Goal: Task Accomplishment & Management: Manage account settings

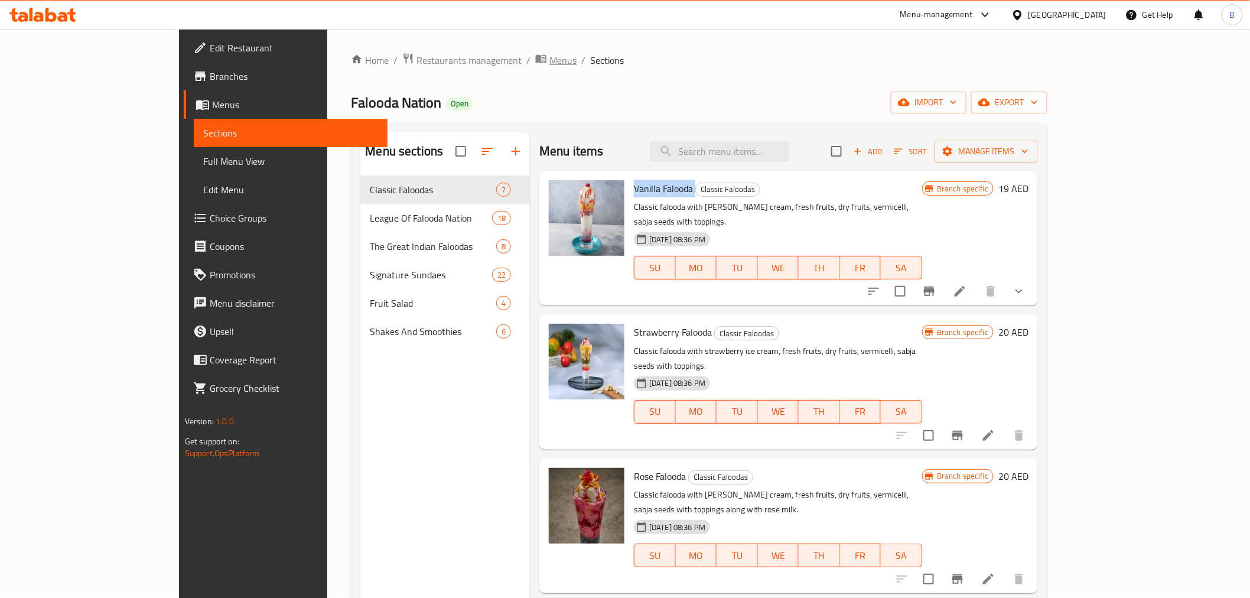
click at [549, 55] on span "Menus" at bounding box center [562, 60] width 27 height 14
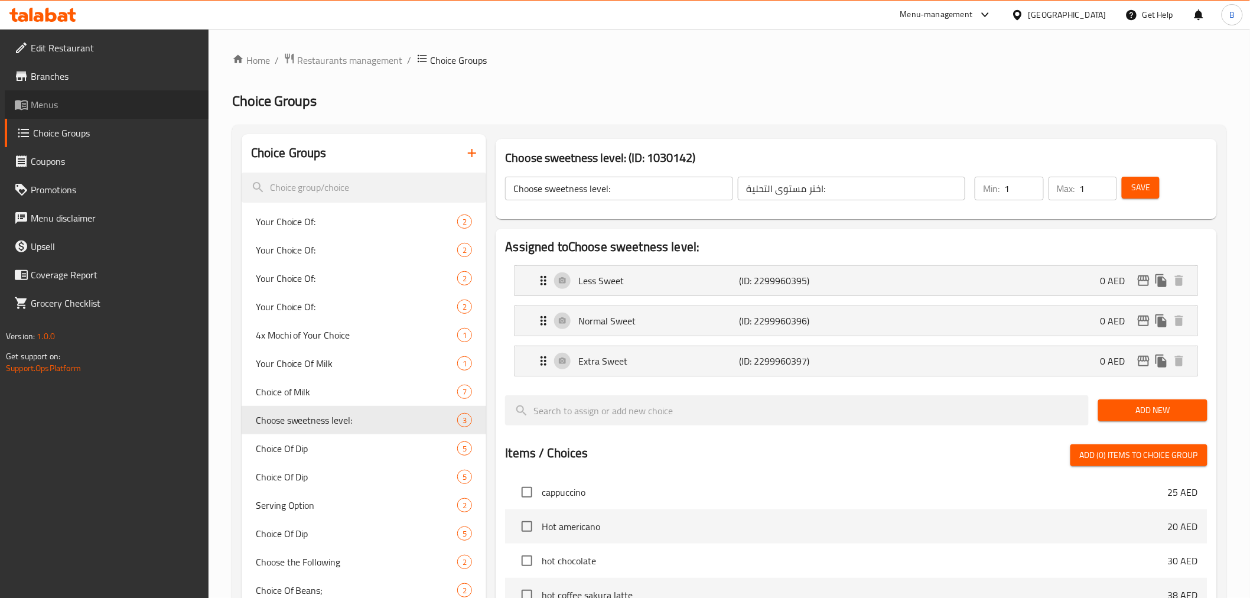
click at [138, 105] on span "Menus" at bounding box center [115, 104] width 168 height 14
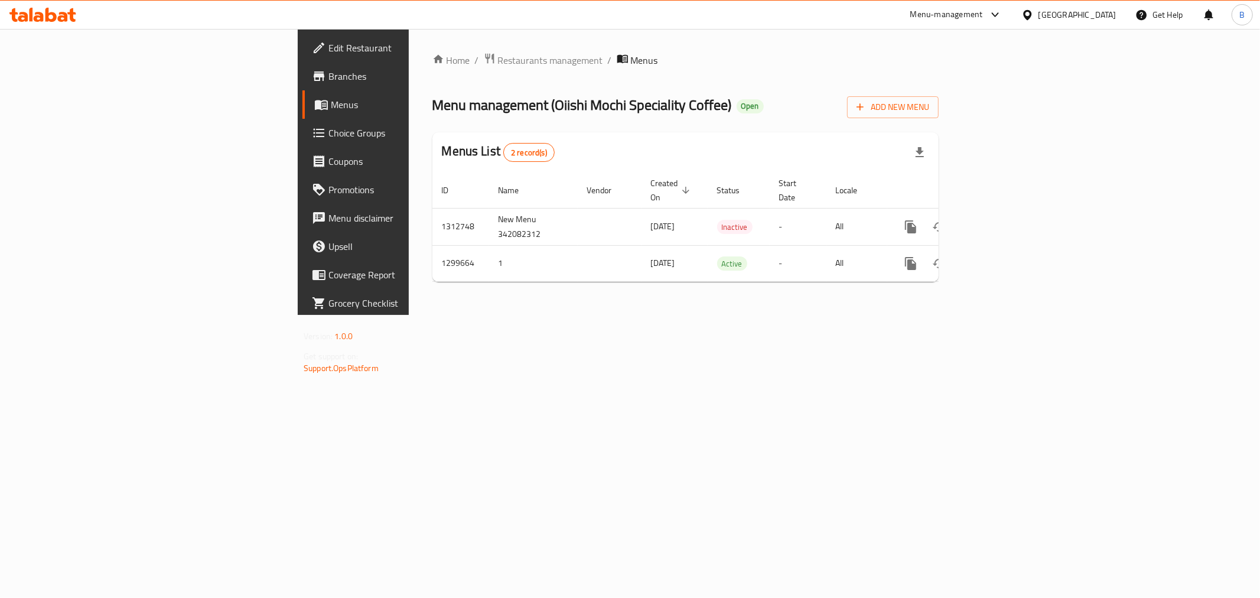
click at [328, 54] on span "Edit Restaurant" at bounding box center [413, 48] width 170 height 14
click at [1003, 219] on icon "enhanced table" at bounding box center [996, 226] width 14 height 14
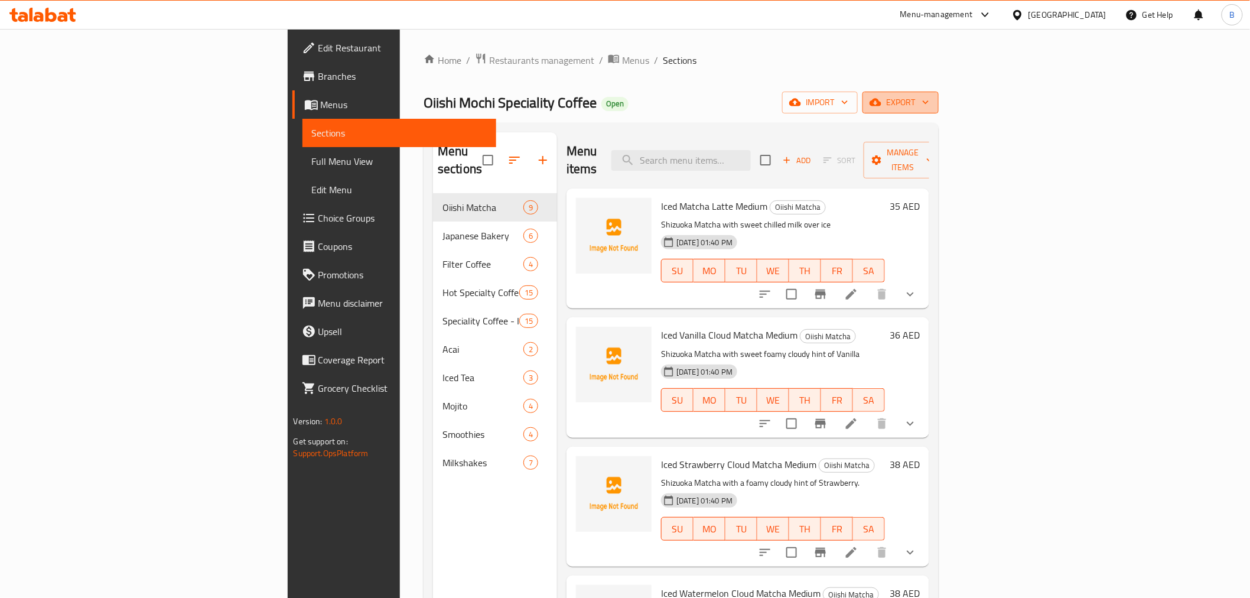
click at [929, 95] on span "export" at bounding box center [900, 102] width 57 height 15
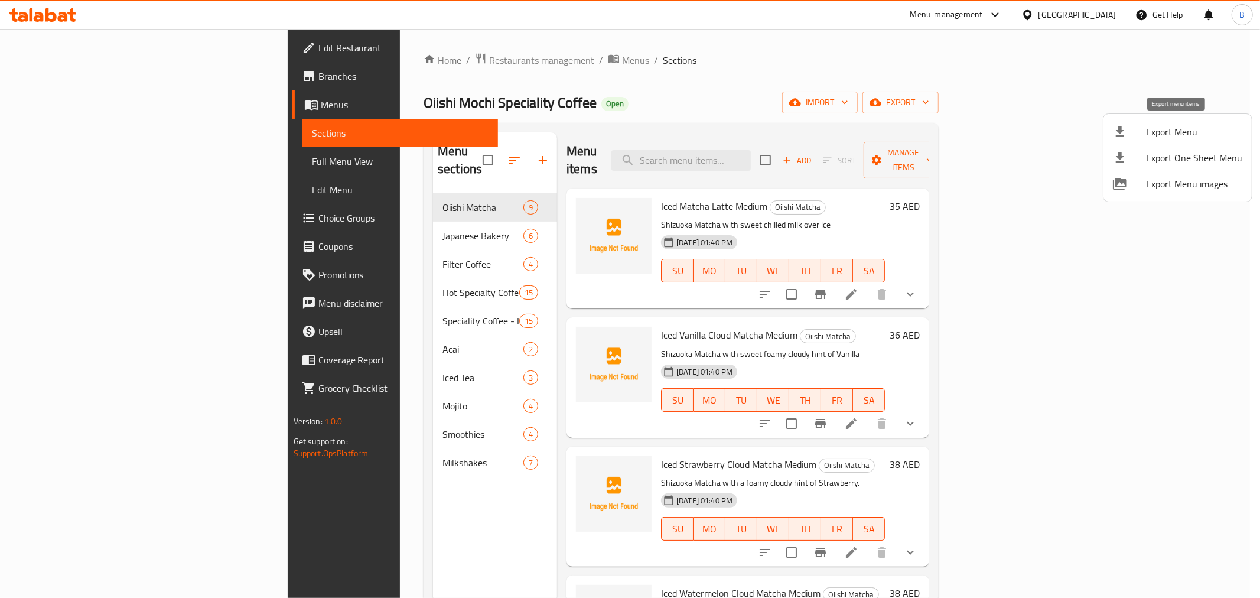
click at [1143, 128] on div at bounding box center [1129, 132] width 33 height 14
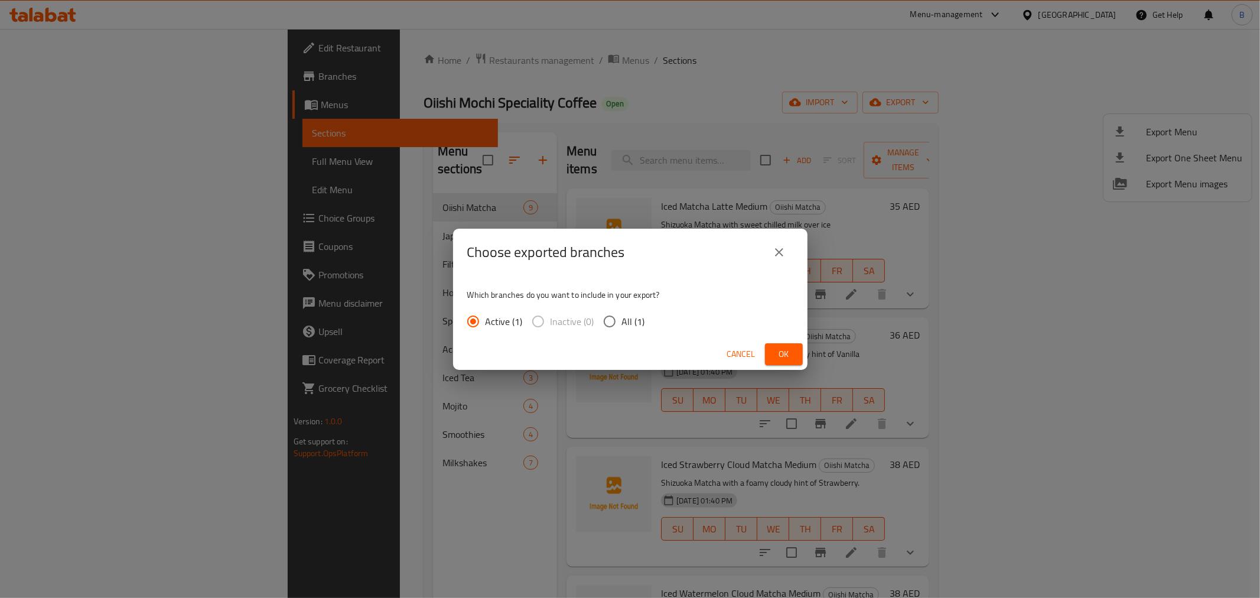
click at [638, 314] on span "All (1)" at bounding box center [633, 321] width 23 height 14
click at [622, 314] on input "All (1)" at bounding box center [609, 321] width 25 height 25
radio input "true"
click at [772, 349] on button "Ok" at bounding box center [784, 354] width 38 height 22
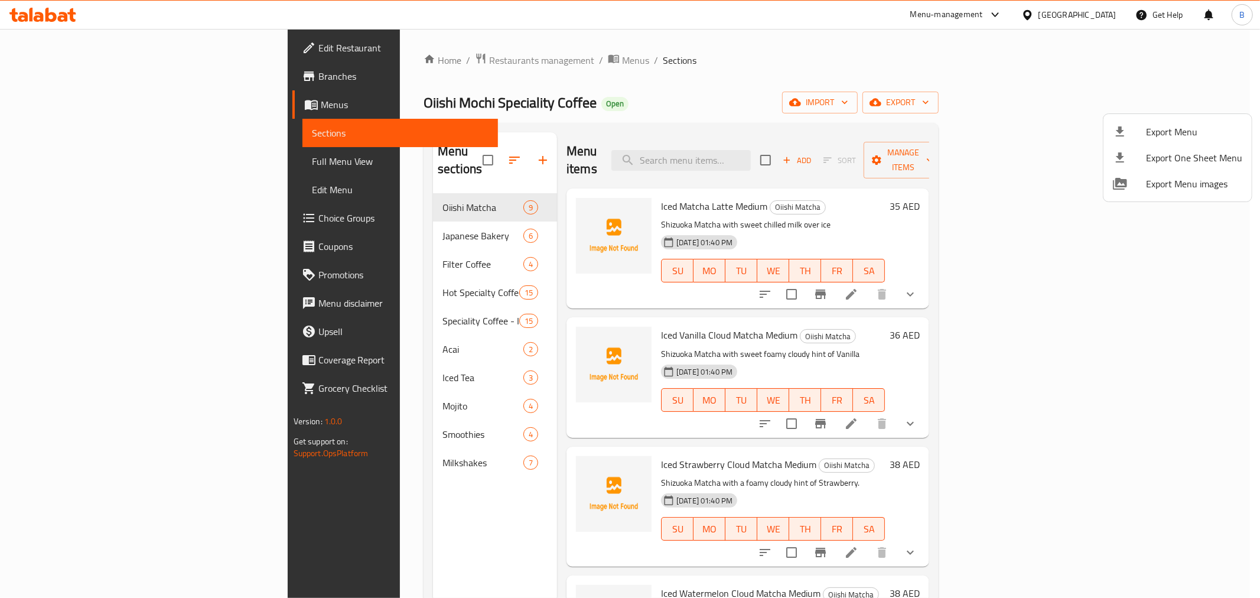
click at [479, 164] on div at bounding box center [630, 299] width 1260 height 598
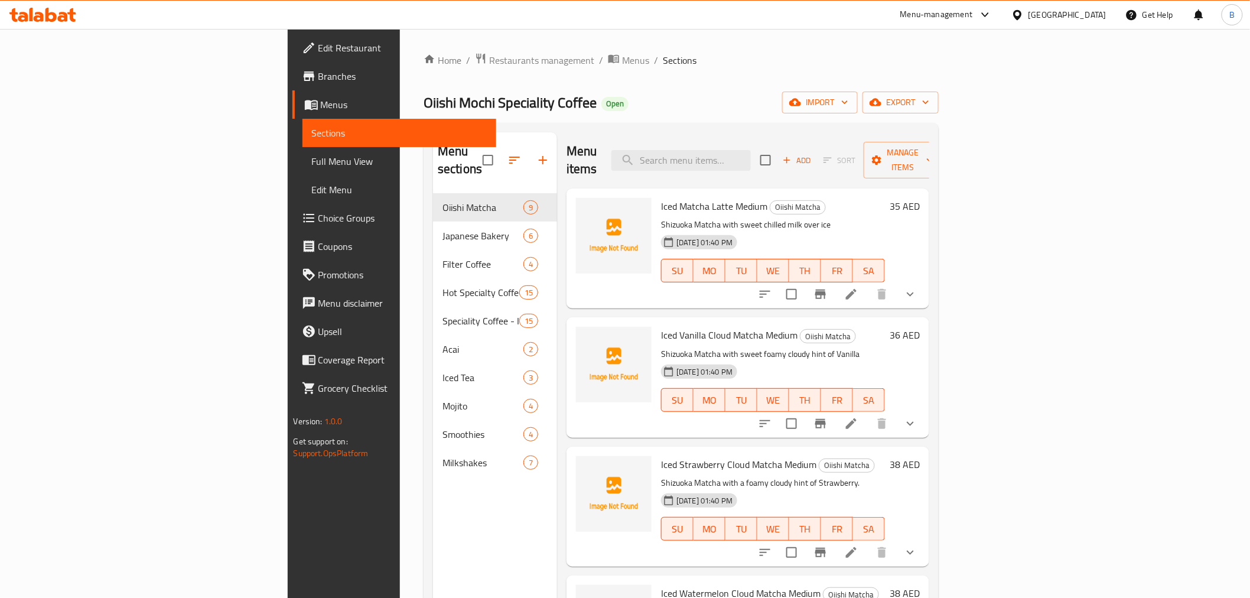
click at [536, 153] on icon "button" at bounding box center [543, 160] width 14 height 14
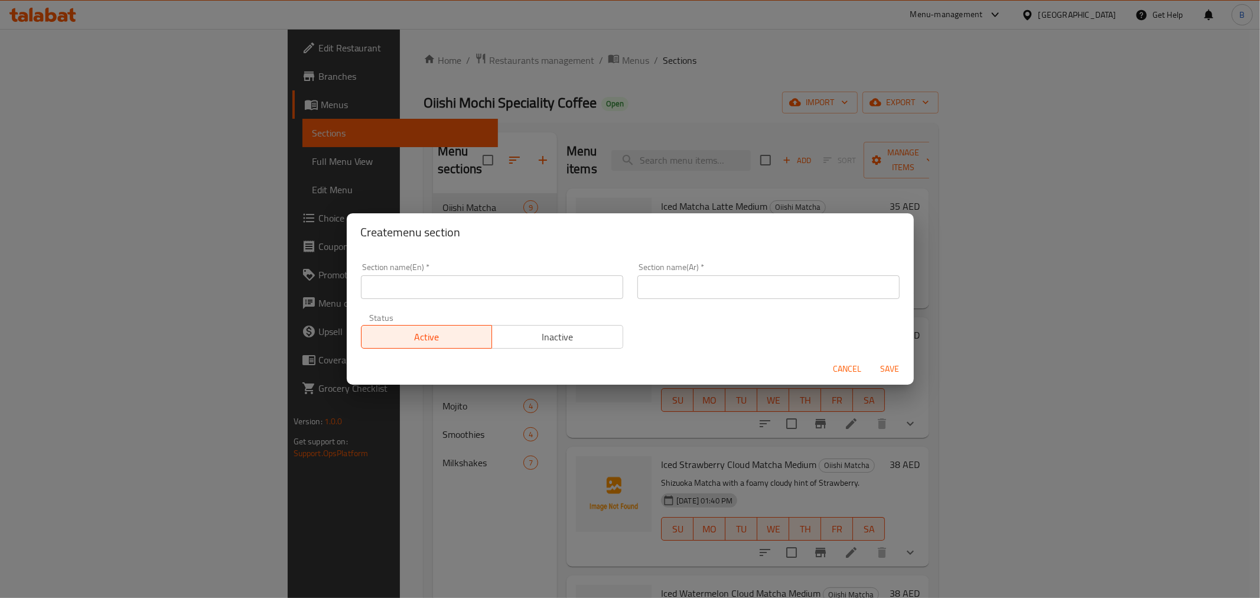
click at [459, 298] on div "Section name(En)   * Section name(En) *" at bounding box center [492, 281] width 276 height 50
click at [459, 297] on input "text" at bounding box center [492, 287] width 262 height 24
type input "Mochi Ice Cream Box"
click at [827, 301] on div "Section name(Ar)   * Section name(Ar) *" at bounding box center [768, 281] width 276 height 50
click at [825, 288] on input "text" at bounding box center [768, 287] width 262 height 24
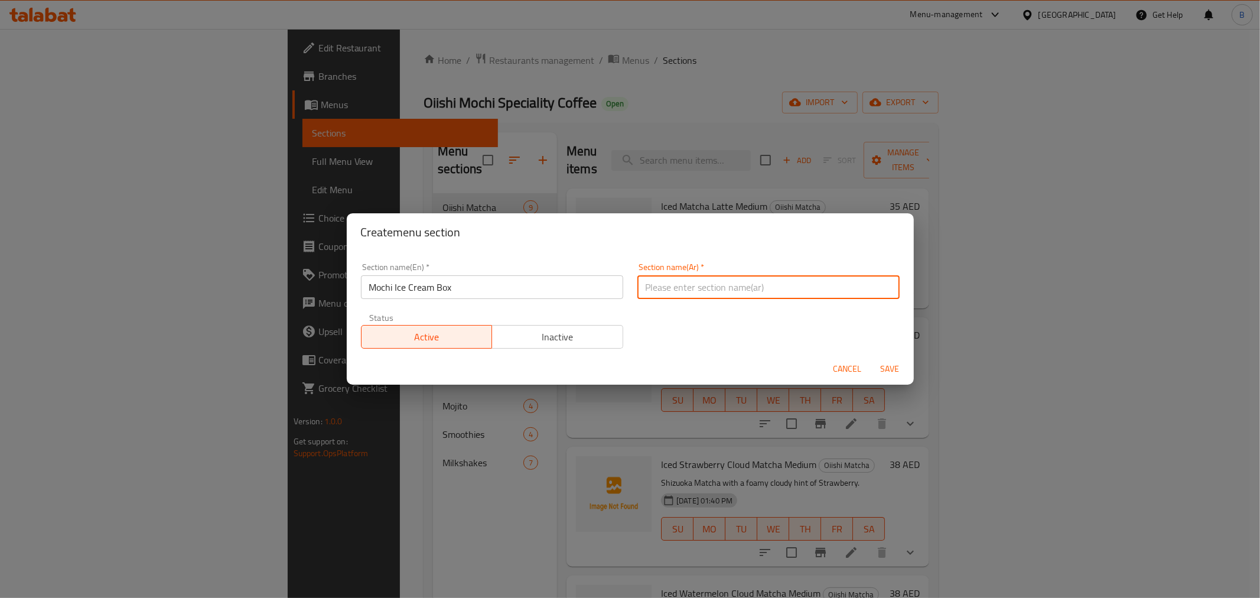
paste input "صندوق آيس كريم موتشي"
type input "صندوق آيس كريم موتشي"
drag, startPoint x: 888, startPoint y: 357, endPoint x: 889, endPoint y: 366, distance: 8.9
click at [888, 361] on button "Save" at bounding box center [890, 369] width 38 height 22
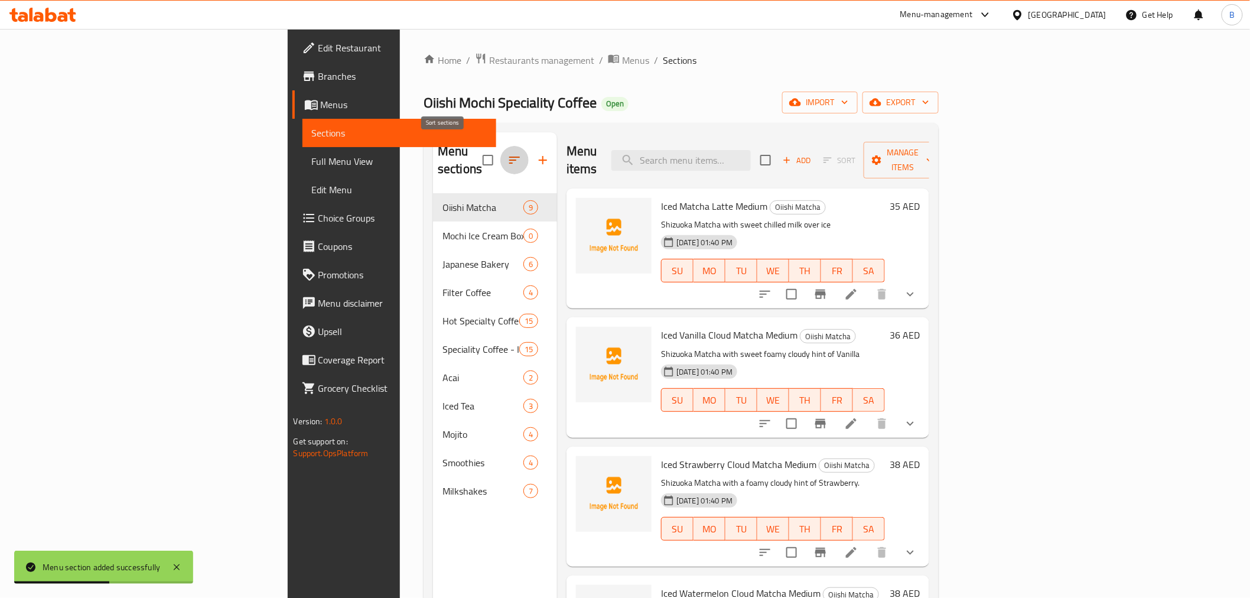
click at [507, 155] on icon "button" at bounding box center [514, 160] width 14 height 14
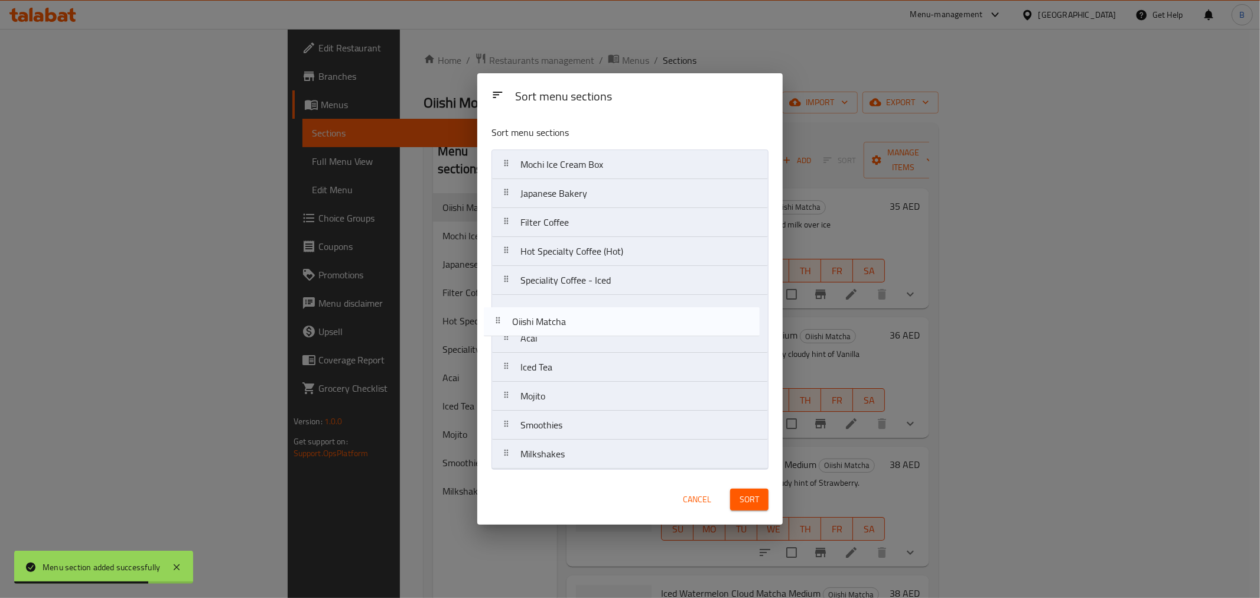
drag, startPoint x: 629, startPoint y: 154, endPoint x: 621, endPoint y: 326, distance: 172.1
click at [621, 326] on nav "Oiishi Matcha Mochi Ice Cream Box Japanese Bakery Filter Coffee Hot Specialty C…" at bounding box center [629, 309] width 277 height 320
click at [626, 310] on nav "Oiishi Matcha Mochi Ice Cream Box Japanese Bakery Filter Coffee Hot Specialty C…" at bounding box center [629, 309] width 277 height 320
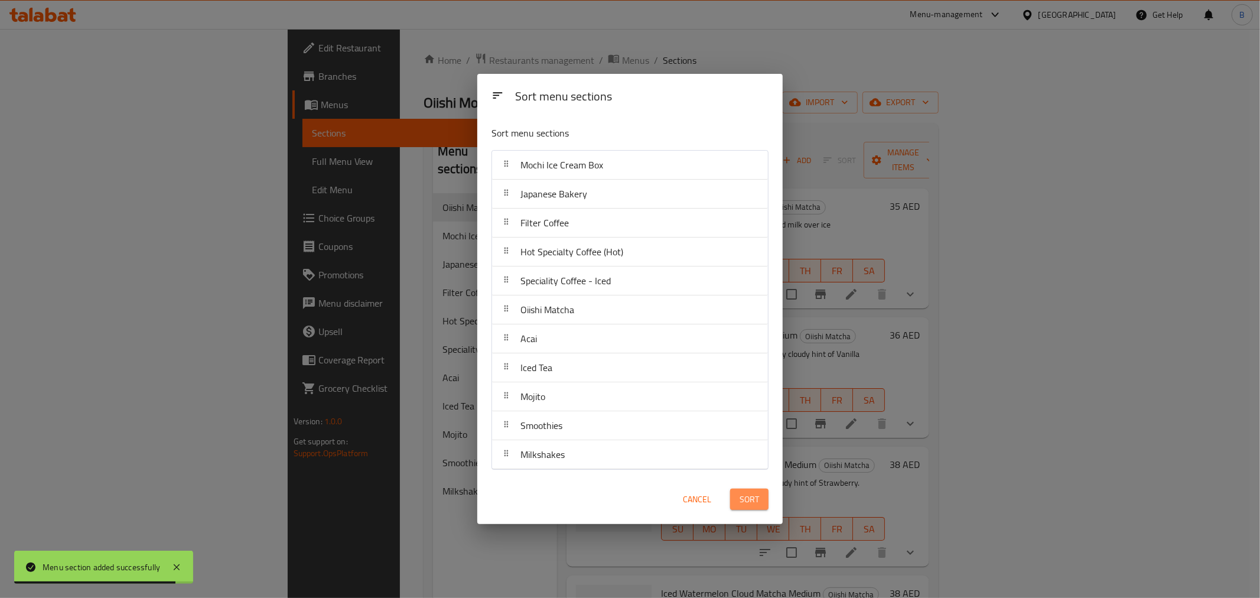
click at [754, 497] on span "Sort" at bounding box center [748, 499] width 19 height 15
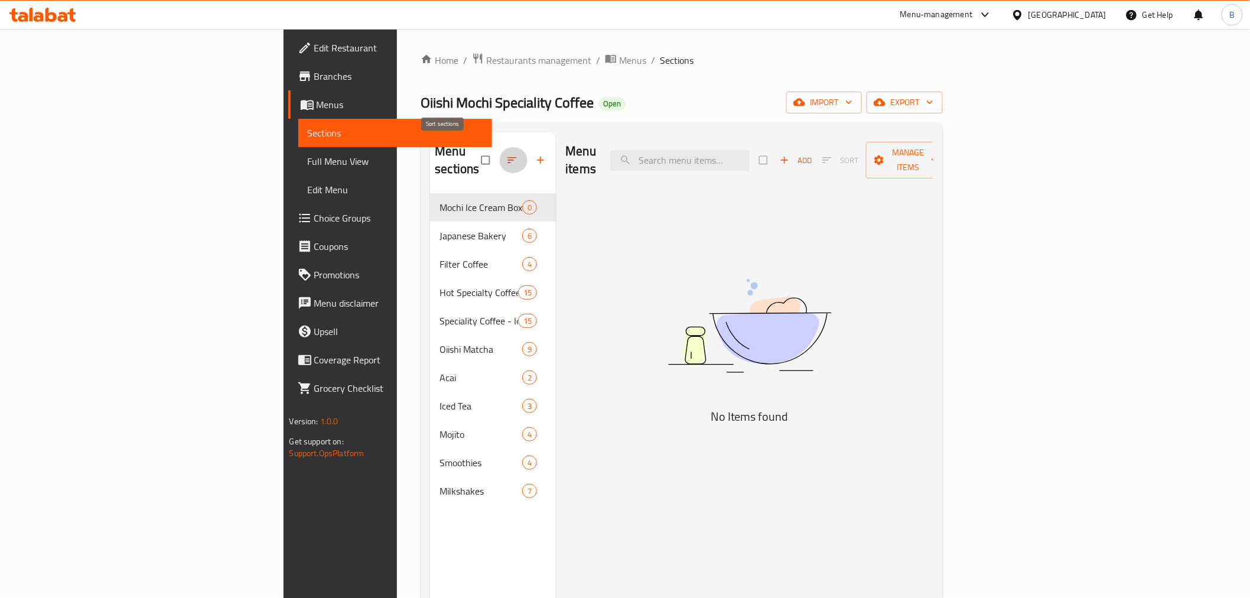
click at [499, 160] on button "button" at bounding box center [513, 160] width 28 height 26
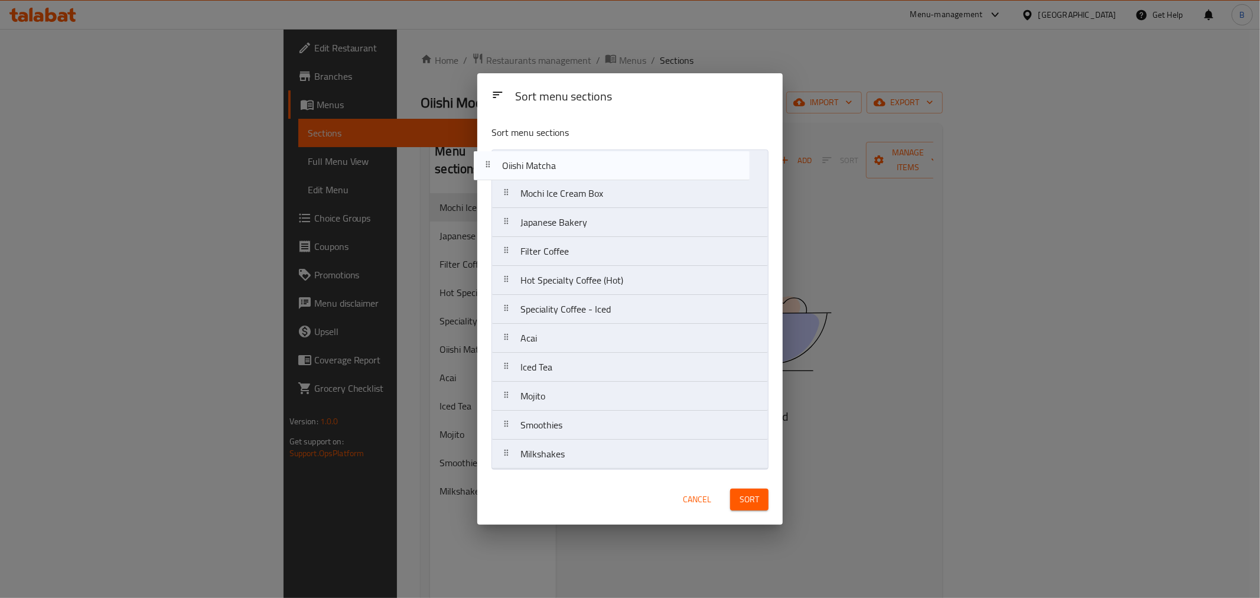
drag, startPoint x: 605, startPoint y: 308, endPoint x: 581, endPoint y: 160, distance: 150.2
click at [581, 160] on nav "Mochi Ice Cream Box Japanese Bakery Filter Coffee Hot Specialty Coffee (Hot) Sp…" at bounding box center [629, 309] width 277 height 320
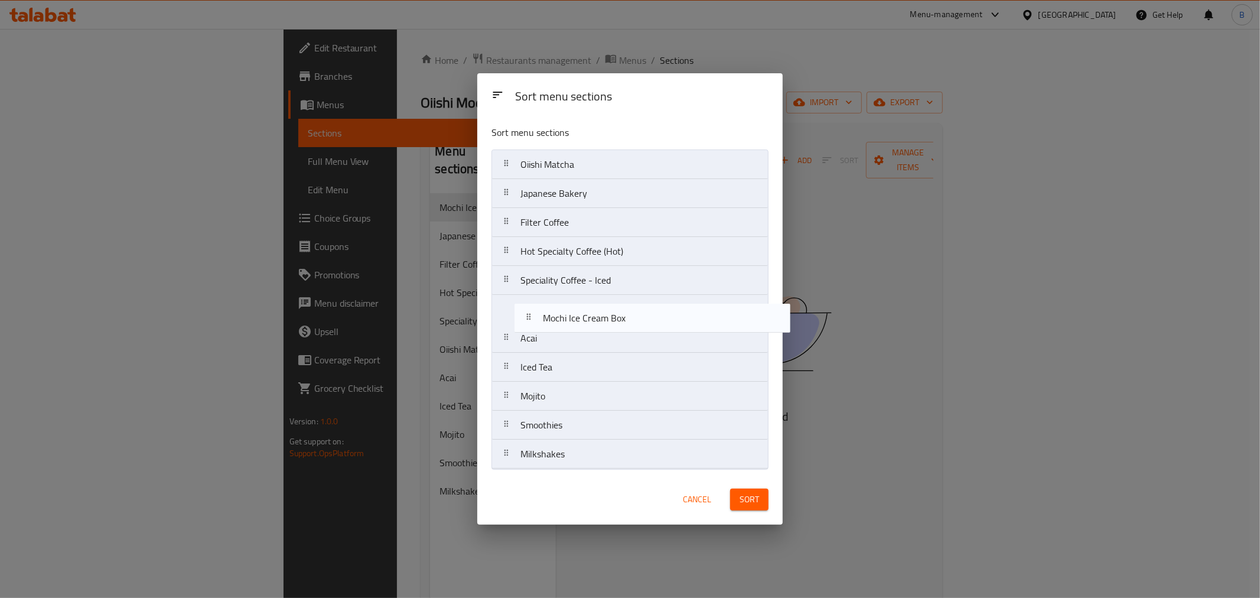
drag, startPoint x: 578, startPoint y: 190, endPoint x: 599, endPoint y: 318, distance: 129.9
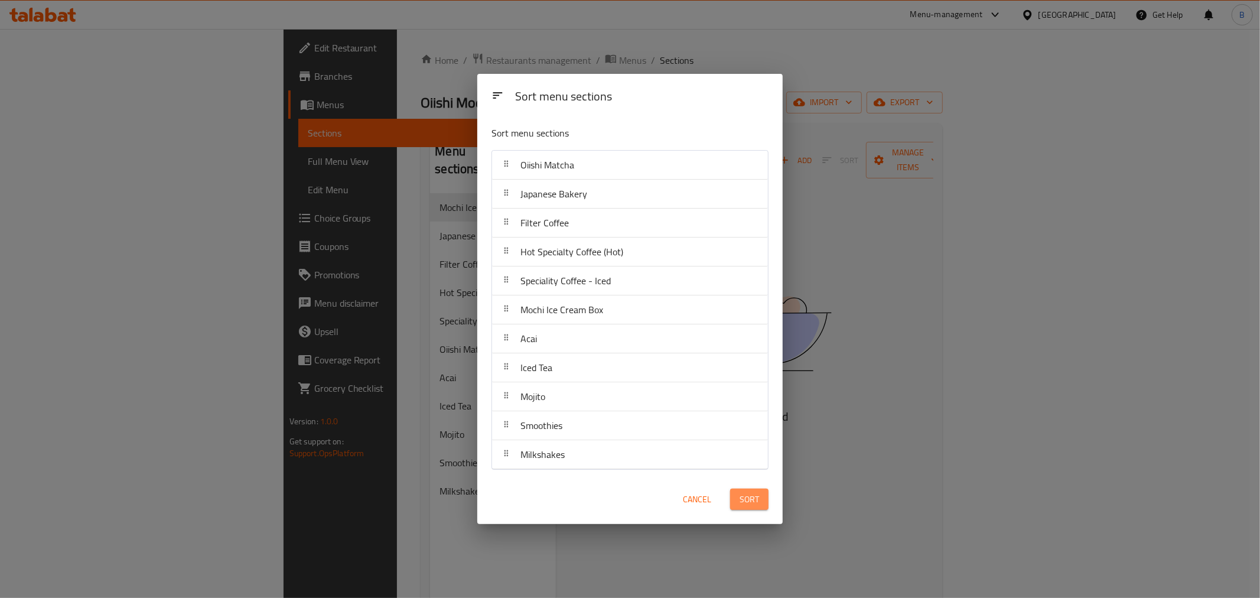
click at [753, 500] on span "Sort" at bounding box center [748, 499] width 19 height 15
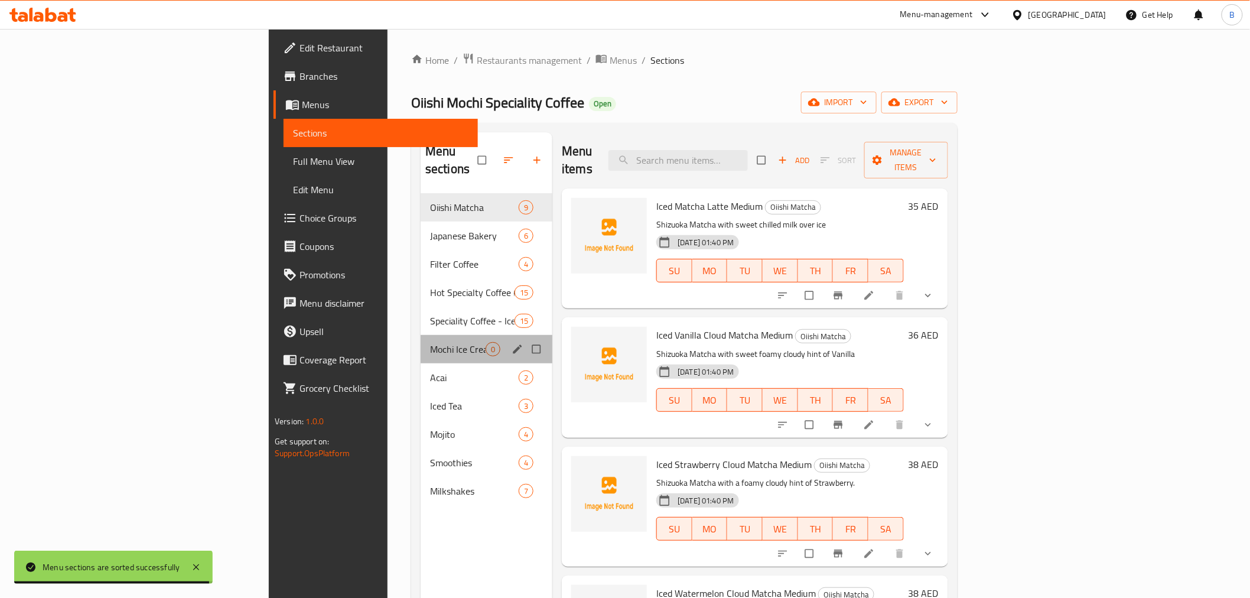
click at [421, 339] on div "Mochi Ice Cream Box 0" at bounding box center [487, 349] width 132 height 28
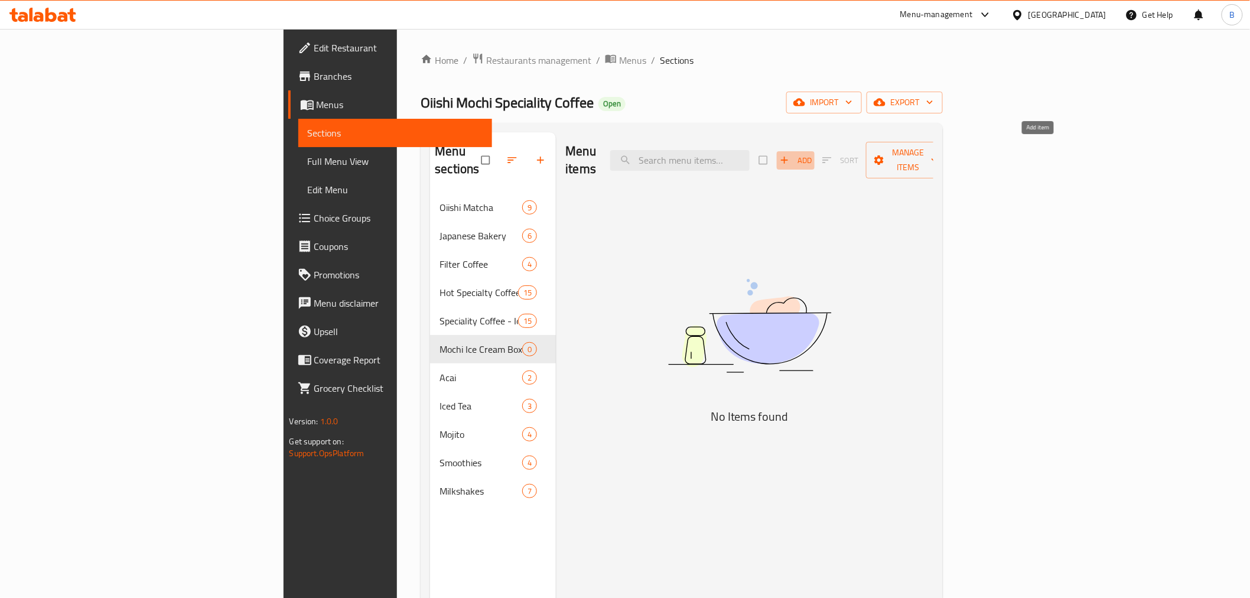
click at [790, 154] on icon "button" at bounding box center [784, 160] width 12 height 12
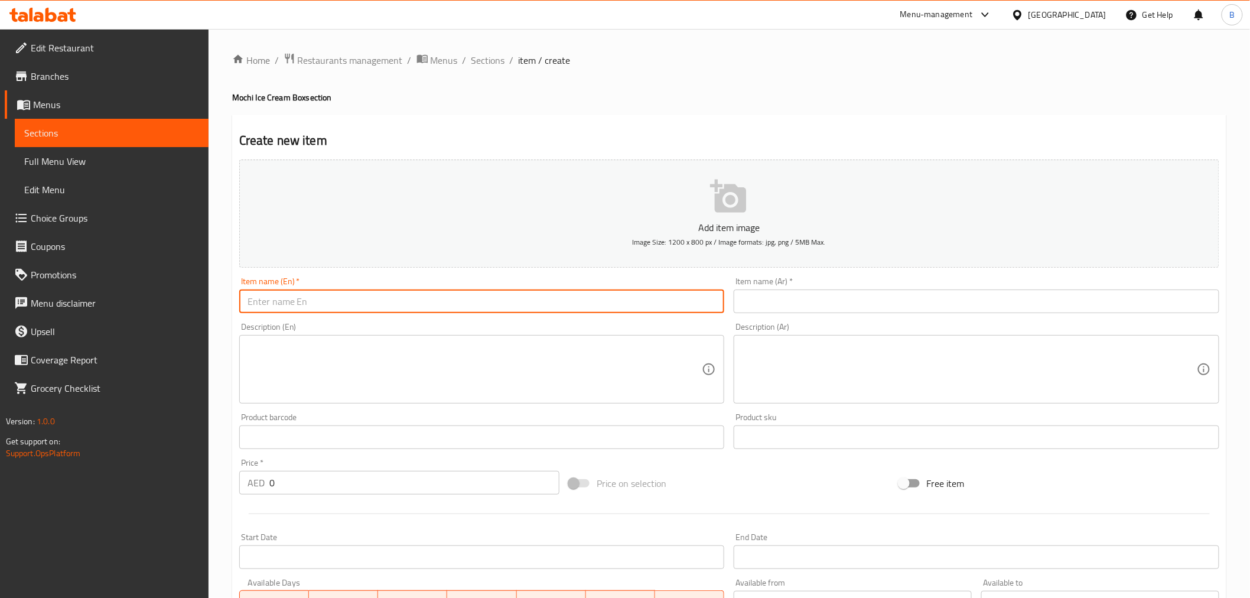
click at [566, 299] on input "text" at bounding box center [481, 301] width 485 height 24
paste input "Mochi Choice box of 4, 8 or 12"
type input "Mochi Choice box of 4"
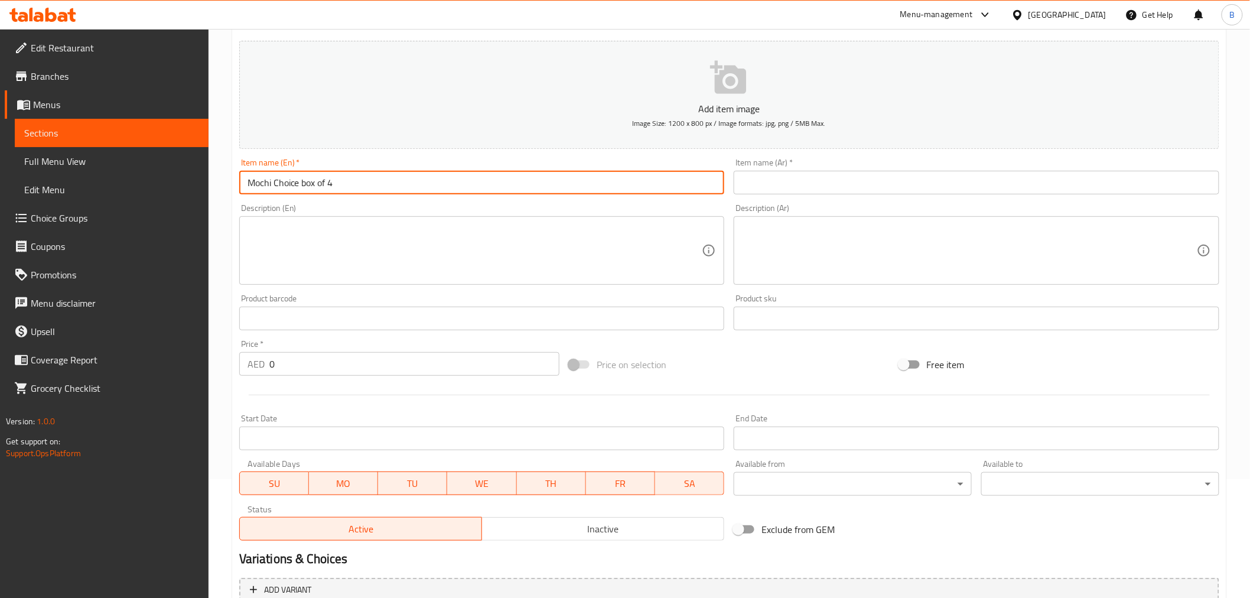
scroll to position [234, 0]
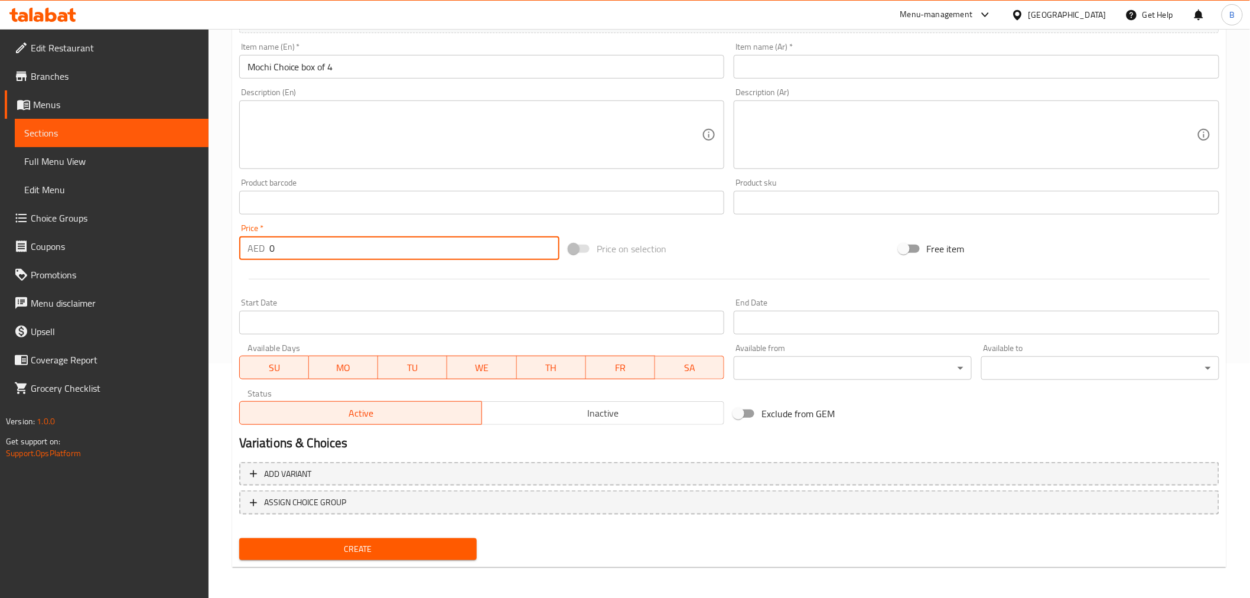
click at [361, 256] on input "0" at bounding box center [414, 248] width 290 height 24
type input "60"
click at [459, 53] on div "Item name (En)   * Mochi Choice box of 4 Item name (En) *" at bounding box center [481, 61] width 485 height 36
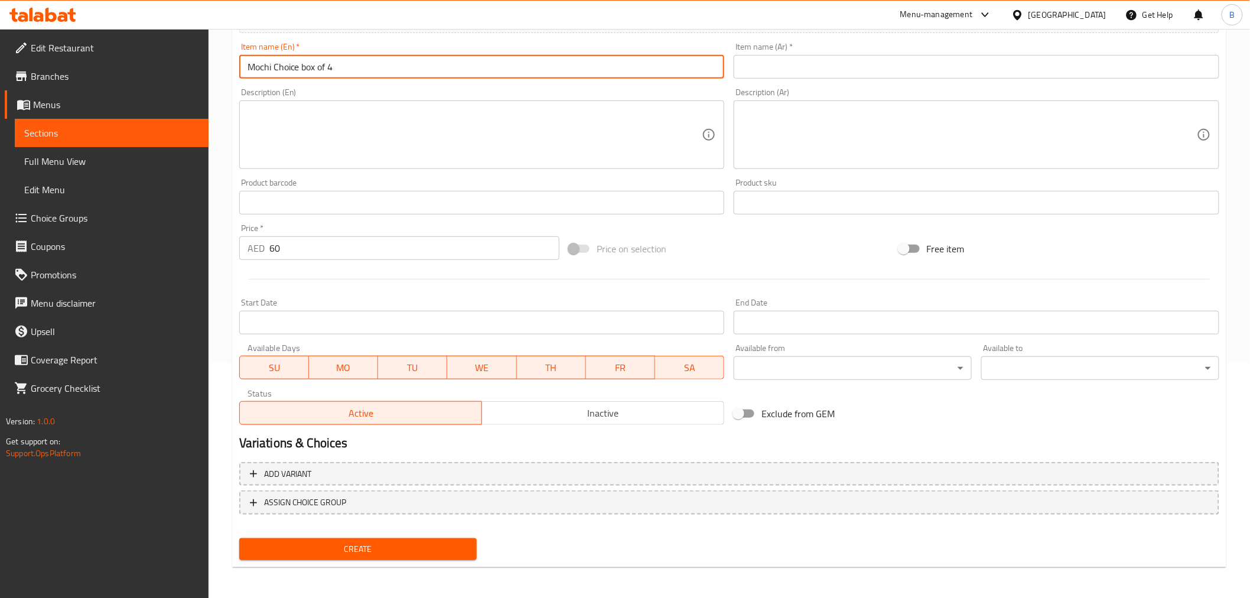
click at [432, 73] on input "Mochi Choice box of 4" at bounding box center [481, 67] width 485 height 24
click at [430, 73] on input "Mochi Choice box of 4" at bounding box center [481, 67] width 485 height 24
click at [429, 79] on div "Item name (En)   * Mochi Choice box of 4 Item name (En) *" at bounding box center [481, 60] width 495 height 45
click at [875, 73] on input "text" at bounding box center [976, 67] width 485 height 24
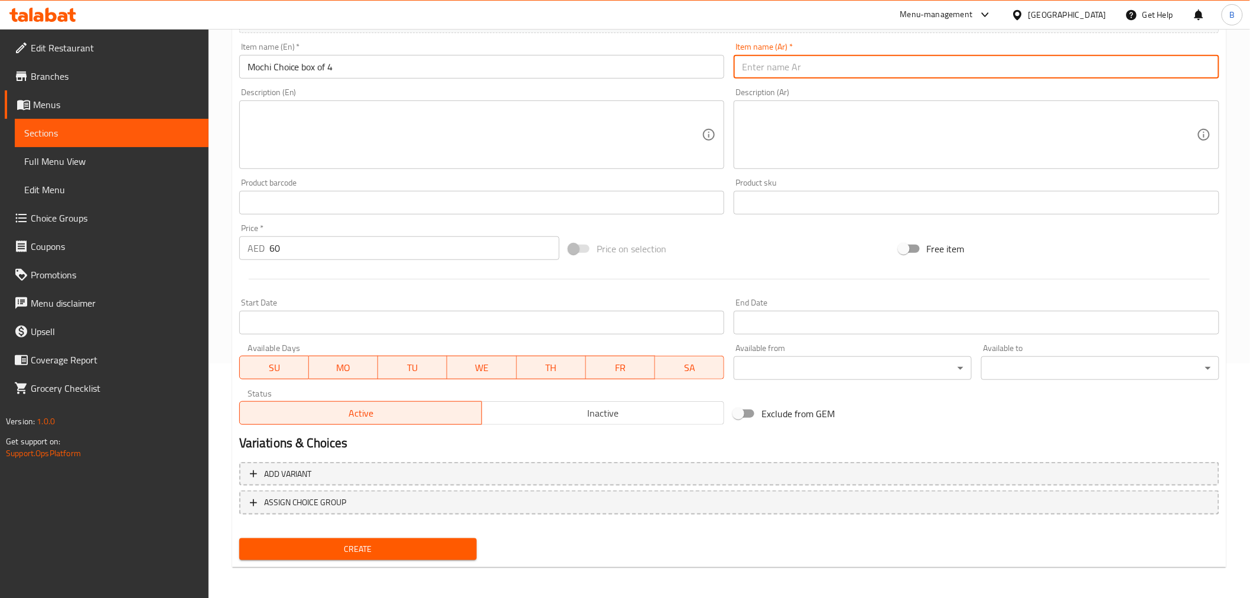
paste input "صندوق موتشي تشويس من 4 قطع"
click at [1126, 66] on input "صندوق موتشي تشويس من 4" at bounding box center [976, 67] width 485 height 24
type input "صندوق موتشي أختيار من 4"
click at [558, 60] on input "Mochi Choice box of 4" at bounding box center [481, 67] width 485 height 24
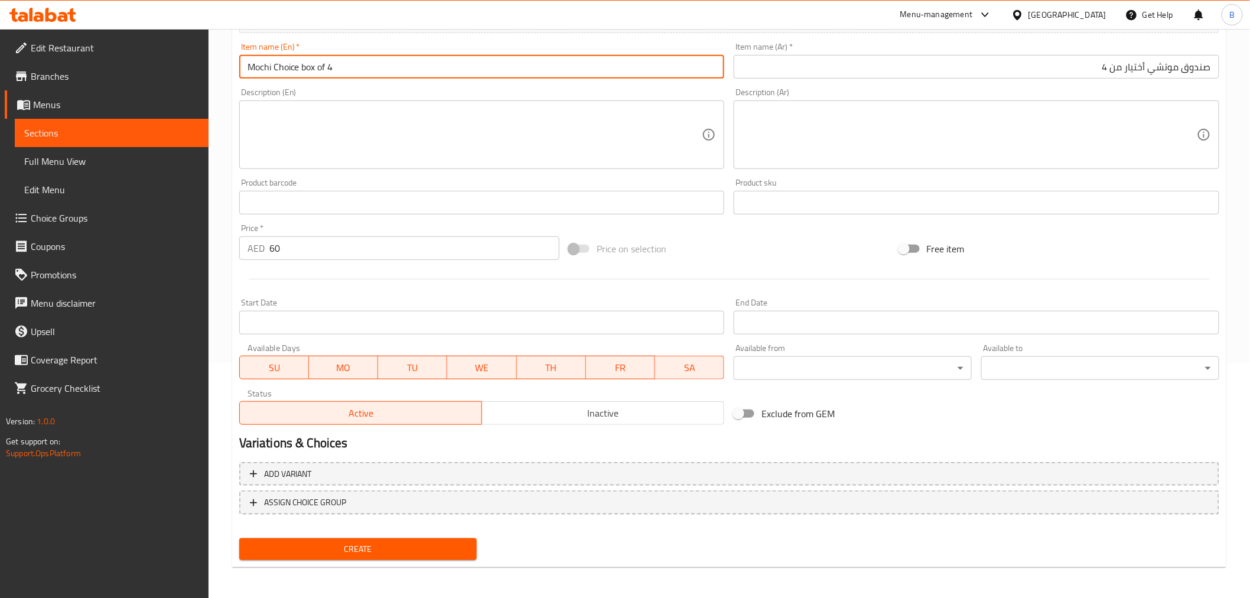
click at [558, 60] on input "Mochi Choice box of 4" at bounding box center [481, 67] width 485 height 24
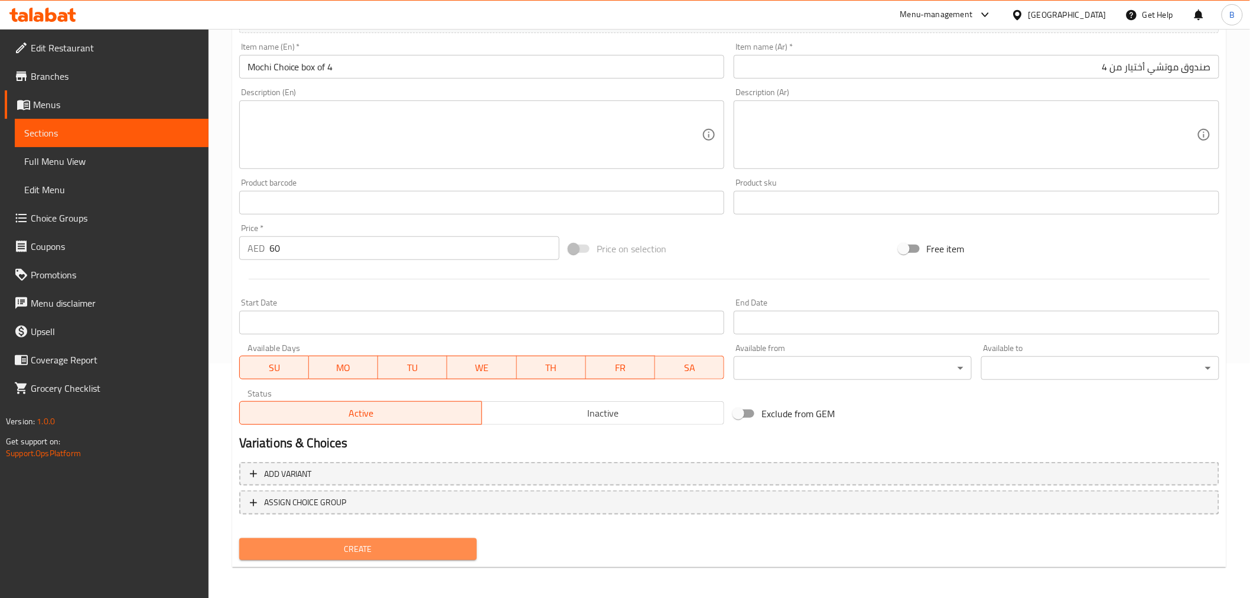
click at [386, 557] on button "Create" at bounding box center [358, 549] width 238 height 22
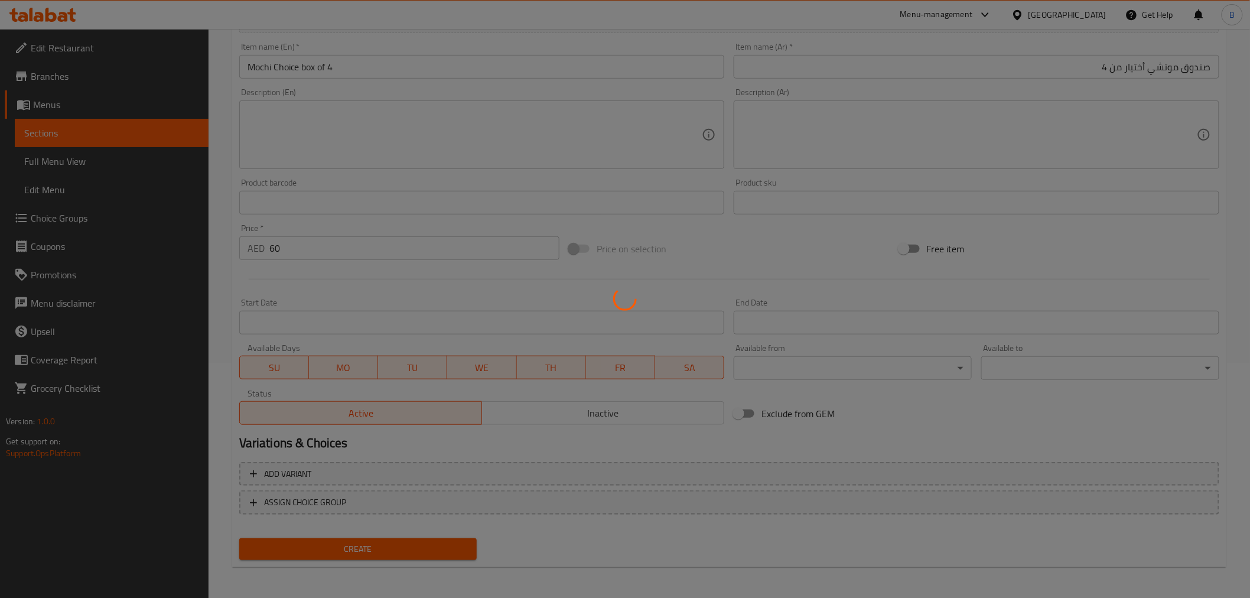
type input "0"
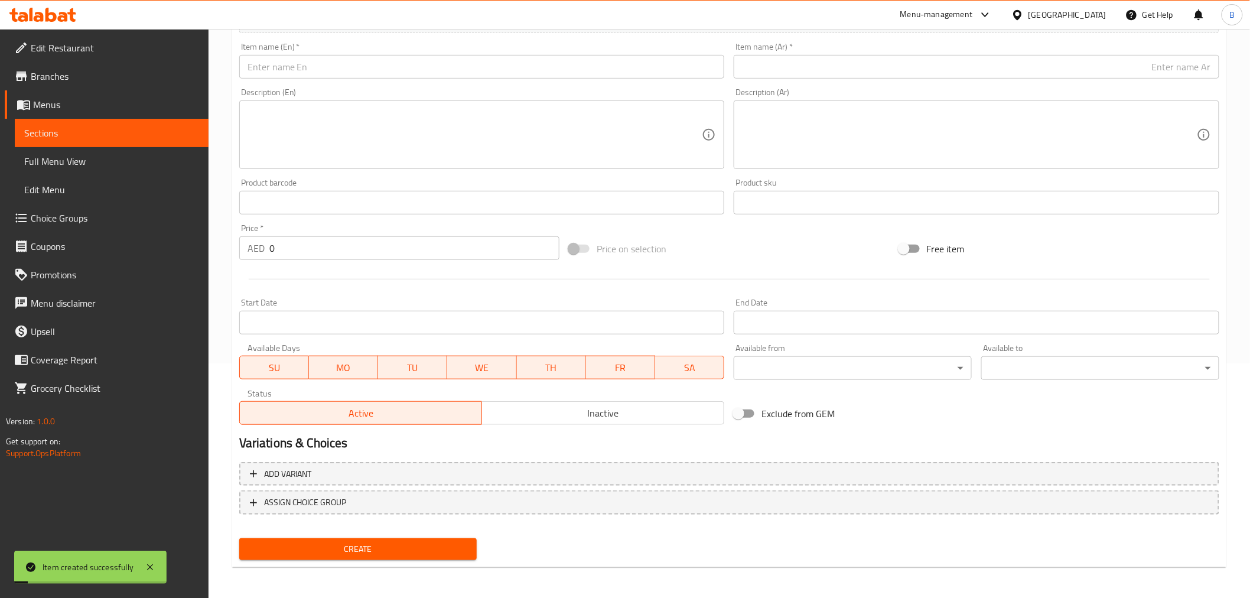
scroll to position [0, 0]
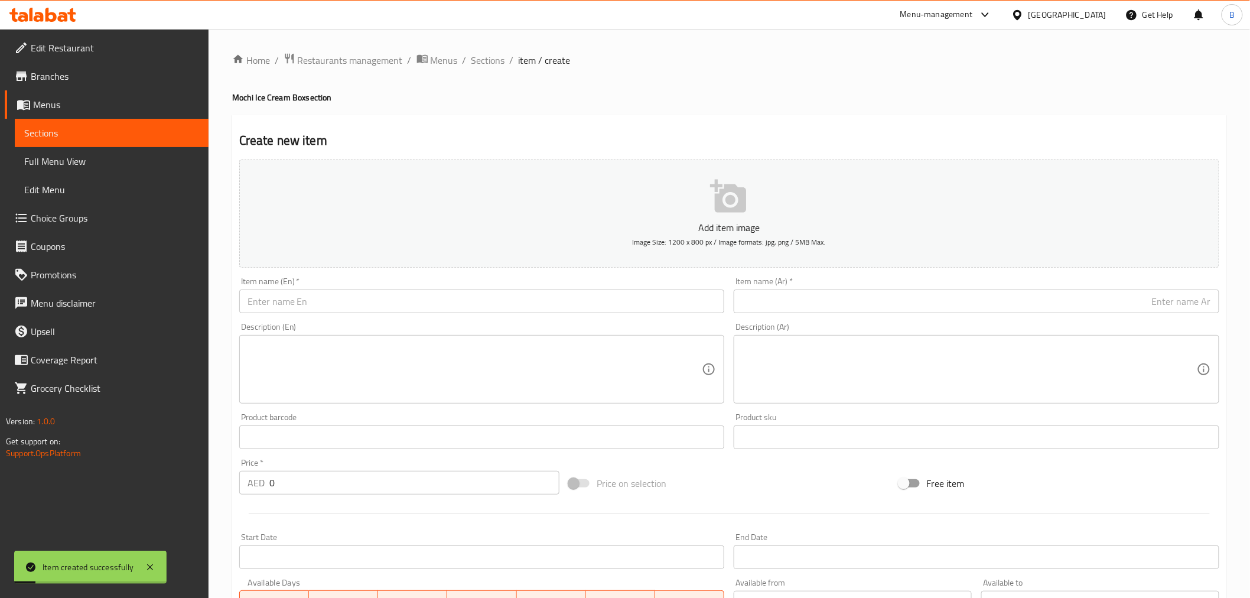
click at [498, 54] on span "Sections" at bounding box center [488, 60] width 34 height 14
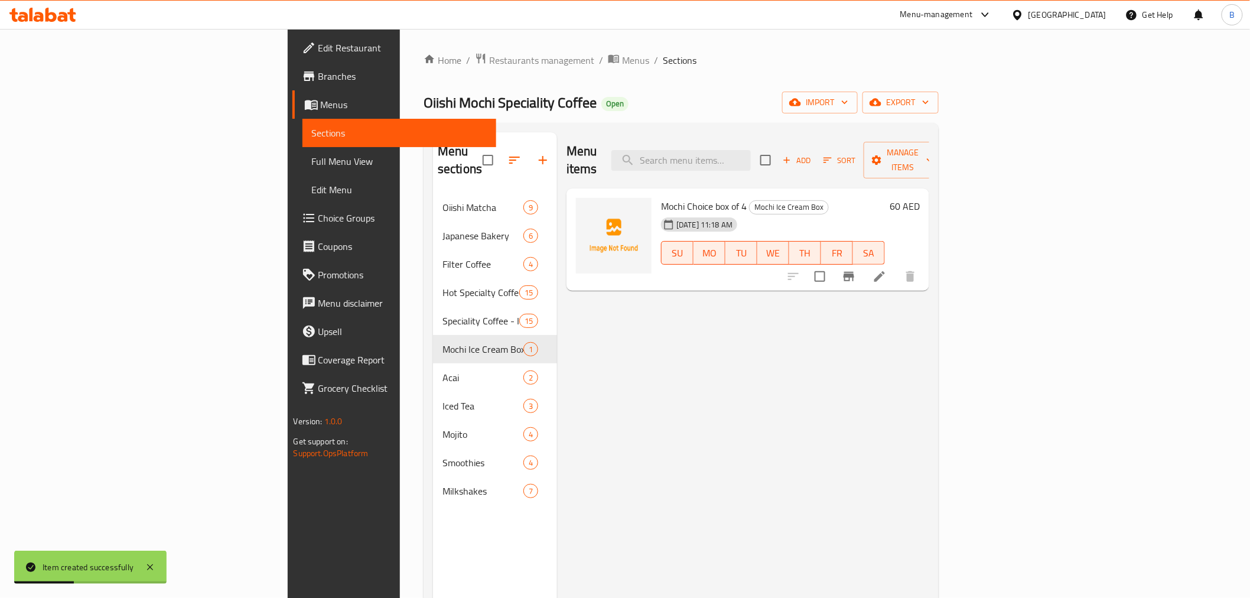
click at [896, 267] on li at bounding box center [879, 276] width 33 height 21
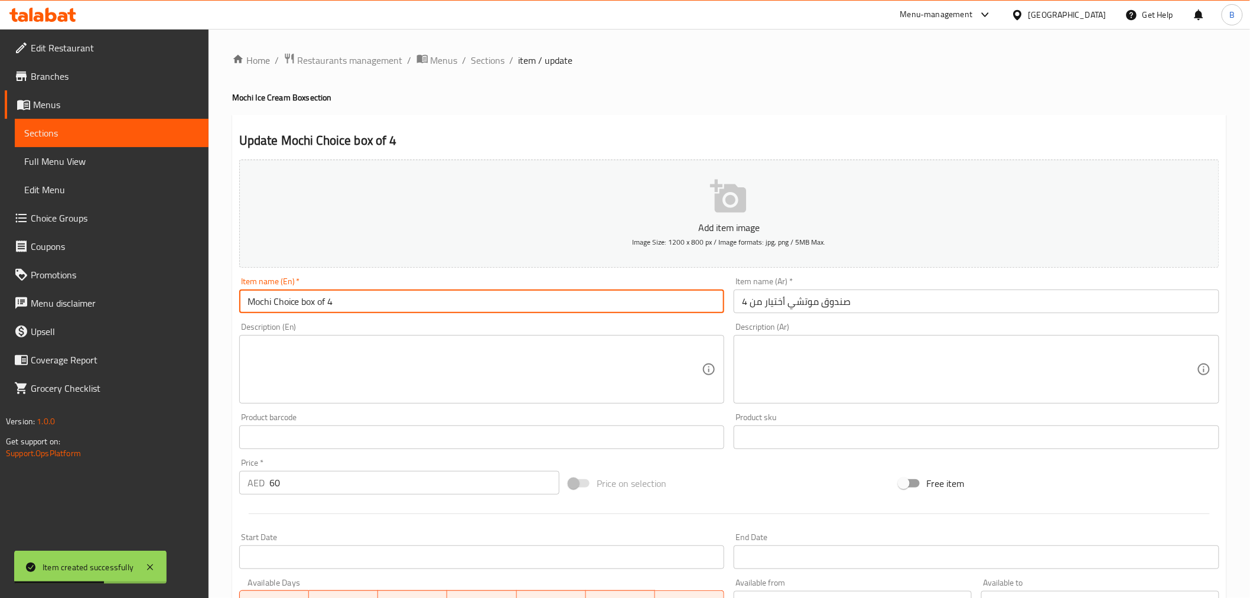
click at [337, 294] on input "Mochi Choice box of 4" at bounding box center [481, 301] width 485 height 24
click at [320, 303] on input "Mochi Choice Box of 4" at bounding box center [481, 301] width 485 height 24
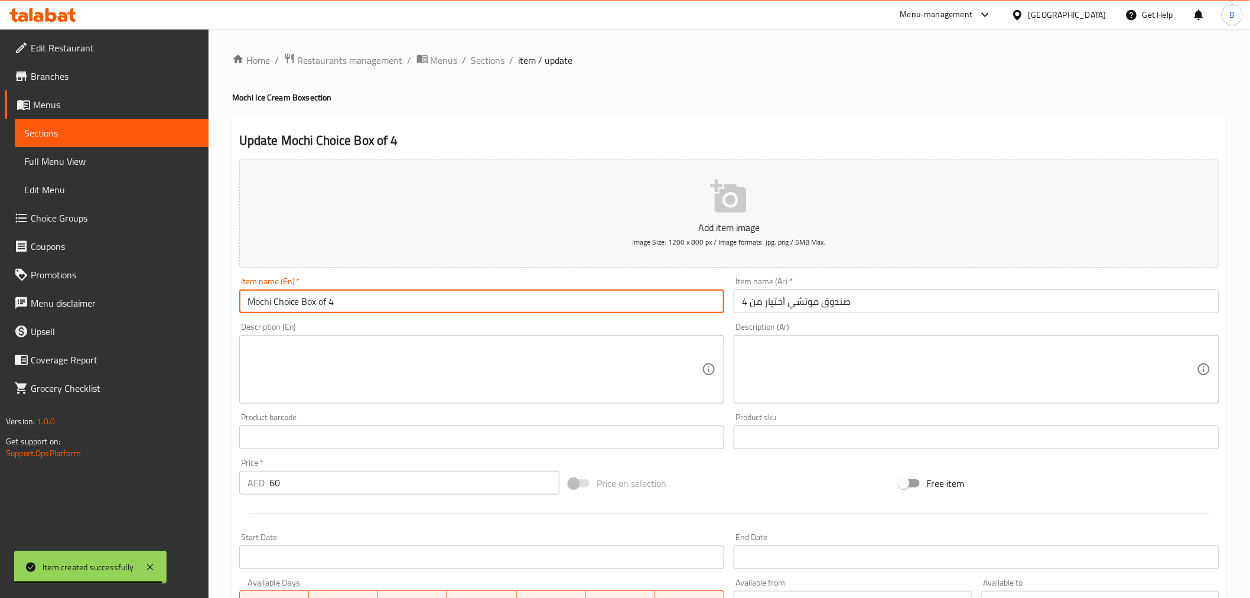
type input "Mochi Choice Box Of 4"
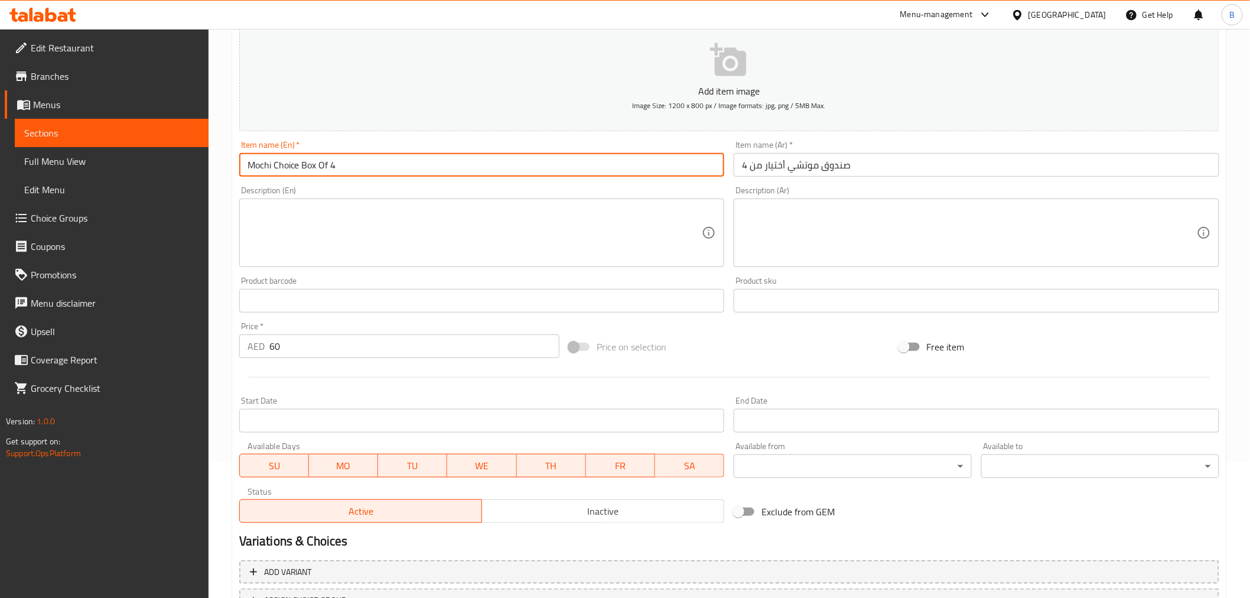
scroll to position [234, 0]
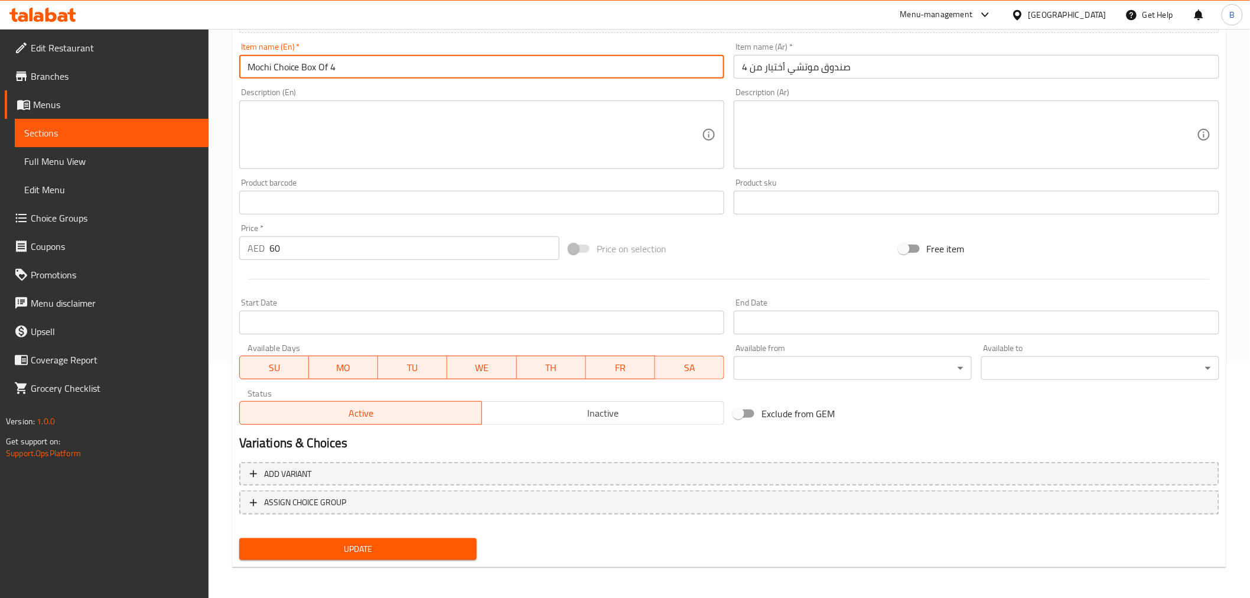
click at [855, 63] on input "صندوق موتشي أختيار من 4" at bounding box center [976, 67] width 485 height 24
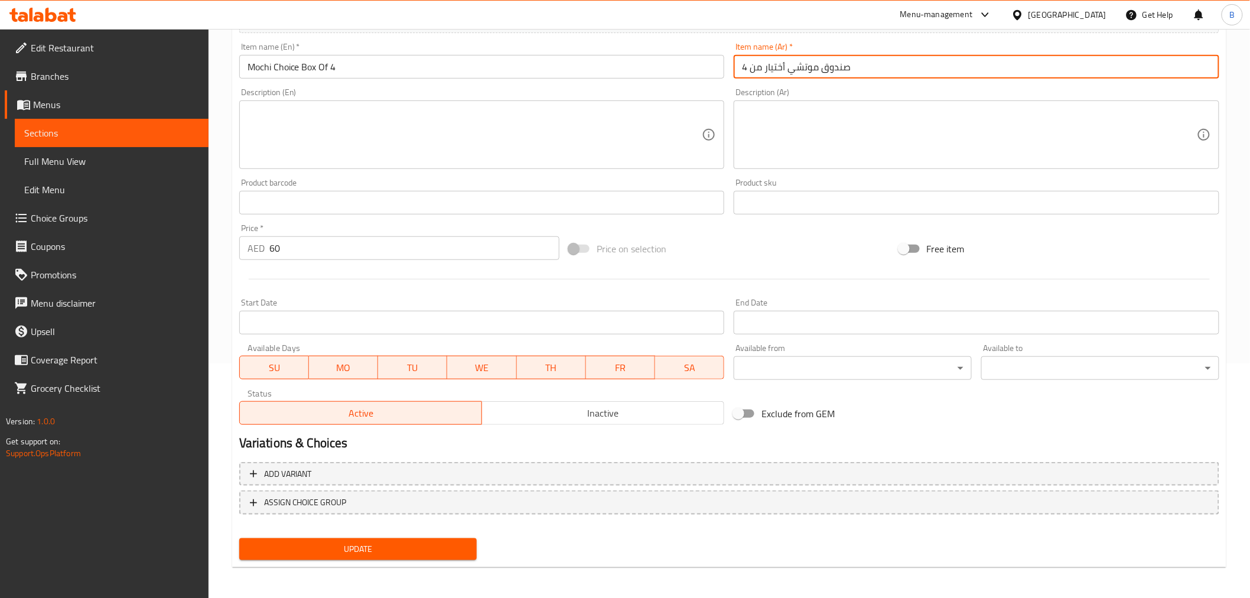
click at [855, 63] on input "صندوق موتشي أختيار من 4" at bounding box center [976, 67] width 485 height 24
click at [370, 542] on span "Update" at bounding box center [358, 549] width 219 height 15
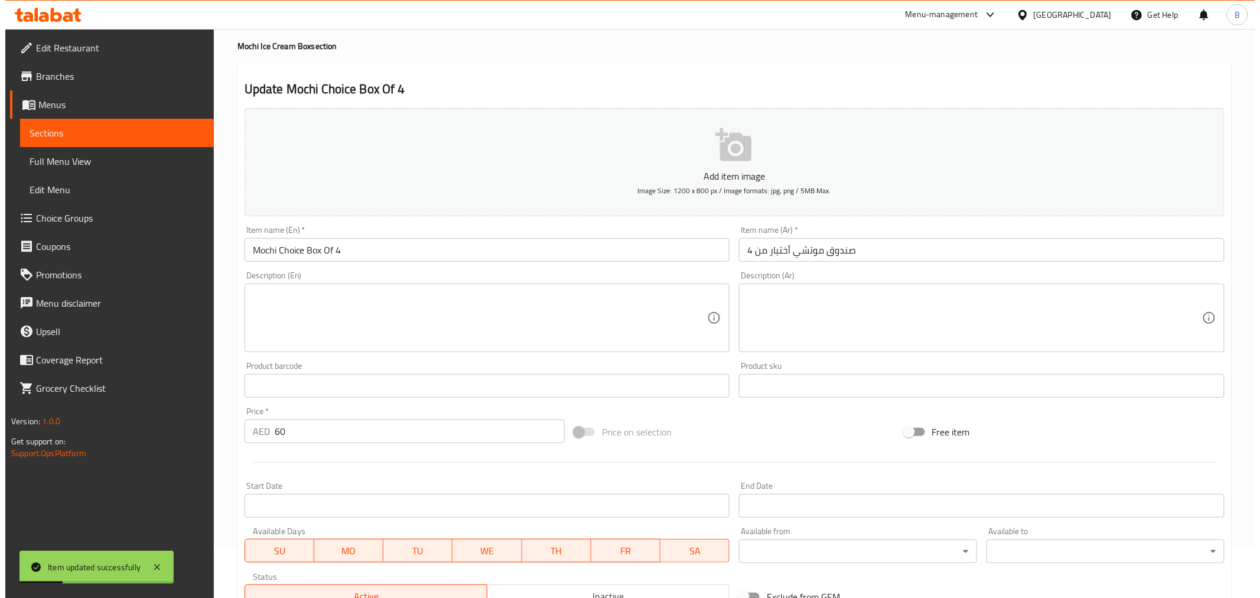
scroll to position [0, 0]
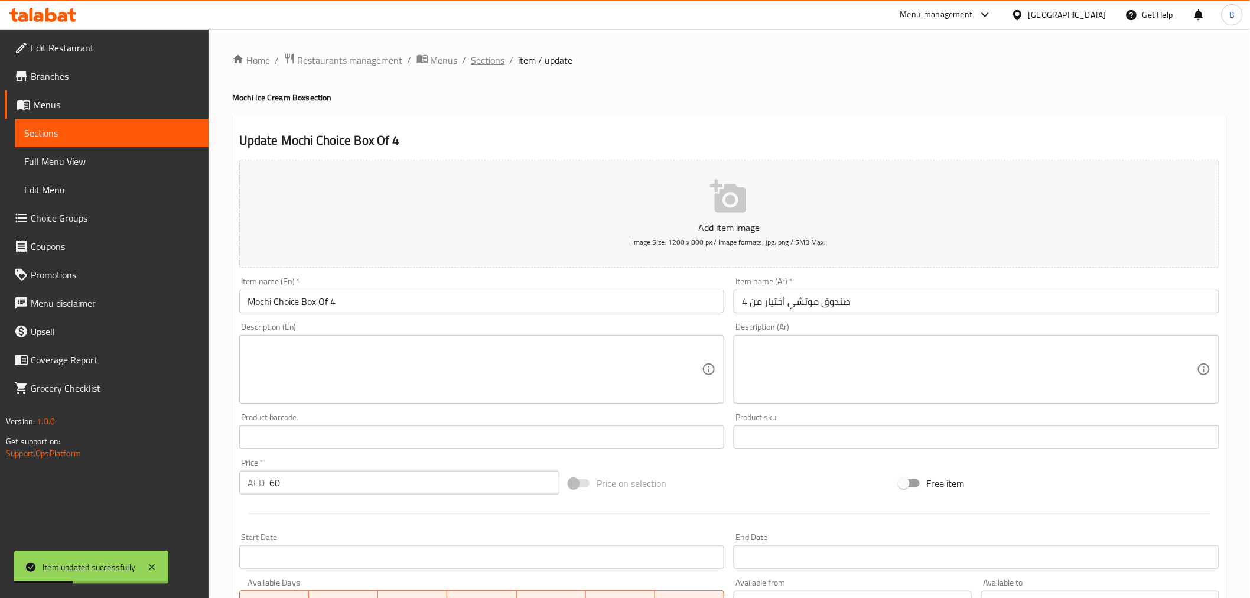
click at [471, 53] on span "Sections" at bounding box center [488, 60] width 34 height 14
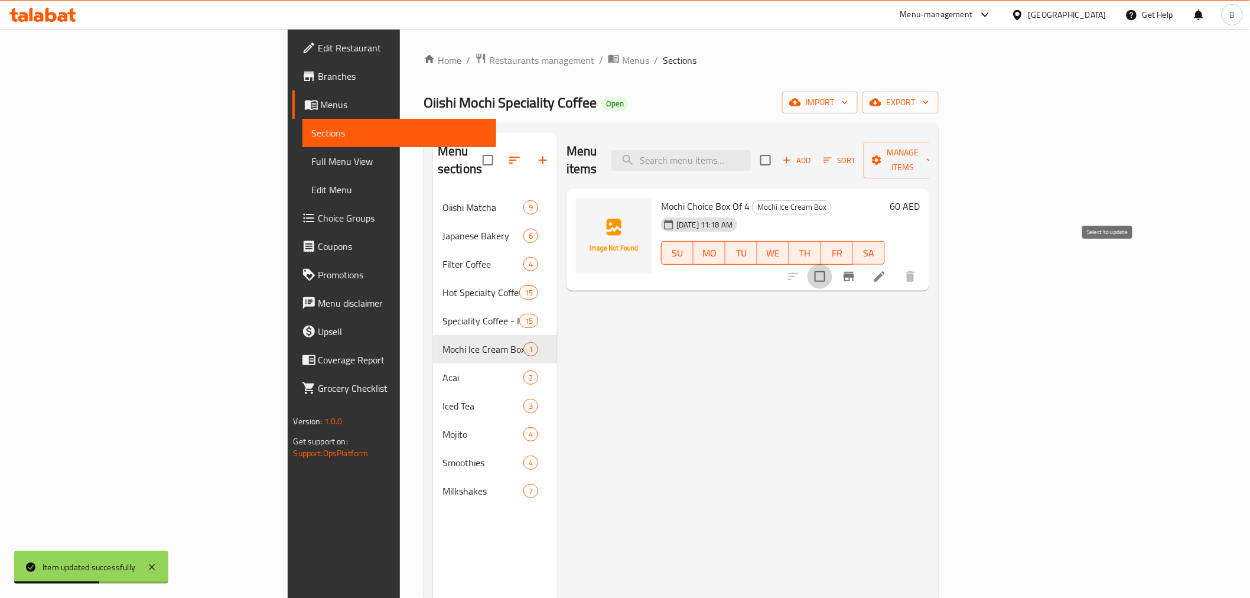
click at [832, 264] on input "checkbox" at bounding box center [819, 276] width 25 height 25
checkbox input "true"
click at [933, 145] on span "Manage items" at bounding box center [903, 160] width 60 height 30
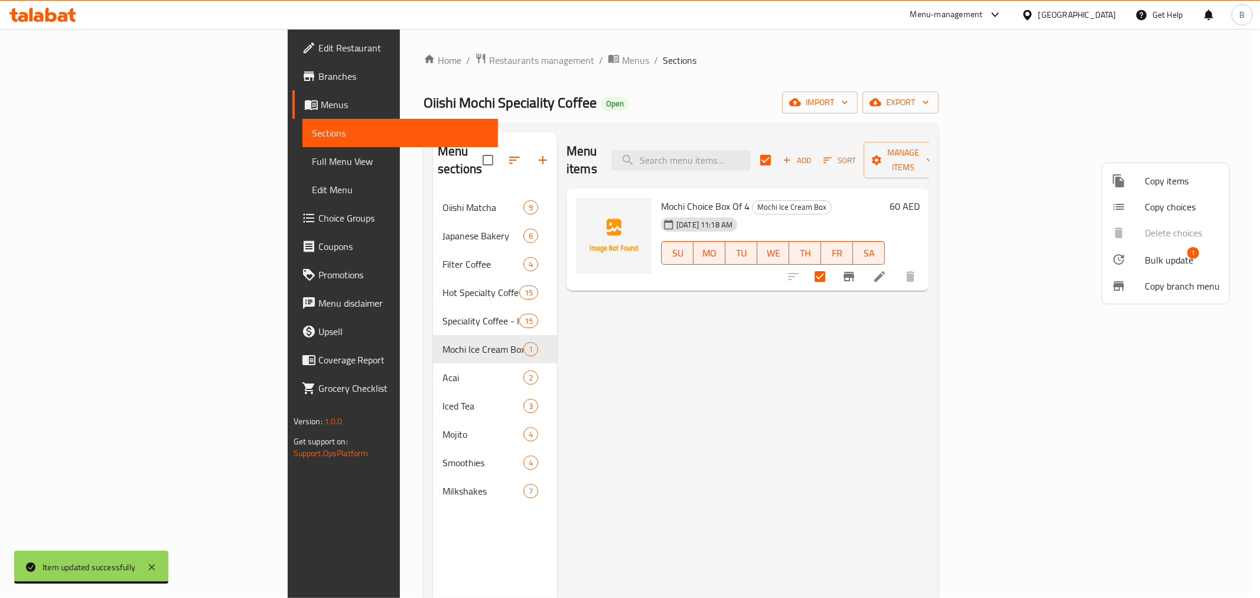
click at [1185, 187] on span "Copy items" at bounding box center [1182, 181] width 75 height 14
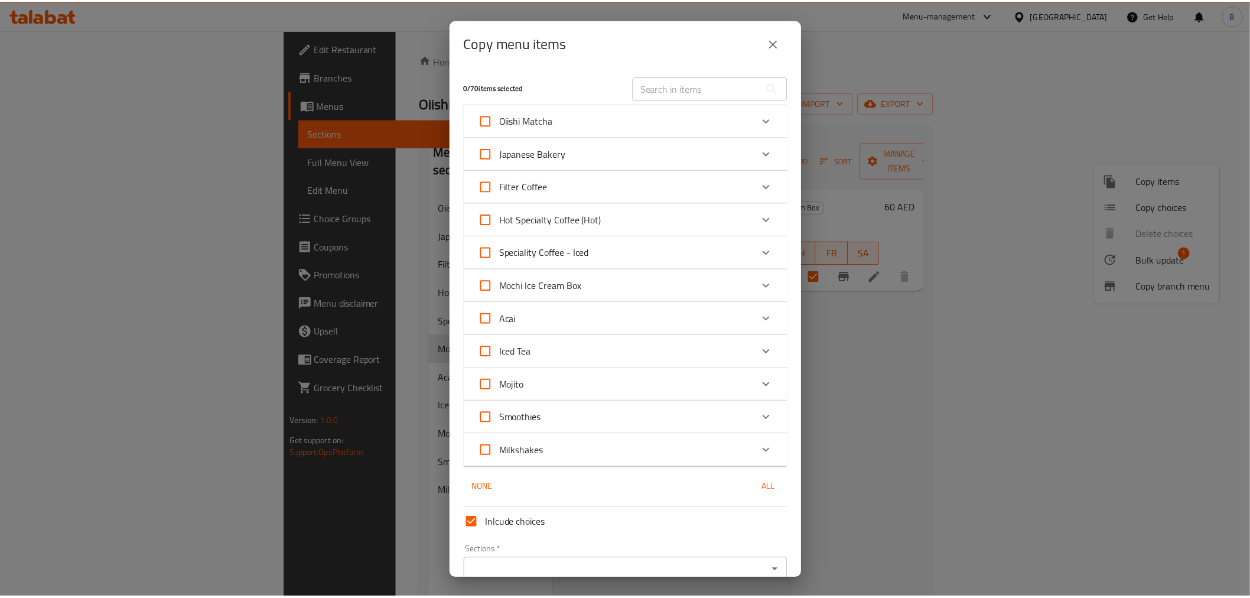
scroll to position [58, 0]
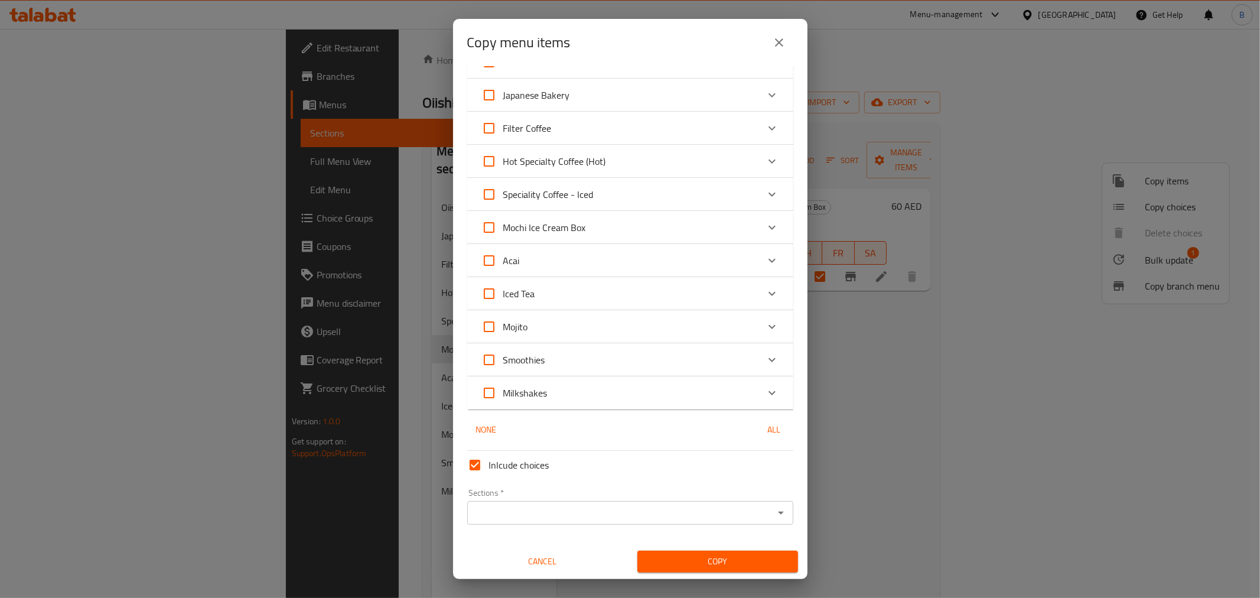
click at [506, 494] on div "Sections   * Sections *" at bounding box center [630, 506] width 326 height 36
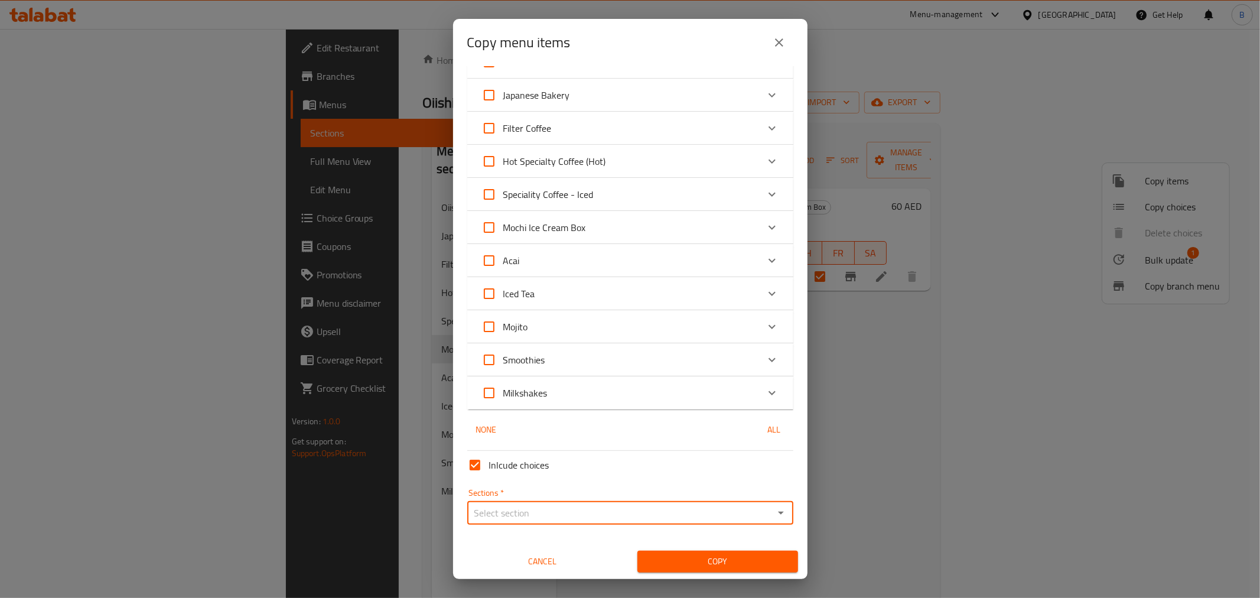
click at [507, 512] on input "Sections   *" at bounding box center [620, 512] width 299 height 17
click at [568, 509] on input "Sections   *" at bounding box center [620, 512] width 299 height 17
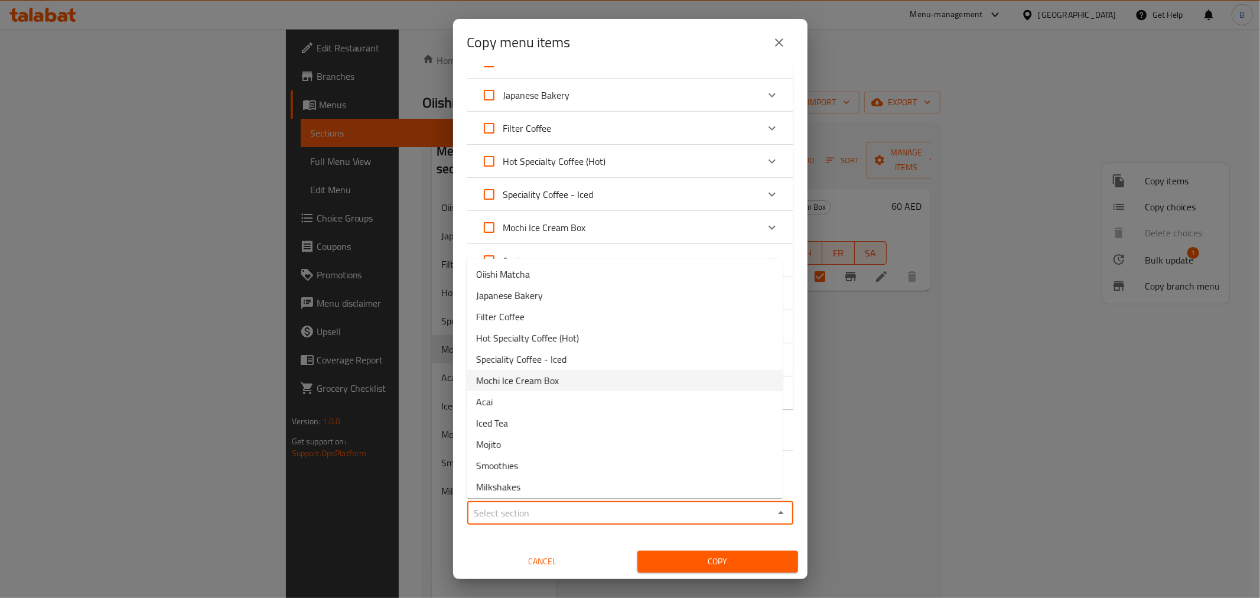
click at [550, 381] on span "Mochi Ice Cream Box" at bounding box center [517, 380] width 83 height 14
type input "Mochi Ice Cream Box"
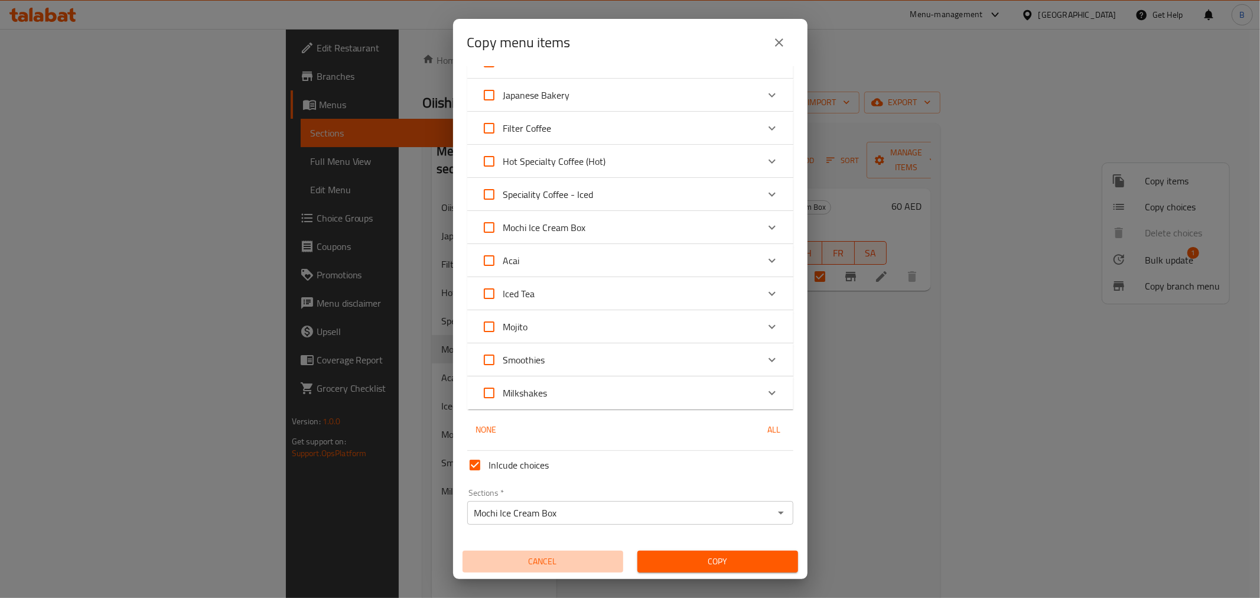
click at [554, 554] on span "Cancel" at bounding box center [542, 561] width 151 height 15
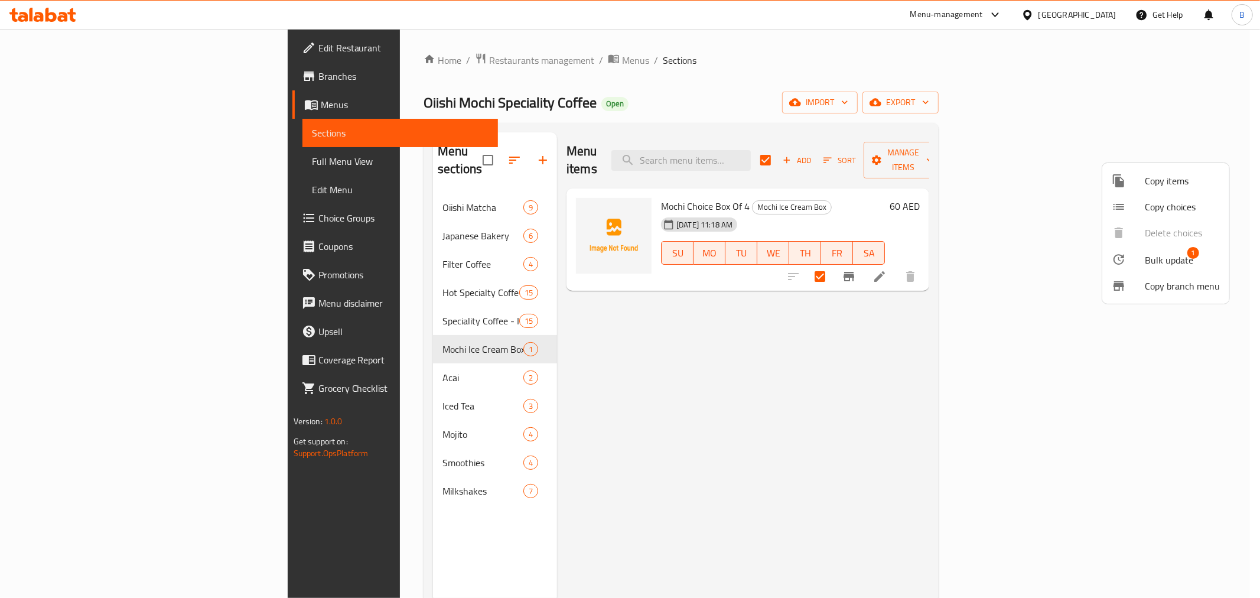
click at [981, 308] on div at bounding box center [630, 299] width 1260 height 598
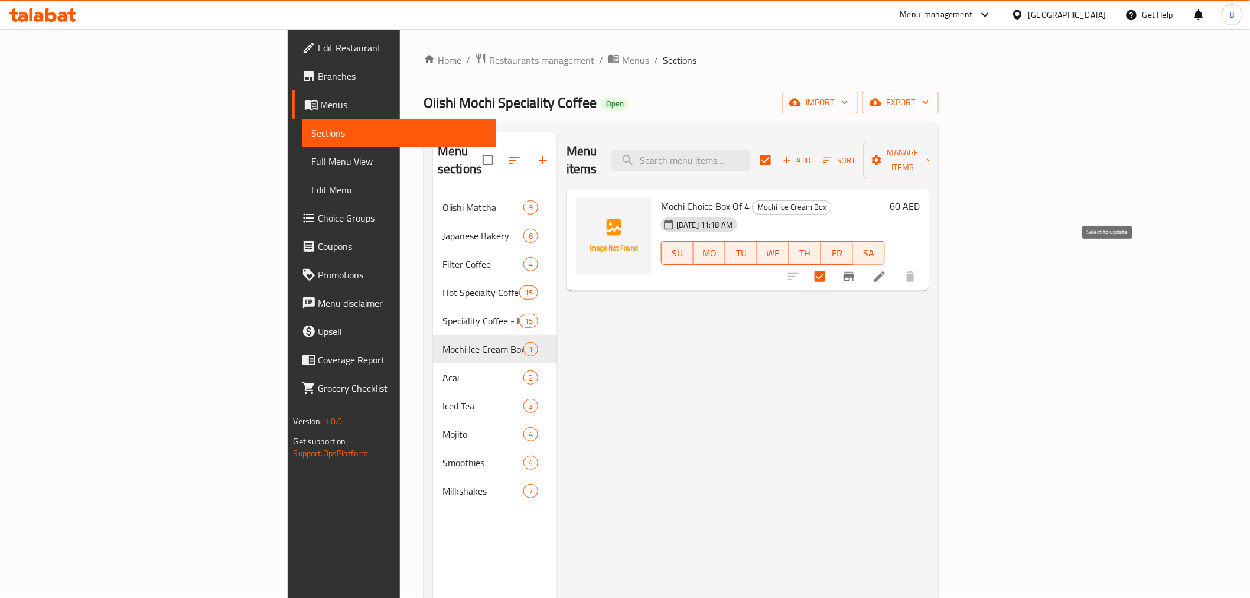
click at [832, 268] on input "checkbox" at bounding box center [819, 276] width 25 height 25
checkbox input "false"
click at [816, 151] on button "Add" at bounding box center [797, 160] width 38 height 18
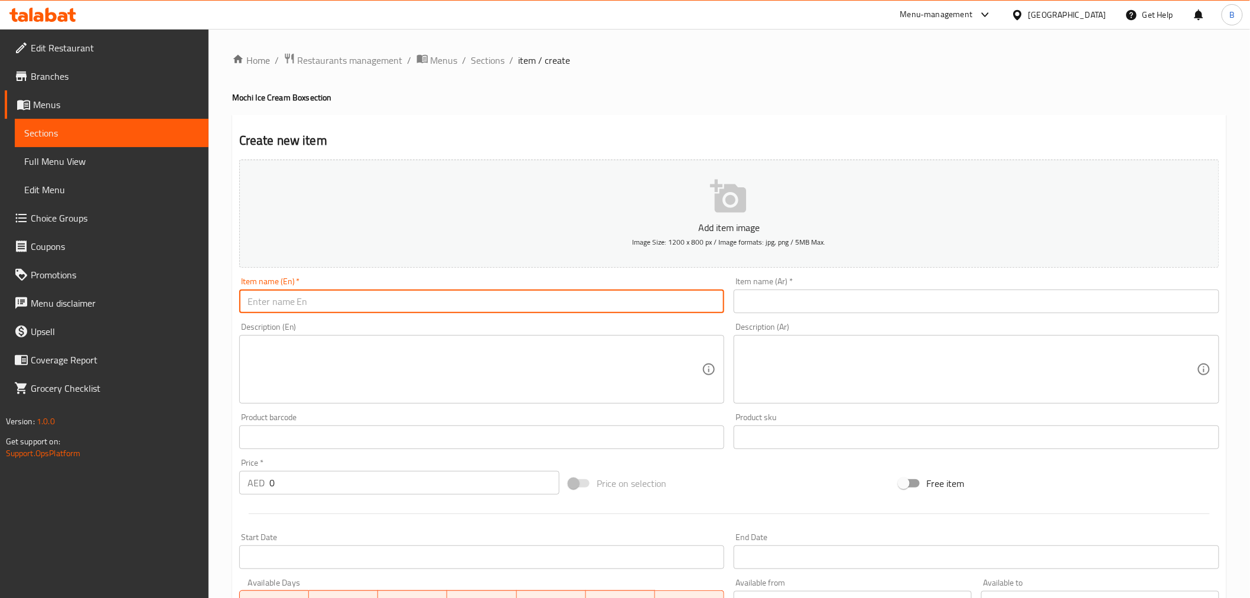
click at [324, 298] on input "text" at bounding box center [481, 301] width 485 height 24
paste input "Mochi Choice Box Of 4"
type input "Mochi Choice Box Of 4"
click at [810, 306] on input "text" at bounding box center [976, 301] width 485 height 24
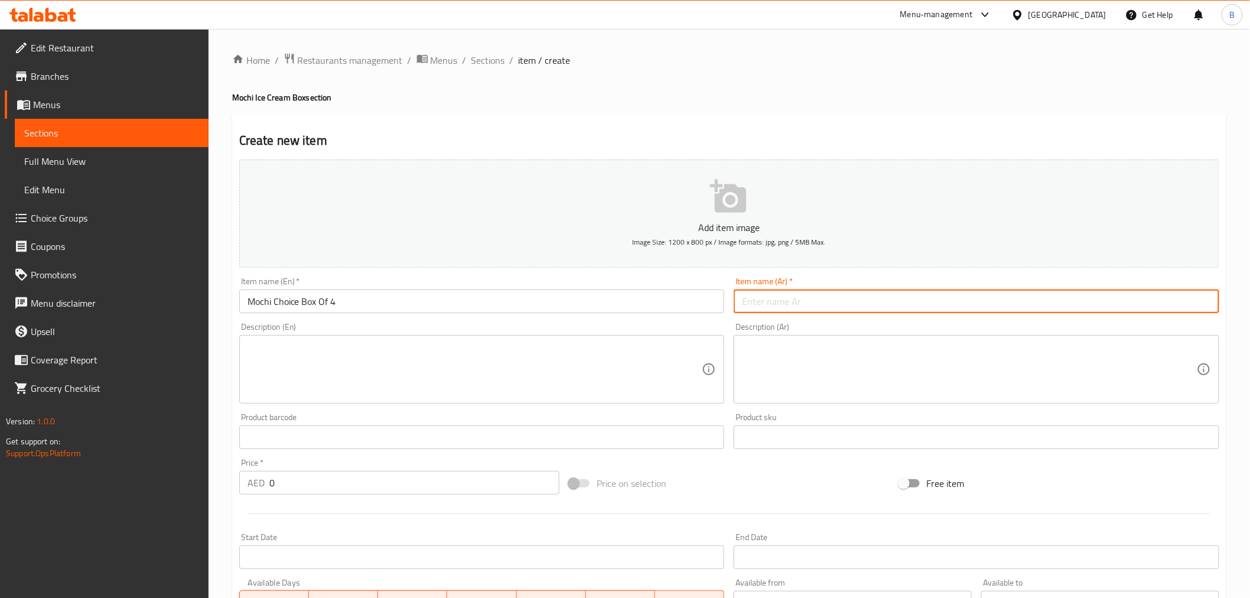
paste input "صندوق موتشي أختيار من 4"
type input "صندوق موتشي أختيار من 4"
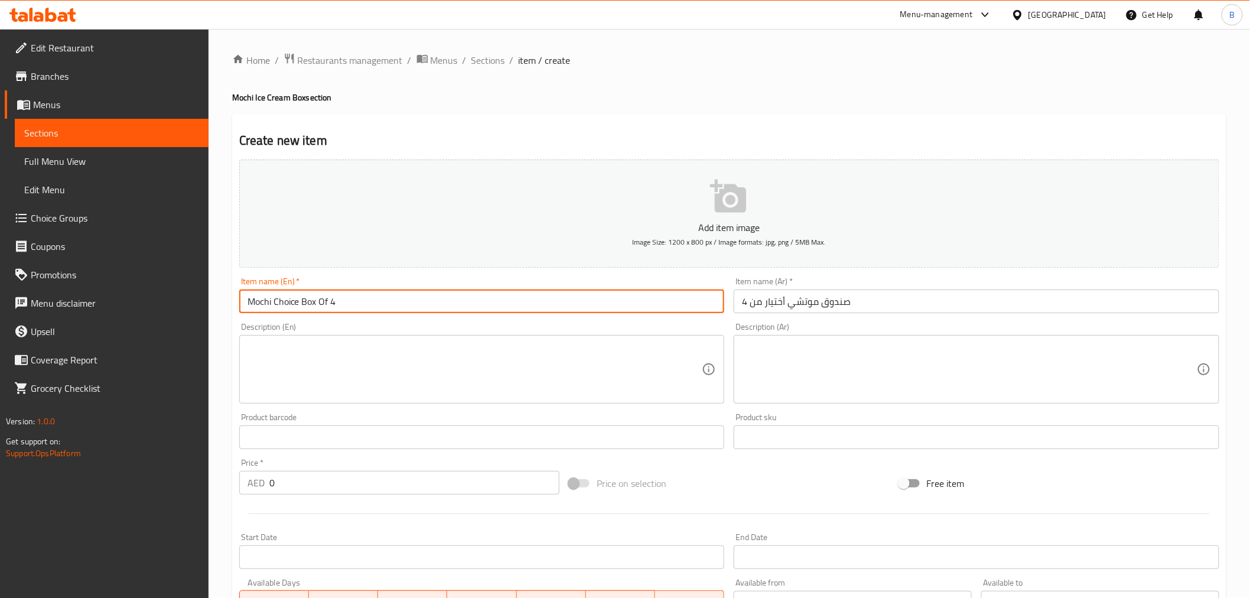
click at [423, 302] on input "Mochi Choice Box Of 4" at bounding box center [481, 301] width 485 height 24
type input "Mochi Choice Box Of 8"
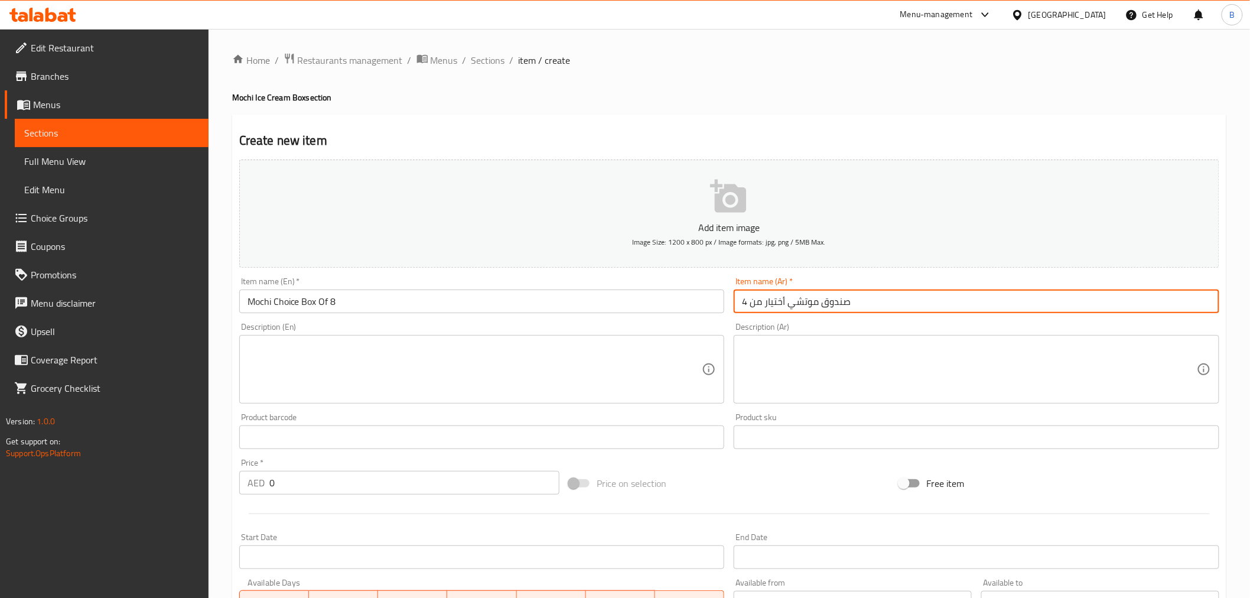
click at [1005, 300] on input "صندوق موتشي أختيار من 4" at bounding box center [976, 301] width 485 height 24
type input "صندوق موتشي أختيار من 8"
click at [382, 474] on input "0" at bounding box center [414, 483] width 290 height 24
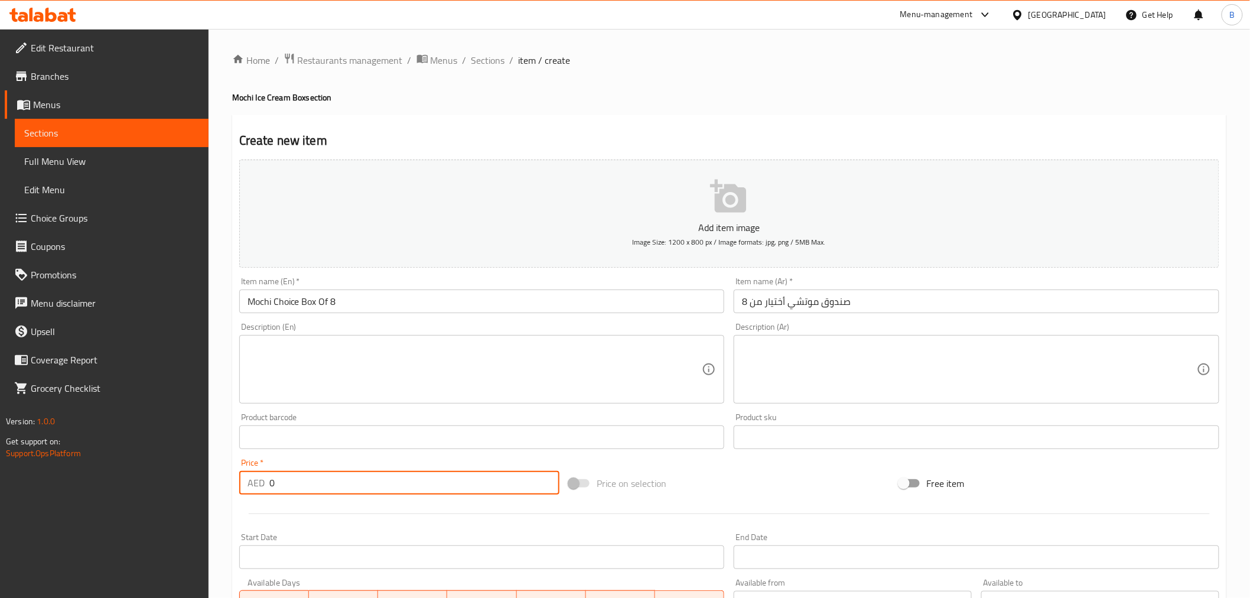
click at [382, 474] on input "0" at bounding box center [414, 483] width 290 height 24
type input "120"
click at [360, 516] on div at bounding box center [728, 513] width 989 height 29
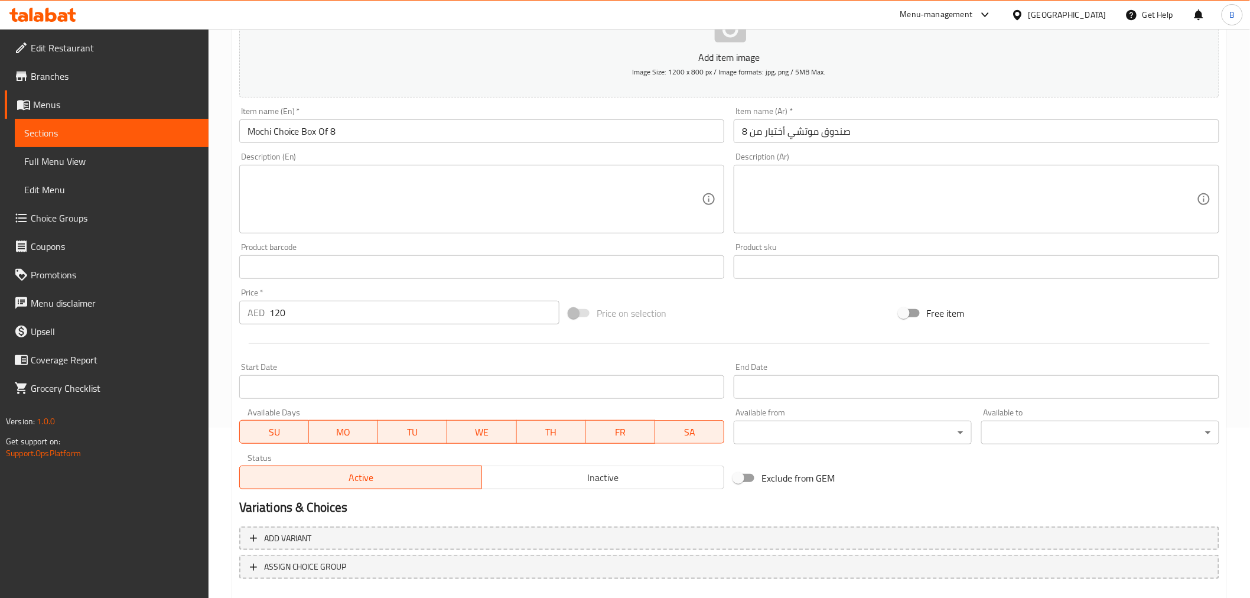
scroll to position [234, 0]
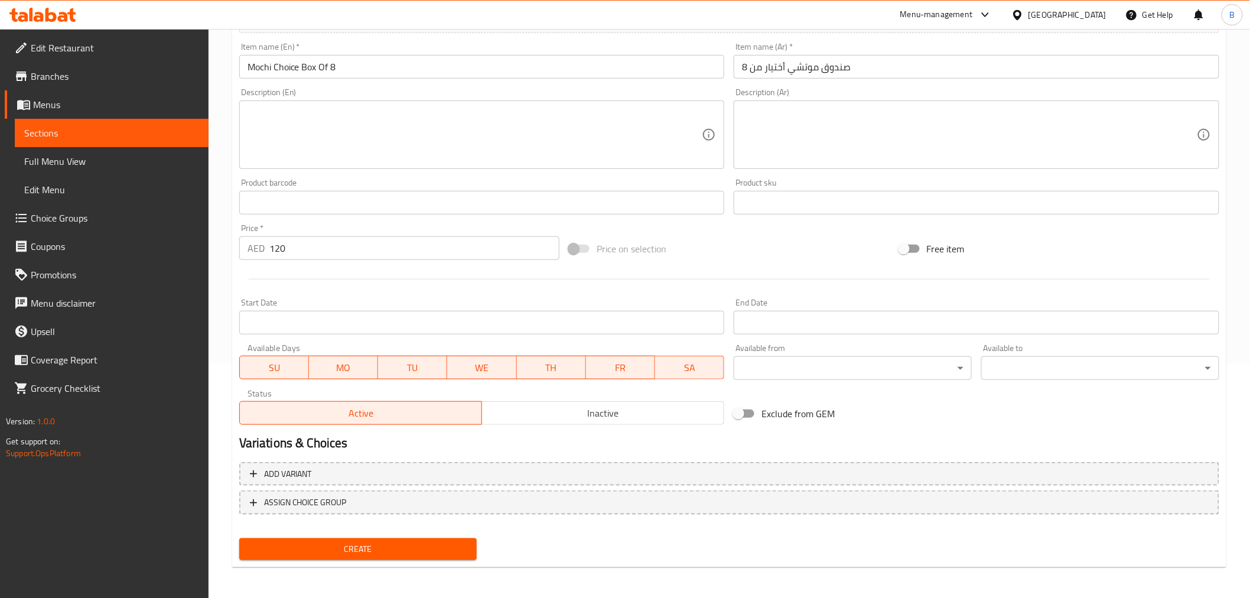
drag, startPoint x: 347, startPoint y: 558, endPoint x: 351, endPoint y: 548, distance: 10.1
click at [347, 558] on div "Create" at bounding box center [357, 548] width 247 height 31
click at [357, 543] on span "Create" at bounding box center [358, 549] width 219 height 15
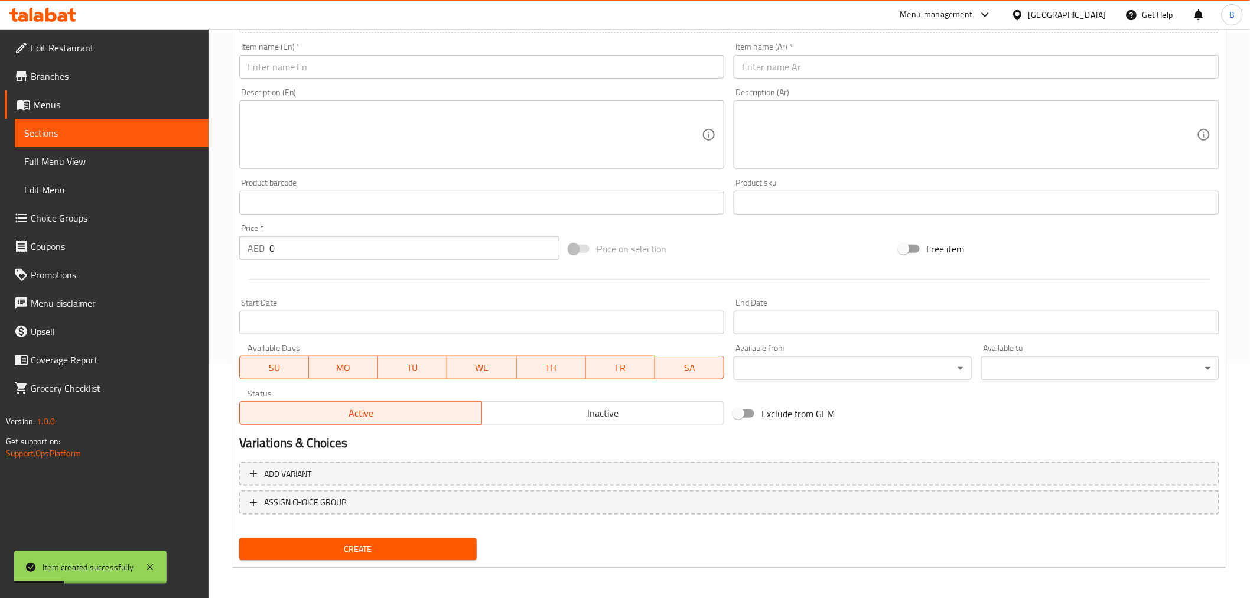
click at [351, 253] on input "0" at bounding box center [414, 248] width 290 height 24
click at [351, 254] on input "0" at bounding box center [414, 248] width 290 height 24
type input "180"
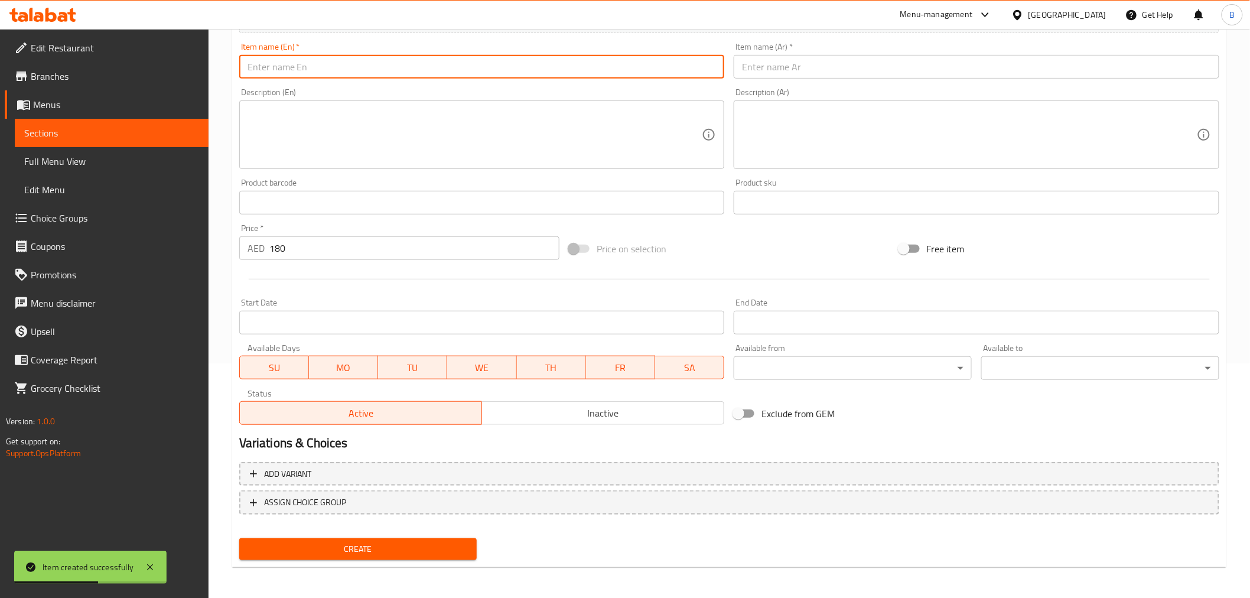
click at [427, 77] on input "text" at bounding box center [481, 67] width 485 height 24
paste input "Mochi Choice Box Of 4"
type input "Mochi Choice Box Of 4"
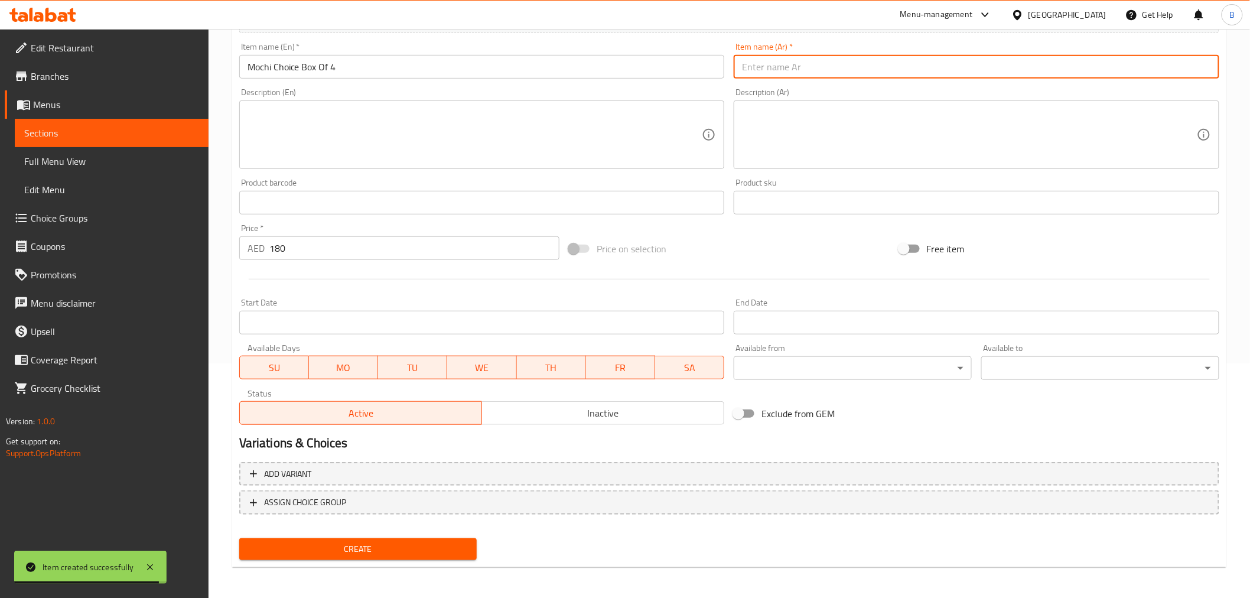
click at [842, 67] on input "text" at bounding box center [976, 67] width 485 height 24
paste input "صندوق موتشي أختيار من 4"
type input "صندوق موتشي أختيار من 12"
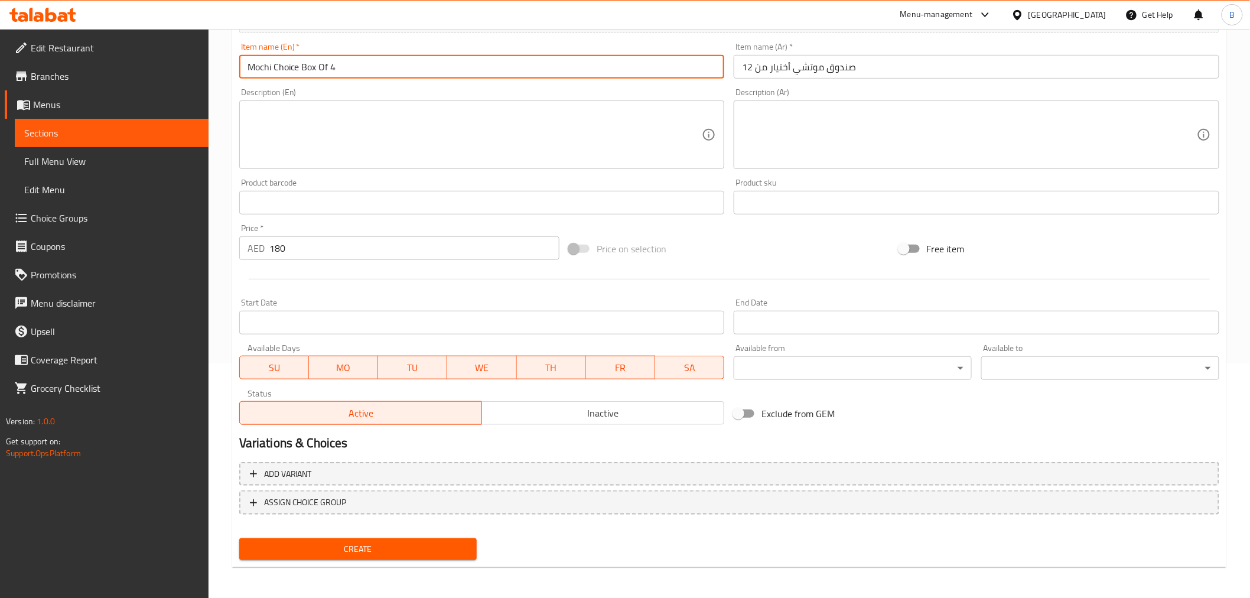
click at [356, 66] on input "Mochi Choice Box Of 4" at bounding box center [481, 67] width 485 height 24
type input "Mochi Choice Box Of 12"
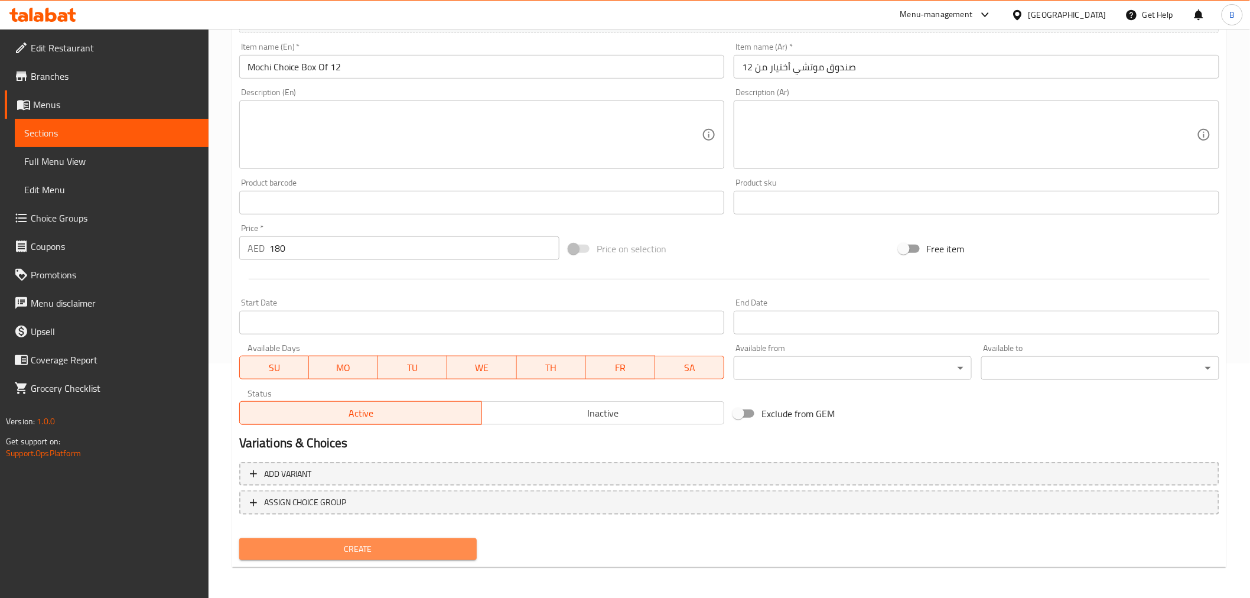
click at [303, 542] on span "Create" at bounding box center [358, 549] width 219 height 15
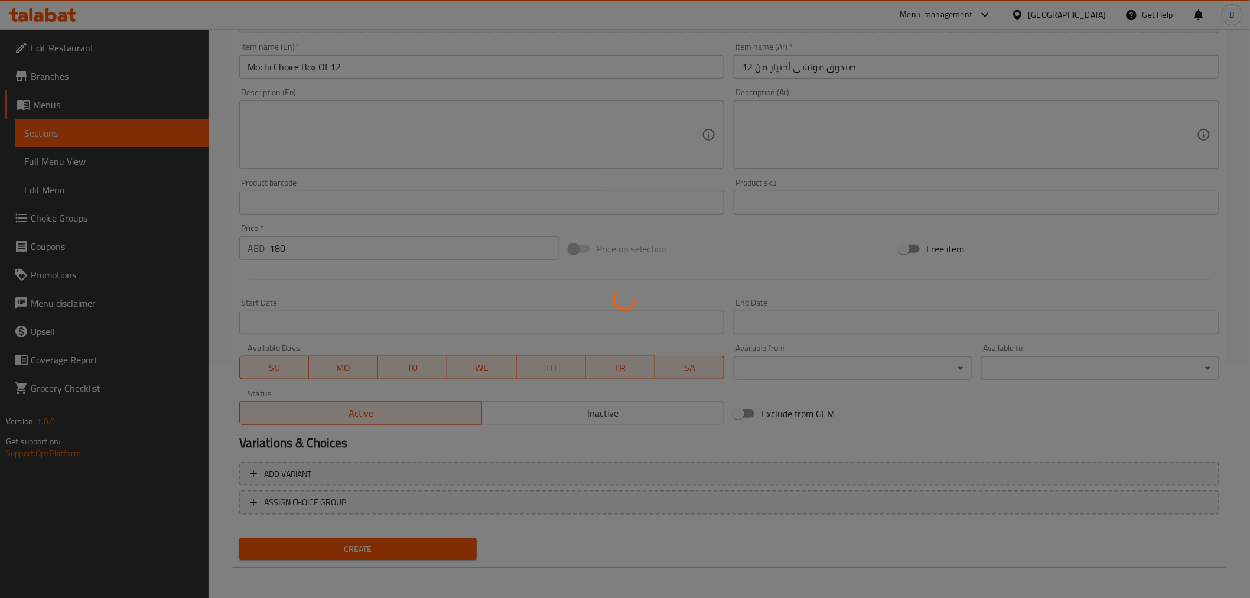
scroll to position [207, 0]
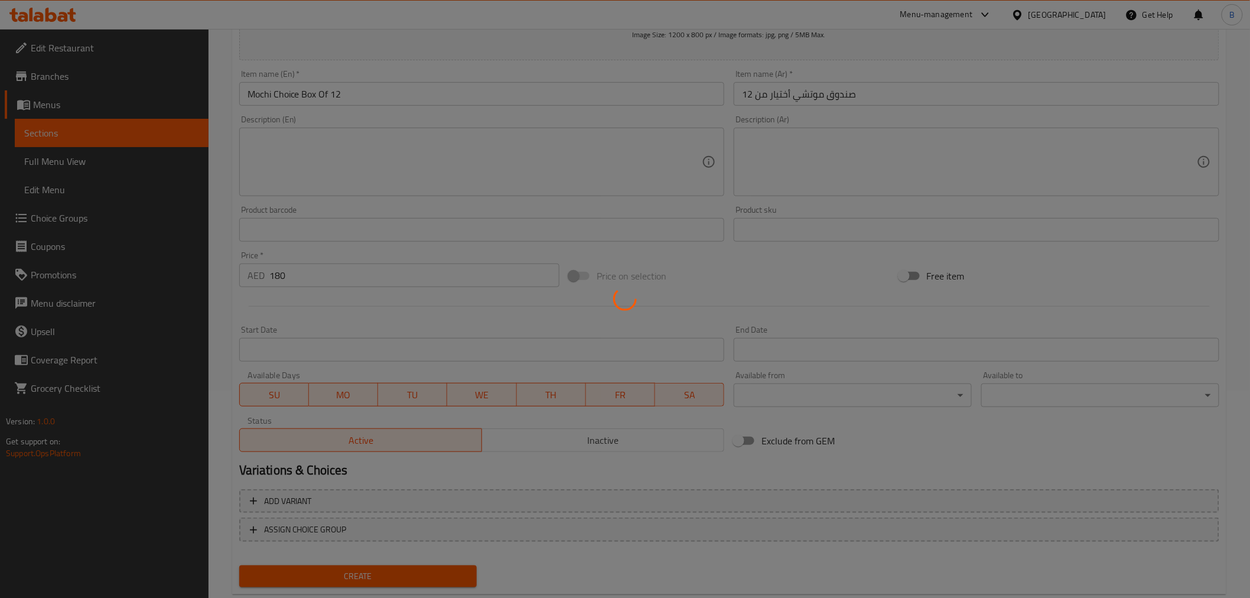
type input "0"
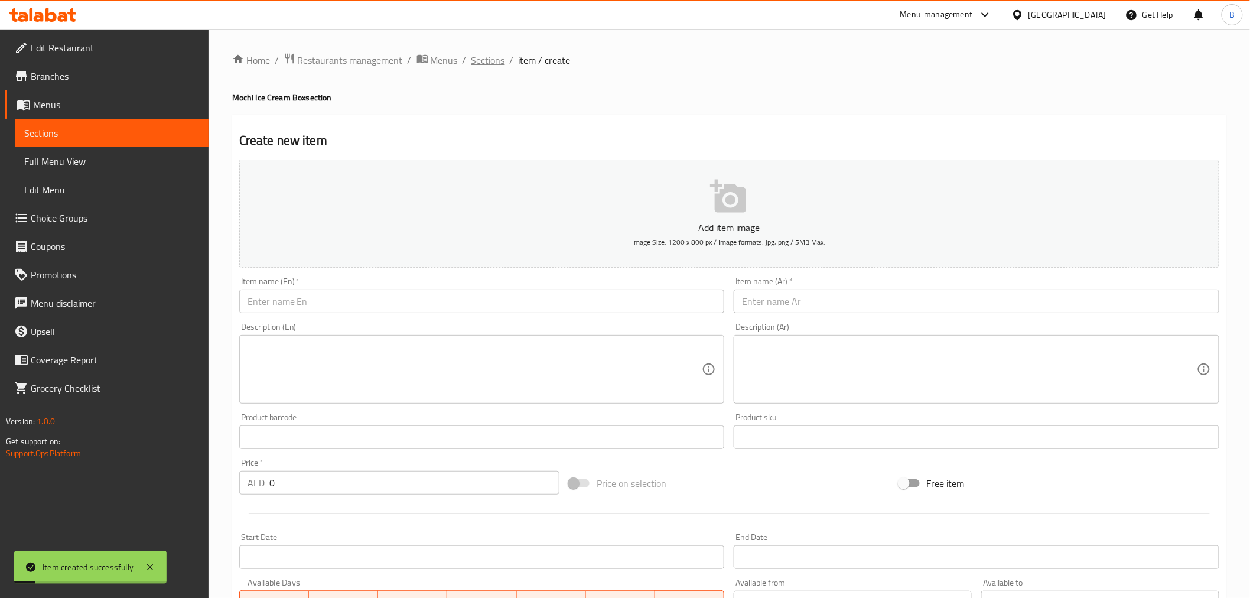
click at [483, 61] on span "Sections" at bounding box center [488, 60] width 34 height 14
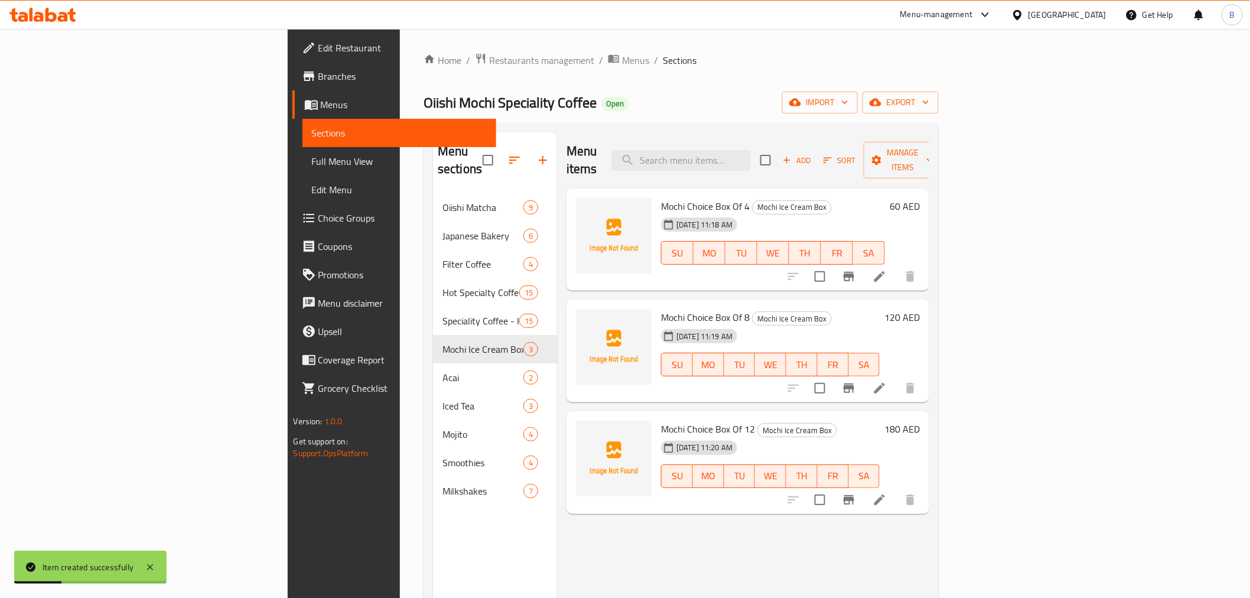
click at [896, 268] on li at bounding box center [879, 276] width 33 height 21
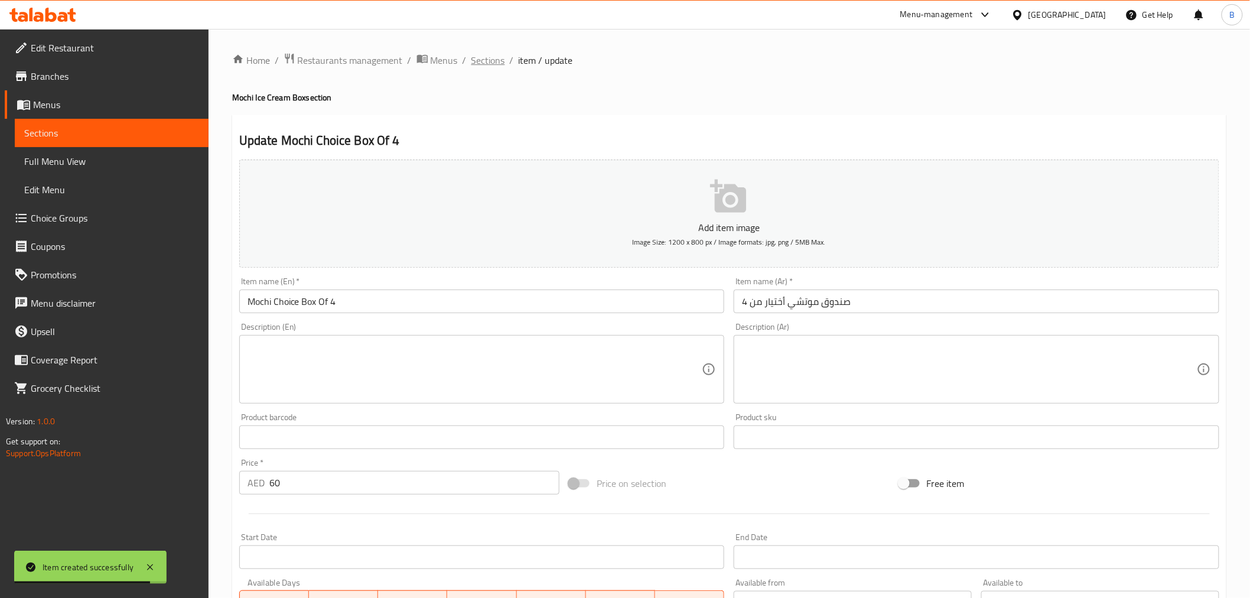
click at [500, 60] on span "Sections" at bounding box center [488, 60] width 34 height 14
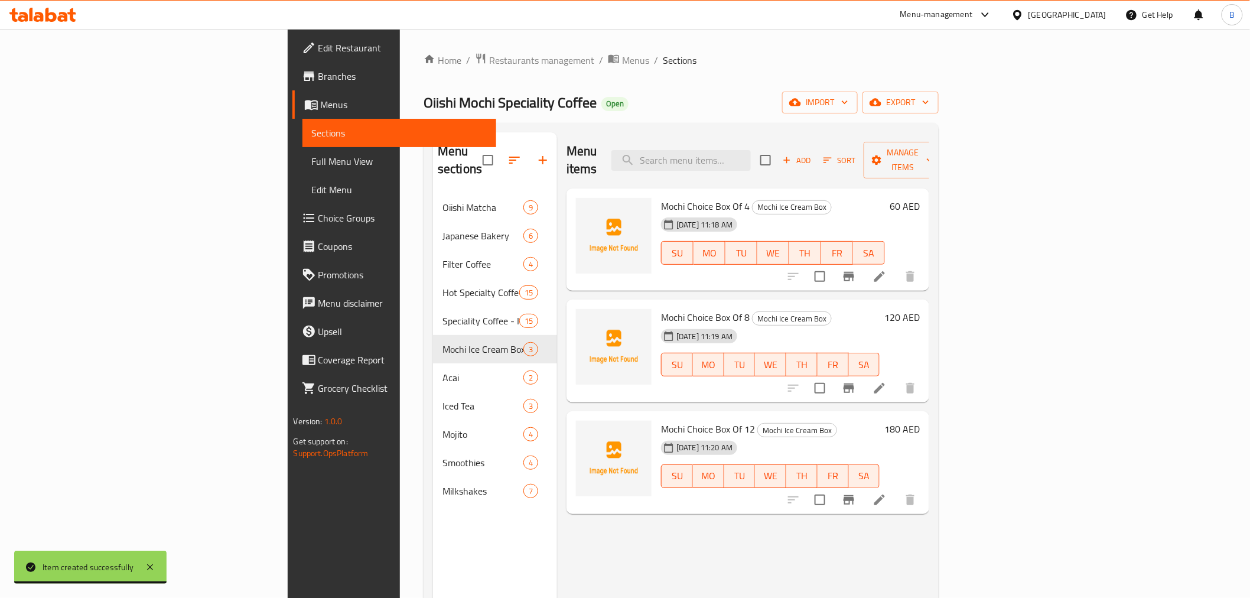
click at [896, 377] on li at bounding box center [879, 387] width 33 height 21
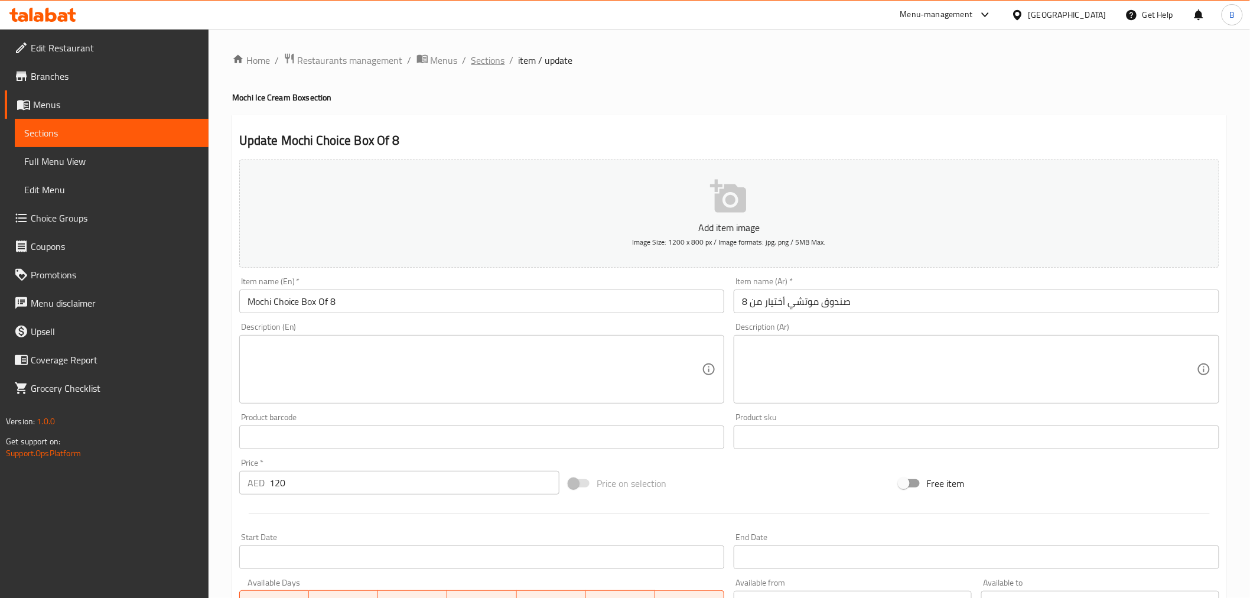
click at [488, 63] on span "Sections" at bounding box center [488, 60] width 34 height 14
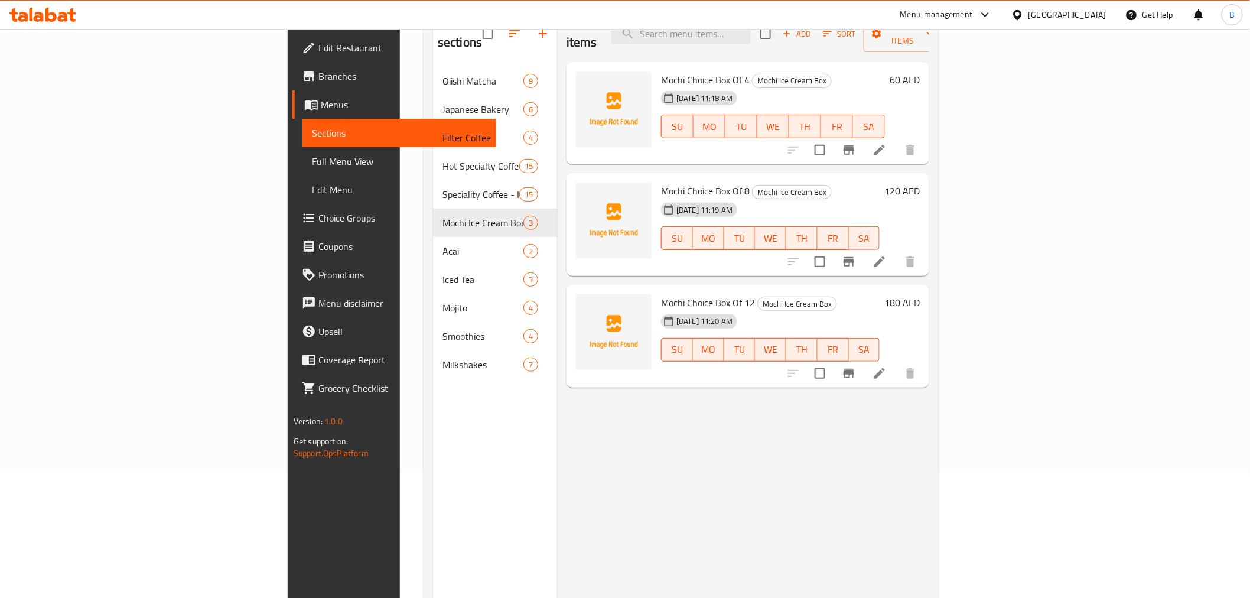
scroll to position [131, 0]
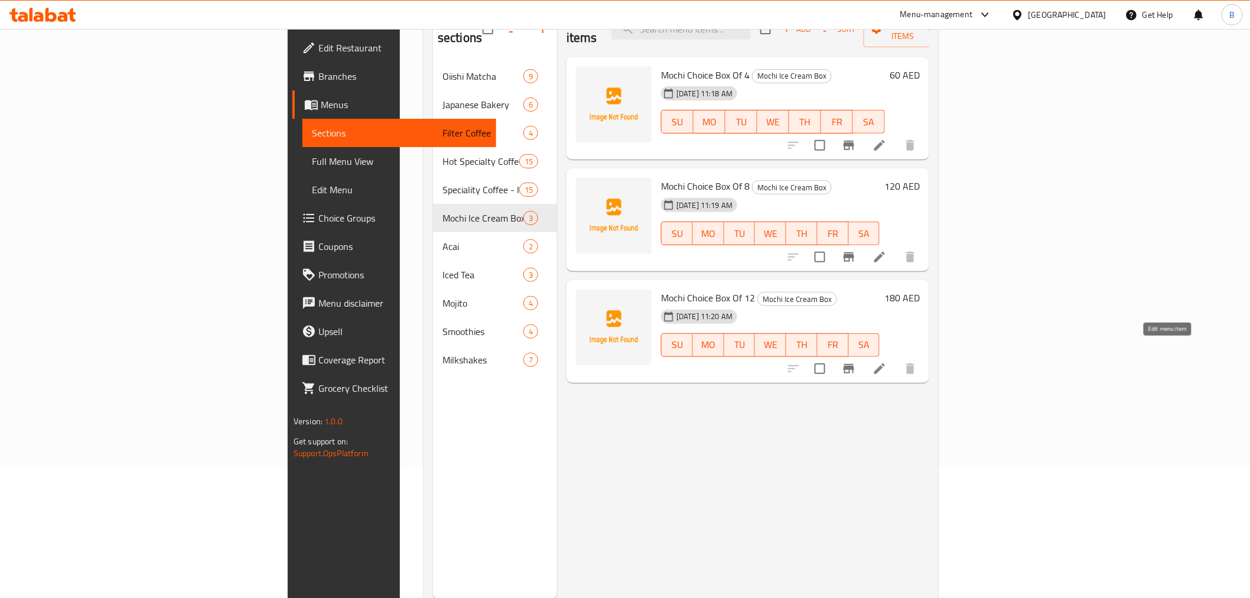
click at [886, 361] on icon at bounding box center [879, 368] width 14 height 14
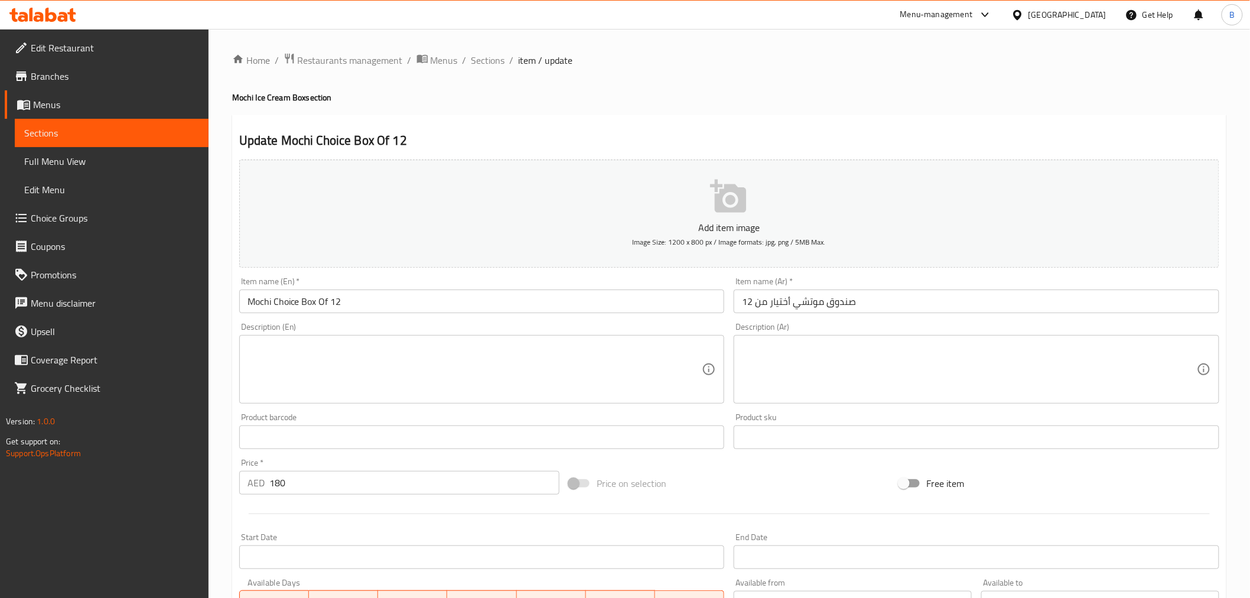
click at [481, 74] on div "Home / Restaurants management / Menus / Sections / item / update Mochi Ice Crea…" at bounding box center [729, 432] width 994 height 758
click at [485, 67] on span "Sections" at bounding box center [488, 60] width 34 height 14
click at [92, 223] on span "Choice Groups" at bounding box center [115, 218] width 168 height 14
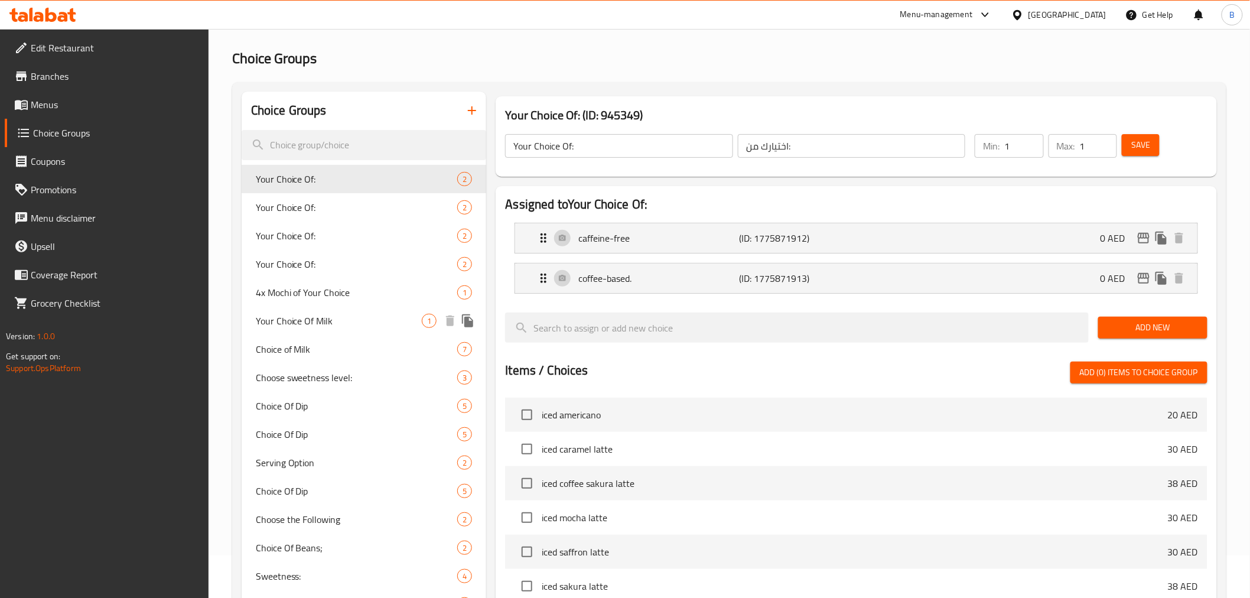
scroll to position [66, 0]
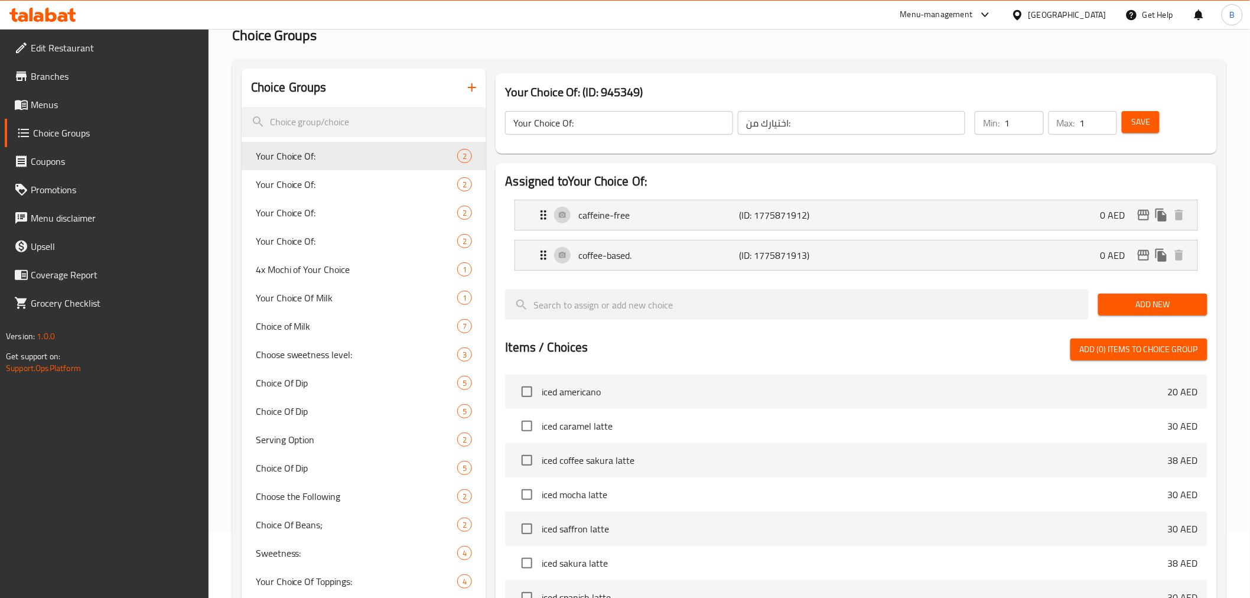
click at [471, 86] on icon "button" at bounding box center [472, 87] width 14 height 14
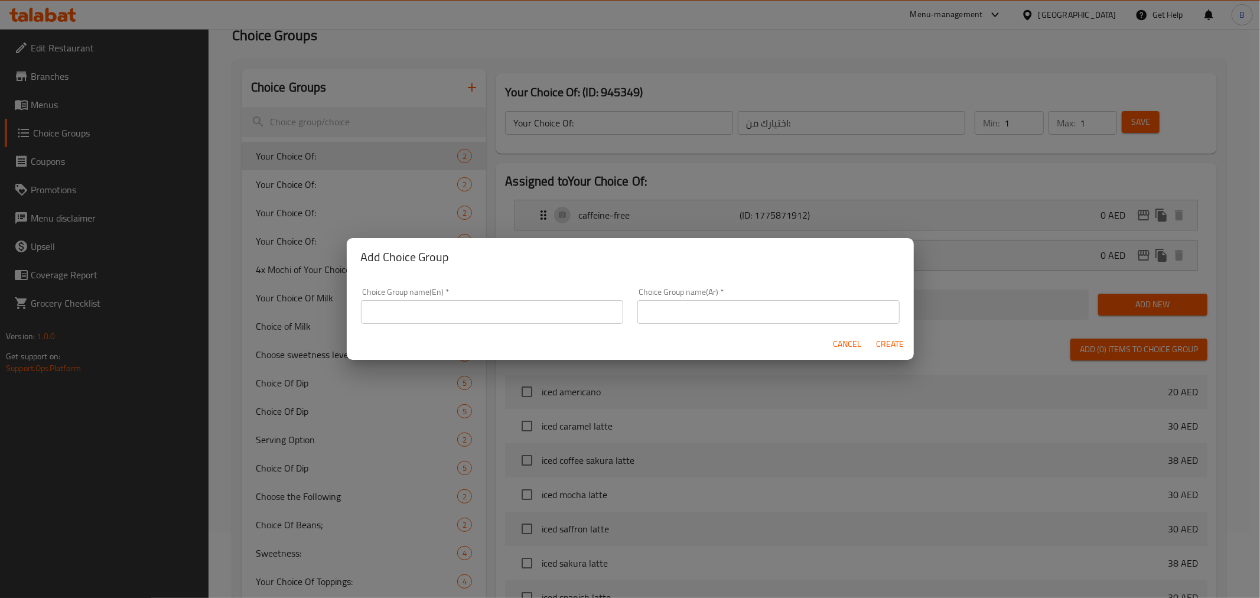
click at [530, 304] on input "text" at bounding box center [492, 312] width 262 height 24
paste input "Your choice of first mochi flavor:"
type input "Your Choice of First Mochi Flavor:"
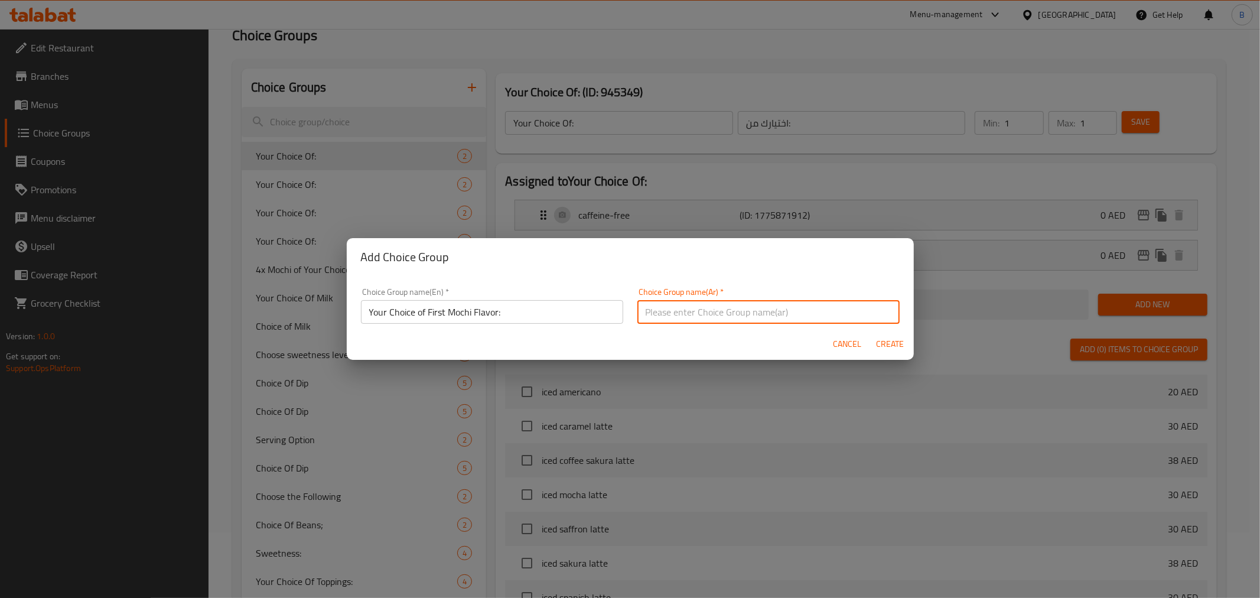
click at [828, 301] on input "text" at bounding box center [768, 312] width 262 height 24
paste input "اختيارك لنكهة الموتشي الأولى:"
click at [814, 318] on input "اختيارك لنكهة الموتشي الأولى:" at bounding box center [768, 312] width 262 height 24
type input "اختيارك لنكهة موتشي الأولى:"
click at [876, 340] on span "Create" at bounding box center [890, 344] width 28 height 15
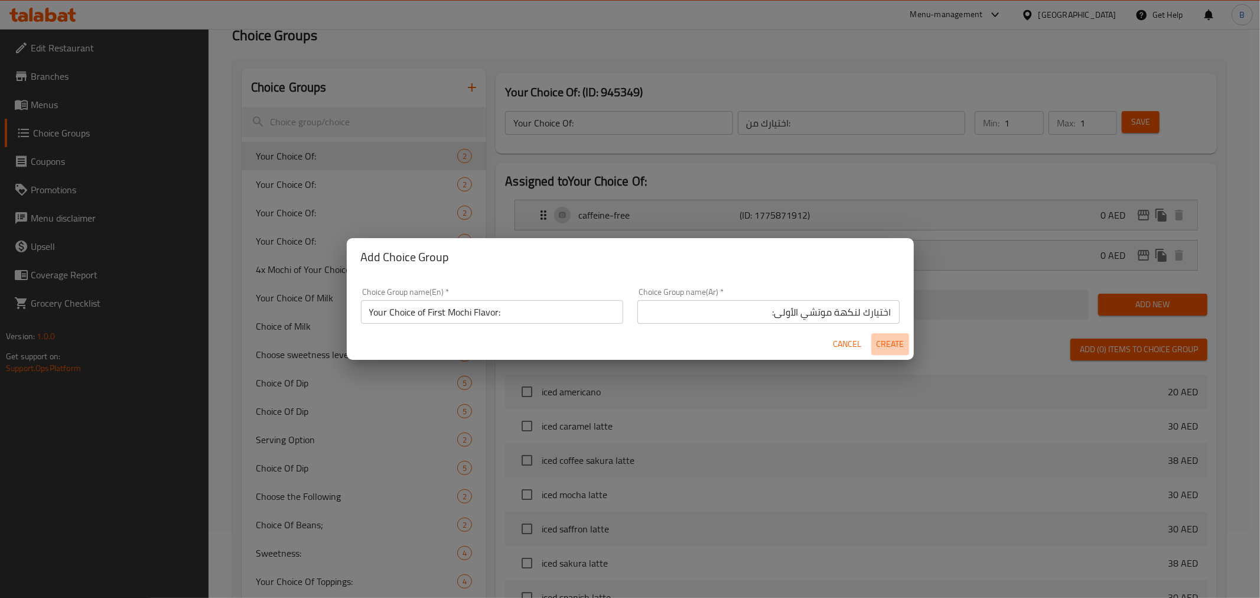
type input "Your Choice of First Mochi Flavor:"
type input "اختيارك لنكهة موتشي الأولى:"
type input "0"
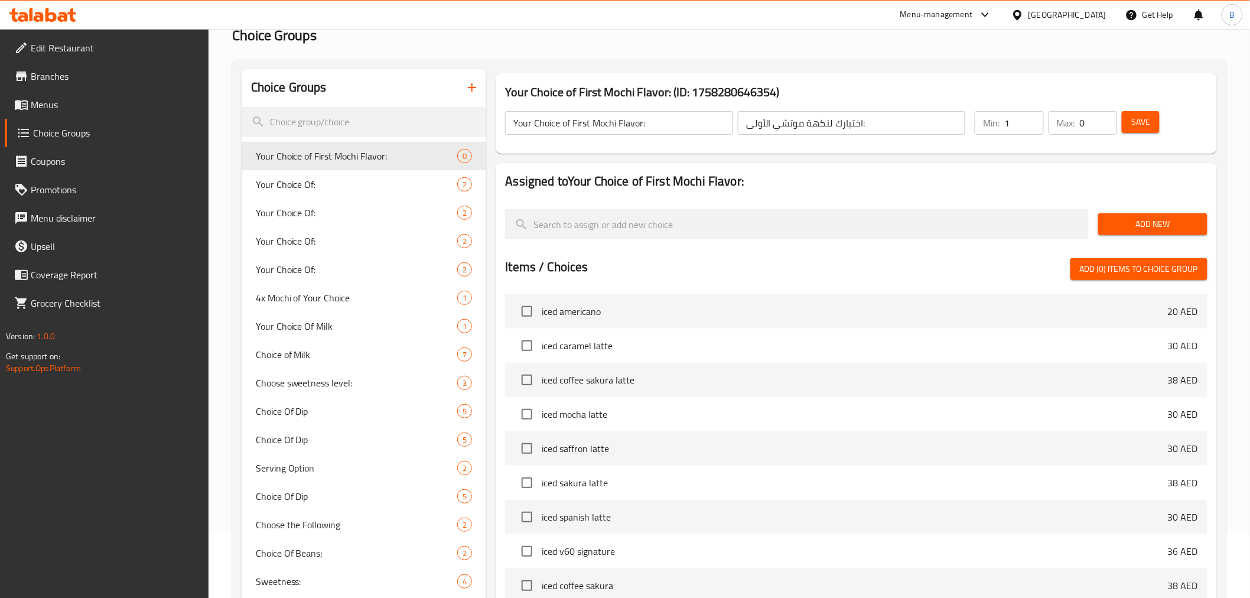
type input "1"
click at [1030, 115] on input "1" at bounding box center [1023, 123] width 39 height 24
type input "1"
click at [1106, 122] on input "1" at bounding box center [1098, 123] width 37 height 24
click at [1153, 107] on div "Min: 1 ​ Max: 1 ​ Save" at bounding box center [1085, 123] width 237 height 38
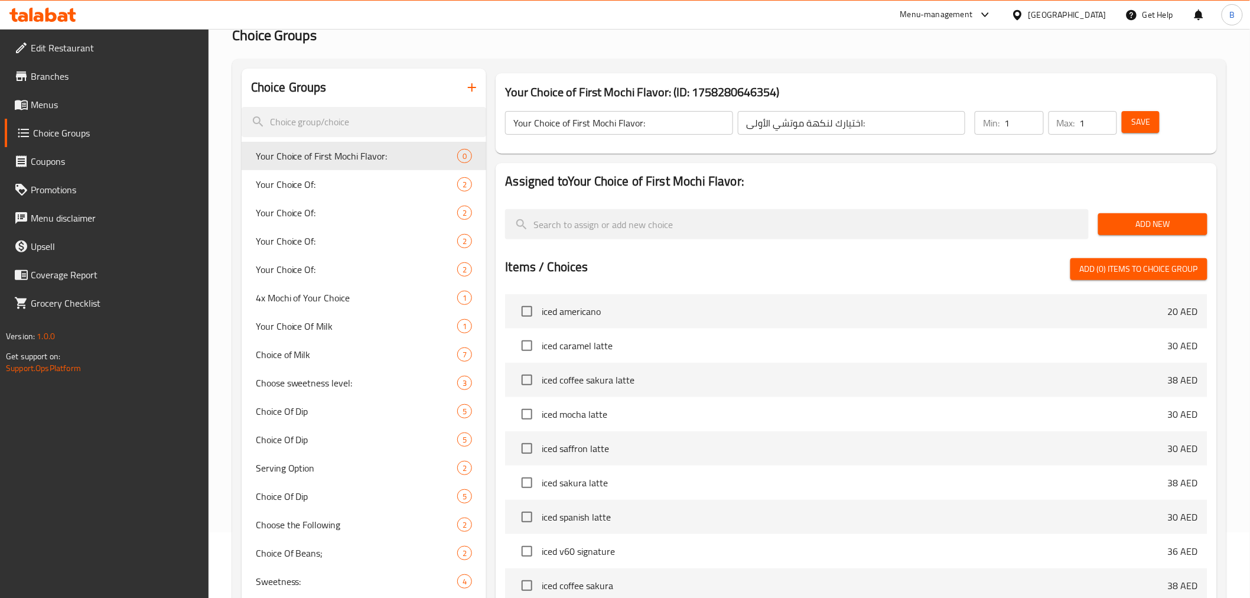
click at [1153, 109] on div "Save" at bounding box center [1157, 123] width 76 height 28
click at [1150, 113] on button "Save" at bounding box center [1141, 122] width 38 height 22
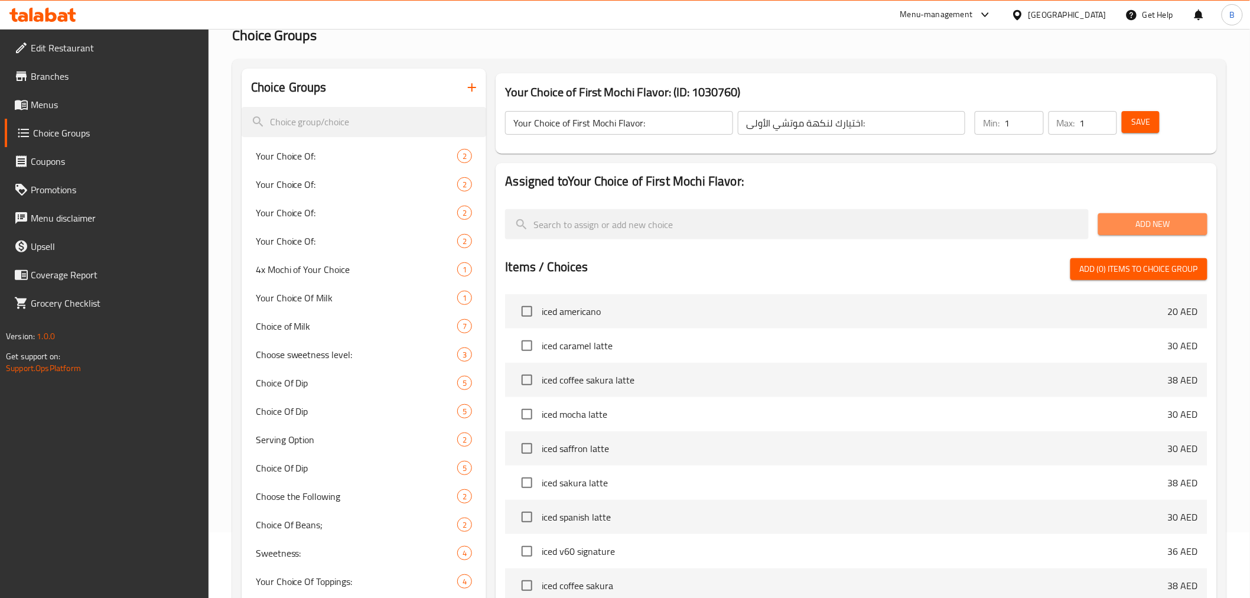
click at [1138, 223] on span "Add New" at bounding box center [1152, 224] width 90 height 15
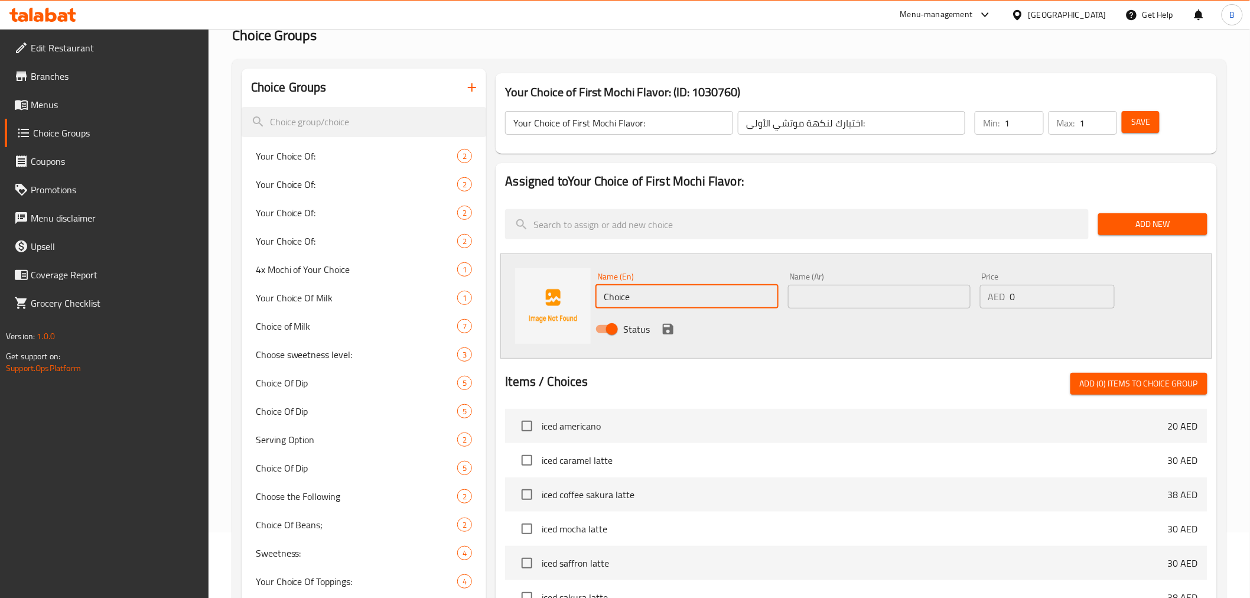
click at [656, 291] on input "Choice" at bounding box center [686, 297] width 182 height 24
paste input "[PERSON_NAME]"
type input "[PERSON_NAME]"
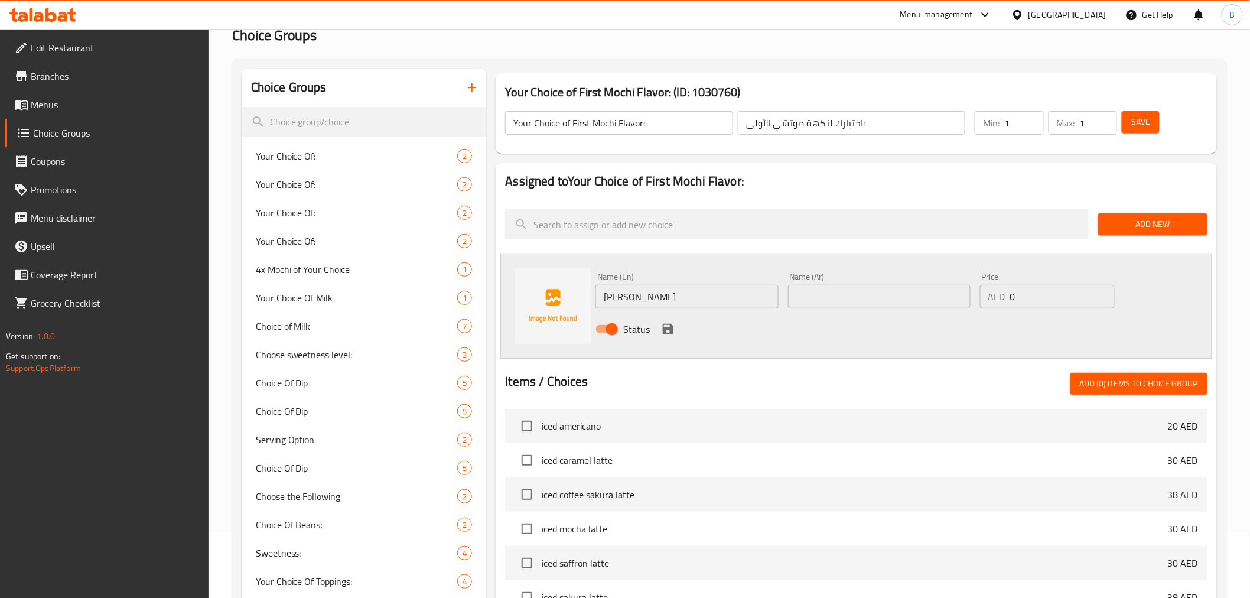
click at [899, 283] on div "Name (Ar) Name (Ar)" at bounding box center [879, 290] width 182 height 36
paste input "موتشي الفانيليا"
click at [897, 292] on input "text" at bounding box center [879, 297] width 182 height 24
type input "موتشي فانيليا"
click at [665, 334] on icon "save" at bounding box center [668, 329] width 14 height 14
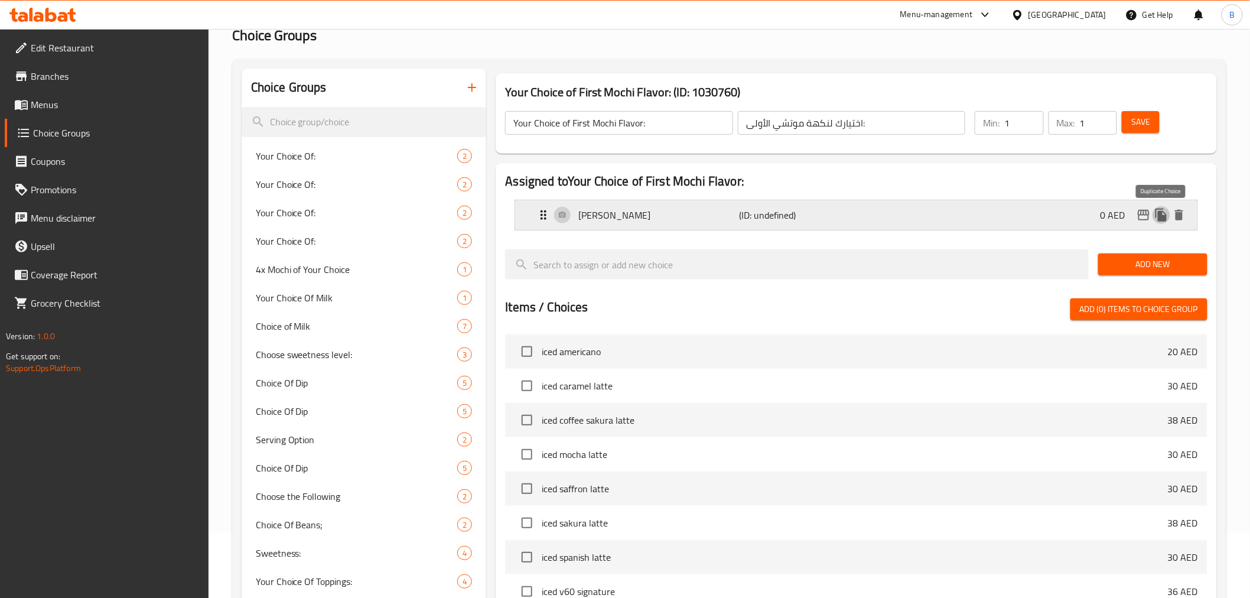
click at [1165, 221] on icon "duplicate" at bounding box center [1160, 214] width 11 height 13
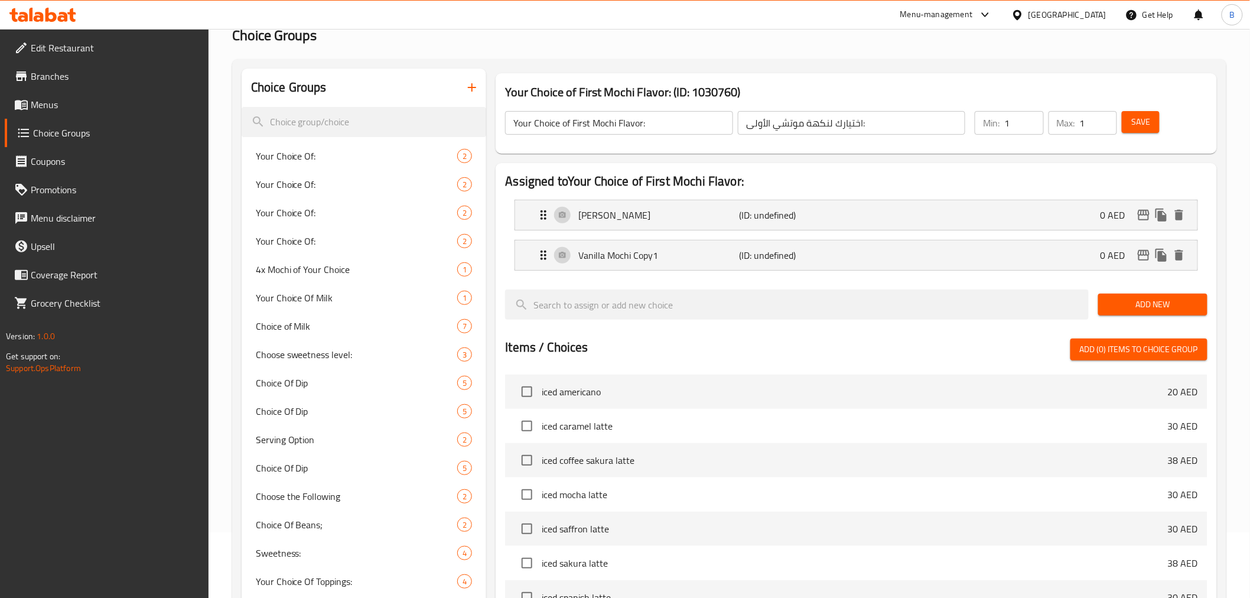
click at [925, 273] on li "Vanilla Mochi Copy1 (ID: undefined) 0 AED Name (En) Vanilla Mochi Copy1 Name (E…" at bounding box center [856, 255] width 702 height 40
click at [777, 257] on p "(ID: undefined)" at bounding box center [792, 255] width 107 height 14
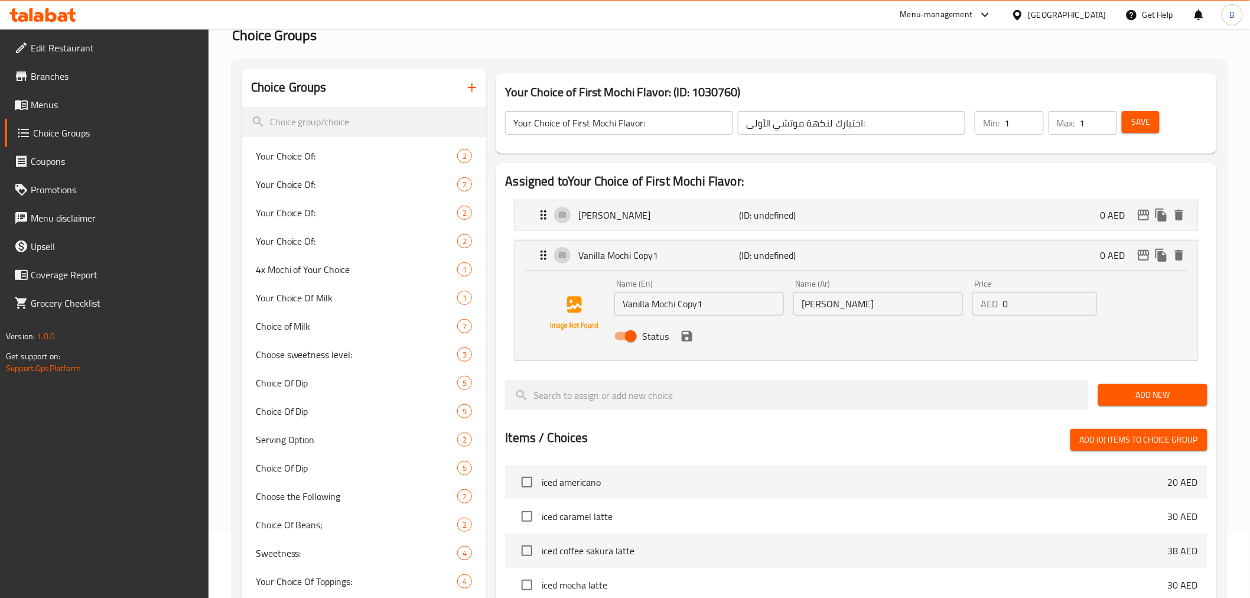
click at [663, 305] on input "Vanilla Mochi Copy1" at bounding box center [699, 304] width 170 height 24
click at [899, 300] on input "موتشي فانيليا" at bounding box center [878, 304] width 170 height 24
click at [900, 299] on input "موتشي فانيليا" at bounding box center [878, 304] width 170 height 24
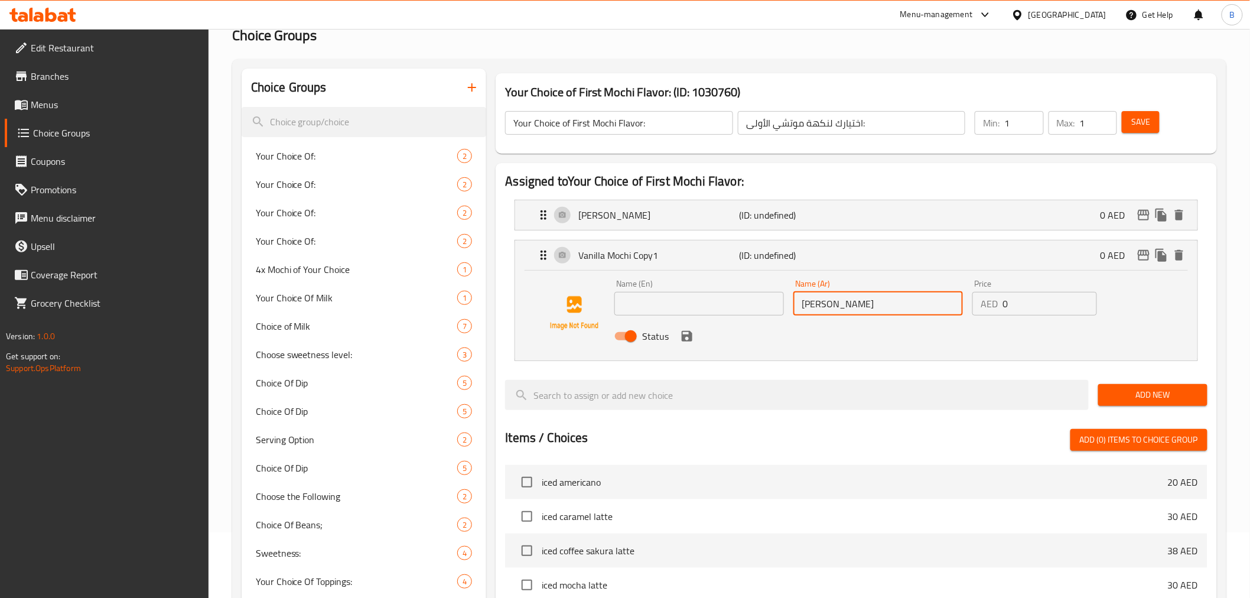
click at [900, 299] on input "موتشي فانيليا" at bounding box center [878, 304] width 170 height 24
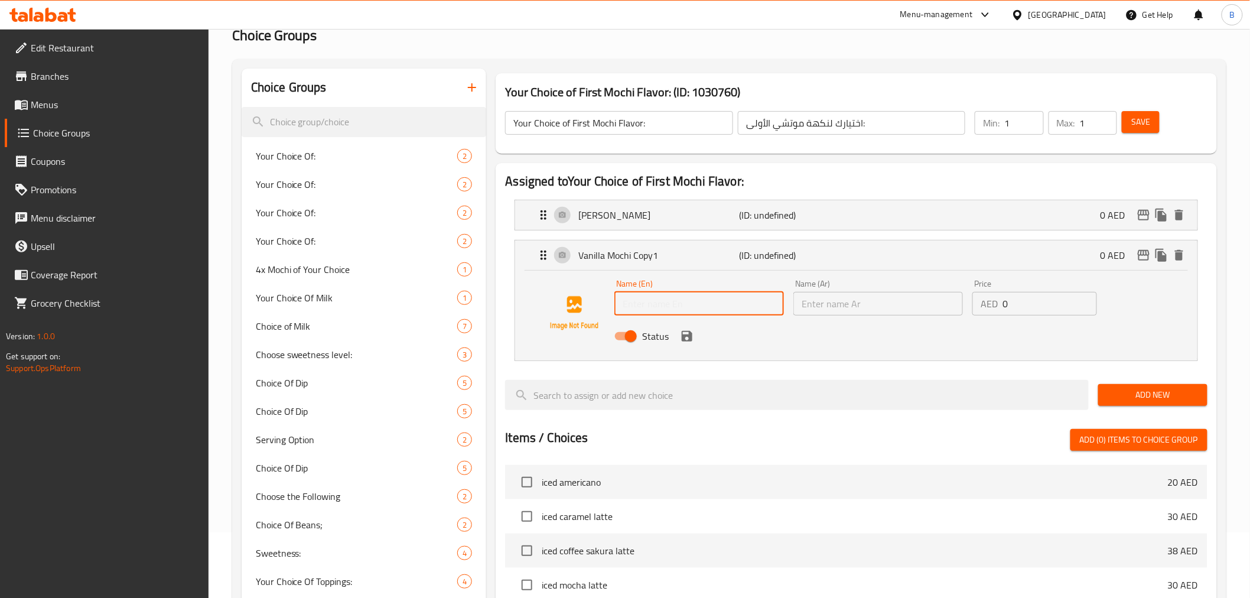
click at [651, 314] on input "text" at bounding box center [699, 304] width 170 height 24
paste input "Salted Caramel Mochi"
type input "Salted Caramel Mochi"
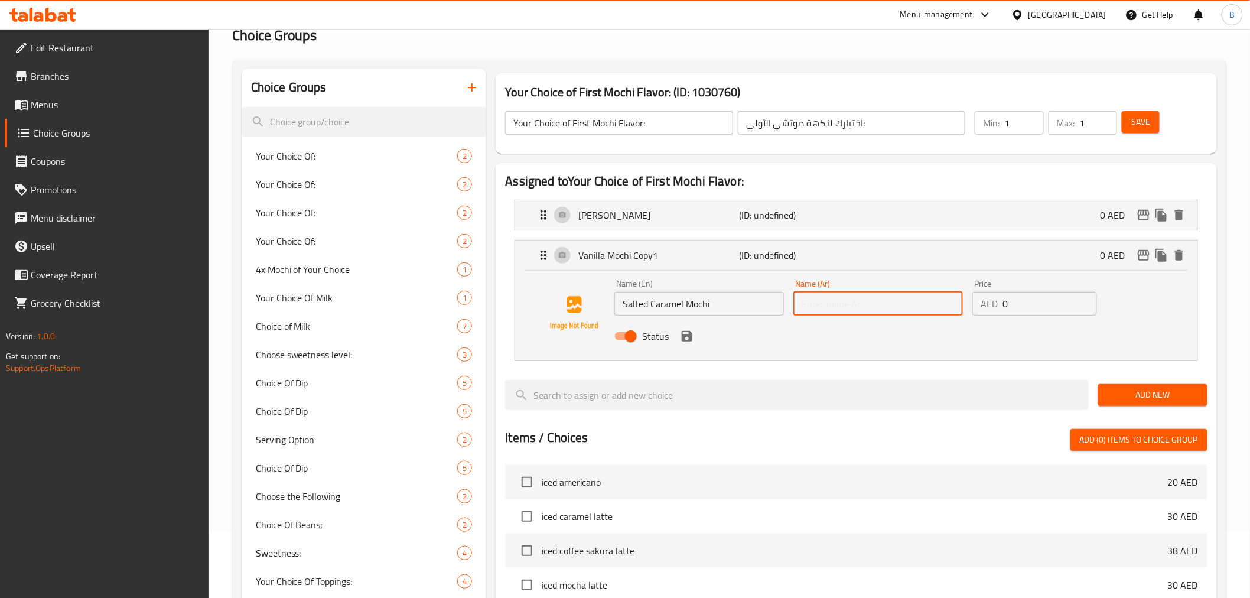
click at [855, 294] on input "text" at bounding box center [878, 304] width 170 height 24
paste input "موتشي الكراميل المملح"
click at [914, 299] on input "موتشي الكراميل مملح" at bounding box center [878, 304] width 170 height 24
click at [689, 337] on icon "save" at bounding box center [687, 336] width 11 height 11
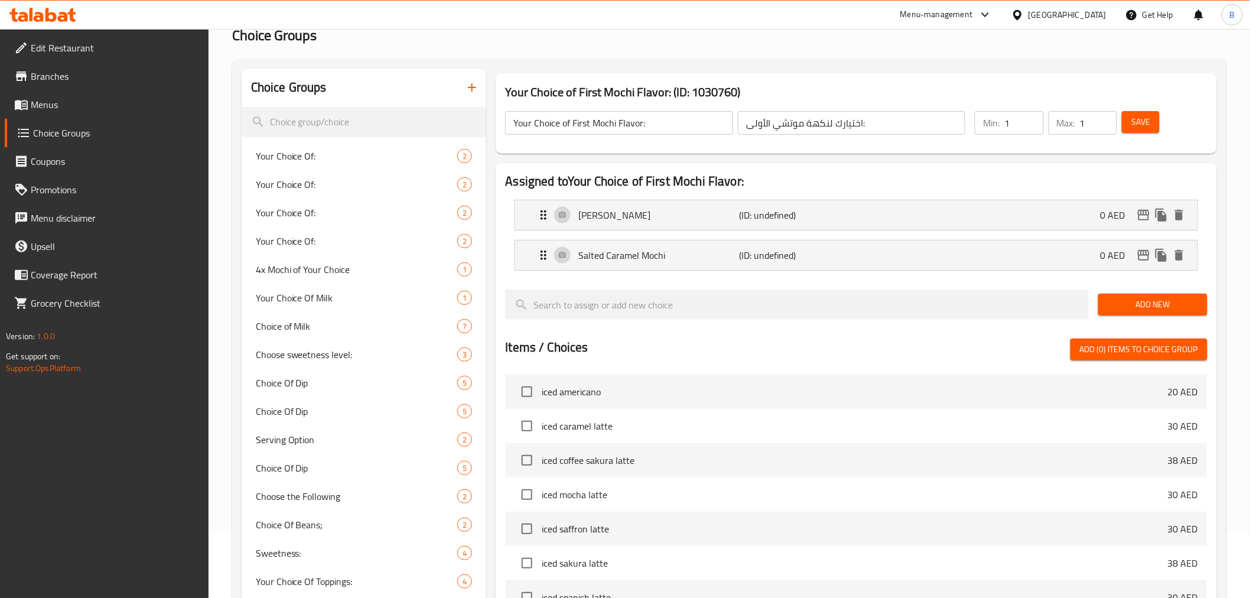
type input "موتشي كراميل مملح"
click at [1166, 251] on icon "duplicate" at bounding box center [1161, 255] width 14 height 14
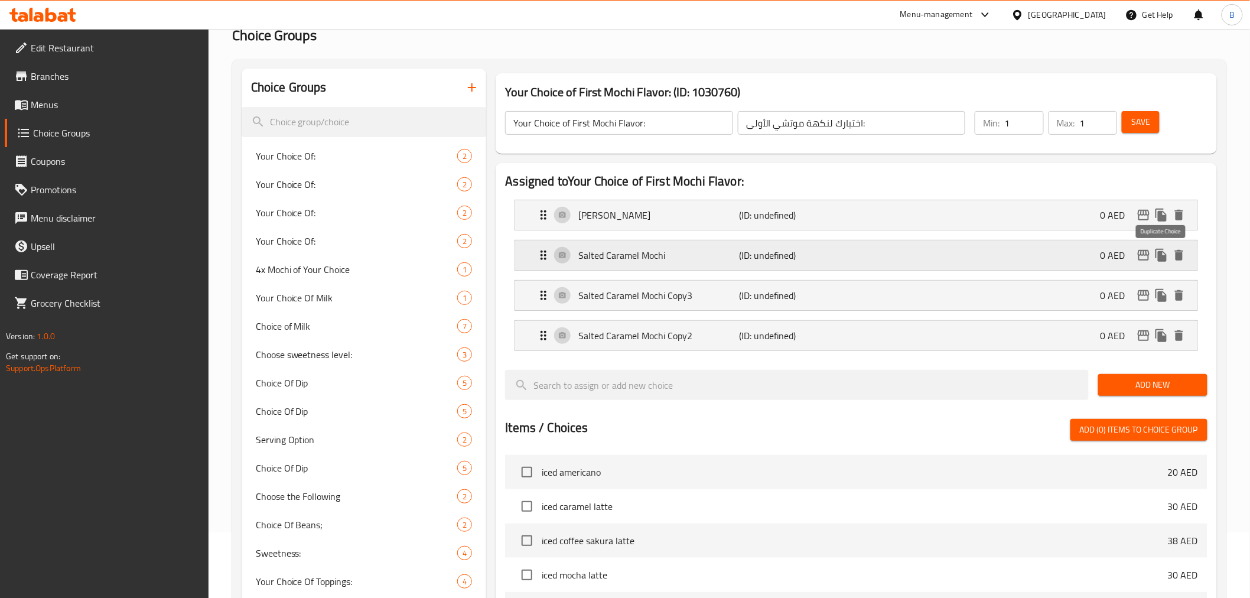
click at [1164, 256] on icon "duplicate" at bounding box center [1160, 255] width 11 height 13
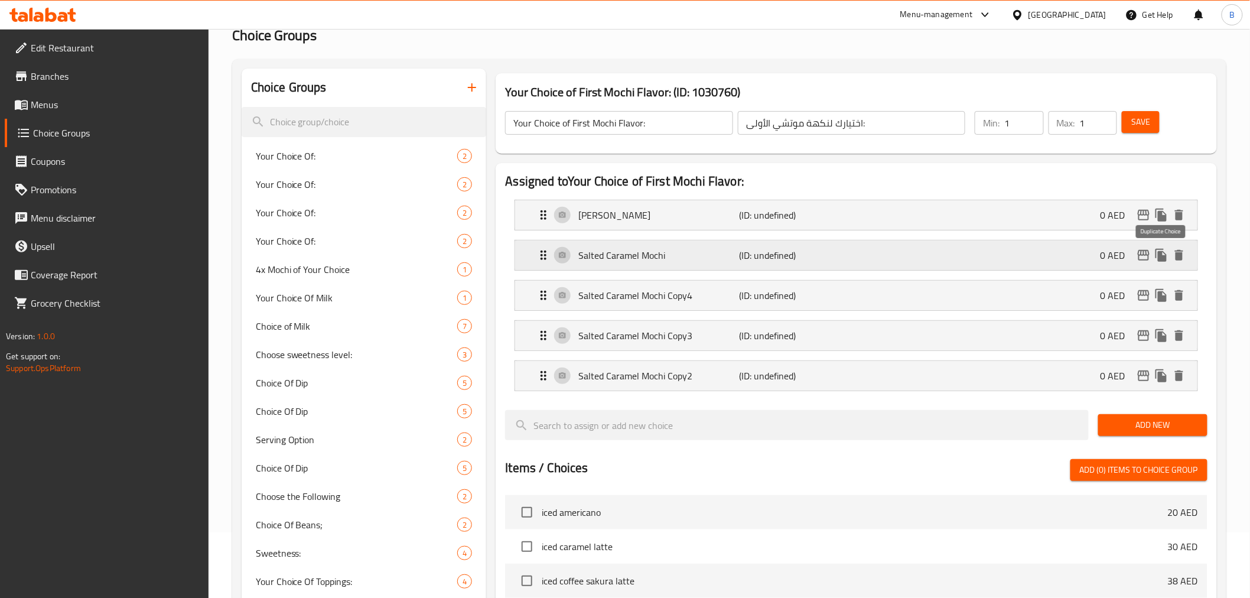
click at [1164, 256] on icon "duplicate" at bounding box center [1160, 255] width 11 height 13
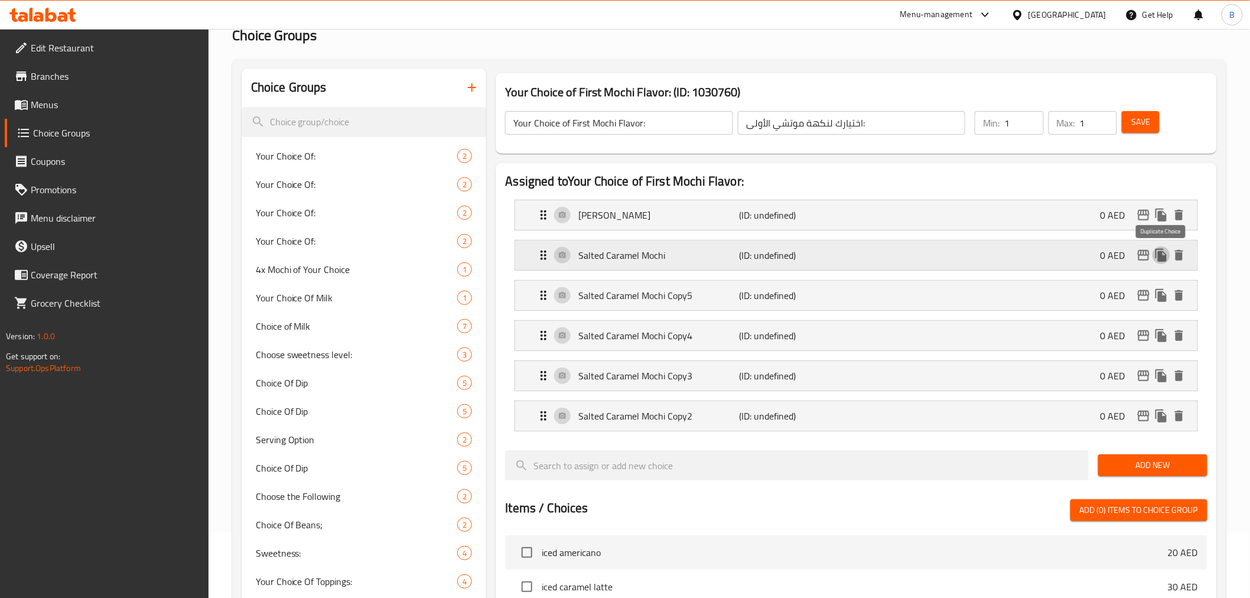
click at [1164, 256] on icon "duplicate" at bounding box center [1160, 255] width 11 height 13
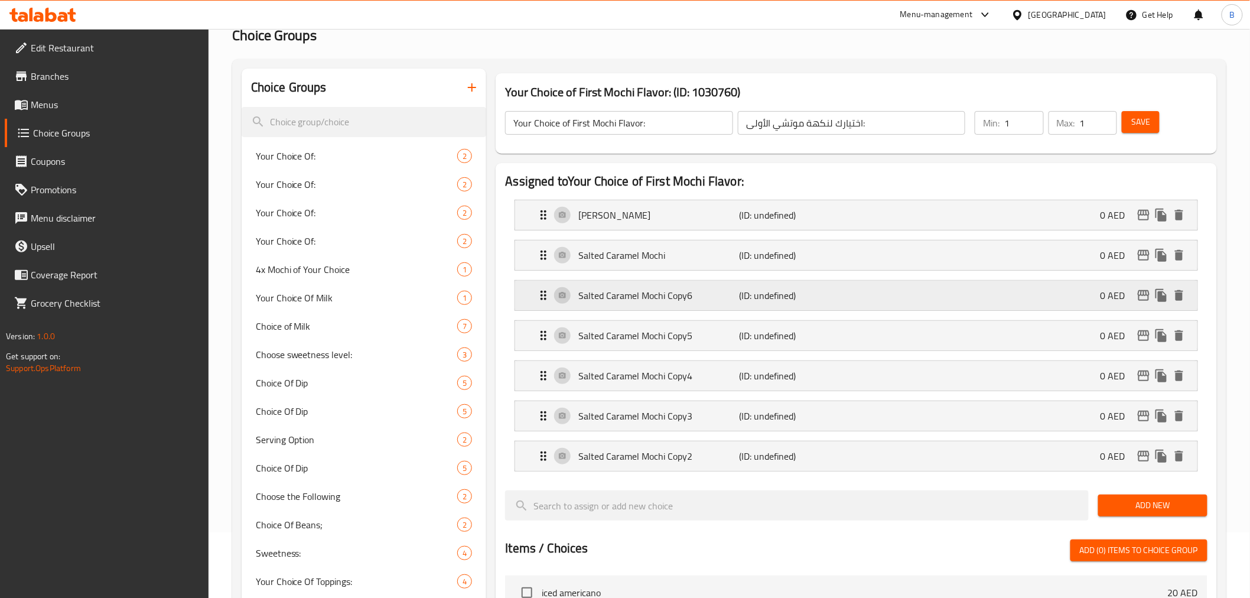
click at [692, 306] on div "Salted Caramel Mochi Copy6 (ID: undefined) 0 AED" at bounding box center [859, 296] width 646 height 30
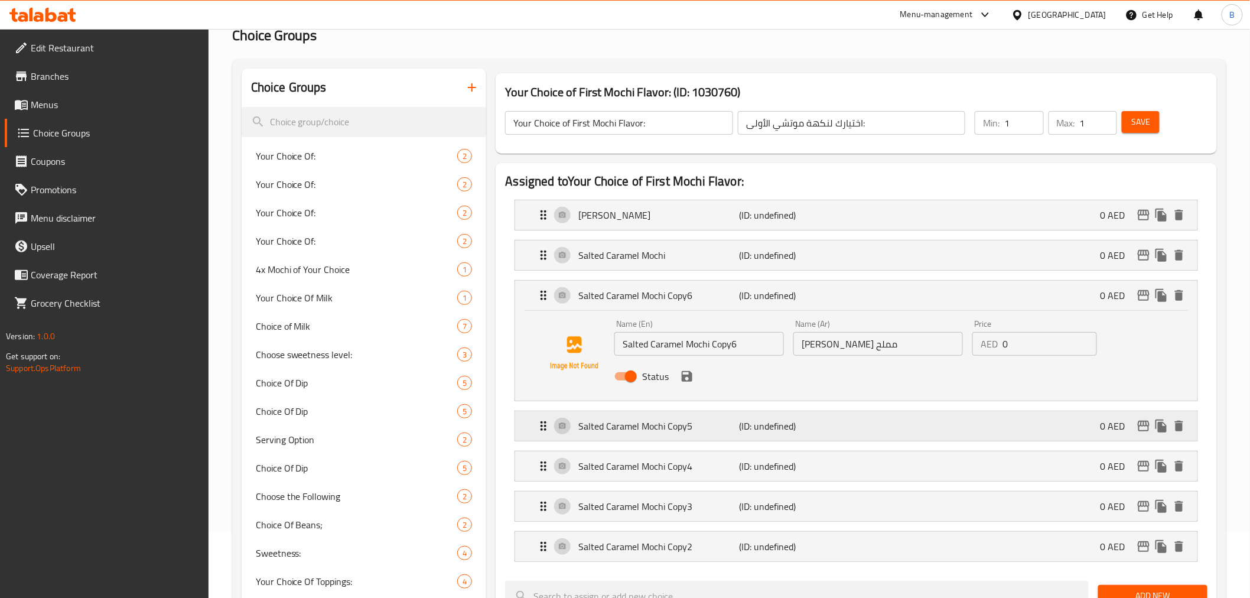
click at [634, 425] on p "Salted Caramel Mochi Copy5" at bounding box center [658, 426] width 161 height 14
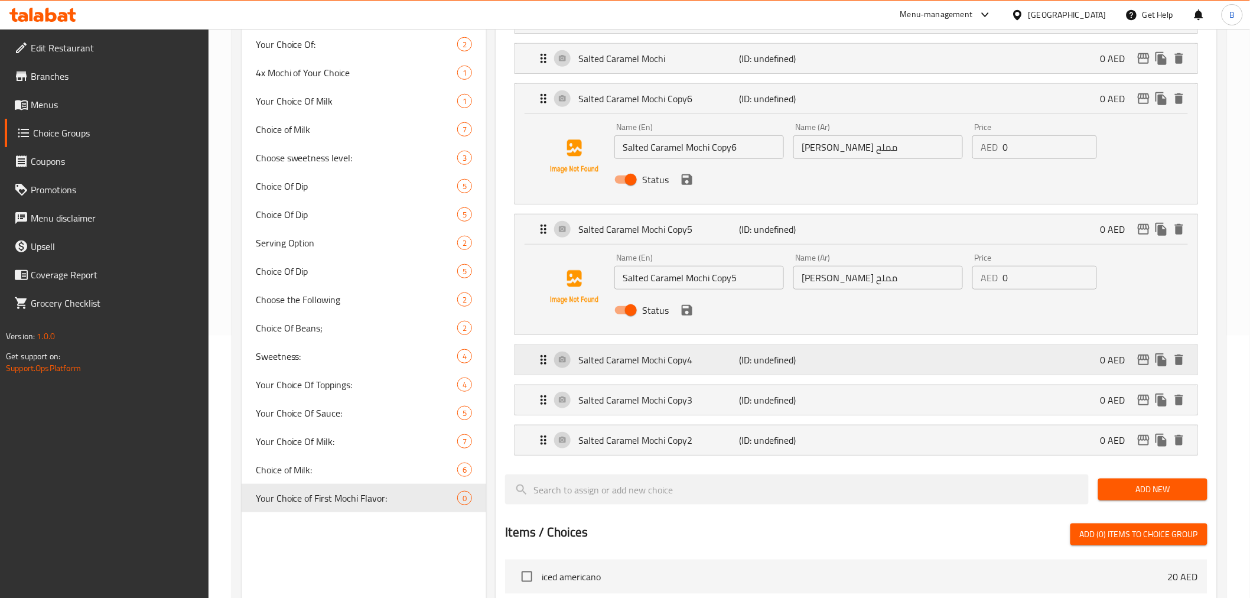
click at [765, 363] on p "(ID: undefined)" at bounding box center [792, 360] width 107 height 14
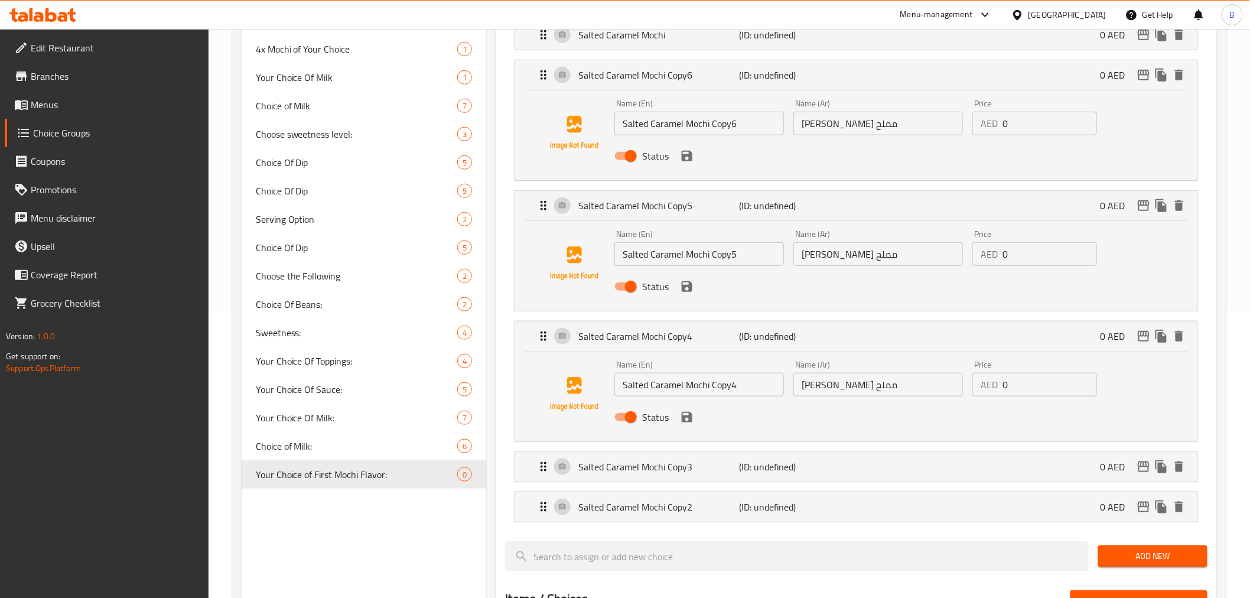
scroll to position [328, 0]
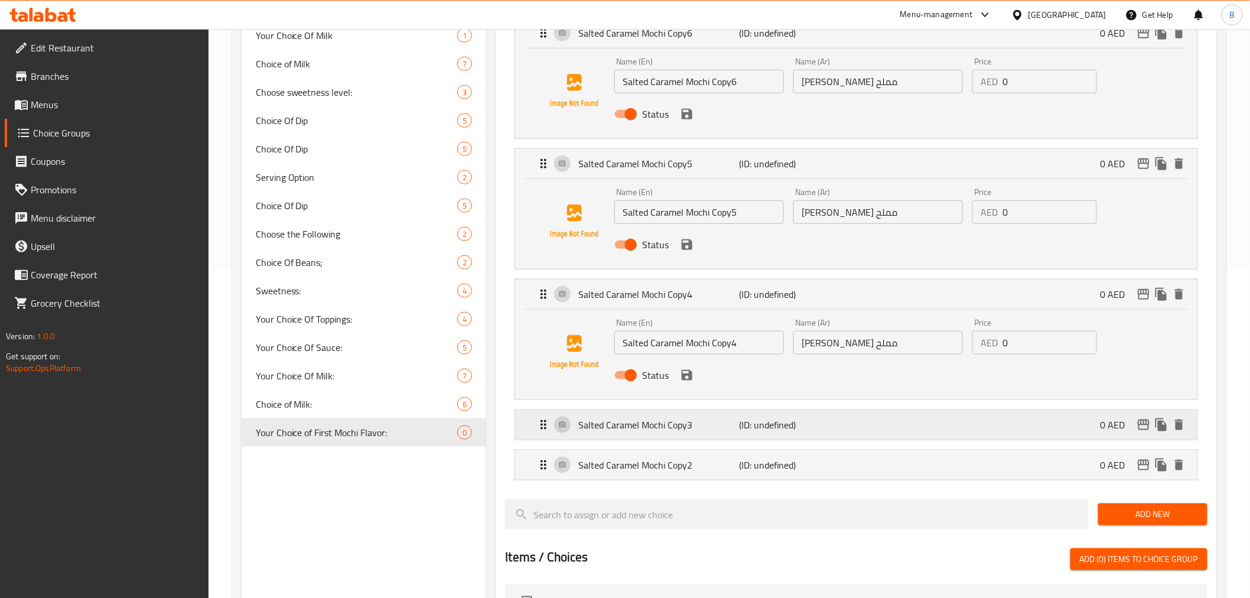
click at [715, 428] on p "Salted Caramel Mochi Copy3" at bounding box center [658, 425] width 161 height 14
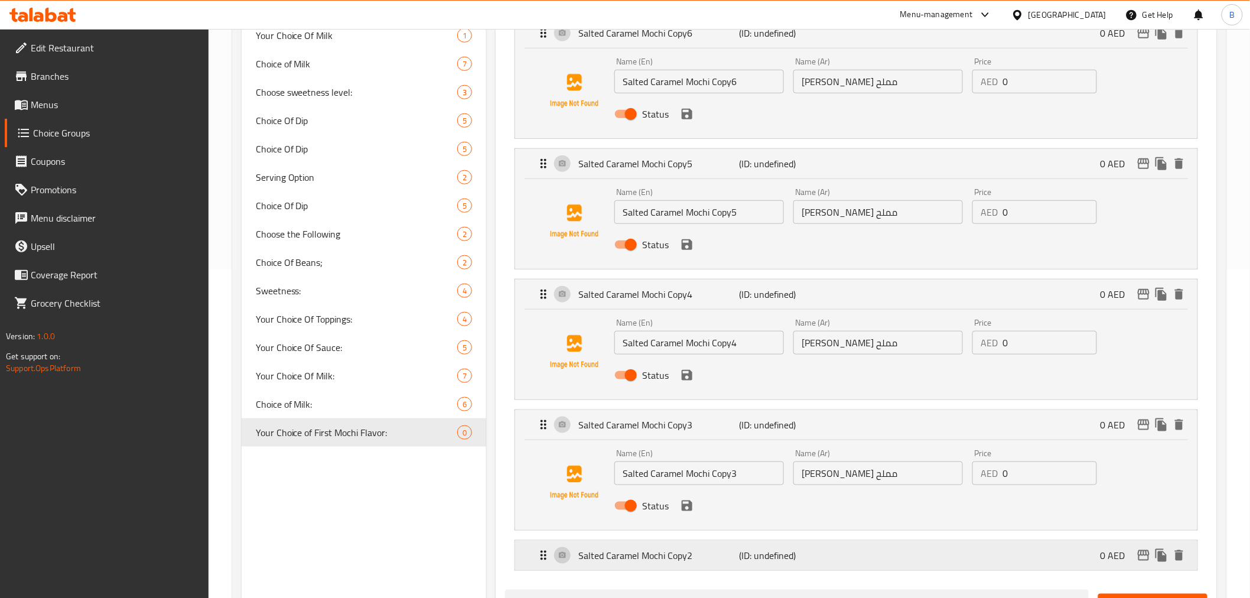
click at [672, 559] on p "Salted Caramel Mochi Copy2" at bounding box center [658, 555] width 161 height 14
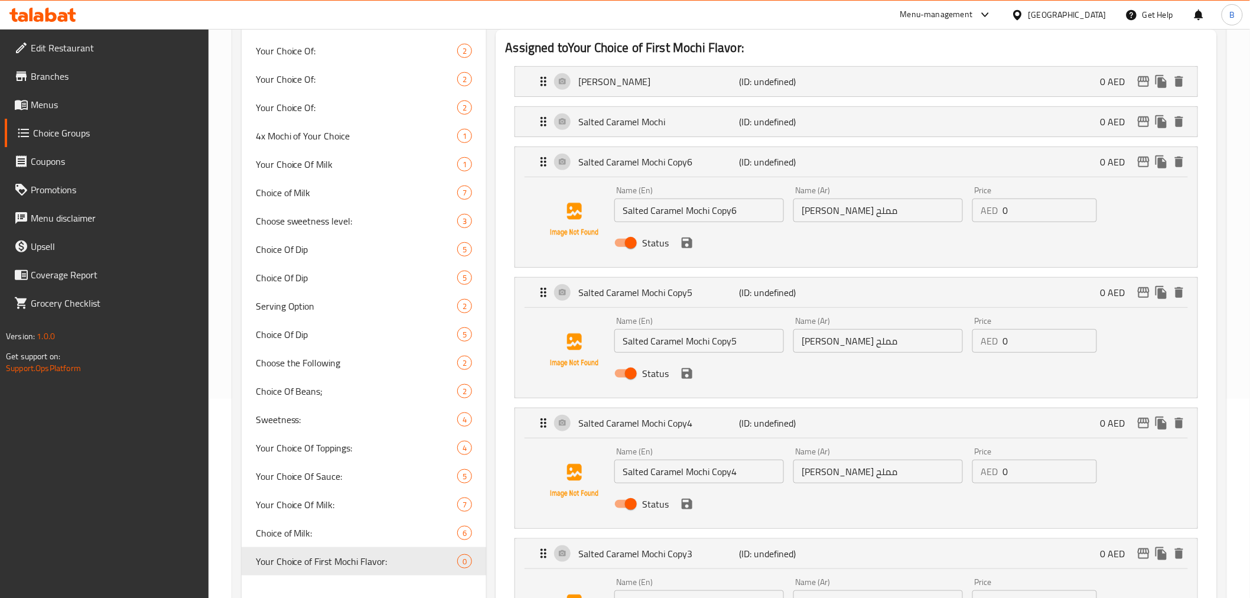
scroll to position [197, 0]
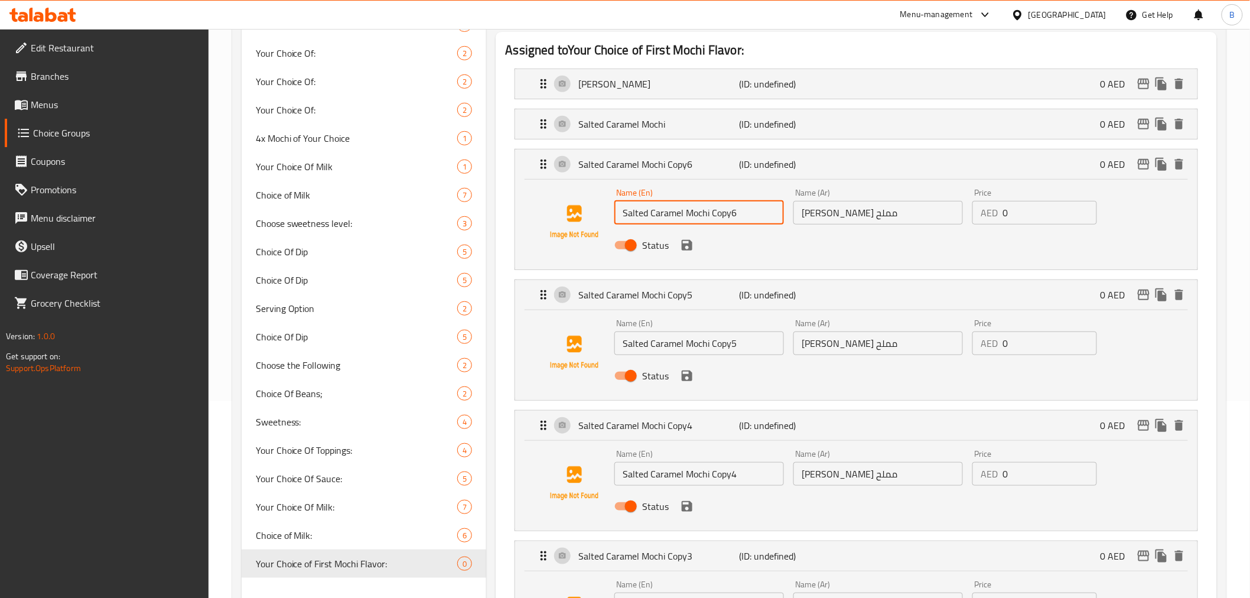
click at [689, 219] on input "Salted Caramel Mochi Copy6" at bounding box center [699, 213] width 170 height 24
click at [683, 360] on div "Status" at bounding box center [877, 376] width 537 height 32
click at [683, 350] on input "Salted Caramel Mochi Copy5" at bounding box center [699, 343] width 170 height 24
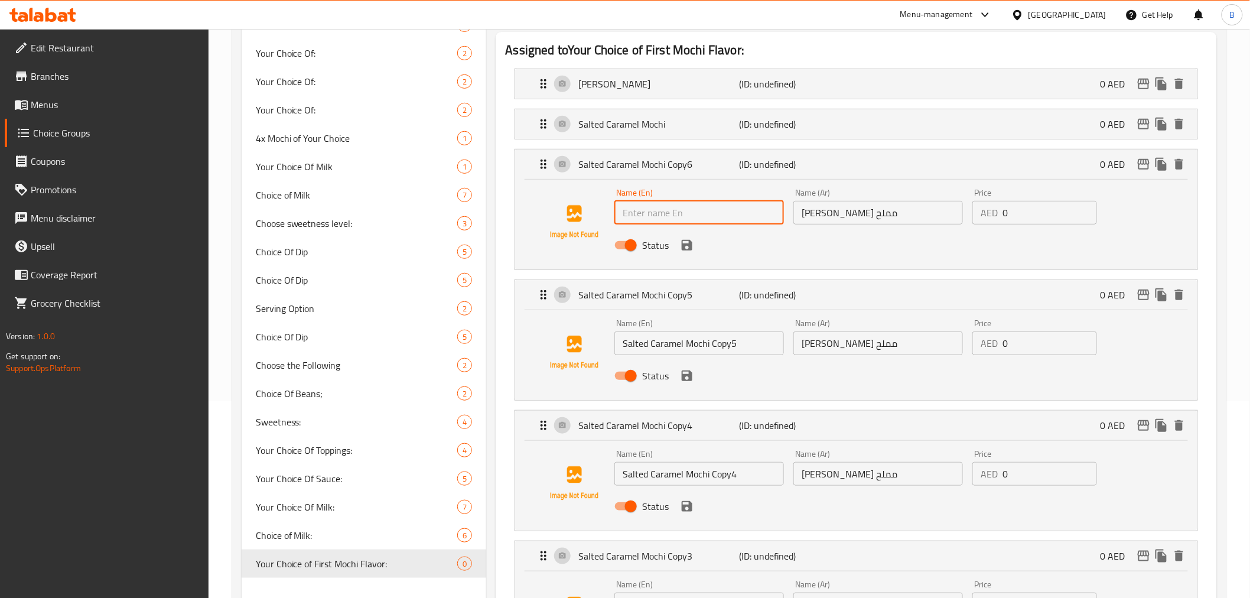
click at [683, 350] on input "Salted Caramel Mochi Copy5" at bounding box center [699, 343] width 170 height 24
click at [684, 349] on input "Salted Caramel Mochi Copy5" at bounding box center [699, 343] width 170 height 24
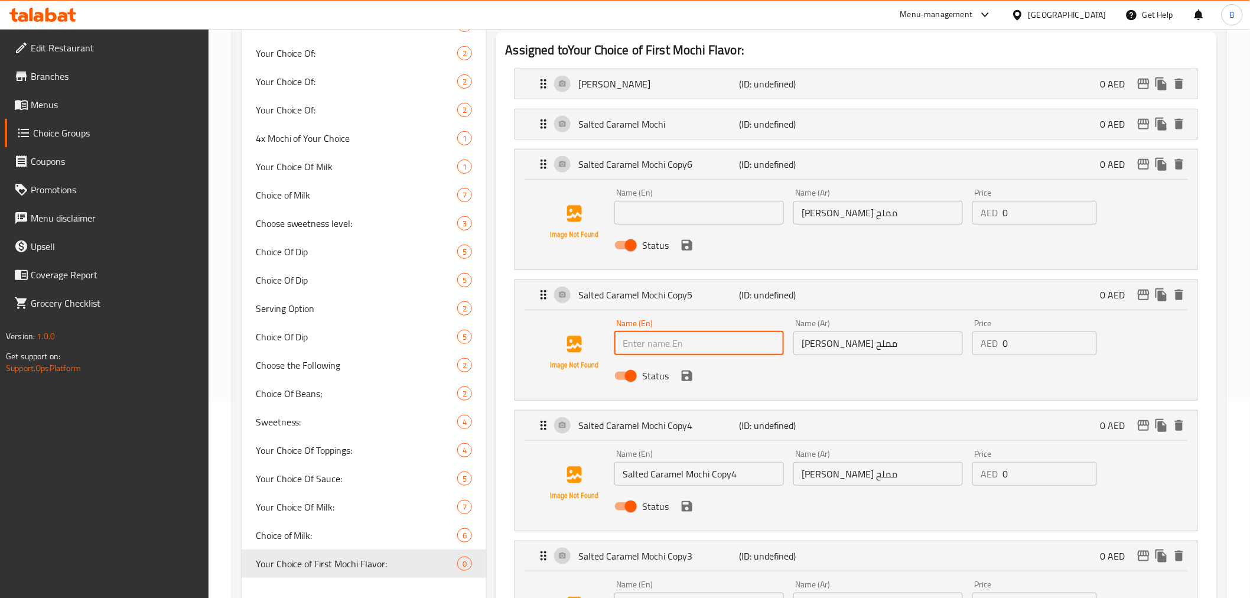
click at [852, 341] on input "موتشي كراميل مملح" at bounding box center [878, 343] width 170 height 24
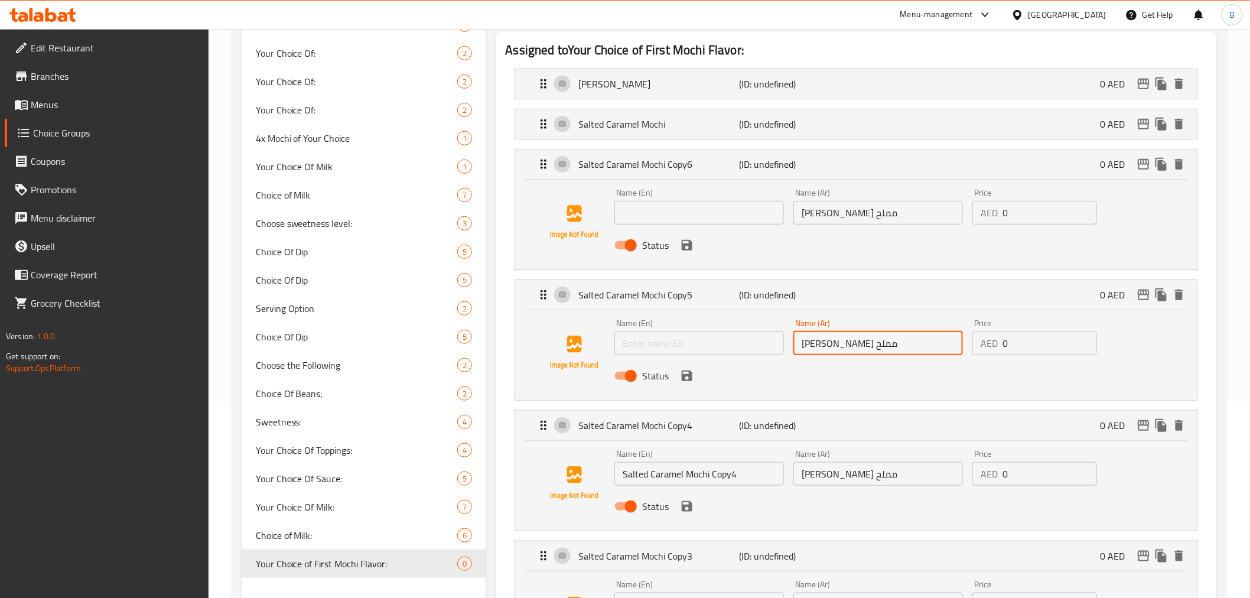
click at [852, 341] on input "موتشي كراميل مملح" at bounding box center [878, 343] width 170 height 24
click at [852, 343] on input "موتشي كراميل مملح" at bounding box center [878, 343] width 170 height 24
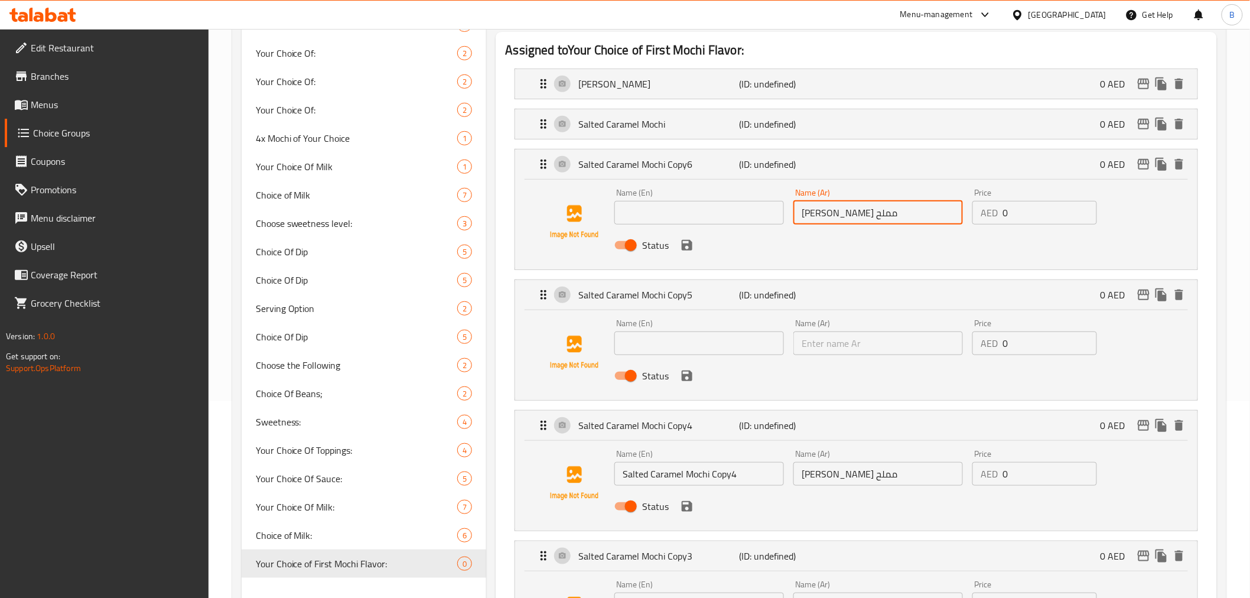
click at [887, 221] on input "موتشي كراميل مملح" at bounding box center [878, 213] width 170 height 24
click at [890, 217] on input "موتشي كراميل مملح" at bounding box center [878, 213] width 170 height 24
click at [891, 209] on input "موتشي كراميل مملح" at bounding box center [878, 213] width 170 height 24
type input "موتشي كراميل ممل"
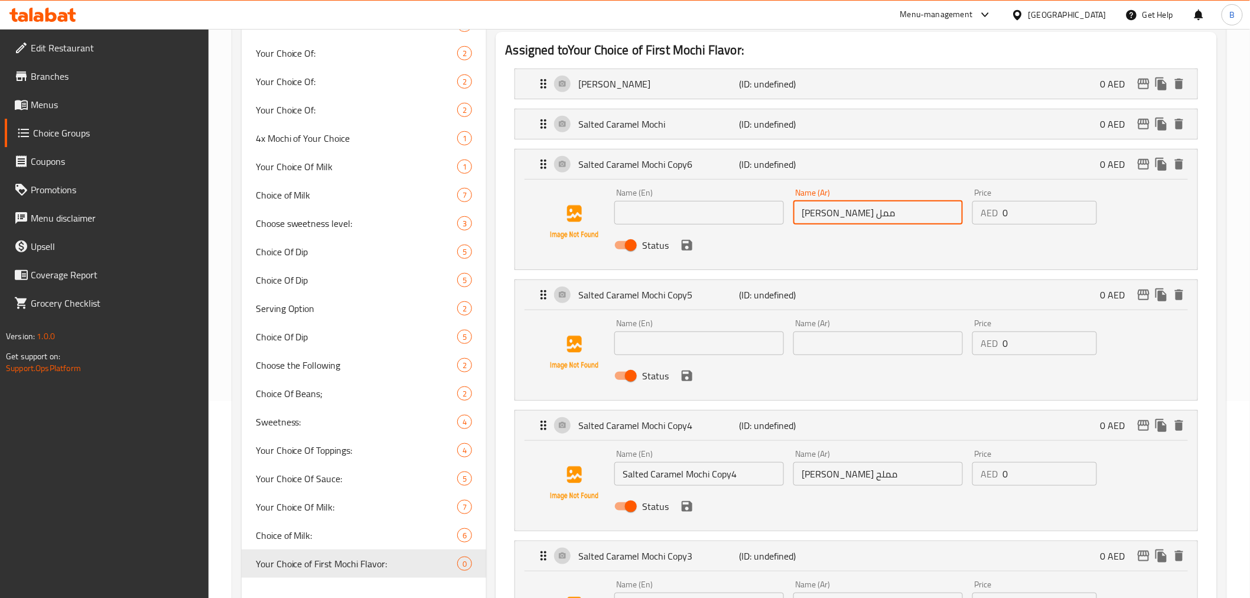
click at [864, 217] on input "موتشي كراميل ممل" at bounding box center [878, 213] width 170 height 24
click at [818, 483] on input "موتشي كراميل مملح" at bounding box center [878, 474] width 170 height 24
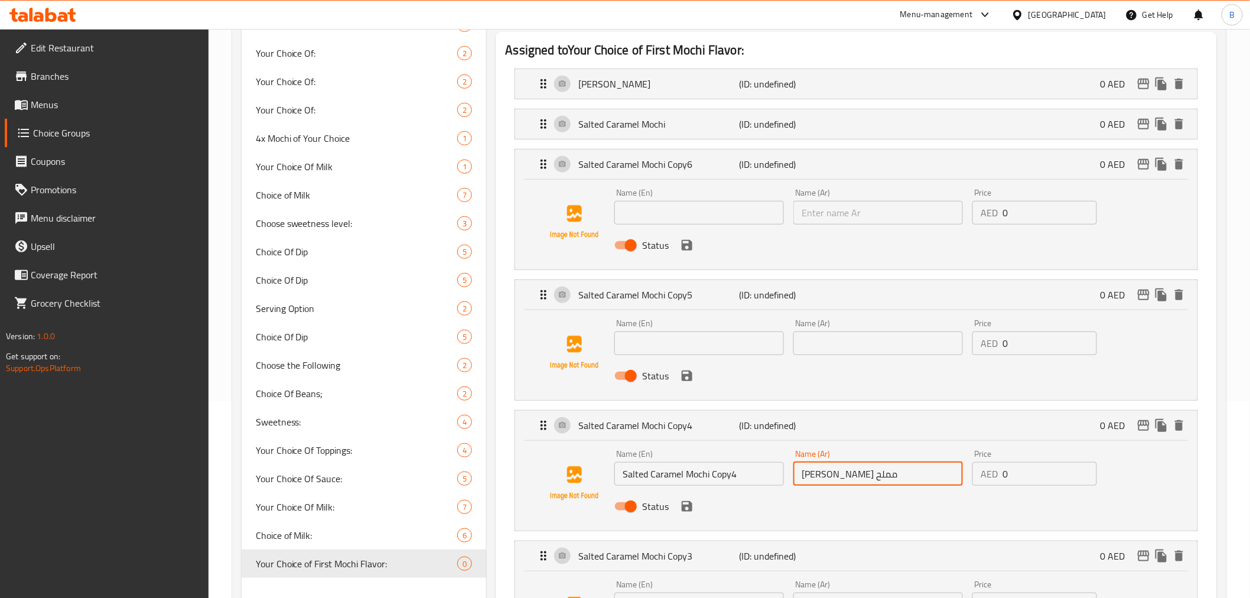
click at [821, 487] on div "Name (Ar) موتشي كراميل مملح Name (Ar)" at bounding box center [877, 467] width 179 height 45
click at [832, 485] on input "موتشي كراميل مملح" at bounding box center [878, 474] width 170 height 24
click at [833, 481] on input "موتشي كراميل مملح" at bounding box center [878, 474] width 170 height 24
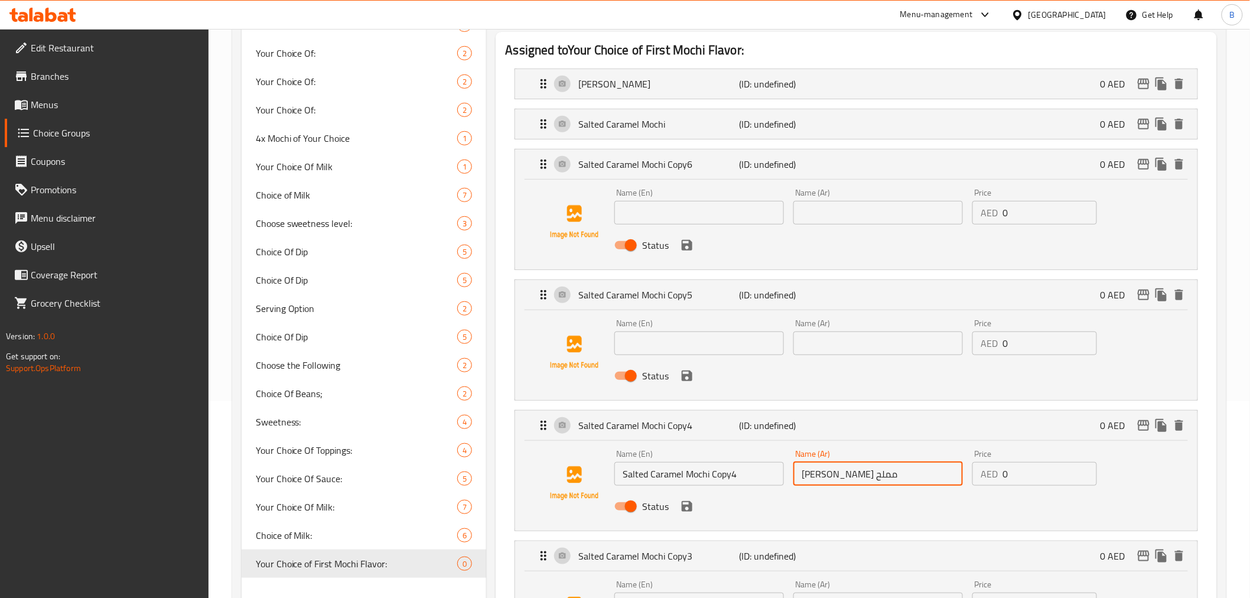
click at [833, 481] on input "موتشي كراميل مملح" at bounding box center [878, 474] width 170 height 24
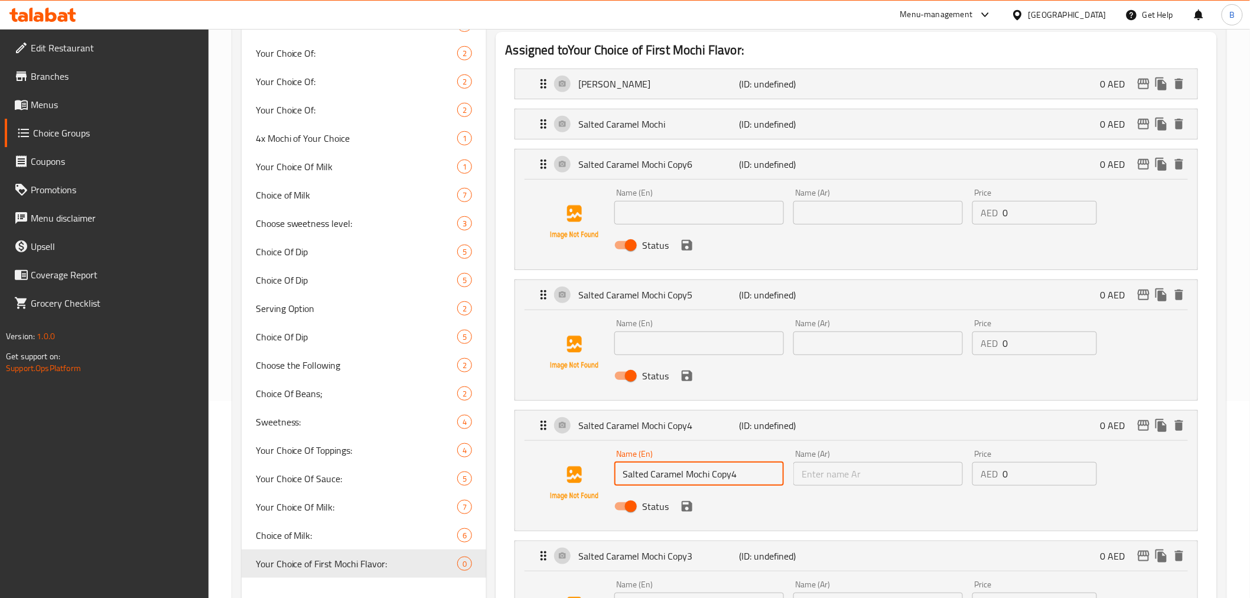
click at [719, 468] on input "Salted Caramel Mochi Copy4" at bounding box center [699, 474] width 170 height 24
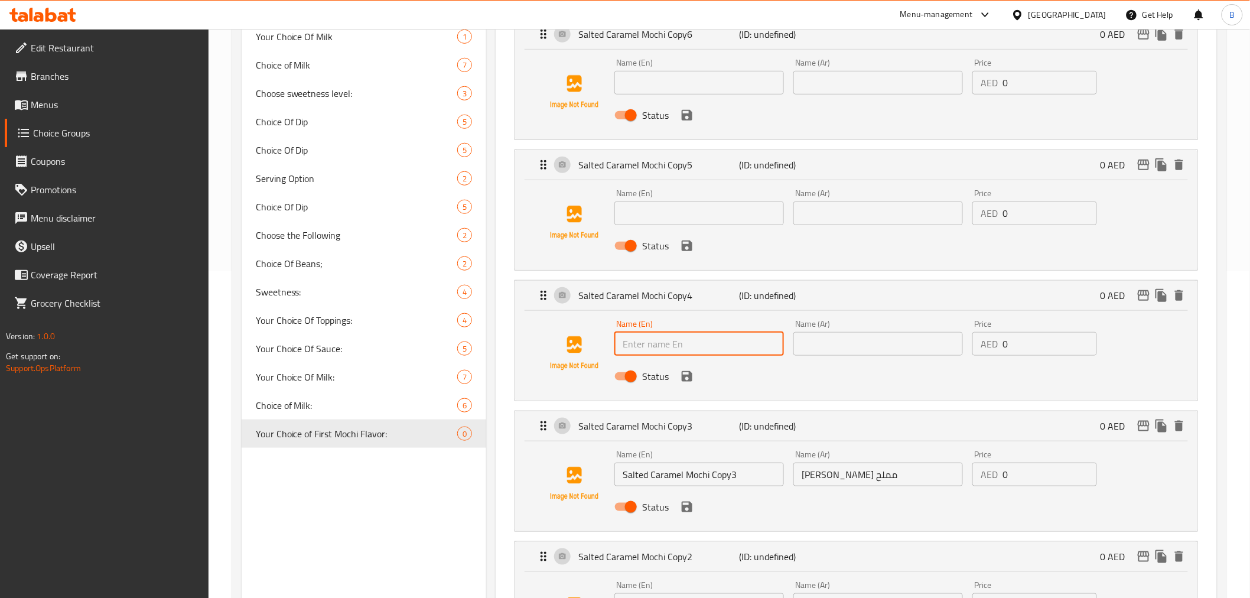
scroll to position [328, 0]
click at [718, 475] on input "Salted Caramel Mochi Copy3" at bounding box center [699, 473] width 170 height 24
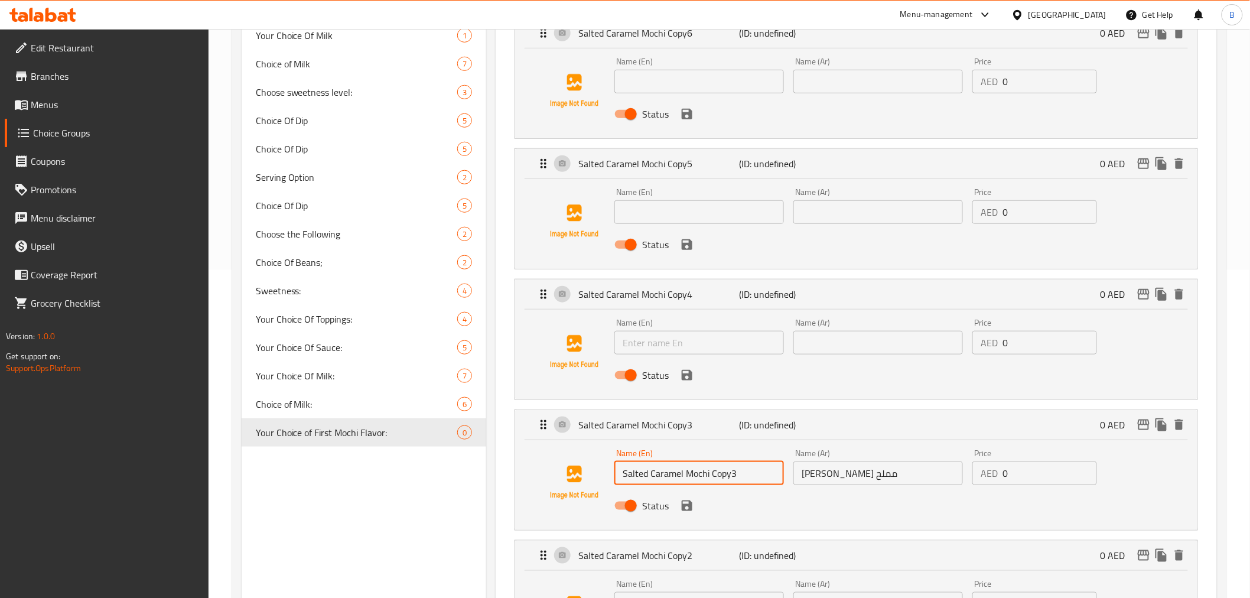
click at [718, 475] on input "Salted Caramel Mochi Copy3" at bounding box center [699, 473] width 170 height 24
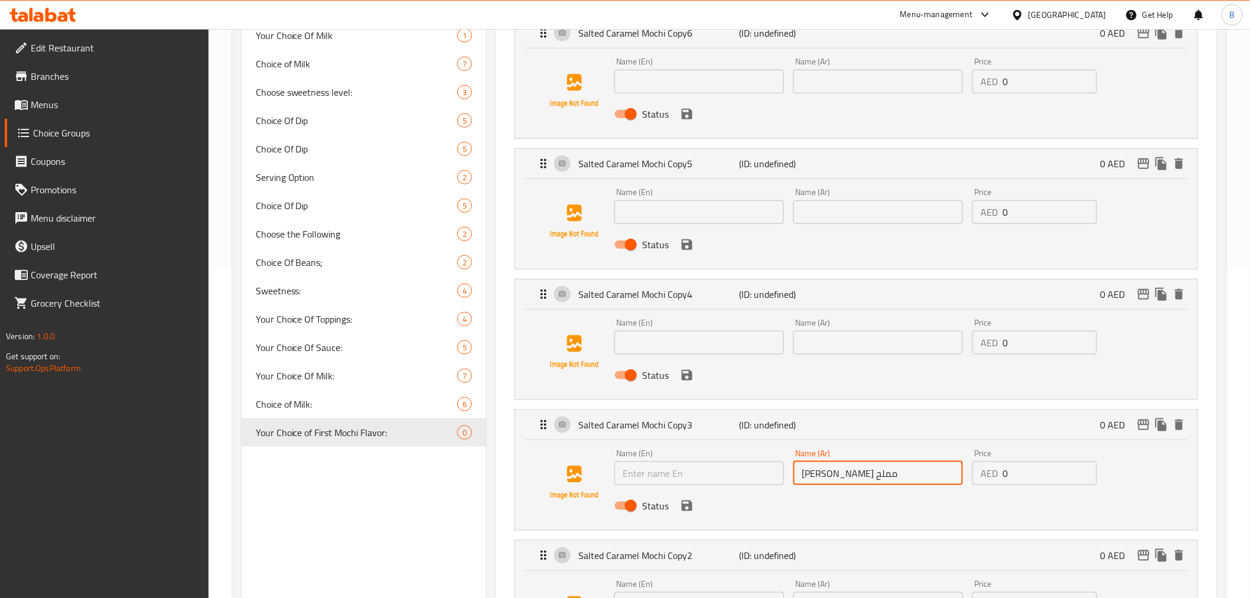
click at [877, 477] on input "موتشي كراميل مملح" at bounding box center [878, 473] width 170 height 24
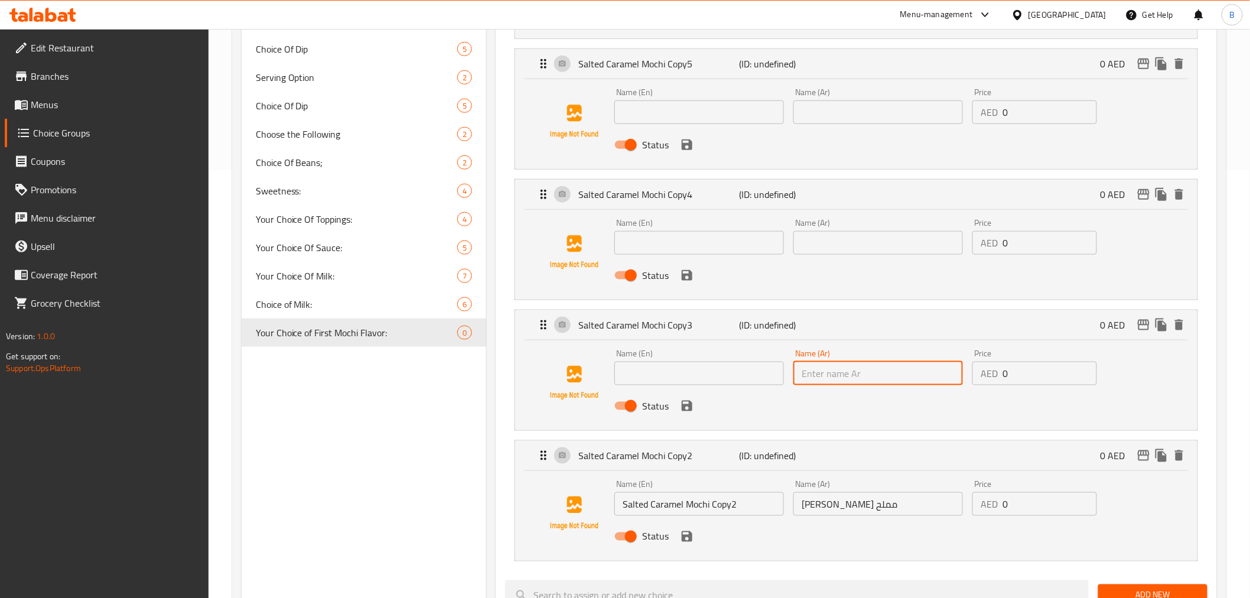
scroll to position [459, 0]
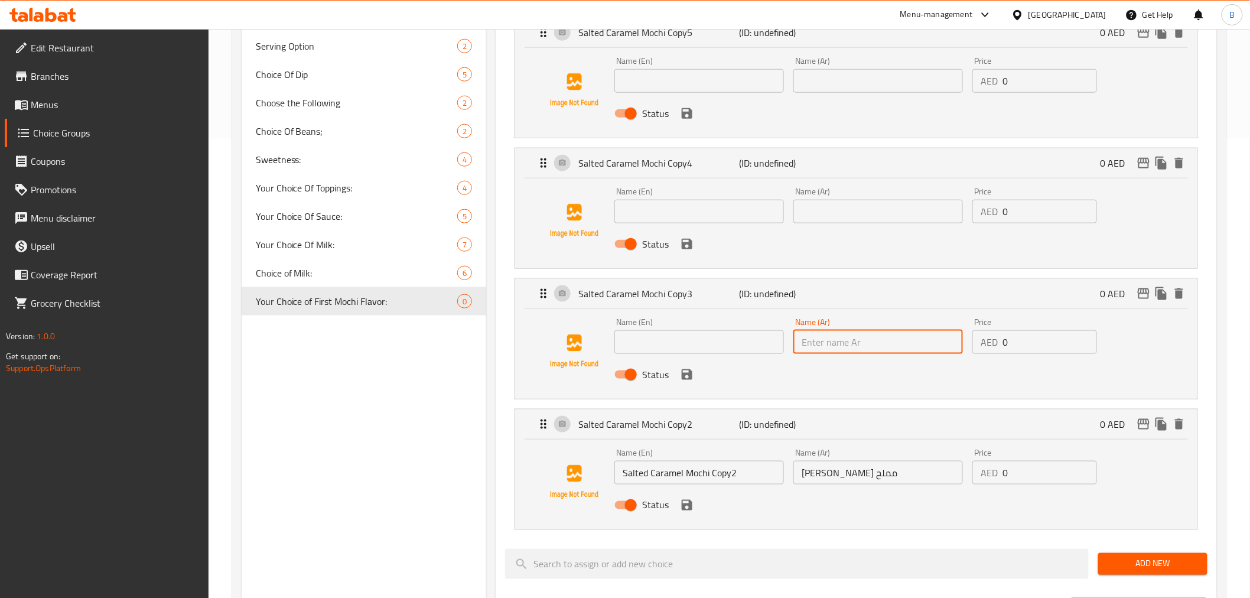
click at [757, 479] on input "Salted Caramel Mochi Copy2" at bounding box center [699, 473] width 170 height 24
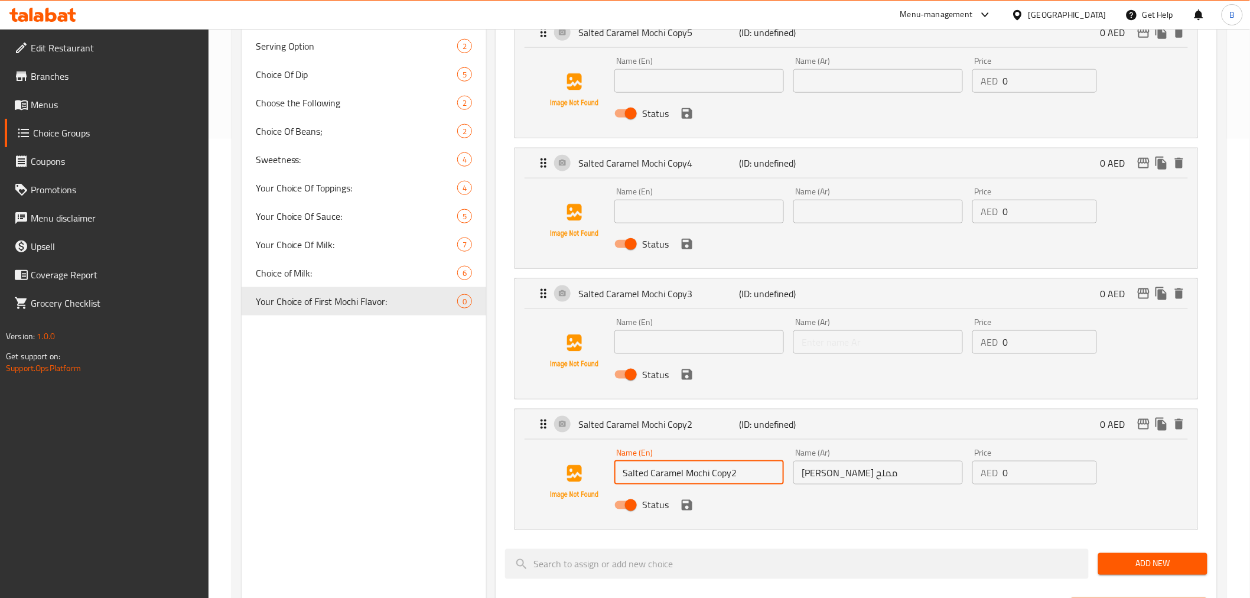
click at [757, 479] on input "Salted Caramel Mochi Copy2" at bounding box center [699, 473] width 170 height 24
click at [754, 474] on input "Salted Caramel Mochi Copy2" at bounding box center [699, 473] width 170 height 24
click at [879, 458] on div "Name (Ar) موتشي كراميل مملح Name (Ar)" at bounding box center [878, 466] width 170 height 36
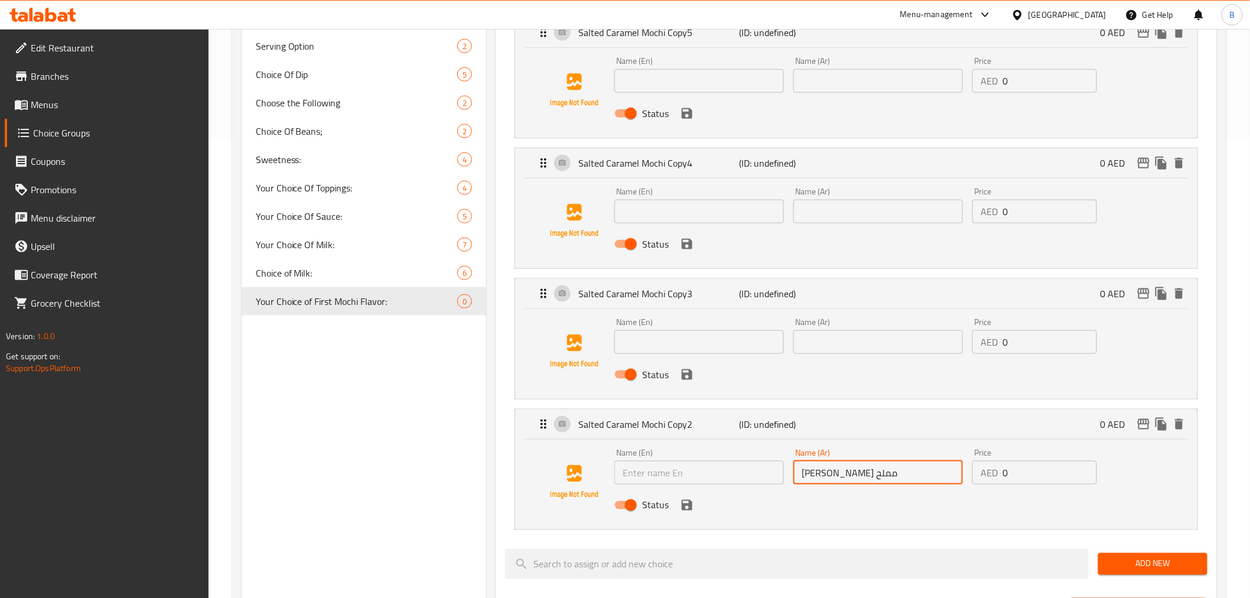
click at [877, 472] on input "موتشي كراميل مملح" at bounding box center [878, 473] width 170 height 24
click at [877, 471] on input "موتشي كراميل مملح" at bounding box center [878, 473] width 170 height 24
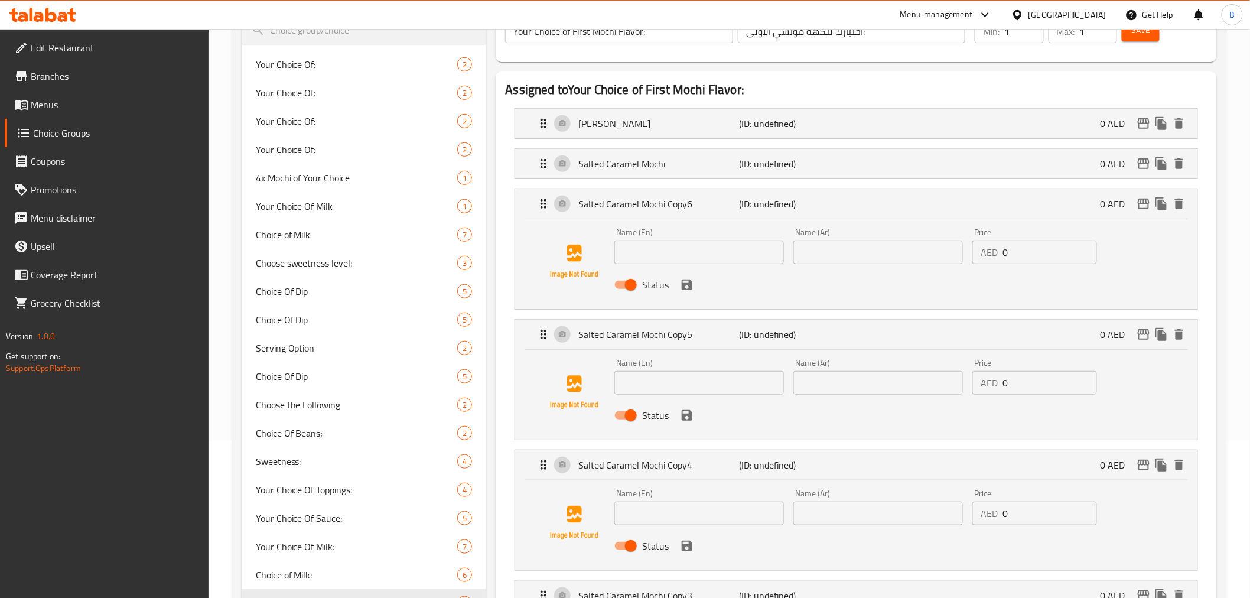
scroll to position [131, 0]
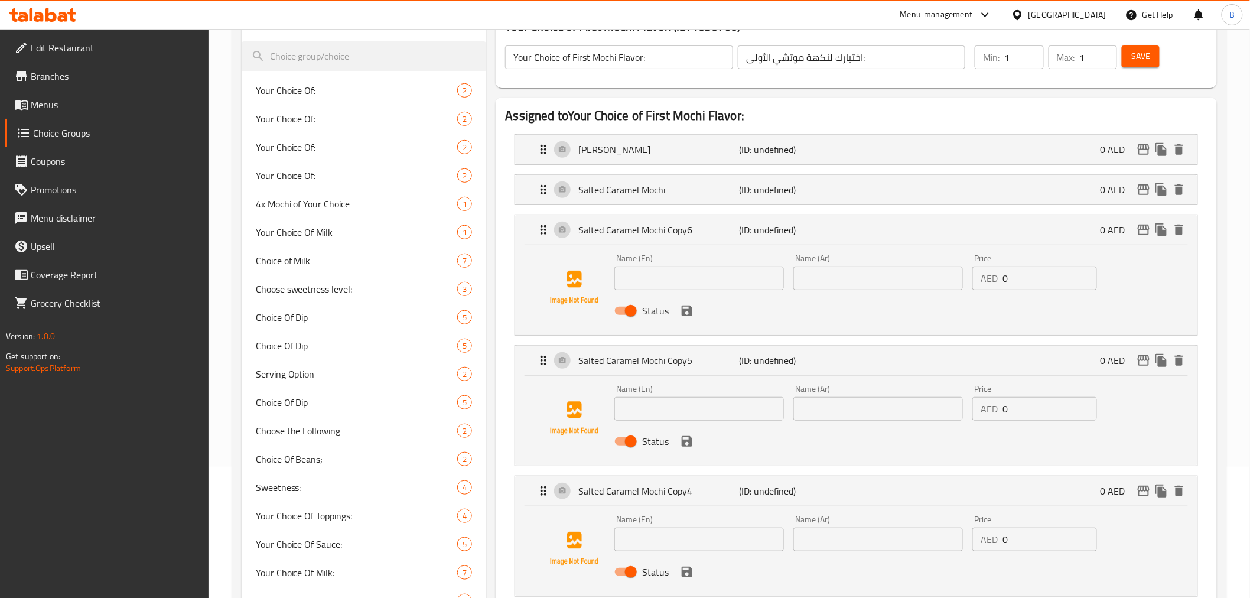
click at [680, 272] on input "text" at bounding box center [699, 278] width 170 height 24
paste input "Double Chocolate Mochi"
type input "Double Chocolate Mochi"
click at [821, 296] on div "Status" at bounding box center [877, 311] width 537 height 32
click at [836, 286] on input "text" at bounding box center [878, 278] width 170 height 24
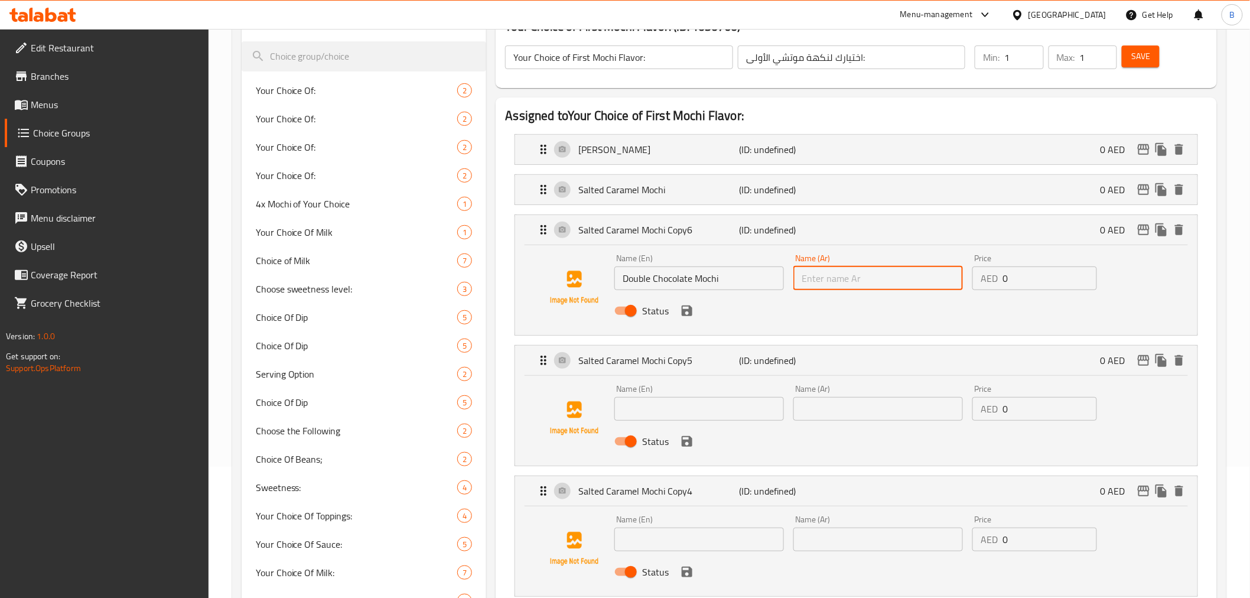
paste input "موتشي الشوكولاتة المزدوجة"
click at [866, 279] on input "موتشي الشوكولاتة المزدوجة" at bounding box center [878, 278] width 170 height 24
click at [684, 304] on icon "save" at bounding box center [687, 311] width 14 height 14
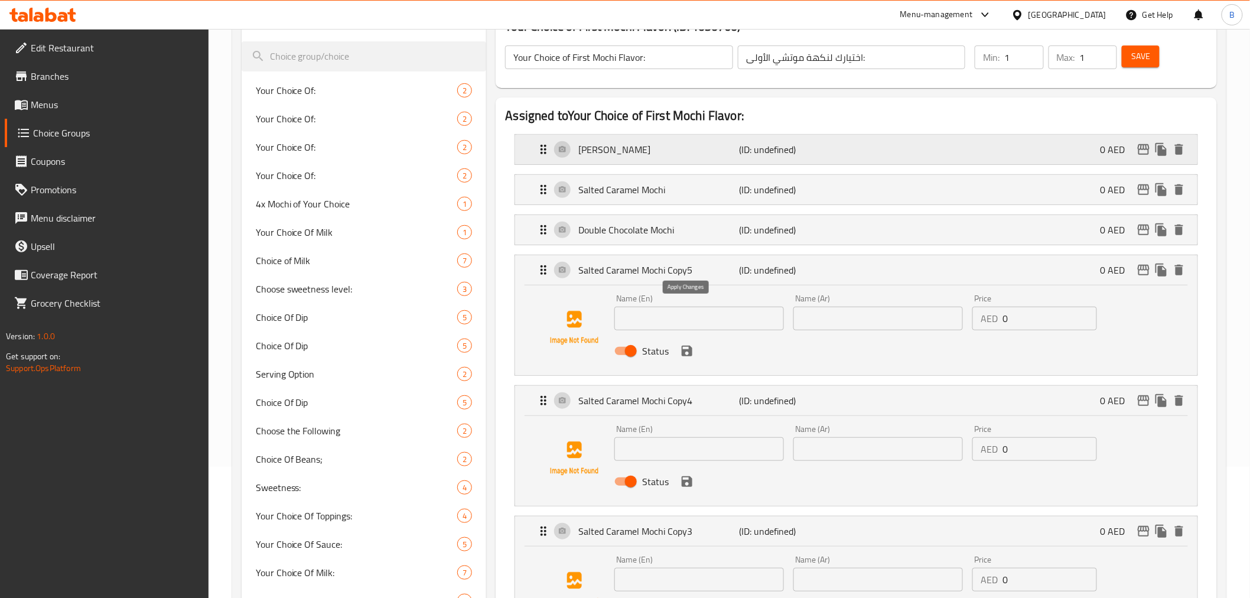
type input "موتشي شوكولاتة دوبل"
click at [728, 144] on p "Vanilla Mochi" at bounding box center [658, 149] width 161 height 14
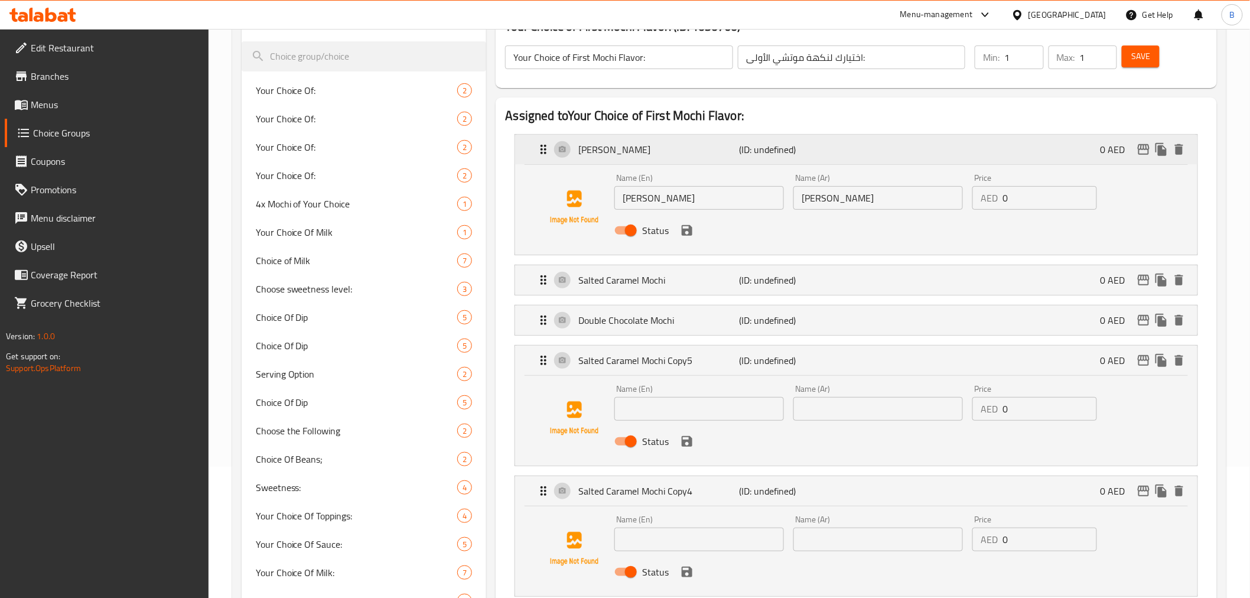
click at [728, 144] on p "Vanilla Mochi" at bounding box center [658, 149] width 161 height 14
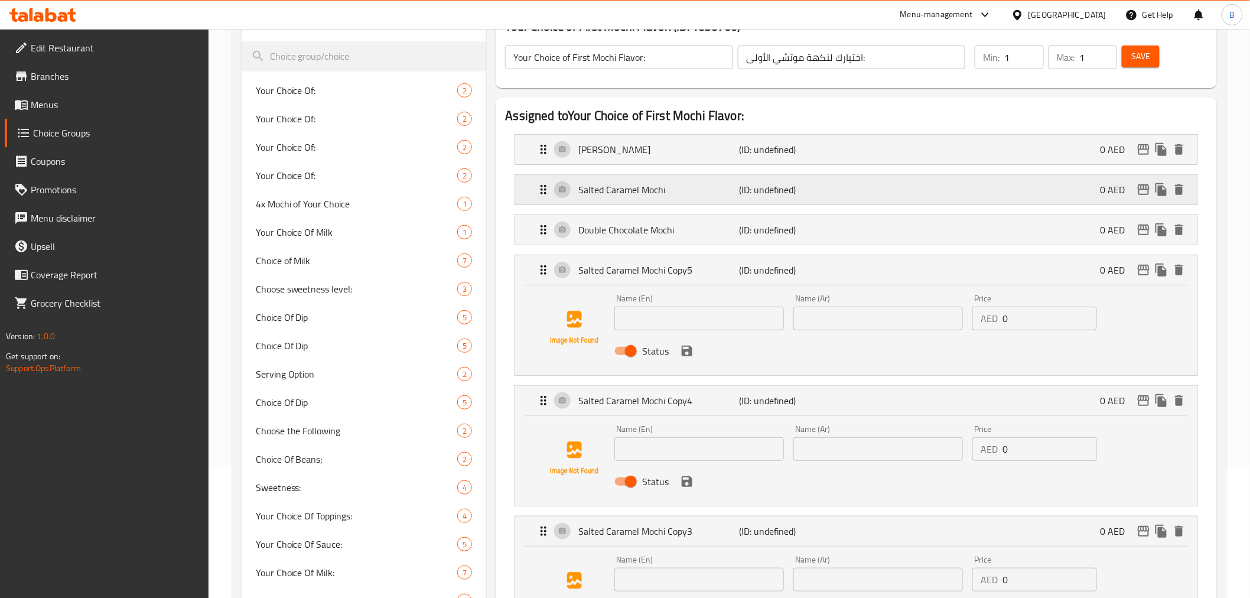
click at [708, 180] on div "Salted Caramel Mochi (ID: undefined) 0 AED" at bounding box center [859, 190] width 646 height 30
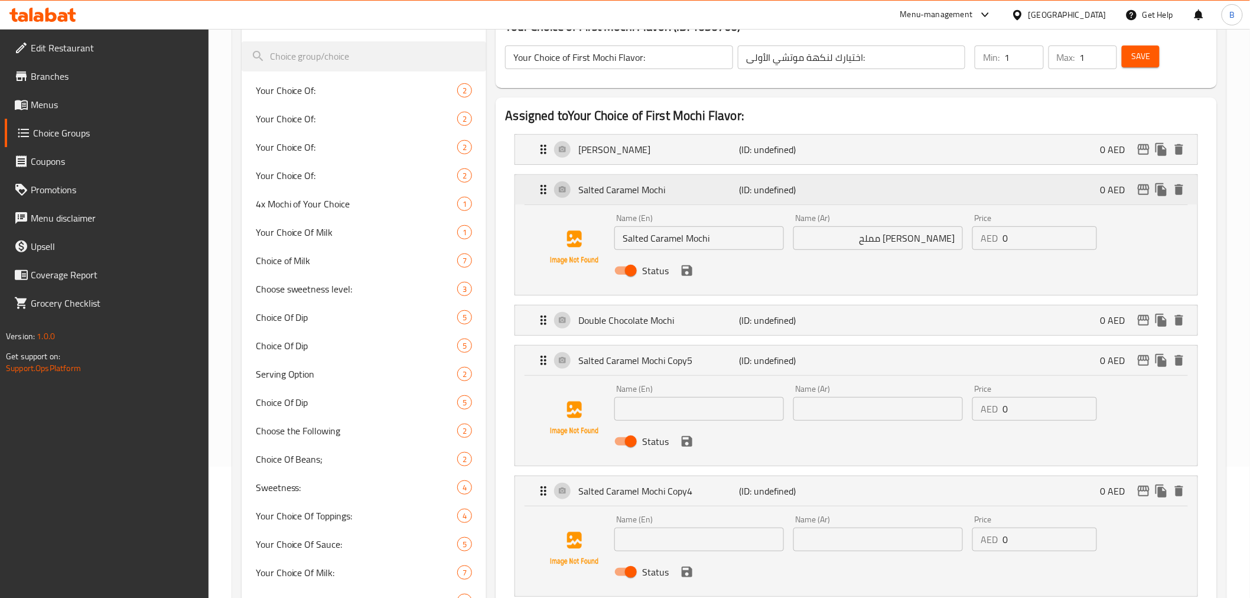
click at [748, 201] on div "Salted Caramel Mochi (ID: undefined) 0 AED" at bounding box center [859, 190] width 646 height 30
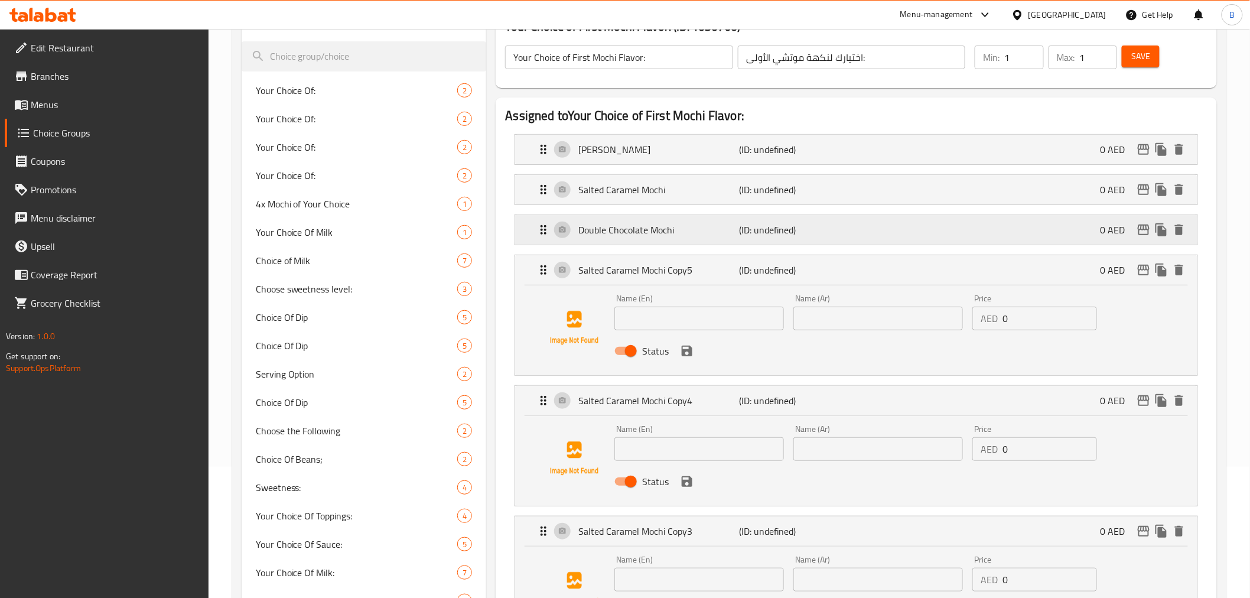
click at [733, 221] on div "Double Chocolate Mochi (ID: undefined) 0 AED" at bounding box center [859, 230] width 646 height 30
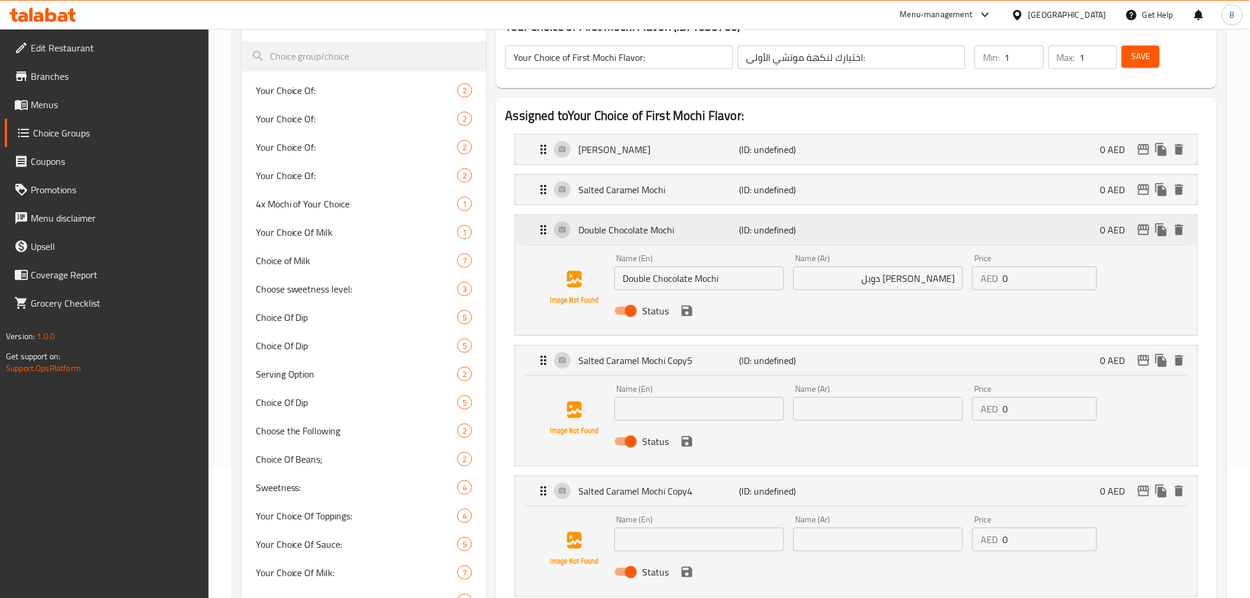
click at [733, 221] on div "Double Chocolate Mochi (ID: undefined) 0 AED" at bounding box center [859, 230] width 646 height 30
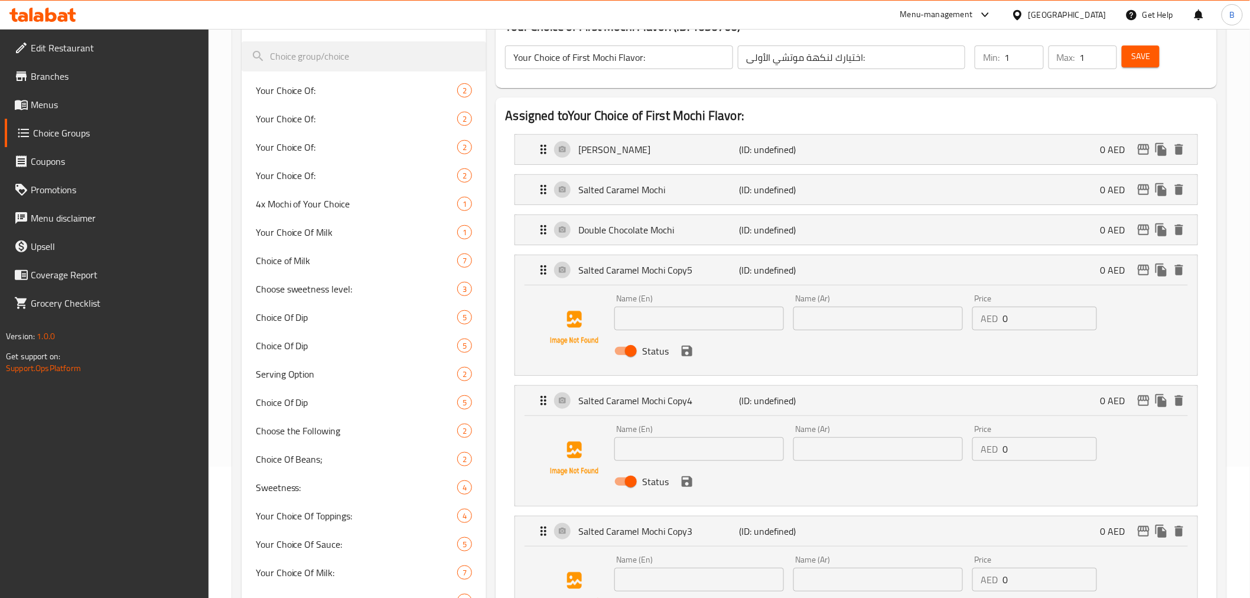
click at [653, 313] on input "text" at bounding box center [699, 319] width 170 height 24
paste input "Mango Mochi"
type input "Mango Mochi"
click at [927, 314] on input "text" at bounding box center [878, 319] width 170 height 24
paste input "مانجو موتشي"
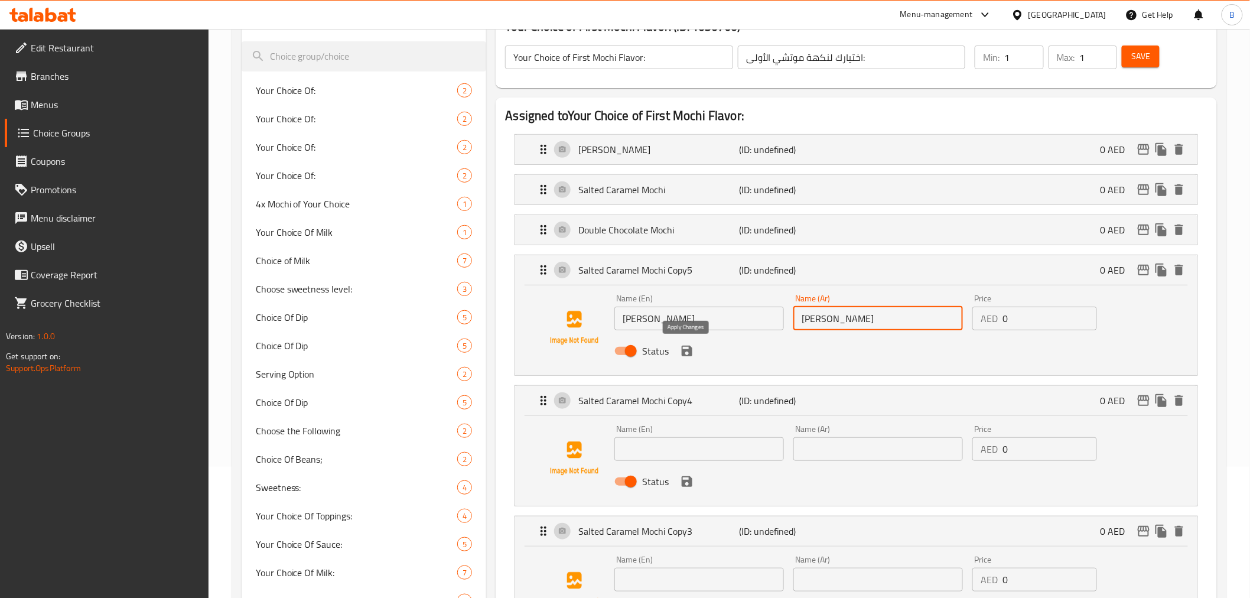
click at [687, 357] on icon "save" at bounding box center [687, 351] width 14 height 14
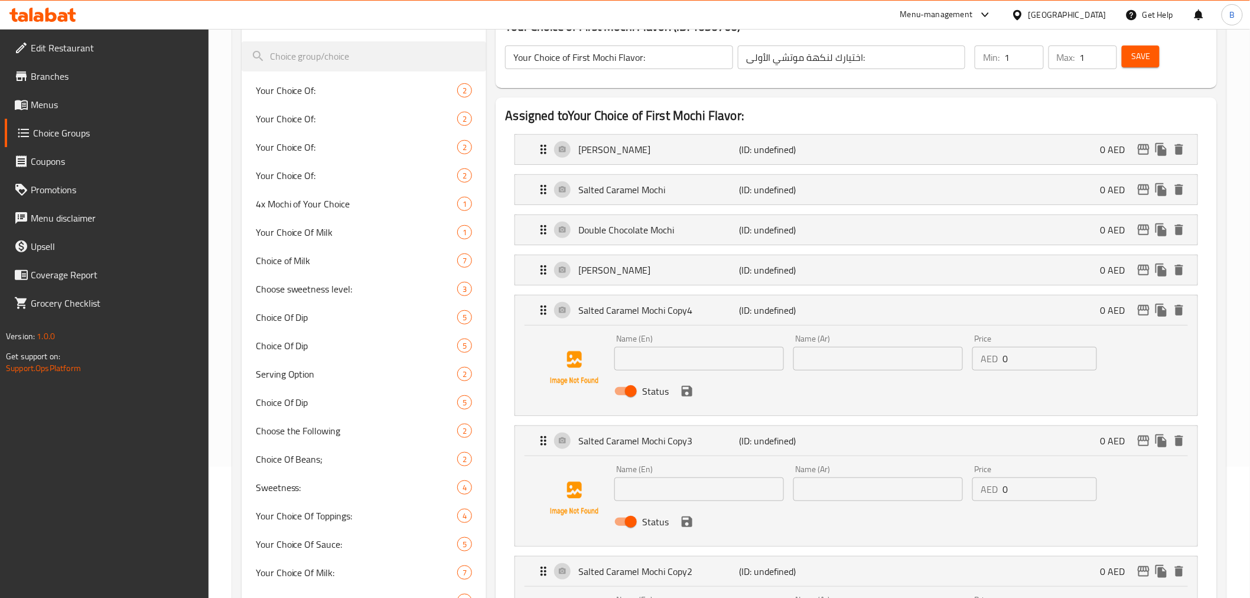
type input "مانجو موتشي"
click at [730, 366] on input "text" at bounding box center [699, 359] width 170 height 24
click at [729, 363] on input "text" at bounding box center [699, 359] width 170 height 24
paste input "Mango Blackberry Mochi"
type input "Mango Blackberry Mochi"
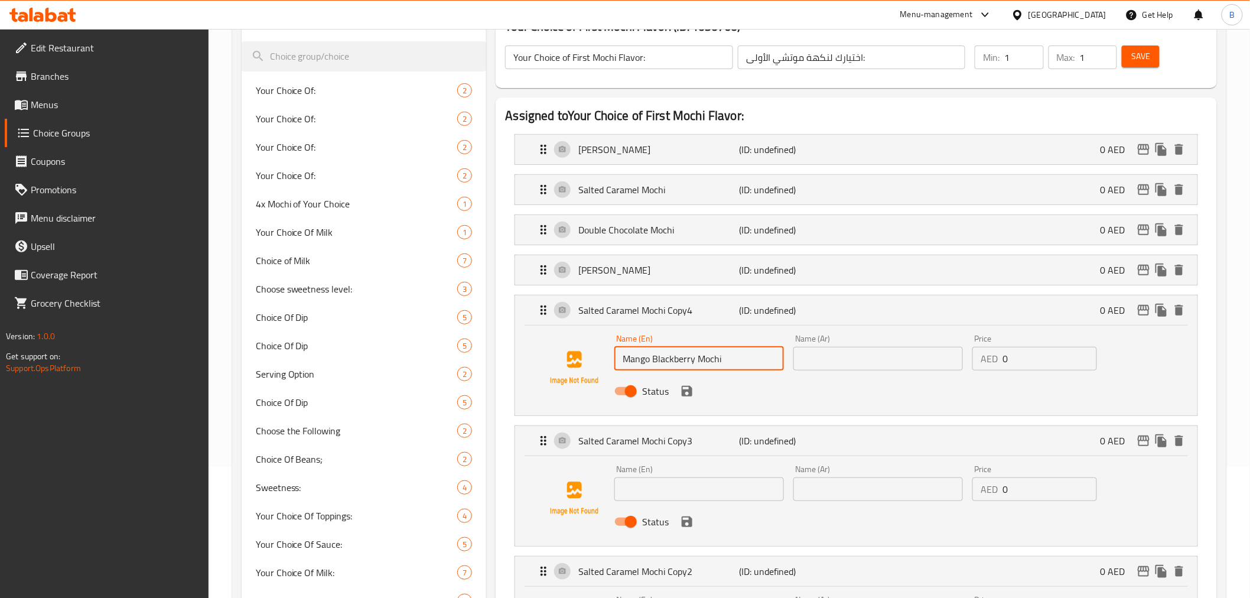
drag, startPoint x: 852, startPoint y: 334, endPoint x: 846, endPoint y: 345, distance: 13.5
click at [850, 335] on div "Name (Ar) Name (Ar)" at bounding box center [878, 352] width 170 height 36
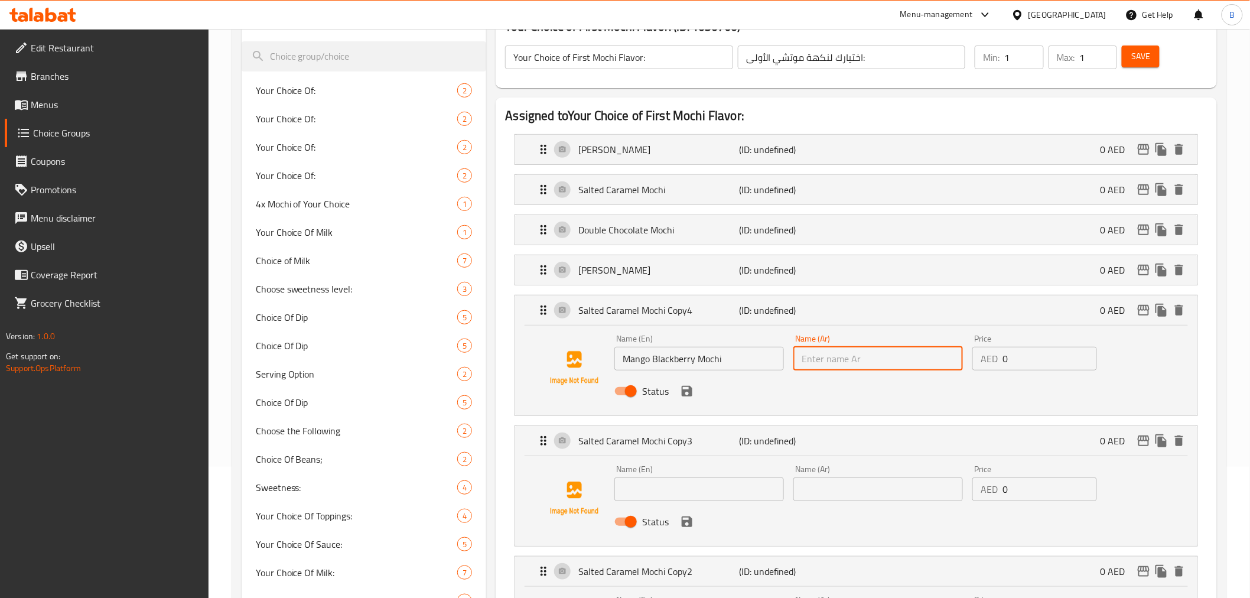
click at [846, 352] on input "text" at bounding box center [878, 359] width 170 height 24
paste input "موتشي مانجو بلاك بيري"
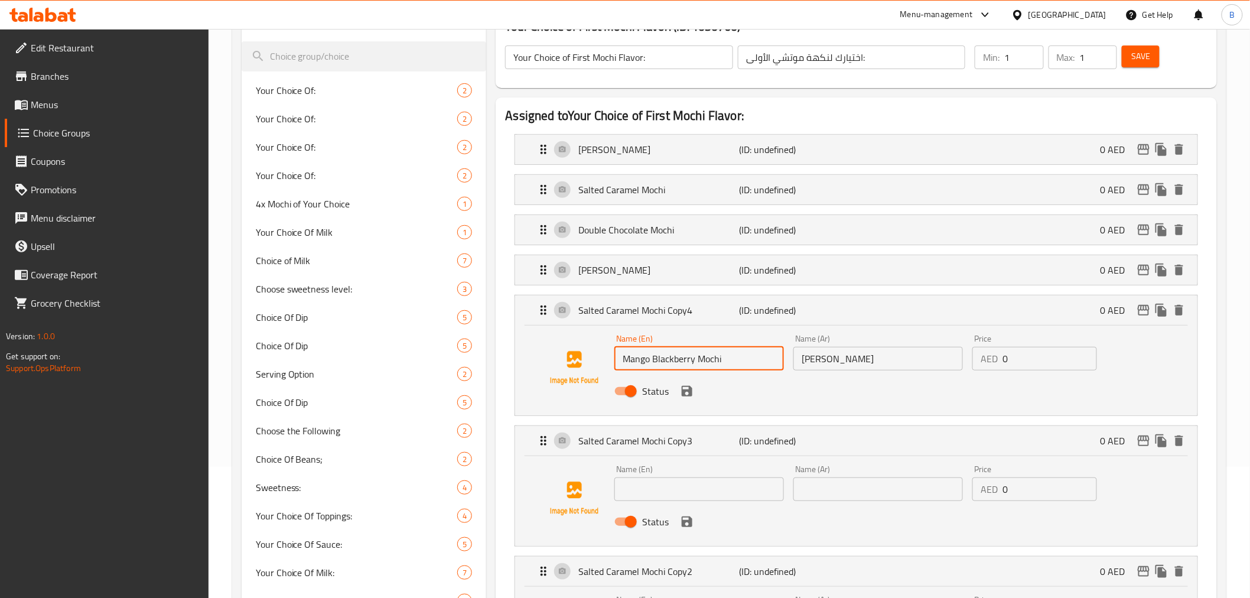
click at [674, 360] on input "Mango Blackberry Mochi" at bounding box center [699, 359] width 170 height 24
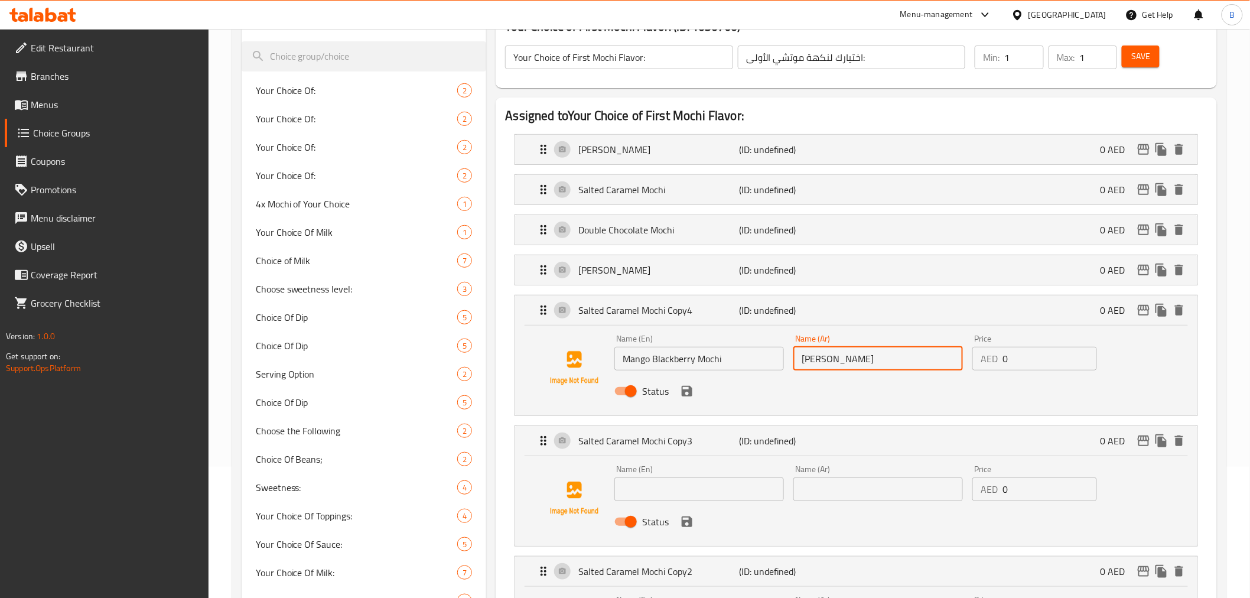
click at [928, 351] on input "موتشي مانجو بلاك بيري" at bounding box center [878, 359] width 170 height 24
click at [690, 397] on icon "save" at bounding box center [687, 391] width 14 height 14
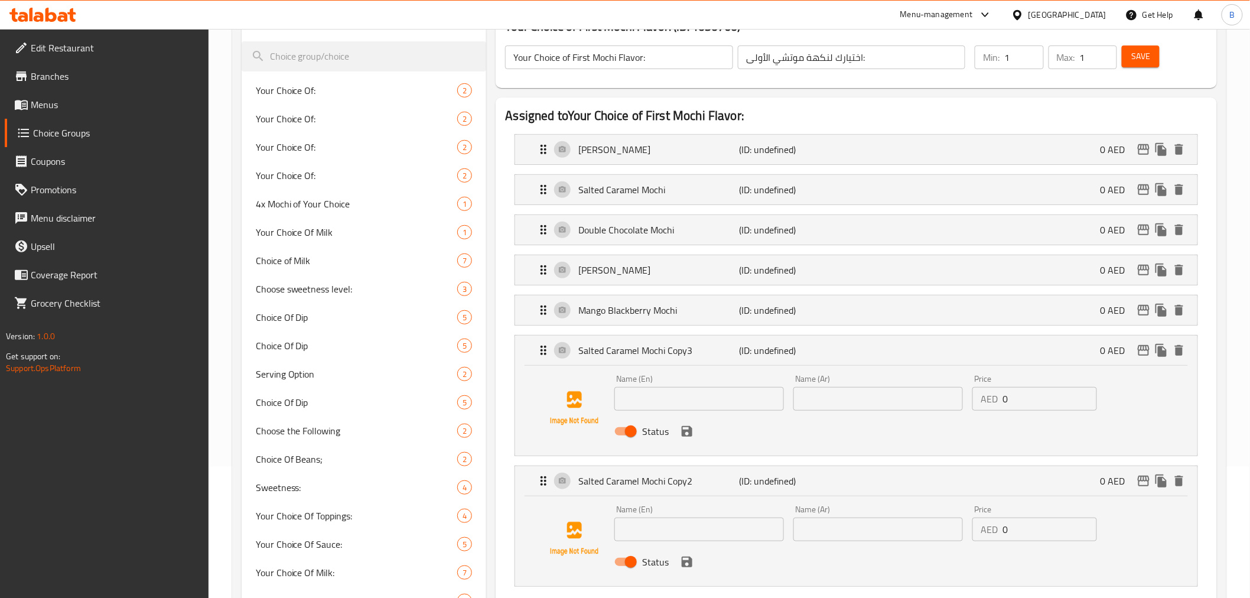
type input "موتشي مانجو توت أسود"
click at [628, 392] on input "text" at bounding box center [699, 399] width 170 height 24
paste input "Strawberry Mochi"
type input "Strawberry Mochi"
click at [924, 409] on input "text" at bounding box center [878, 399] width 170 height 24
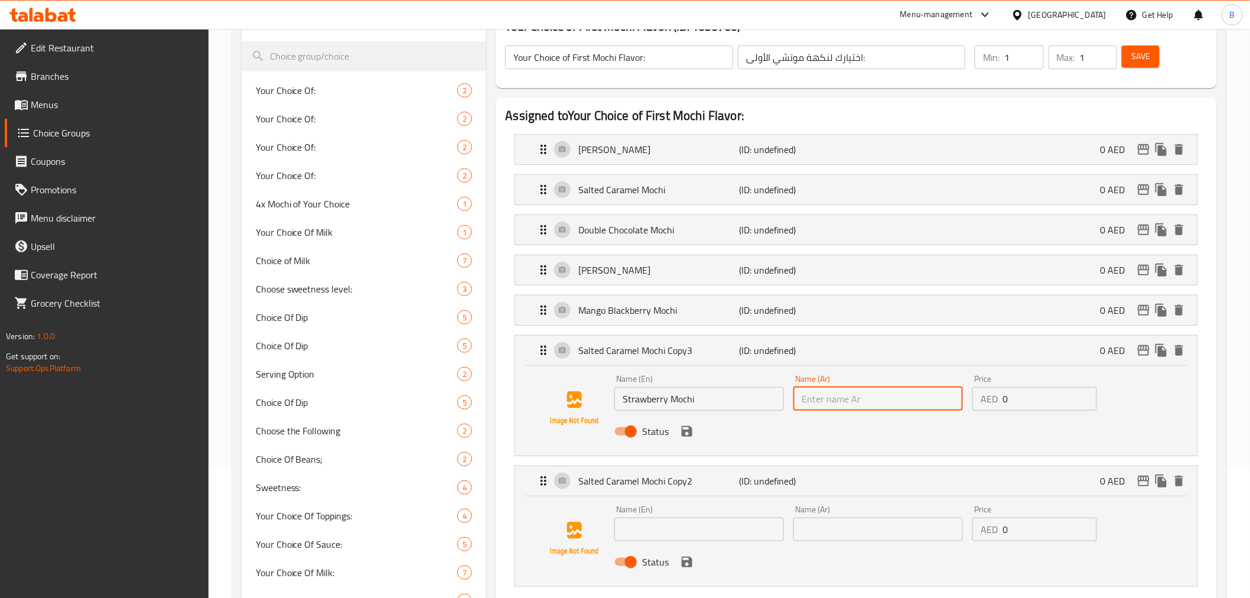
paste input "موتشي الفراولة"
click at [685, 435] on icon "save" at bounding box center [687, 431] width 11 height 11
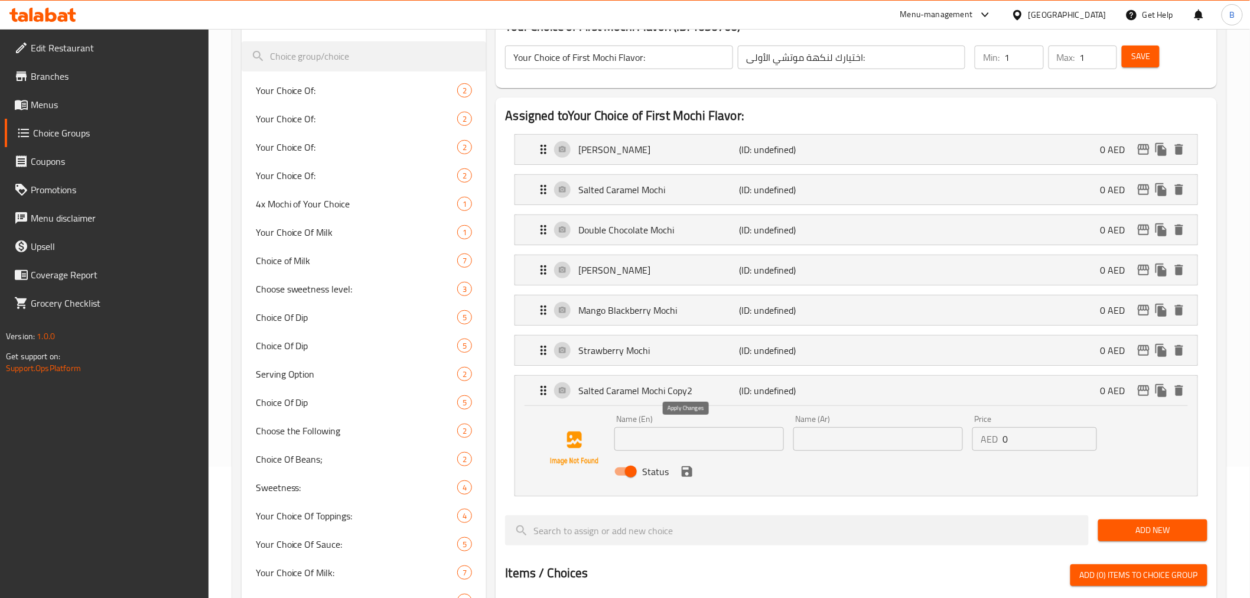
type input "موتشي فراولة"
click at [634, 434] on input "text" at bounding box center [699, 439] width 170 height 24
paste input "Lotus Mochi"
type input "Lotus Mochi"
click at [846, 431] on input "text" at bounding box center [878, 439] width 170 height 24
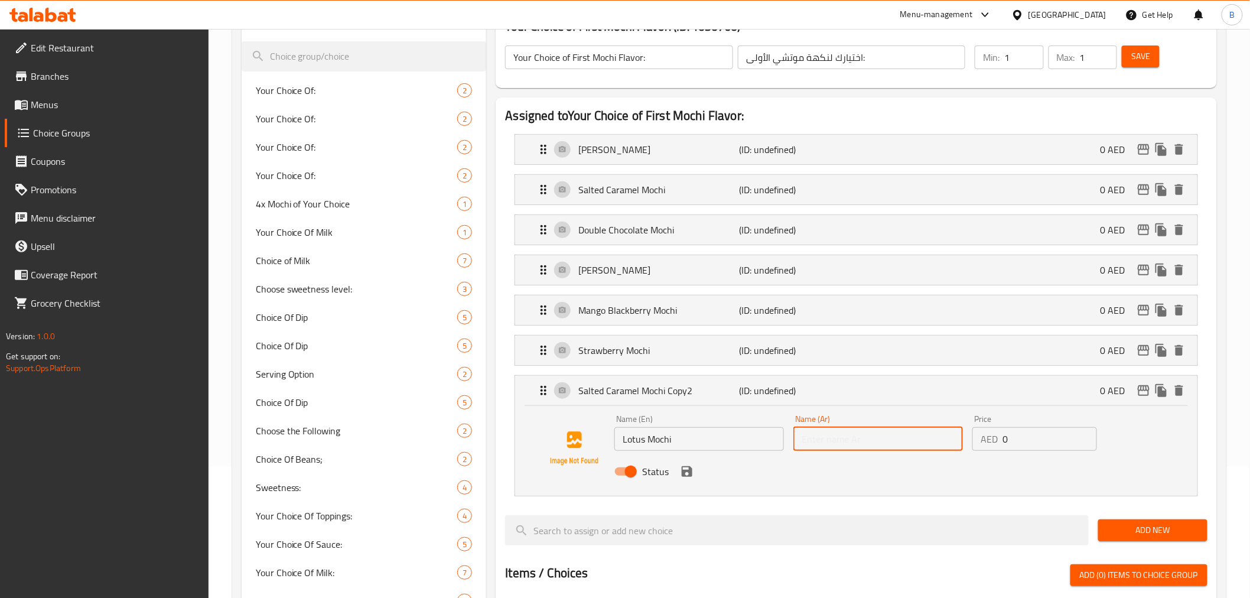
paste input "لوتس موتشي"
click at [686, 472] on icon "save" at bounding box center [687, 471] width 14 height 14
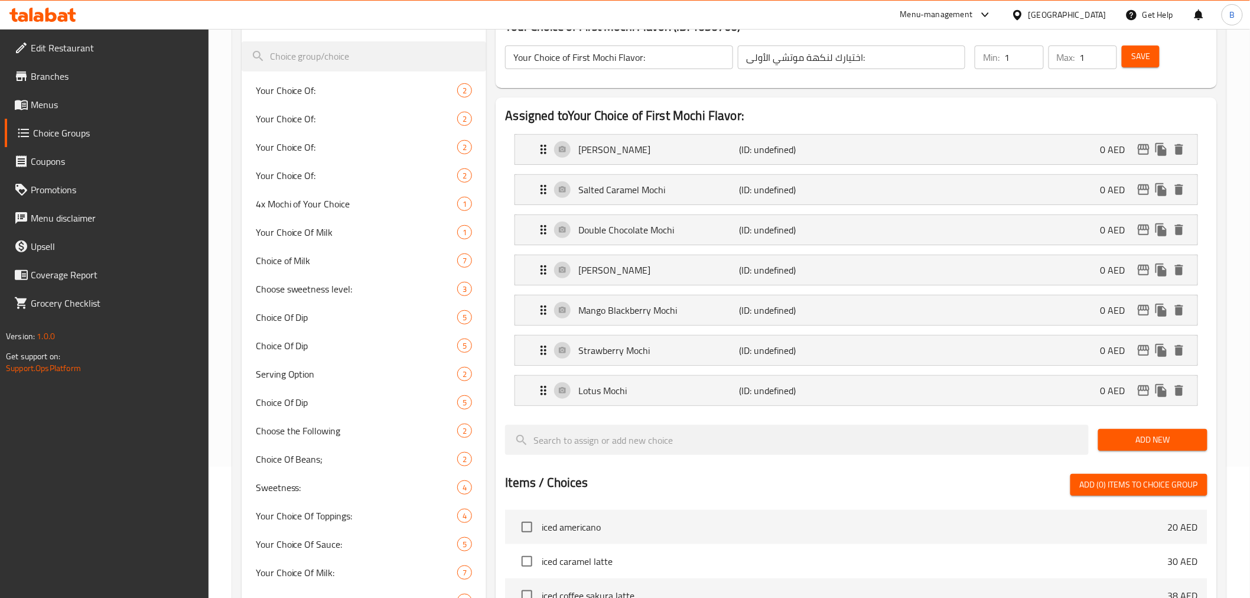
type input "لوتس موتشي"
click at [1154, 50] on button "Save" at bounding box center [1141, 56] width 38 height 22
click at [696, 148] on p "Vanilla Mochi" at bounding box center [658, 149] width 161 height 14
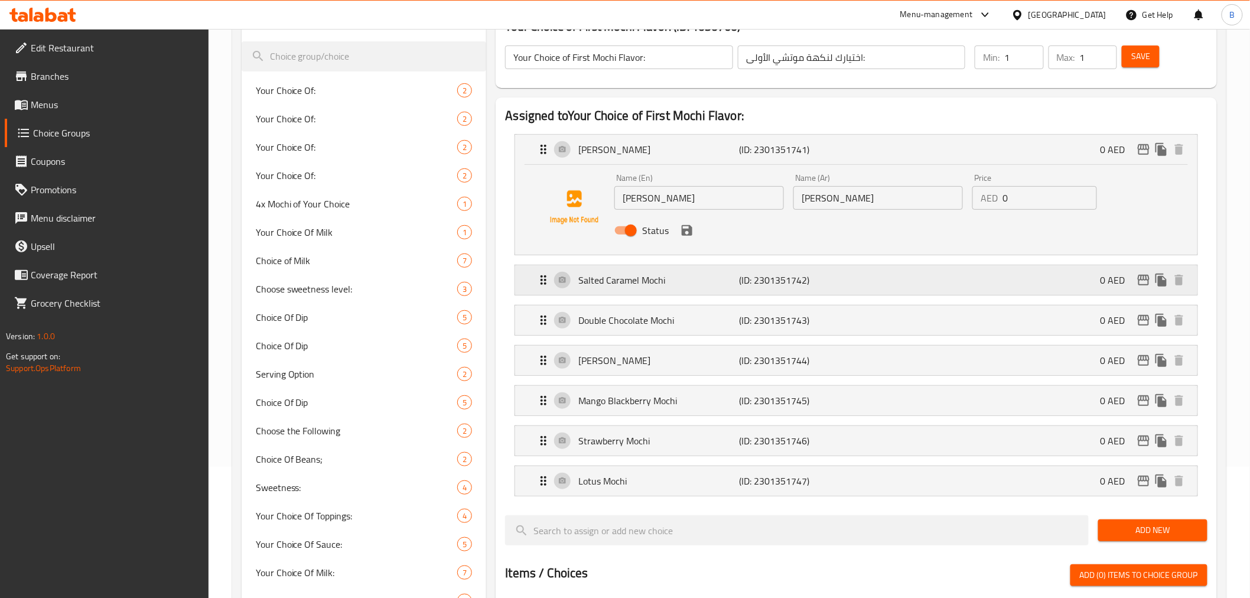
click at [706, 282] on p "Salted Caramel Mochi" at bounding box center [658, 280] width 161 height 14
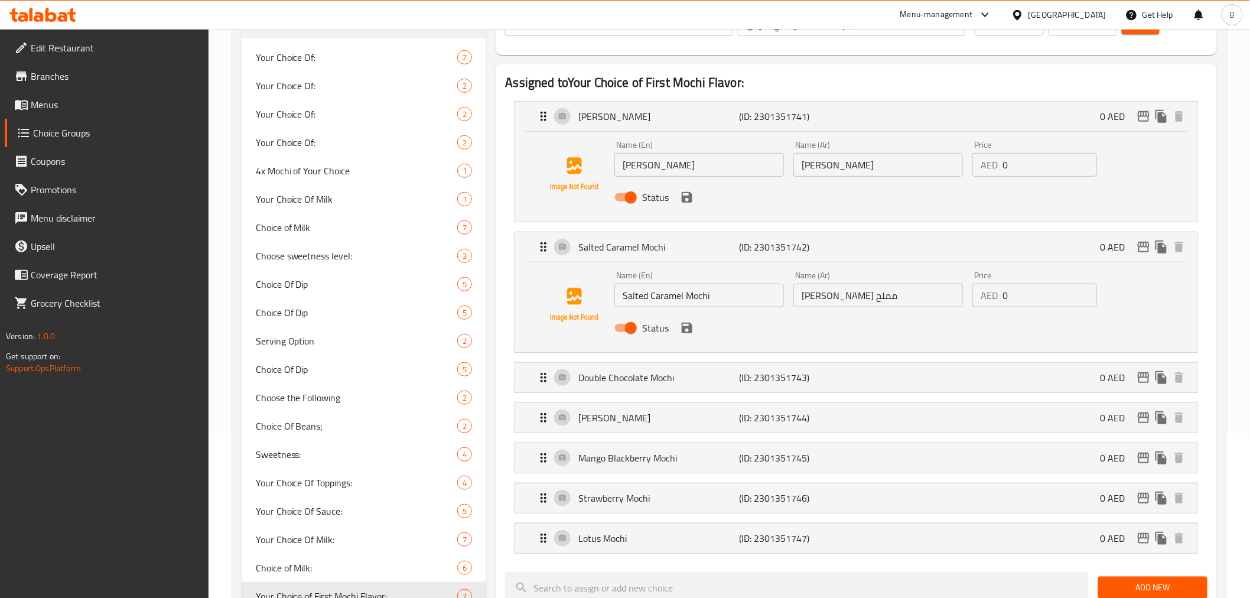
scroll to position [197, 0]
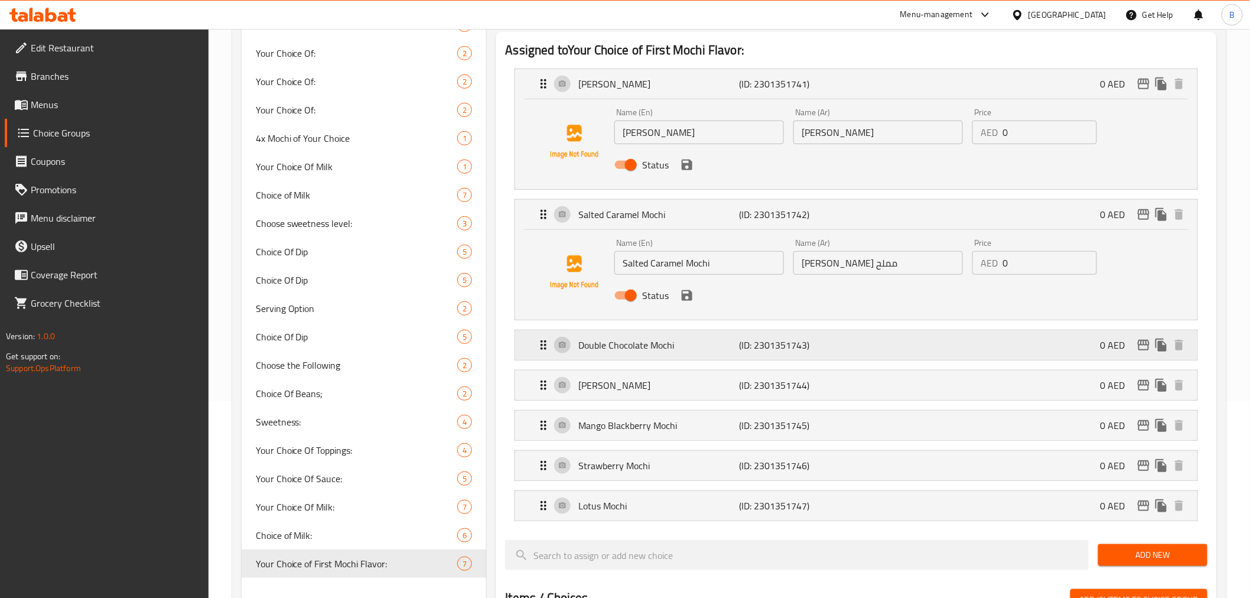
click at [695, 344] on p "Double Chocolate Mochi" at bounding box center [658, 345] width 161 height 14
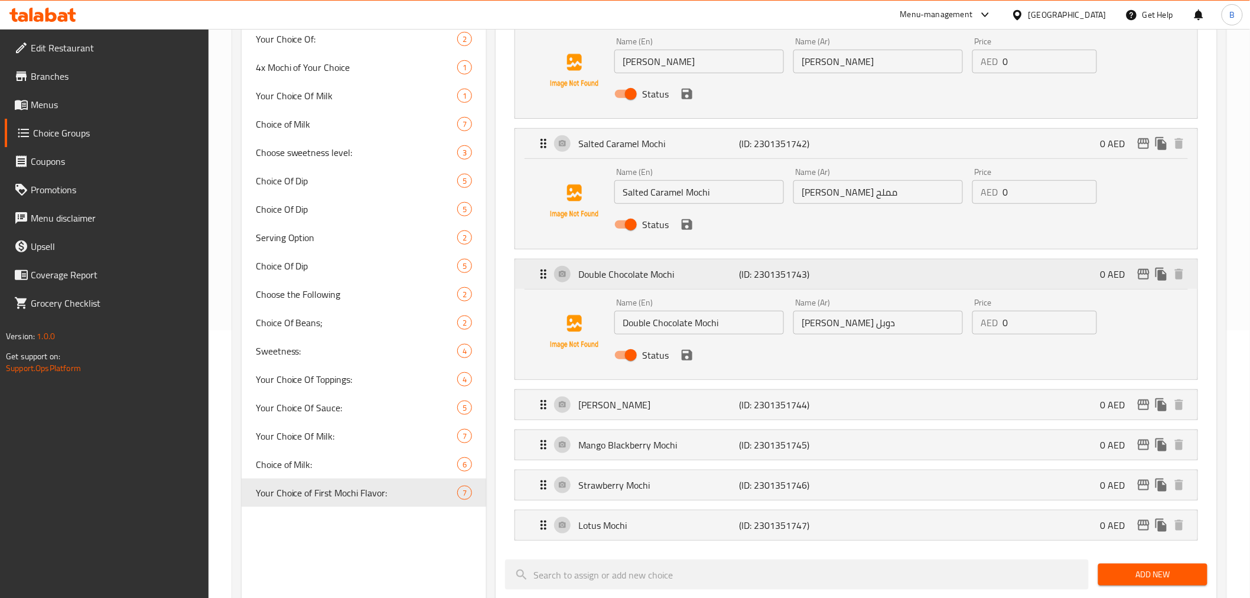
scroll to position [328, 0]
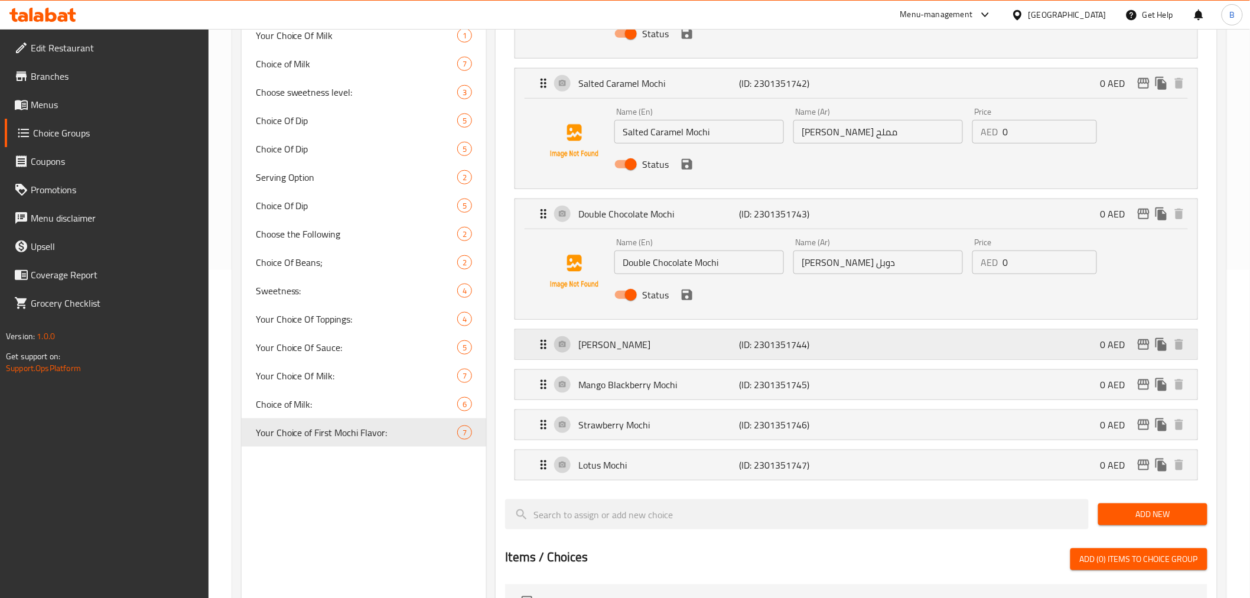
click at [760, 333] on div "Mango Mochi (ID: 2301351744) 0 AED" at bounding box center [859, 345] width 646 height 30
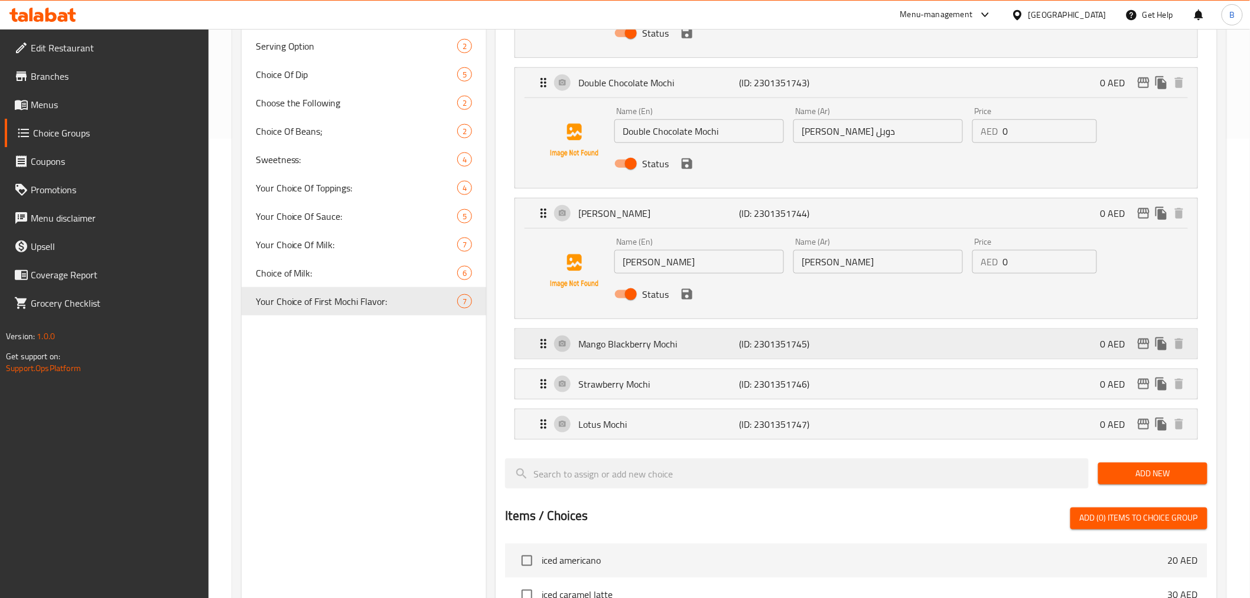
click at [775, 338] on p "(ID: 2301351745)" at bounding box center [792, 344] width 107 height 14
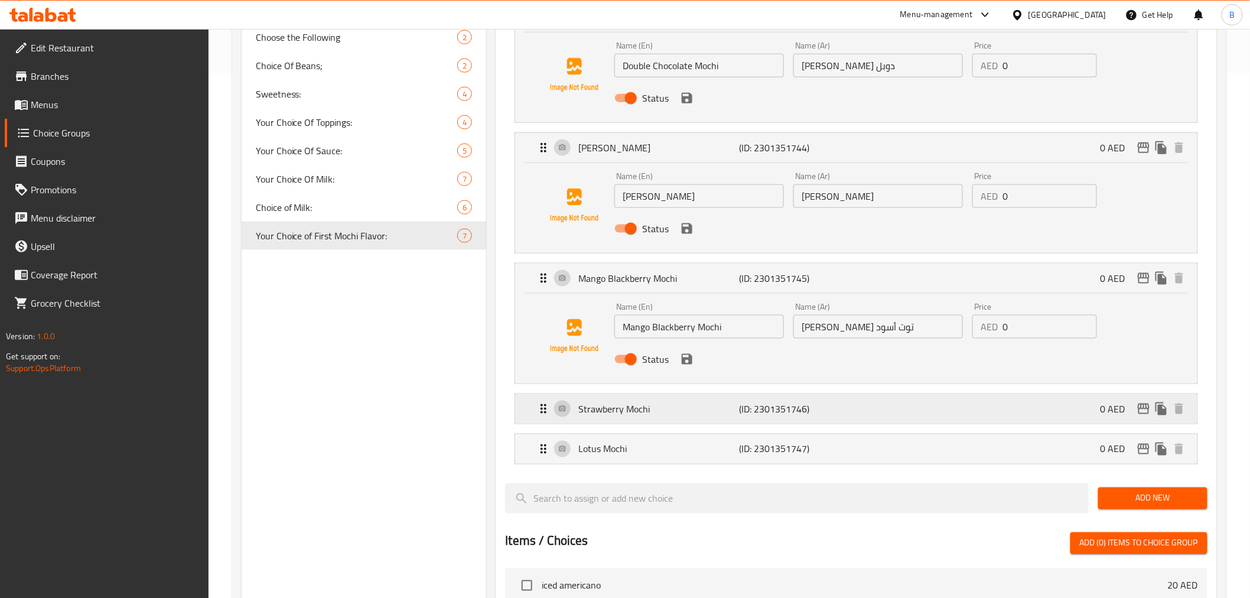
click at [757, 420] on div "Strawberry Mochi (ID: 2301351746) 0 AED" at bounding box center [859, 409] width 646 height 30
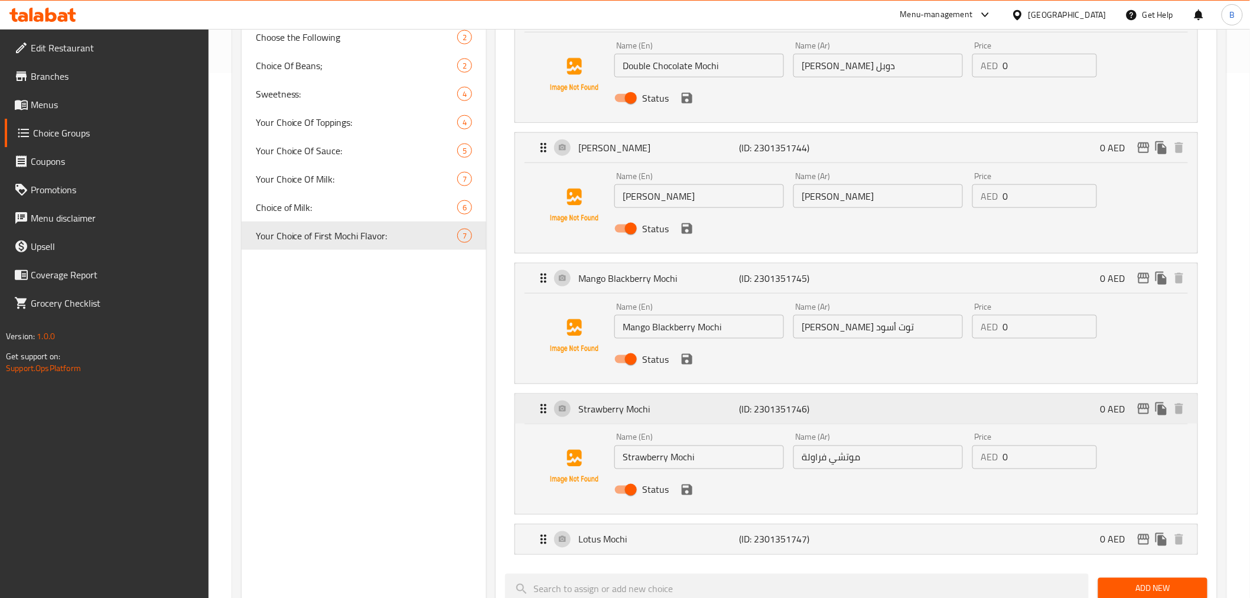
scroll to position [722, 0]
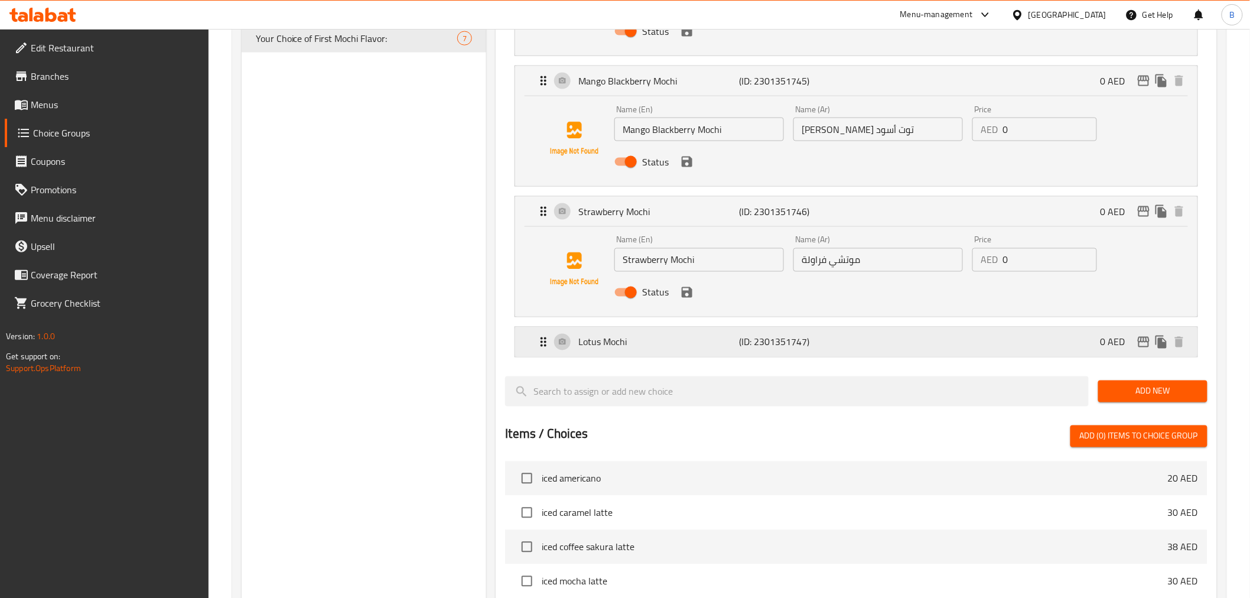
click at [829, 333] on div "Lotus Mochi (ID: 2301351747) 0 AED" at bounding box center [859, 342] width 646 height 30
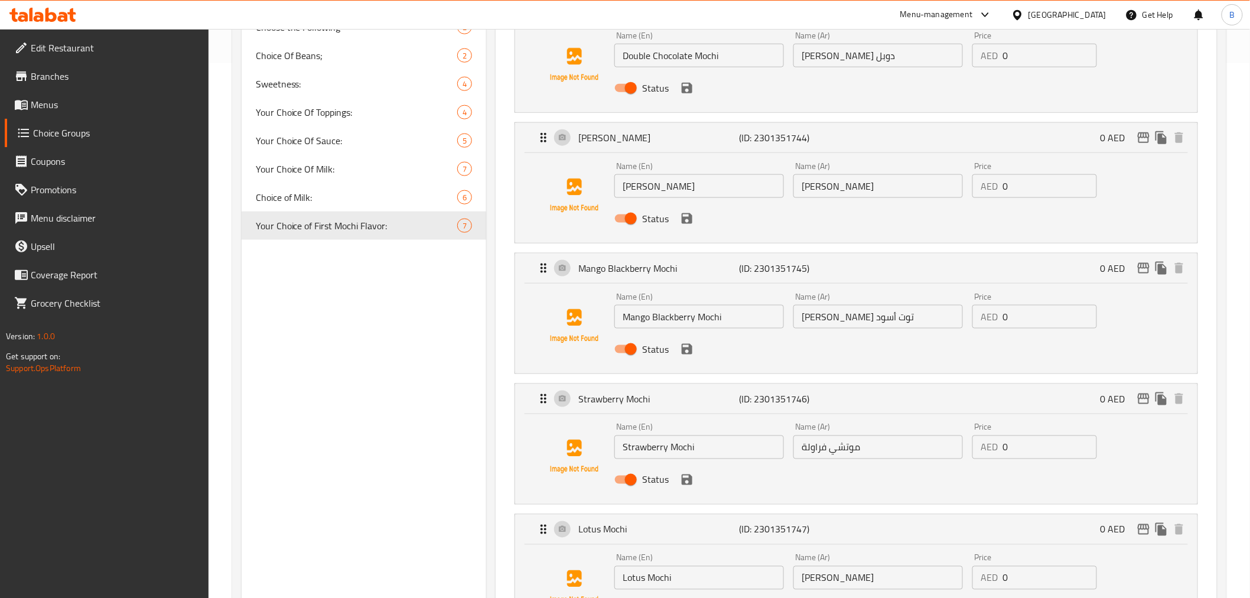
scroll to position [393, 0]
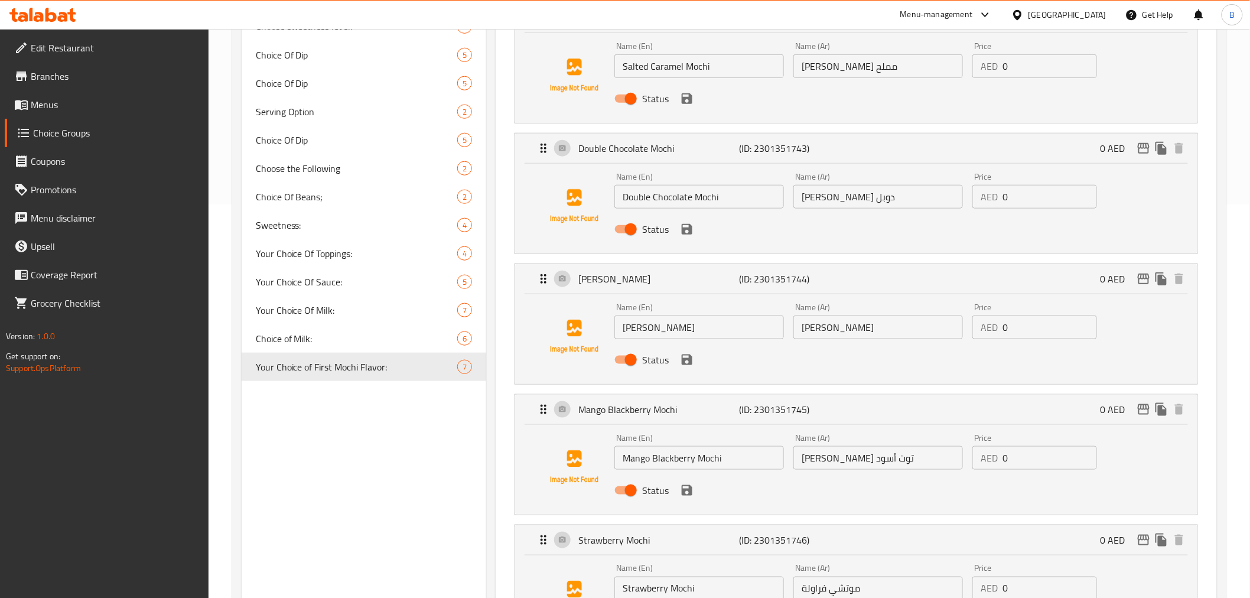
click at [910, 325] on input "مانجو موتشي" at bounding box center [878, 327] width 170 height 24
click at [907, 326] on input "مانجو موتشي" at bounding box center [878, 327] width 170 height 24
click at [950, 328] on input "مانجو" at bounding box center [878, 327] width 170 height 24
click at [959, 334] on input "مانجو" at bounding box center [878, 327] width 170 height 24
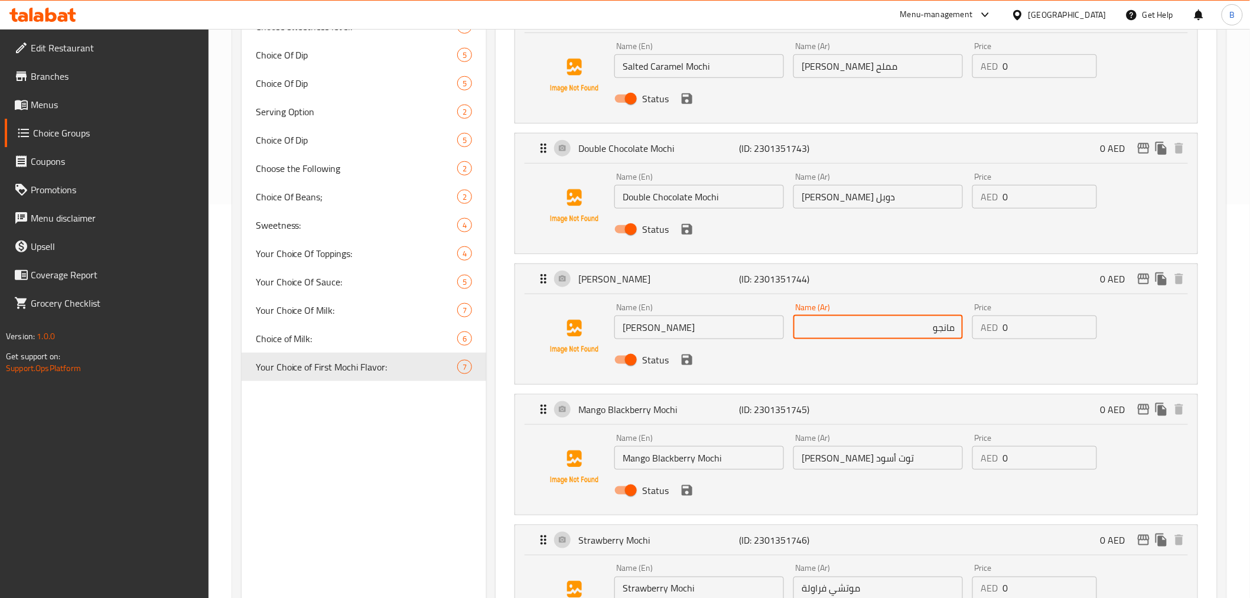
paste input "موتشي"
drag, startPoint x: 876, startPoint y: 334, endPoint x: 875, endPoint y: 328, distance: 6.0
click at [875, 328] on input "موتشي مانجو" at bounding box center [878, 327] width 170 height 24
click at [688, 360] on icon "save" at bounding box center [687, 359] width 11 height 11
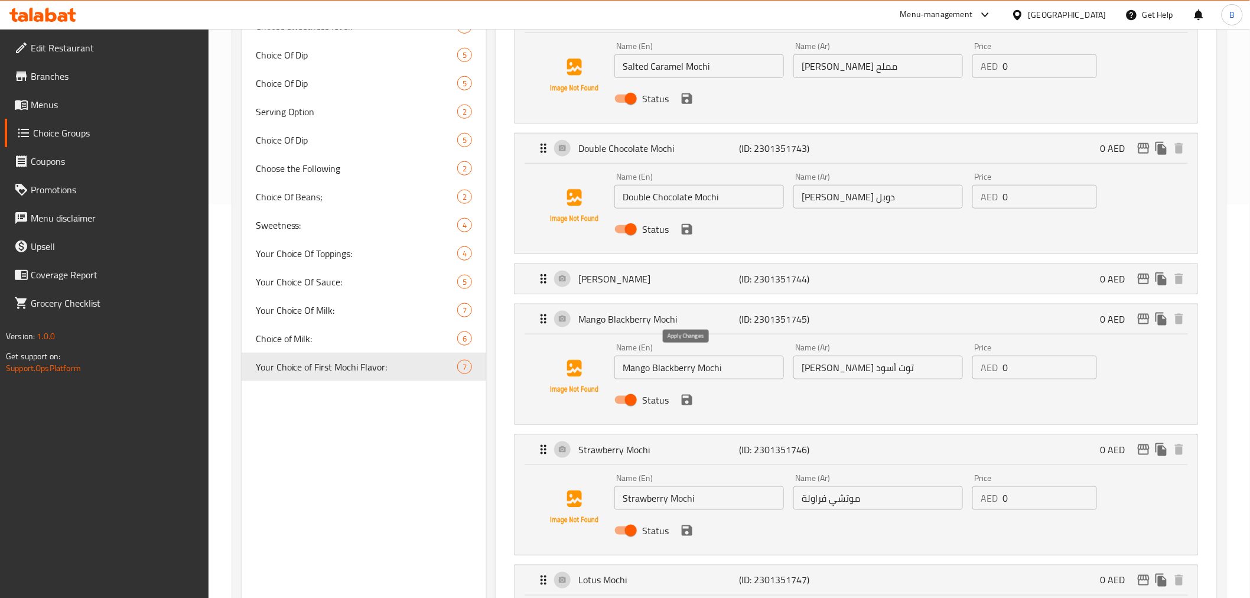
type input "موتشي مانجو"
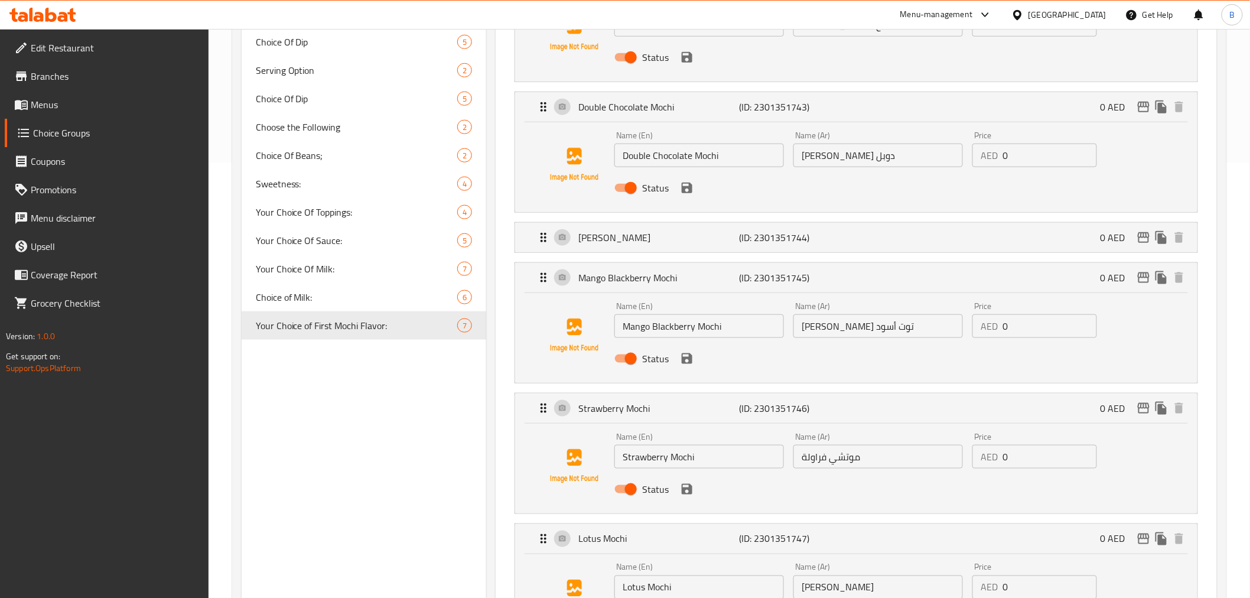
scroll to position [591, 0]
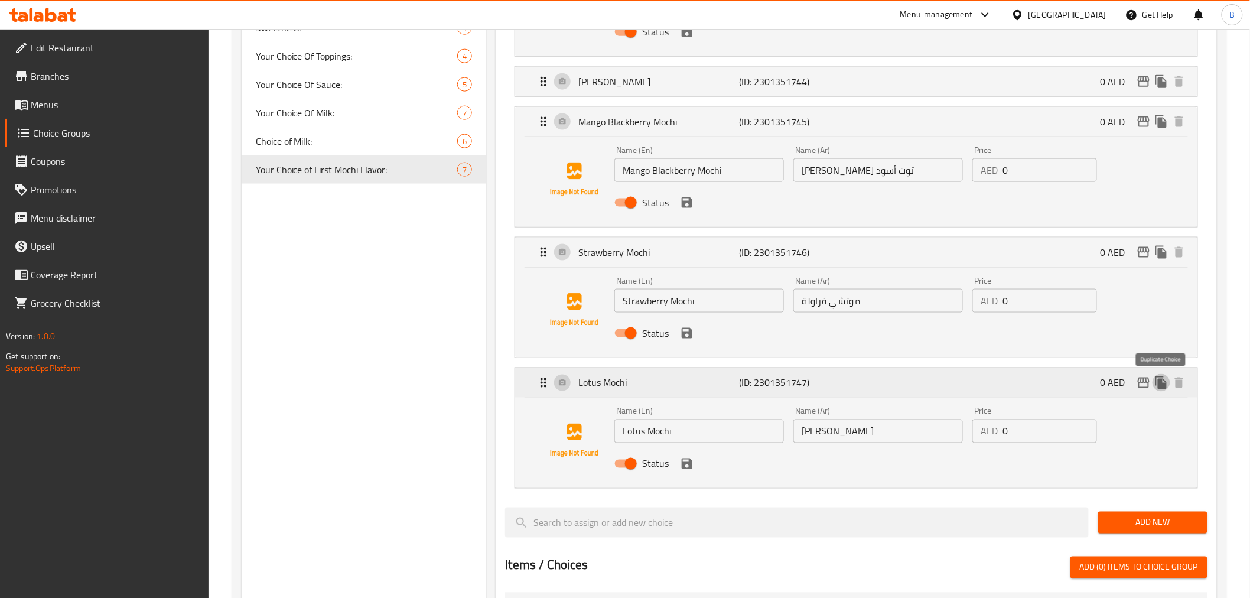
click at [1155, 387] on icon "duplicate" at bounding box center [1161, 383] width 14 height 14
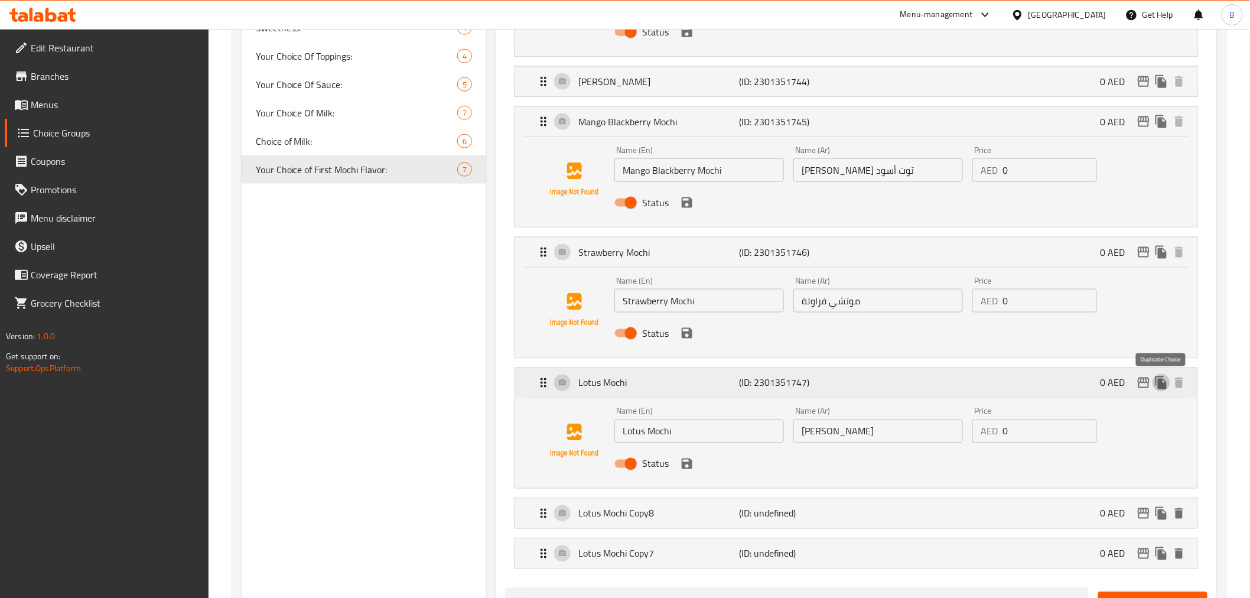
click at [1155, 387] on icon "duplicate" at bounding box center [1161, 383] width 14 height 14
click at [1007, 387] on div "Lotus Mochi (ID: 2301351747) 0 AED" at bounding box center [859, 383] width 646 height 30
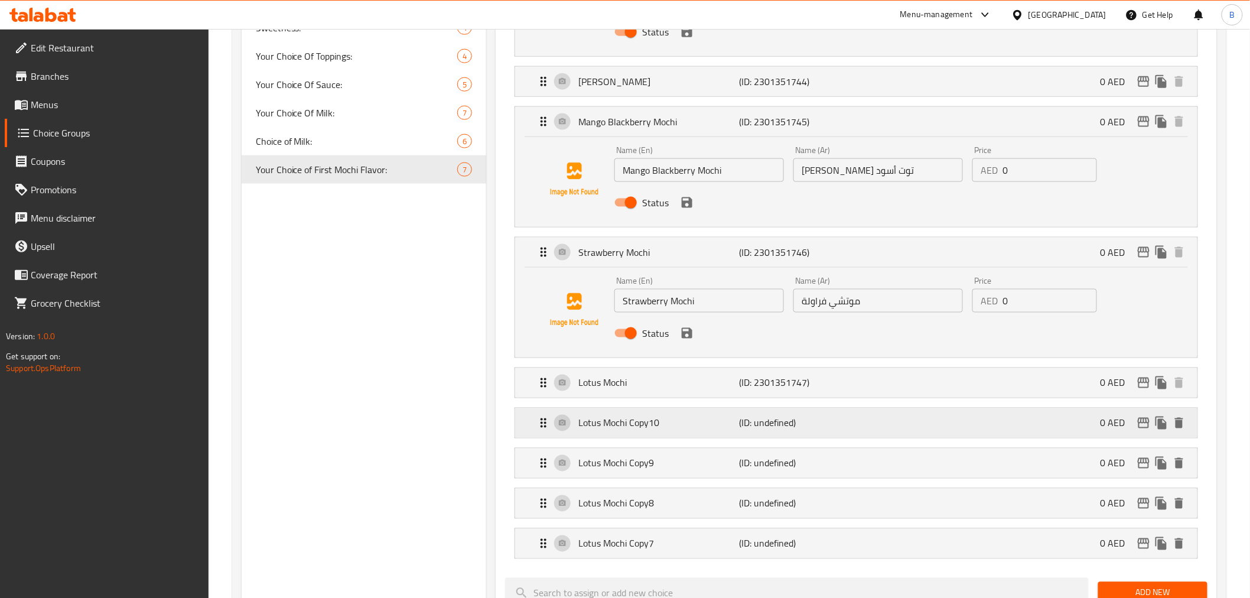
click at [700, 416] on p "Lotus Mochi Copy10" at bounding box center [658, 423] width 161 height 14
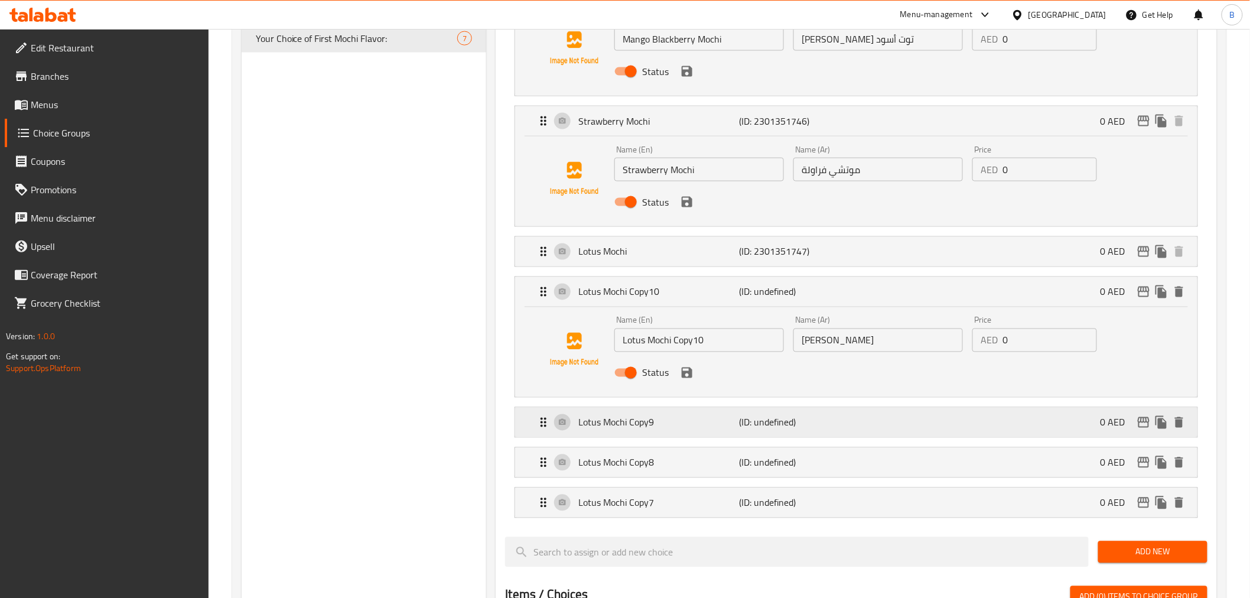
click at [725, 424] on p "Lotus Mochi Copy9" at bounding box center [658, 422] width 161 height 14
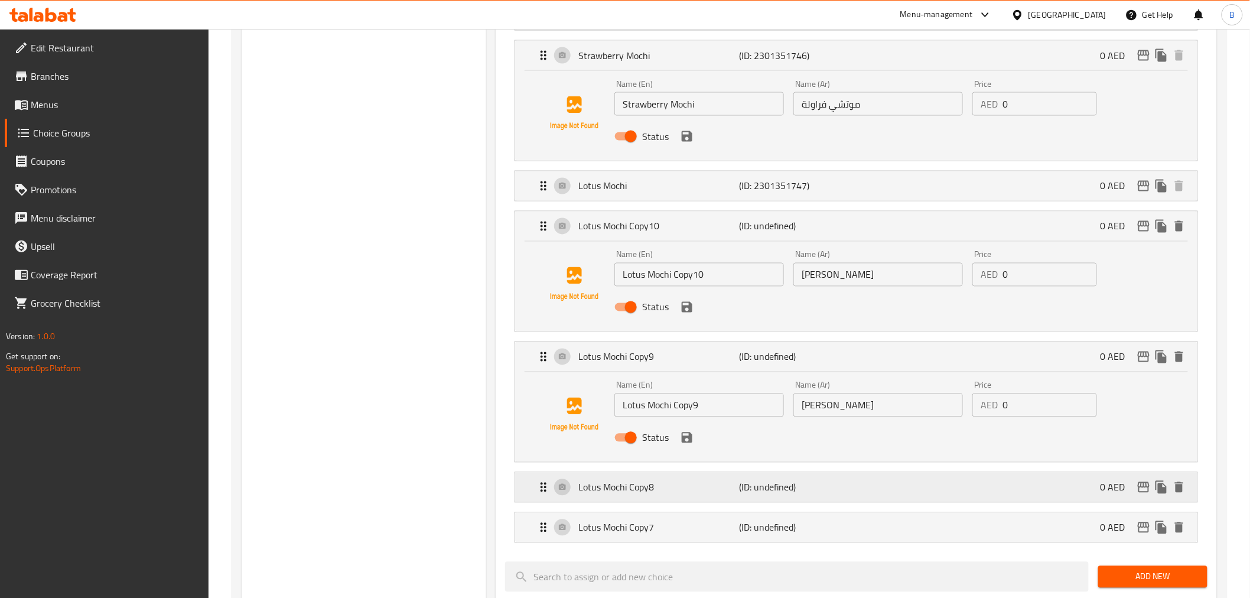
click at [796, 485] on p "(ID: undefined)" at bounding box center [792, 487] width 107 height 14
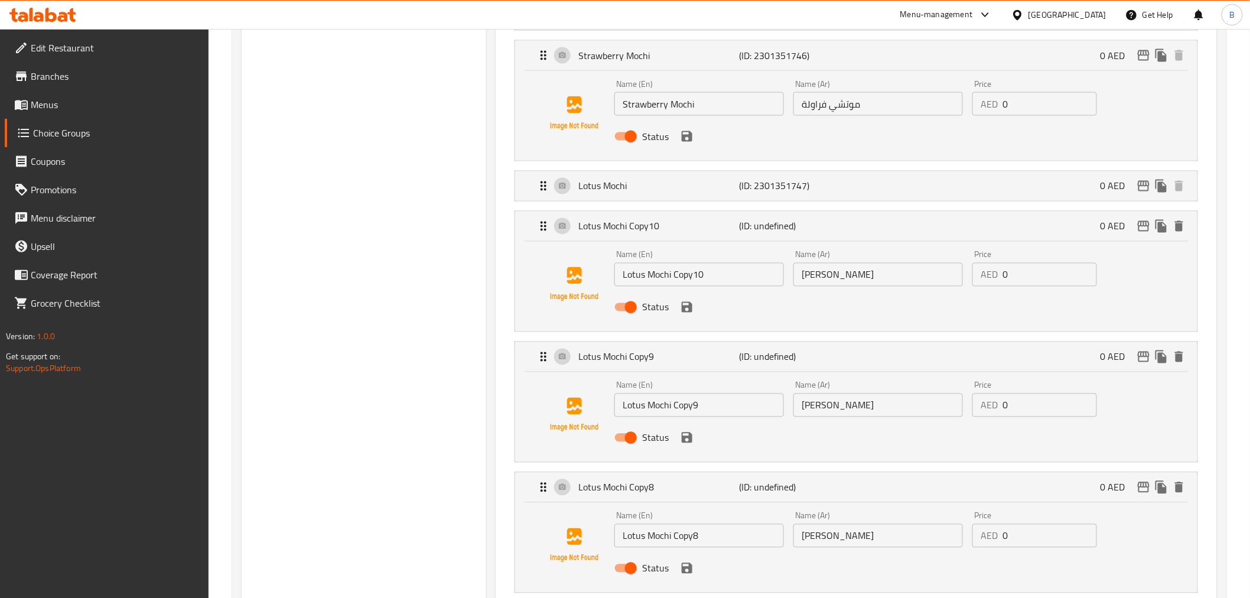
scroll to position [918, 0]
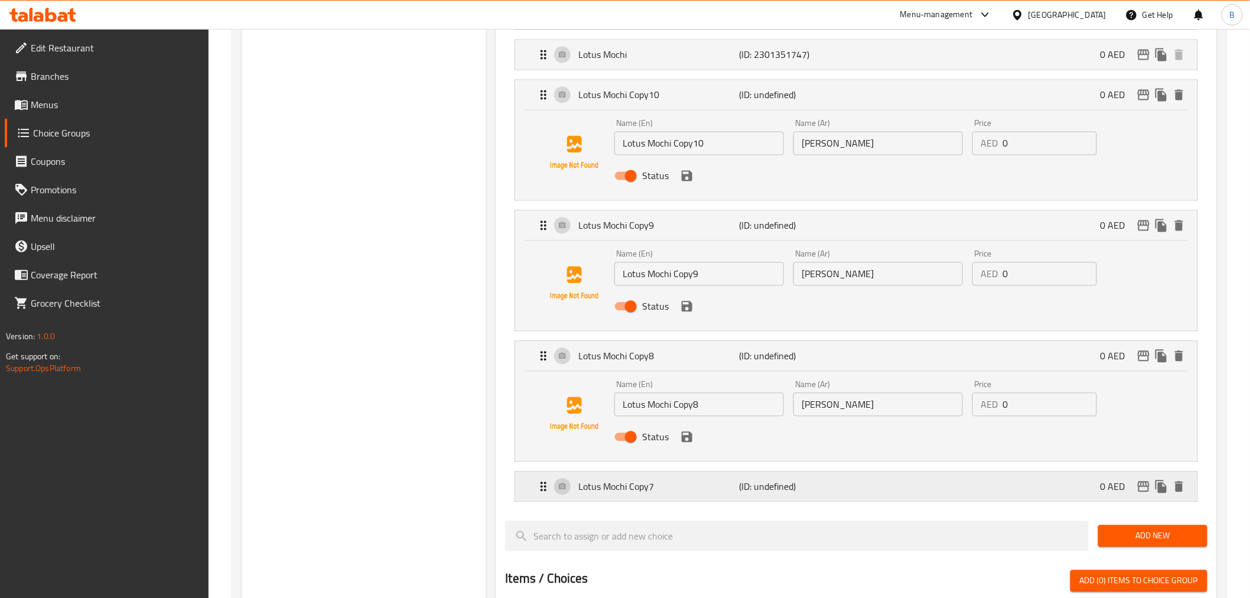
drag, startPoint x: 784, startPoint y: 529, endPoint x: 791, endPoint y: 498, distance: 31.7
click at [784, 521] on input "search" at bounding box center [797, 536] width 584 height 30
click at [790, 489] on p "(ID: undefined)" at bounding box center [792, 487] width 107 height 14
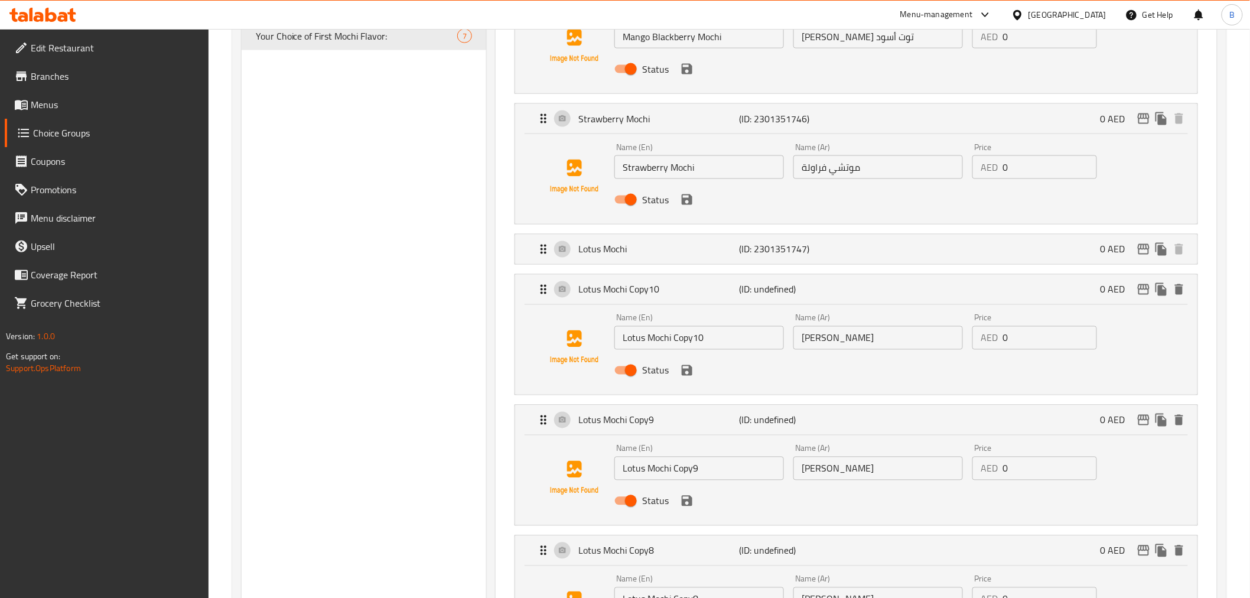
scroll to position [722, 0]
click at [766, 328] on input "Lotus Mochi Copy10" at bounding box center [699, 340] width 170 height 24
click at [766, 331] on input "Lotus Mochi Copy10" at bounding box center [699, 340] width 170 height 24
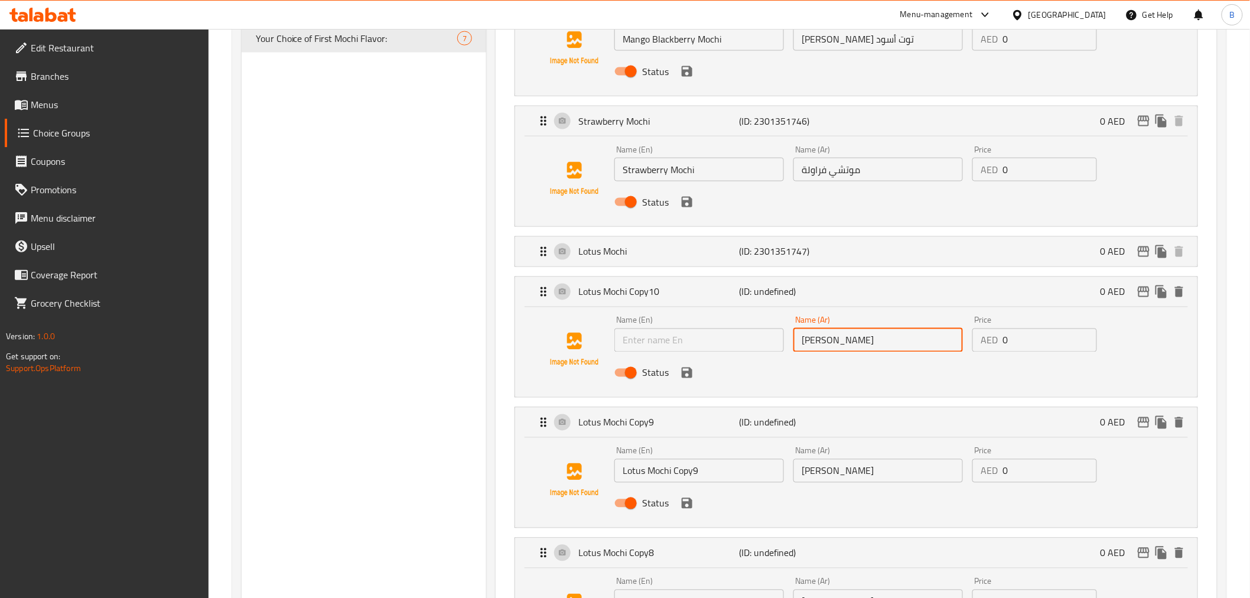
click at [895, 351] on input "لوتس موتشي" at bounding box center [878, 340] width 170 height 24
click at [905, 341] on input "لوتس موتشي" at bounding box center [878, 340] width 170 height 24
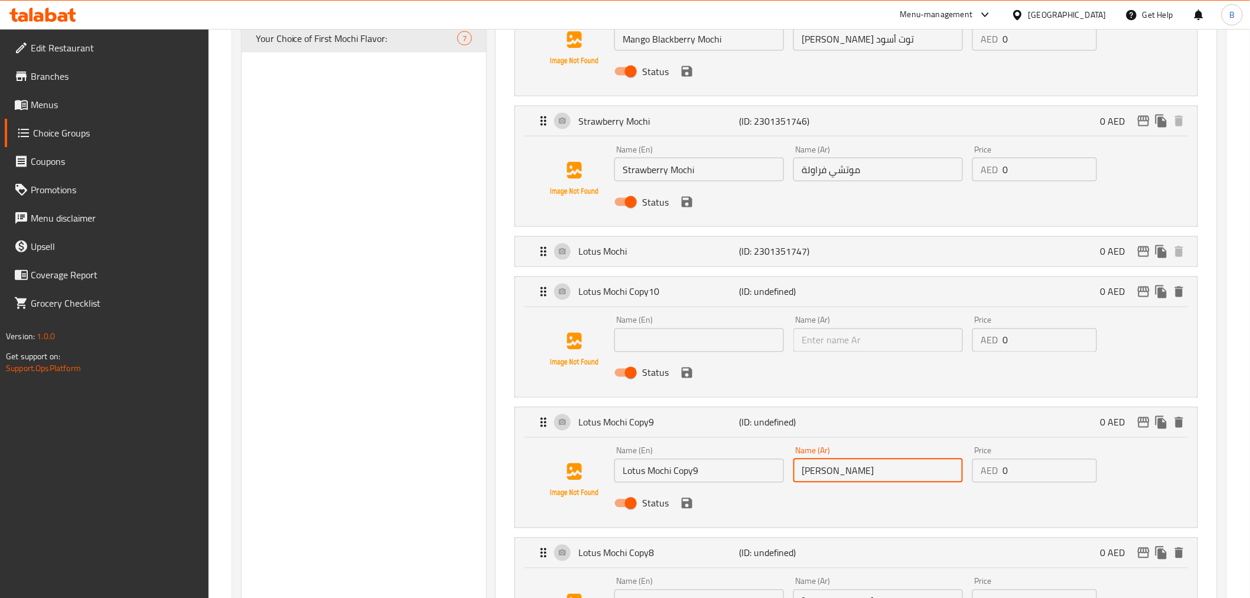
click at [840, 464] on input "لوتس موتشي" at bounding box center [878, 471] width 170 height 24
click at [842, 459] on input "لوتس موتشي" at bounding box center [878, 471] width 170 height 24
type input "لوس موتشي"
click at [806, 474] on input "لوس موتشي" at bounding box center [878, 471] width 170 height 24
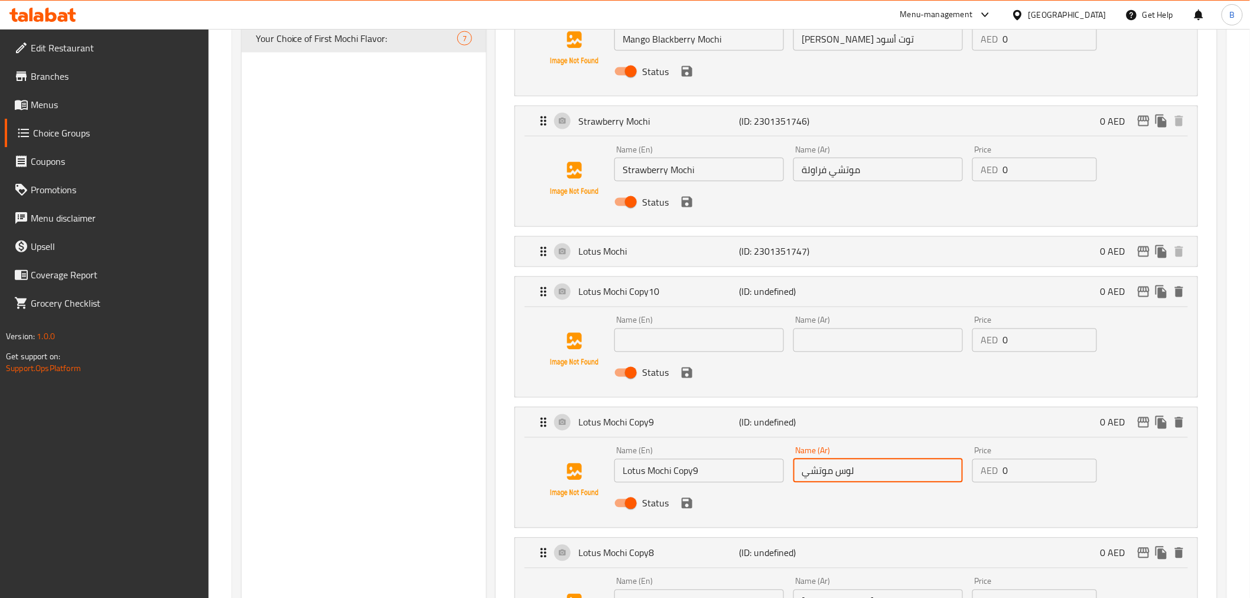
click at [806, 477] on input "لوس موتشي" at bounding box center [878, 471] width 170 height 24
click at [806, 478] on input "لوس موتشي" at bounding box center [878, 471] width 170 height 24
click at [741, 475] on input "Lotus Mochi Copy9" at bounding box center [699, 471] width 170 height 24
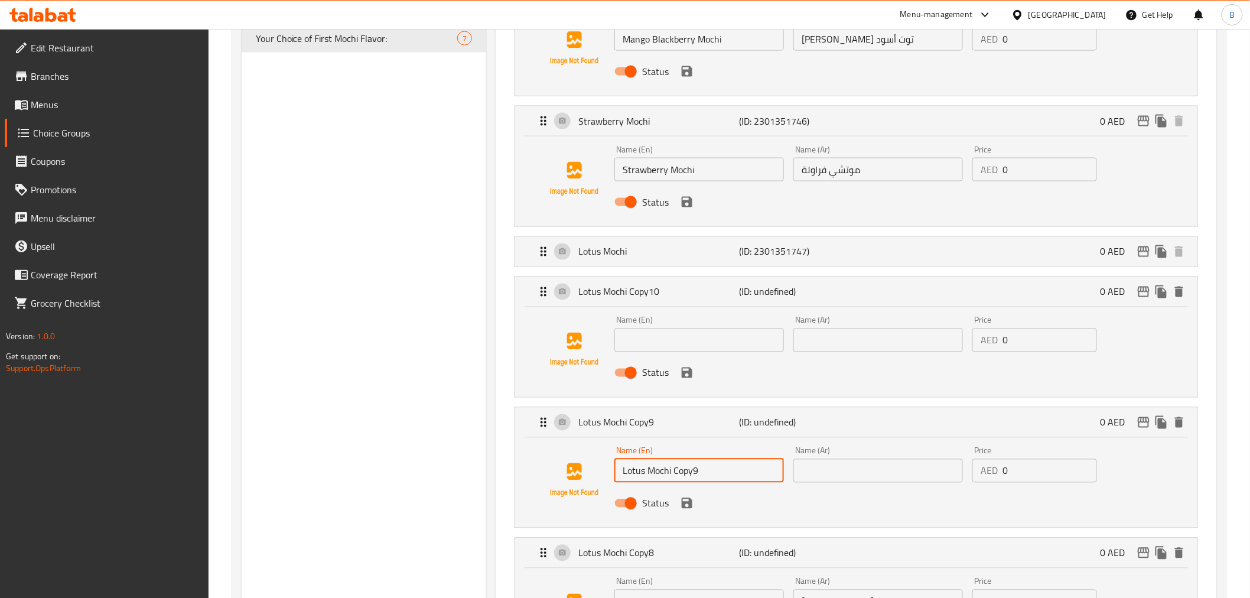
click at [741, 475] on input "Lotus Mochi Copy9" at bounding box center [699, 471] width 170 height 24
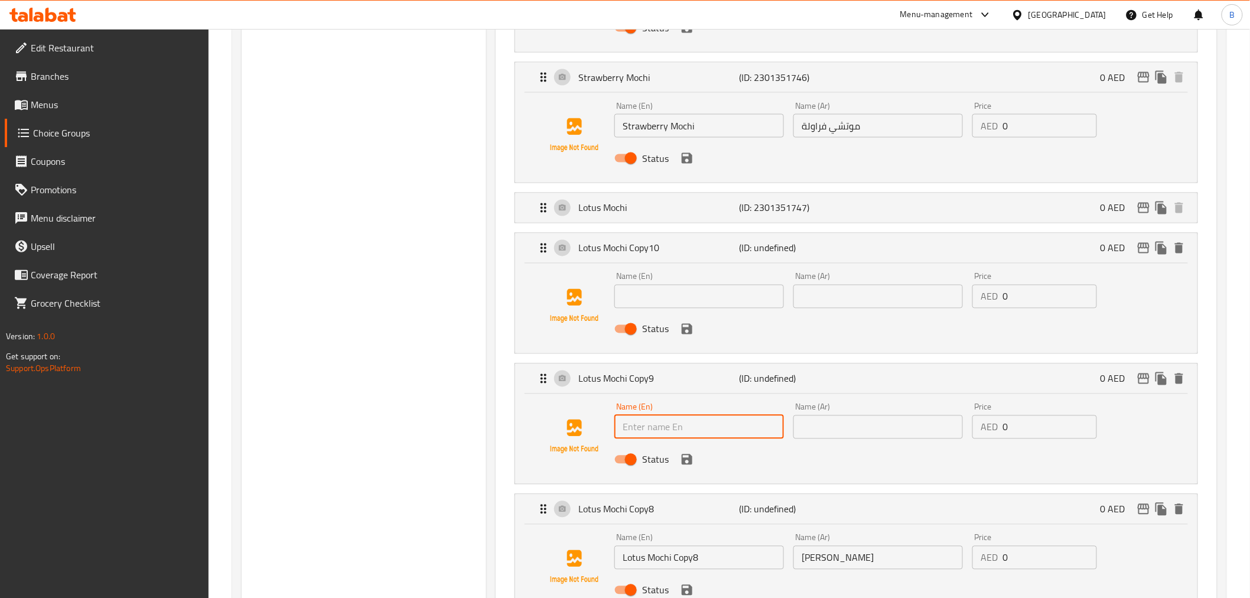
scroll to position [853, 0]
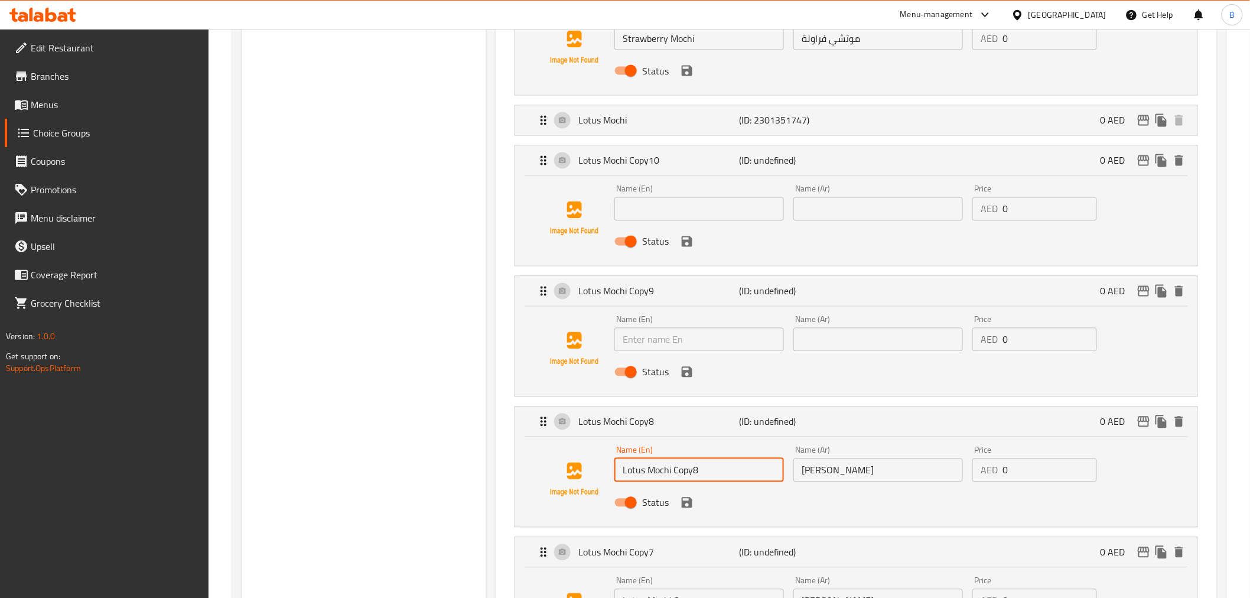
click at [723, 477] on input "Lotus Mochi Copy8" at bounding box center [699, 470] width 170 height 24
click at [723, 480] on input "Lotus Mochi Copy8" at bounding box center [699, 470] width 170 height 24
click at [725, 475] on input "Lotus Mochi Copy8" at bounding box center [699, 470] width 170 height 24
click at [723, 470] on input "Lotus Mochi" at bounding box center [699, 470] width 170 height 24
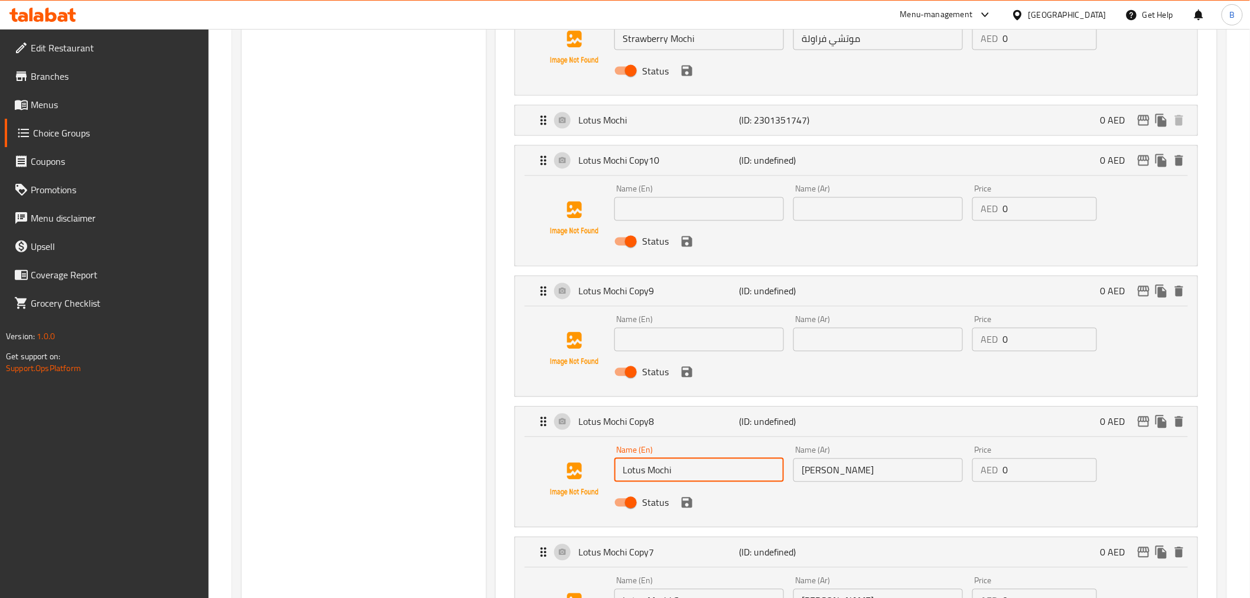
click at [723, 470] on input "Lotus Mochi" at bounding box center [699, 470] width 170 height 24
click at [723, 477] on input "Lotus Mochi" at bounding box center [699, 470] width 170 height 24
type input "Lotus Mochi"
click at [752, 465] on input "Lotus Mochi" at bounding box center [699, 470] width 170 height 24
click at [752, 471] on input "Lotus Mochi" at bounding box center [699, 470] width 170 height 24
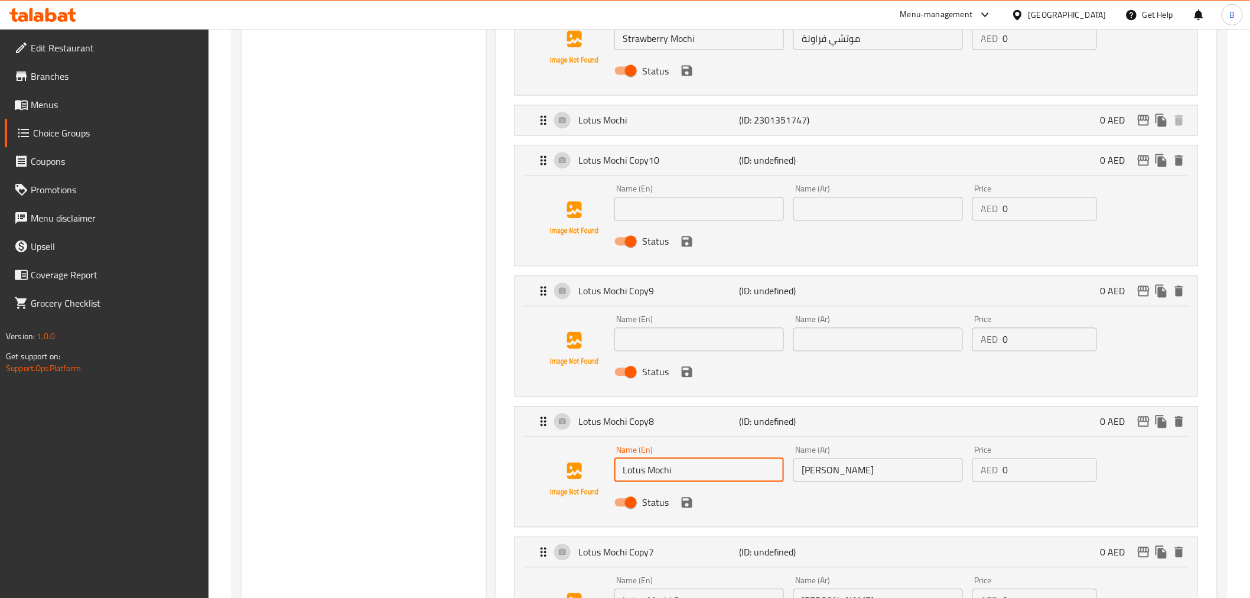
click at [752, 463] on input "Lotus Mochi" at bounding box center [699, 470] width 170 height 24
click at [872, 478] on input "لوتس موتشي" at bounding box center [878, 470] width 170 height 24
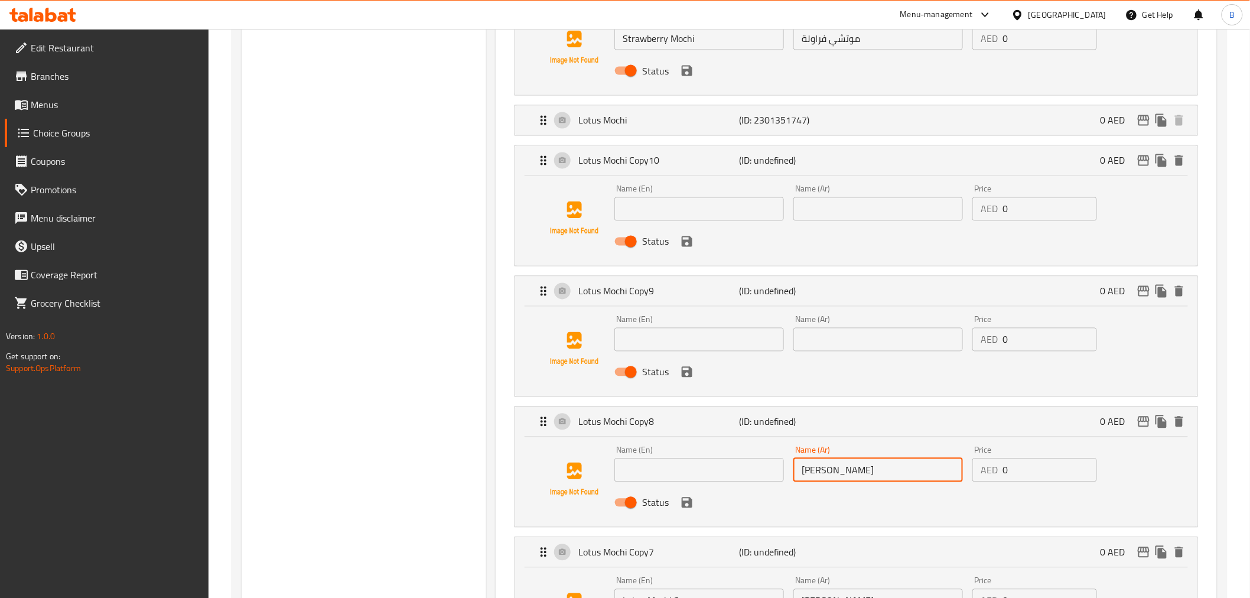
click at [872, 478] on input "لوتس موتشي" at bounding box center [878, 470] width 170 height 24
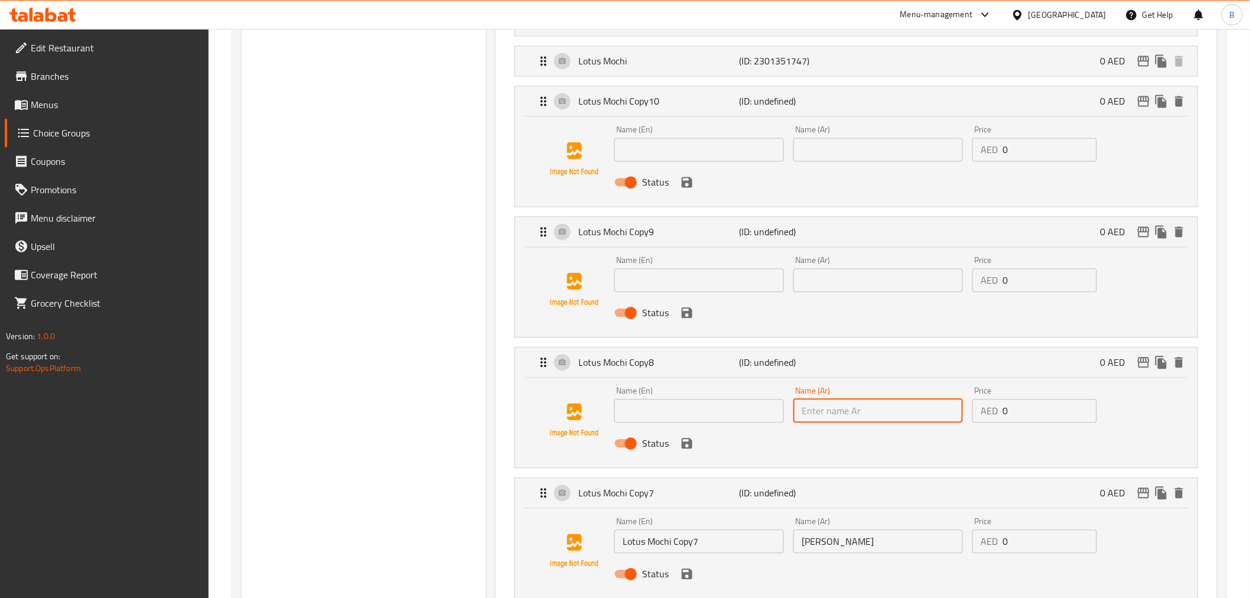
scroll to position [984, 0]
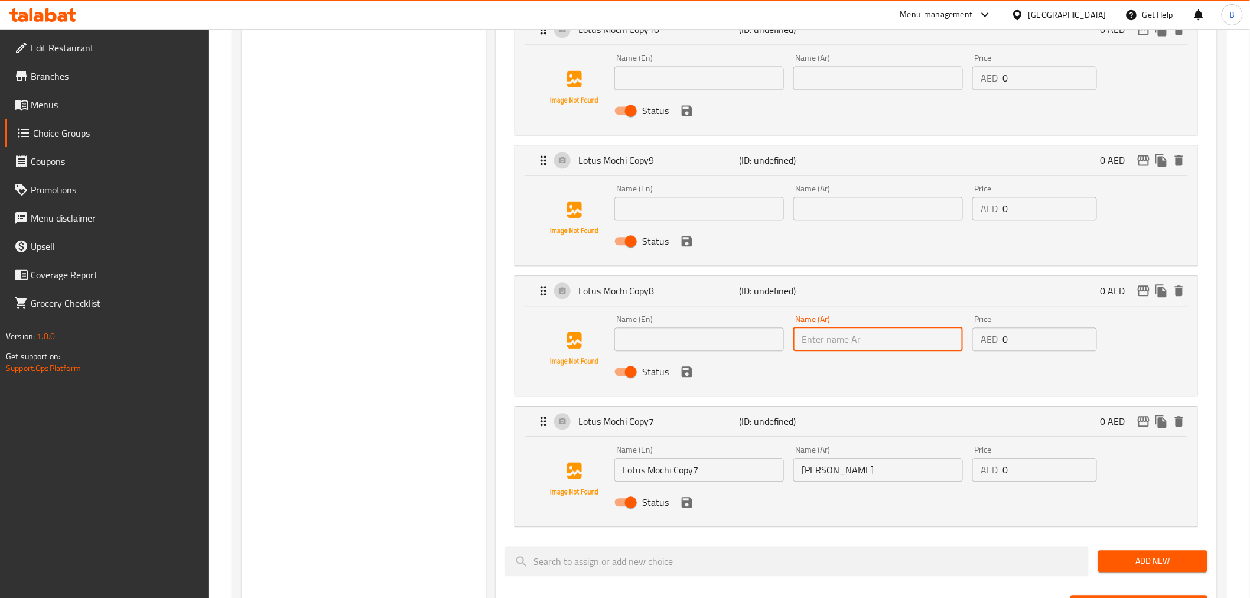
click at [731, 474] on input "Lotus Mochi Copy7" at bounding box center [699, 470] width 170 height 24
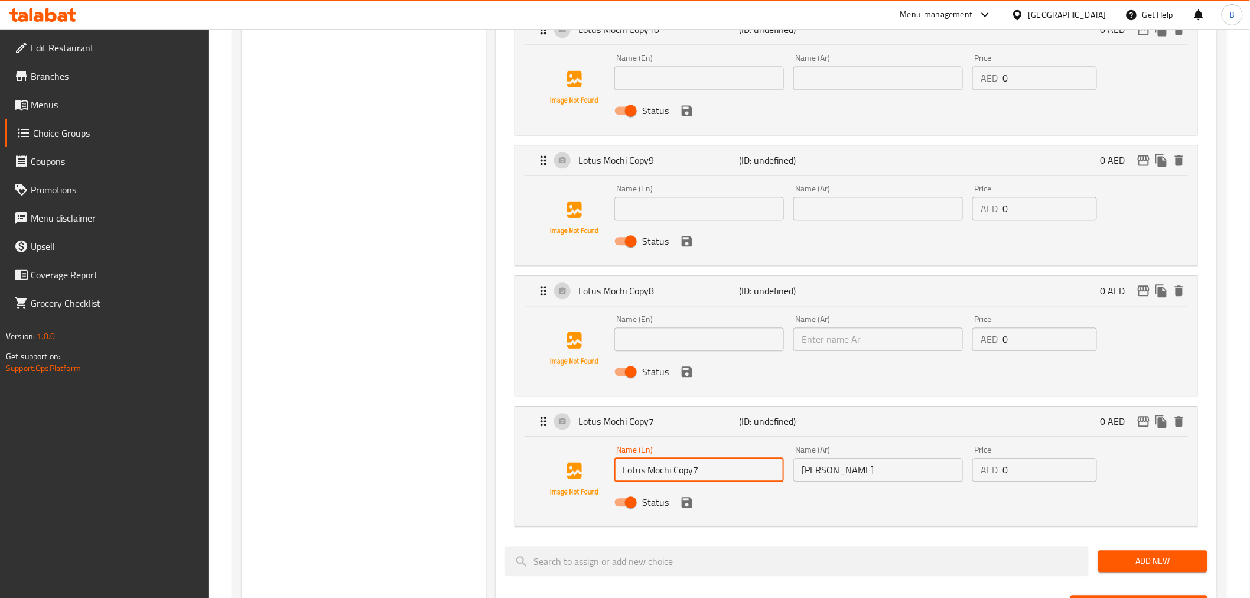
click at [731, 474] on input "Lotus Mochi Copy7" at bounding box center [699, 470] width 170 height 24
click at [875, 470] on input "لوتس موتشي" at bounding box center [878, 470] width 170 height 24
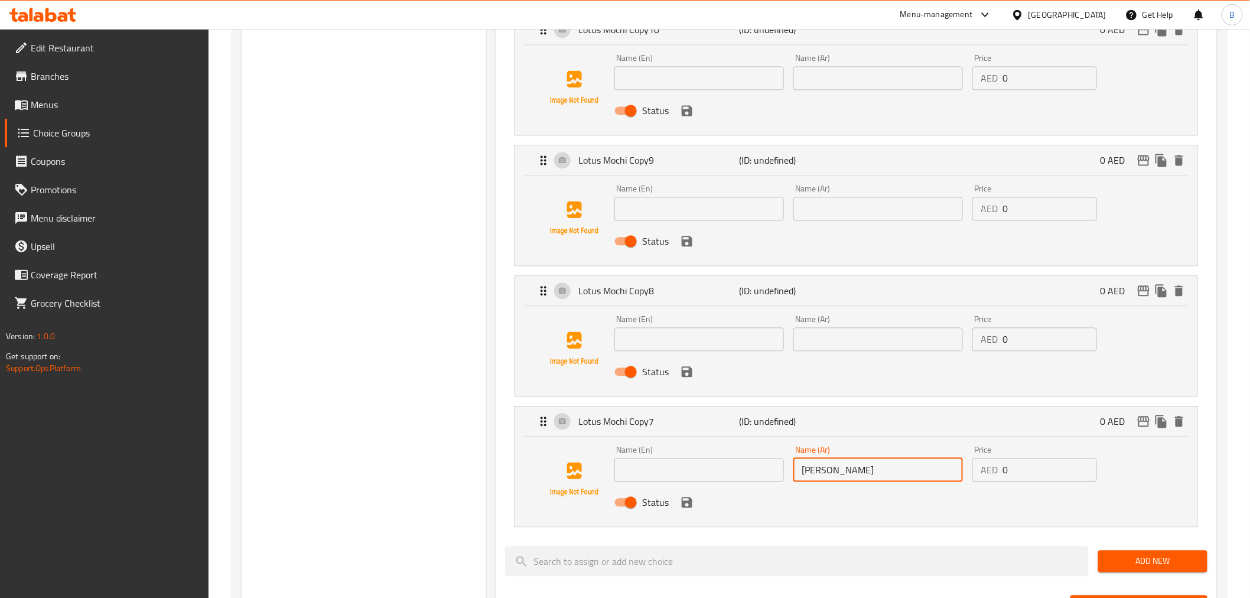
click at [875, 470] on input "لوتس موتشي" at bounding box center [878, 470] width 170 height 24
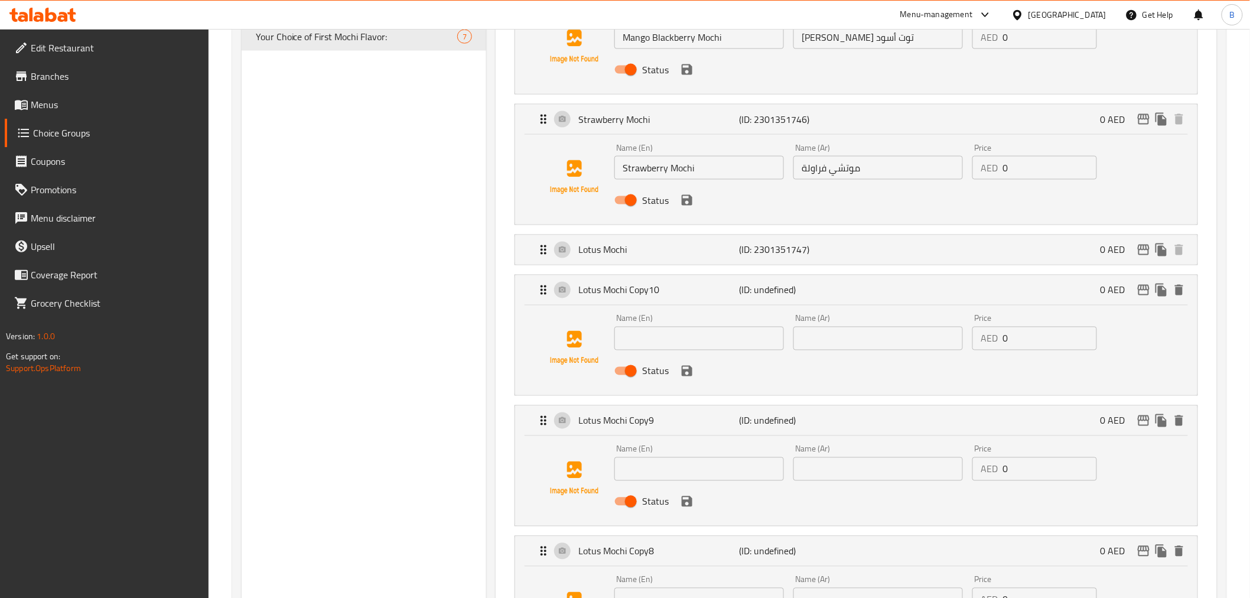
scroll to position [722, 0]
drag, startPoint x: 672, startPoint y: 341, endPoint x: 709, endPoint y: 243, distance: 104.1
click at [672, 341] on input "text" at bounding box center [699, 340] width 170 height 24
paste input "Pomegranate Mochi"
type input "Pomegranate Mochi"
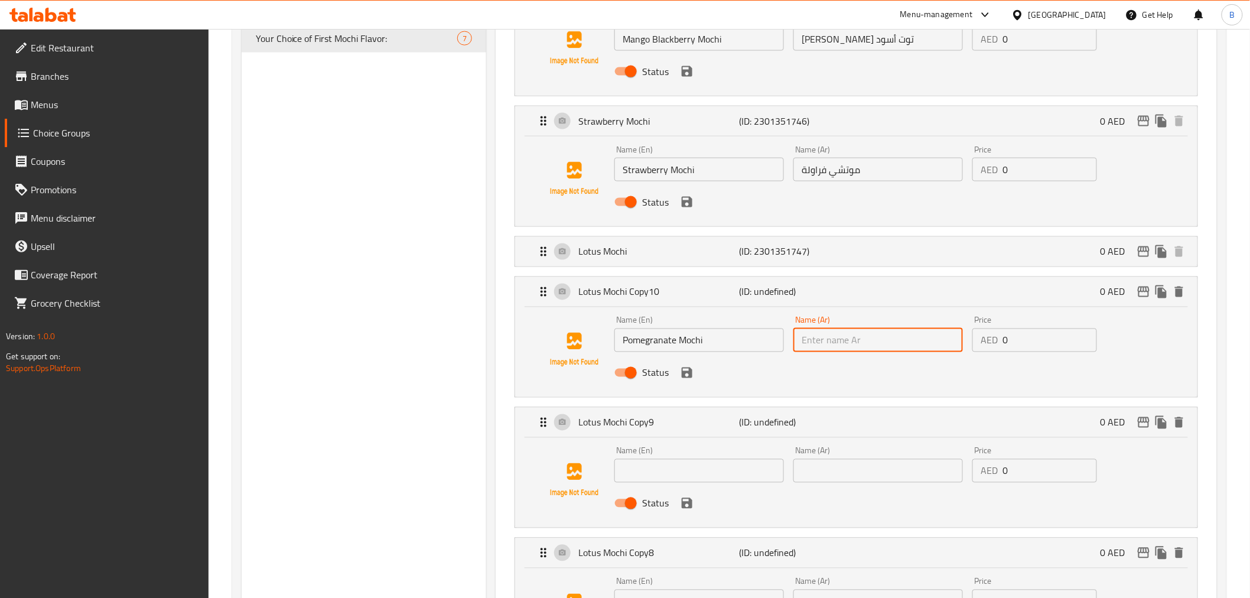
click at [845, 329] on input "text" at bounding box center [878, 340] width 170 height 24
paste input "موتشي الرمان"
click at [819, 344] on input "موتشي الرمان" at bounding box center [878, 340] width 170 height 24
click at [692, 368] on icon "save" at bounding box center [687, 373] width 14 height 14
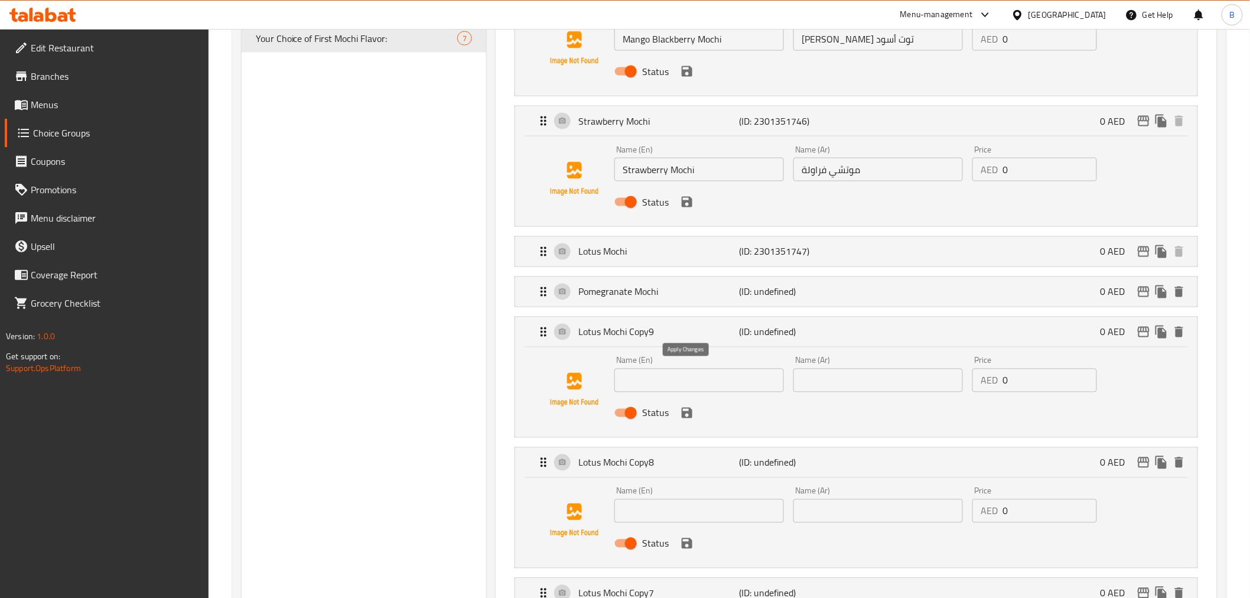
type input "موتشي رمان"
click at [674, 121] on p "Strawberry Mochi" at bounding box center [658, 121] width 161 height 14
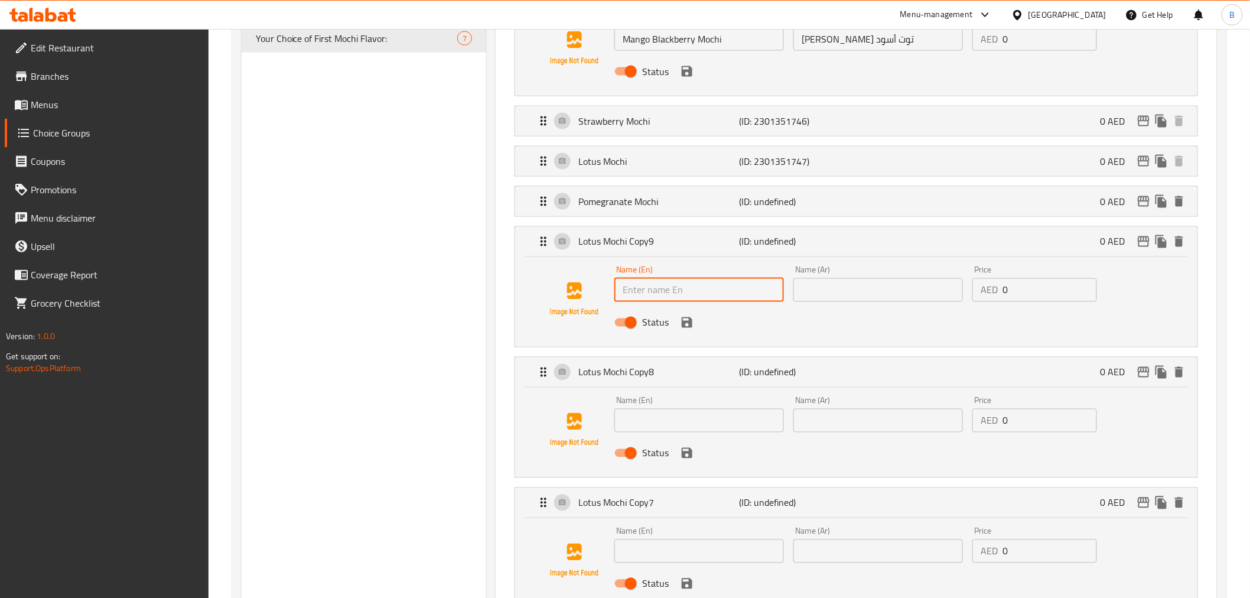
click at [652, 285] on input "text" at bounding box center [699, 290] width 170 height 24
paste input "Lychee Mochi"
type input "Lychee Mochi"
paste input "موتشي الليتشي"
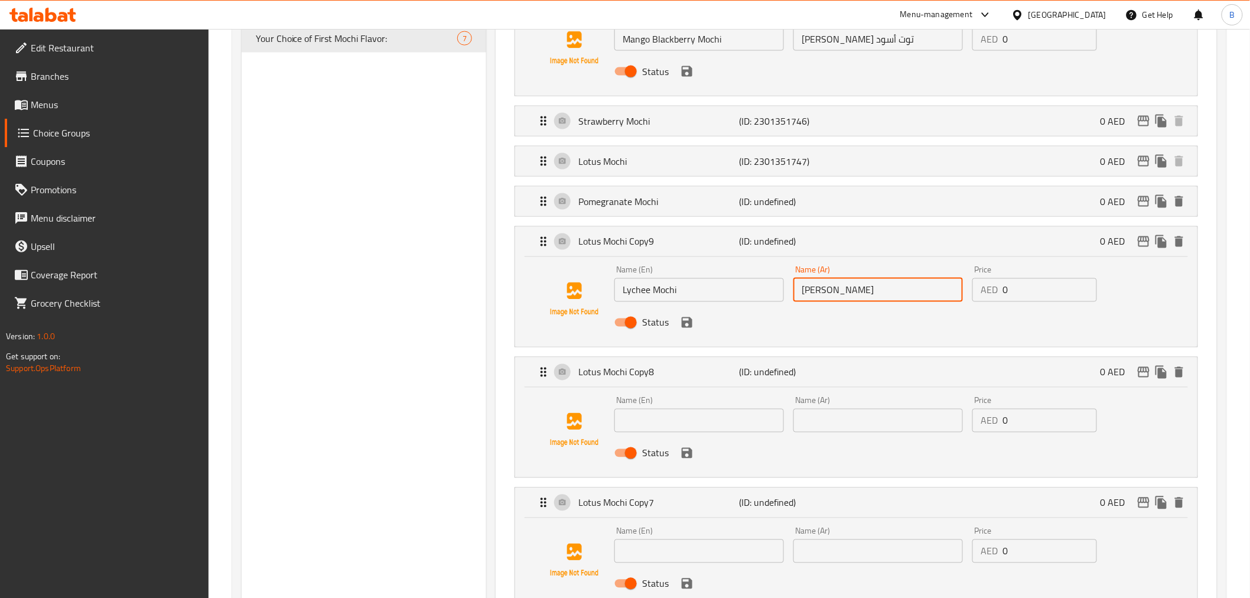
click at [827, 294] on input "موتشي الليتشي" at bounding box center [878, 290] width 170 height 24
click at [915, 281] on input "موتشي الليتشي" at bounding box center [878, 290] width 170 height 24
type input "موتشي ليتشي"
click at [678, 324] on button "save" at bounding box center [687, 323] width 18 height 18
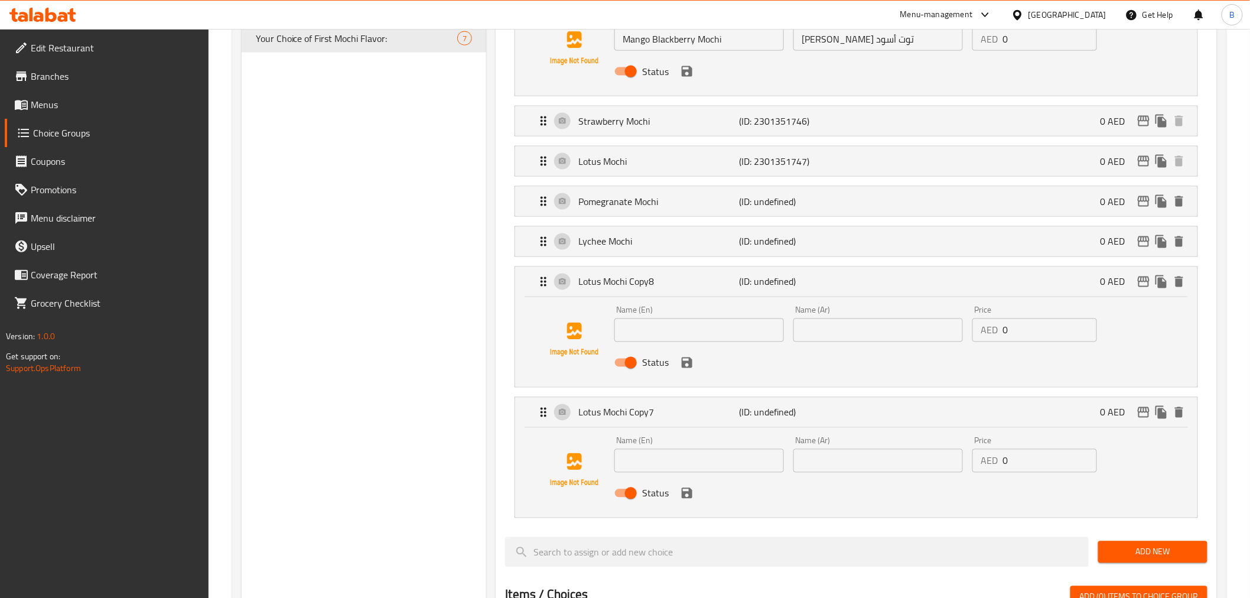
click at [644, 324] on input "text" at bounding box center [699, 330] width 170 height 24
paste input "Coffee Mochi"
type input "Coffee Mochi"
click at [859, 327] on input "text" at bounding box center [878, 330] width 170 height 24
paste input "قهوة موتشي"
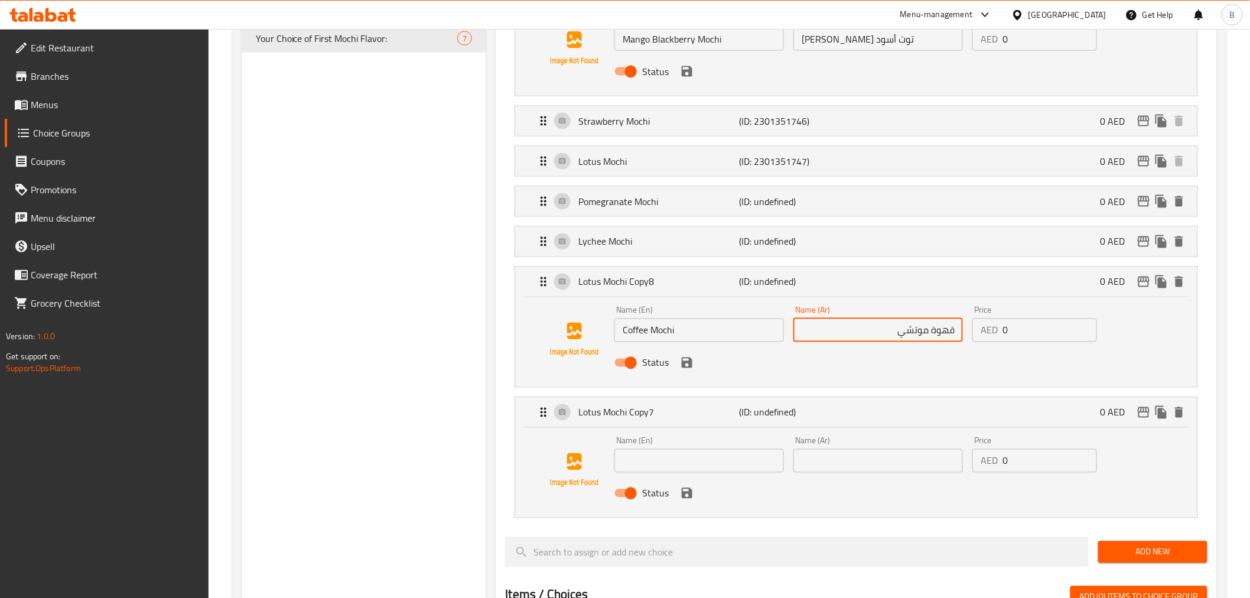
click at [941, 331] on input "قهوة موتشي" at bounding box center [878, 330] width 170 height 24
click at [858, 326] on input "موتشي" at bounding box center [878, 330] width 170 height 24
paste input "قهوة"
click at [680, 374] on nav "Vanilla Mochi (ID: 2301351741) 0 AED Name (En) Vanilla Mochi Name (En) Name (Ar…" at bounding box center [856, 30] width 702 height 993
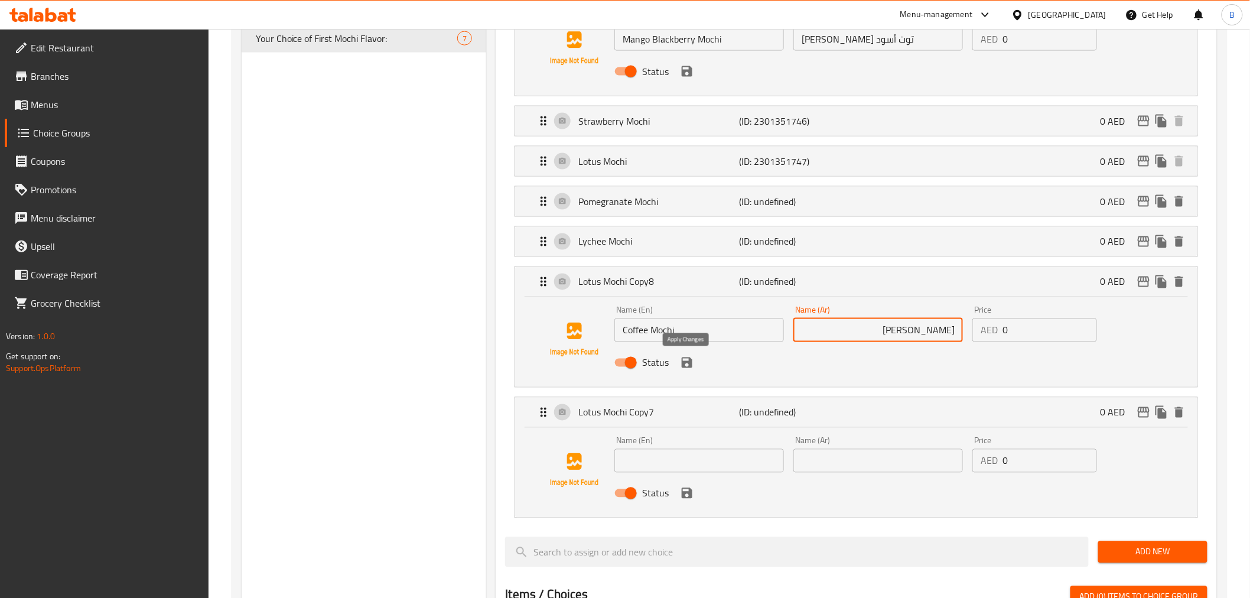
click at [689, 364] on icon "save" at bounding box center [687, 362] width 11 height 11
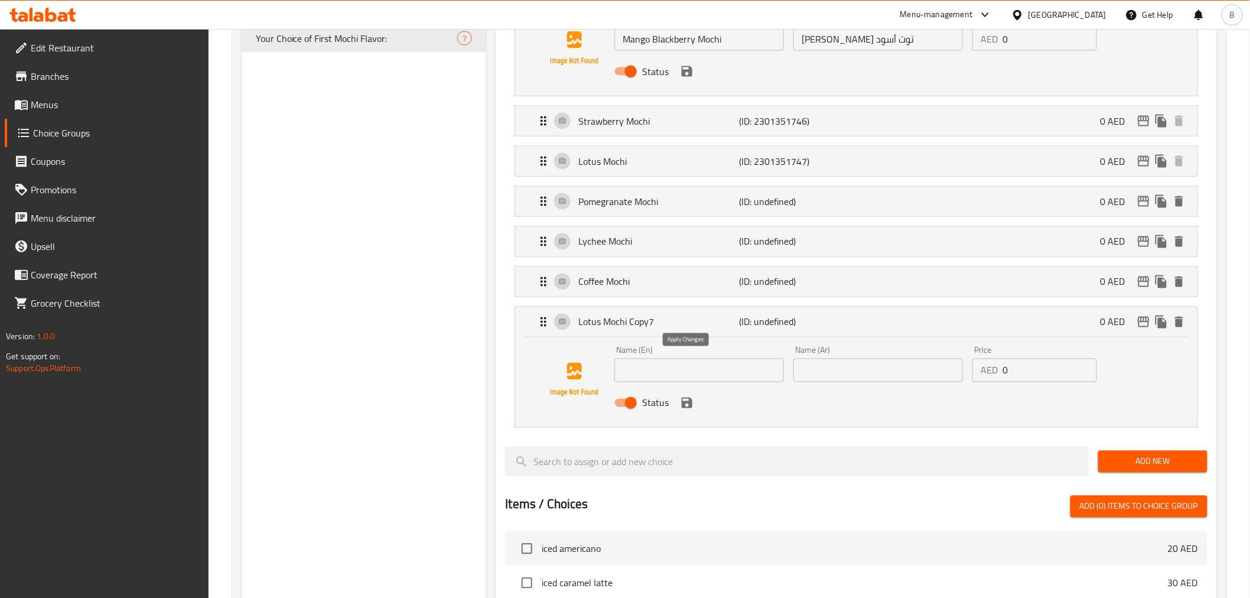
type input "موتشي قهوة"
click at [713, 373] on input "text" at bounding box center [699, 370] width 170 height 24
paste input "Yuzi Mochi"
type input "Yuzi Mochi"
click at [817, 367] on input "text" at bounding box center [878, 370] width 170 height 24
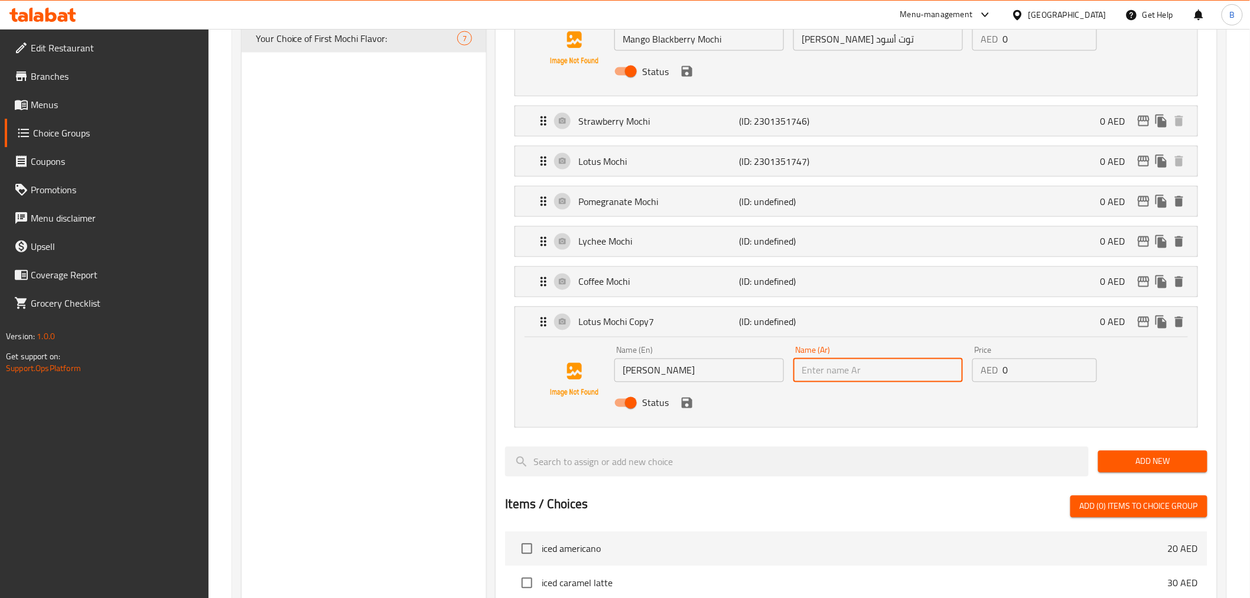
paste input "يوزي موتشي"
click at [949, 374] on input "يوزي موتشي" at bounding box center [878, 370] width 170 height 24
drag, startPoint x: 892, startPoint y: 376, endPoint x: 892, endPoint y: 387, distance: 10.6
click at [892, 387] on div "Name (En) Yuzi Mochi Name (En) Name (Ar) موتشي Name (Ar) Price AED 0 Price Stat…" at bounding box center [877, 379] width 537 height 77
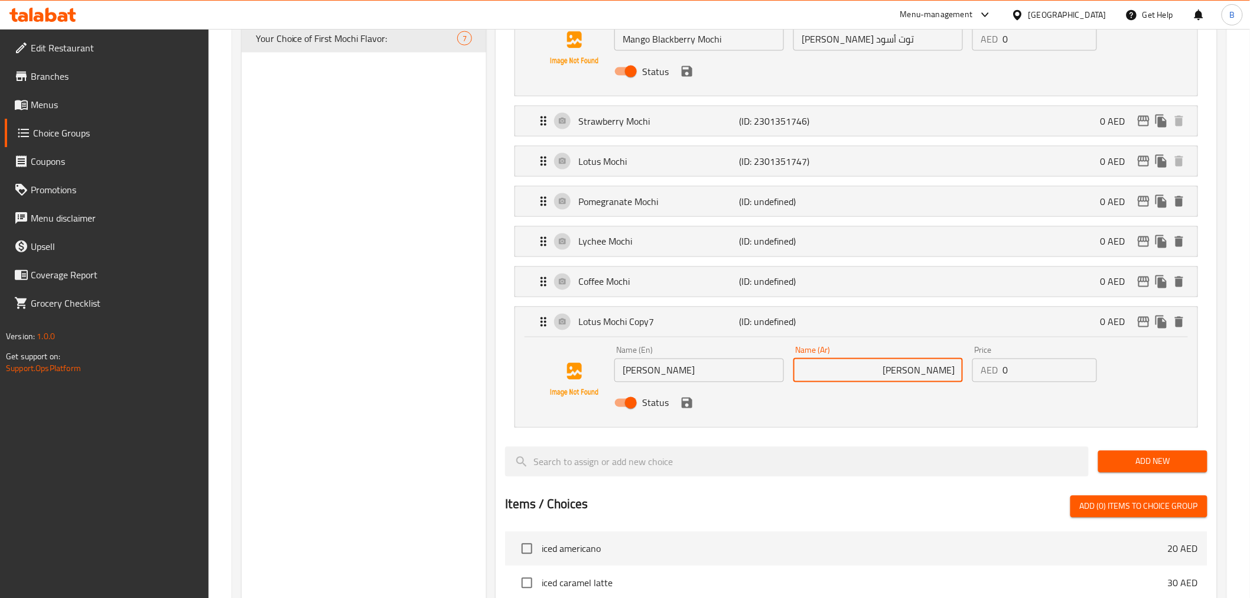
paste input "يوزي"
click at [687, 408] on icon "save" at bounding box center [687, 402] width 11 height 11
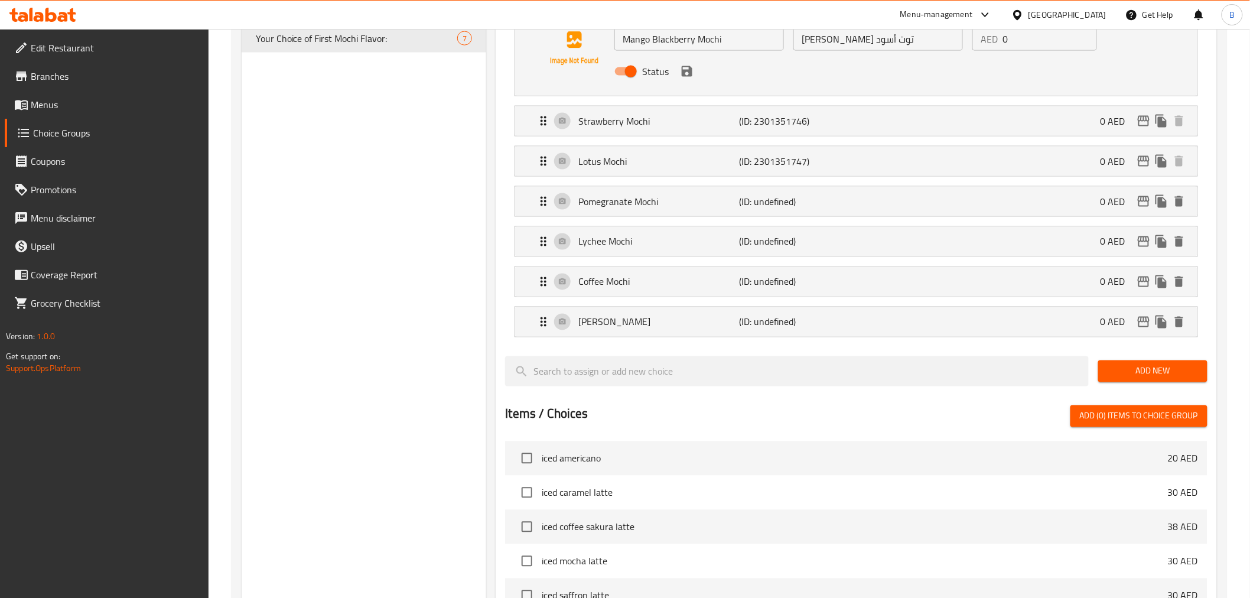
type input "موتشي يوزي"
click at [1155, 330] on button "duplicate" at bounding box center [1161, 322] width 18 height 18
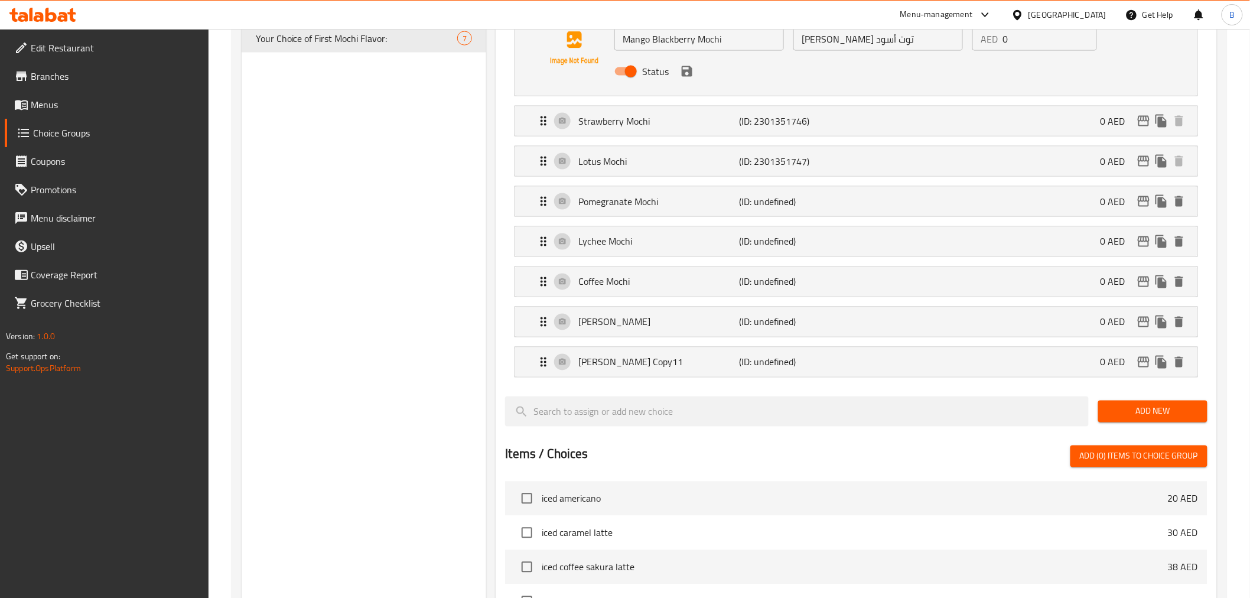
drag, startPoint x: 647, startPoint y: 361, endPoint x: 666, endPoint y: 392, distance: 36.4
click at [689, 361] on p "Yuzi Mochi Copy11" at bounding box center [658, 362] width 161 height 14
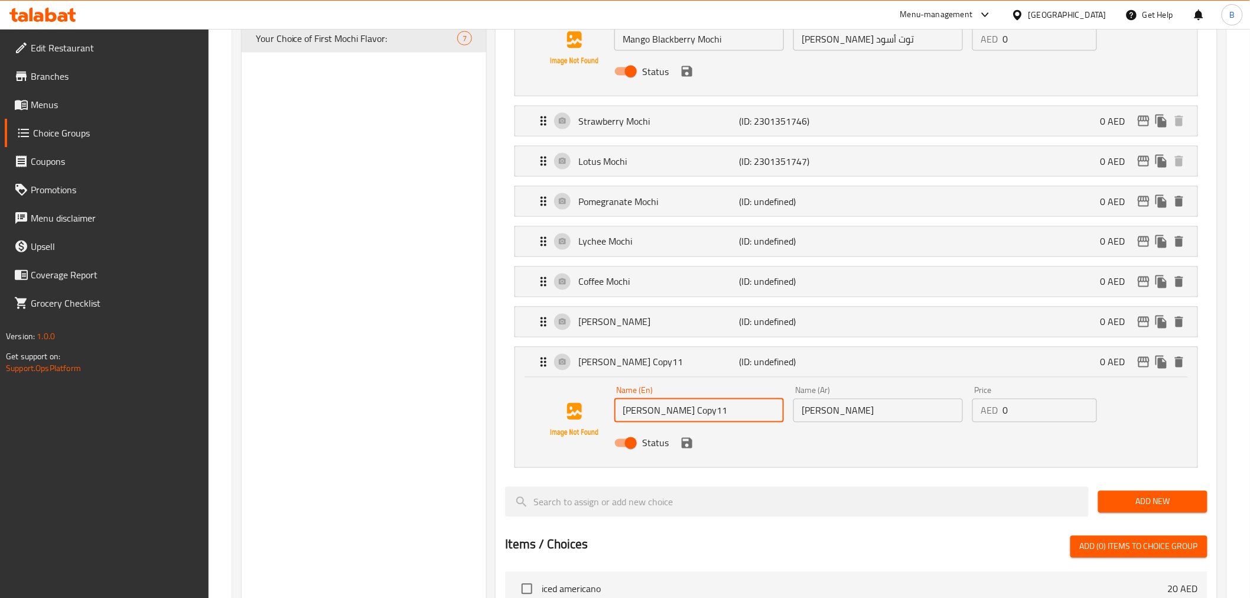
click at [651, 420] on input "Yuzi Mochi Copy11" at bounding box center [699, 411] width 170 height 24
click at [652, 420] on input "Yuzi Mochi Copy11" at bounding box center [699, 411] width 170 height 24
paste input "Passion Fruit Mochi"
type input "Passion Fruit Mochi"
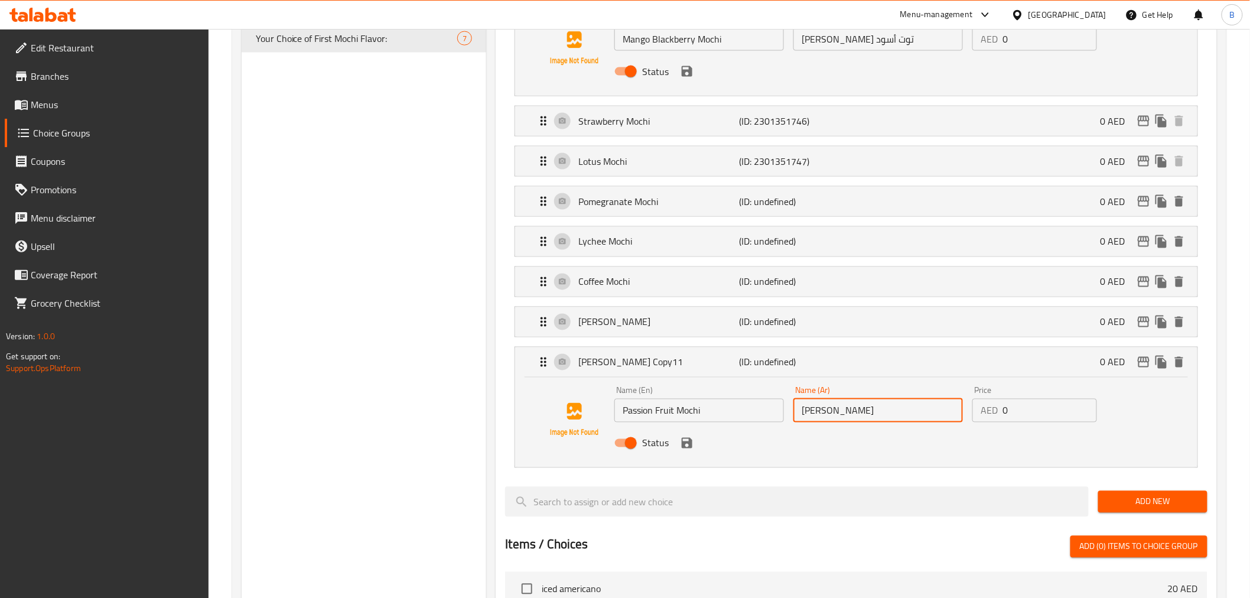
click at [877, 413] on input "موتشي يوزي" at bounding box center [878, 411] width 170 height 24
click at [680, 444] on icon "save" at bounding box center [687, 443] width 14 height 14
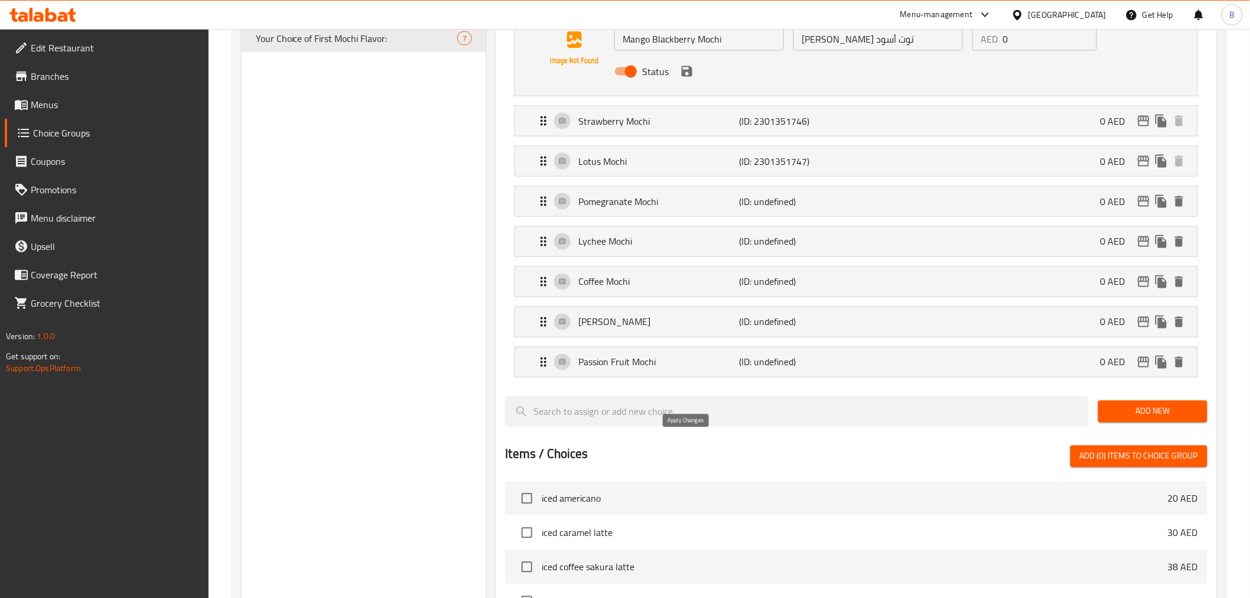
type input "موتشي باشون فروت"
click at [1158, 368] on icon "duplicate" at bounding box center [1160, 362] width 11 height 13
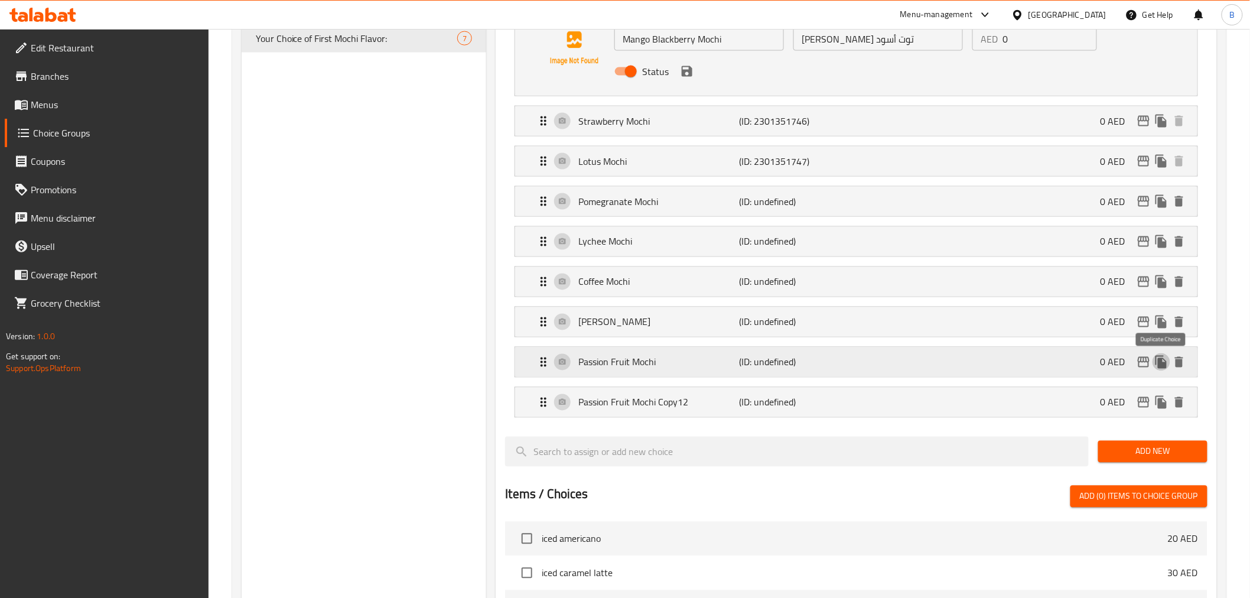
click at [1158, 368] on icon "duplicate" at bounding box center [1160, 362] width 11 height 13
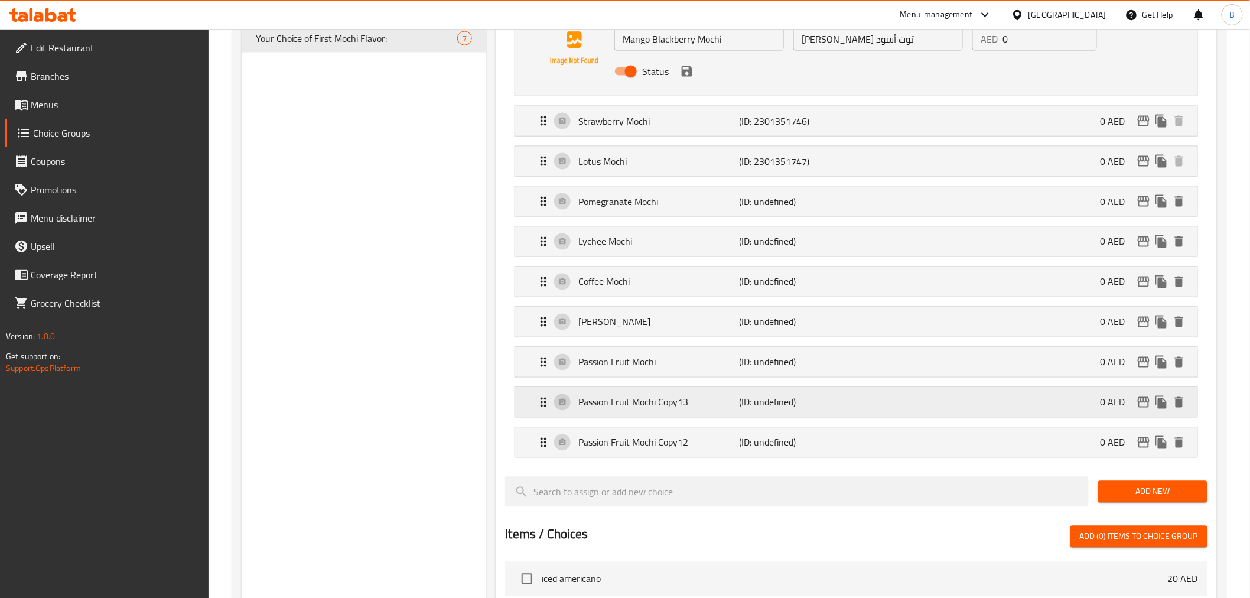
click at [787, 400] on p "(ID: undefined)" at bounding box center [792, 402] width 107 height 14
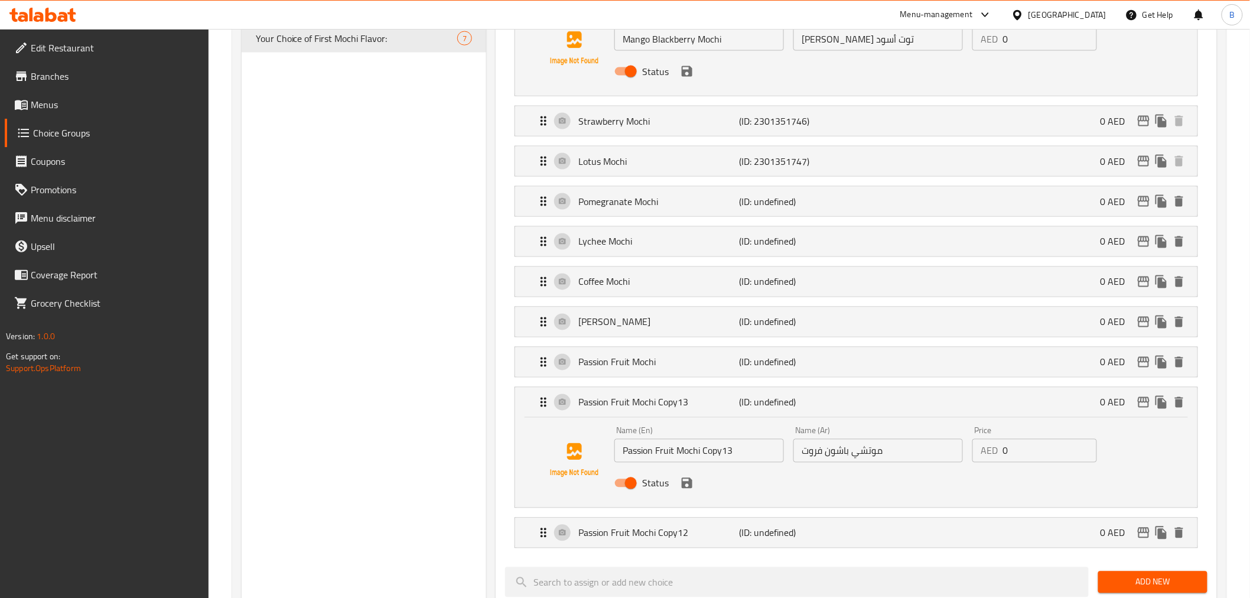
click at [722, 461] on input "Passion Fruit Mochi Copy13" at bounding box center [699, 451] width 170 height 24
click at [722, 462] on input "Passion Fruit Mochi Copy13" at bounding box center [699, 451] width 170 height 24
click at [721, 462] on input "Passion Fruit Mochi Copy13" at bounding box center [699, 451] width 170 height 24
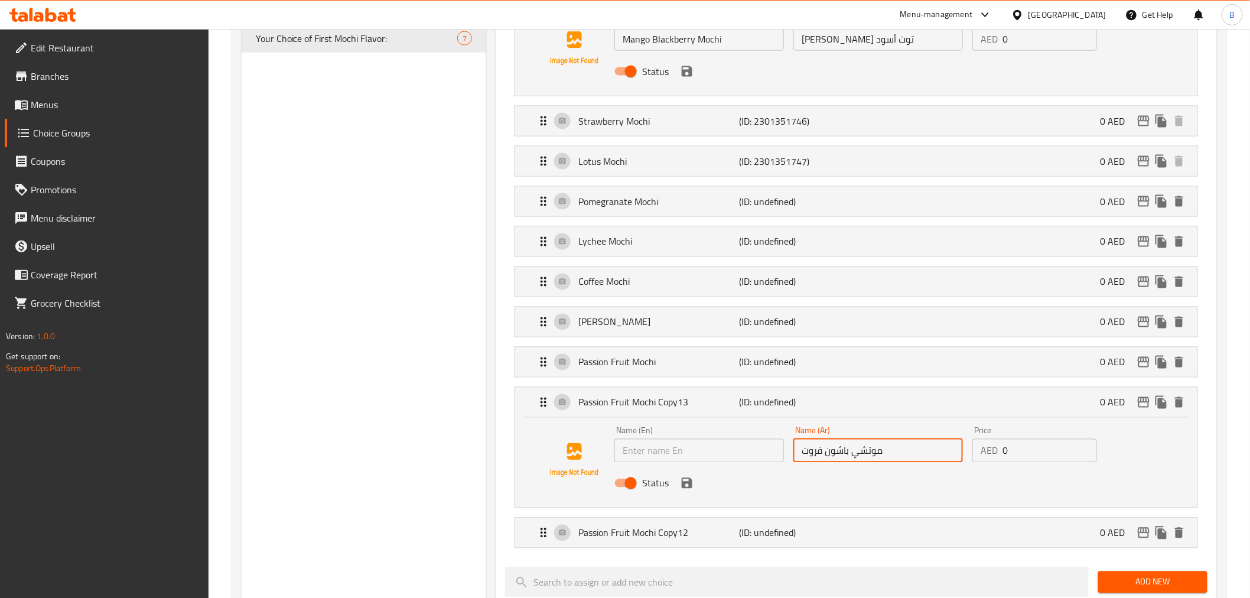
click at [867, 452] on input "موتشي باشون فروت" at bounding box center [878, 451] width 170 height 24
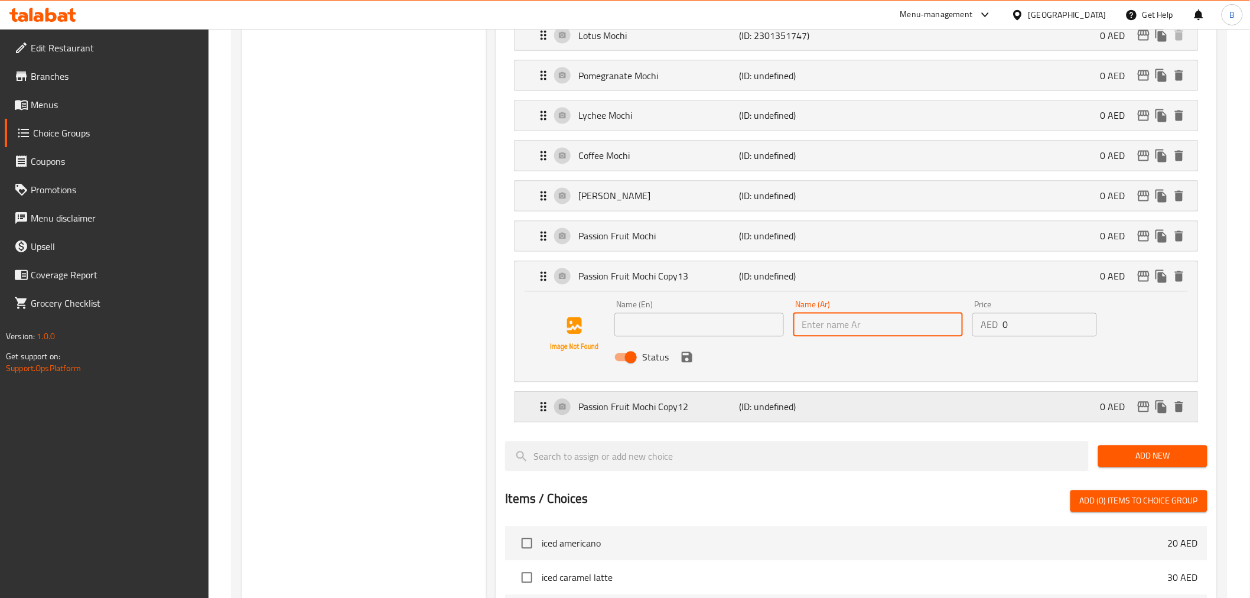
scroll to position [853, 0]
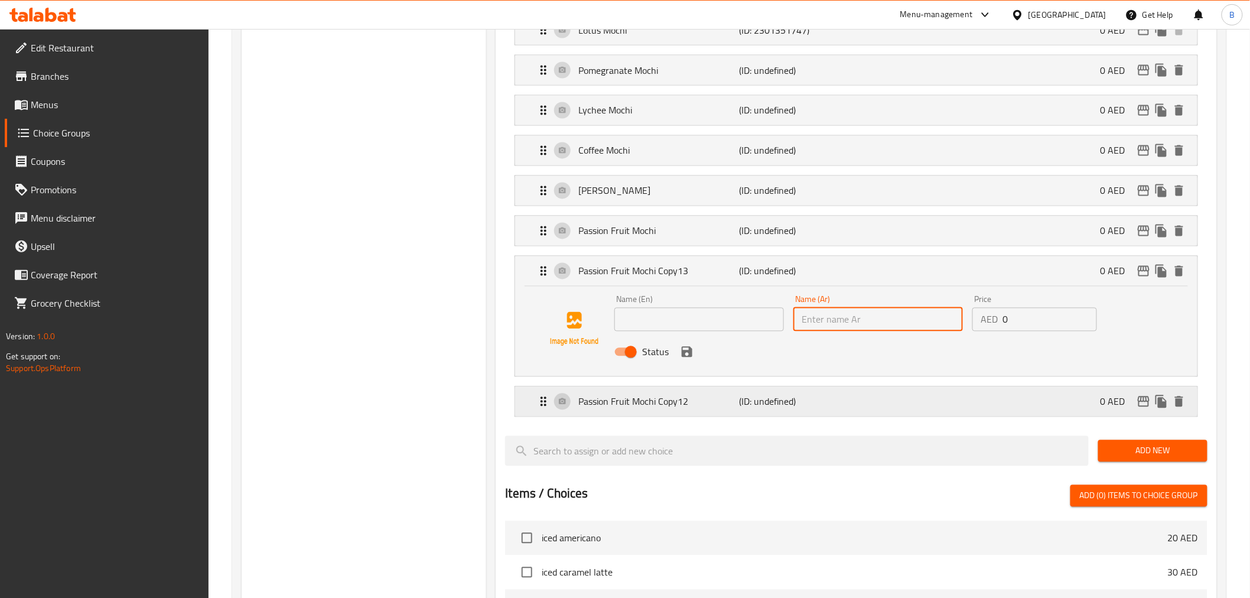
click at [846, 410] on div "Passion Fruit Mochi Copy12 (ID: undefined) 0 AED" at bounding box center [859, 402] width 646 height 30
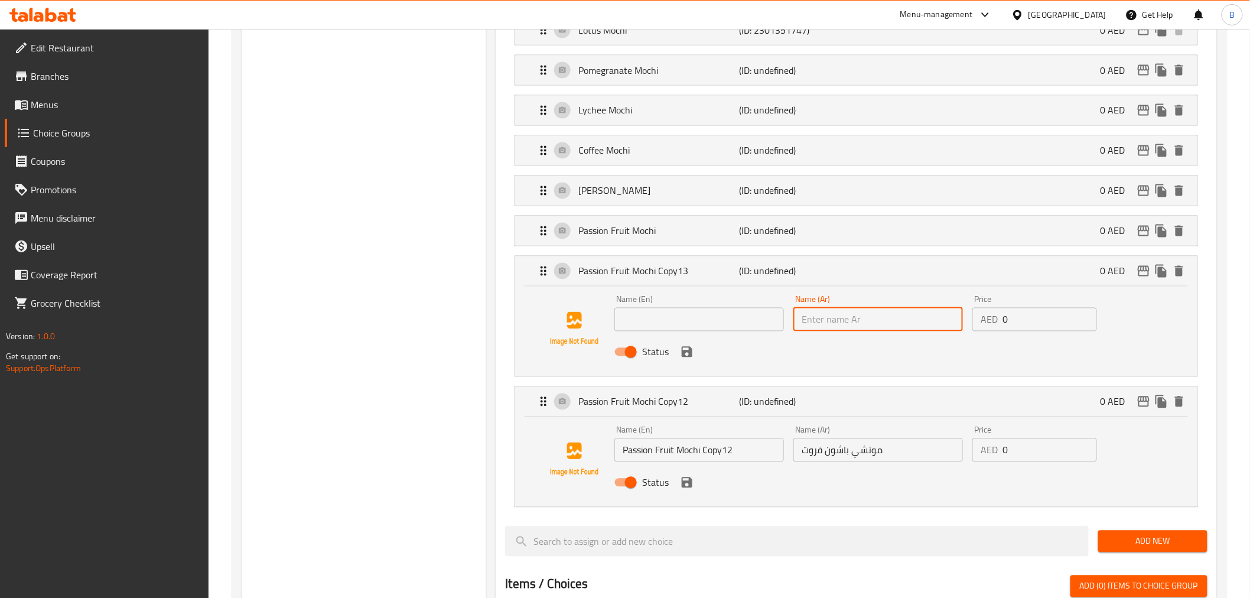
click at [775, 439] on input "Passion Fruit Mochi Copy12" at bounding box center [699, 450] width 170 height 24
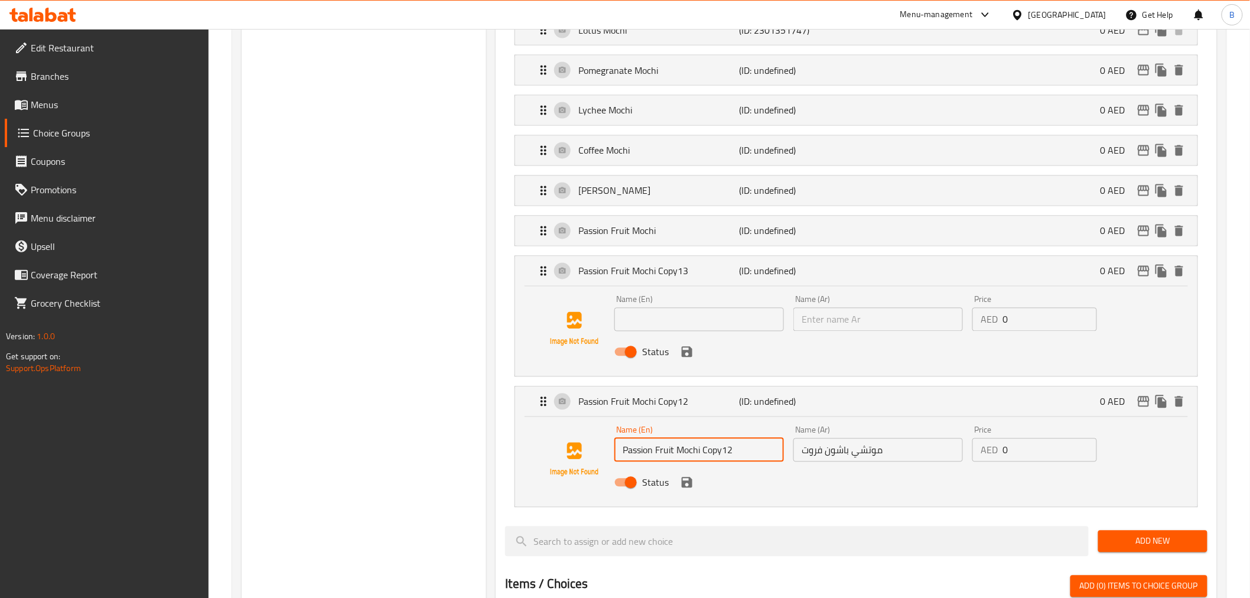
click at [775, 439] on input "Passion Fruit Mochi Copy12" at bounding box center [699, 450] width 170 height 24
click at [776, 438] on div "Name (En) Passion Fruit Mochi Copy12 Name (En)" at bounding box center [699, 444] width 170 height 36
click at [776, 434] on div "Name (En) Passion Fruit Mochi Copy12 Name (En)" at bounding box center [699, 444] width 170 height 36
click at [768, 457] on input "Passion Fruit Mochi Copy12" at bounding box center [699, 450] width 170 height 24
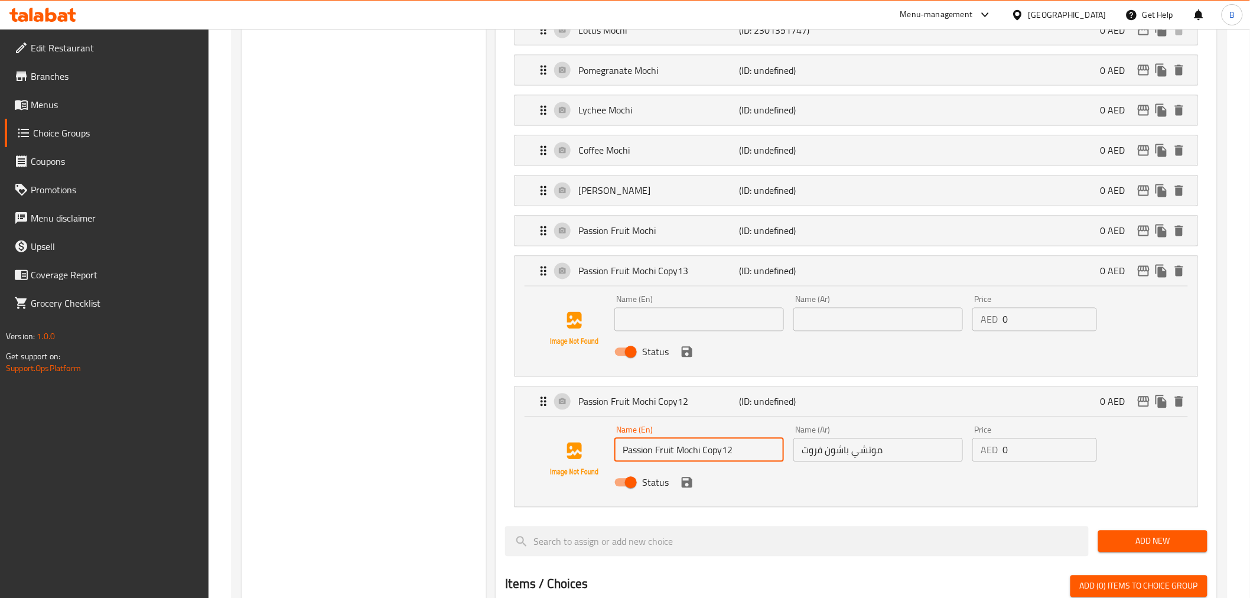
click at [768, 457] on input "Passion Fruit Mochi Copy12" at bounding box center [699, 450] width 170 height 24
click at [829, 462] on input "موتشي باشون فروت" at bounding box center [878, 450] width 170 height 24
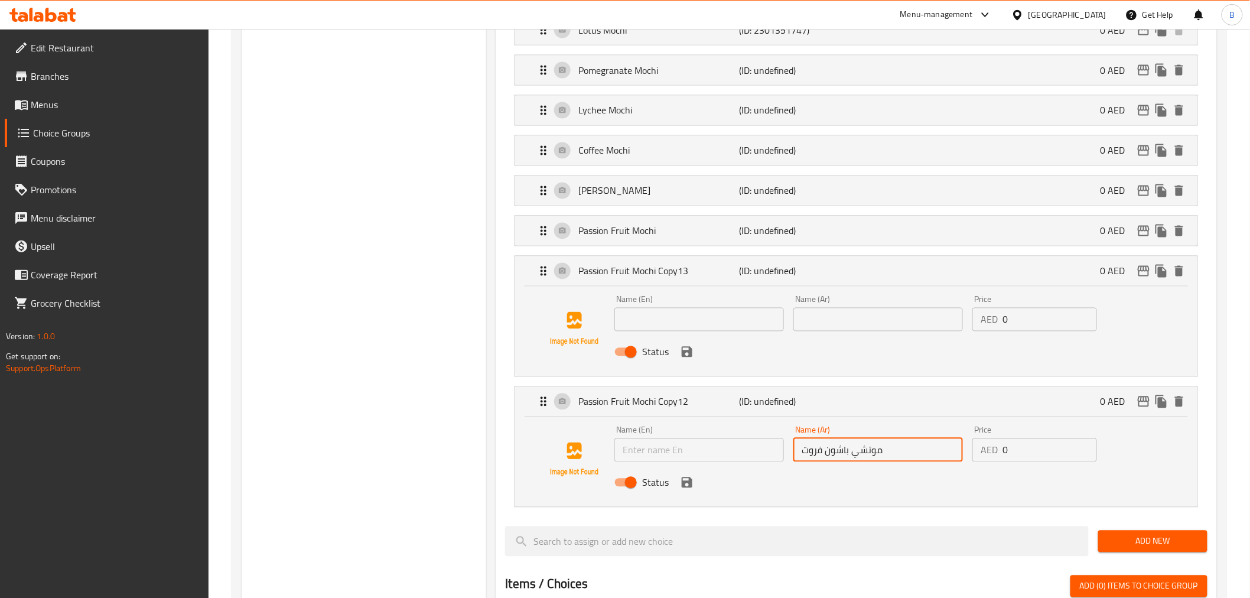
click at [829, 462] on input "موتشي باشون فروت" at bounding box center [878, 450] width 170 height 24
click at [829, 461] on input "موتشي باشون فروت" at bounding box center [878, 450] width 170 height 24
drag, startPoint x: 682, startPoint y: 317, endPoint x: 682, endPoint y: 311, distance: 6.5
click at [682, 311] on input "text" at bounding box center [699, 320] width 170 height 24
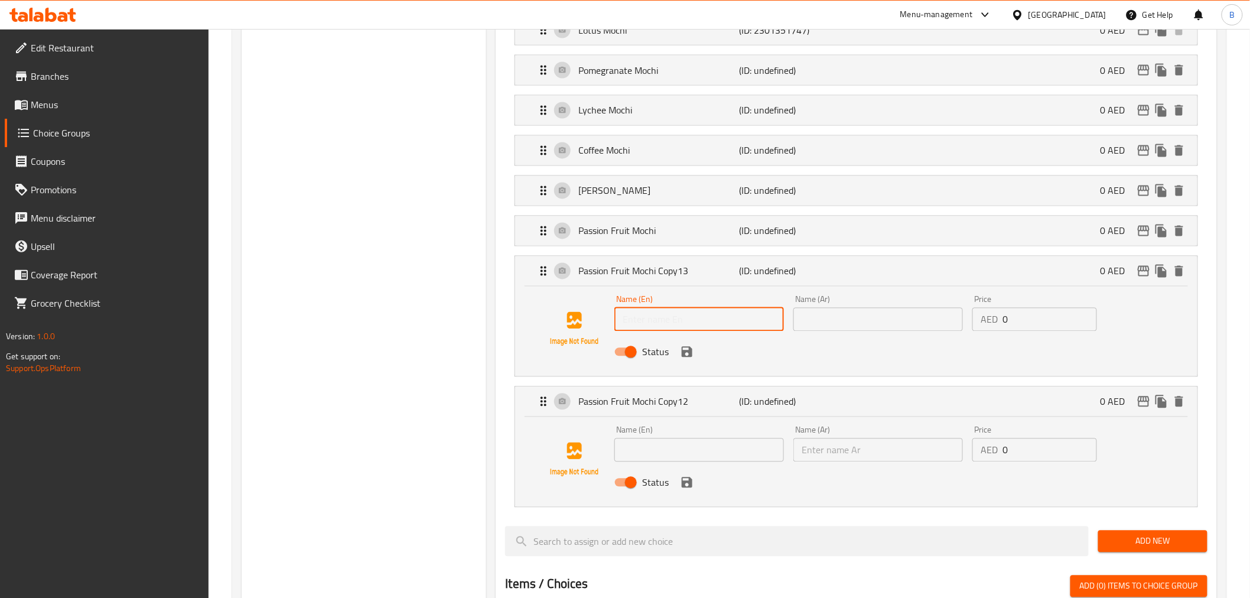
paste input "Pistachio Mochi"
type input "Pistachio Mochi"
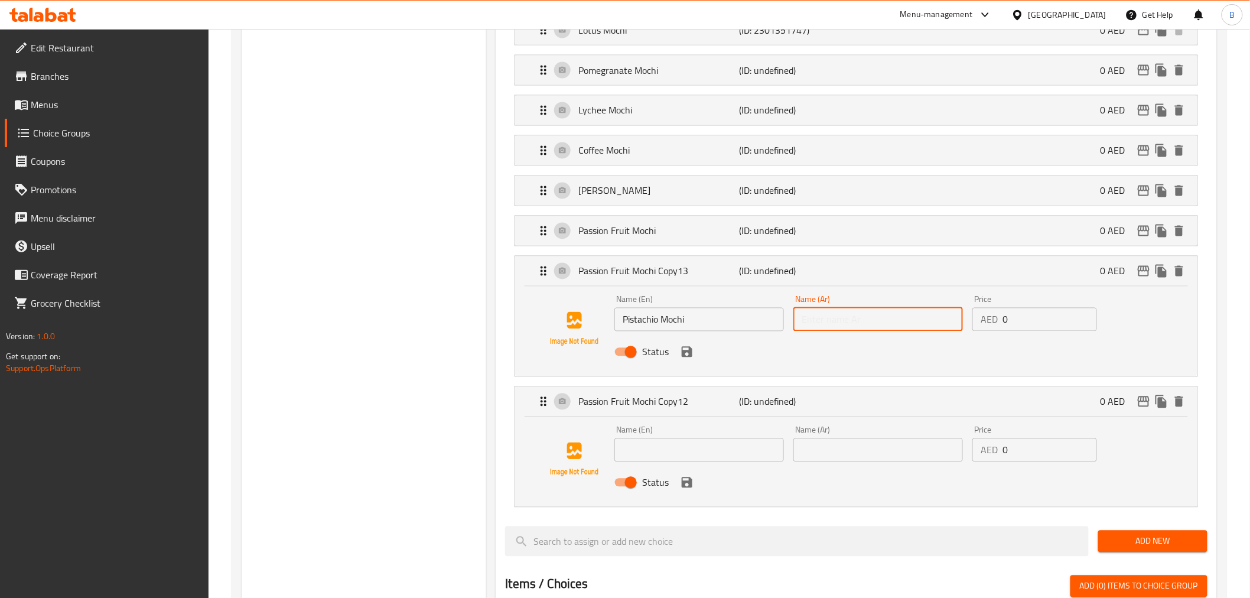
click at [914, 314] on input "text" at bounding box center [878, 320] width 170 height 24
paste input "فستق موتشي"
click at [933, 320] on input "فستق موتشي" at bounding box center [878, 320] width 170 height 24
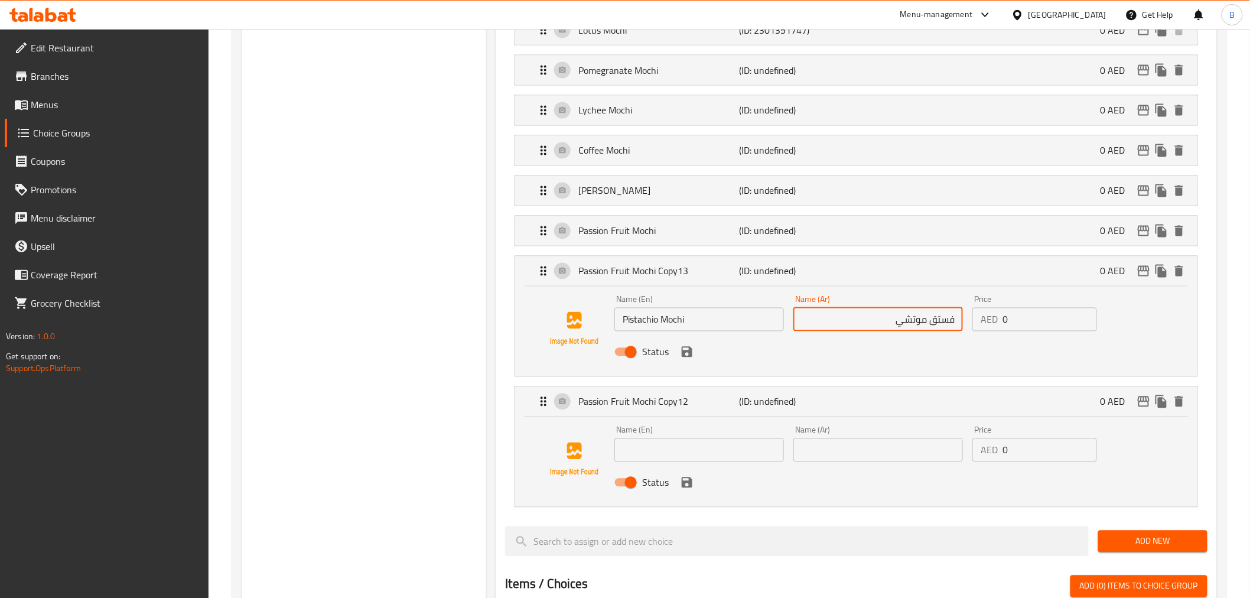
click at [935, 321] on input "فستق موتشي" at bounding box center [878, 320] width 170 height 24
click at [872, 328] on input "موتشي" at bounding box center [878, 320] width 170 height 24
paste input "فستق"
click at [683, 358] on icon "save" at bounding box center [687, 352] width 14 height 14
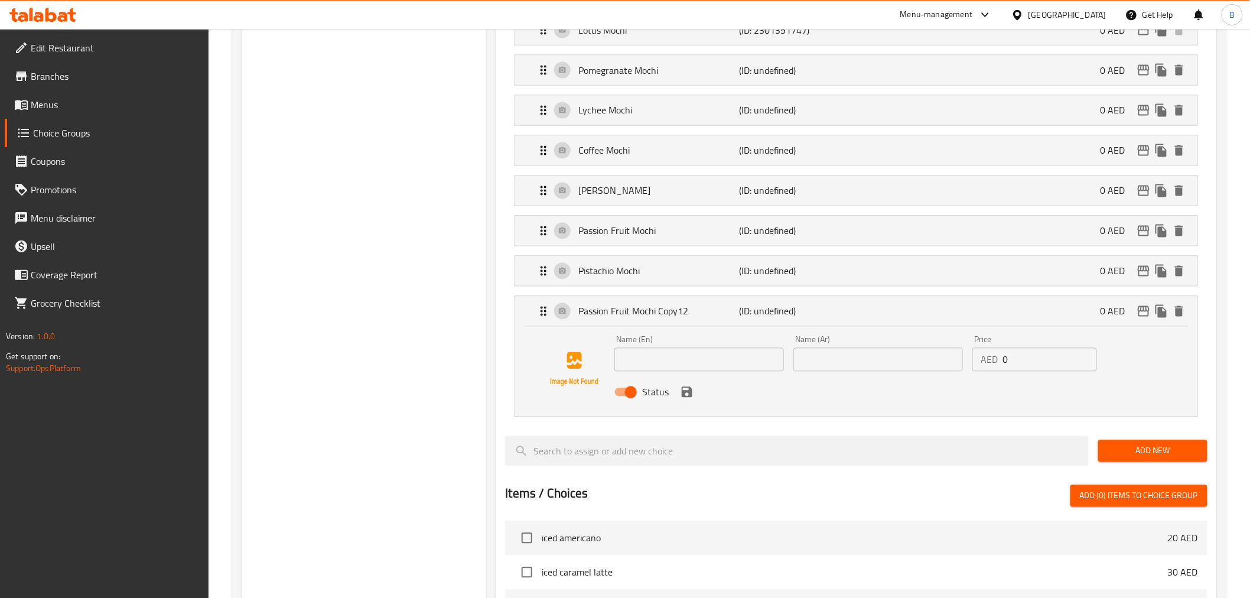
type input "موتشي فستق"
drag, startPoint x: 673, startPoint y: 297, endPoint x: 671, endPoint y: 305, distance: 8.6
click at [671, 299] on div "Passion Fruit Mochi Copy12 (ID: undefined) 0 AED" at bounding box center [859, 311] width 646 height 30
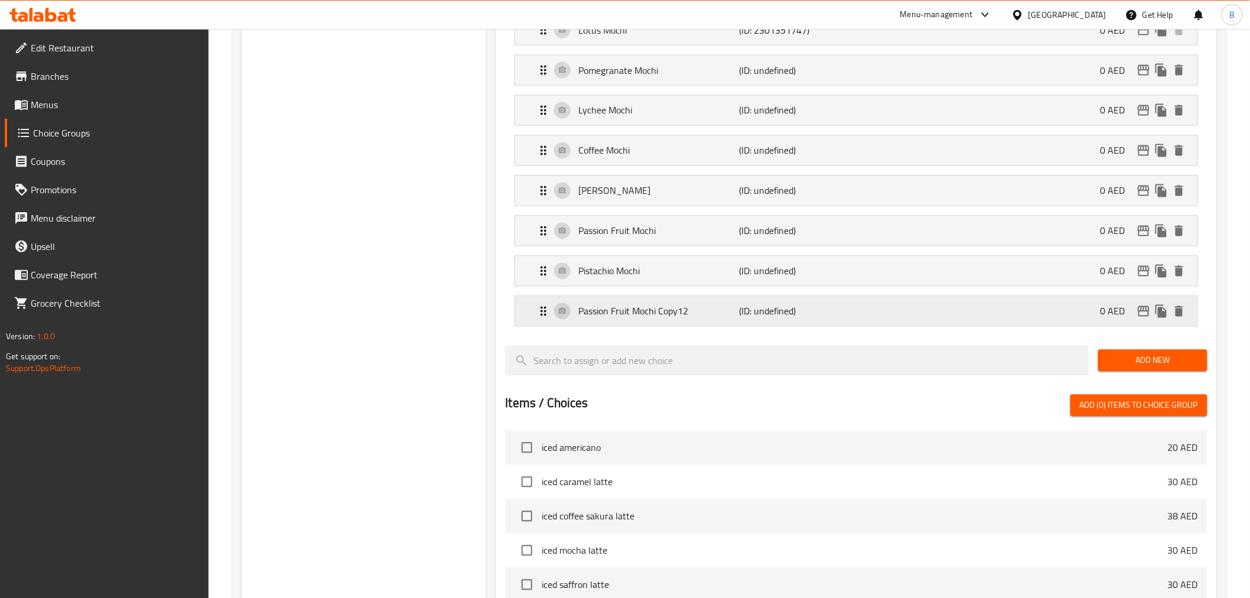
click at [682, 326] on div "Passion Fruit Mochi Copy12 (ID: undefined) 0 AED" at bounding box center [859, 311] width 646 height 30
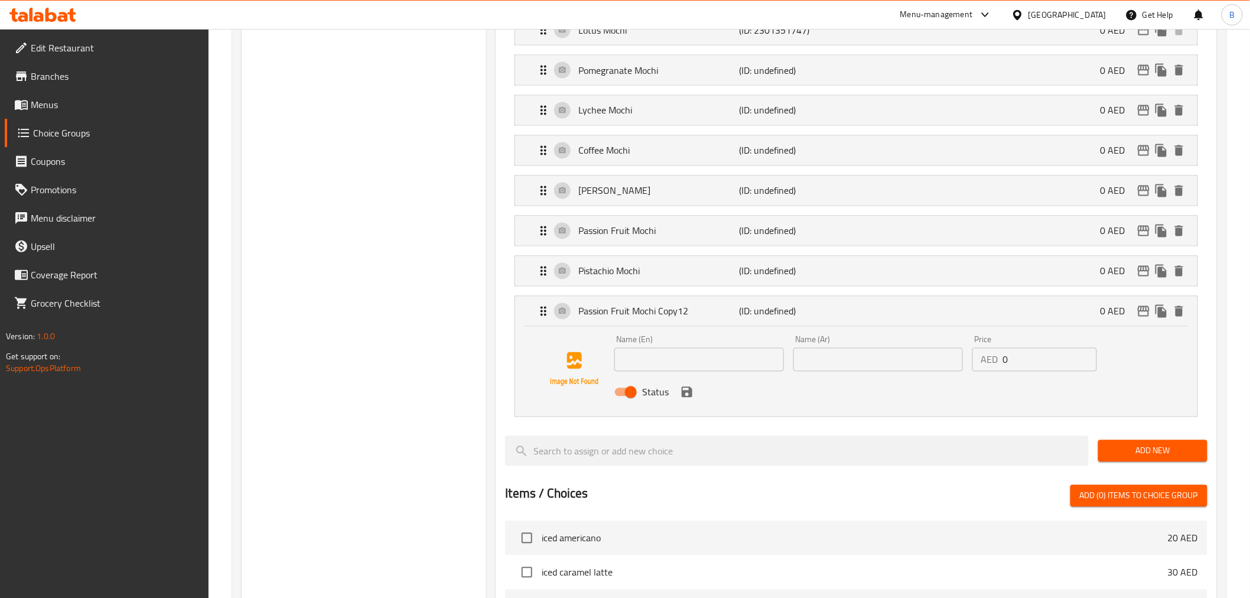
click at [693, 354] on input "text" at bounding box center [699, 360] width 170 height 24
paste input "Saffron Mochi"
type input "Saffron Mochi"
click at [881, 358] on input "text" at bounding box center [878, 360] width 170 height 24
paste input "موتشي الزعفران"
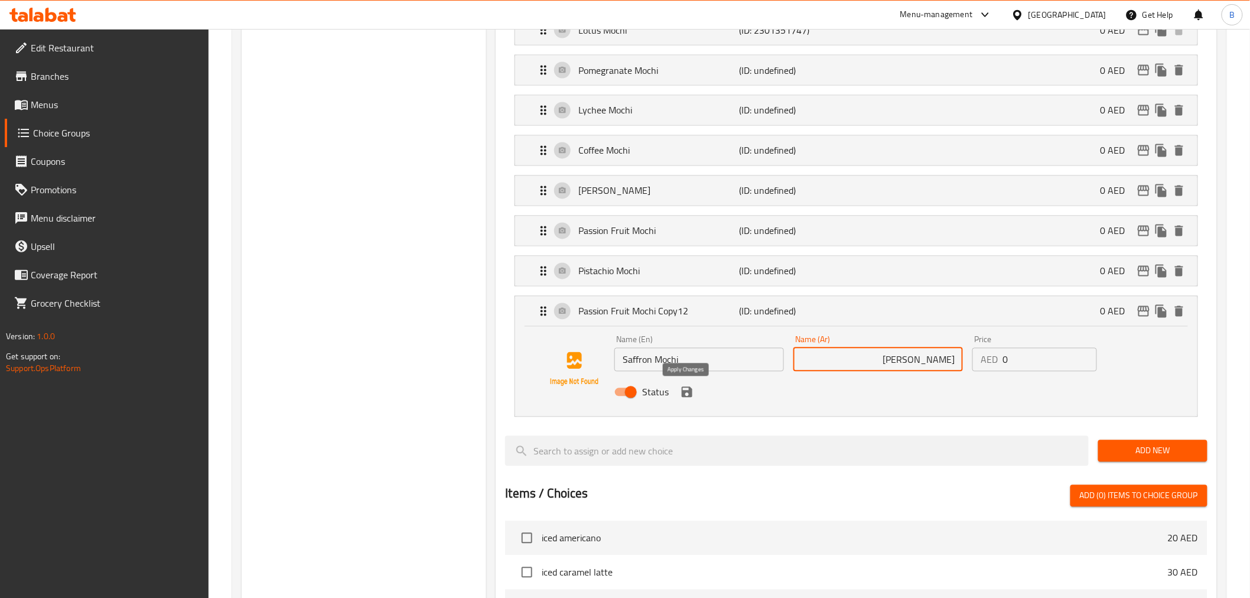
click at [684, 390] on icon "save" at bounding box center [687, 392] width 14 height 14
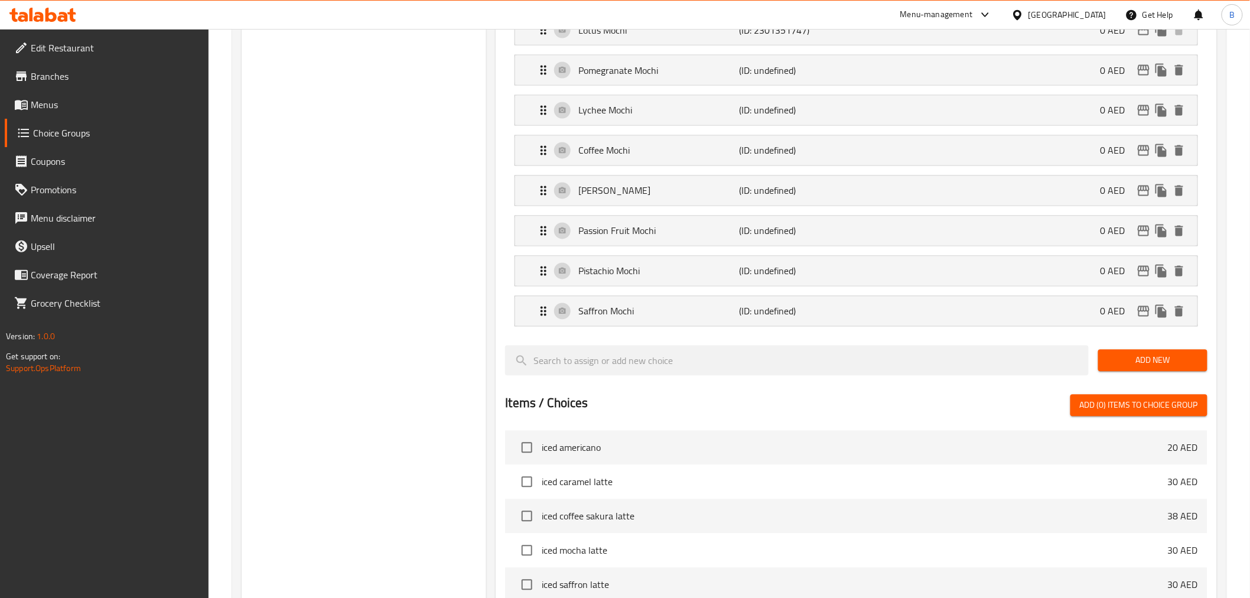
type input "موتشي زعفران"
click at [1161, 314] on icon "duplicate" at bounding box center [1160, 311] width 11 height 13
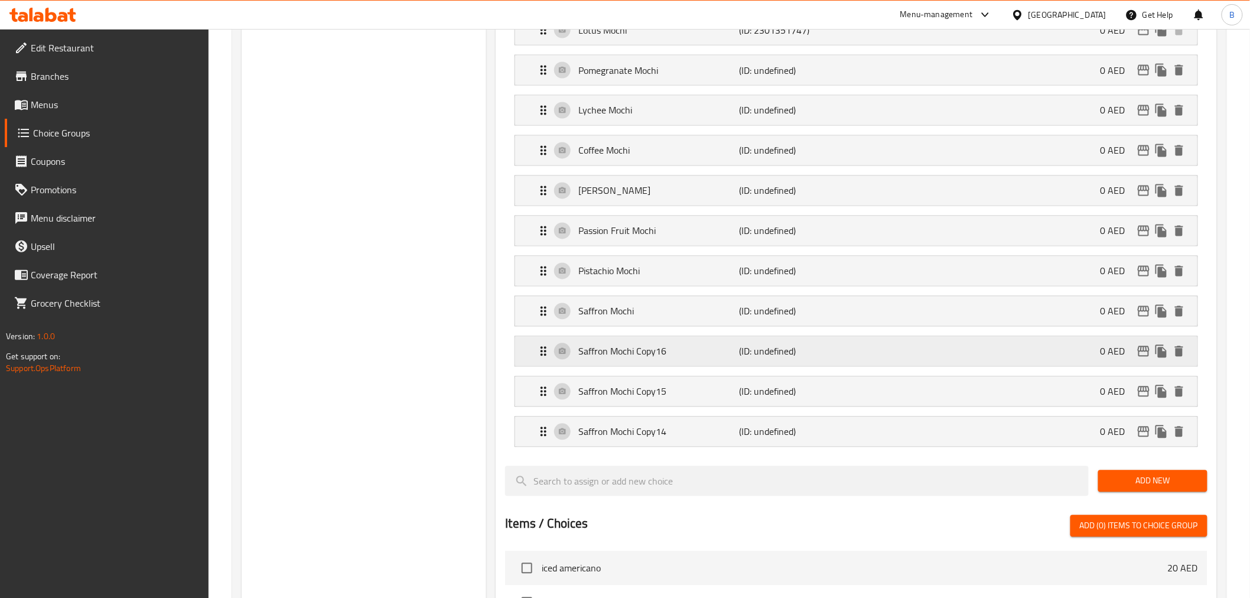
click at [756, 351] on p "(ID: undefined)" at bounding box center [792, 351] width 107 height 14
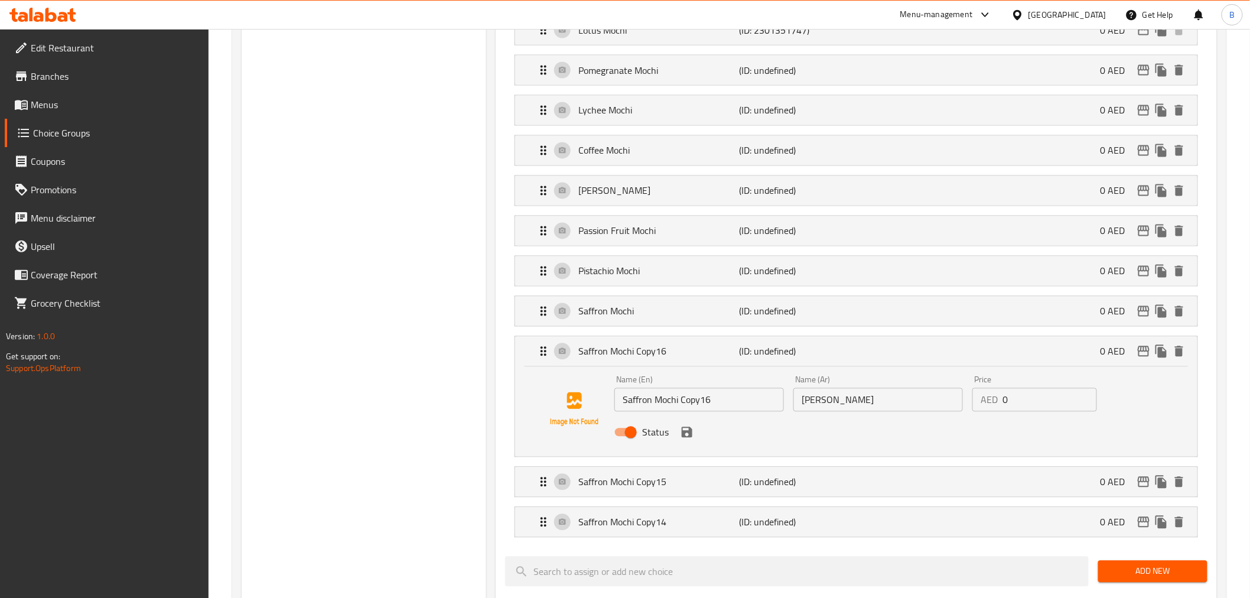
click at [716, 402] on input "Saffron Mochi Copy16" at bounding box center [699, 400] width 170 height 24
click at [716, 405] on input "Saffron Mochi Copy16" at bounding box center [699, 400] width 170 height 24
click at [716, 406] on input "Saffron Mochi Copy16" at bounding box center [699, 400] width 170 height 24
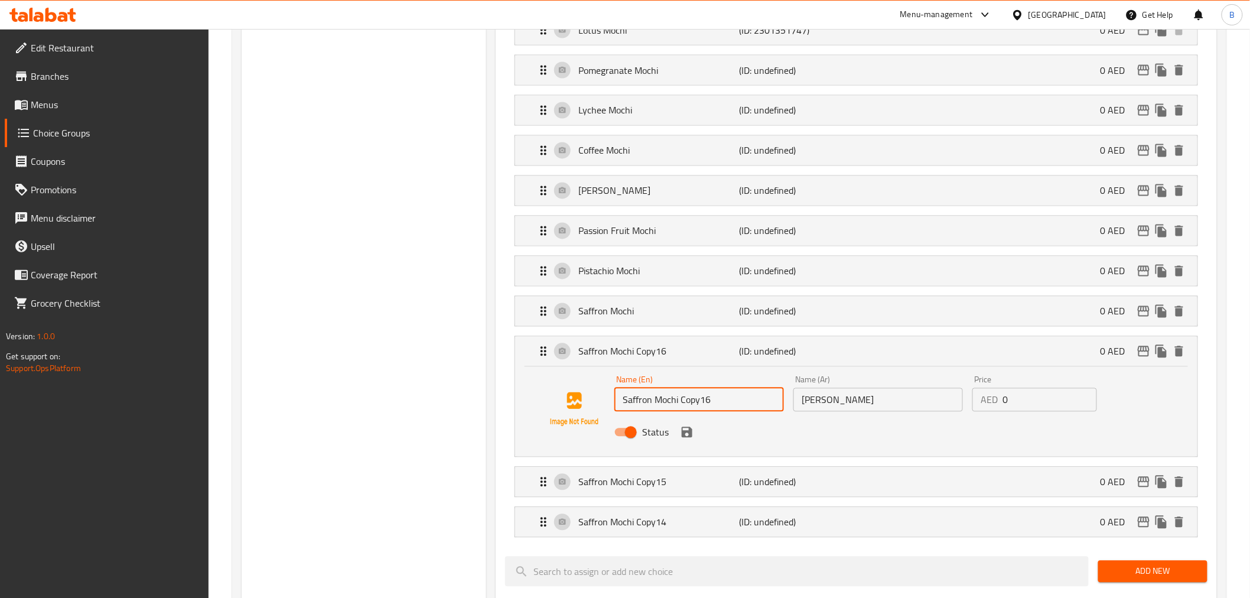
click at [718, 406] on input "Saffron Mochi Copy16" at bounding box center [699, 400] width 170 height 24
click at [864, 393] on input "موتشي زعفران" at bounding box center [878, 400] width 170 height 24
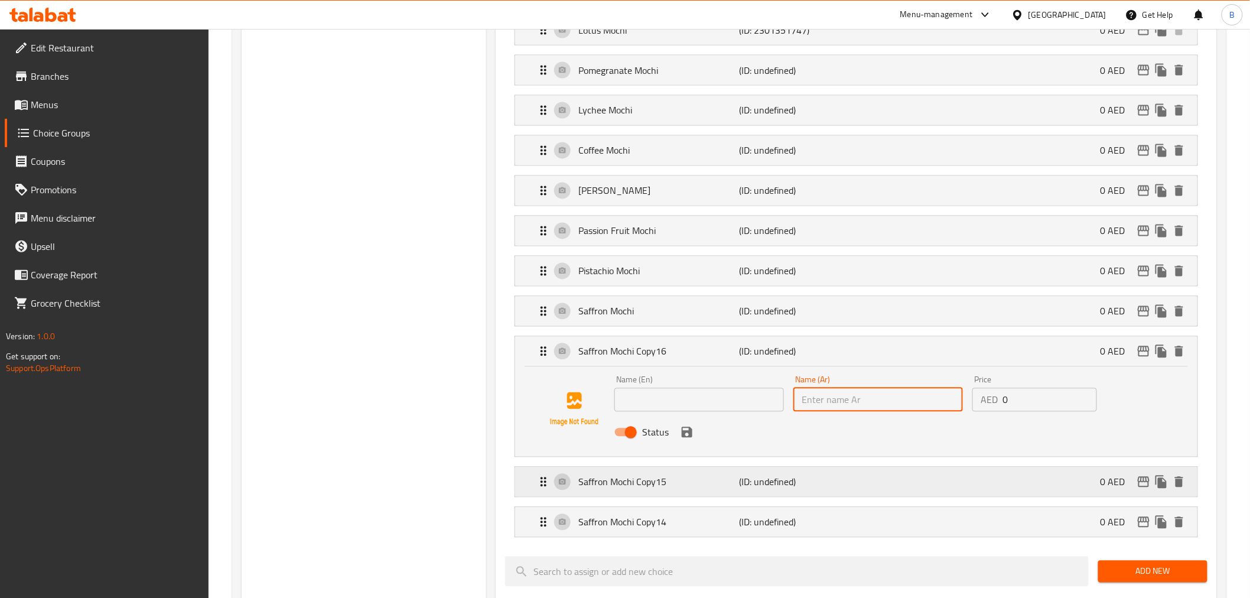
click at [774, 471] on div "Saffron Mochi Copy15 (ID: undefined) 0 AED" at bounding box center [859, 482] width 646 height 30
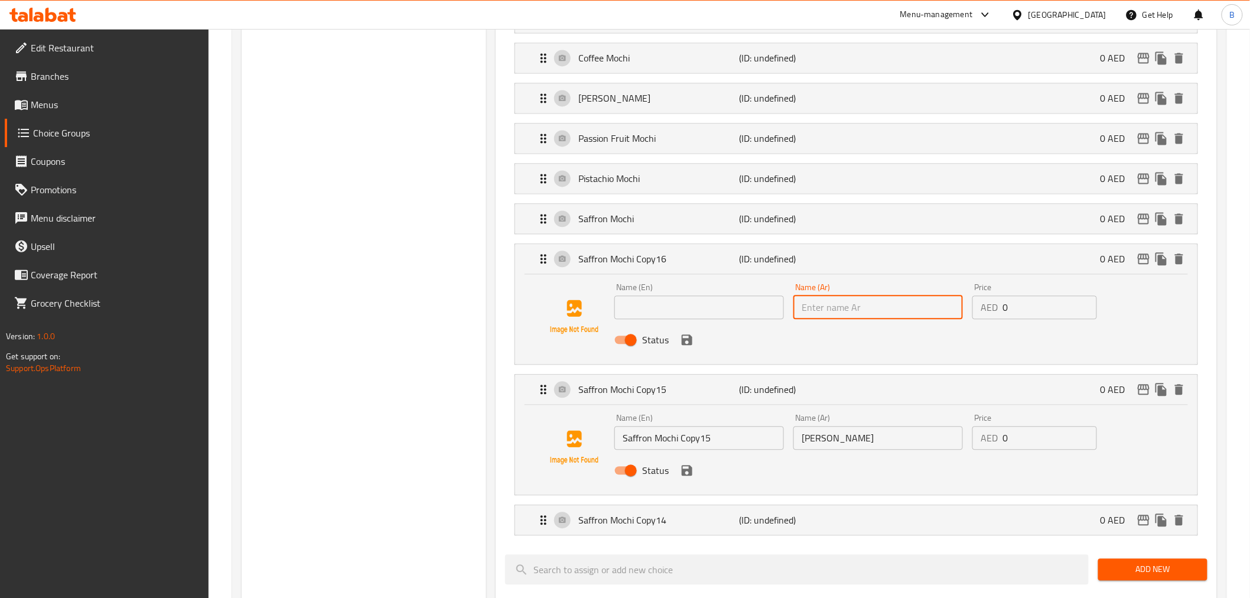
scroll to position [984, 0]
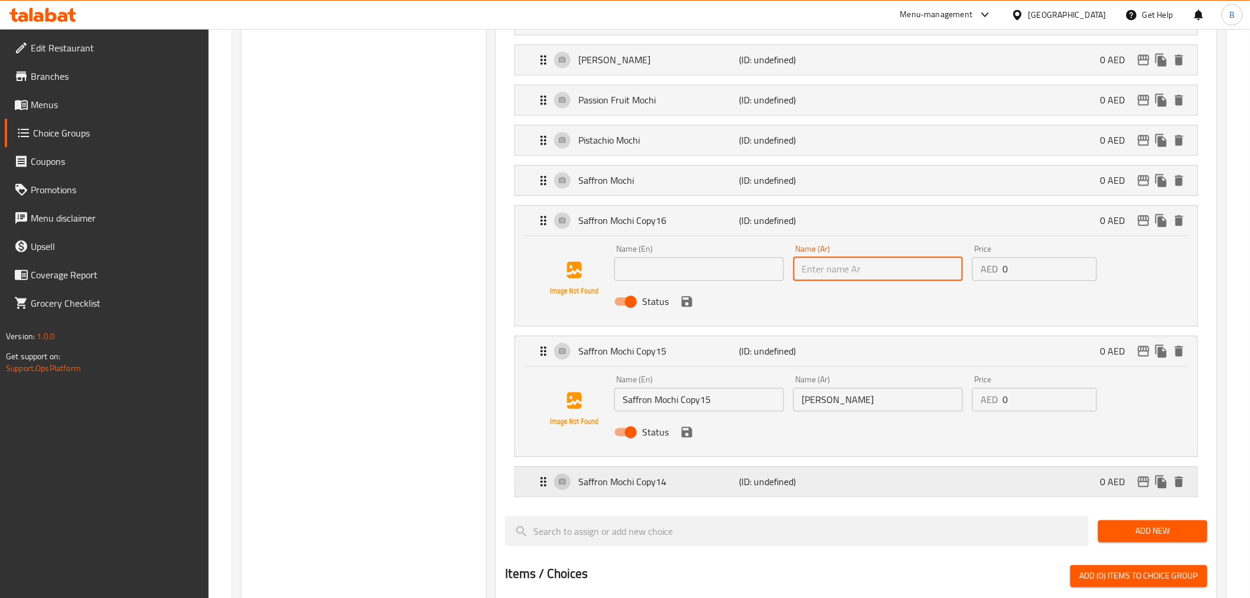
click at [748, 477] on p "(ID: undefined)" at bounding box center [792, 481] width 107 height 14
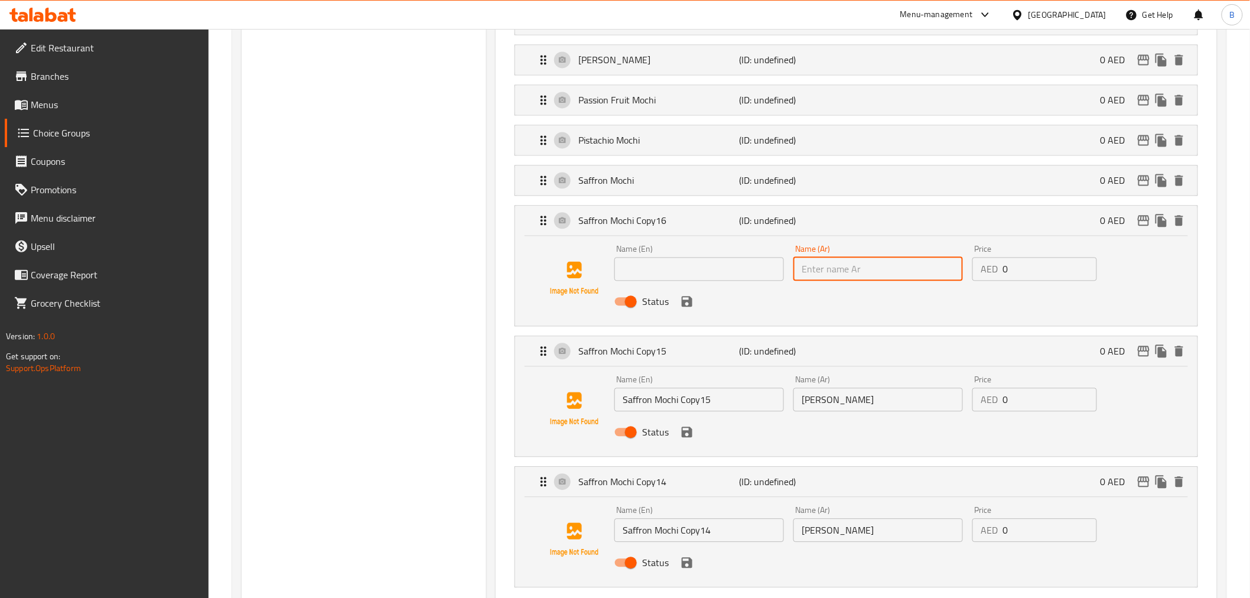
click at [725, 393] on input "Saffron Mochi Copy15" at bounding box center [699, 399] width 170 height 24
click at [724, 393] on input "Saffron Mochi Copy15" at bounding box center [699, 399] width 170 height 24
type input "Saffron Mochi Copy1"
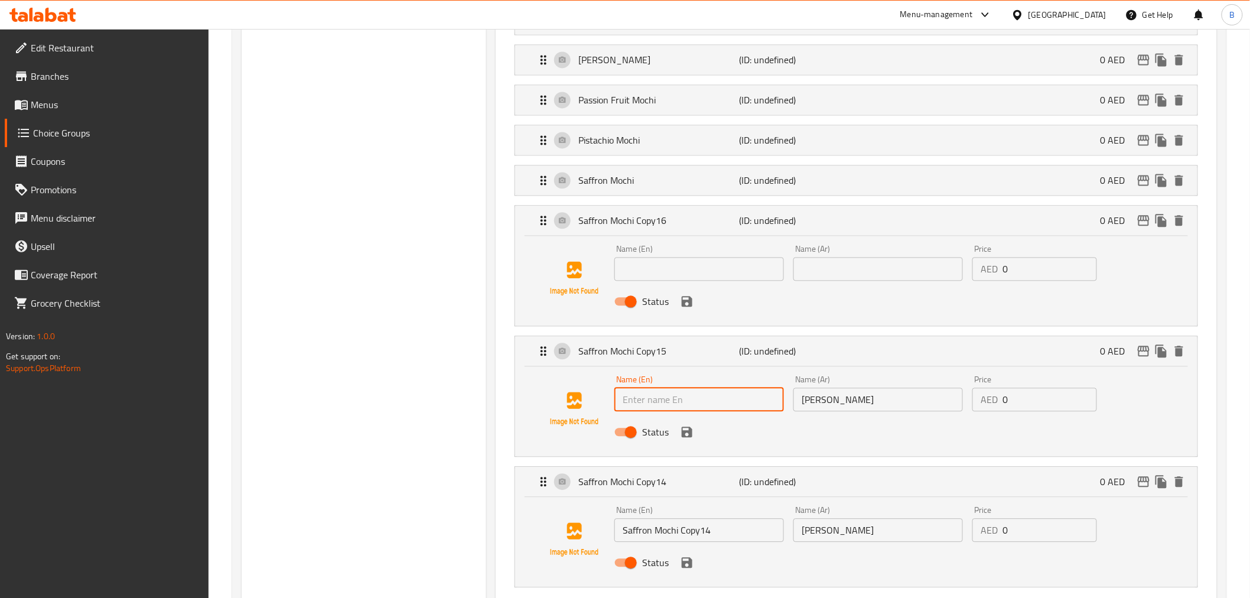
click at [840, 266] on input "text" at bounding box center [878, 269] width 170 height 24
paste input "موتشي جوز الهند"
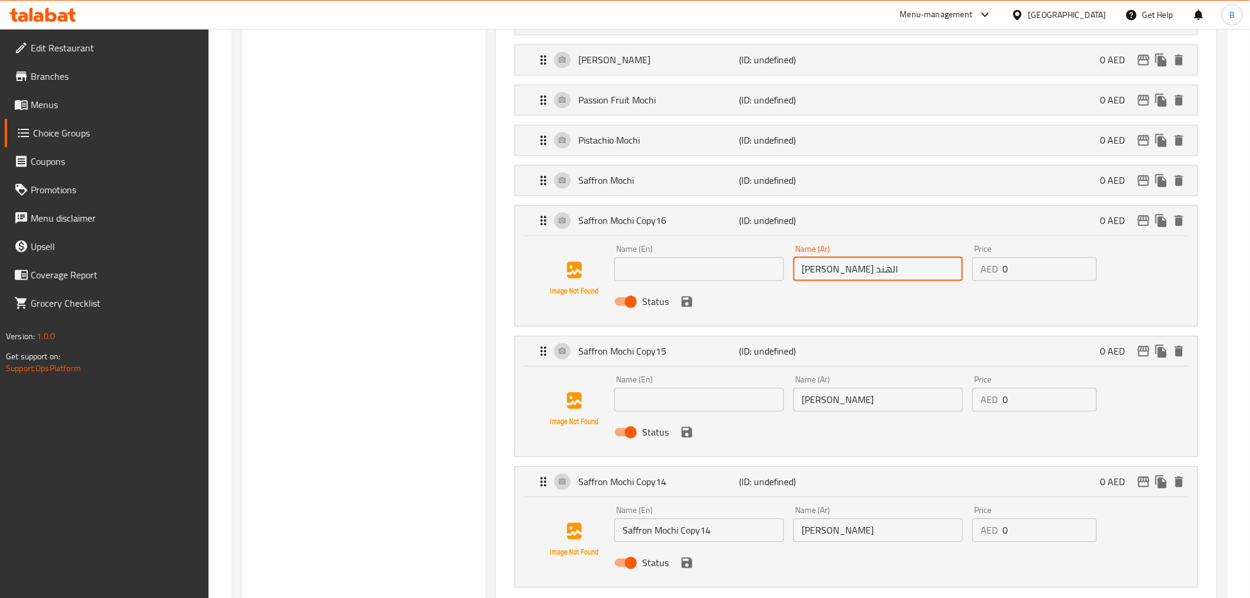
type input "موتشي جوز الهند"
click at [650, 278] on input "text" at bounding box center [699, 269] width 170 height 24
paste input "Coconut Mochi"
type input "Coconut Mochi"
click at [680, 410] on input "text" at bounding box center [699, 399] width 170 height 24
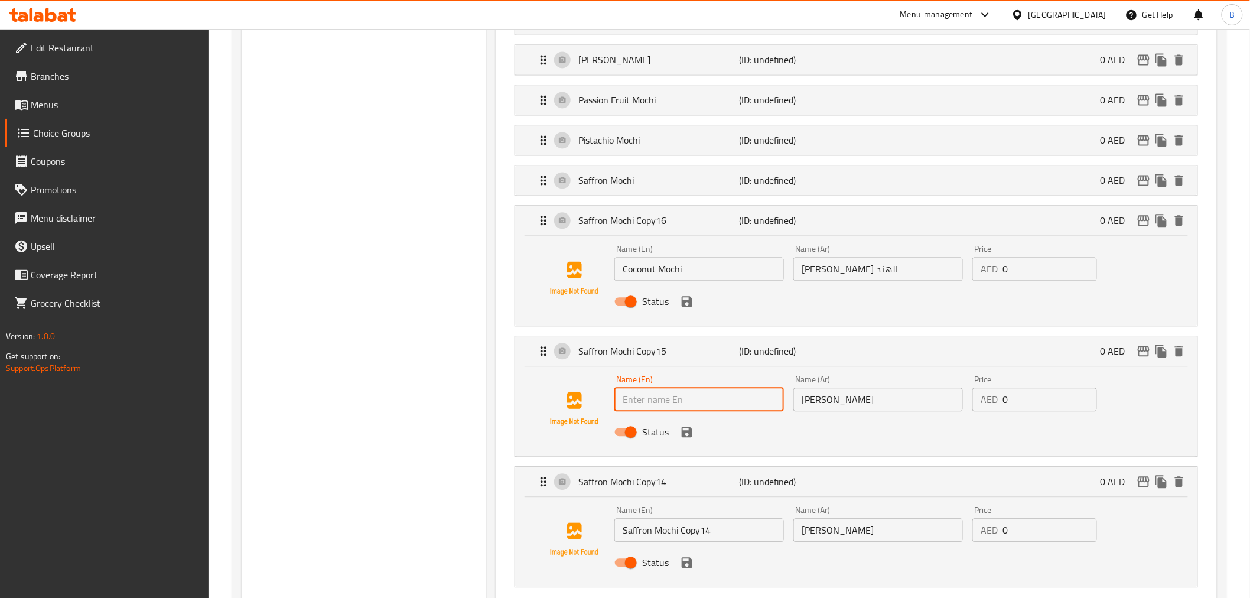
paste input "Matcha Mochi"
type input "Matcha Mochi"
click at [899, 394] on input "موتشي زعفران" at bounding box center [878, 399] width 170 height 24
type input "موتشي ماتشا"
click at [622, 535] on input "Saffron Mochi Copy14" at bounding box center [699, 530] width 170 height 24
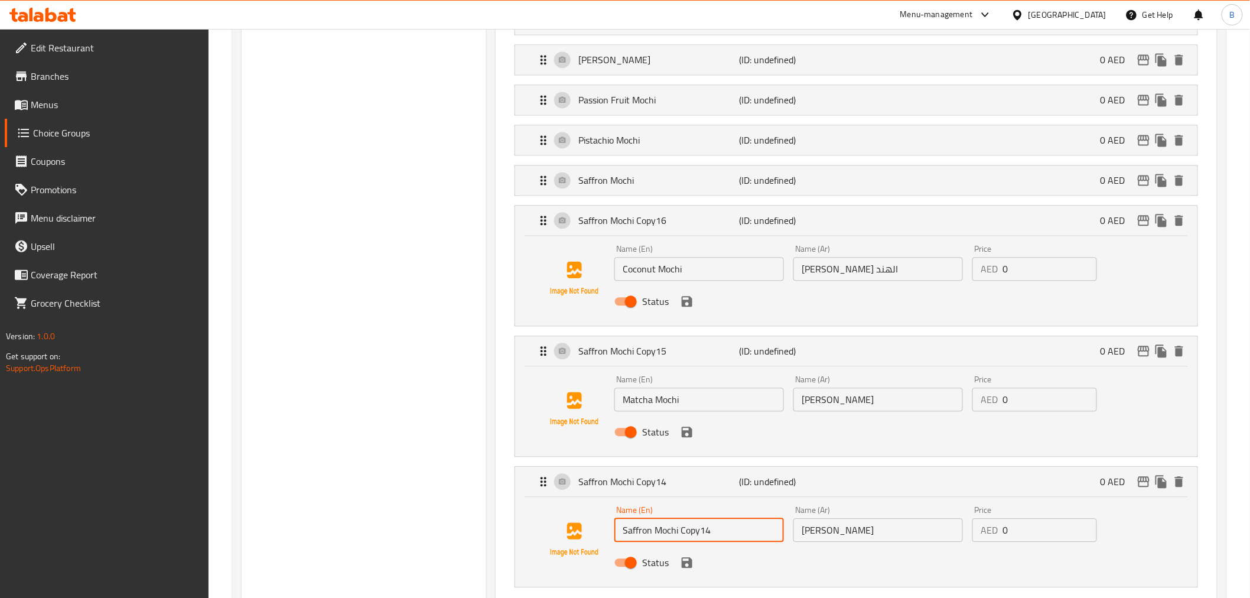
paste input "Dates Mochi"
type input "Dates Mochi"
click at [874, 528] on input "موتشي زعفران" at bounding box center [878, 530] width 170 height 24
paste input "لتمر"
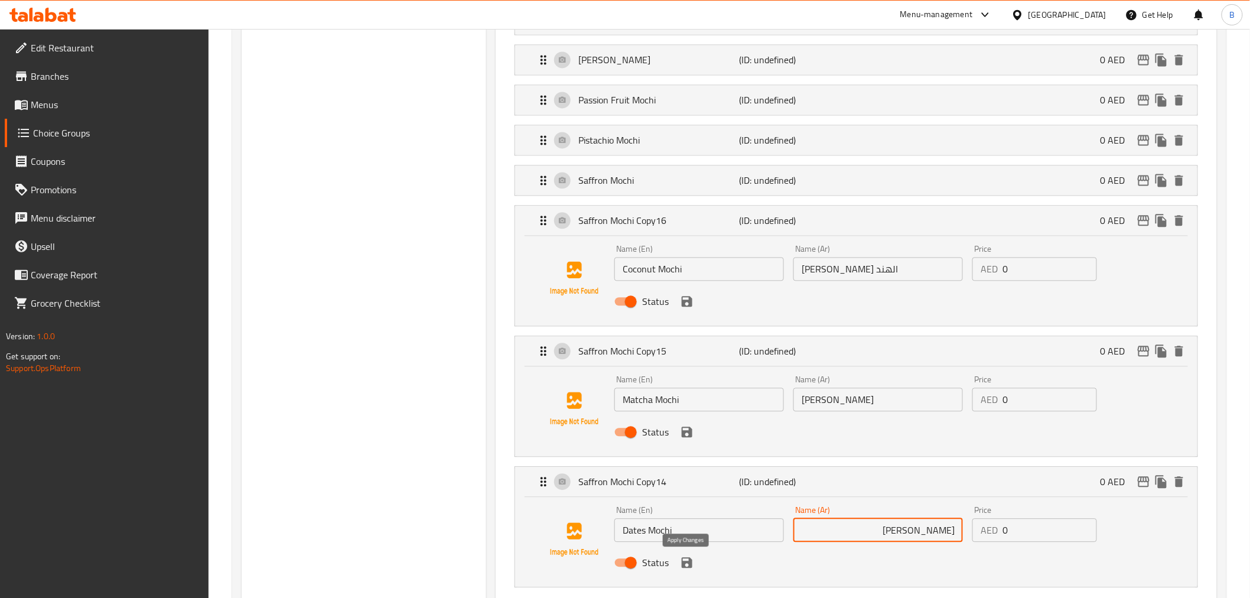
click at [685, 562] on icon "save" at bounding box center [687, 562] width 11 height 11
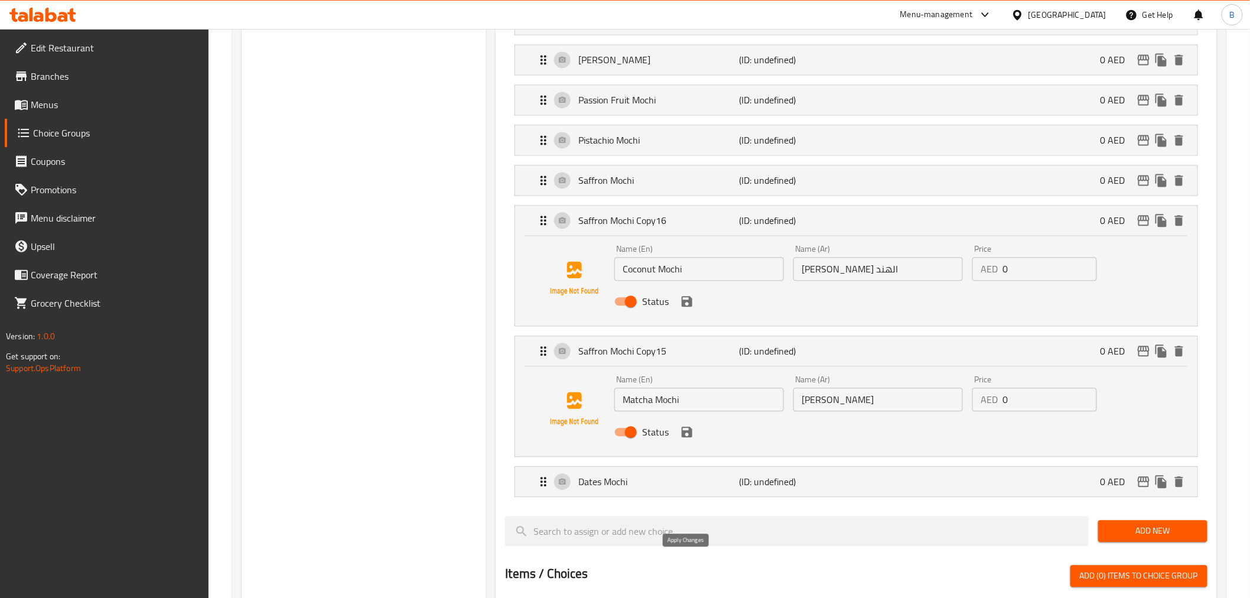
type input "موتشي تمر"
click at [686, 428] on icon "save" at bounding box center [687, 431] width 11 height 11
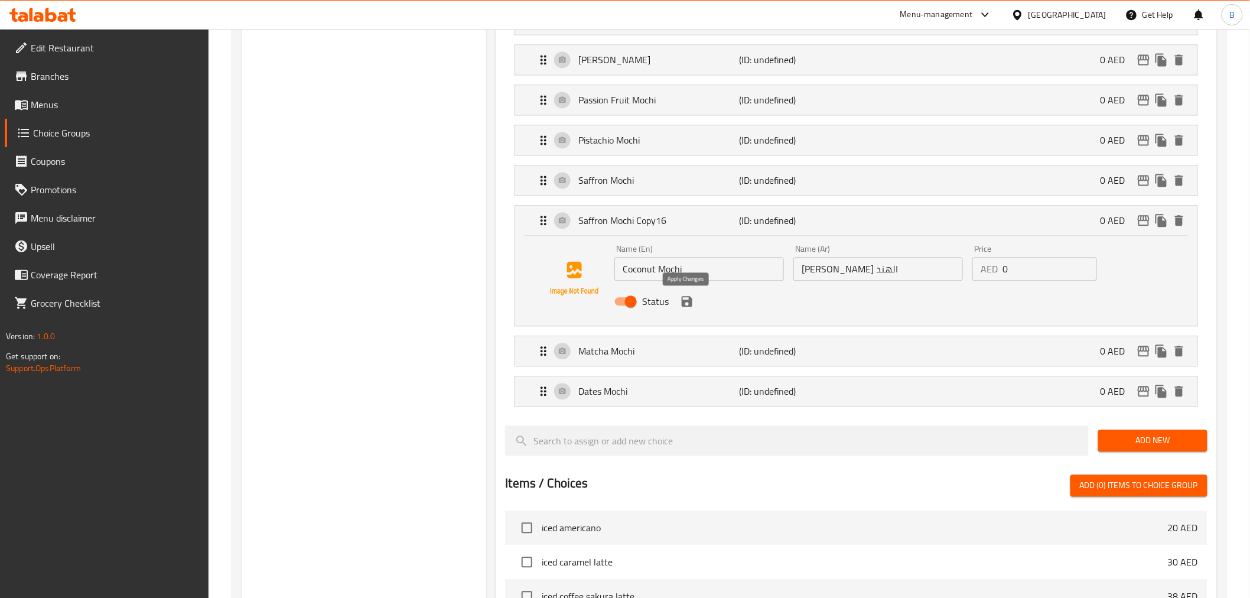
click at [683, 299] on icon "save" at bounding box center [687, 301] width 14 height 14
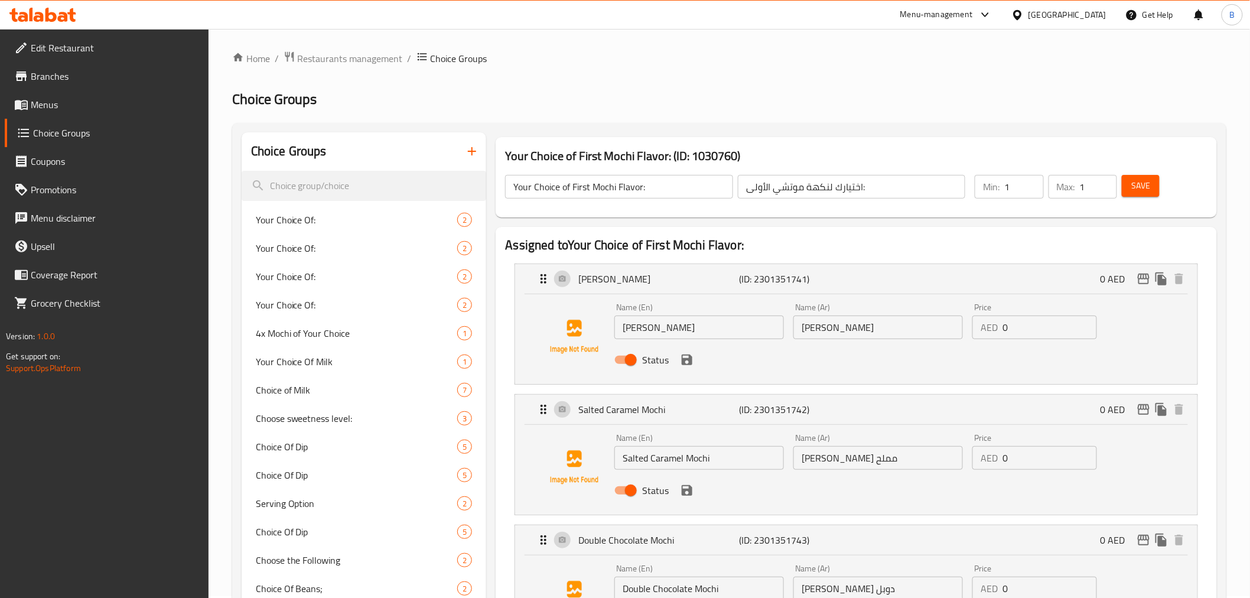
scroll to position [0, 0]
click at [1135, 191] on span "Save" at bounding box center [1140, 187] width 19 height 15
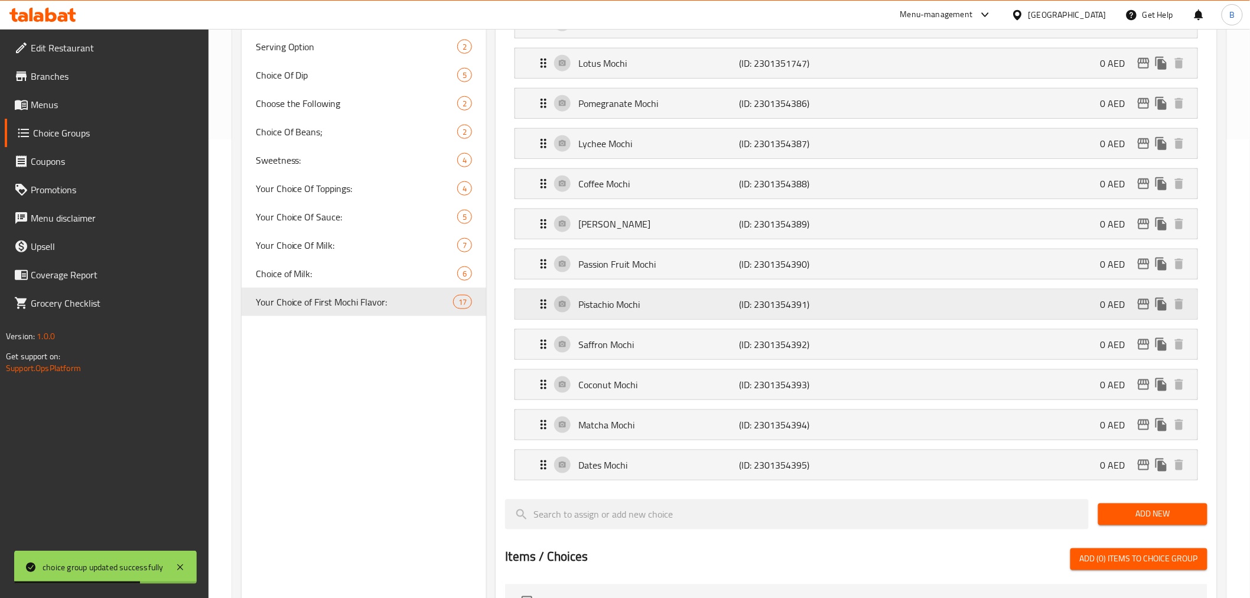
scroll to position [459, 0]
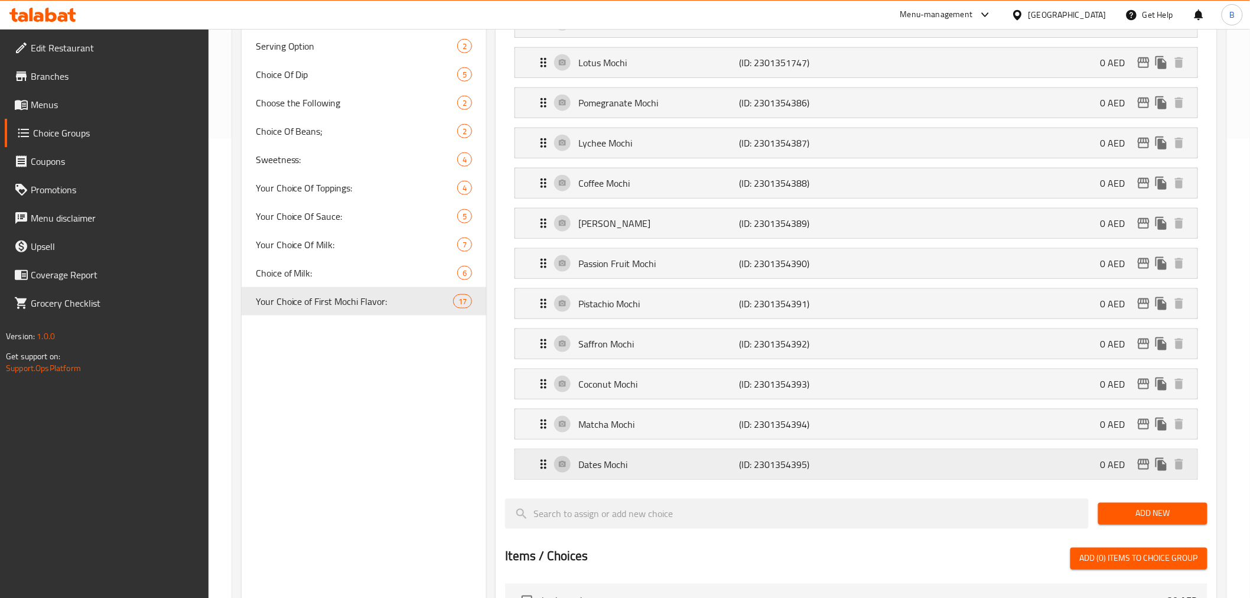
click at [650, 465] on p "Dates Mochi" at bounding box center [658, 464] width 161 height 14
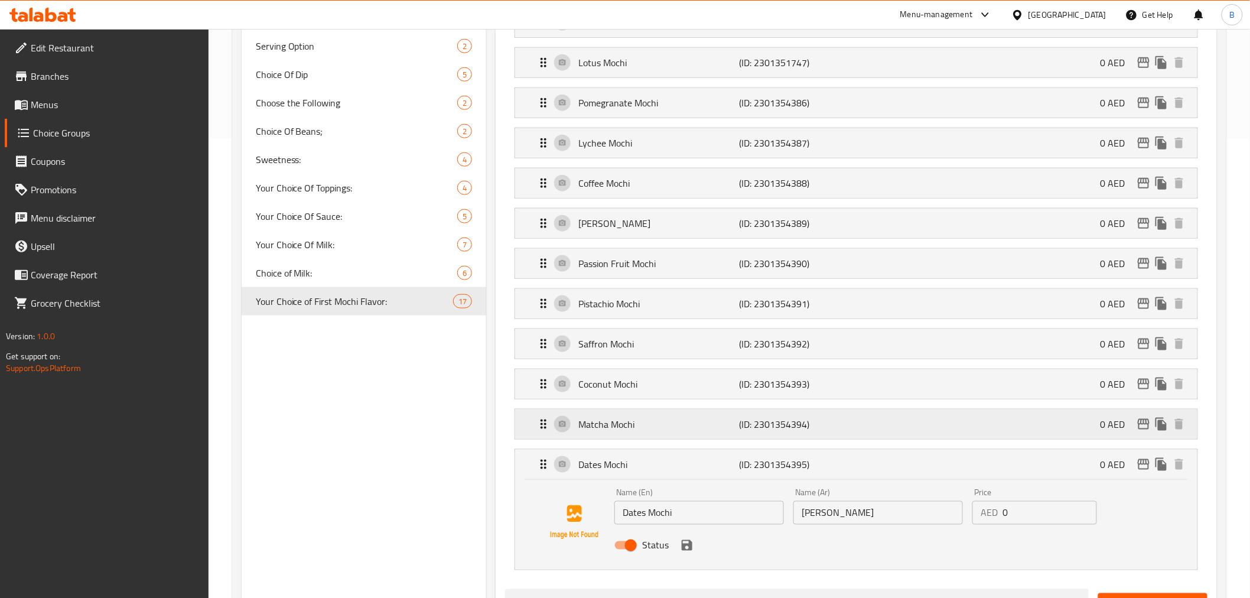
click at [742, 438] on div "Matcha Mochi (ID: 2301354394) 0 AED" at bounding box center [859, 424] width 646 height 30
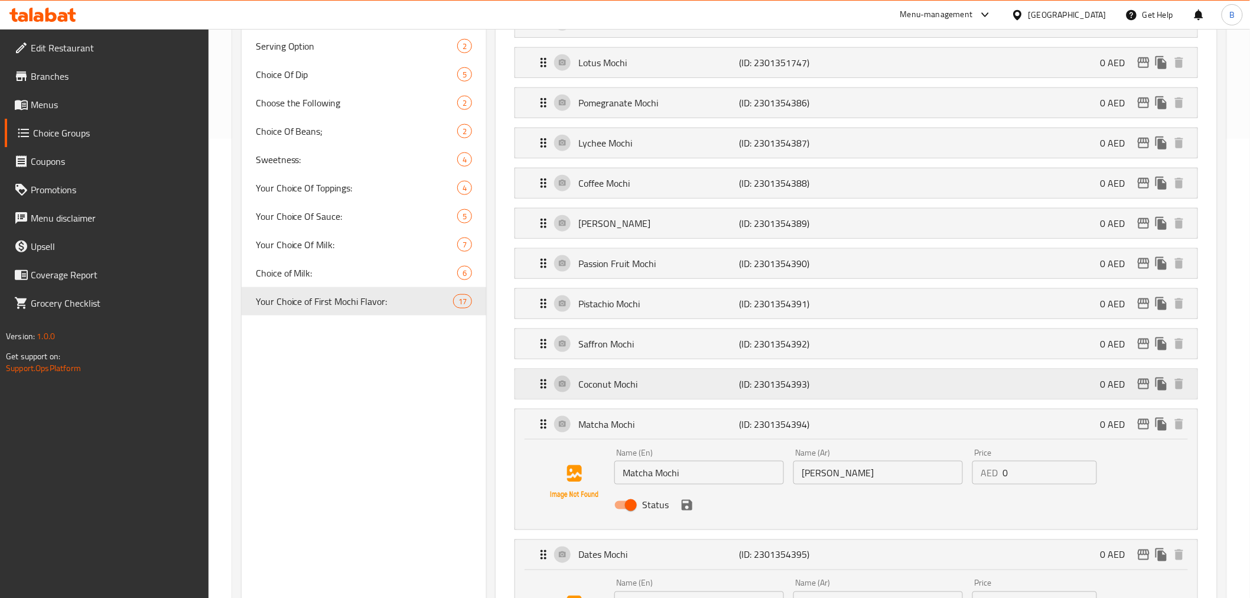
drag, startPoint x: 801, startPoint y: 387, endPoint x: 802, endPoint y: 381, distance: 5.9
click at [802, 387] on p "(ID: 2301354393)" at bounding box center [792, 384] width 107 height 14
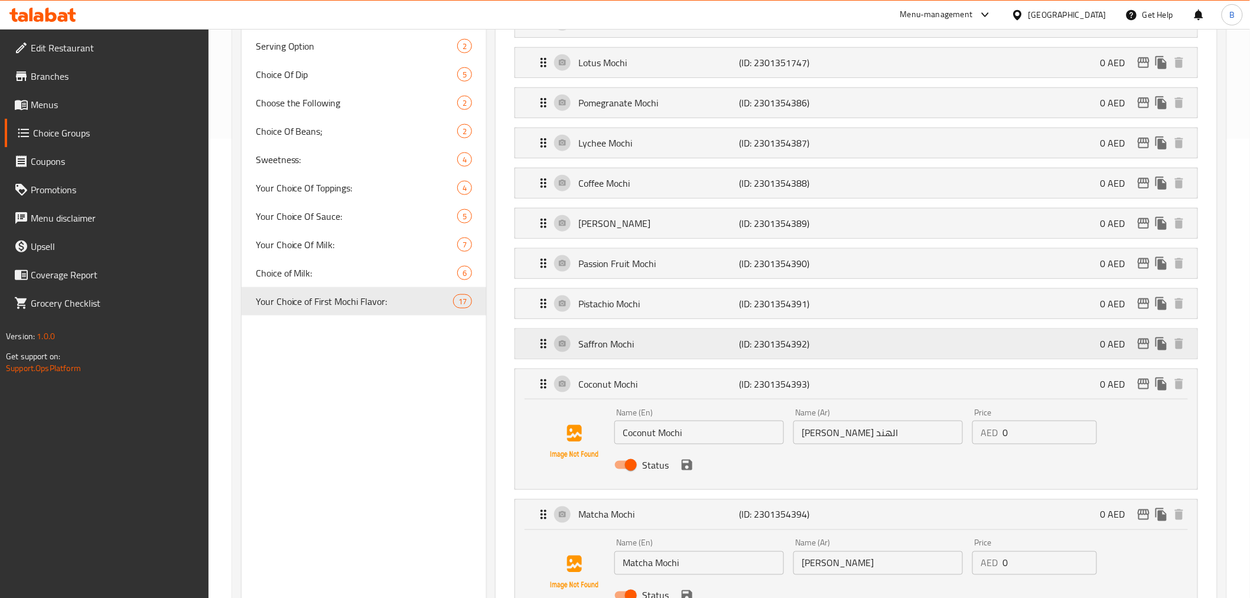
click at [801, 337] on p "(ID: 2301354392)" at bounding box center [792, 344] width 107 height 14
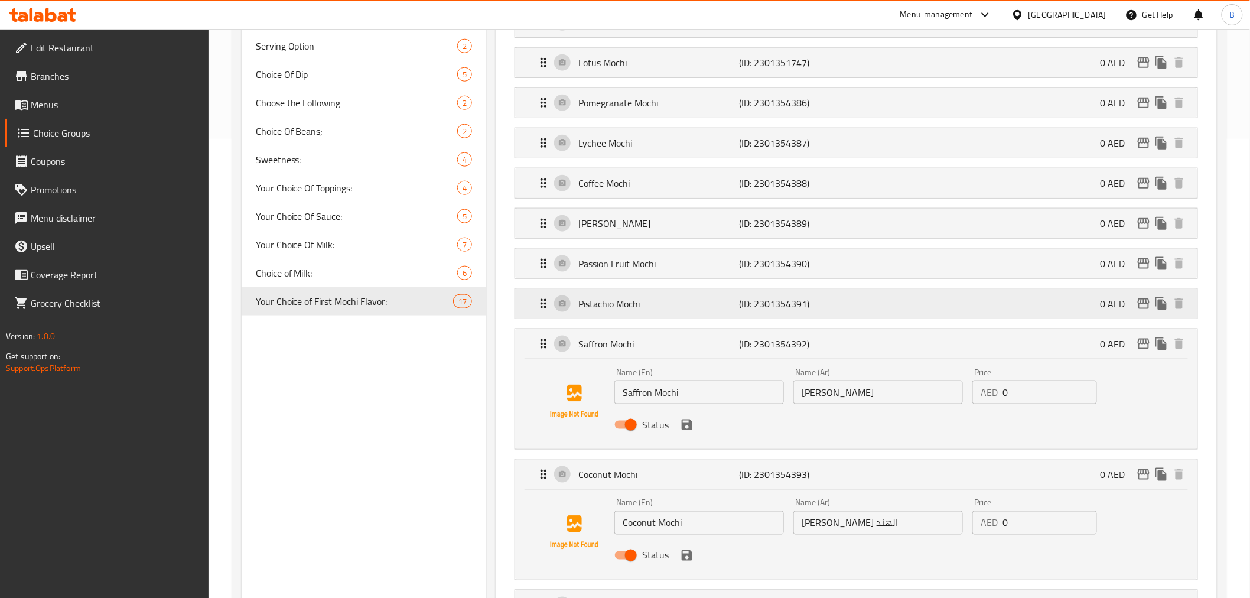
click at [802, 298] on p "(ID: 2301354391)" at bounding box center [792, 303] width 107 height 14
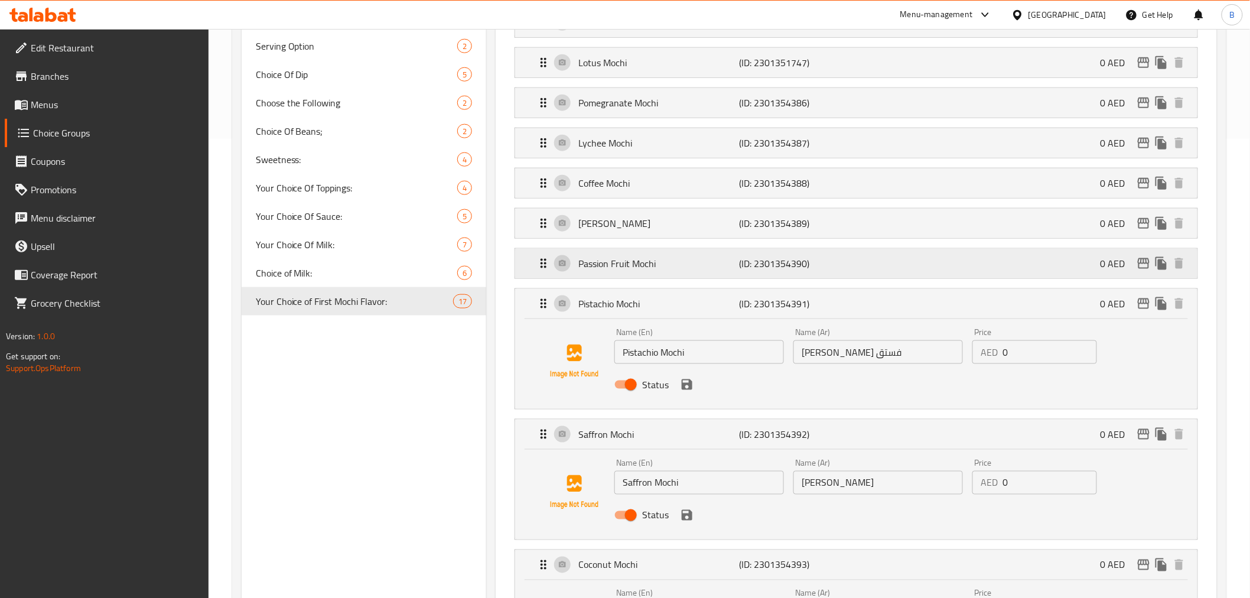
click at [833, 272] on div "Passion Fruit Mochi (ID: 2301354390) 0 AED" at bounding box center [859, 264] width 646 height 30
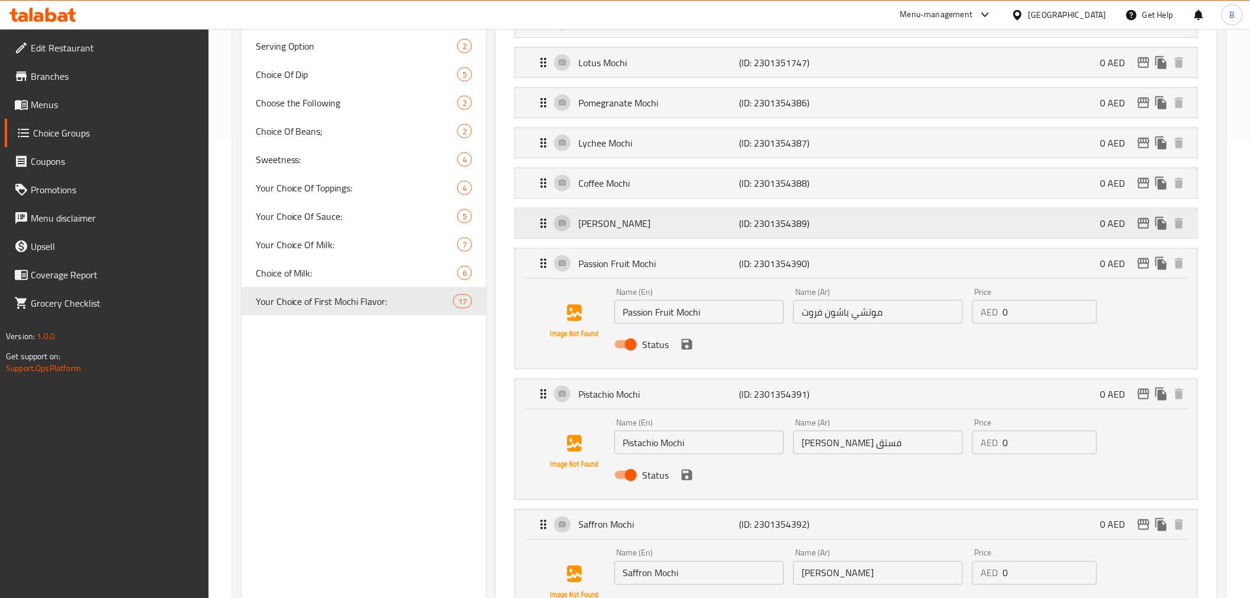
click at [817, 237] on div "Yuzi Mochi (ID: 2301354389) 0 AED" at bounding box center [859, 223] width 646 height 30
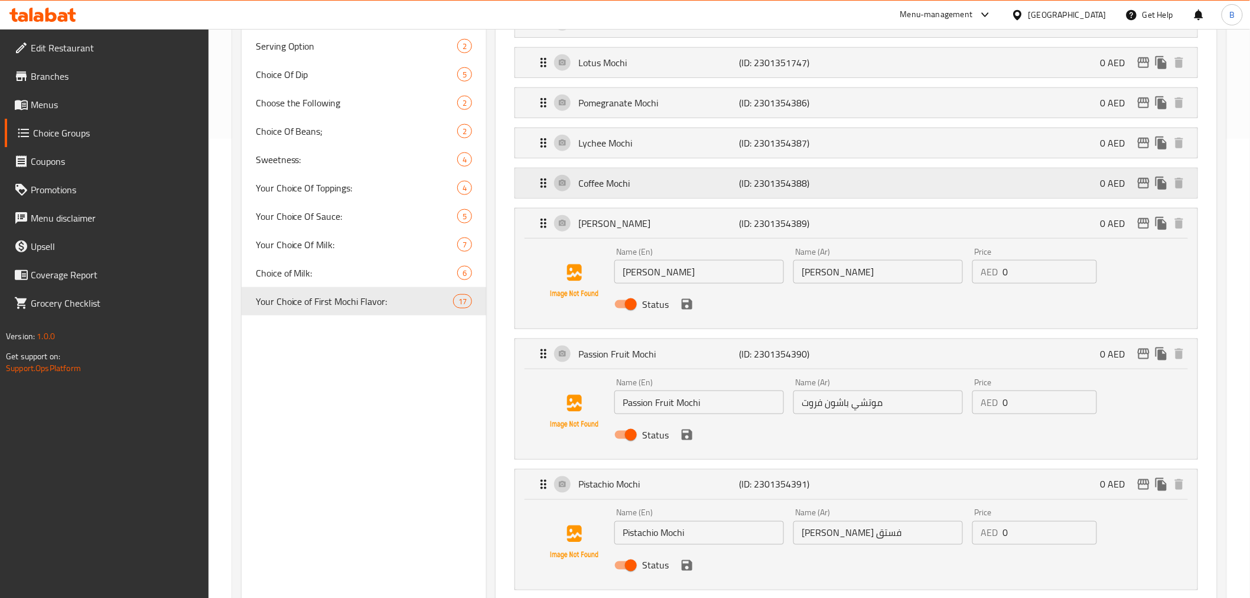
click at [813, 188] on p "(ID: 2301354388)" at bounding box center [792, 183] width 107 height 14
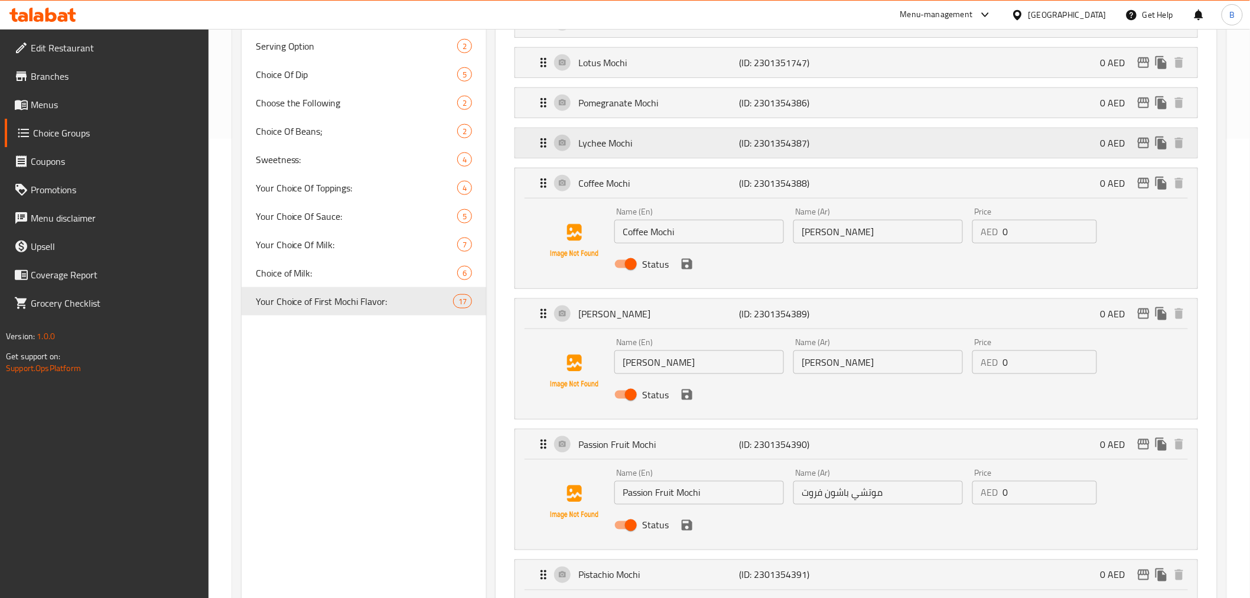
click at [813, 151] on div "Lychee Mochi (ID: 2301354387) 0 AED" at bounding box center [859, 143] width 646 height 30
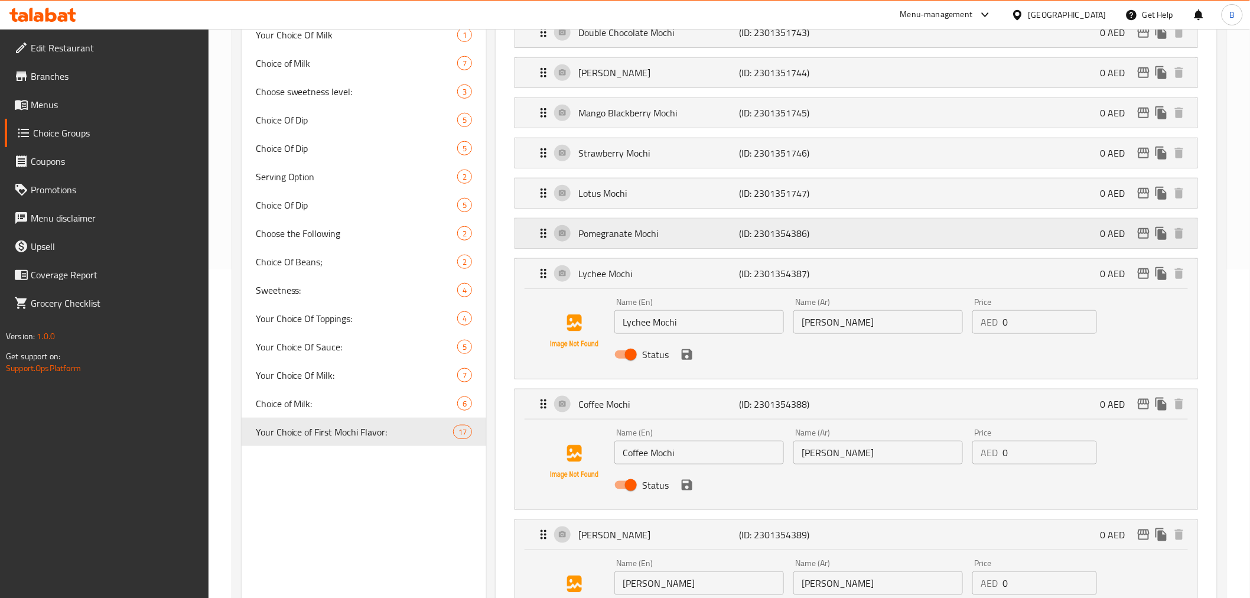
scroll to position [328, 0]
click at [819, 229] on p "(ID: 2301354386)" at bounding box center [792, 234] width 107 height 14
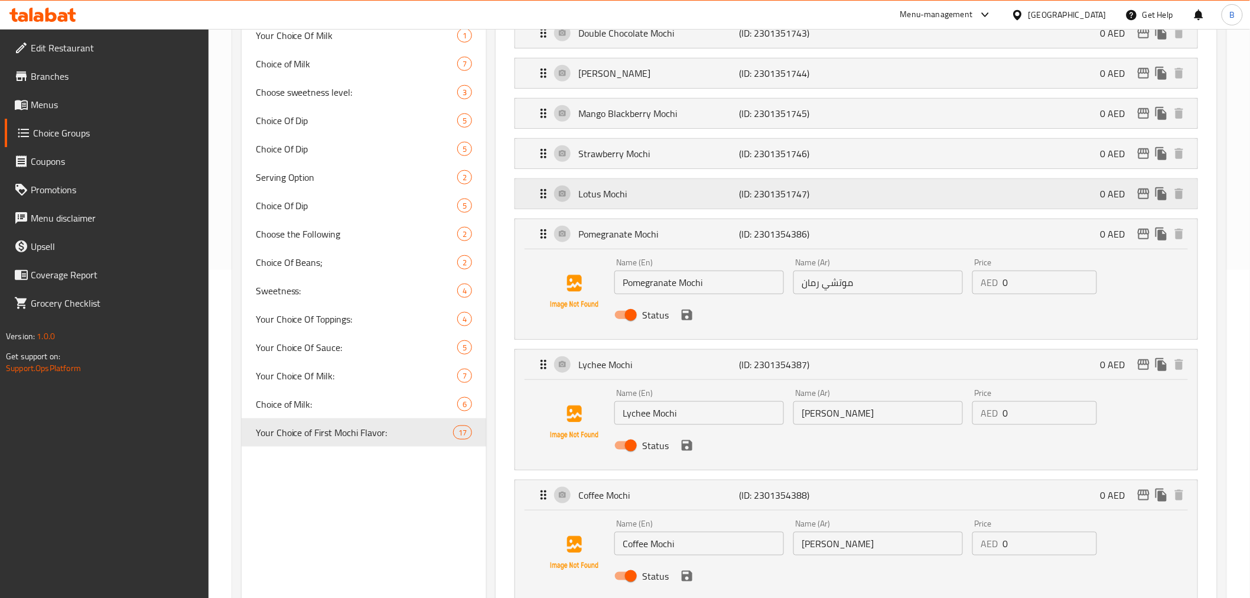
click at [810, 203] on div "Lotus Mochi (ID: 2301351747) 0 AED" at bounding box center [859, 194] width 646 height 30
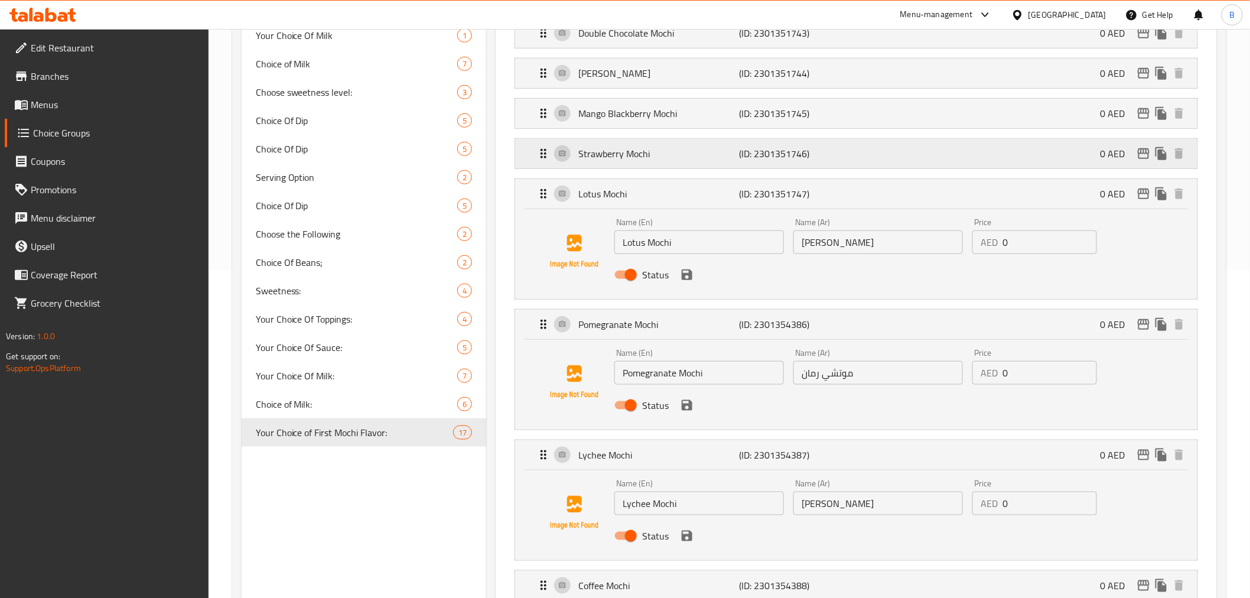
click at [801, 146] on p "(ID: 2301351746)" at bounding box center [792, 153] width 107 height 14
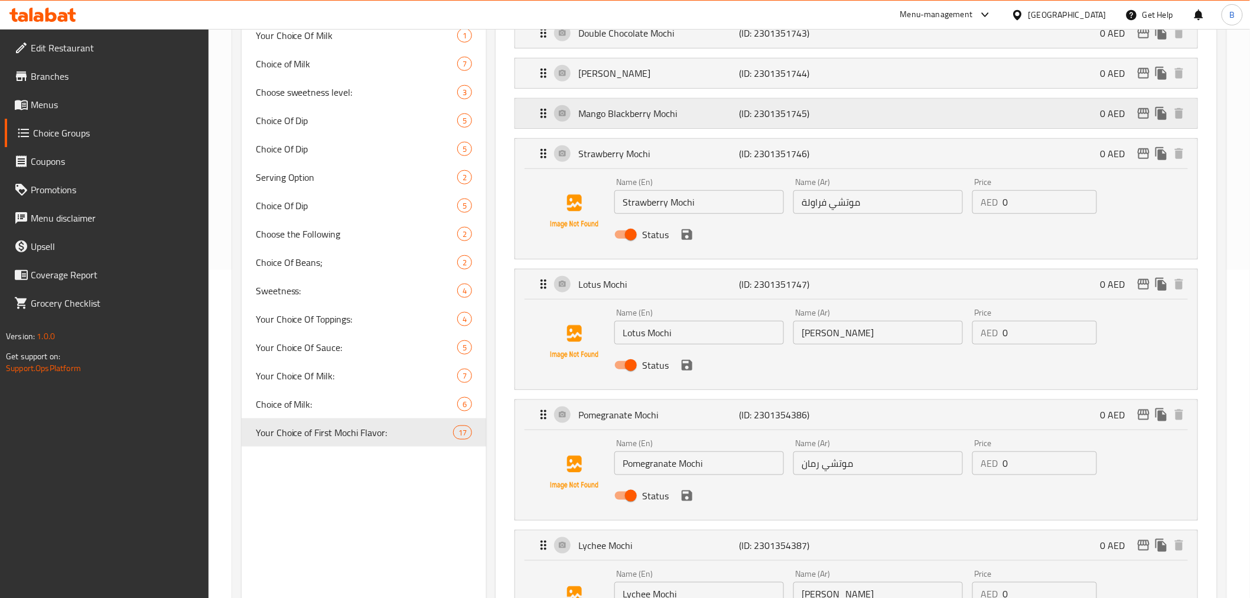
drag, startPoint x: 770, startPoint y: 86, endPoint x: 772, endPoint y: 119, distance: 33.7
click at [772, 119] on p "(ID: 2301351745)" at bounding box center [792, 114] width 107 height 14
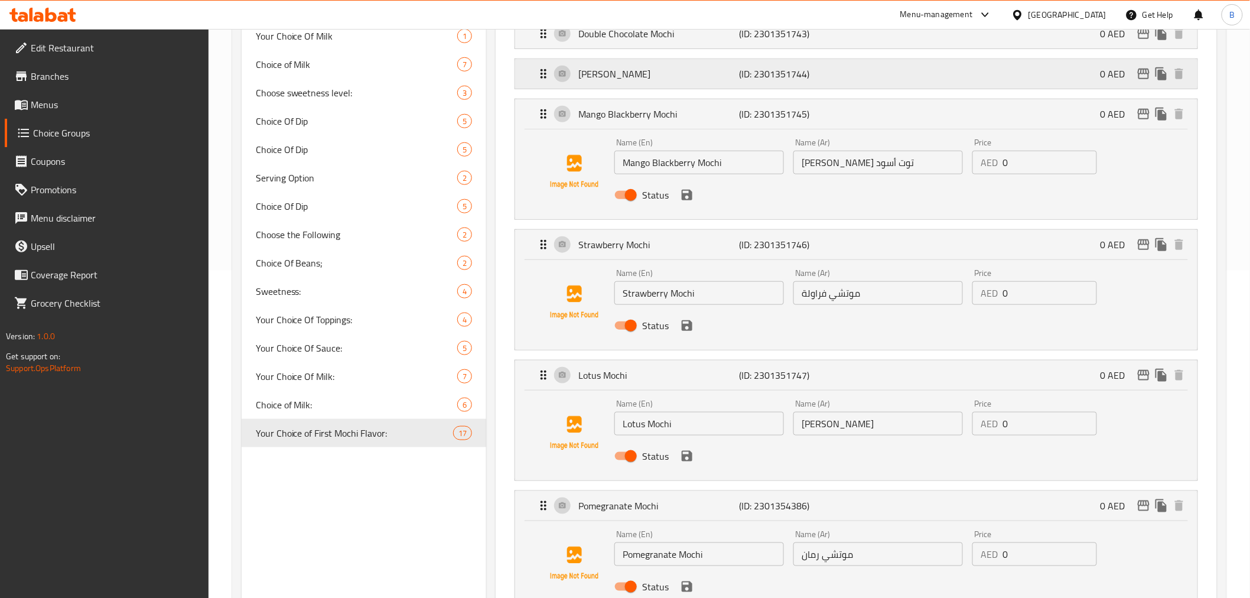
click at [774, 80] on p "(ID: 2301351744)" at bounding box center [792, 74] width 107 height 14
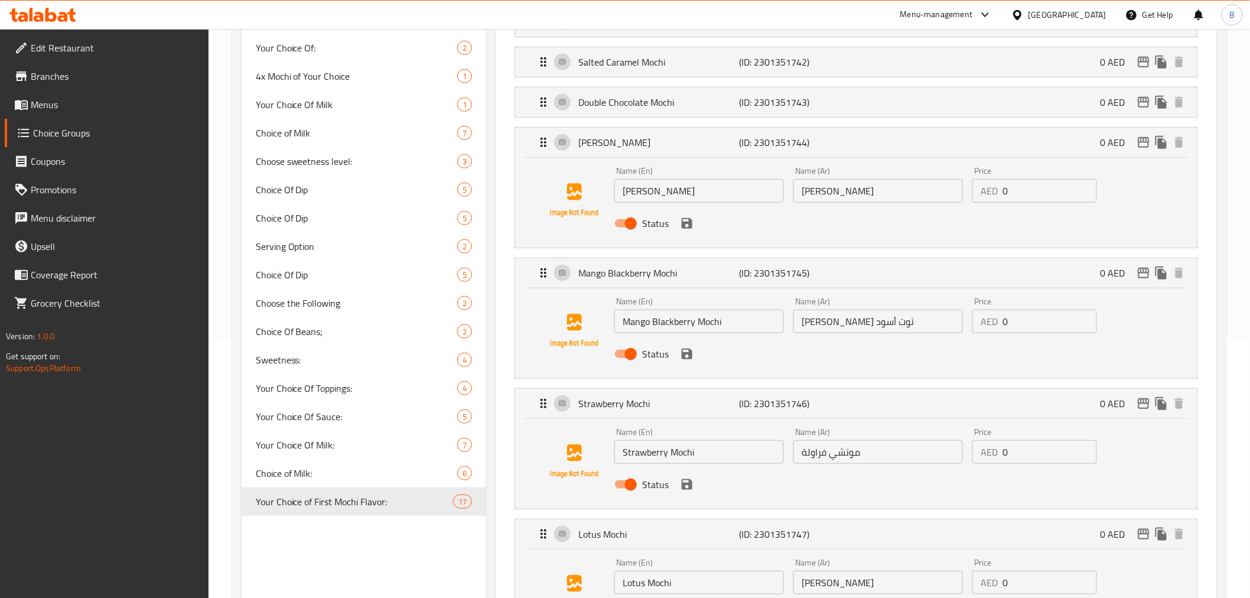
scroll to position [131, 0]
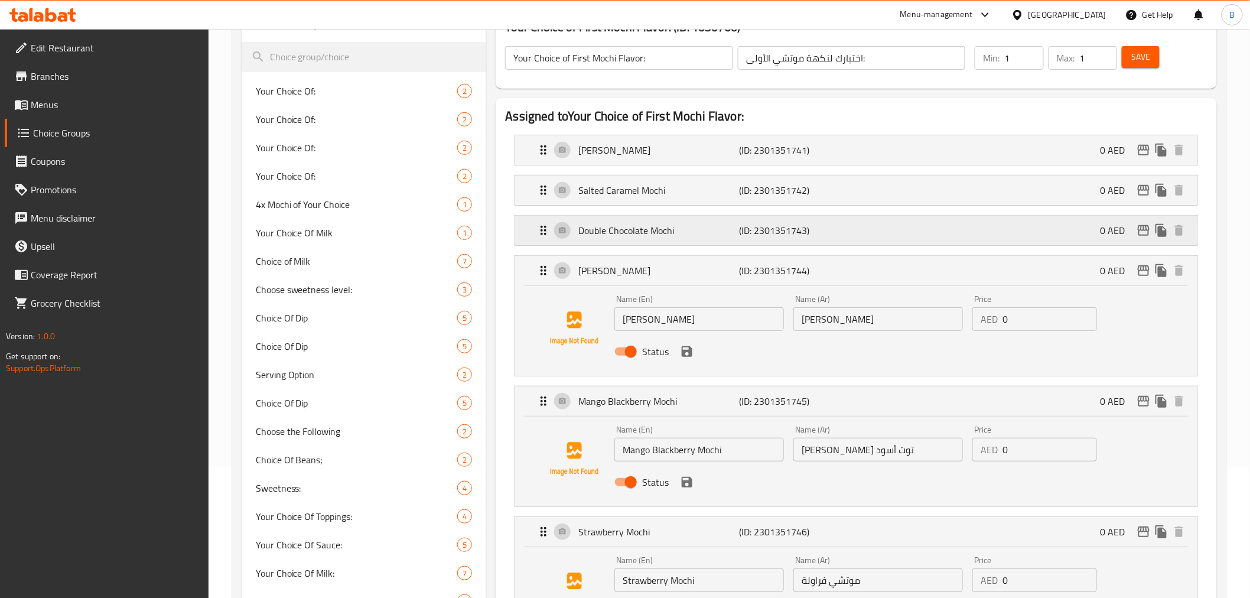
click at [770, 235] on p "(ID: 2301351743)" at bounding box center [792, 230] width 107 height 14
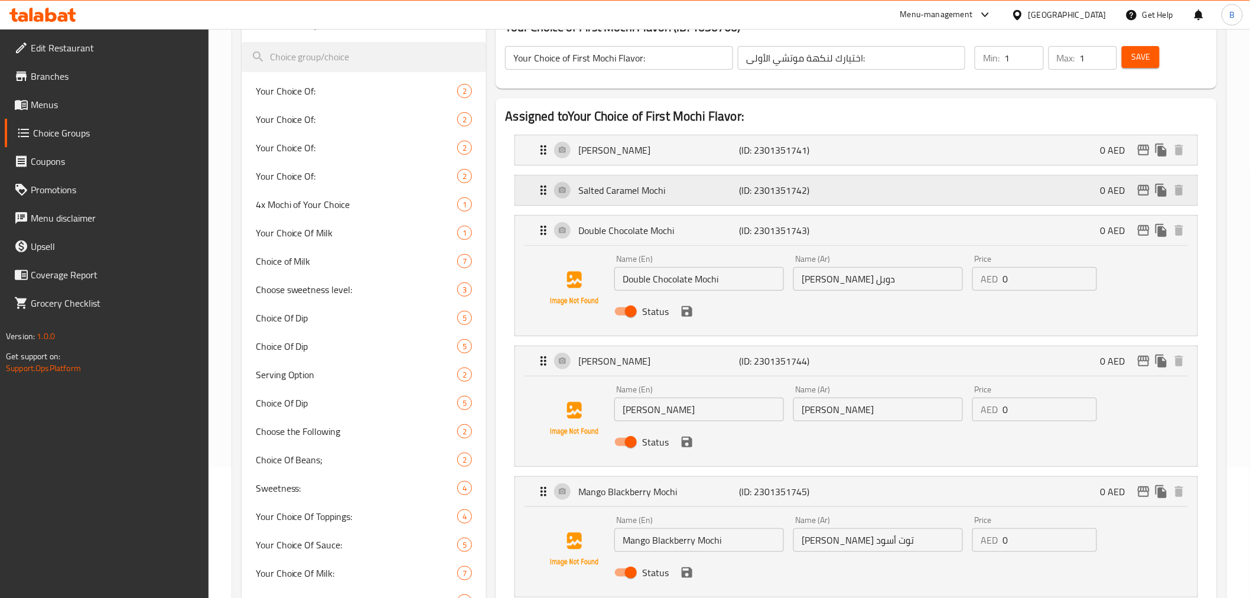
click at [767, 201] on div "Salted Caramel Mochi (ID: 2301351742) 0 AED" at bounding box center [859, 190] width 646 height 30
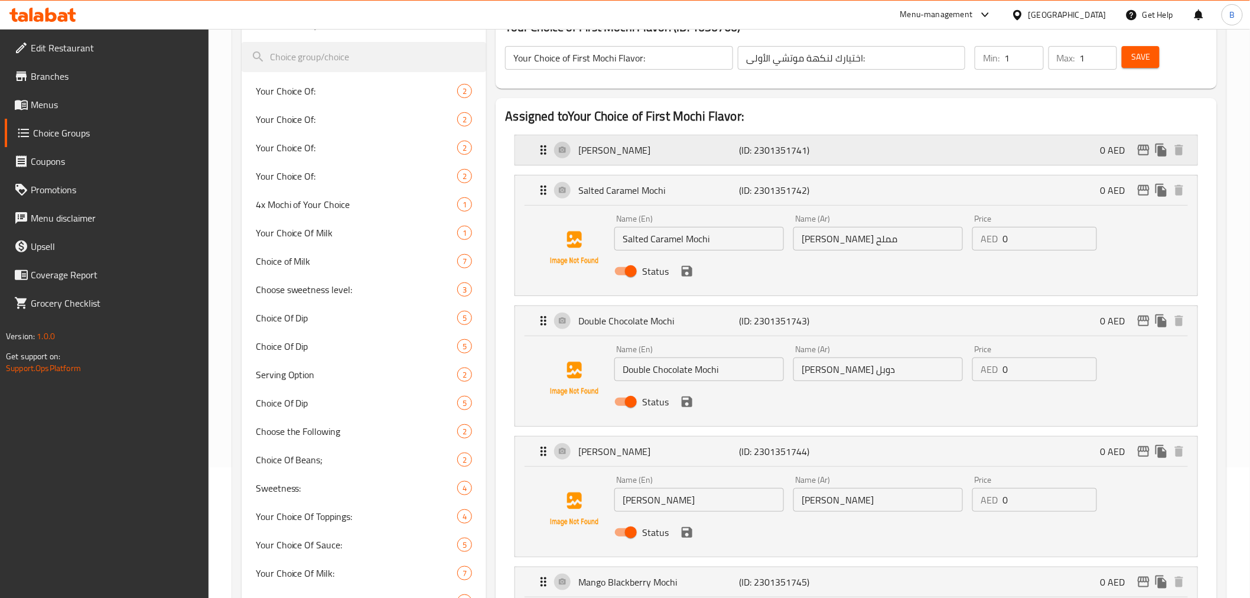
click at [776, 155] on p "(ID: 2301351741)" at bounding box center [792, 150] width 107 height 14
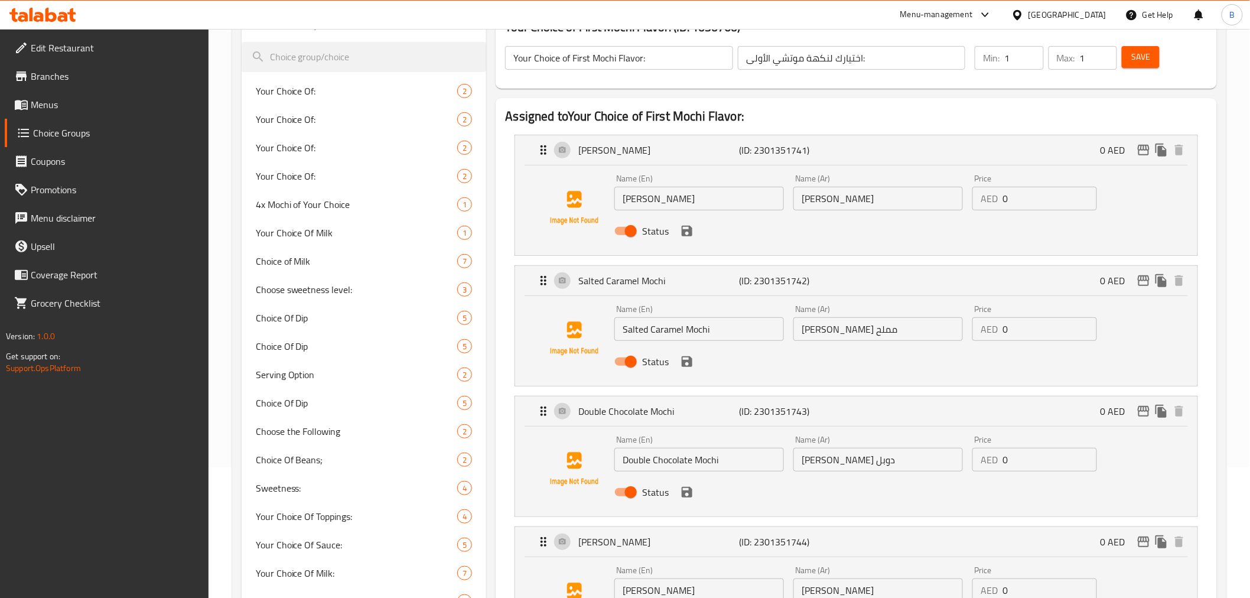
drag, startPoint x: 1146, startPoint y: 58, endPoint x: 1140, endPoint y: 65, distance: 9.2
click at [1146, 60] on span "Save" at bounding box center [1140, 57] width 19 height 15
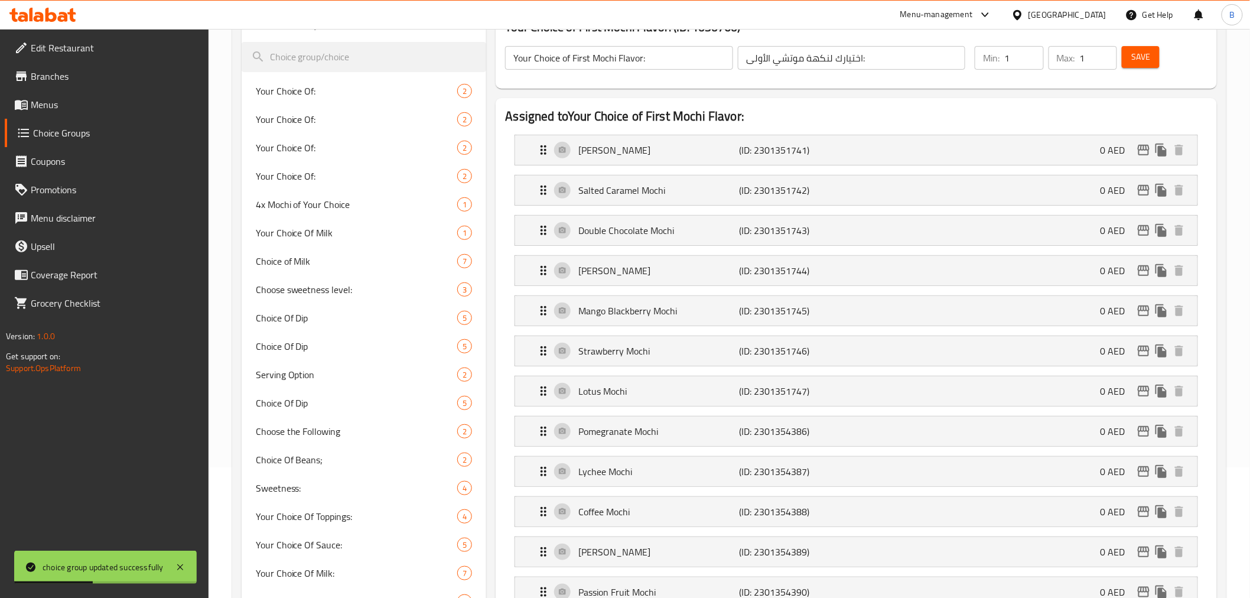
click at [576, 54] on input "Your Choice of First Mochi Flavor:" at bounding box center [618, 58] width 227 height 24
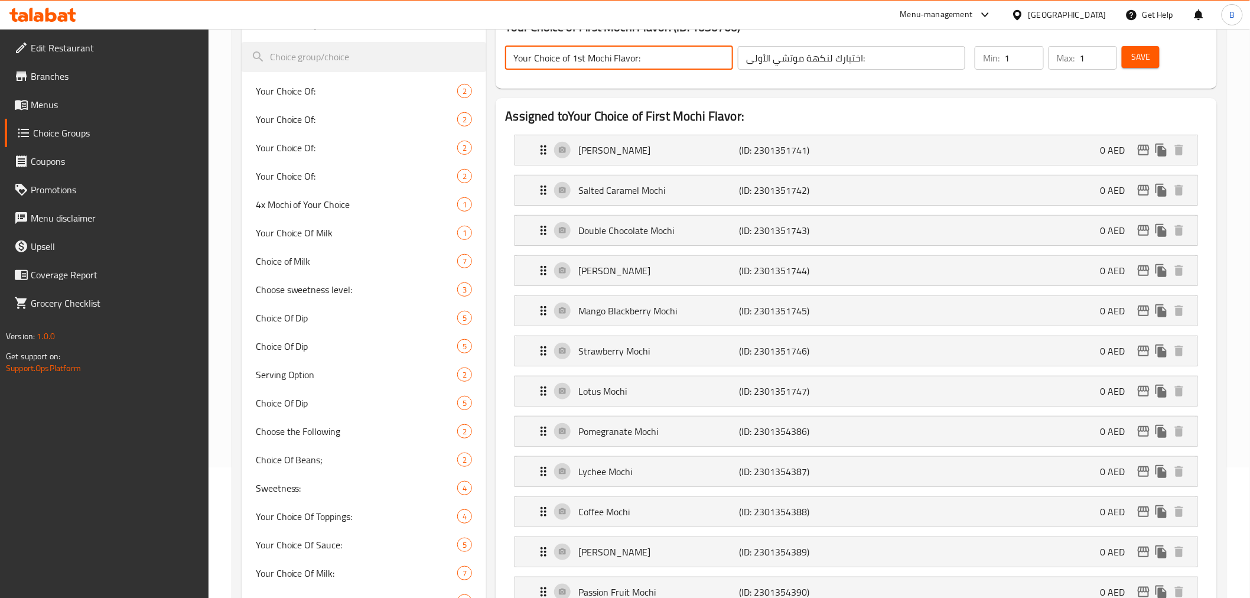
type input "Your Choice of 1st Mochi Flavor:"
click at [1142, 33] on div "Your Choice of 1st Mochi Flavor: ​ اختيارك لنكهة موتشي الأولى: ​ Min: 1 ​ Max: …" at bounding box center [855, 58] width 711 height 52
click at [1135, 54] on span "Save" at bounding box center [1140, 57] width 19 height 15
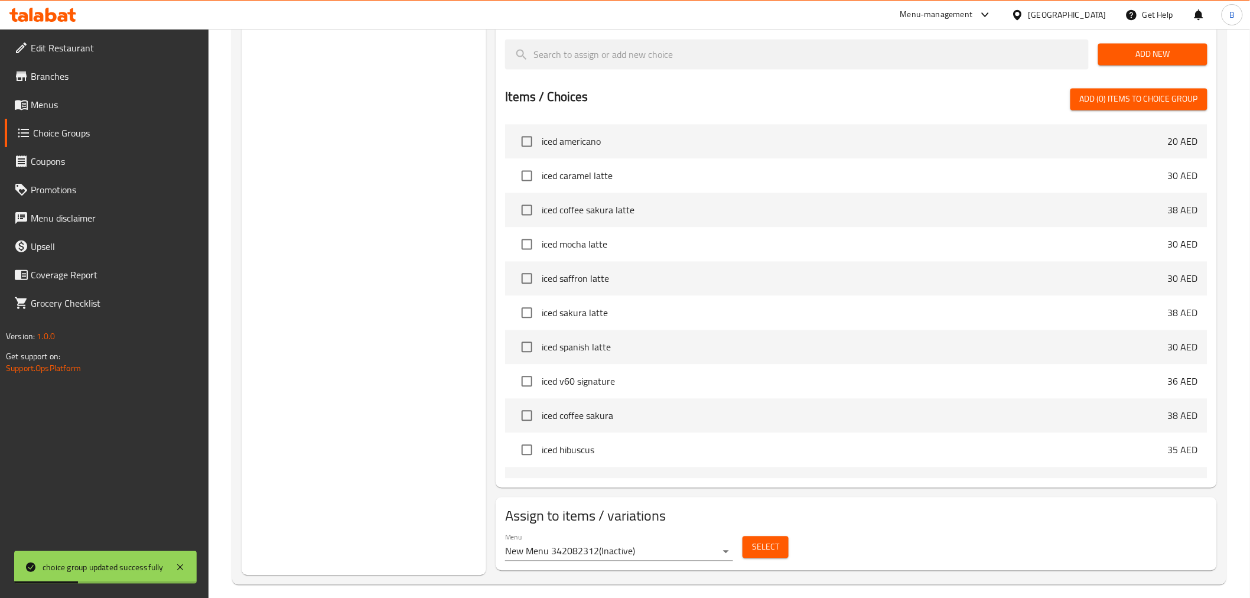
scroll to position [930, 0]
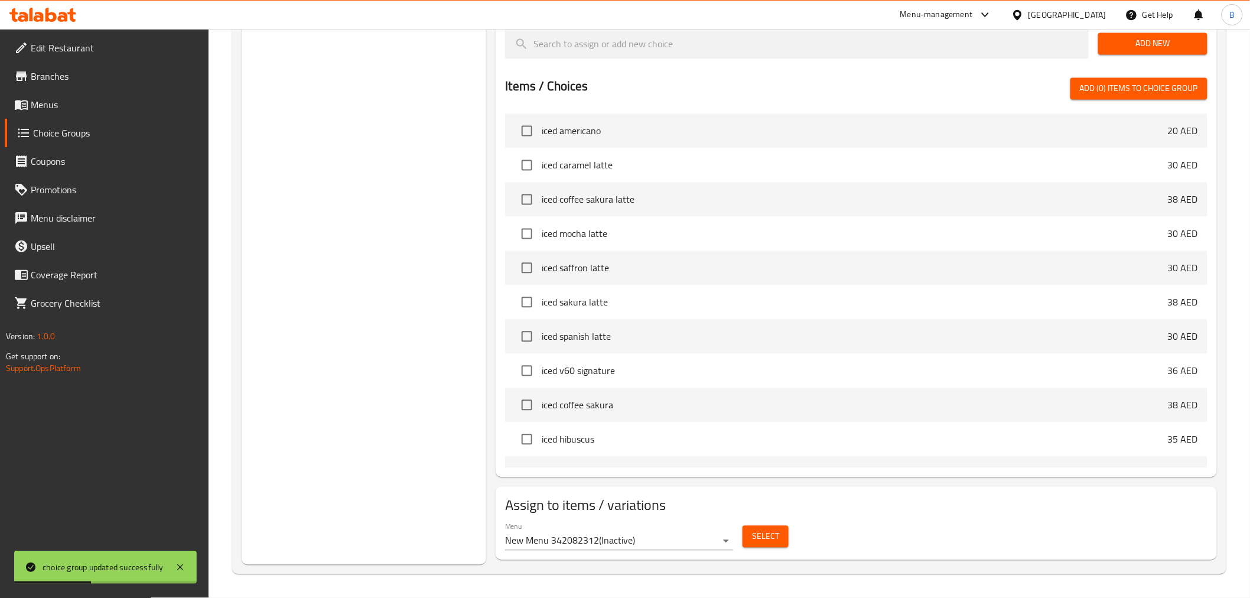
click at [768, 534] on span "Select" at bounding box center [765, 536] width 27 height 15
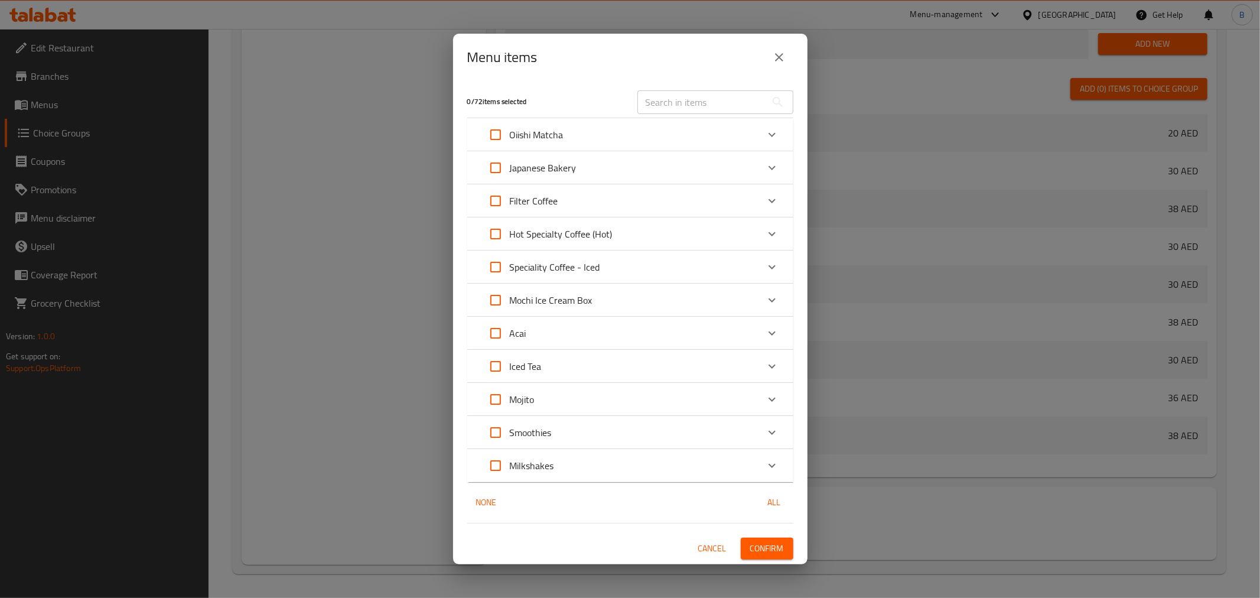
click at [497, 294] on input "Expand" at bounding box center [495, 300] width 28 height 28
checkbox input "true"
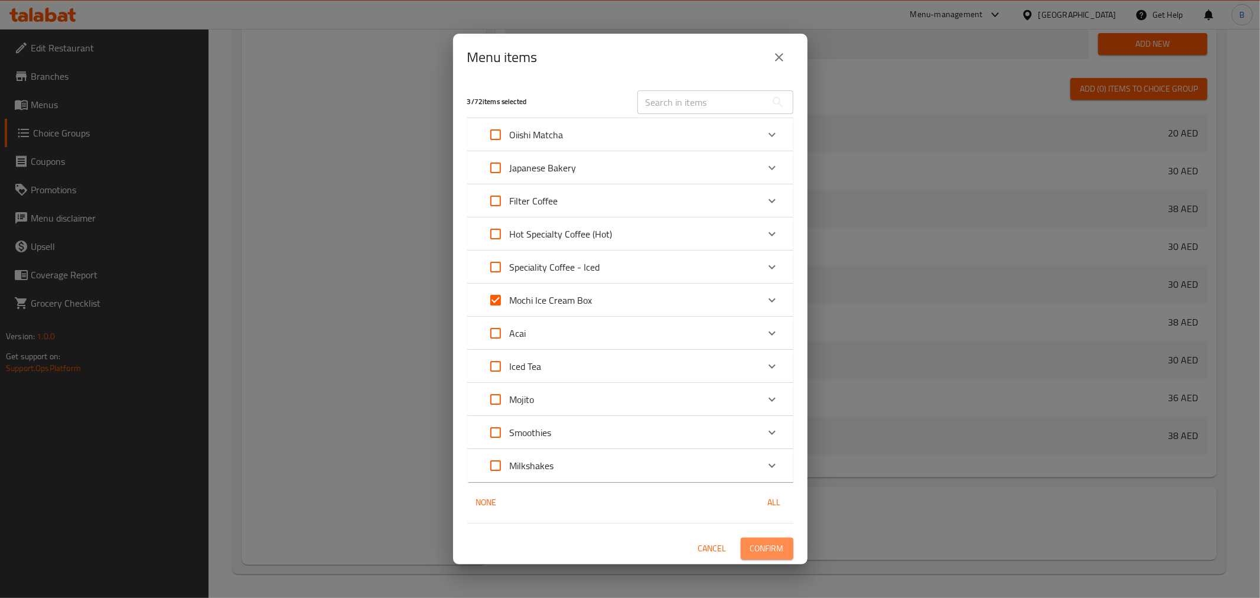
click at [765, 552] on span "Confirm" at bounding box center [767, 548] width 34 height 15
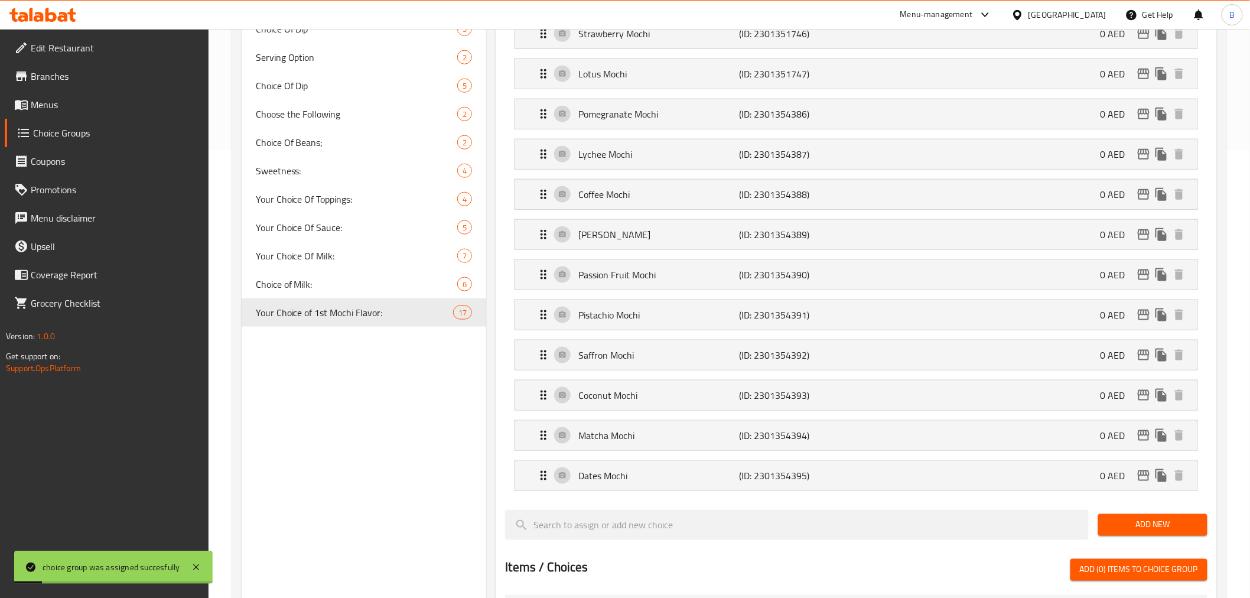
scroll to position [471, 0]
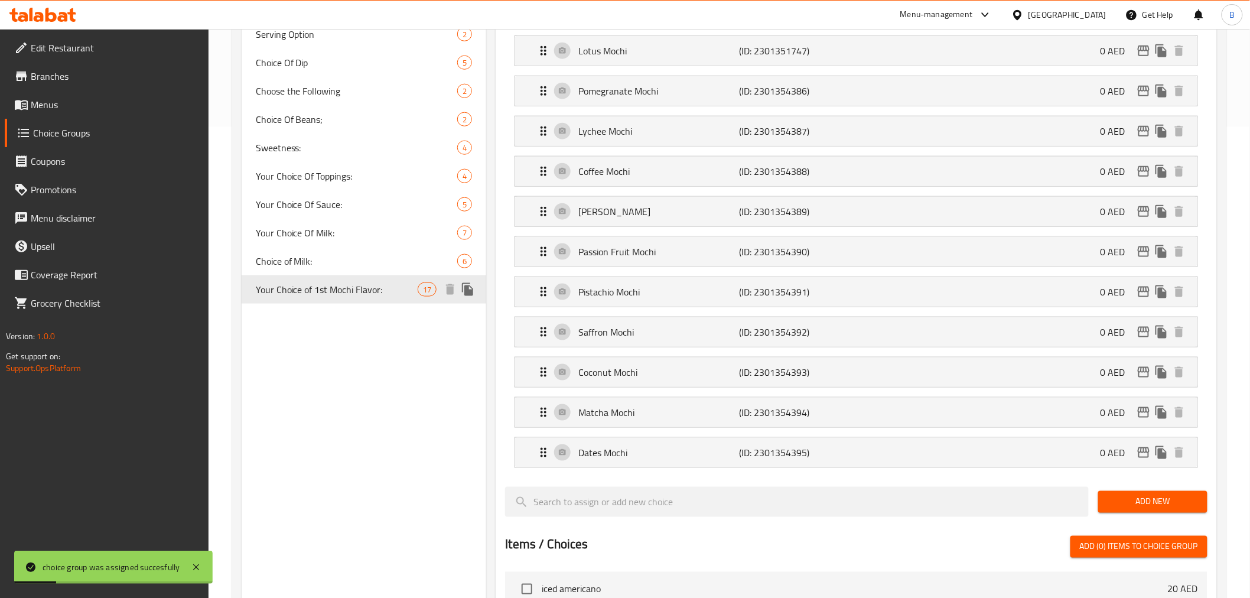
click at [468, 287] on icon "duplicate" at bounding box center [467, 289] width 11 height 13
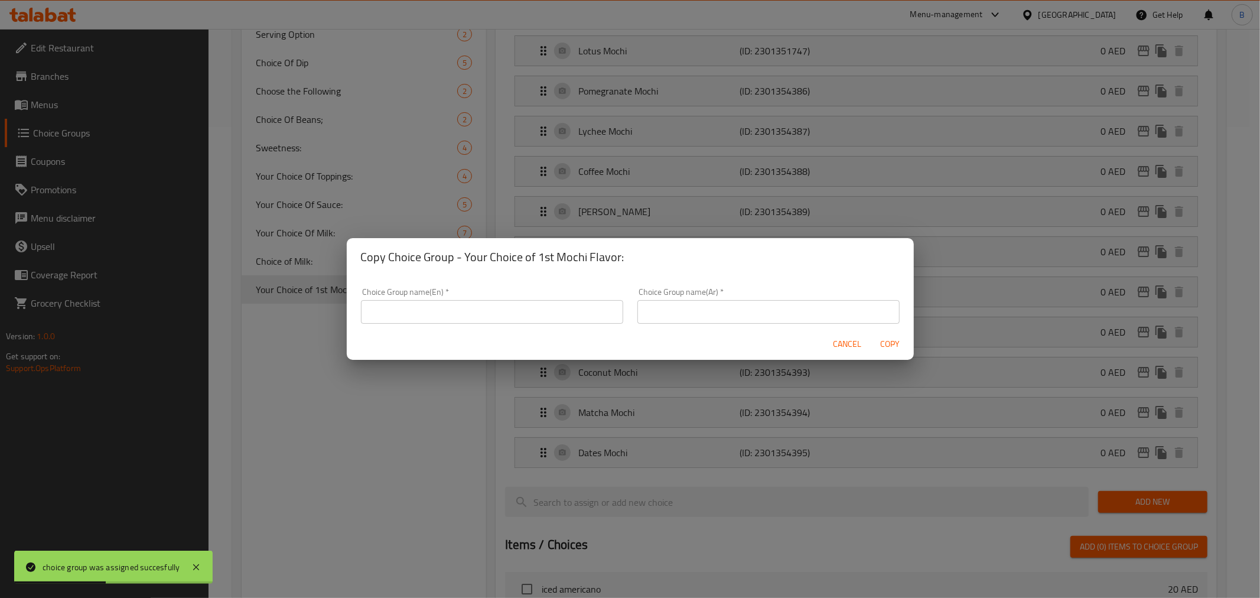
click at [849, 331] on div "Cancel Copy" at bounding box center [630, 343] width 567 height 31
click at [849, 340] on span "Cancel" at bounding box center [847, 344] width 28 height 15
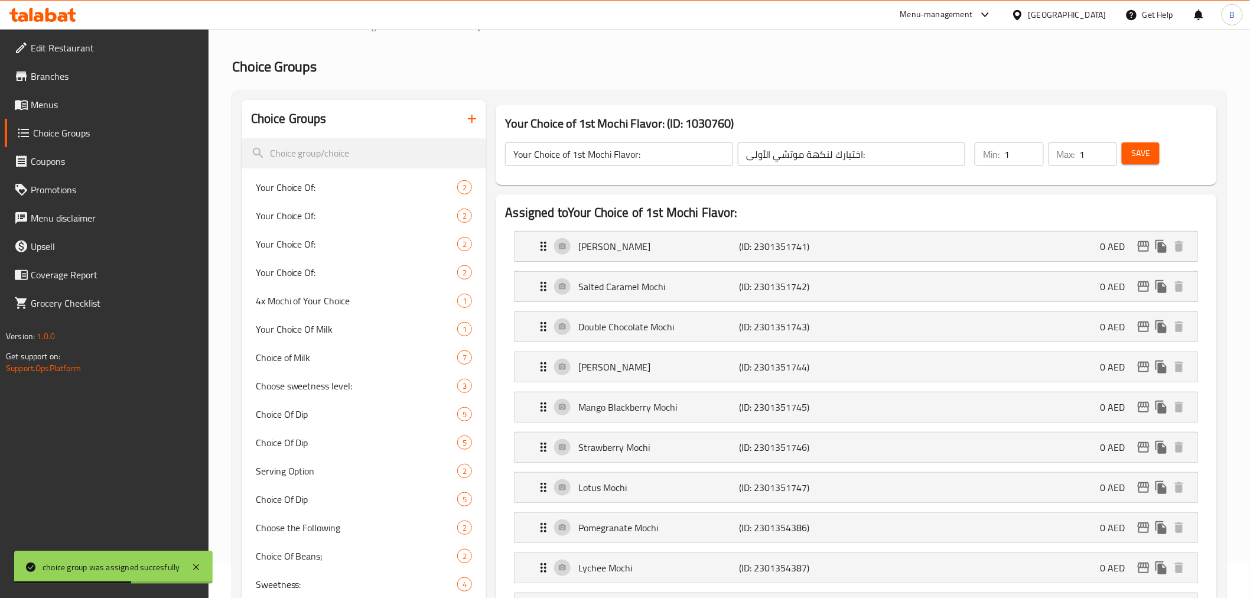
scroll to position [0, 0]
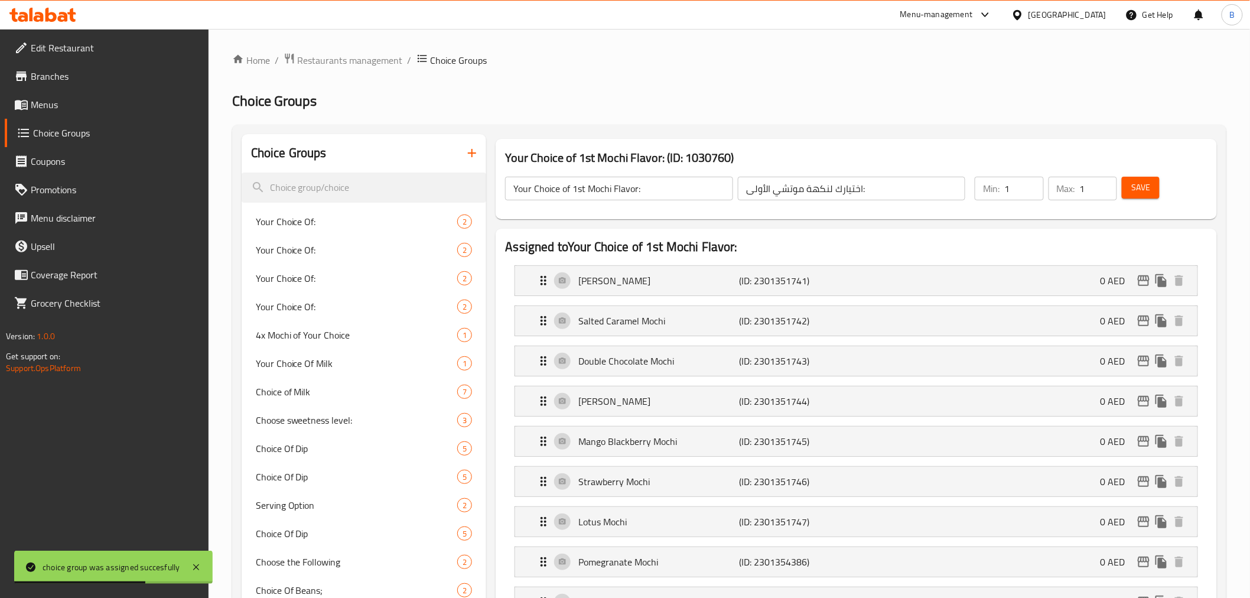
click at [898, 178] on input "اختيارك لنكهة موتشي الأولى:" at bounding box center [851, 189] width 227 height 24
click at [654, 185] on input "Your Choice of 1st Mochi Flavor:" at bounding box center [618, 189] width 227 height 24
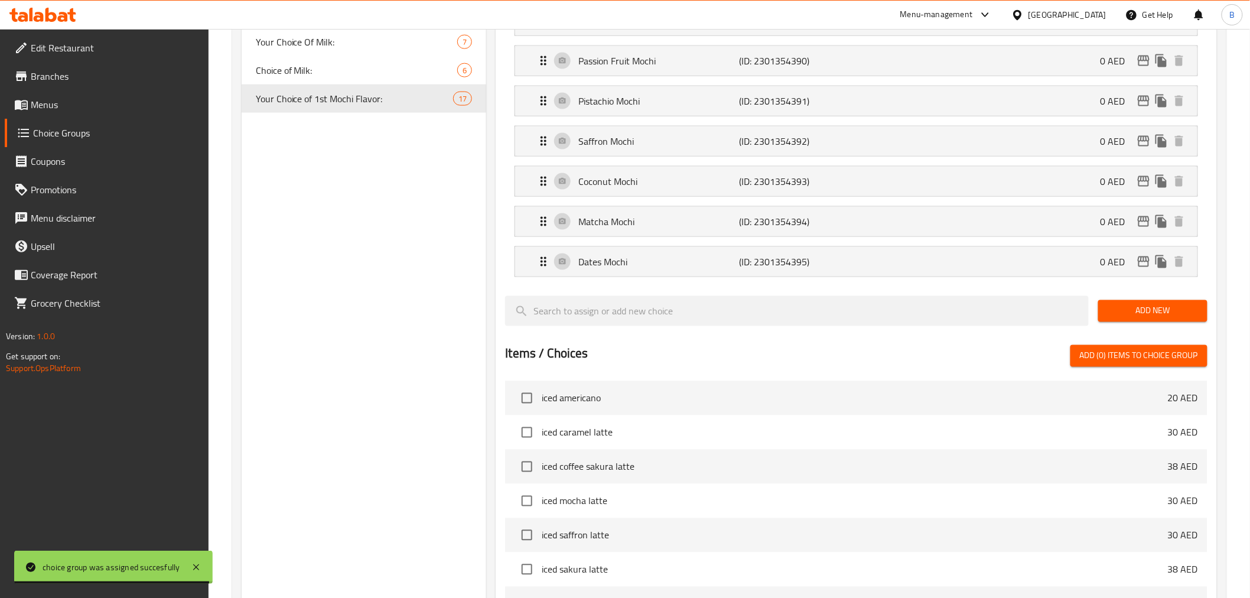
scroll to position [591, 0]
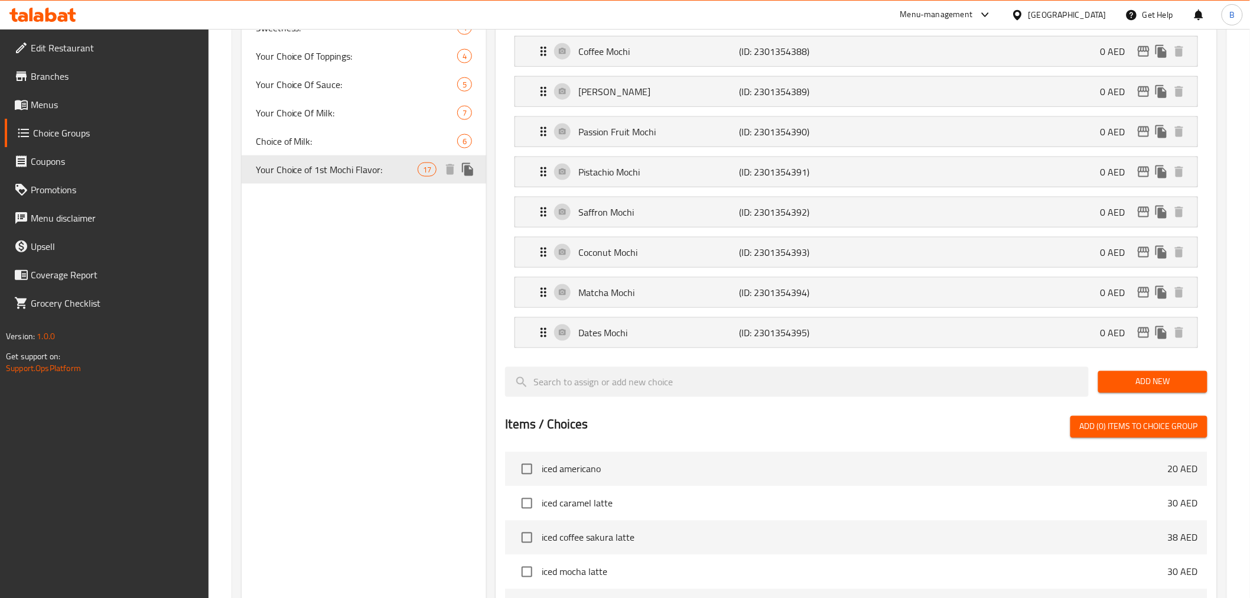
click at [471, 167] on icon "duplicate" at bounding box center [468, 169] width 14 height 14
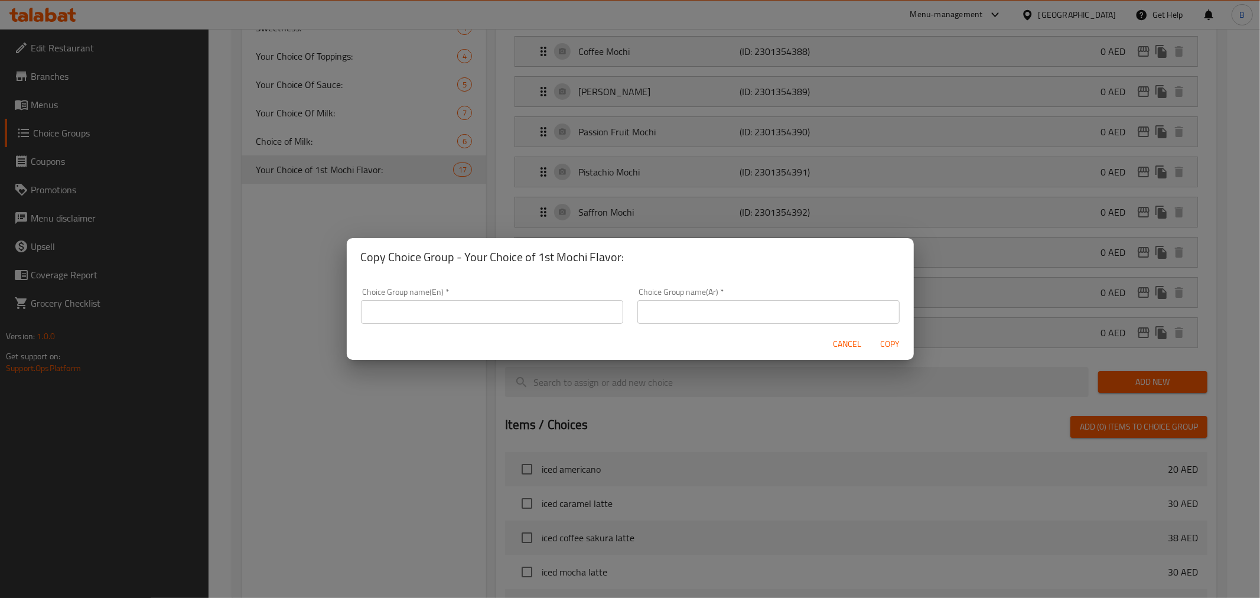
click at [476, 298] on div "Choice Group name(En)   * Choice Group name(En) *" at bounding box center [492, 306] width 262 height 36
click at [487, 308] on input "text" at bounding box center [492, 312] width 262 height 24
paste input "Your Choice of 1st Mochi Flavor:"
type input "Your Choice of 1st Mochi Flavor:"
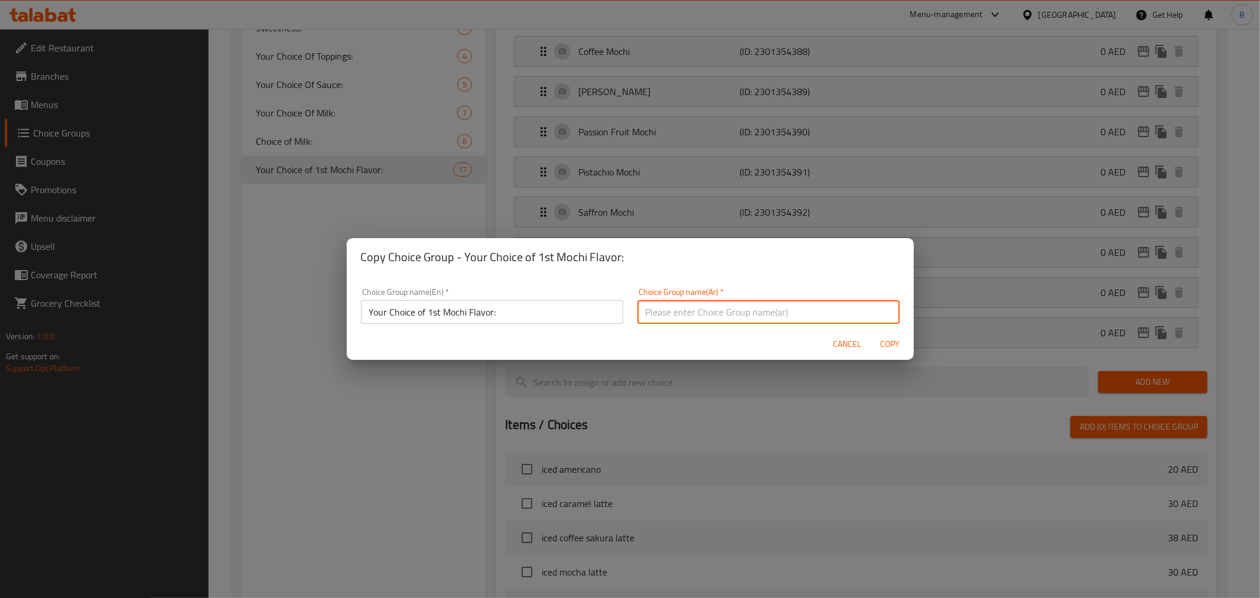
click at [752, 304] on input "text" at bounding box center [768, 312] width 262 height 24
type input "اختيارك لنكهة موتشي الأولى:"
click at [432, 309] on input "Your Choice of 1st Mochi Flavor:" at bounding box center [492, 312] width 262 height 24
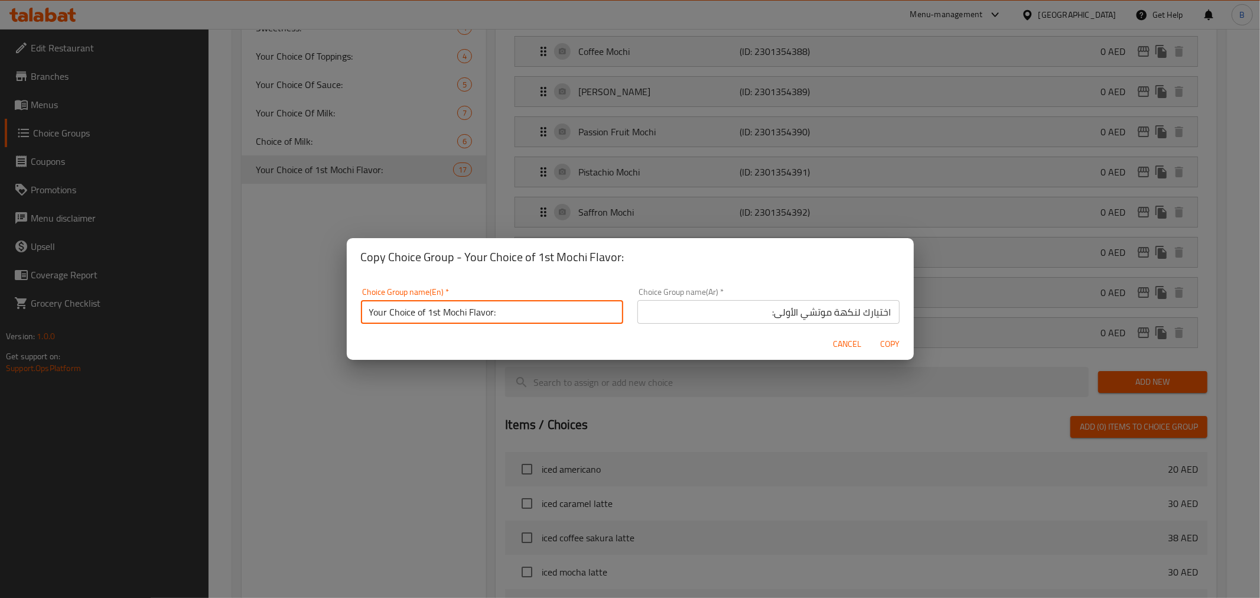
click at [432, 309] on input "Your Choice of 1st Mochi Flavor:" at bounding box center [492, 312] width 262 height 24
type input "Your Choice of 2nd Mochi Flavor:"
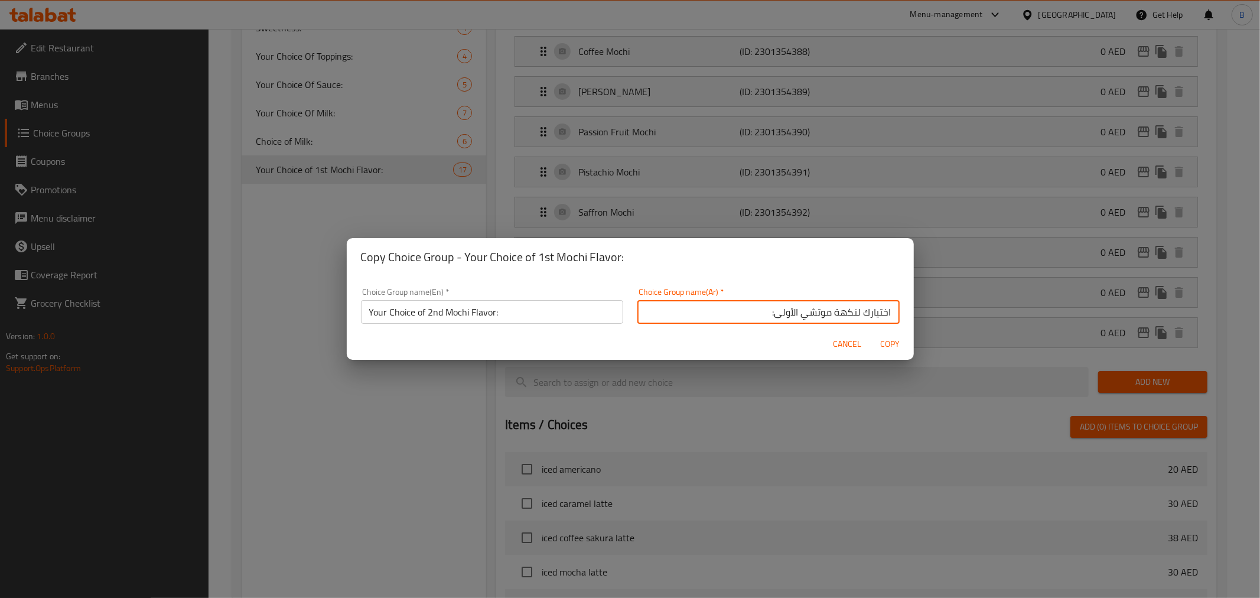
click at [780, 312] on input "اختيارك لنكهة موتشي الأولى:" at bounding box center [768, 312] width 262 height 24
type input "اختيارك لنكهة موتشي الثانية:"
click at [879, 348] on span "Copy" at bounding box center [890, 344] width 28 height 15
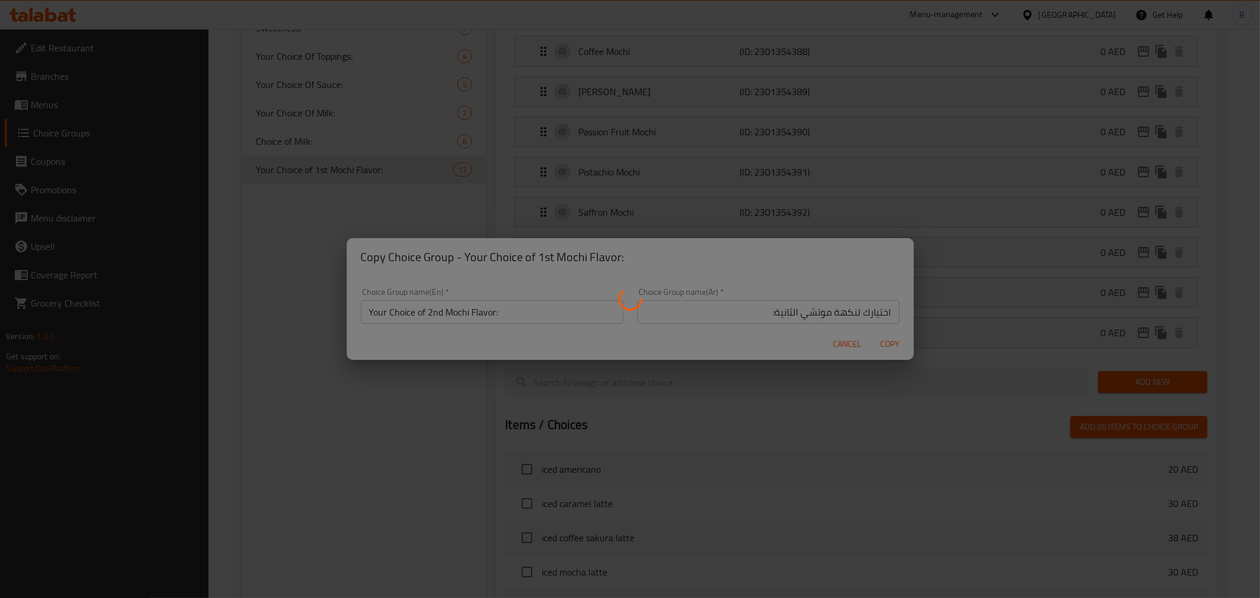
type input "Your Choice of 2nd Mochi Flavor:"
type input "اختيارك لنكهة موتشي الثانية:"
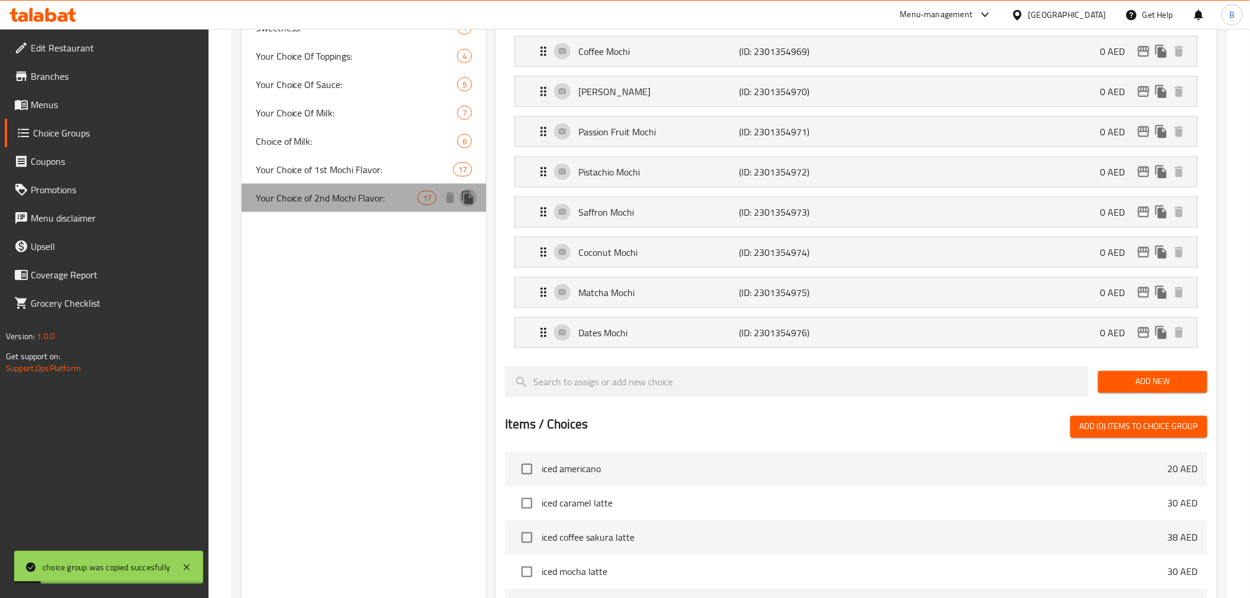
click at [471, 202] on icon "duplicate" at bounding box center [467, 197] width 11 height 13
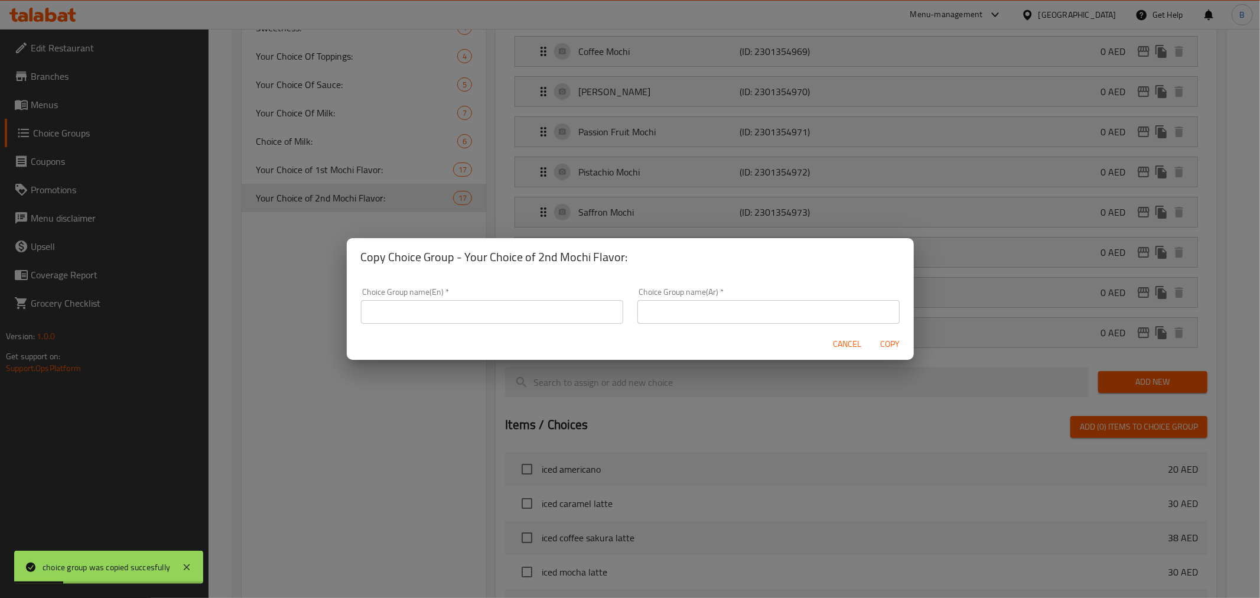
click at [517, 310] on input "text" at bounding box center [492, 312] width 262 height 24
type input "Your Choice of First Mochi Flavor:"
click at [686, 306] on input "text" at bounding box center [768, 312] width 262 height 24
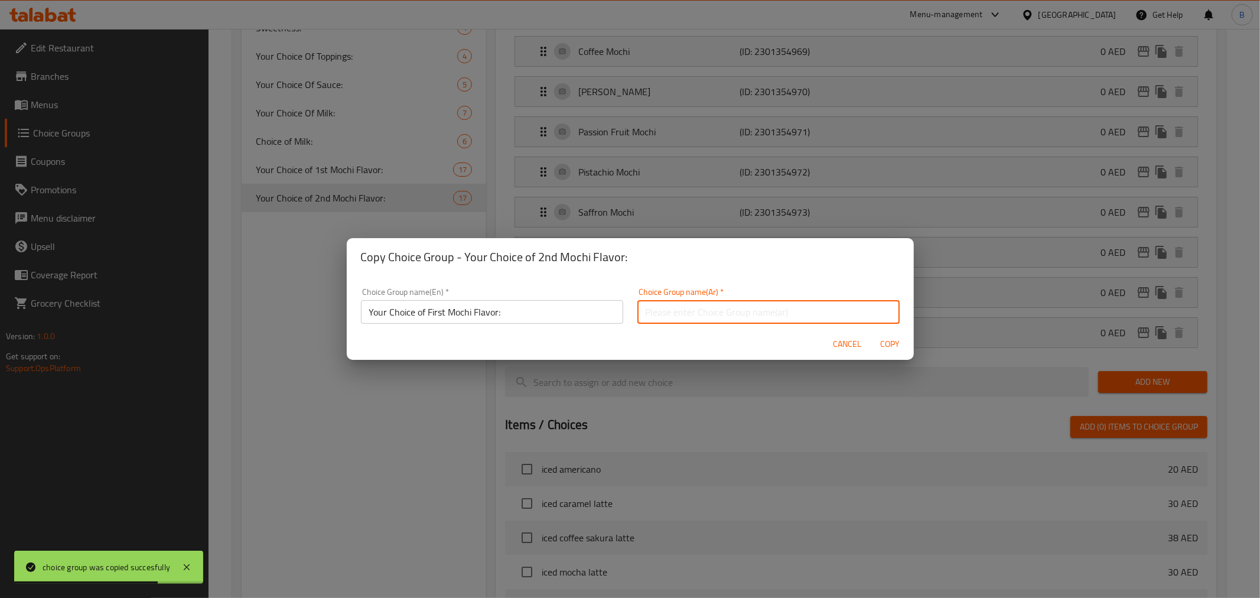
paste input "اختيارك لنكهة موتشي الأولى:"
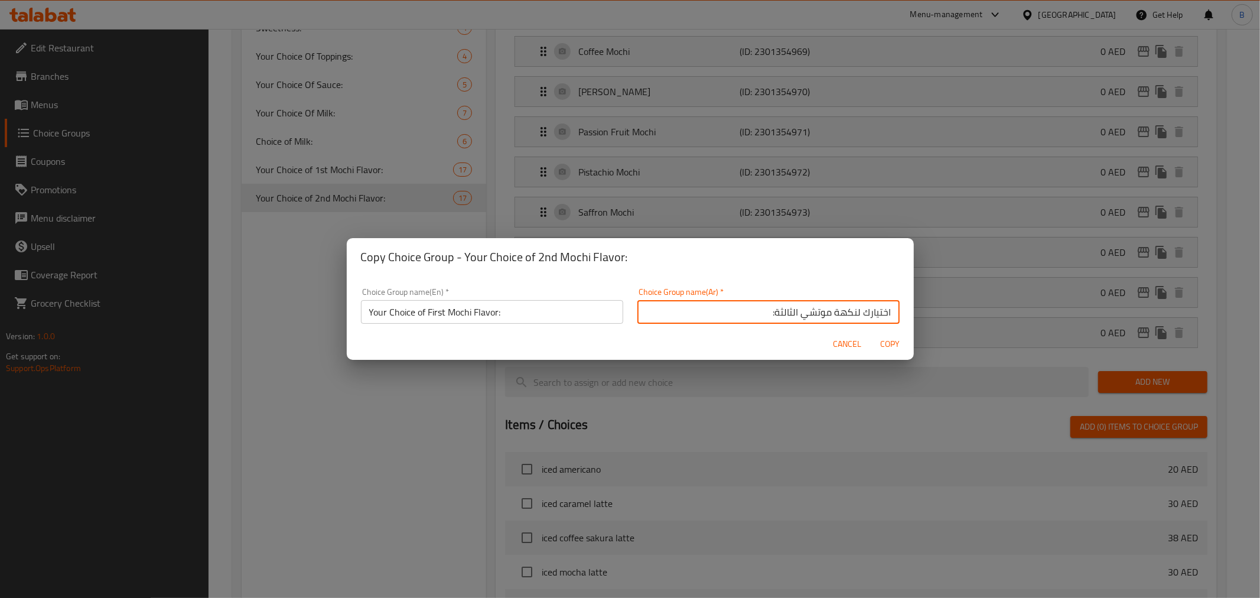
type input "اختيارك لنكهة موتشي الثالثة:"
click at [434, 317] on input "Your Choice of First Mochi Flavor:" at bounding box center [492, 312] width 262 height 24
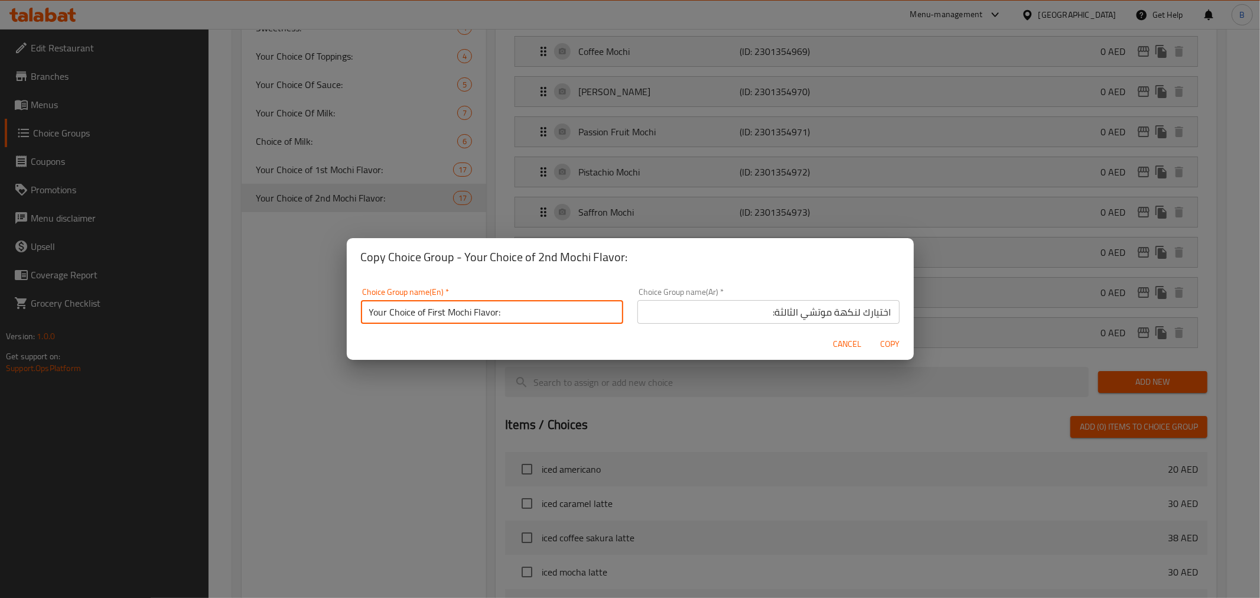
click at [434, 317] on input "Your Choice of First Mochi Flavor:" at bounding box center [492, 312] width 262 height 24
type input "Your Choice of 3rd Mochi Flavor:"
click at [874, 346] on button "Copy" at bounding box center [890, 344] width 38 height 22
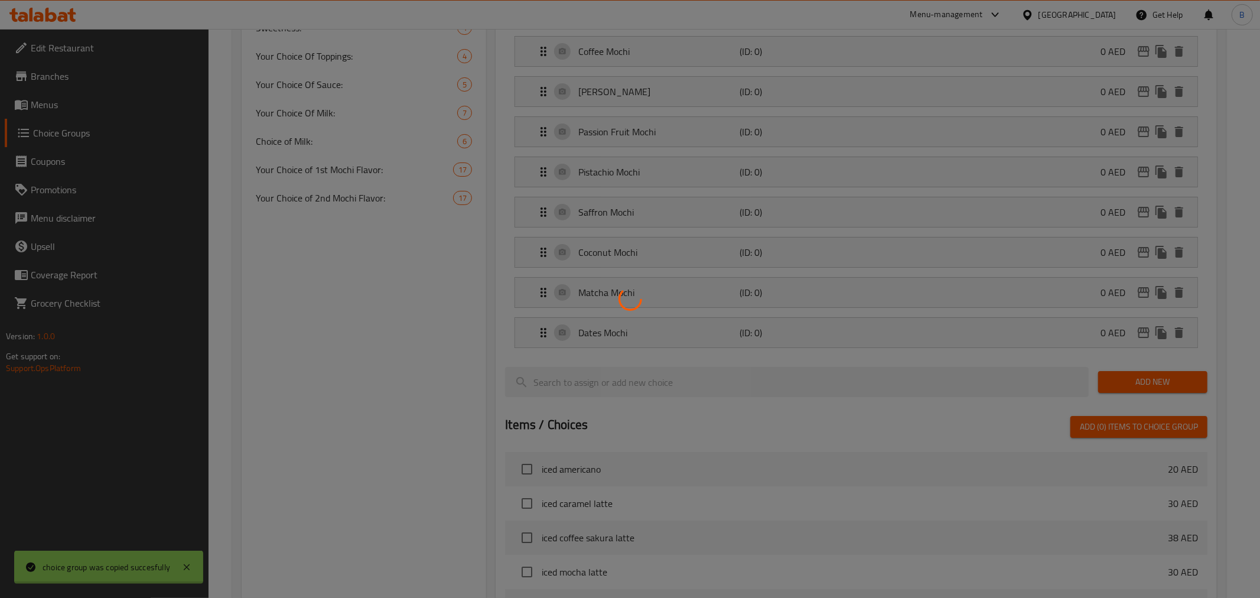
type input "Your Choice of 3rd Mochi Flavor:"
type input "اختيارك لنكهة موتشي الثالثة:"
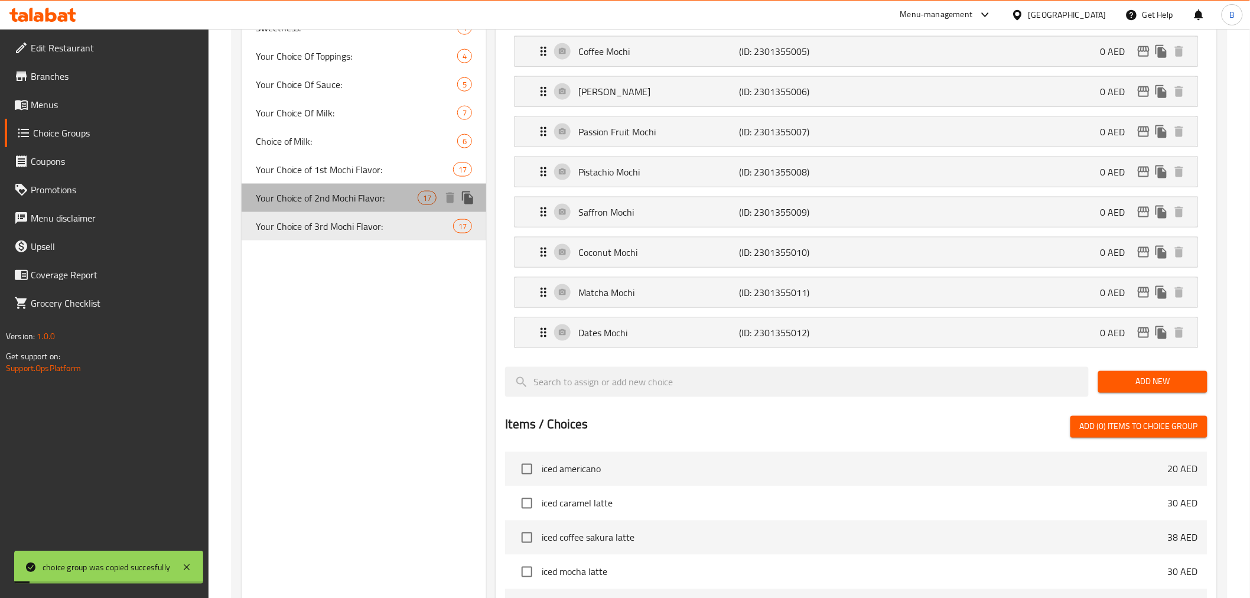
drag, startPoint x: 363, startPoint y: 203, endPoint x: 369, endPoint y: 144, distance: 58.8
click at [362, 206] on div "Your Choice of 2nd Mochi Flavor: 17" at bounding box center [364, 198] width 245 height 28
type input "Your Choice of 2nd Mochi Flavor:"
type input "اختيارك لنكهة موتشي الثانية:"
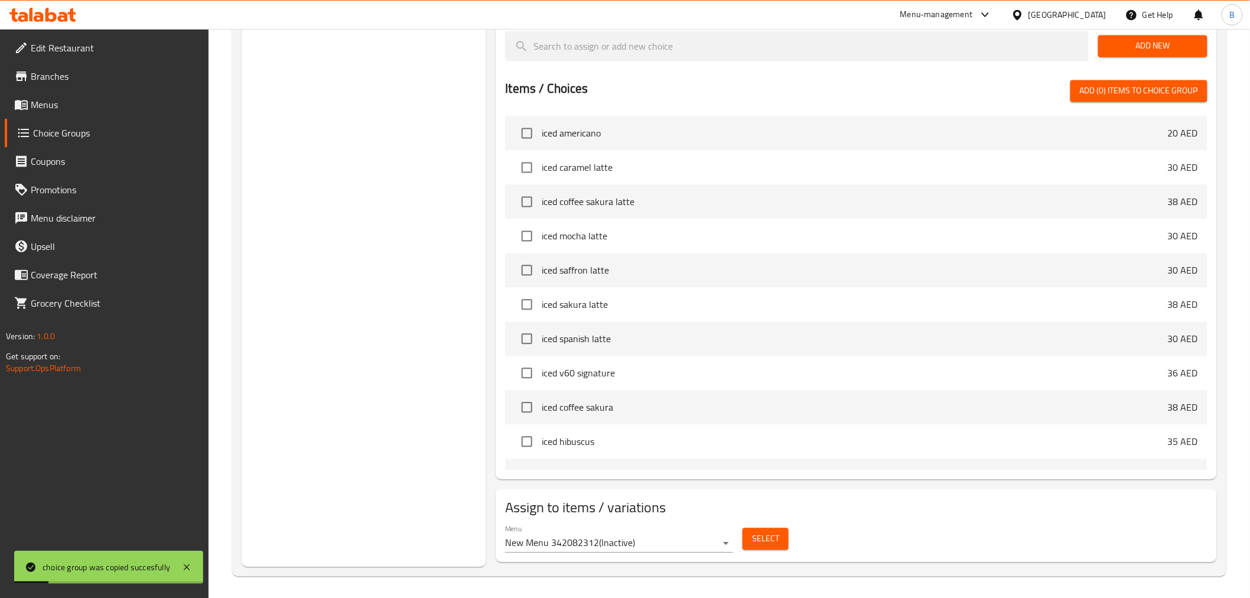
scroll to position [930, 0]
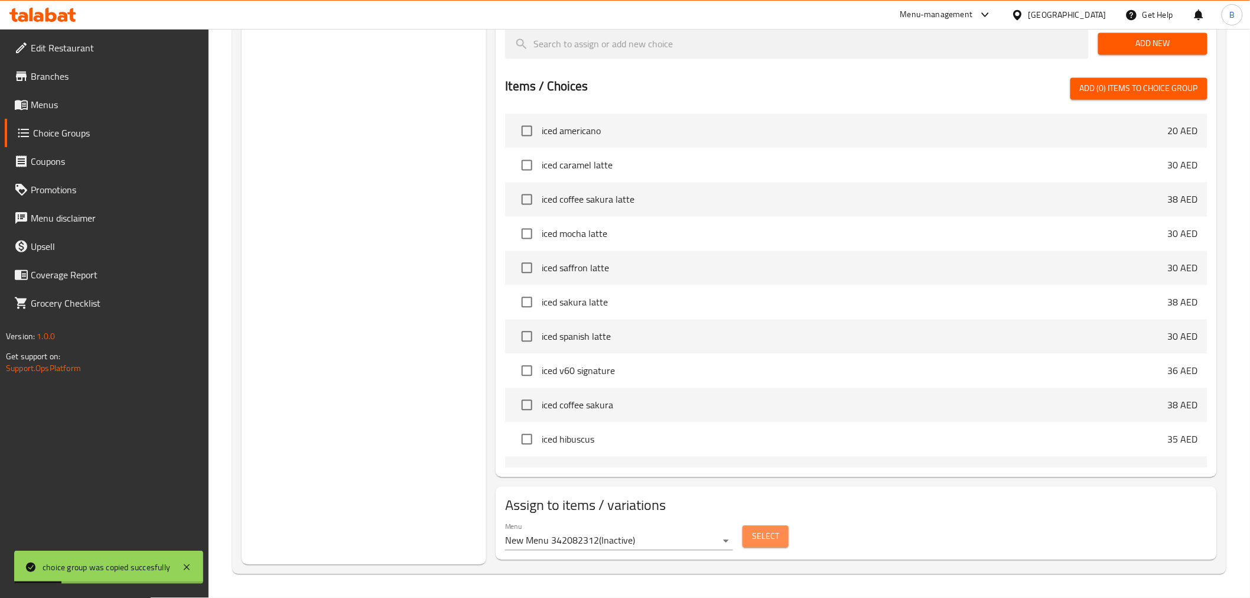
click at [765, 529] on span "Select" at bounding box center [765, 536] width 27 height 15
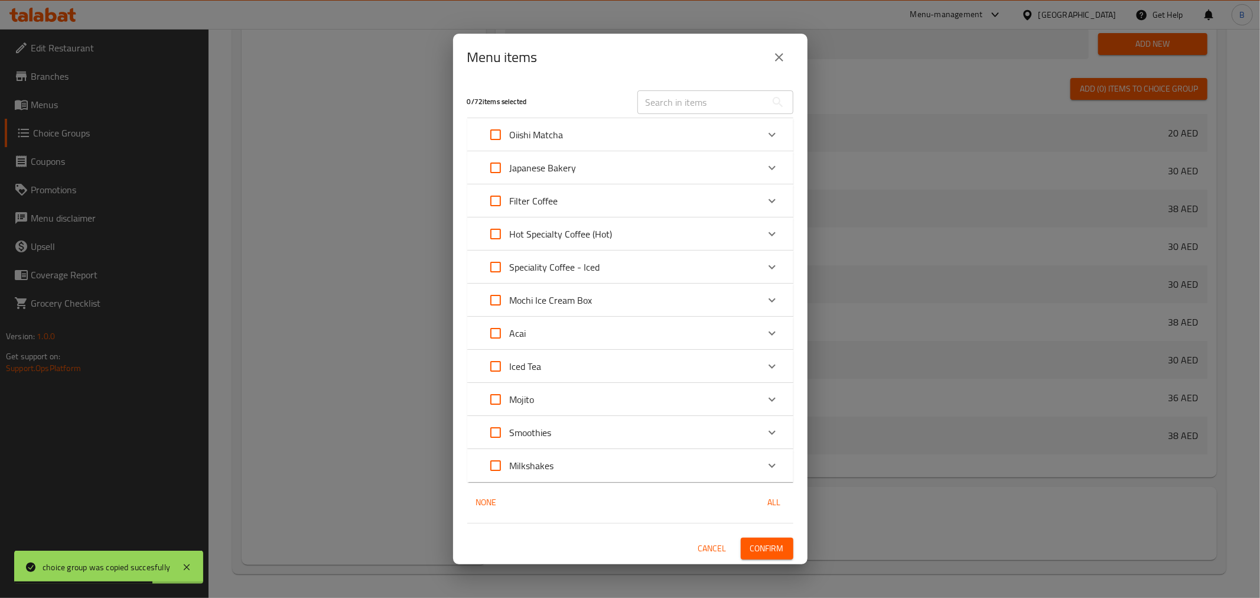
click at [491, 299] on input "Expand" at bounding box center [495, 300] width 28 height 28
checkbox input "true"
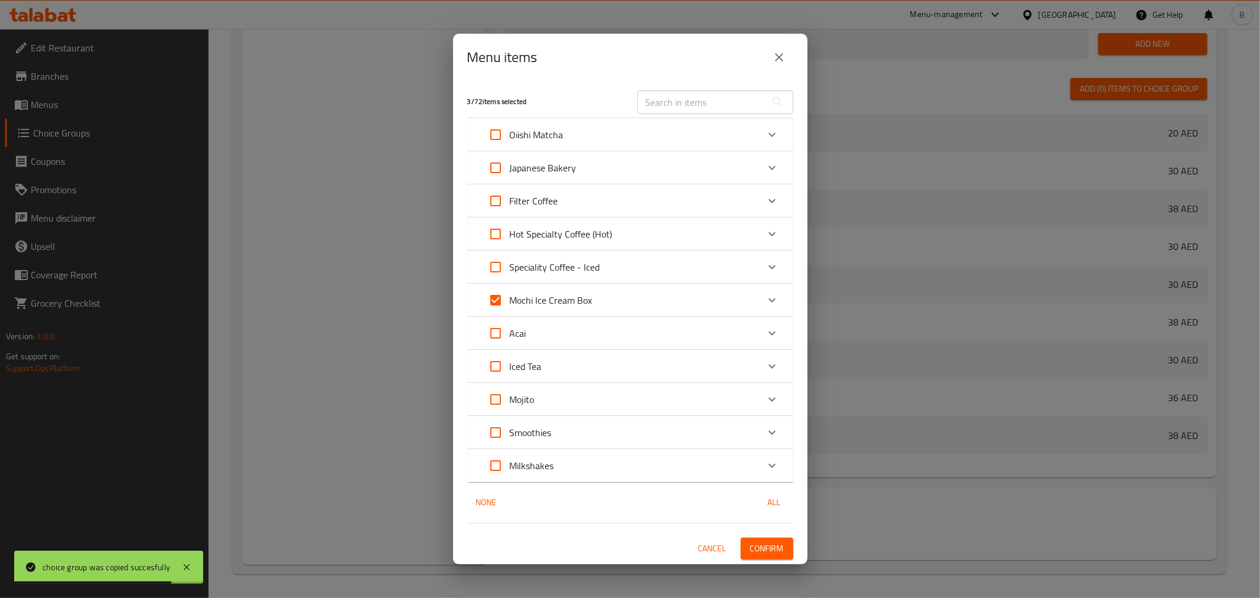
click at [785, 552] on button "Confirm" at bounding box center [767, 548] width 53 height 22
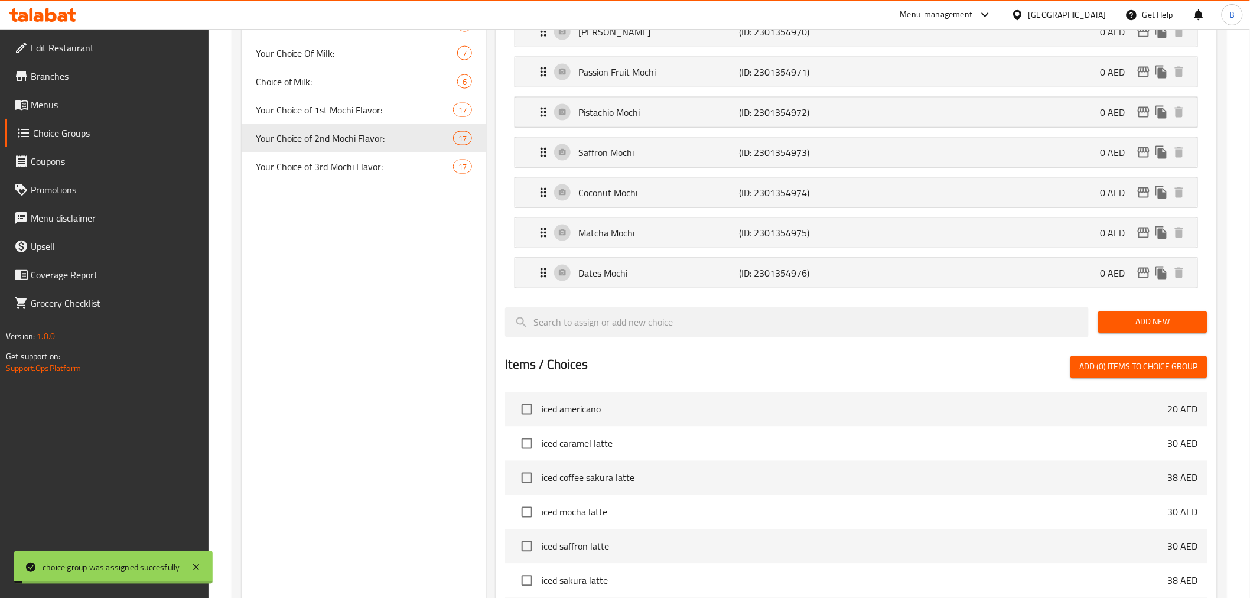
scroll to position [602, 0]
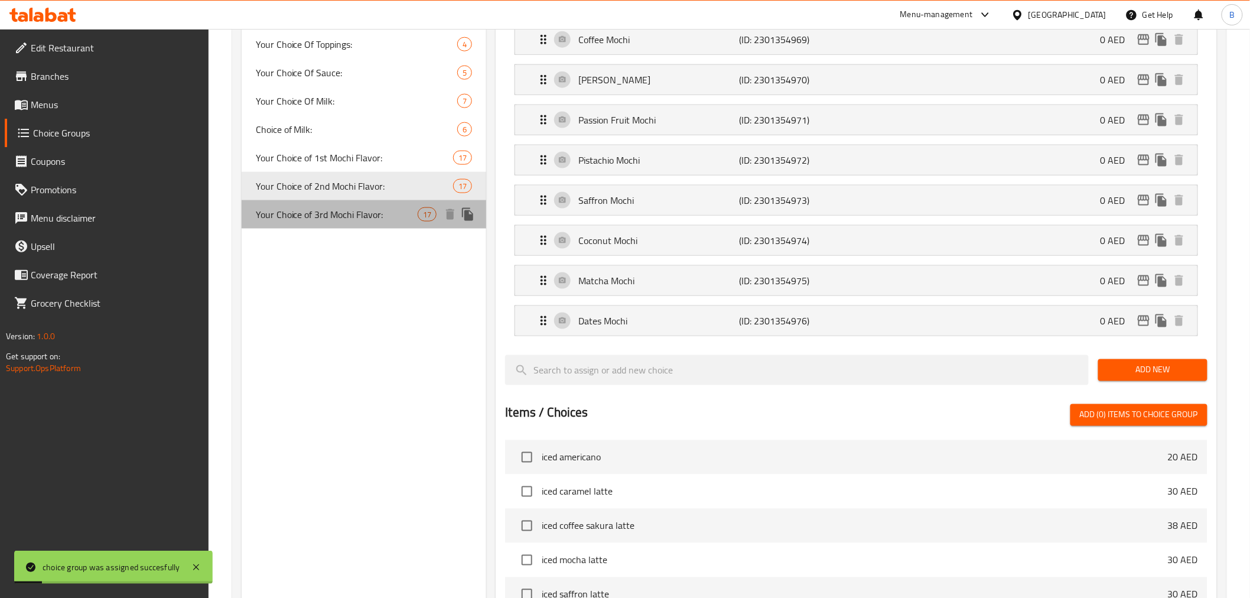
click at [383, 223] on div "Your Choice of 3rd Mochi Flavor: 17" at bounding box center [364, 214] width 245 height 28
type input "Your Choice of 3rd Mochi Flavor:"
type input "اختيارك لنكهة موتشي الثالثة:"
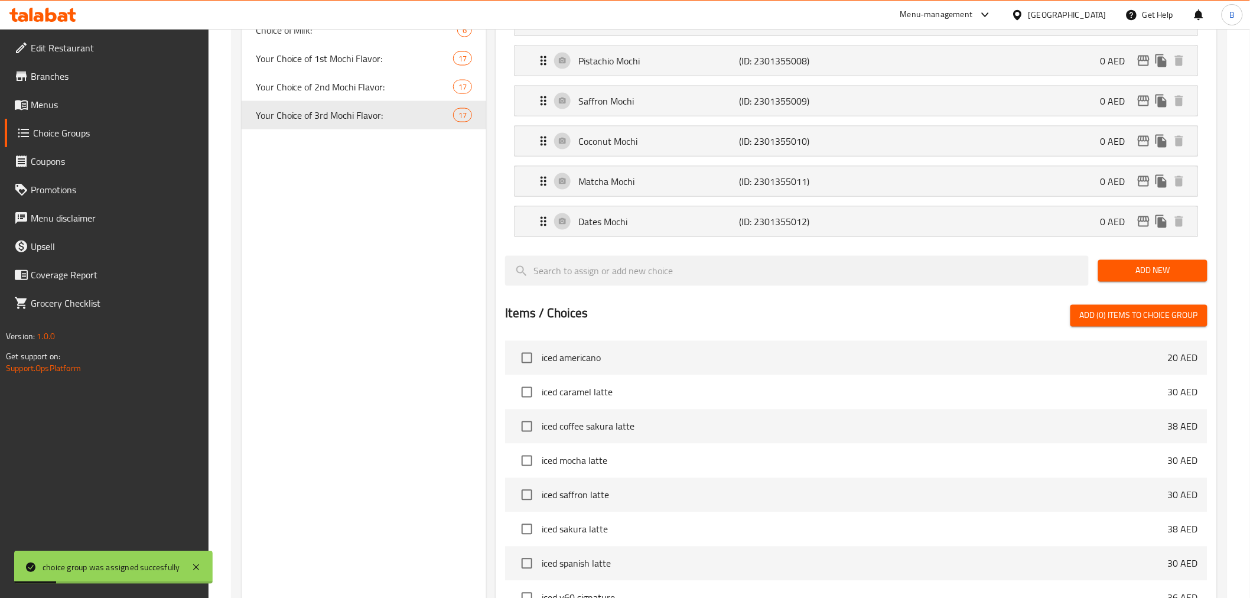
scroll to position [930, 0]
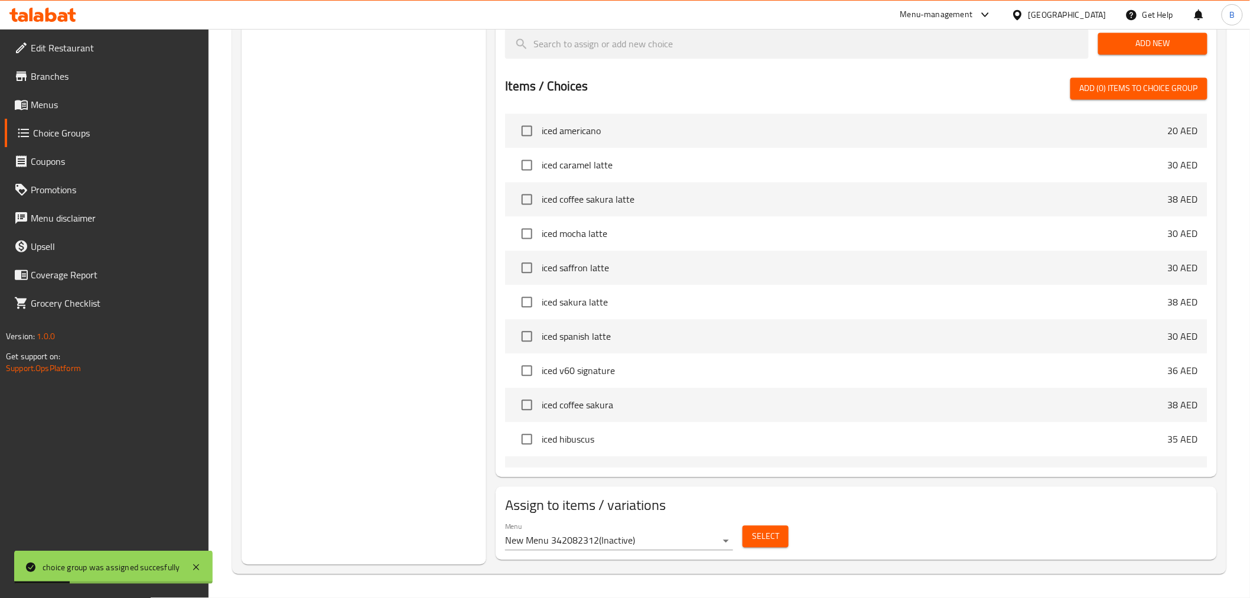
click at [750, 527] on button "Select" at bounding box center [765, 537] width 46 height 22
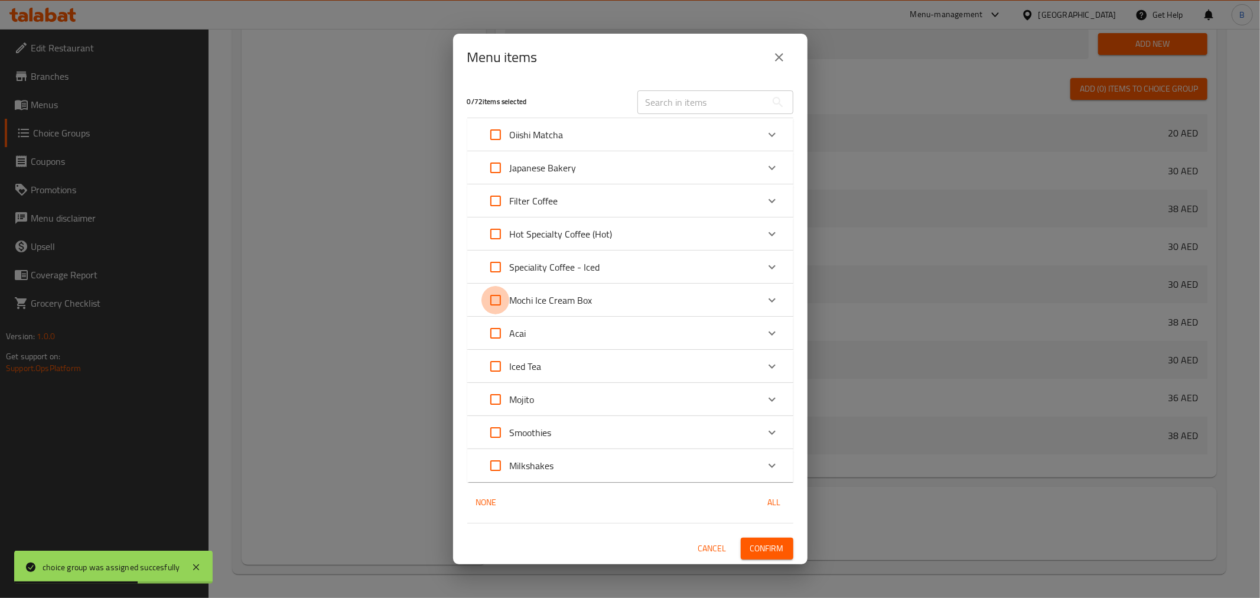
click at [500, 306] on input "Expand" at bounding box center [495, 300] width 28 height 28
checkbox input "true"
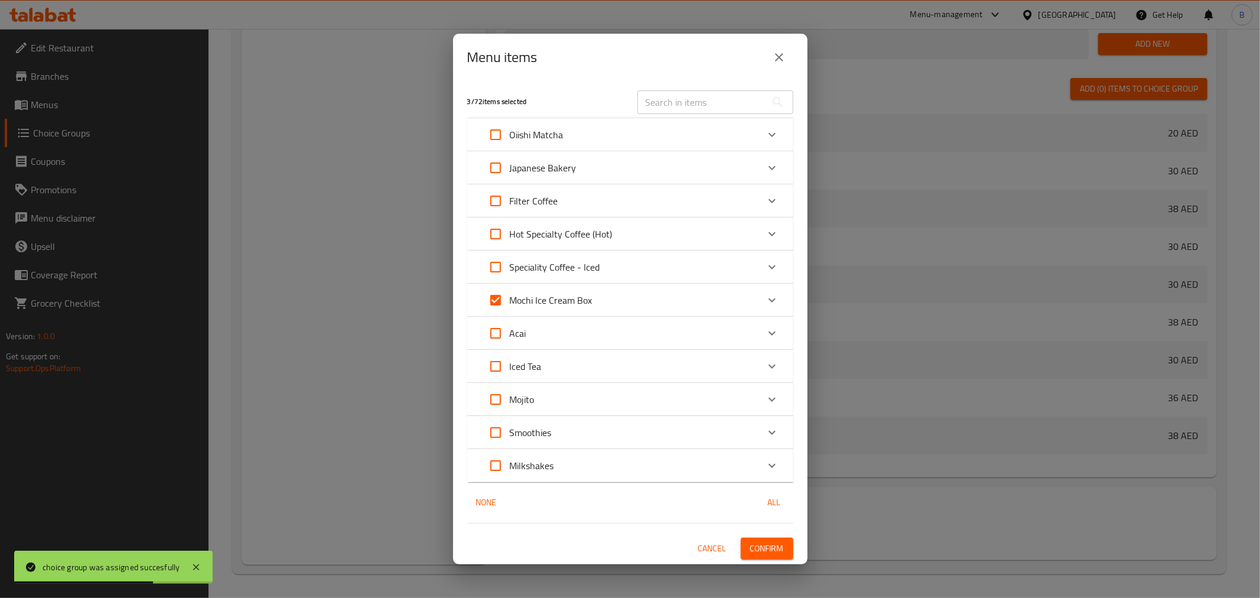
click at [786, 543] on button "Confirm" at bounding box center [767, 548] width 53 height 22
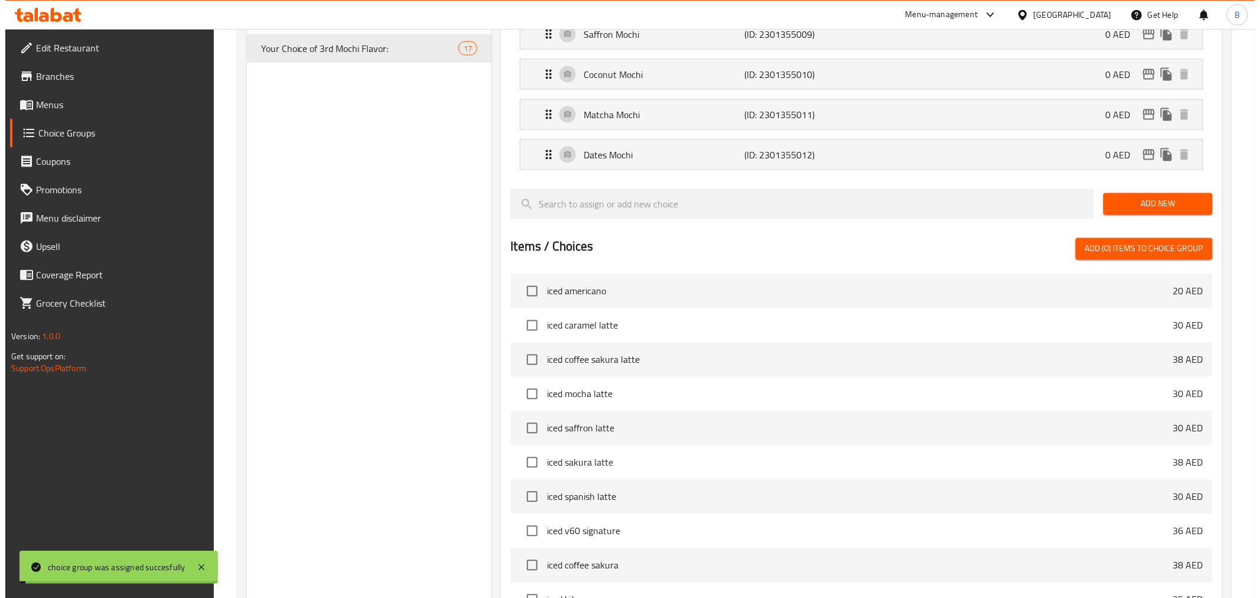
scroll to position [536, 0]
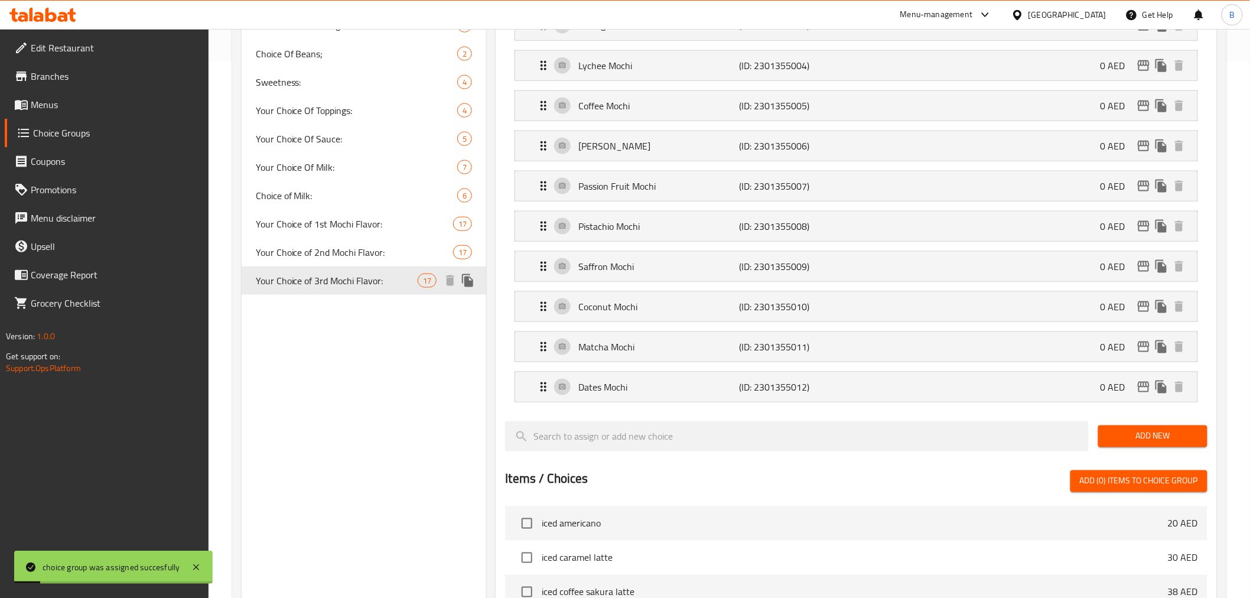
click at [470, 282] on icon "duplicate" at bounding box center [467, 280] width 11 height 13
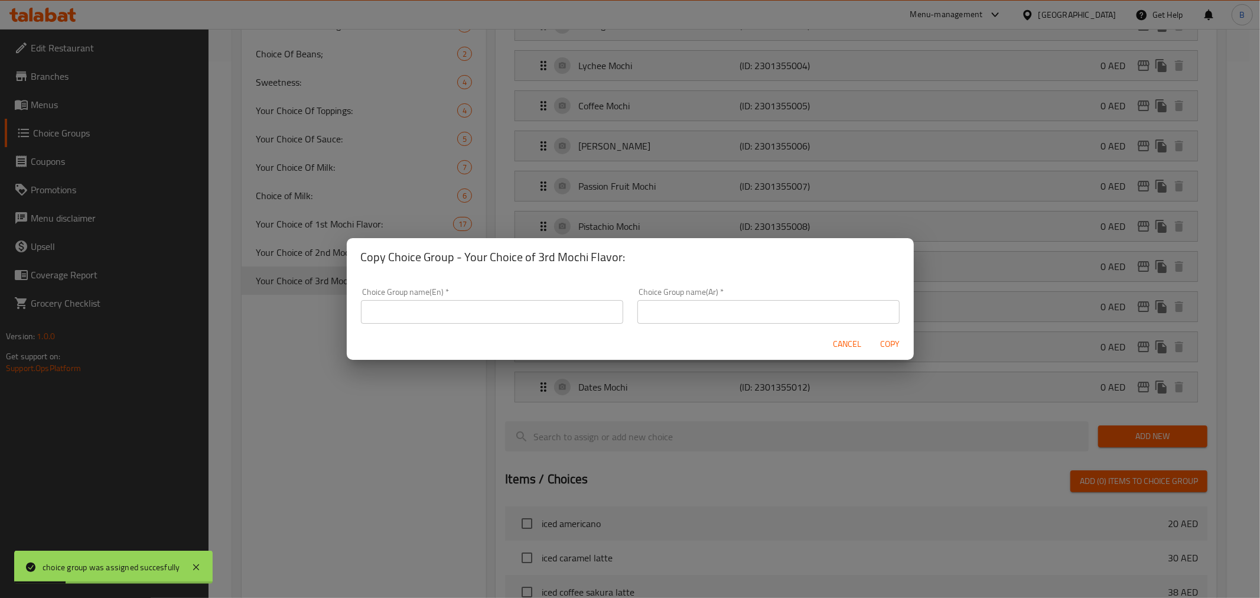
click at [473, 327] on div "Choice Group name(En)   * Choice Group name(En) *" at bounding box center [492, 306] width 276 height 50
click at [479, 320] on input "text" at bounding box center [492, 312] width 262 height 24
type input "Your Choice of First Mochi Flavor:"
click at [754, 308] on input "text" at bounding box center [768, 312] width 262 height 24
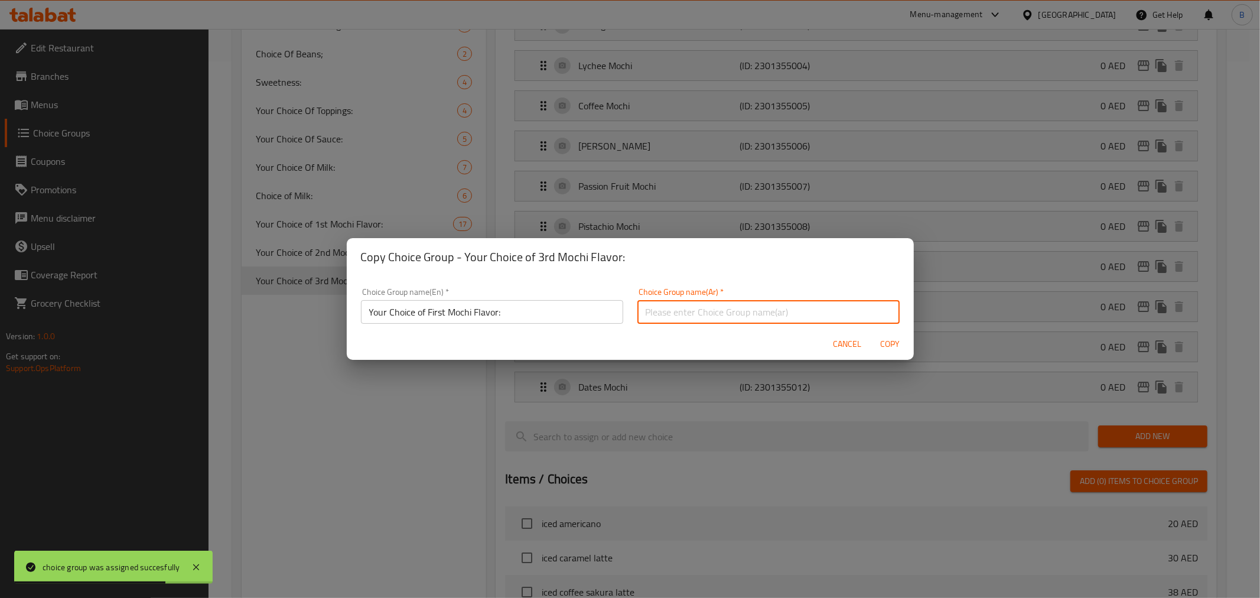
click at [712, 309] on input "text" at bounding box center [768, 312] width 262 height 24
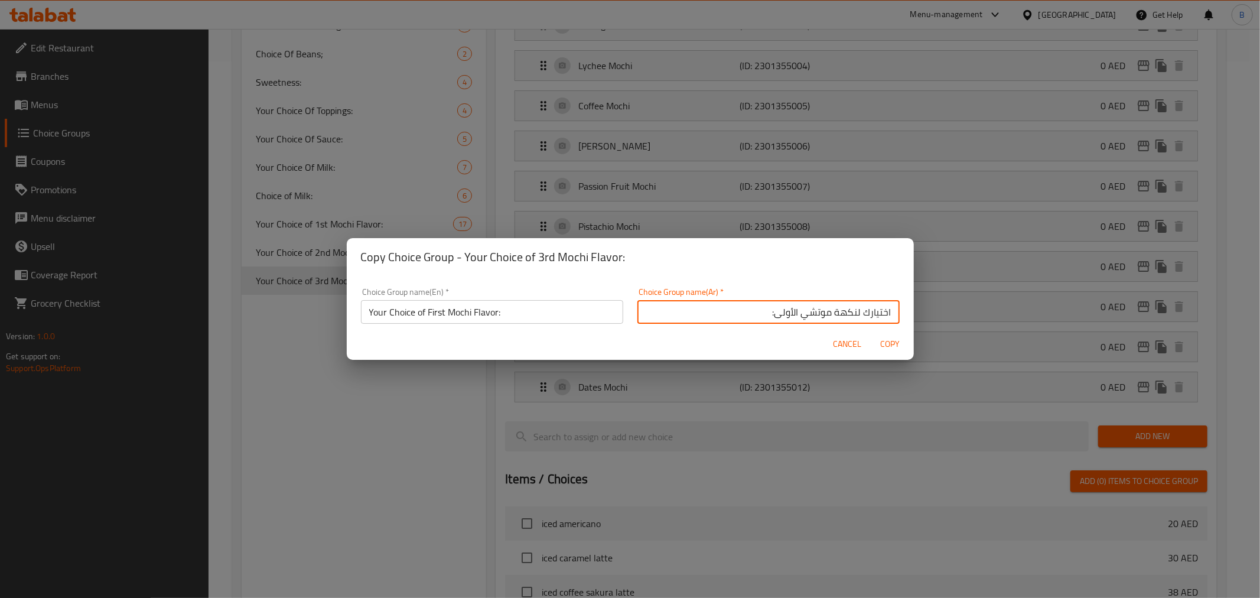
click at [776, 319] on input "اختيارك لنكهة موتشي الأولى:" at bounding box center [768, 312] width 262 height 24
click at [776, 316] on input "اختيارك لنكهة موتشي الأولى:" at bounding box center [768, 312] width 262 height 24
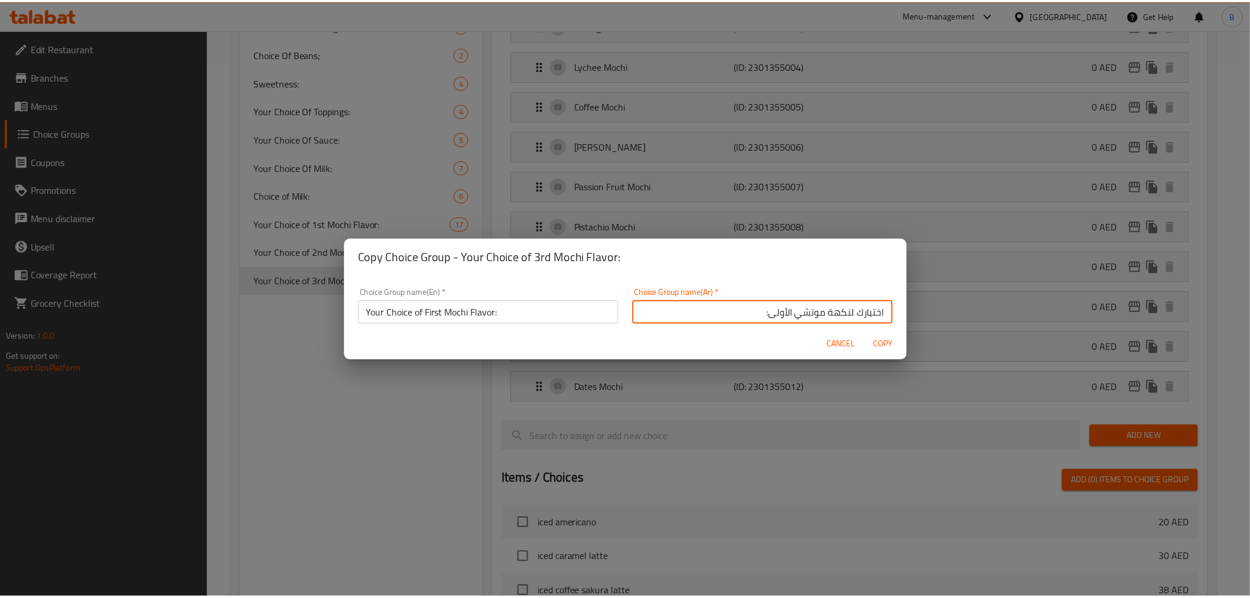
scroll to position [3, 0]
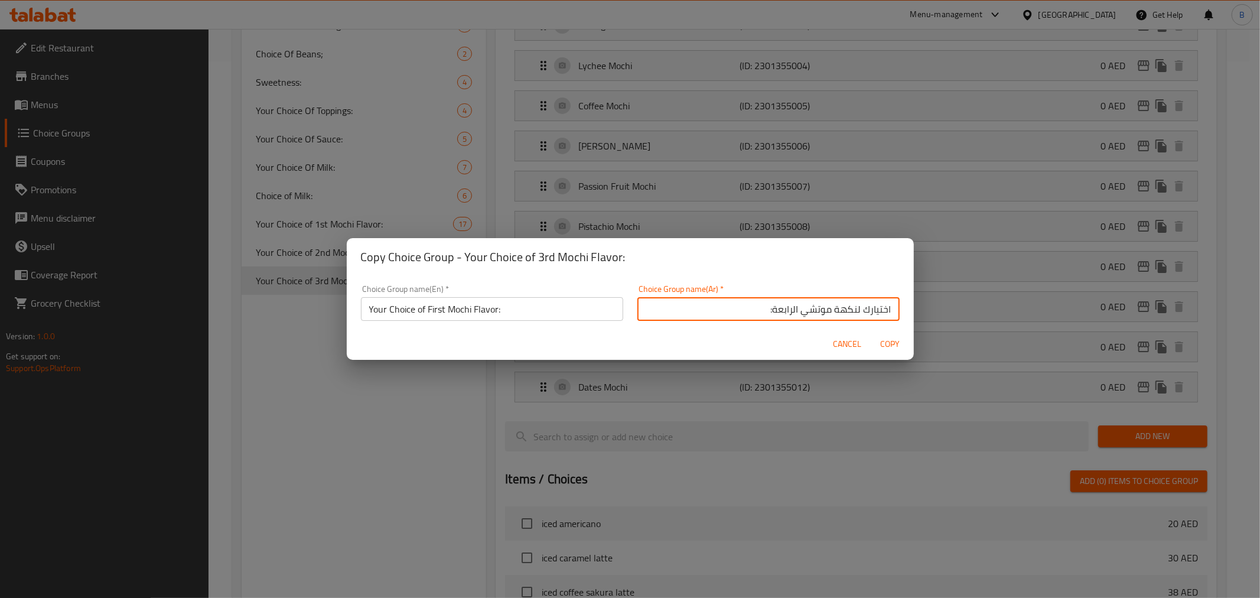
type input "اختيارك لنكهة موتشي الرابعة:"
click at [441, 310] on input "Your Choice of First Mochi Flavor:" at bounding box center [492, 309] width 262 height 24
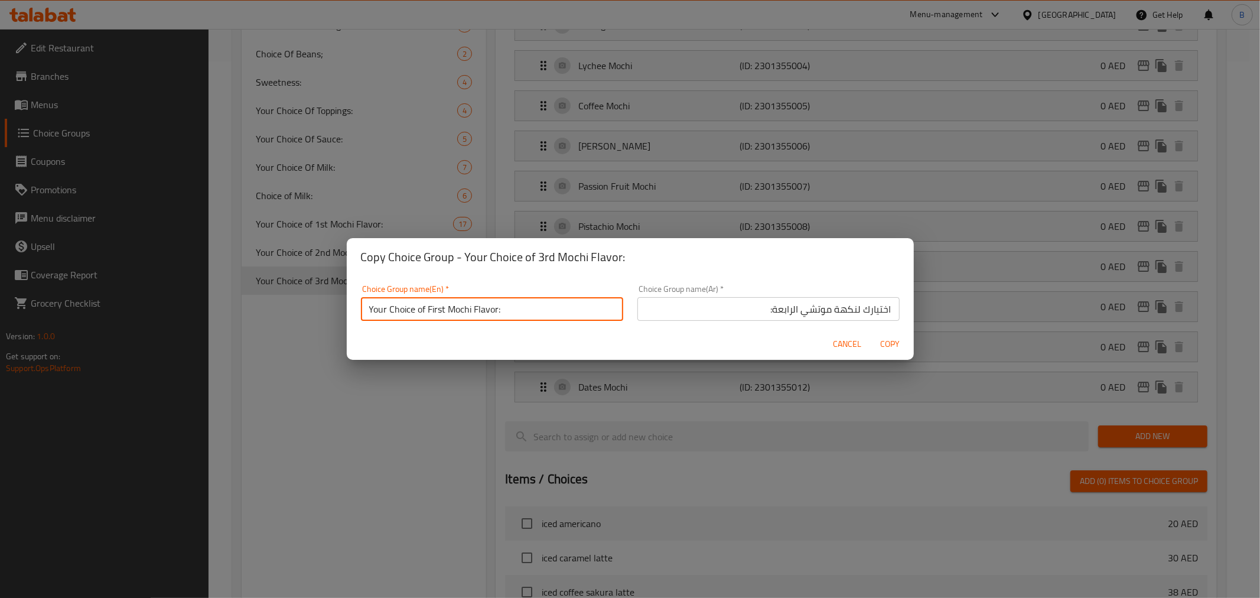
click at [441, 310] on input "Your Choice of First Mochi Flavor:" at bounding box center [492, 309] width 262 height 24
type input "Your Choice of 4th Mochi Flavor:"
click at [886, 341] on span "Copy" at bounding box center [890, 344] width 28 height 15
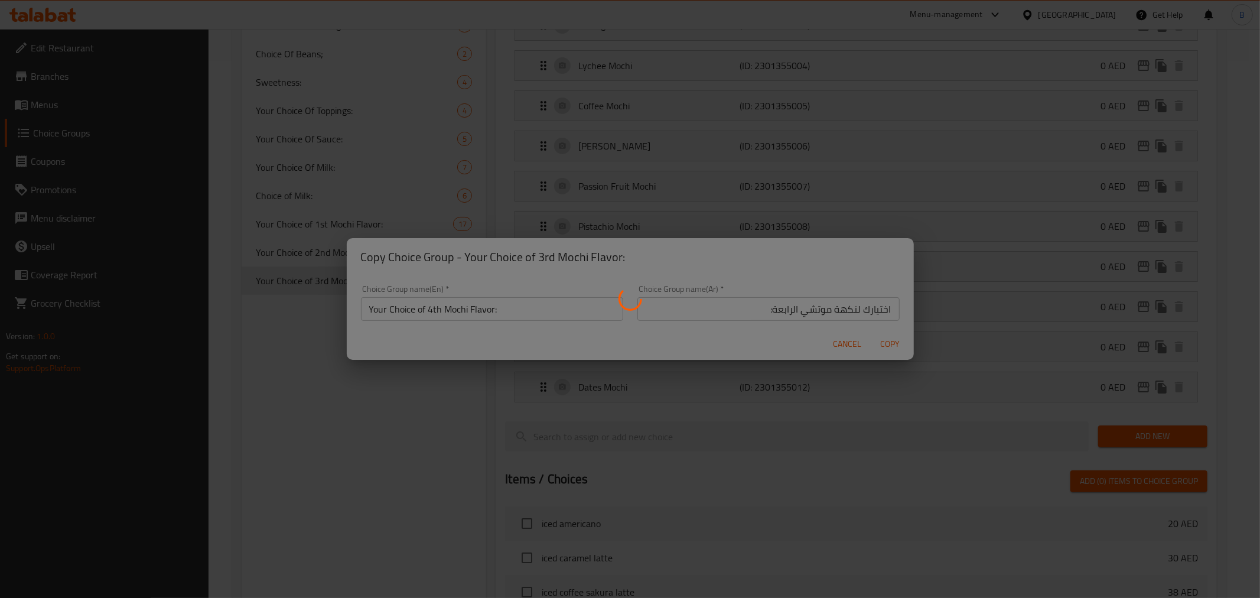
type input "Your Choice of 4th Mochi Flavor:"
type input "اختيارك لنكهة موتشي الرابعة:"
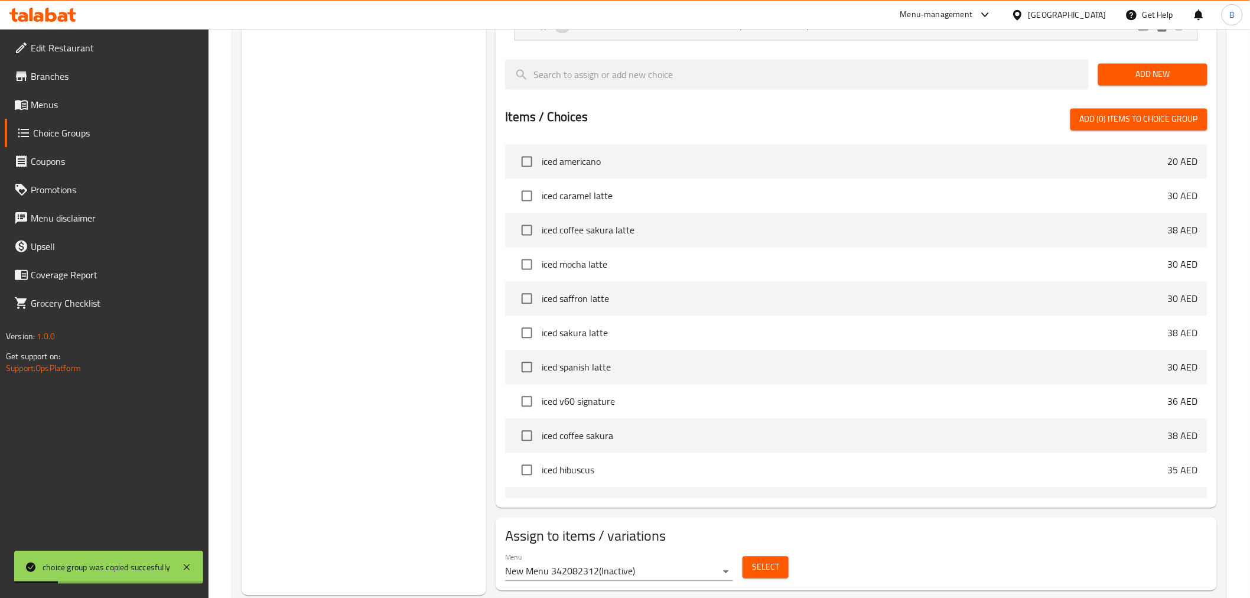
scroll to position [930, 0]
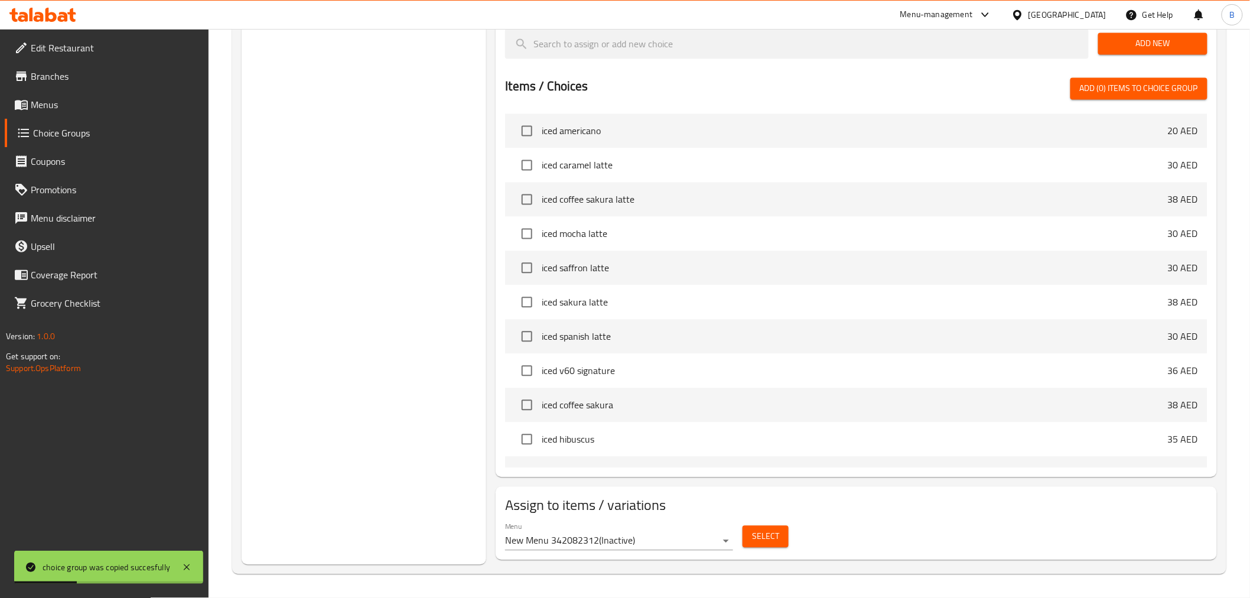
click at [778, 536] on button "Select" at bounding box center [765, 537] width 46 height 22
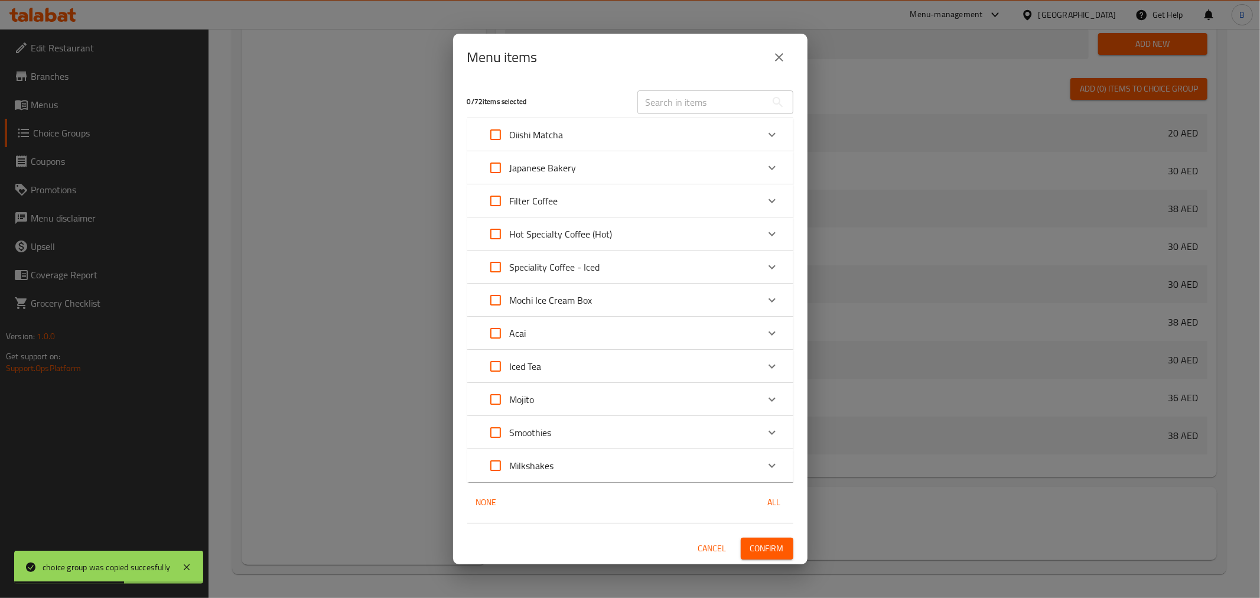
click at [506, 289] on input "Expand" at bounding box center [495, 300] width 28 height 28
checkbox input "true"
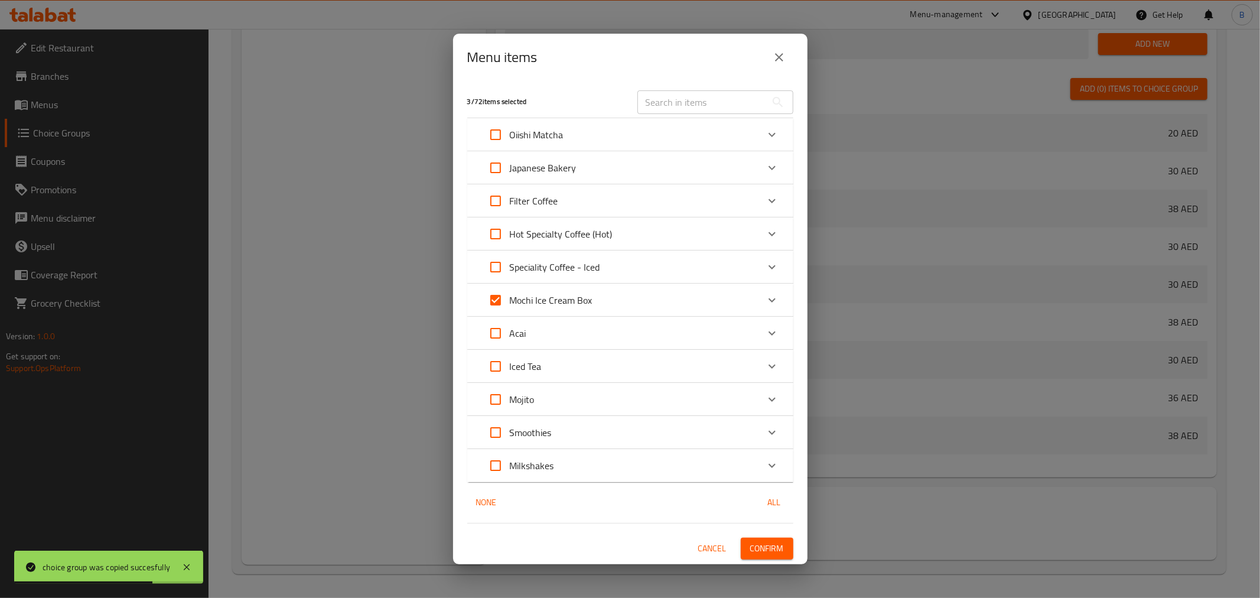
click at [778, 551] on span "Confirm" at bounding box center [767, 548] width 34 height 15
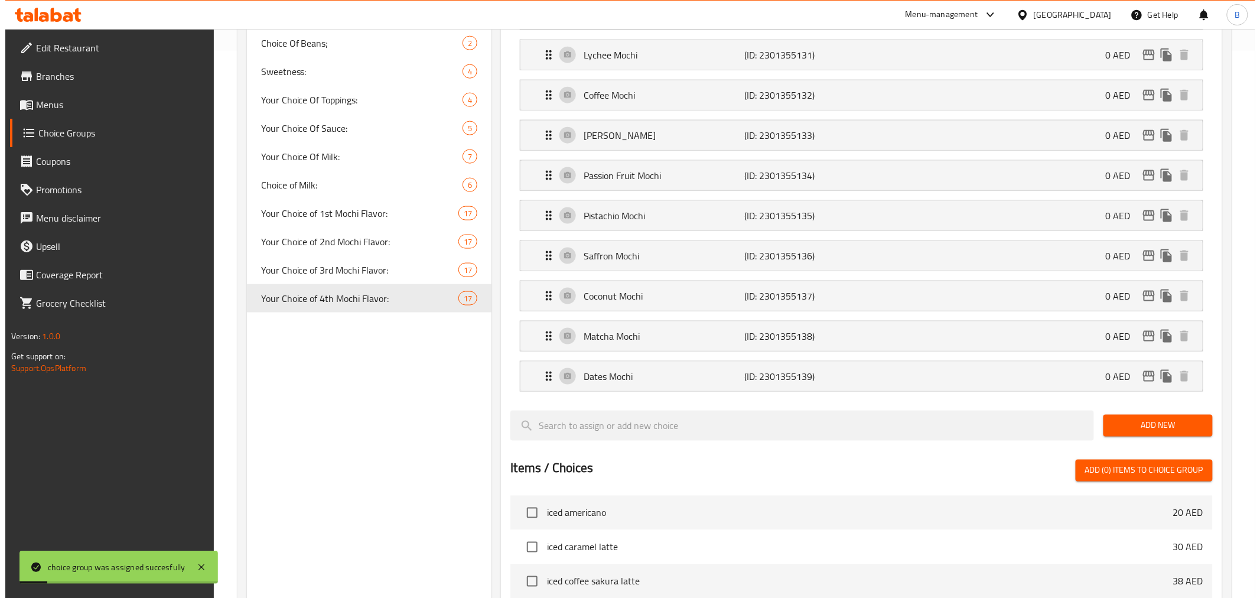
scroll to position [471, 0]
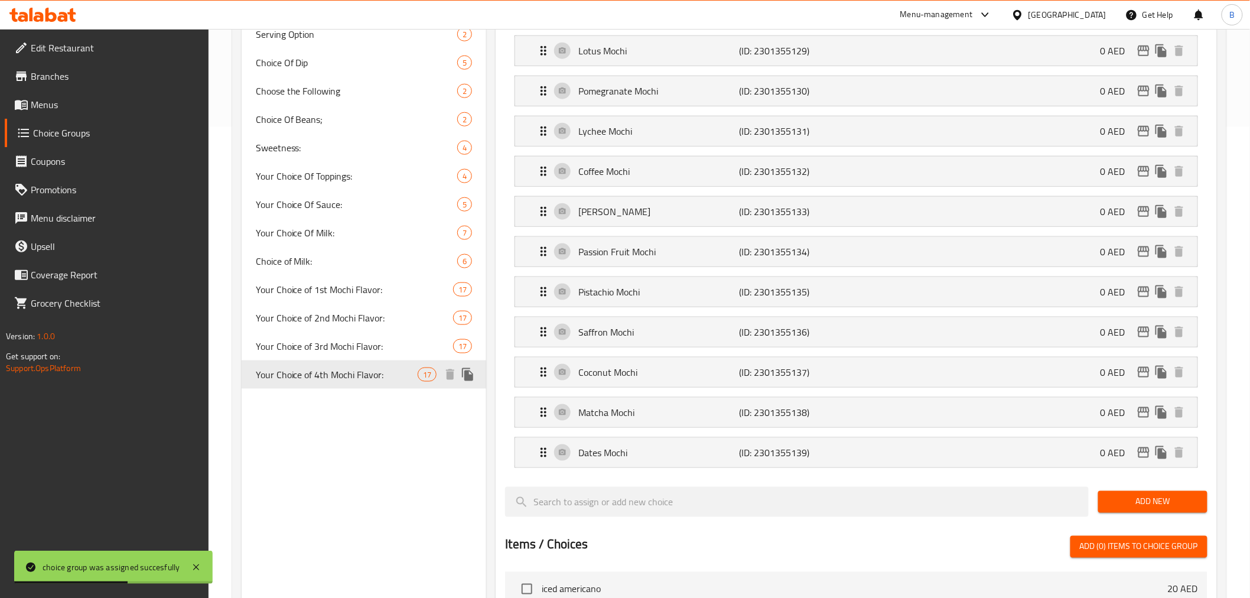
click at [465, 376] on icon "duplicate" at bounding box center [467, 374] width 11 height 13
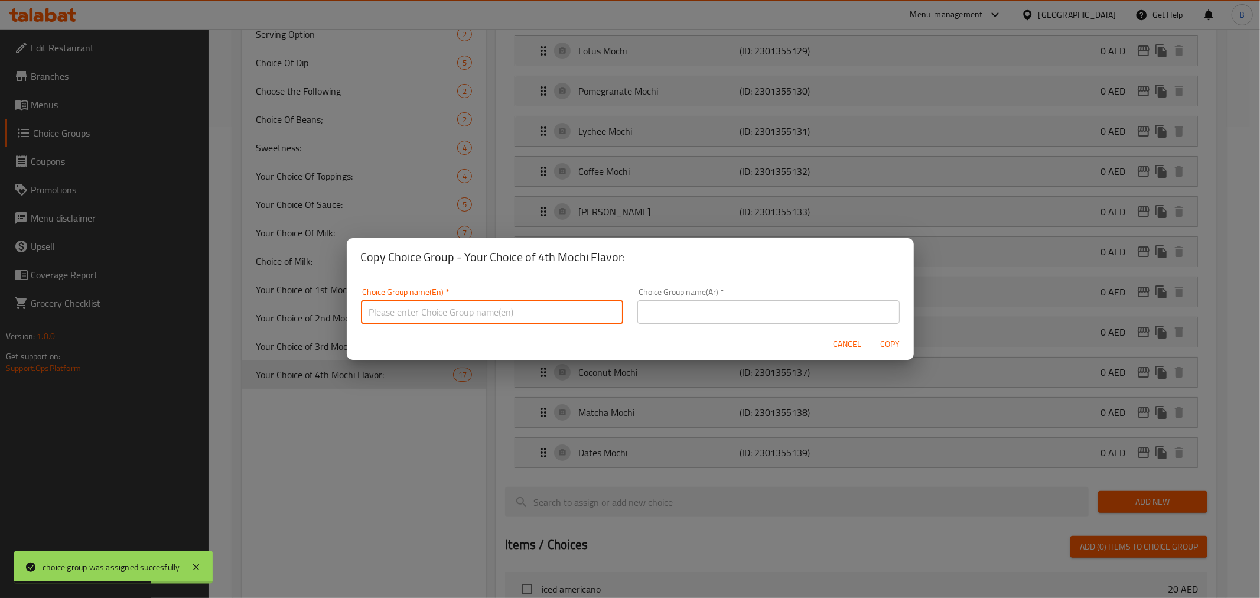
click at [526, 322] on input "text" at bounding box center [492, 312] width 262 height 24
paste input "Your Choice of 1st Mochi Flavor:"
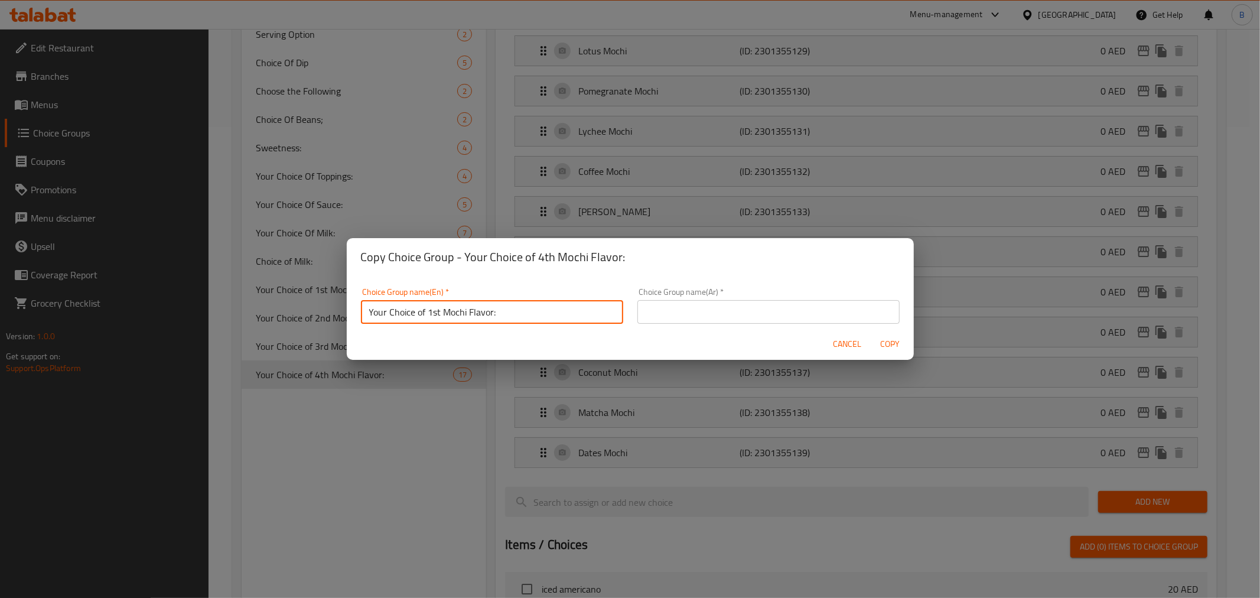
type input "Your Choice of 1st Mochi Flavor:"
click at [689, 320] on div "Choice Group name(Ar)   * Choice Group name(Ar) *" at bounding box center [768, 306] width 276 height 50
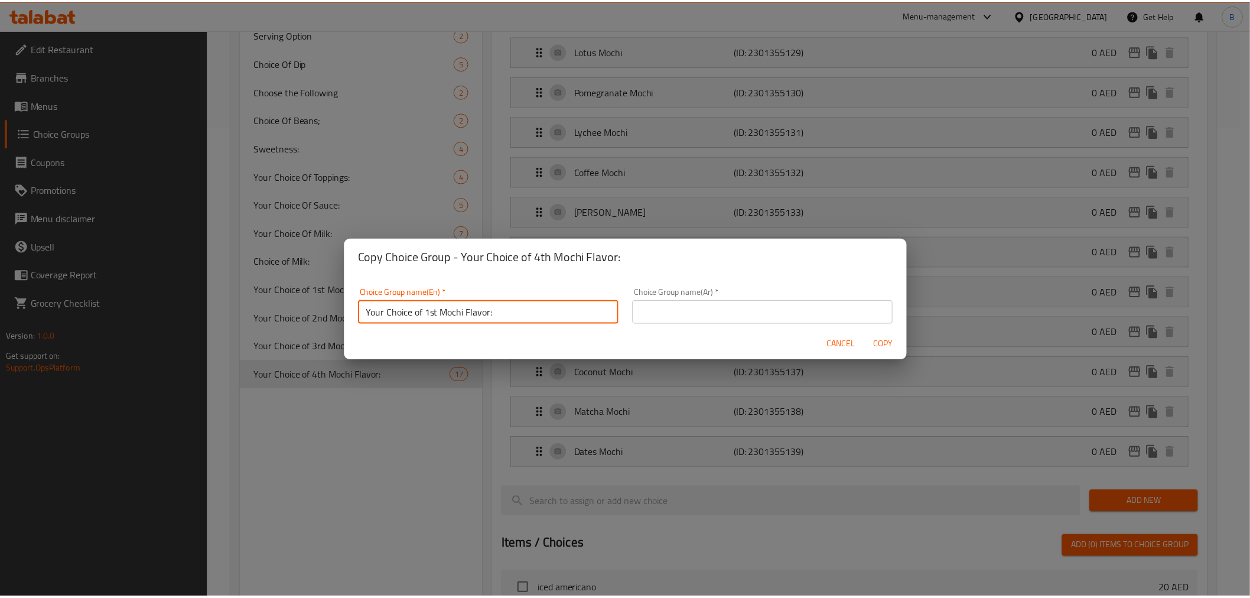
scroll to position [3, 0]
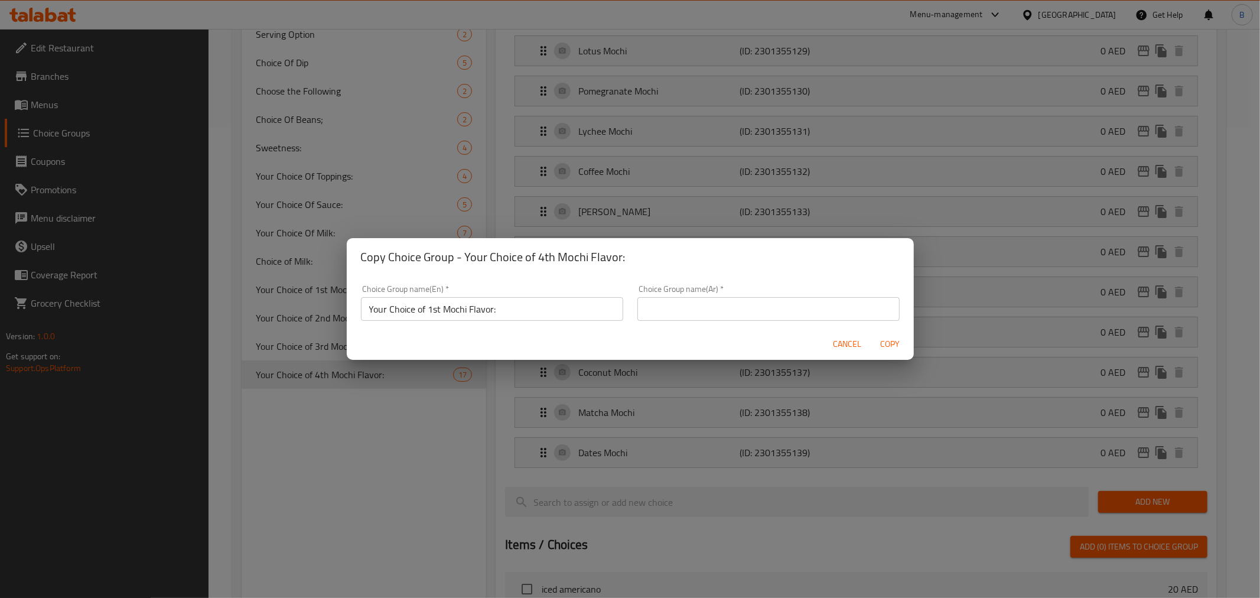
click at [693, 315] on input "text" at bounding box center [768, 309] width 262 height 24
click at [747, 295] on div "Choice Group name(Ar)   * Choice Group name(Ar) *" at bounding box center [768, 303] width 262 height 36
click at [743, 308] on input "text" at bounding box center [768, 309] width 262 height 24
click at [766, 311] on input "اختيارك لنكهة موتشي الأولى:" at bounding box center [768, 309] width 262 height 24
type input "اختيارك لنكهة موتشي الخامسة:"
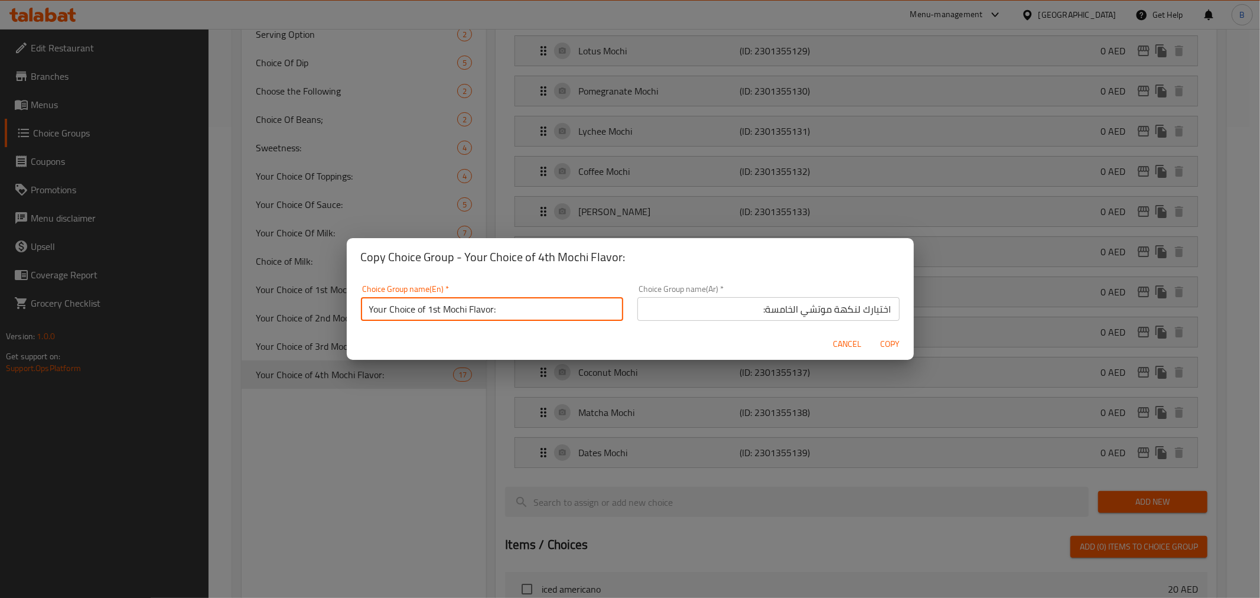
click at [437, 311] on input "Your Choice of 1st Mochi Flavor:" at bounding box center [492, 309] width 262 height 24
type input "Your Choice of 5th Mochi Flavor:"
click at [892, 345] on span "Copy" at bounding box center [890, 344] width 28 height 15
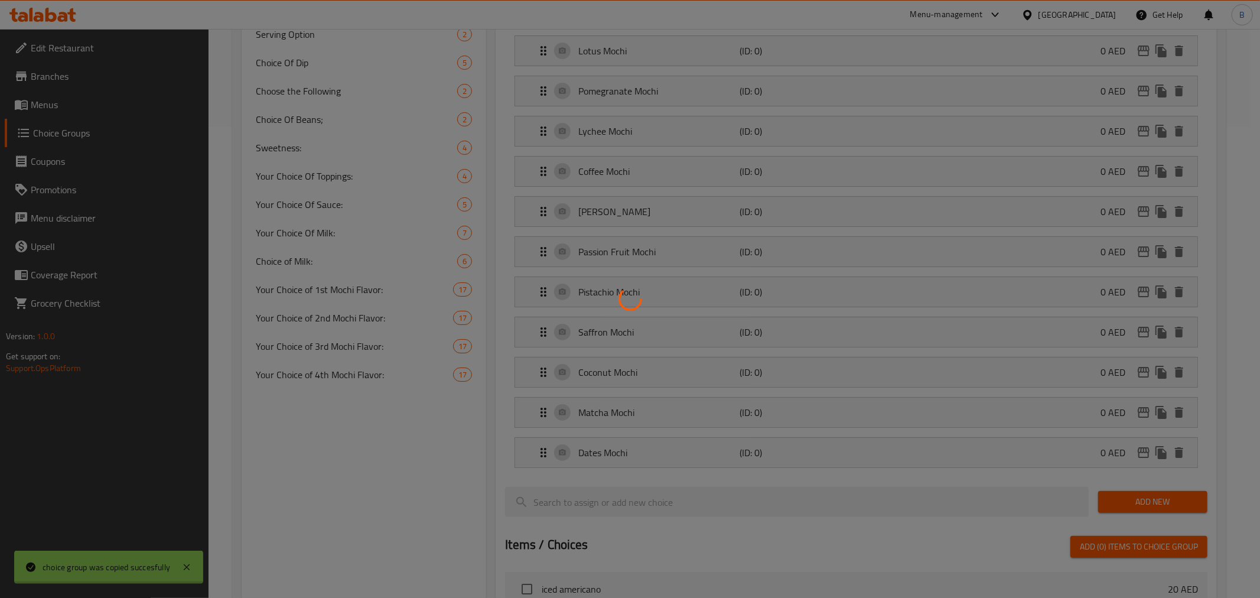
type input "Your Choice of 5th Mochi Flavor:"
type input "اختيارك لنكهة موتشي الخامسة:"
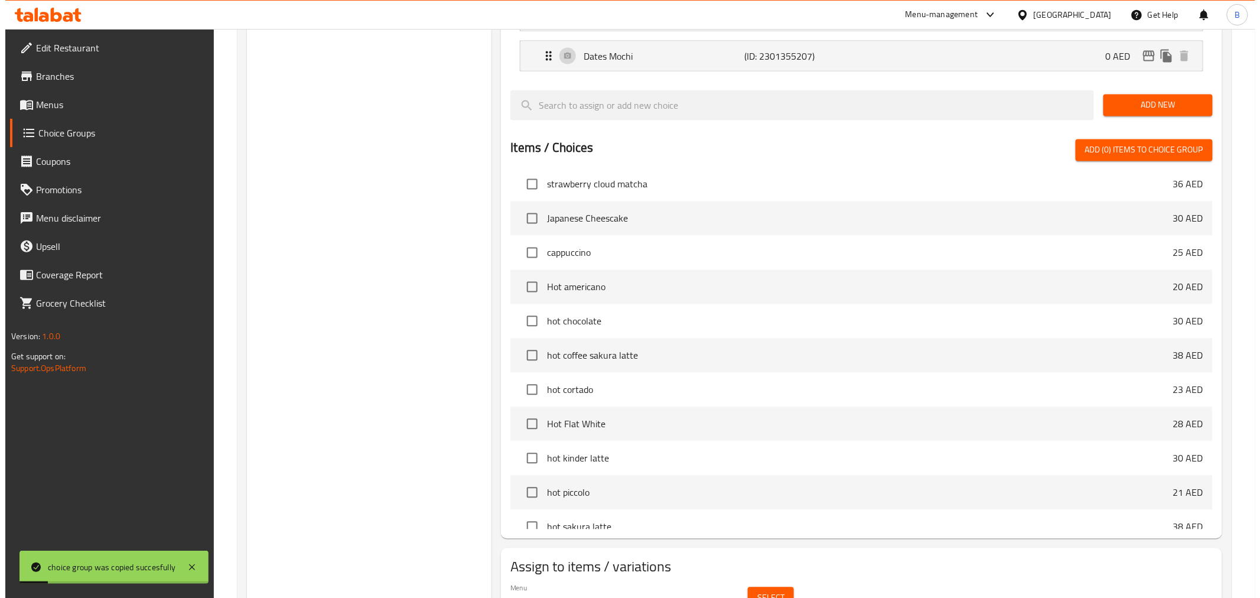
scroll to position [930, 0]
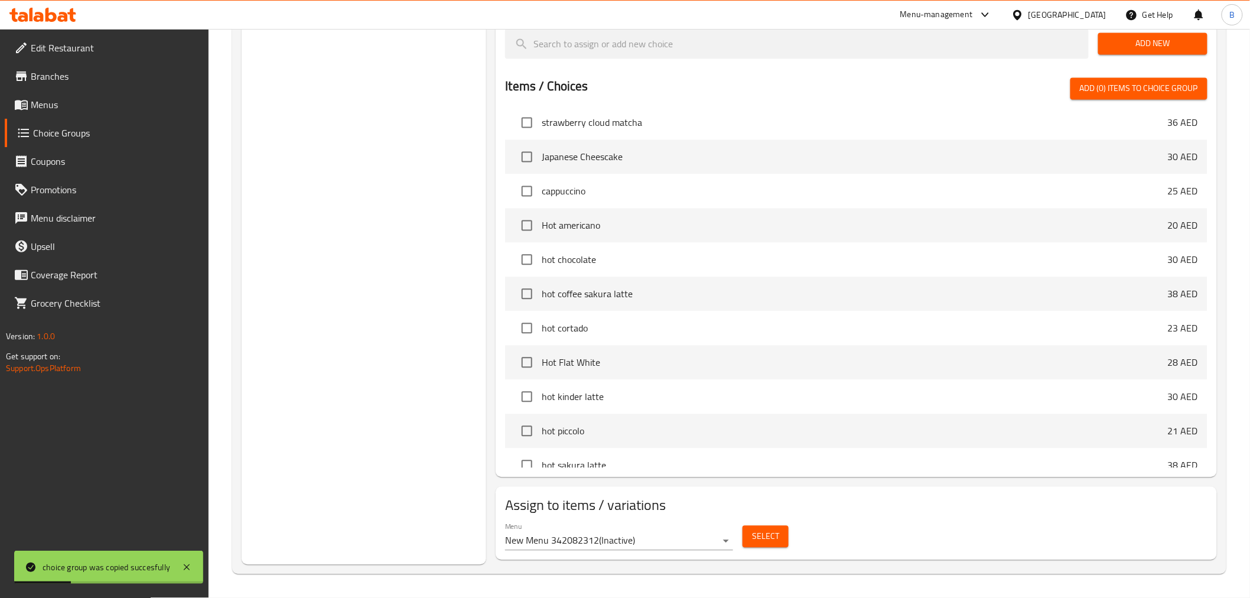
drag, startPoint x: 782, startPoint y: 539, endPoint x: 781, endPoint y: 546, distance: 7.1
click at [781, 546] on button "Select" at bounding box center [765, 537] width 46 height 22
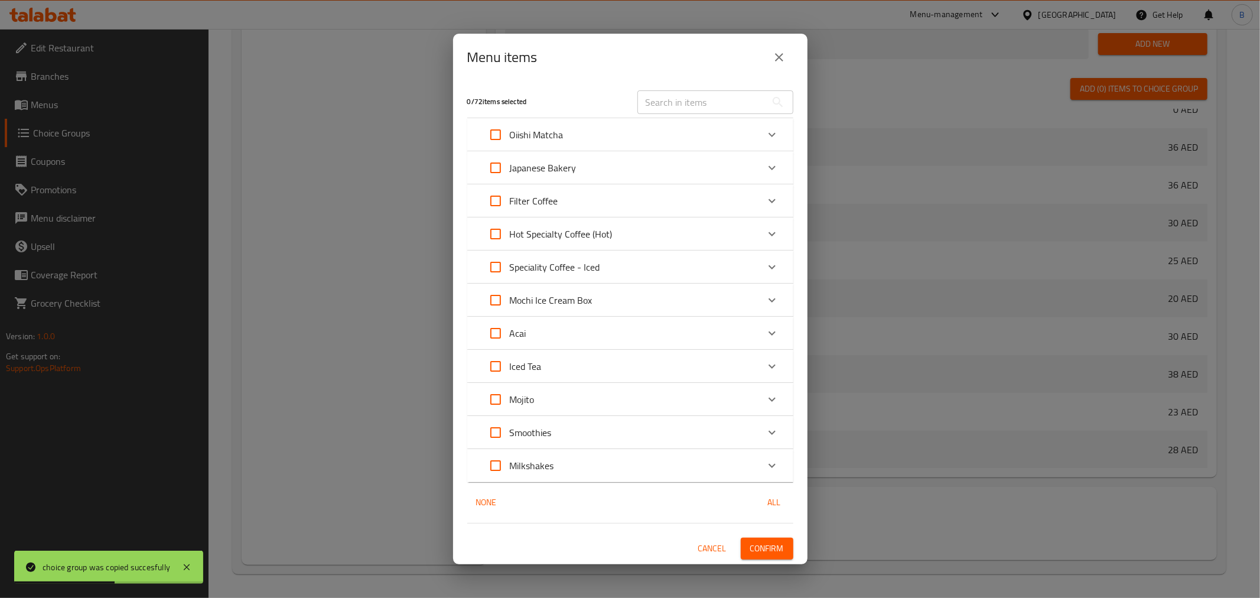
click at [735, 299] on div "Mochi Ice Cream Box" at bounding box center [619, 300] width 276 height 28
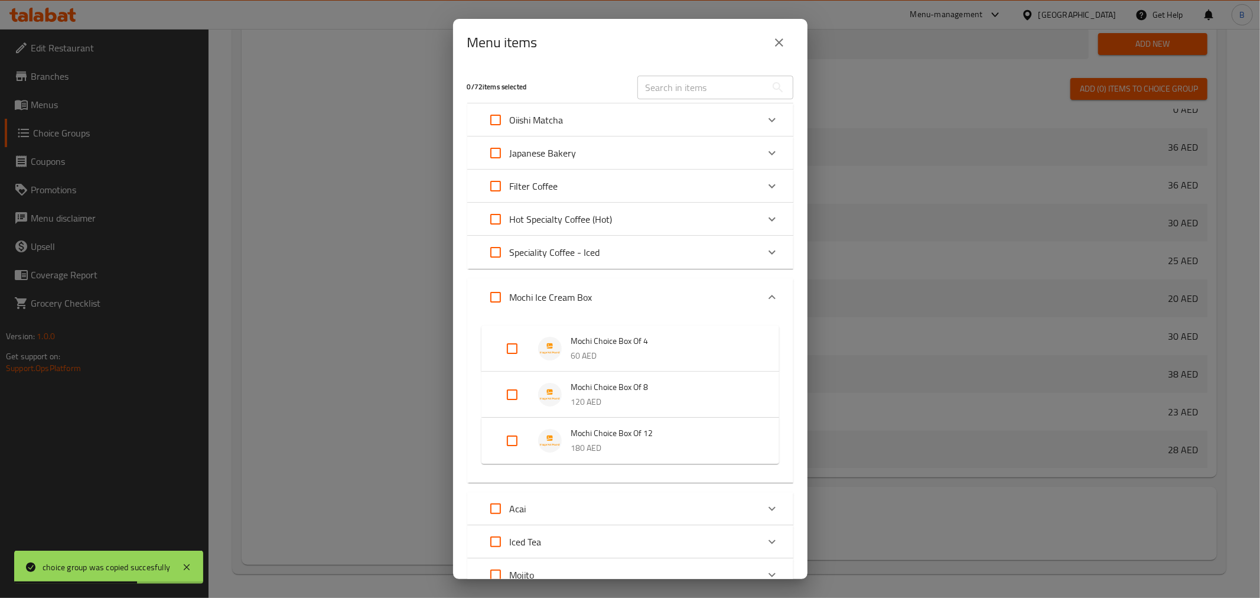
click at [522, 396] on input "Expand" at bounding box center [512, 394] width 28 height 28
checkbox input "true"
click at [509, 446] on input "Expand" at bounding box center [512, 459] width 28 height 28
checkbox input "true"
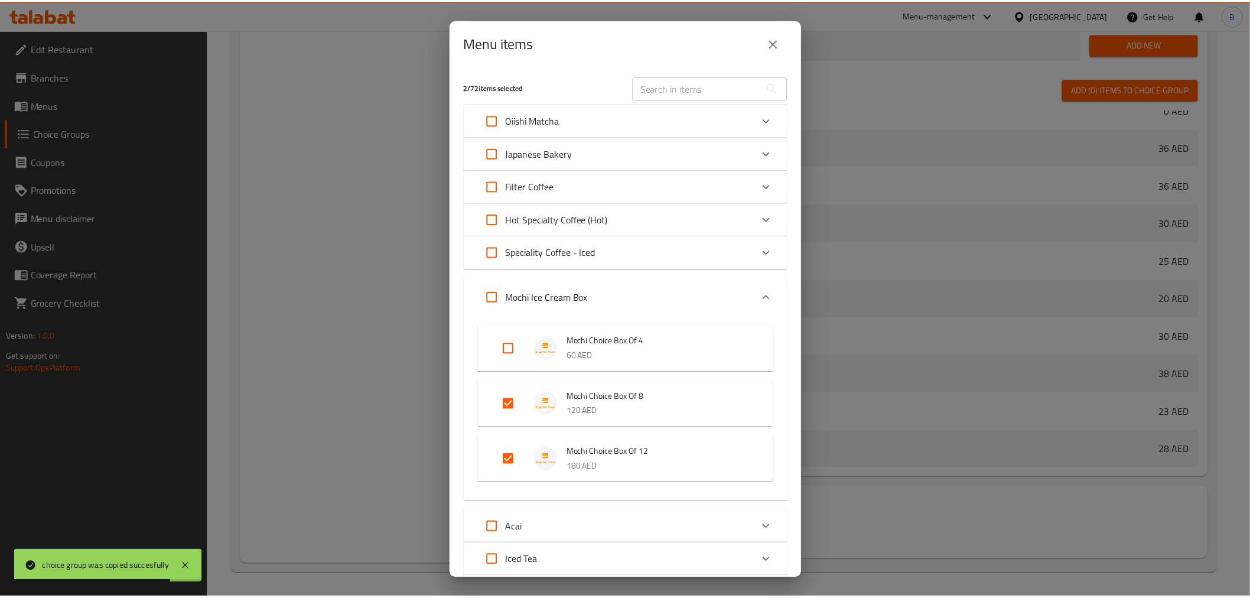
scroll to position [179, 0]
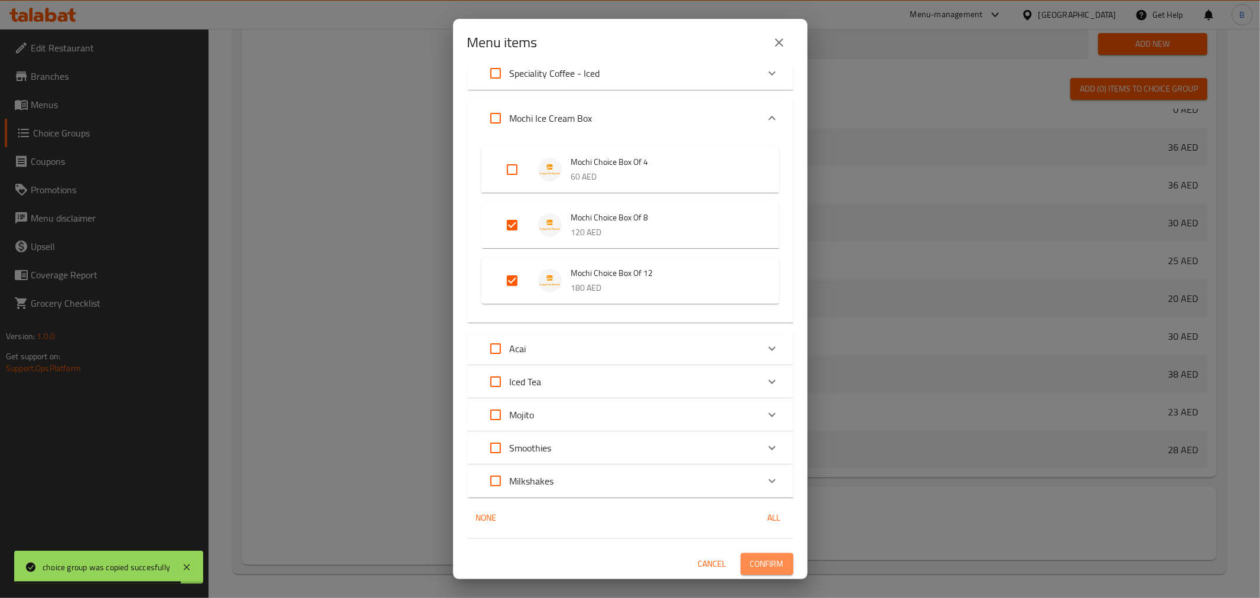
click at [774, 553] on button "Confirm" at bounding box center [767, 564] width 53 height 22
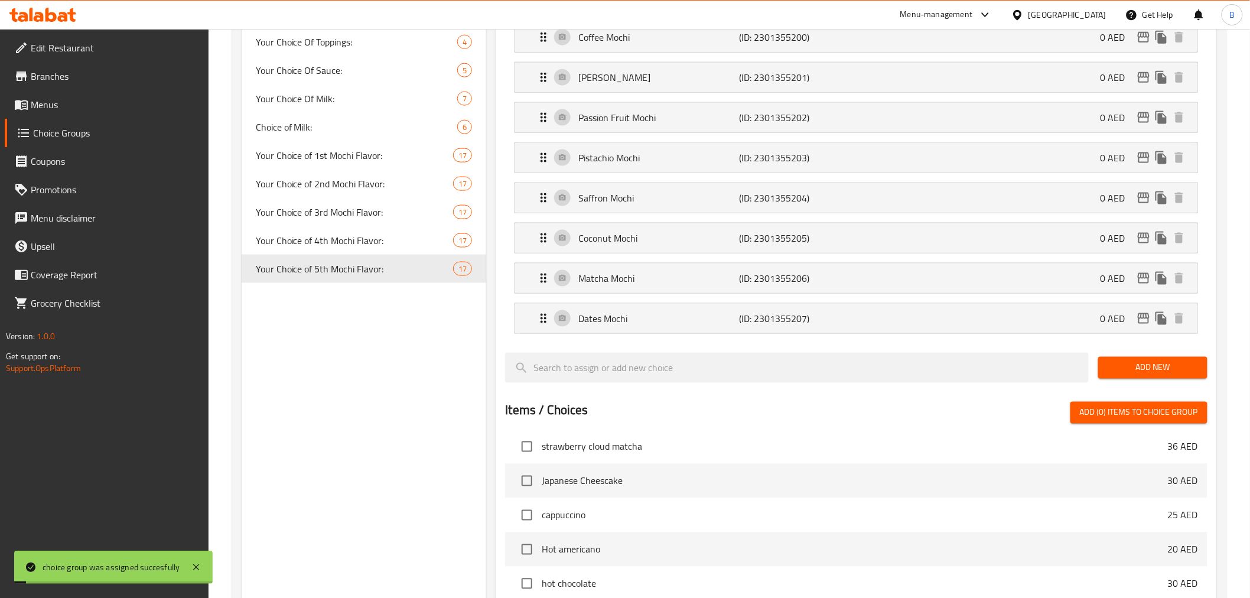
scroll to position [602, 0]
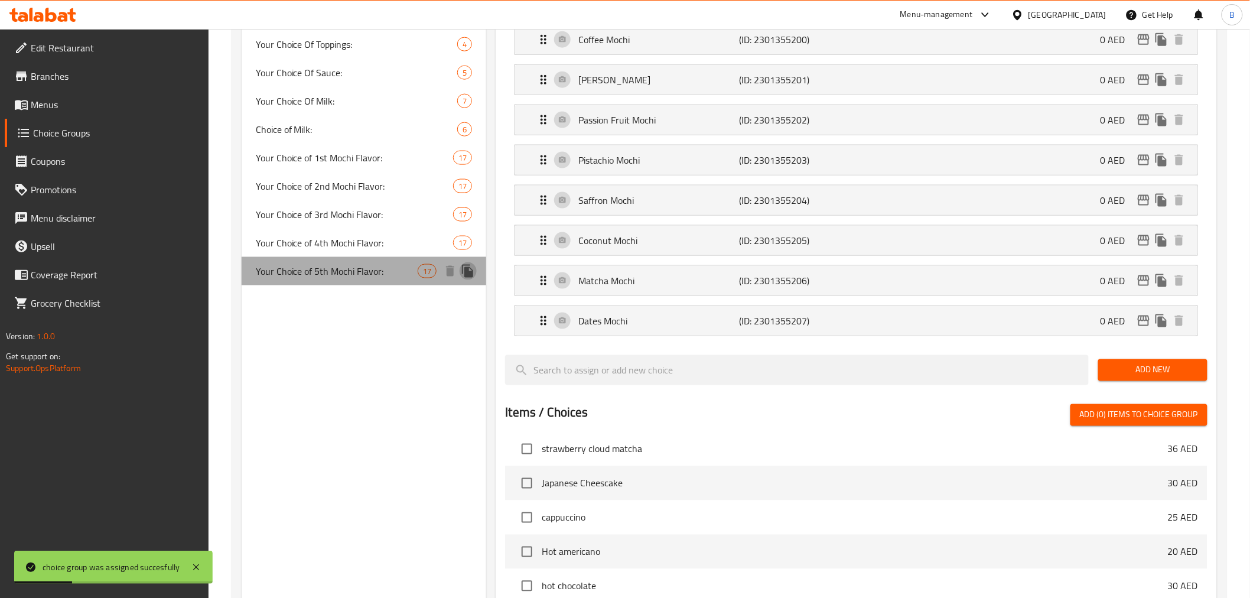
click at [467, 273] on icon "duplicate" at bounding box center [467, 271] width 11 height 13
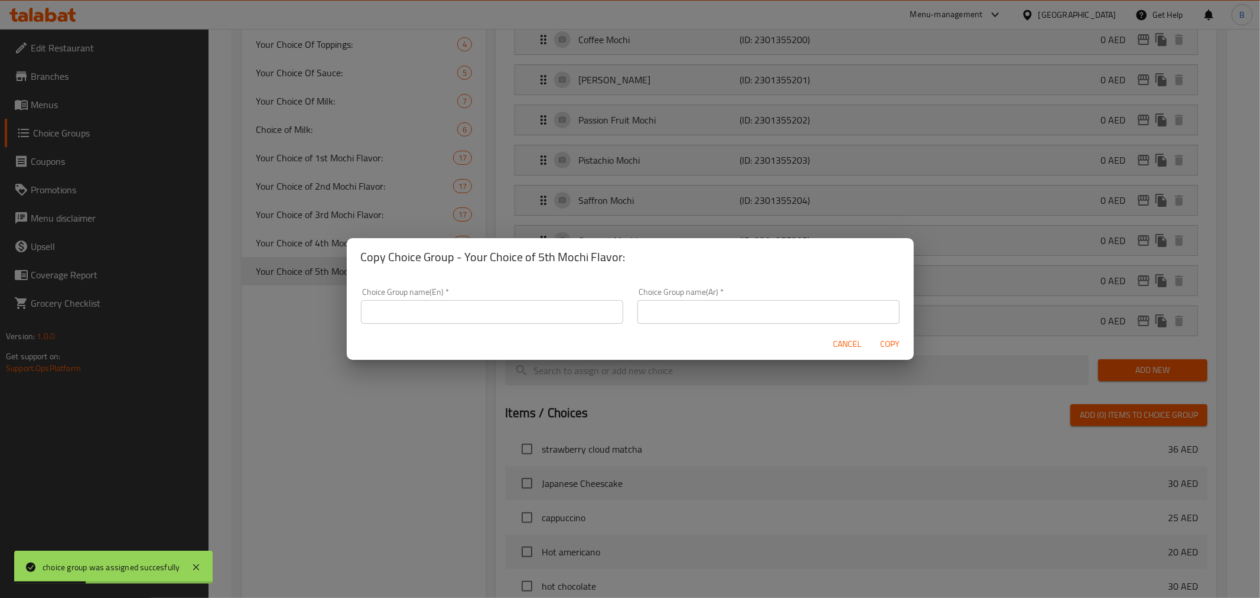
click at [459, 315] on input "text" at bounding box center [492, 312] width 262 height 24
type input "Your Choice of First Mochi Flavor:"
click at [691, 311] on input "text" at bounding box center [768, 312] width 262 height 24
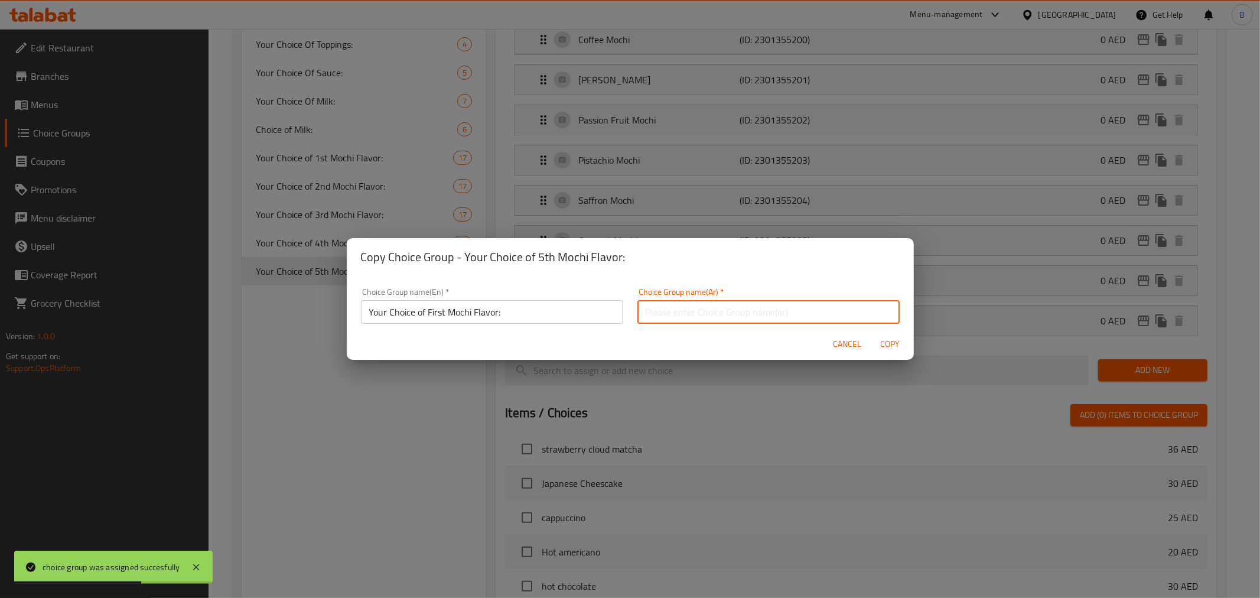
type input "اختيارك لنكهة موتشي الأولى:"
click at [438, 319] on input "Your Choice of First Mochi Flavor:" at bounding box center [492, 312] width 262 height 24
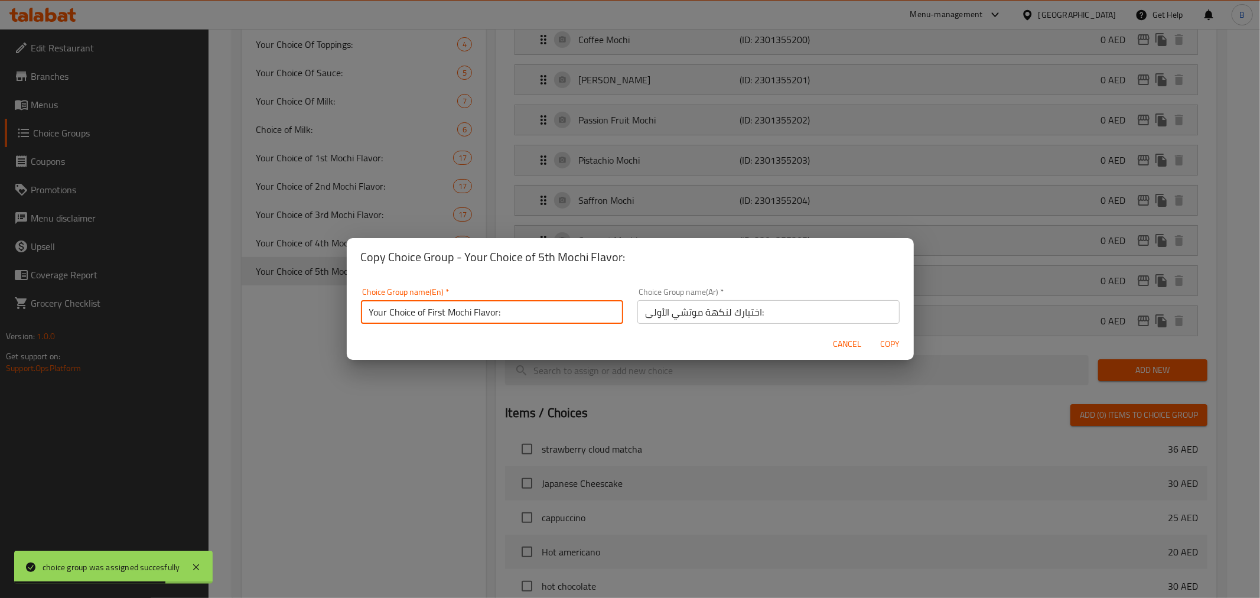
click at [438, 319] on input "Your Choice of First Mochi Flavor:" at bounding box center [492, 312] width 262 height 24
type input "Your Choice of 6th Mochi Flavor:"
click at [647, 308] on input "اختيارك لنكهة موتشي الأولى:" at bounding box center [768, 312] width 262 height 24
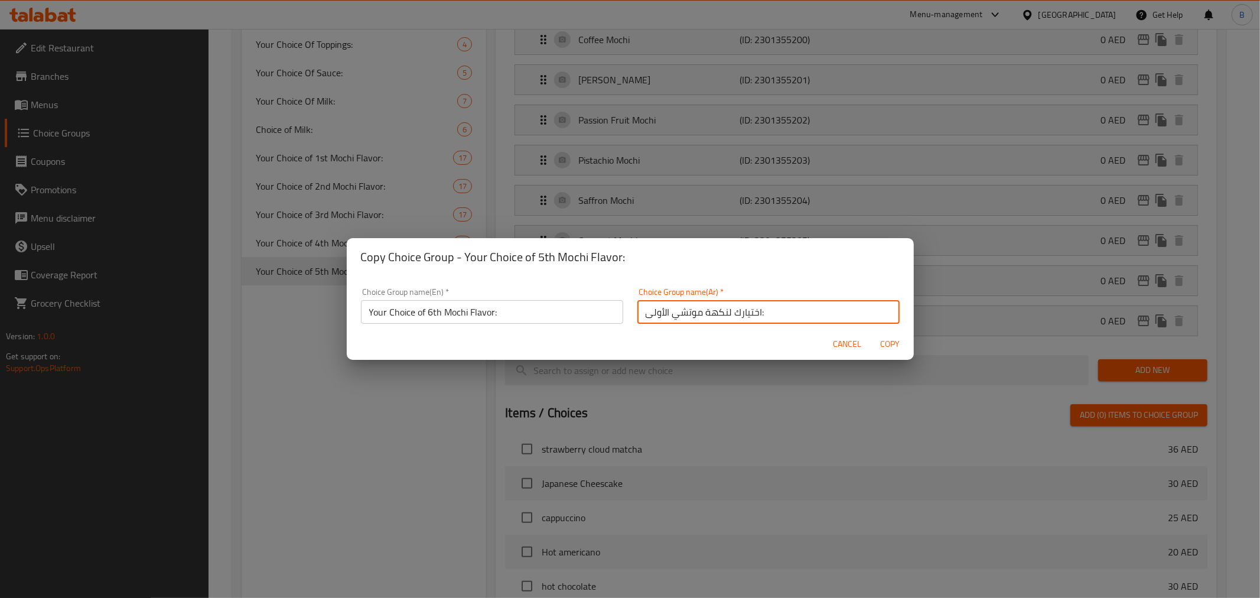
click at [647, 308] on input "اختيارك لنكهة موتشي الأولى:" at bounding box center [768, 312] width 262 height 24
type input "اختيارك لنكهة موتشي السادسة:"
click at [889, 344] on span "Copy" at bounding box center [890, 344] width 28 height 15
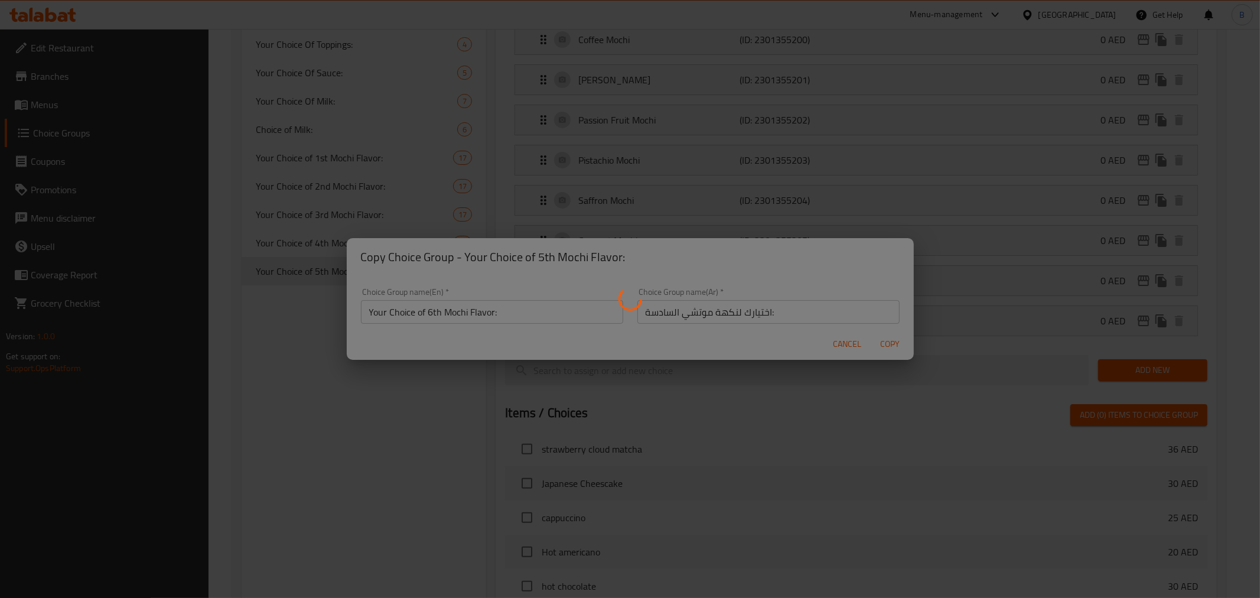
type input "Your Choice of 6th Mochi Flavor:"
type input "اختيارك لنكهة موتشي السادسة:"
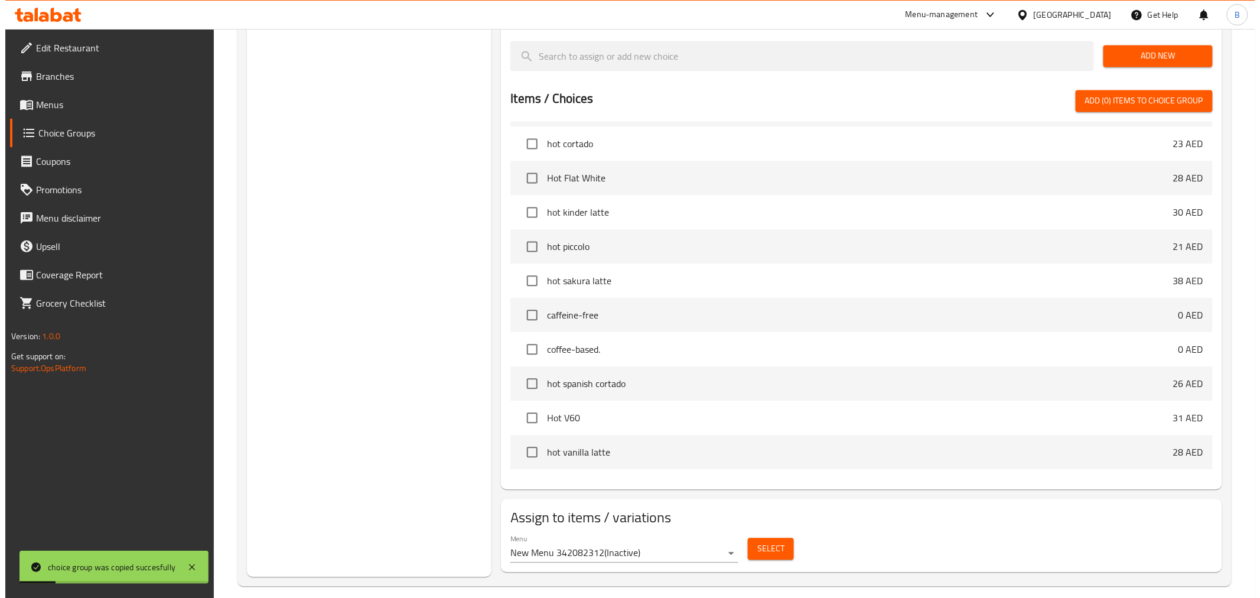
scroll to position [930, 0]
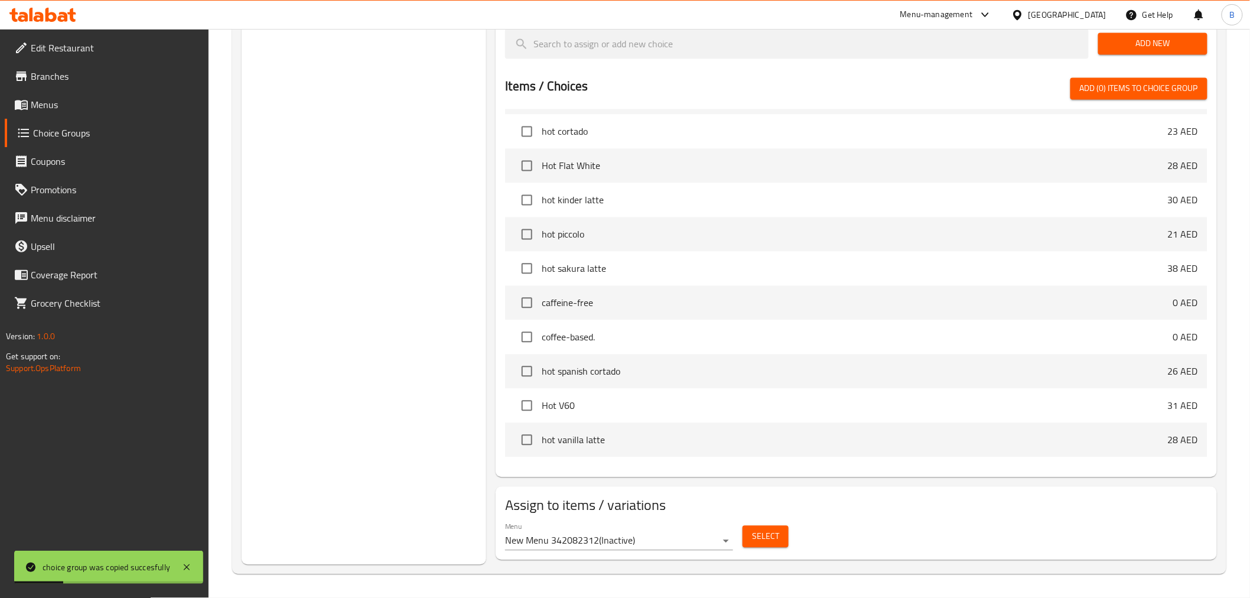
click at [769, 549] on div "Select" at bounding box center [766, 536] width 56 height 31
click at [769, 532] on span "Select" at bounding box center [765, 536] width 27 height 15
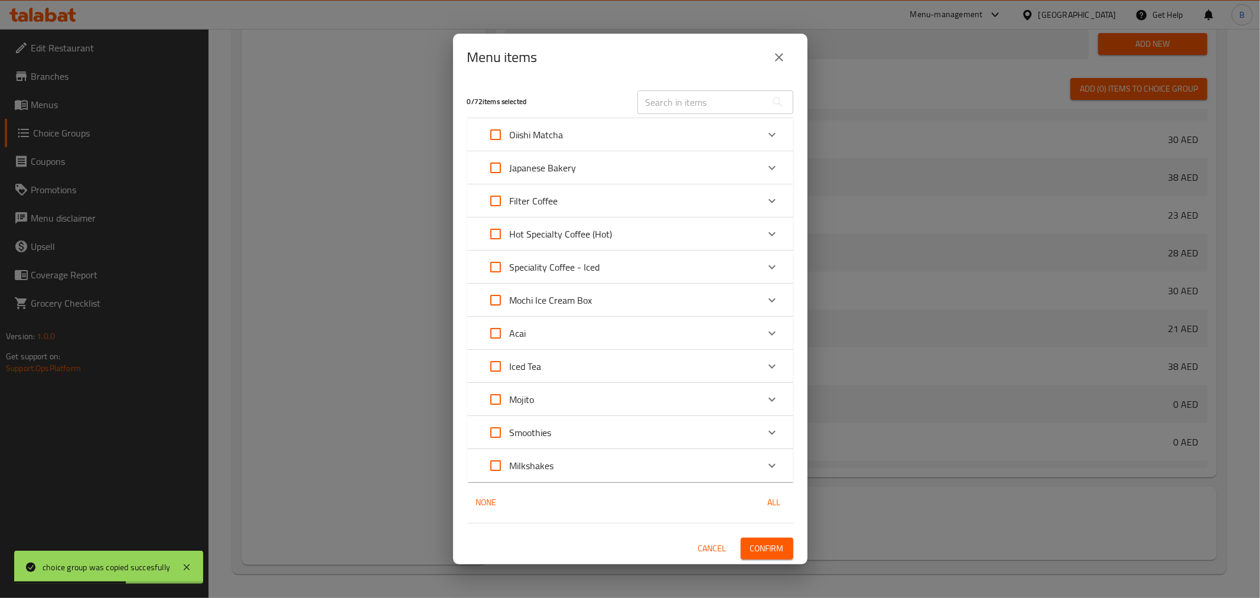
scroll to position [865, 0]
click at [599, 309] on div "Mochi Ice Cream Box" at bounding box center [619, 300] width 276 height 28
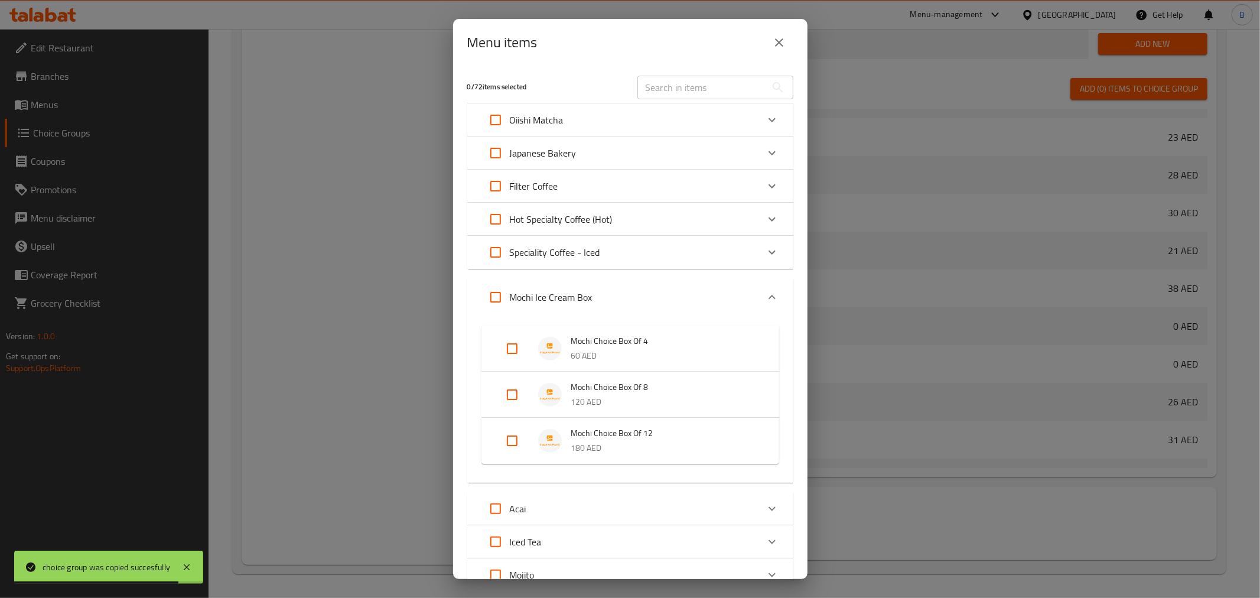
click at [509, 389] on input "Expand" at bounding box center [512, 394] width 28 height 28
checkbox input "true"
click at [511, 434] on ul "Mochi Choice Box Of 4 60 AED Mochi Choice Box Of 8 120 AED Mochi Choice Box Of …" at bounding box center [630, 404] width 298 height 167
click at [511, 439] on div "Mochi Choice Box Of 12 180 AED" at bounding box center [630, 459] width 298 height 46
click at [511, 459] on input "Expand" at bounding box center [512, 459] width 28 height 28
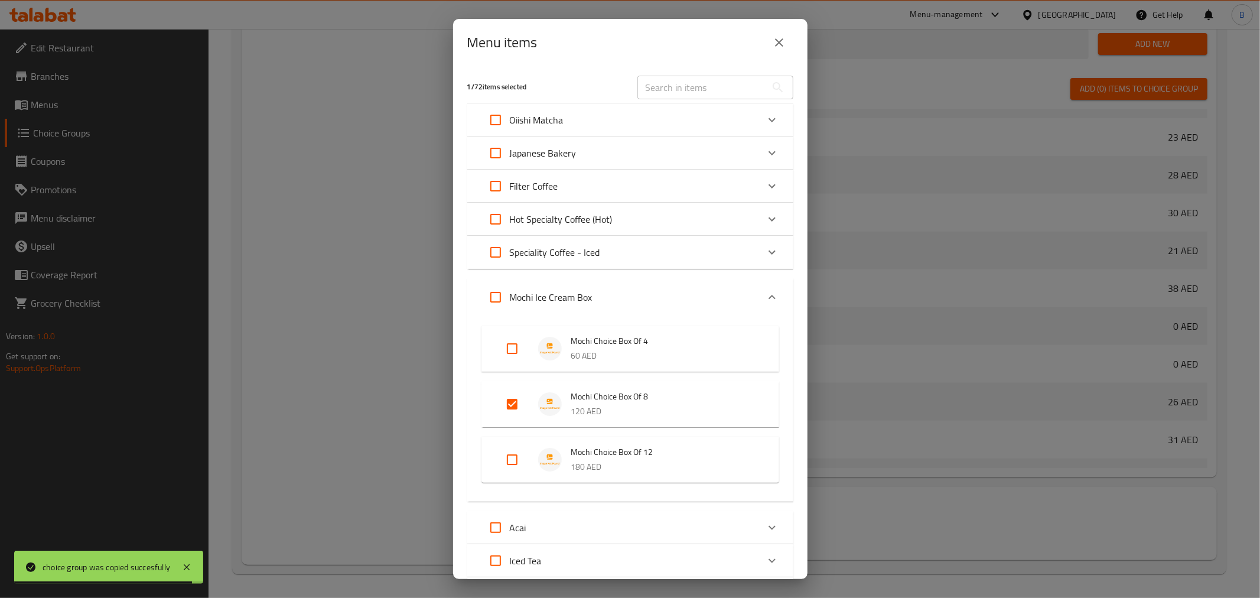
checkbox input "true"
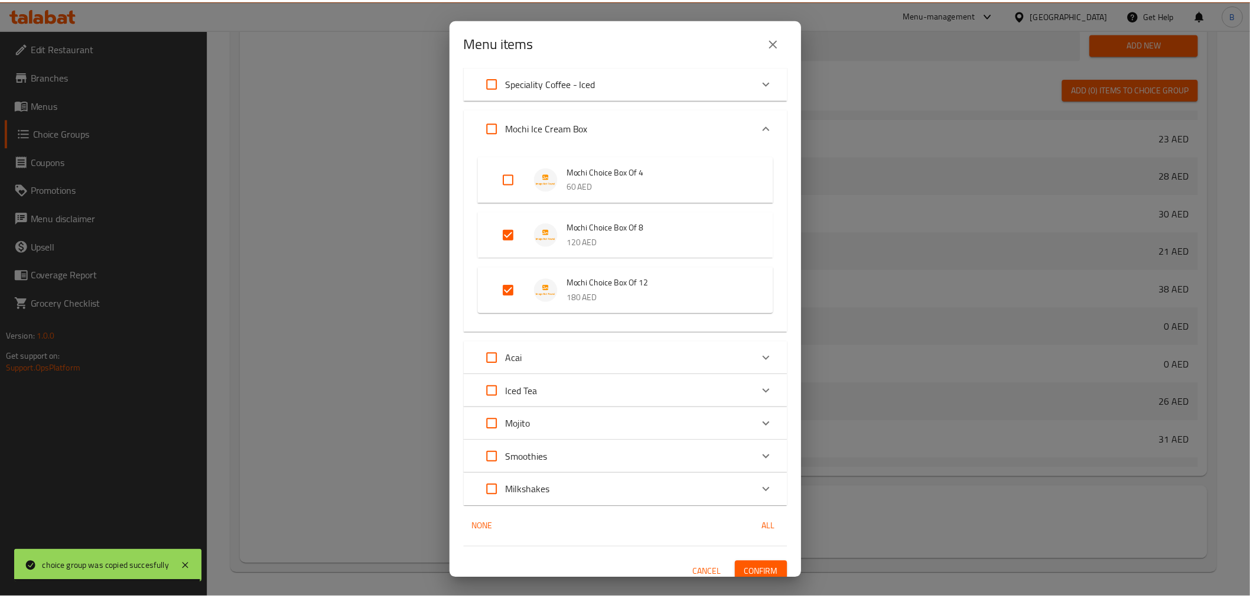
scroll to position [179, 0]
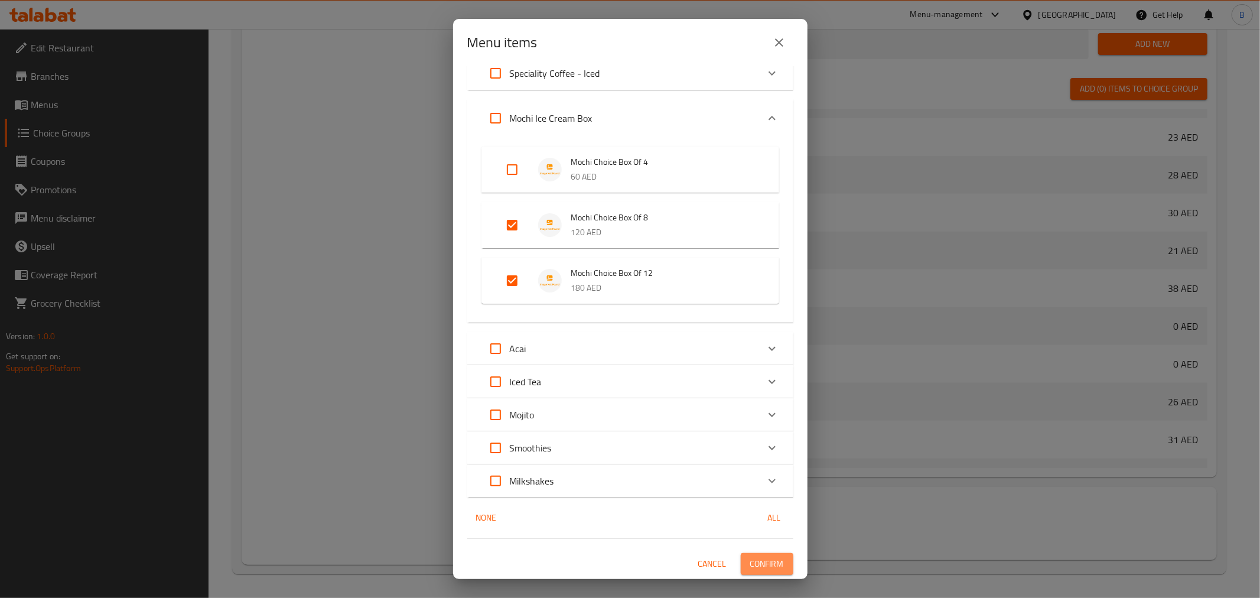
click at [775, 566] on button "Confirm" at bounding box center [767, 564] width 53 height 22
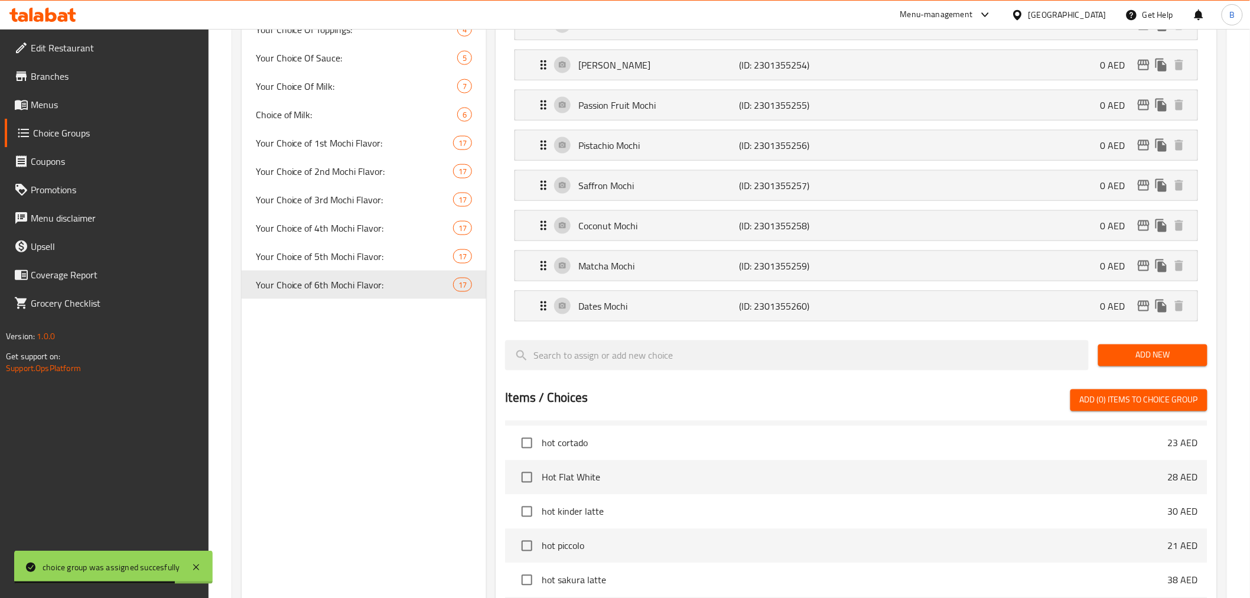
scroll to position [602, 0]
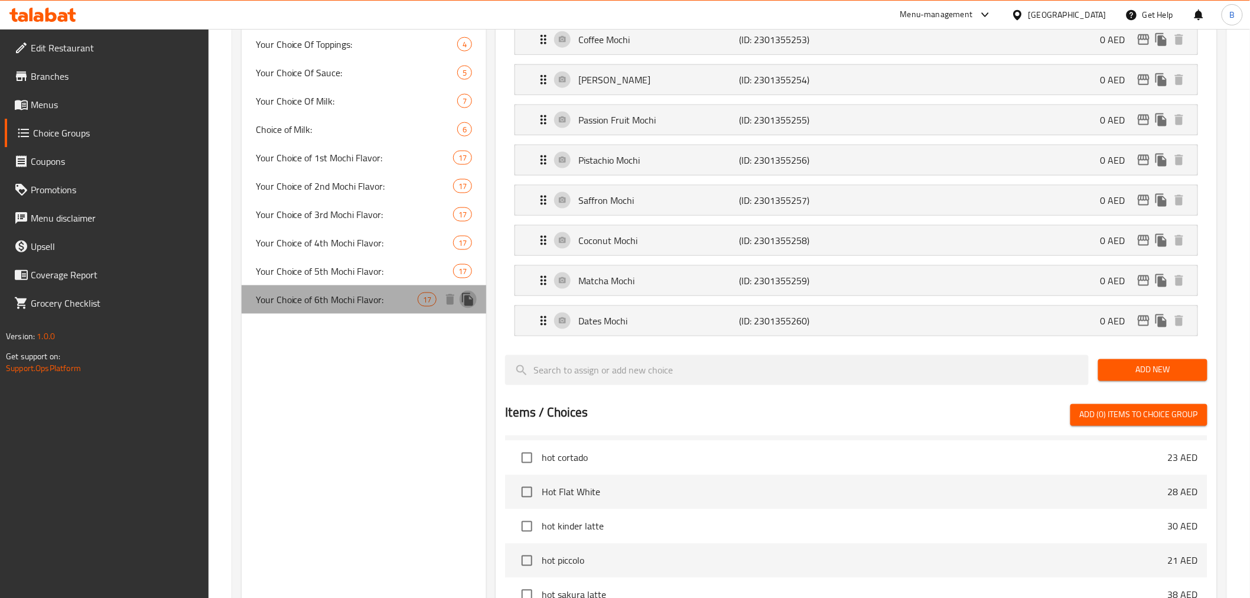
click at [468, 296] on icon "duplicate" at bounding box center [467, 299] width 11 height 13
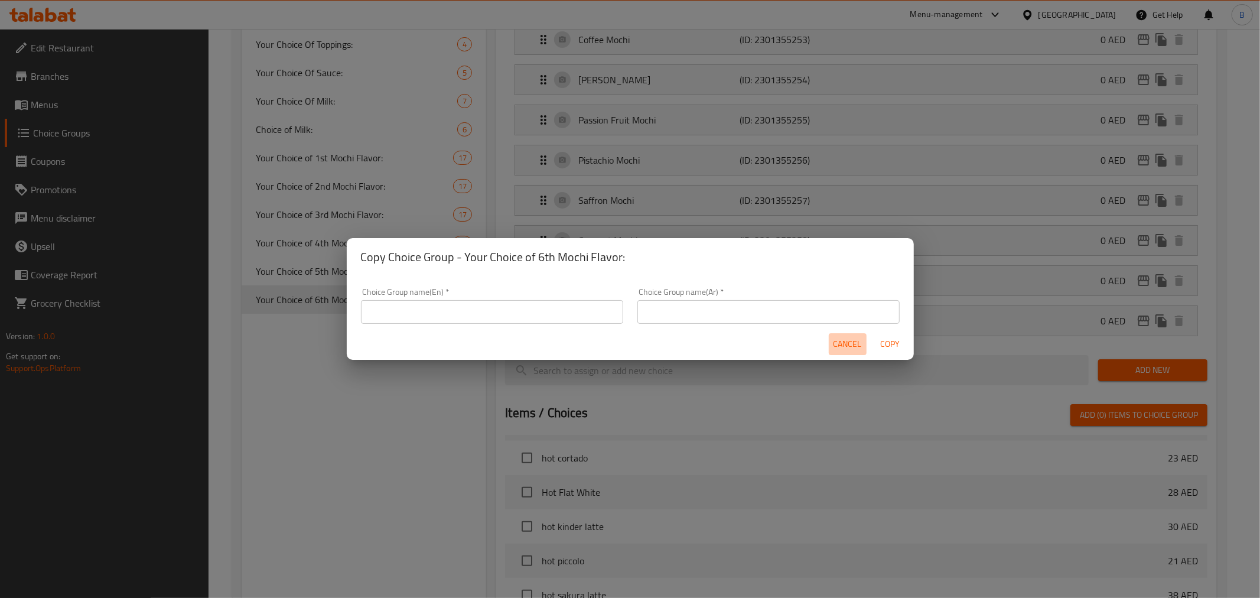
click at [861, 335] on button "Cancel" at bounding box center [848, 344] width 38 height 22
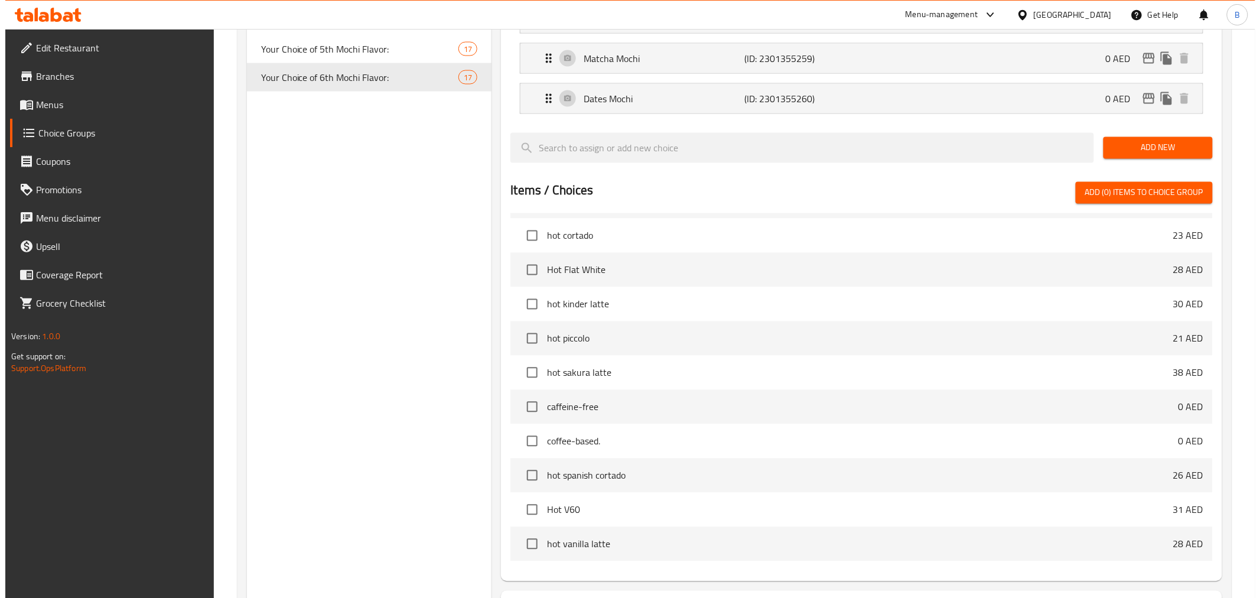
scroll to position [930, 0]
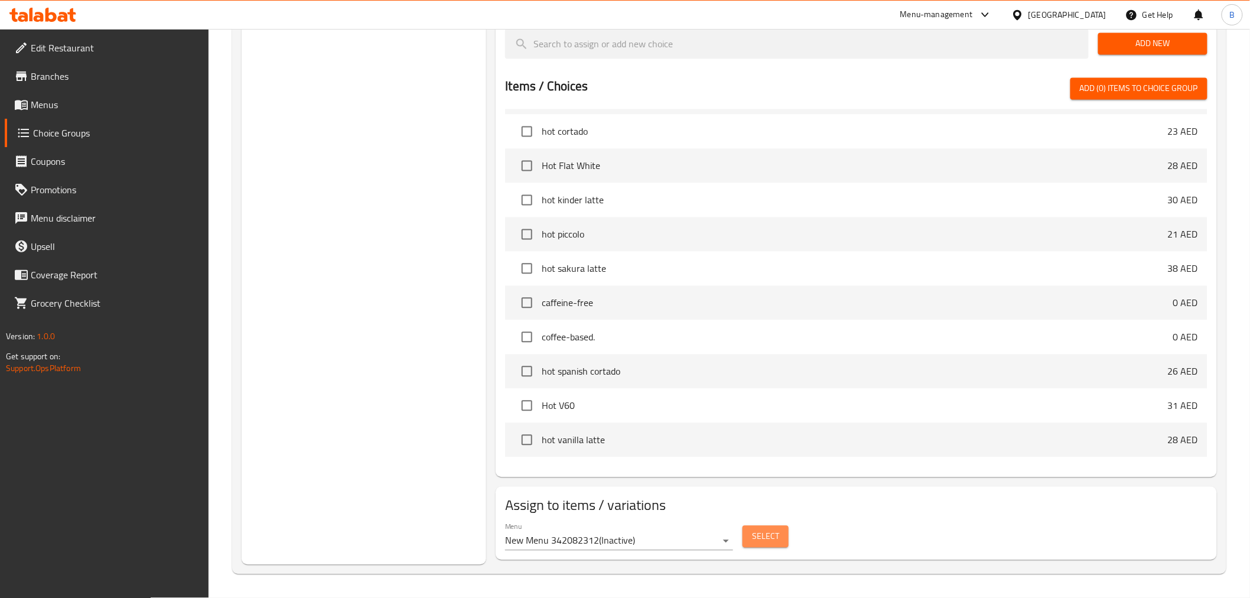
click at [777, 543] on span "Select" at bounding box center [765, 536] width 27 height 15
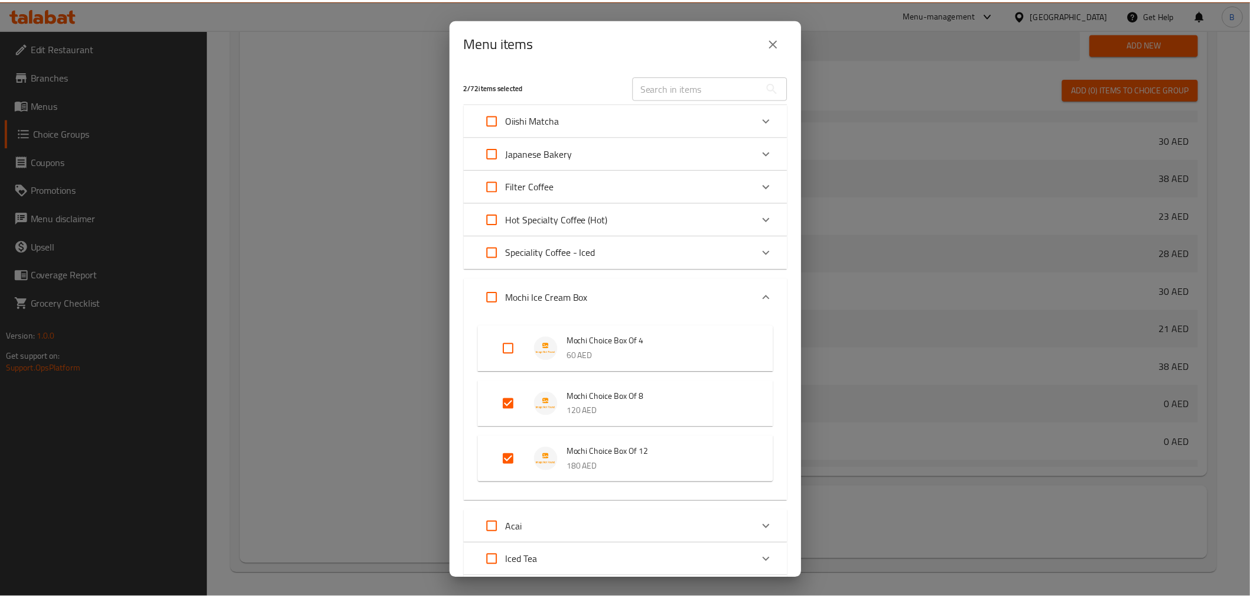
scroll to position [865, 0]
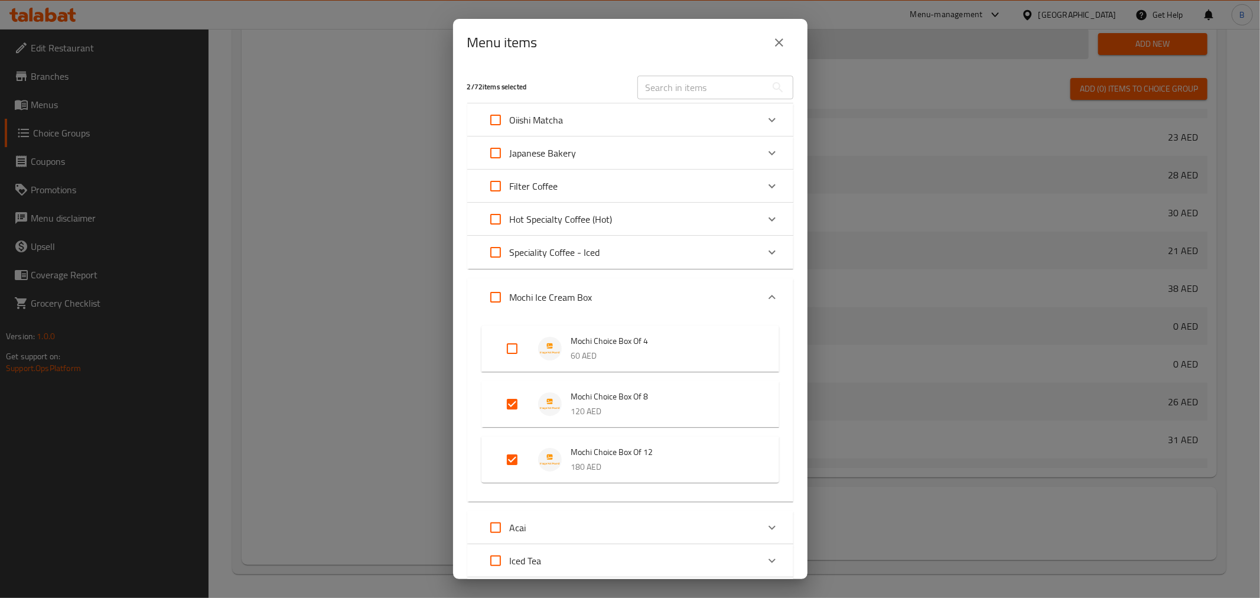
click at [780, 39] on icon "close" at bounding box center [779, 42] width 14 height 14
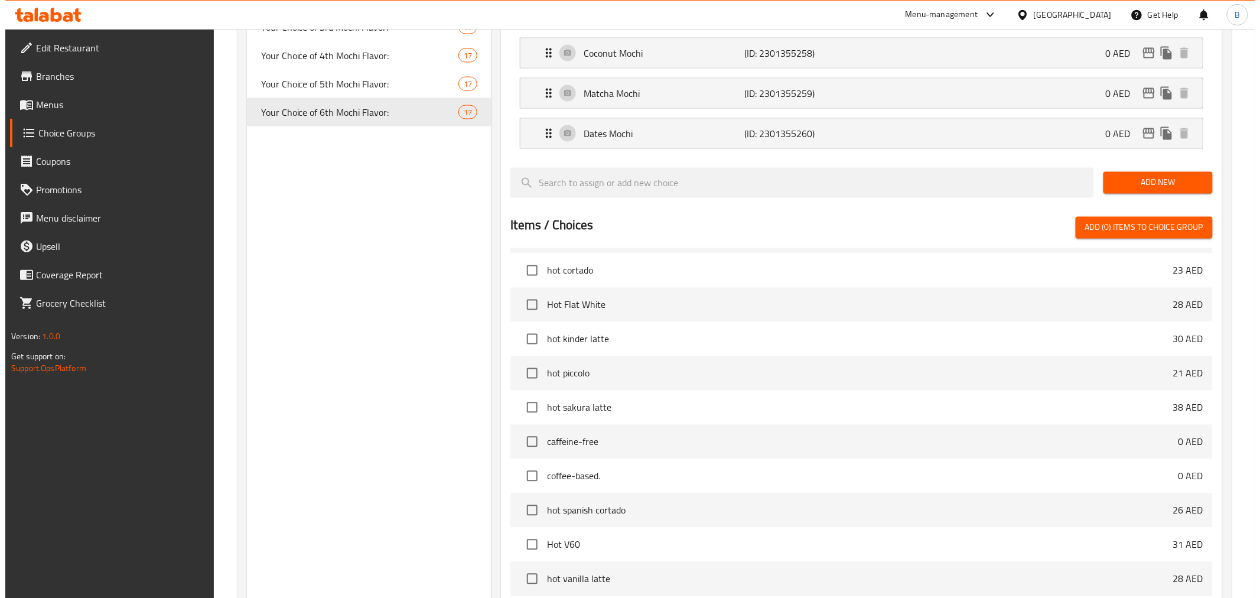
scroll to position [602, 0]
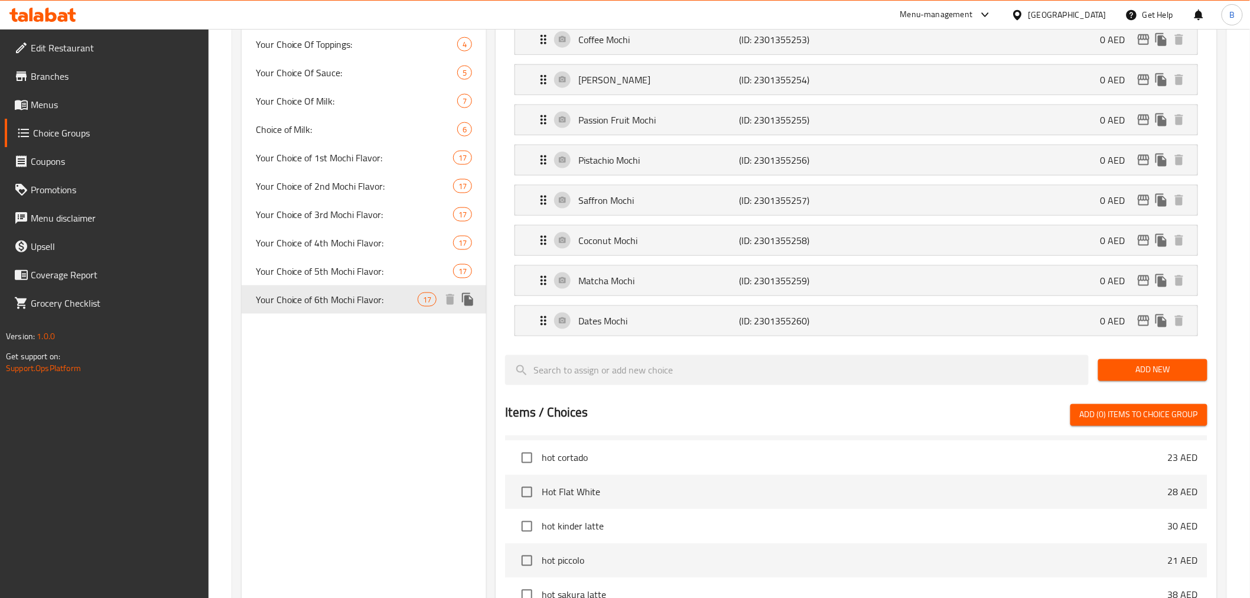
click at [464, 298] on icon "duplicate" at bounding box center [468, 299] width 14 height 14
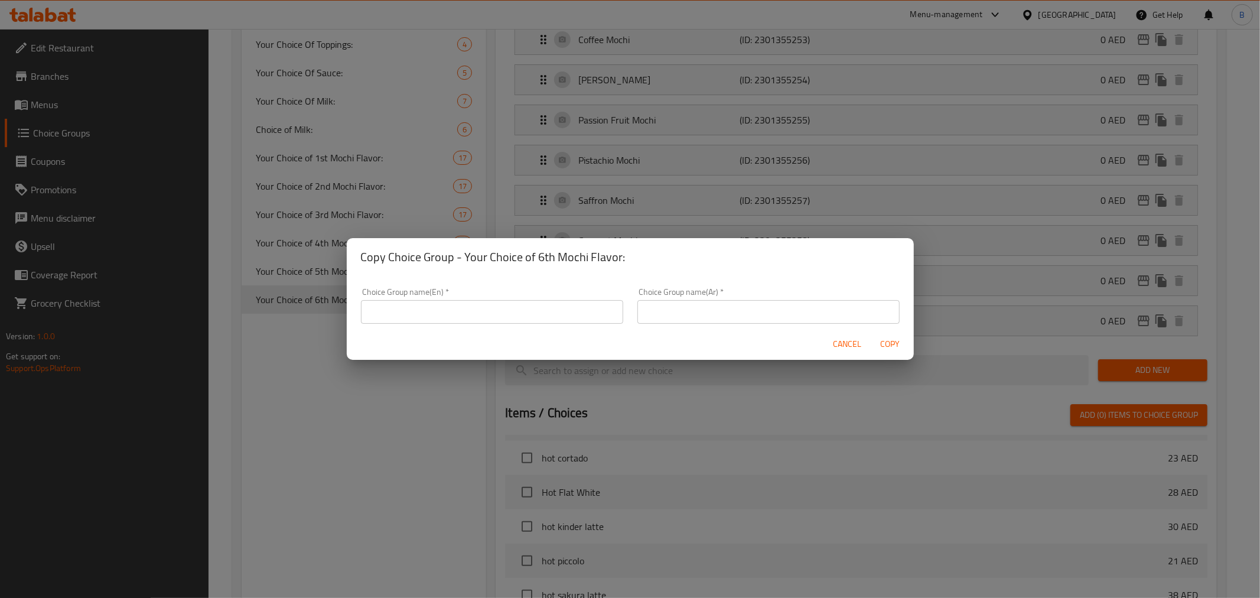
click at [468, 314] on input "text" at bounding box center [492, 312] width 262 height 24
type input "Your Choice of First Mochi Flavor:"
click at [842, 324] on div "Choice Group name(Ar)   * Choice Group name(Ar) *" at bounding box center [768, 306] width 276 height 50
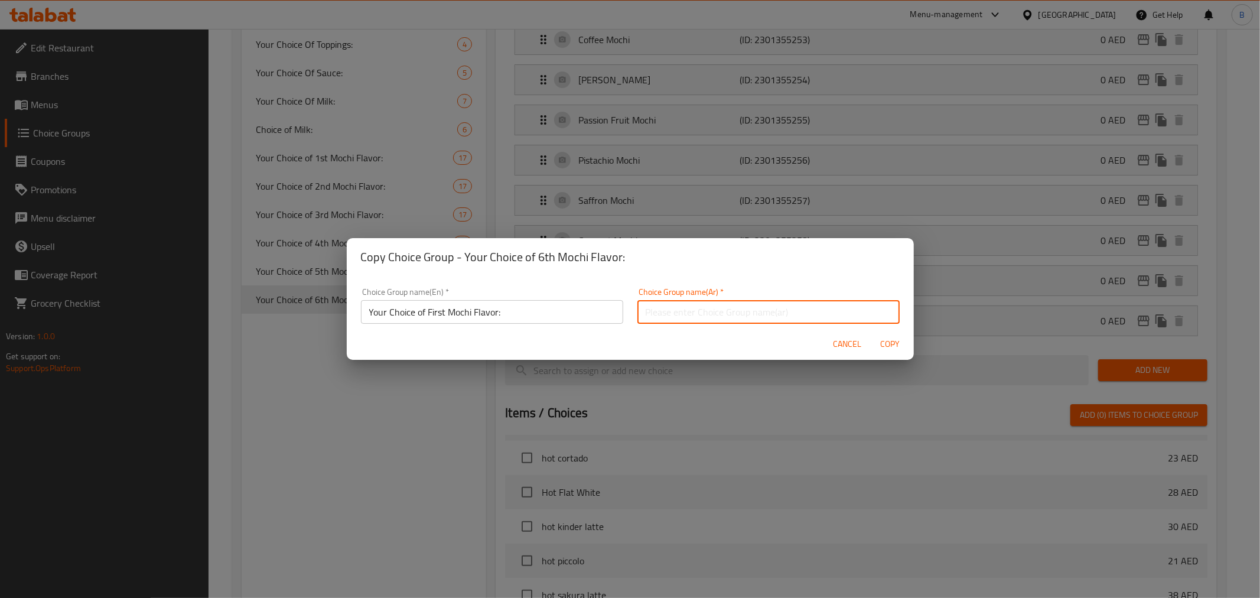
drag, startPoint x: 828, startPoint y: 316, endPoint x: 806, endPoint y: 321, distance: 22.4
click at [828, 316] on input "text" at bounding box center [768, 312] width 262 height 24
type input "اختيارك لنكهة موتشي السابعة:"
click at [428, 317] on input "Your Choice of First Mochi Flavor:" at bounding box center [492, 312] width 262 height 24
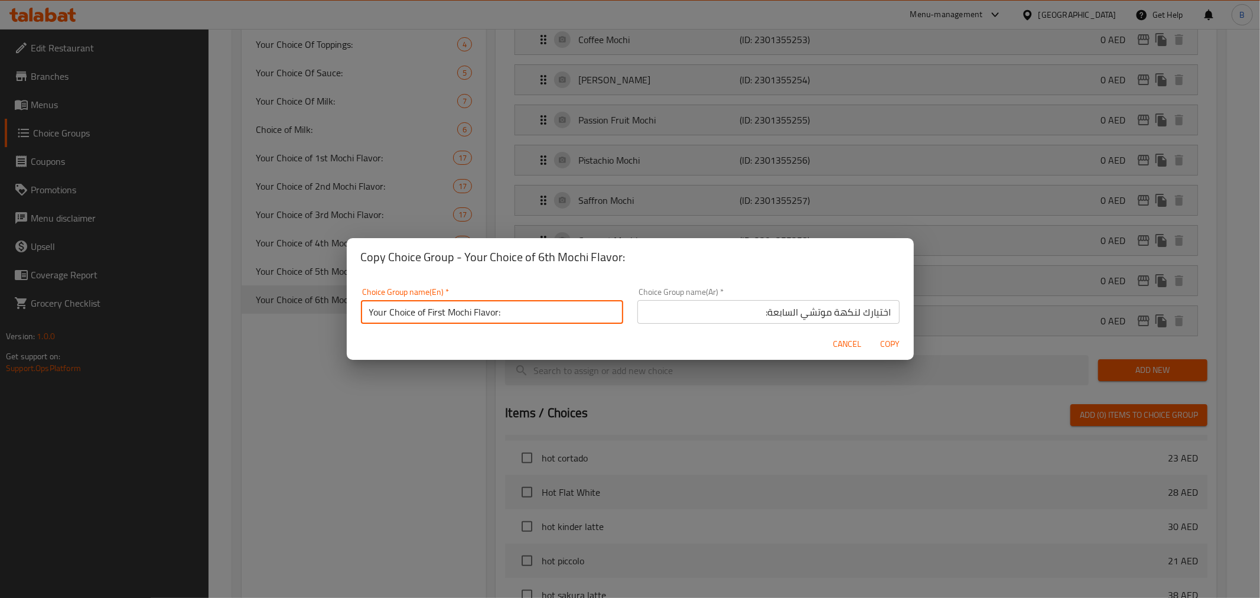
drag, startPoint x: 428, startPoint y: 317, endPoint x: 429, endPoint y: 311, distance: 6.6
click at [429, 315] on input "Your Choice of First Mochi Flavor:" at bounding box center [492, 312] width 262 height 24
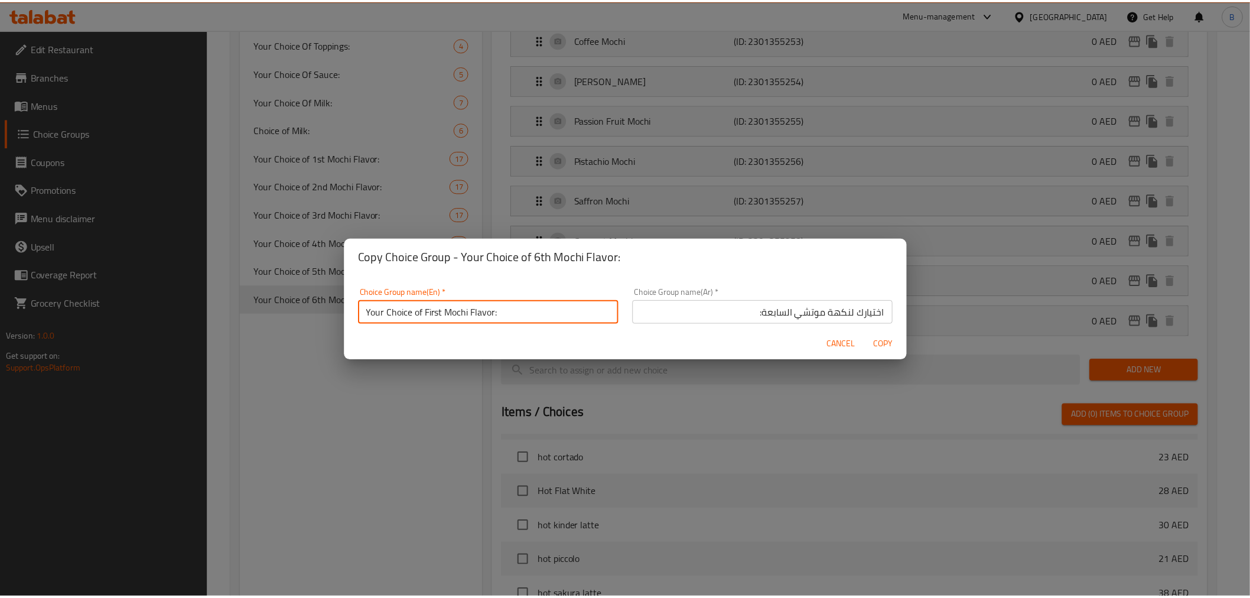
scroll to position [2, 0]
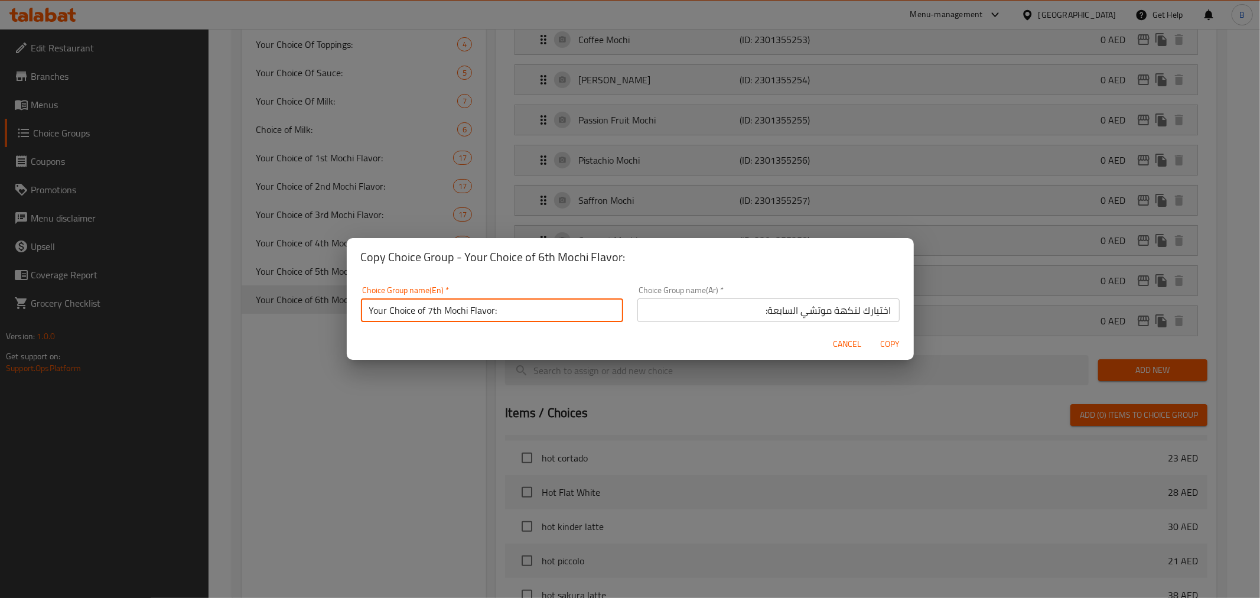
type input "Your Choice of 7th Mochi Flavor:"
click at [887, 348] on span "Copy" at bounding box center [890, 344] width 28 height 15
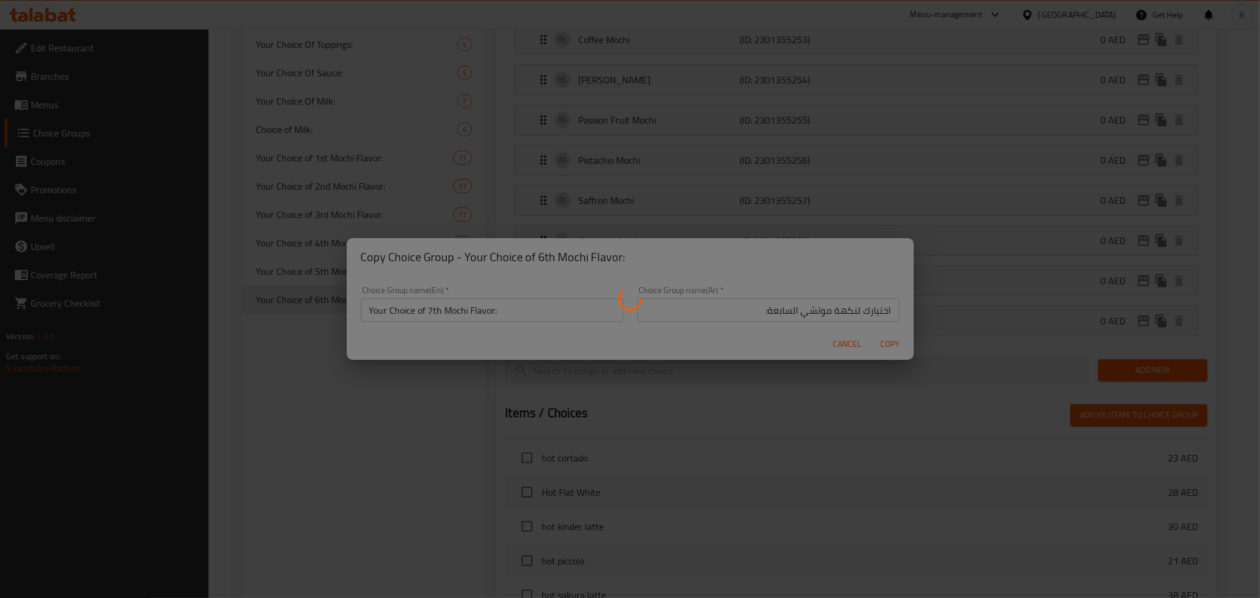
type input "Your Choice of 7th Mochi Flavor:"
type input "اختيارك لنكهة موتشي السابعة:"
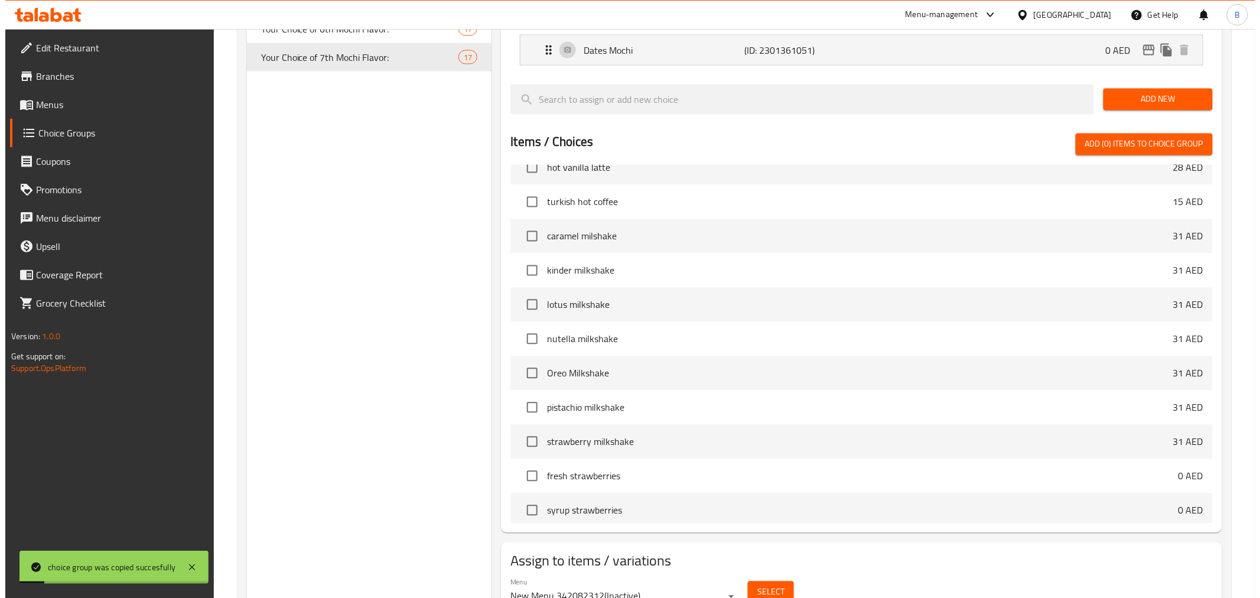
scroll to position [930, 0]
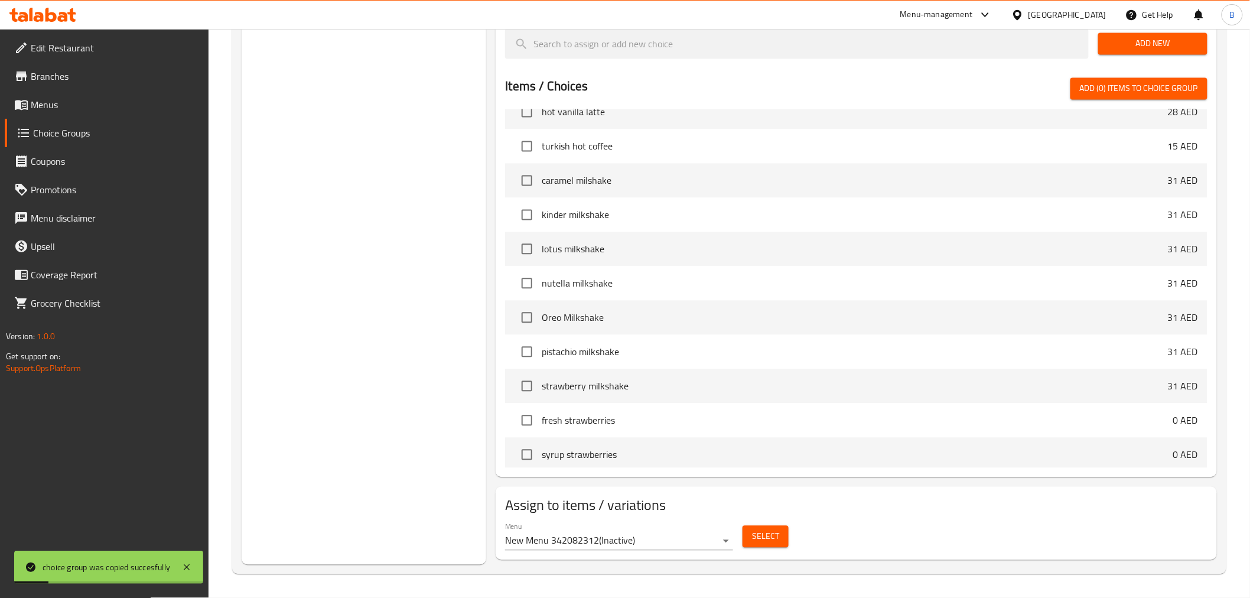
click at [753, 546] on button "Select" at bounding box center [765, 537] width 46 height 22
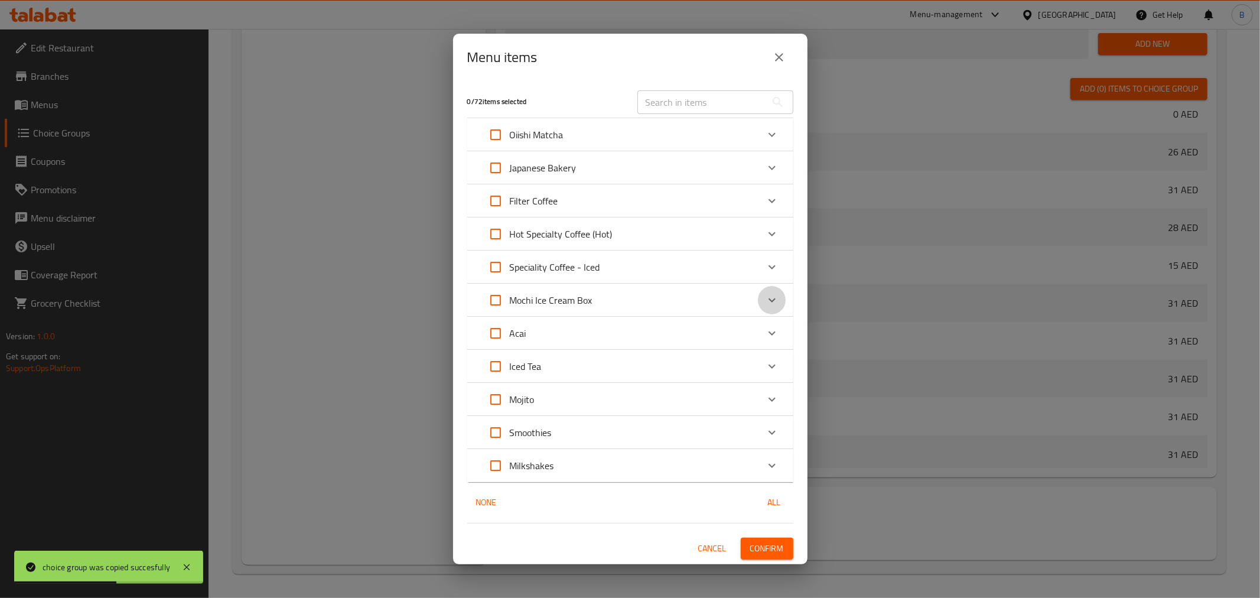
click at [762, 305] on div "Expand" at bounding box center [772, 300] width 28 height 28
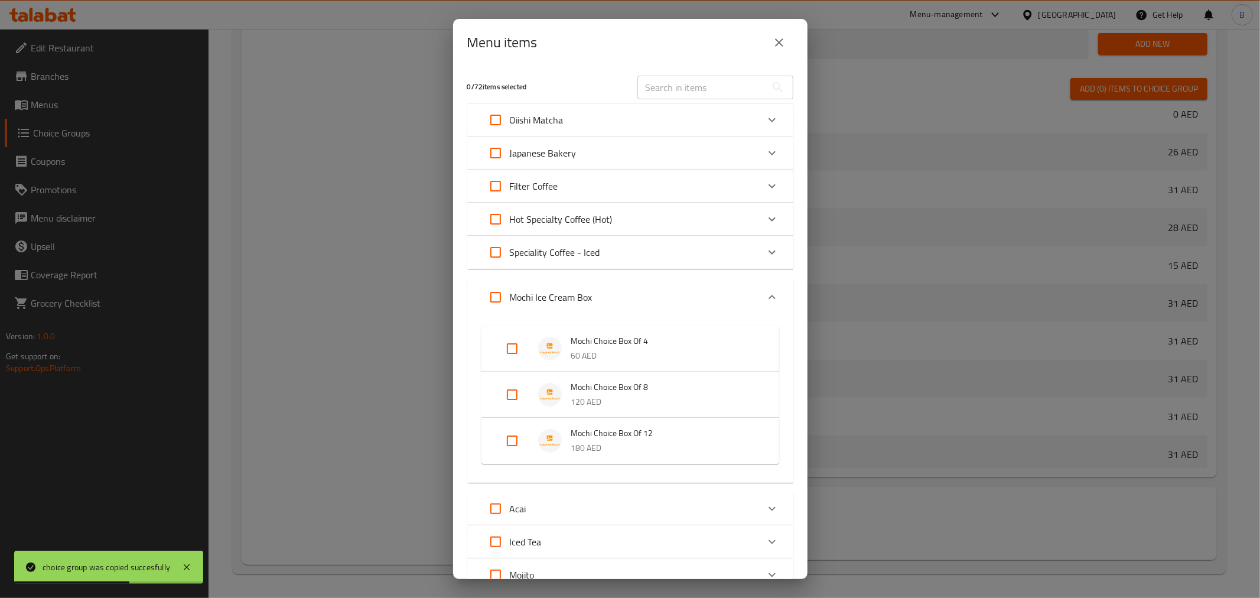
click at [507, 393] on input "Expand" at bounding box center [512, 394] width 28 height 28
checkbox input "true"
click at [512, 470] on input "Expand" at bounding box center [512, 459] width 28 height 28
checkbox input "true"
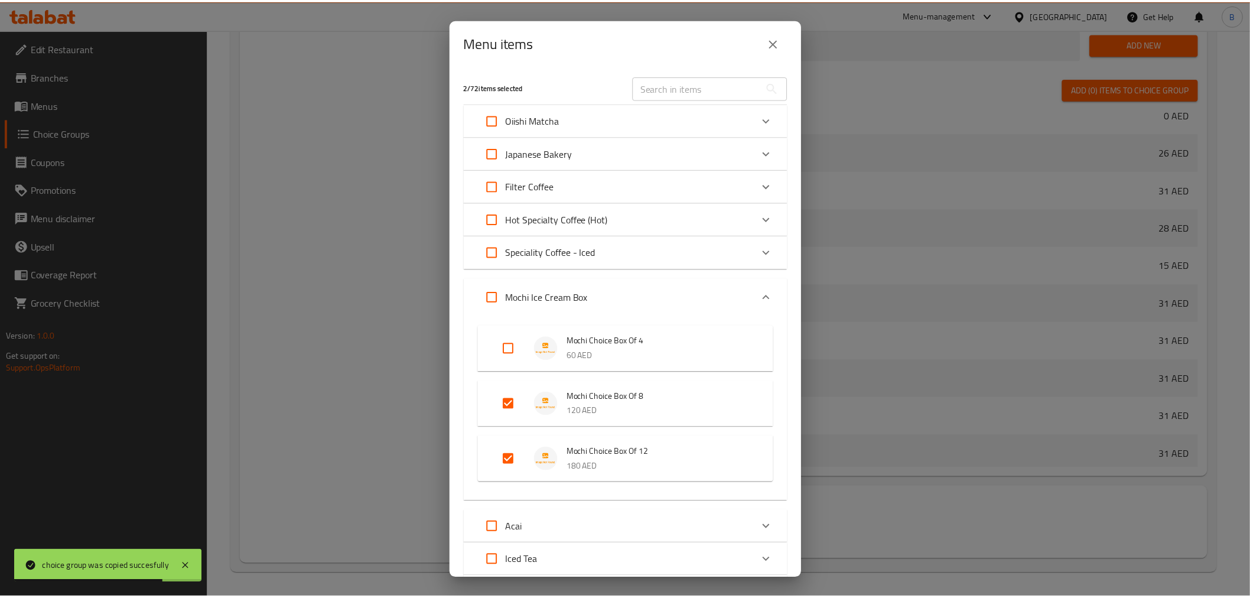
scroll to position [179, 0]
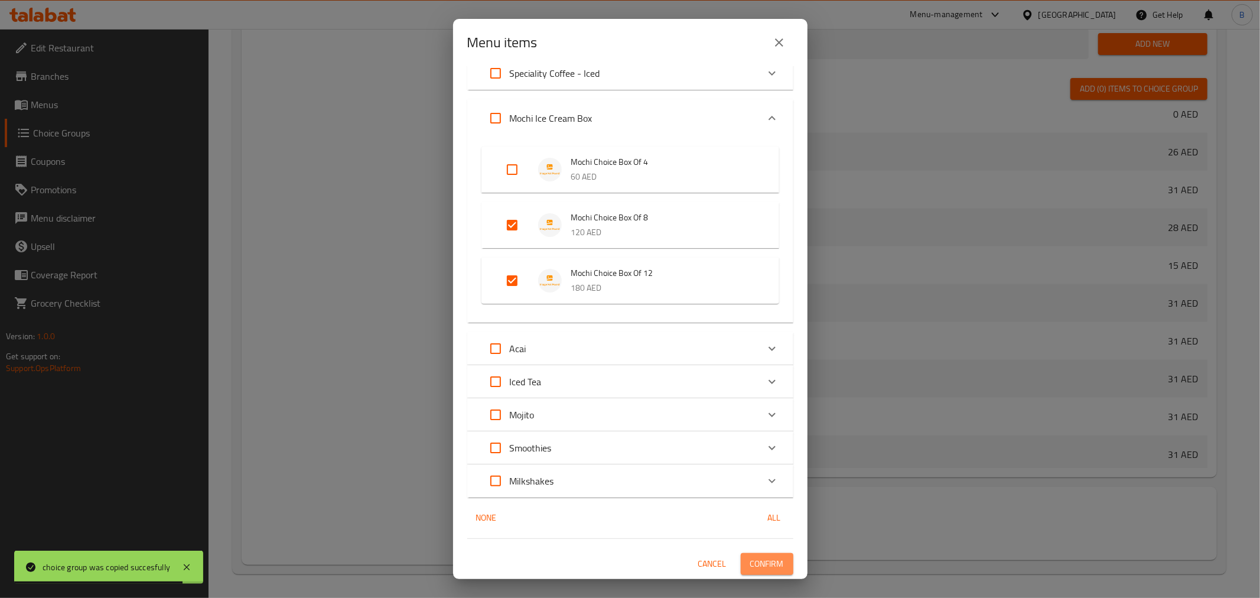
click at [741, 573] on button "Confirm" at bounding box center [767, 564] width 53 height 22
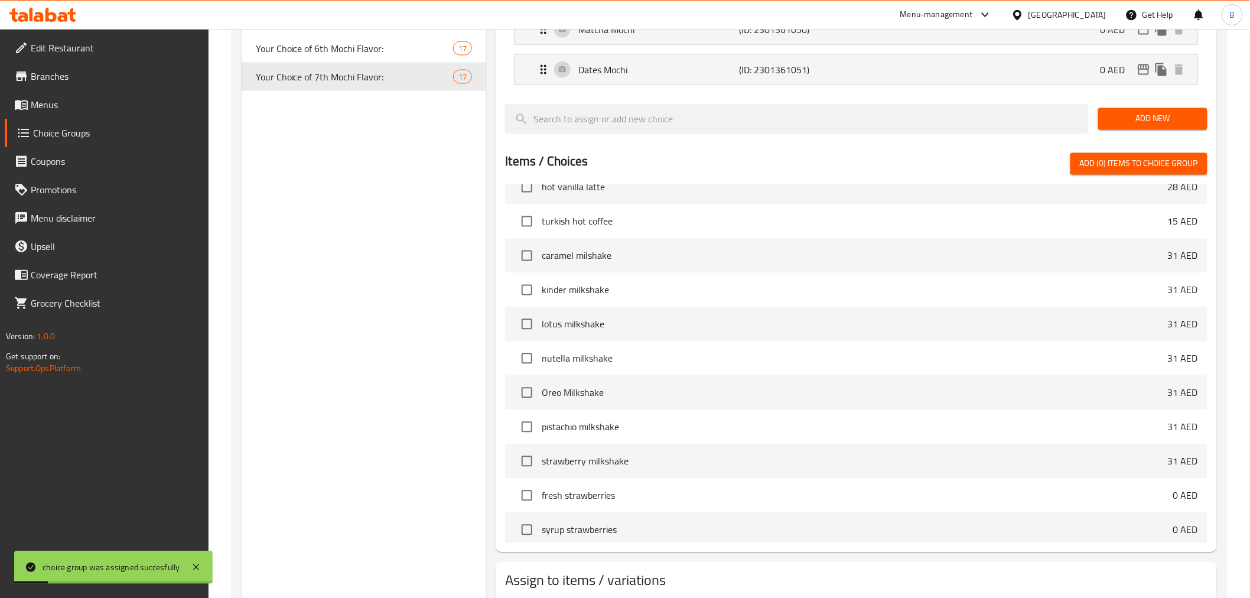
scroll to position [668, 0]
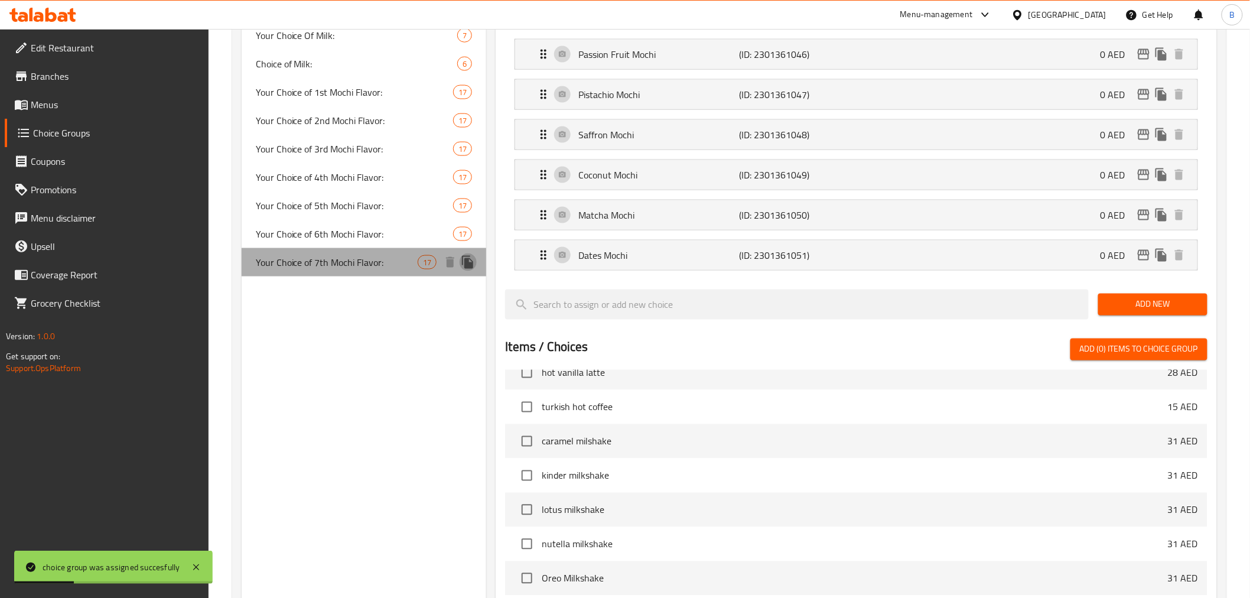
click at [475, 258] on button "duplicate" at bounding box center [468, 262] width 18 height 18
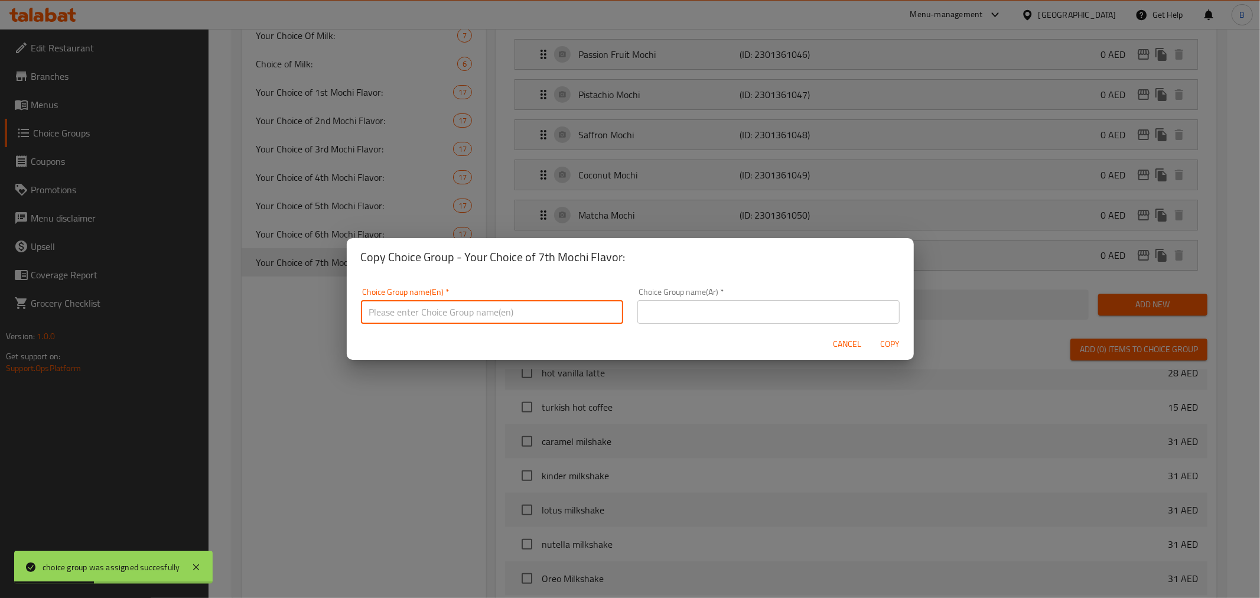
click at [508, 306] on input "text" at bounding box center [492, 312] width 262 height 24
type input "Your Choice of First Mochi Flavor:"
click at [724, 325] on div "Choice Group name(Ar)   * Choice Group name(Ar) *" at bounding box center [768, 306] width 276 height 50
click at [763, 303] on input "text" at bounding box center [768, 312] width 262 height 24
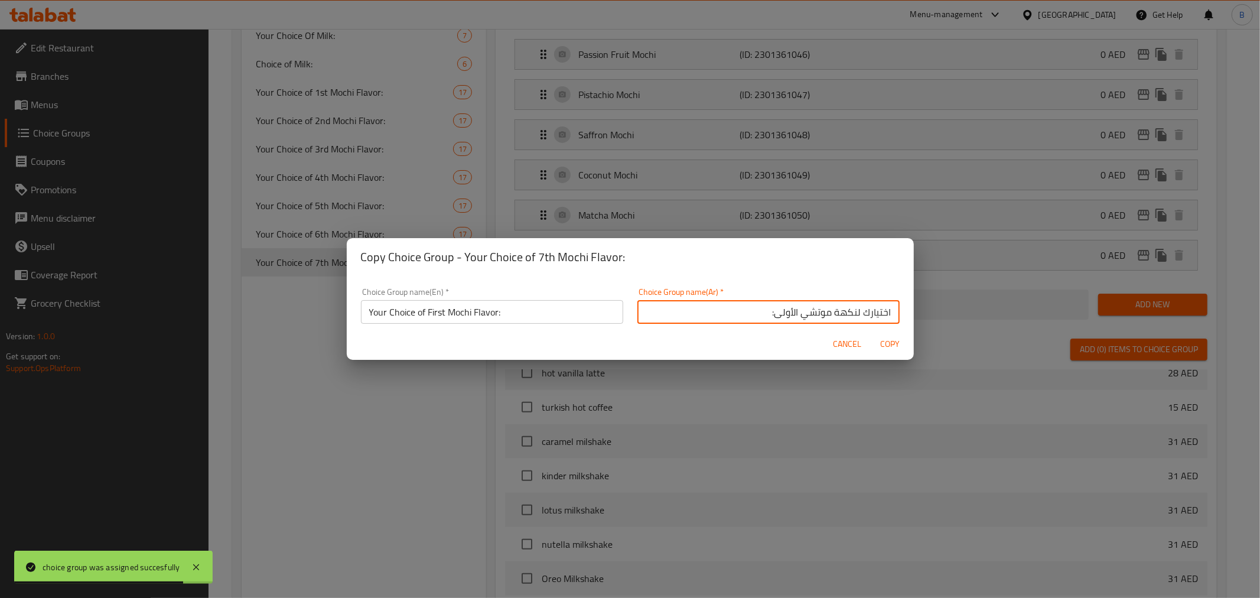
click at [772, 309] on input "اختيارك لنكهة موتشي الأولى:" at bounding box center [768, 312] width 262 height 24
click at [772, 316] on input "اختيارك لنكهة موتشي الأولى:" at bounding box center [768, 312] width 262 height 24
type input "اختيارك لنكهة موتشي الثامنة:"
click at [426, 314] on input "Your Choice of First Mochi Flavor:" at bounding box center [492, 312] width 262 height 24
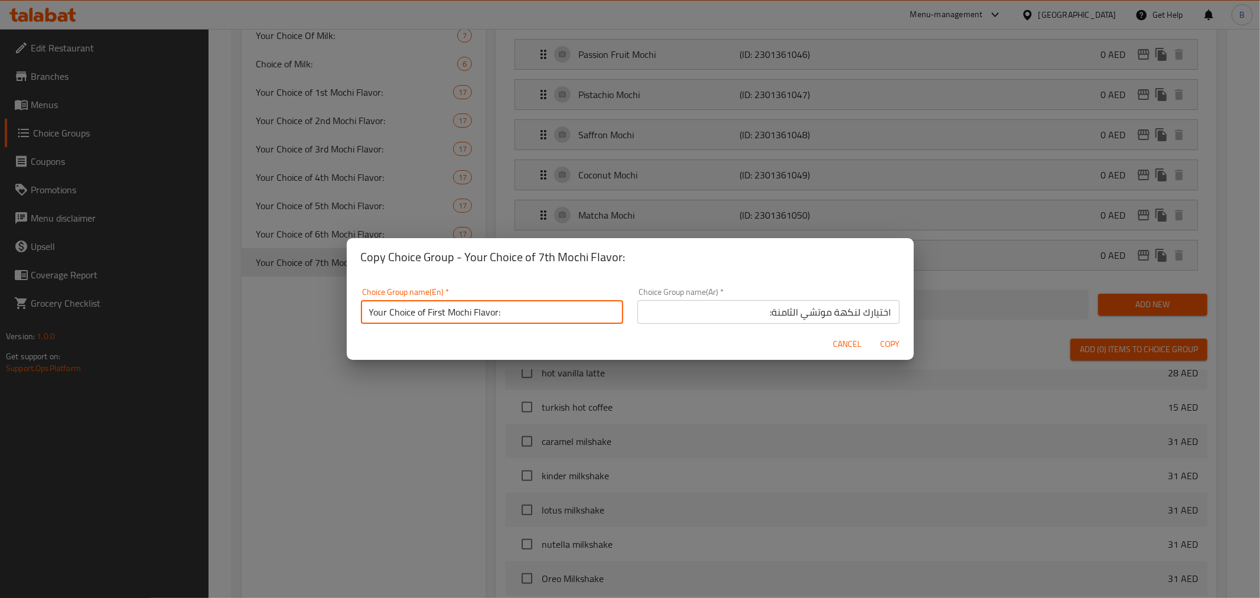
click at [426, 314] on input "Your Choice of First Mochi Flavor:" at bounding box center [492, 312] width 262 height 24
type input "Your Choice of 8th Mochi Flavor:"
click at [878, 345] on span "Copy" at bounding box center [890, 344] width 28 height 15
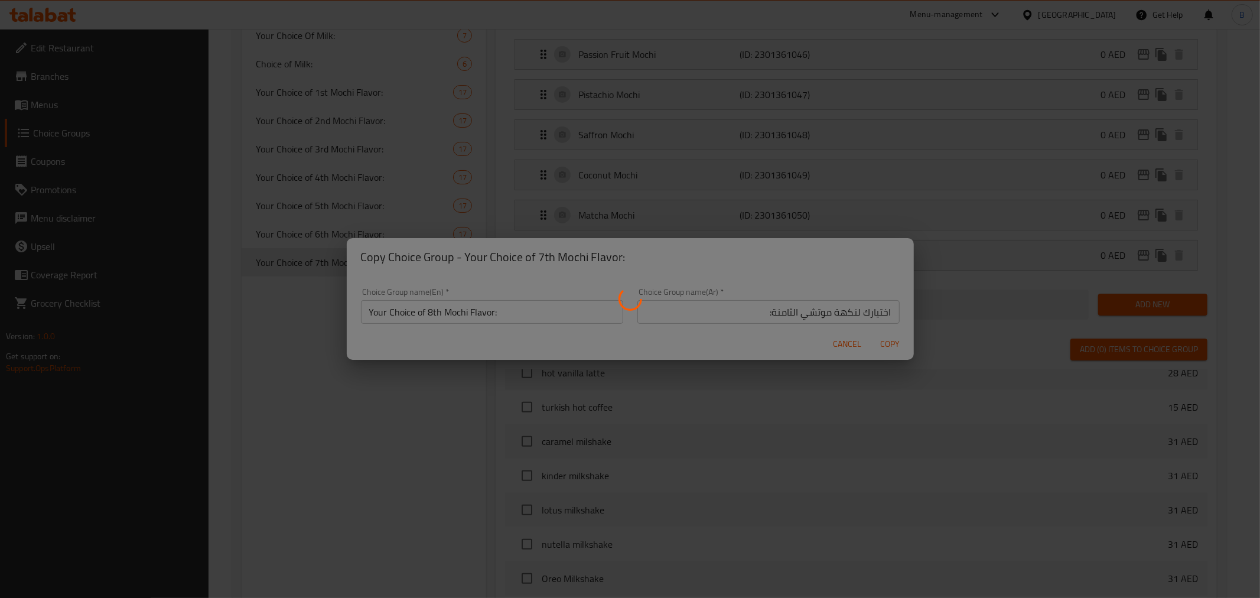
type input "Your Choice of 8th Mochi Flavor:"
type input "اختيارك لنكهة موتشي الثامنة:"
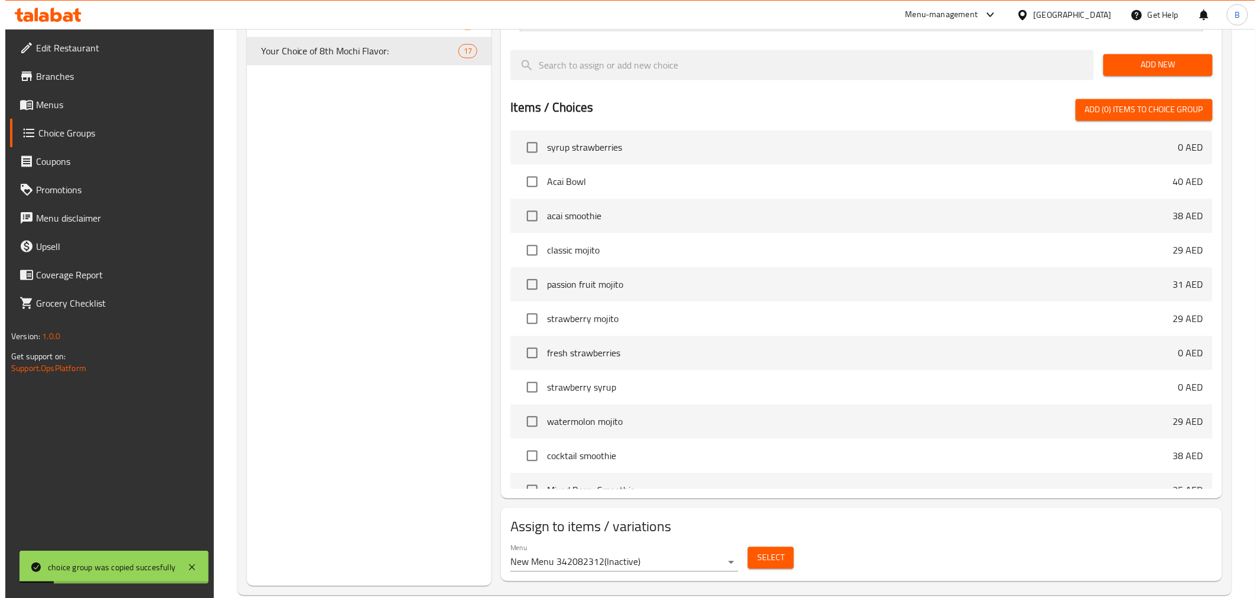
scroll to position [930, 0]
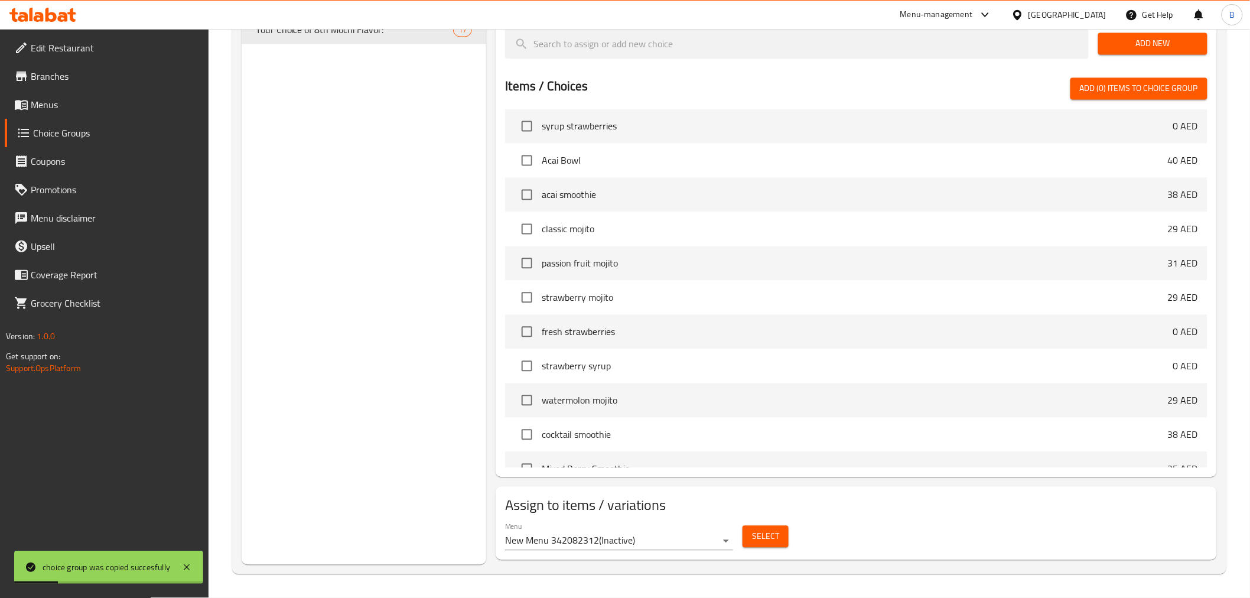
click at [782, 545] on button "Select" at bounding box center [765, 537] width 46 height 22
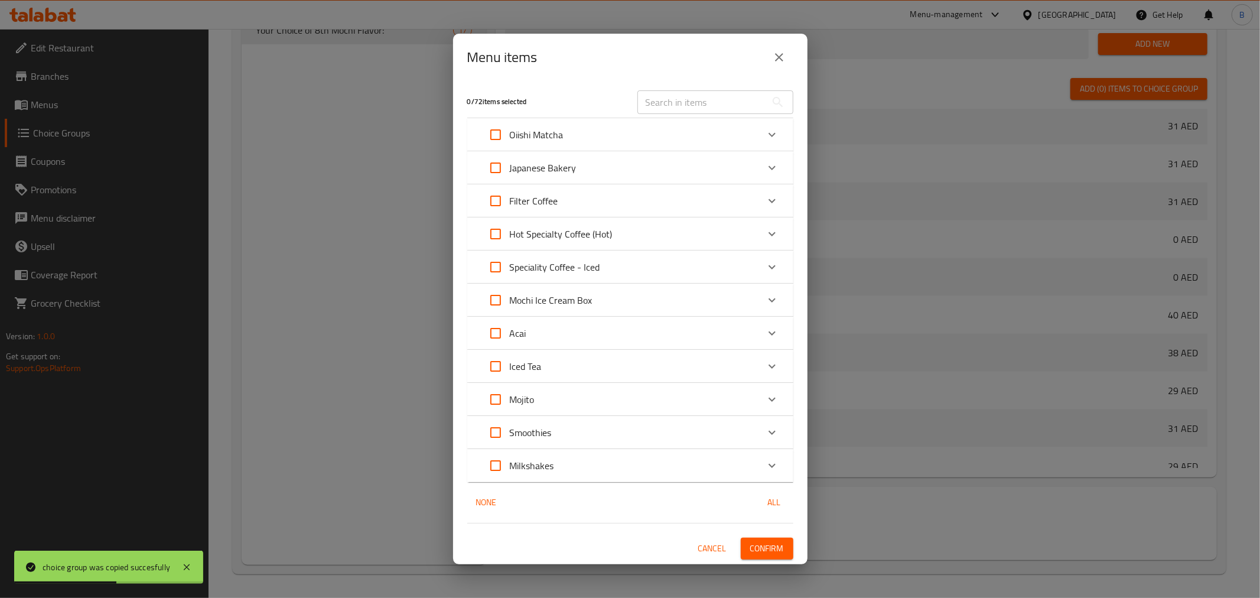
click at [770, 300] on icon "Expand" at bounding box center [771, 300] width 7 height 4
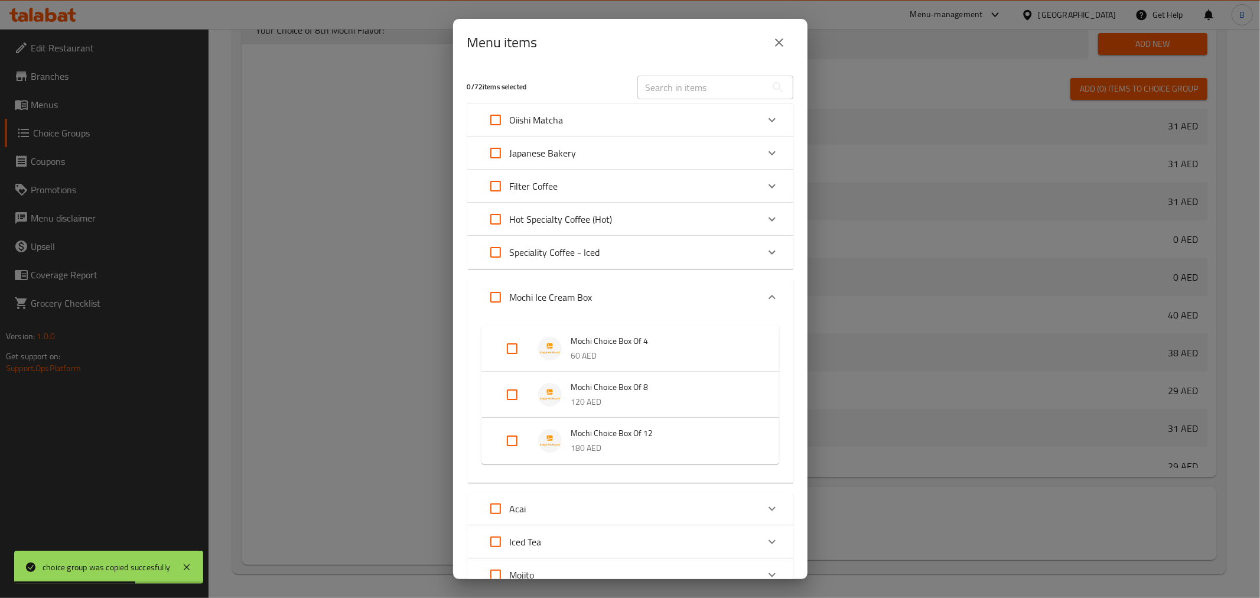
click at [521, 396] on input "Expand" at bounding box center [512, 394] width 28 height 28
checkbox input "true"
click at [509, 467] on input "Expand" at bounding box center [512, 459] width 28 height 28
checkbox input "true"
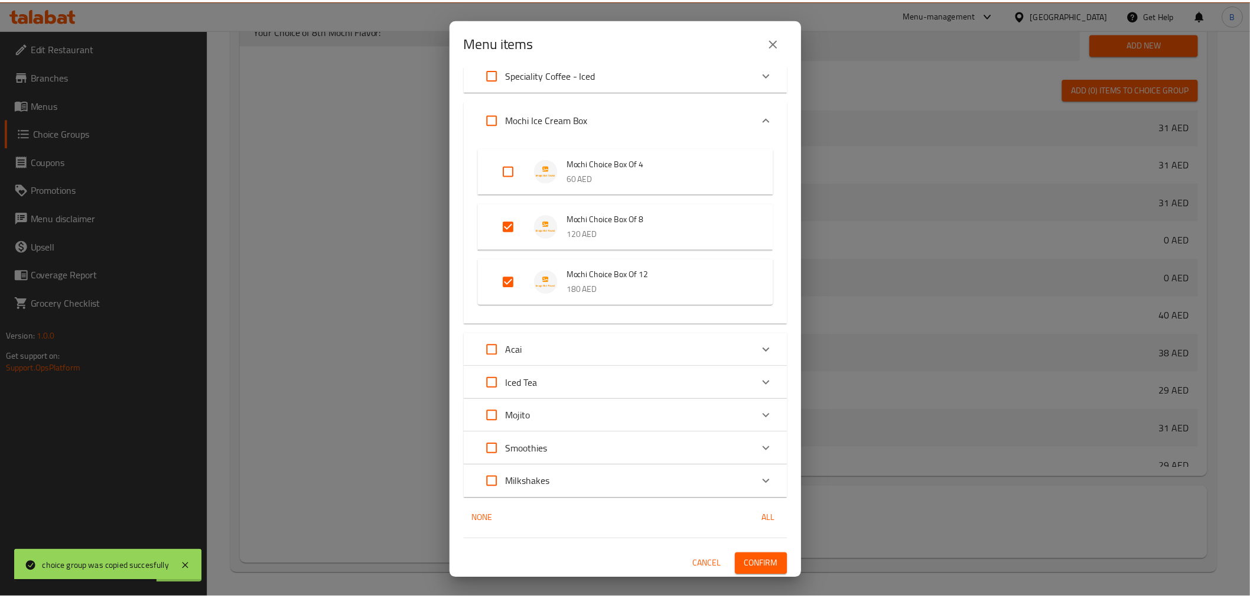
scroll to position [179, 0]
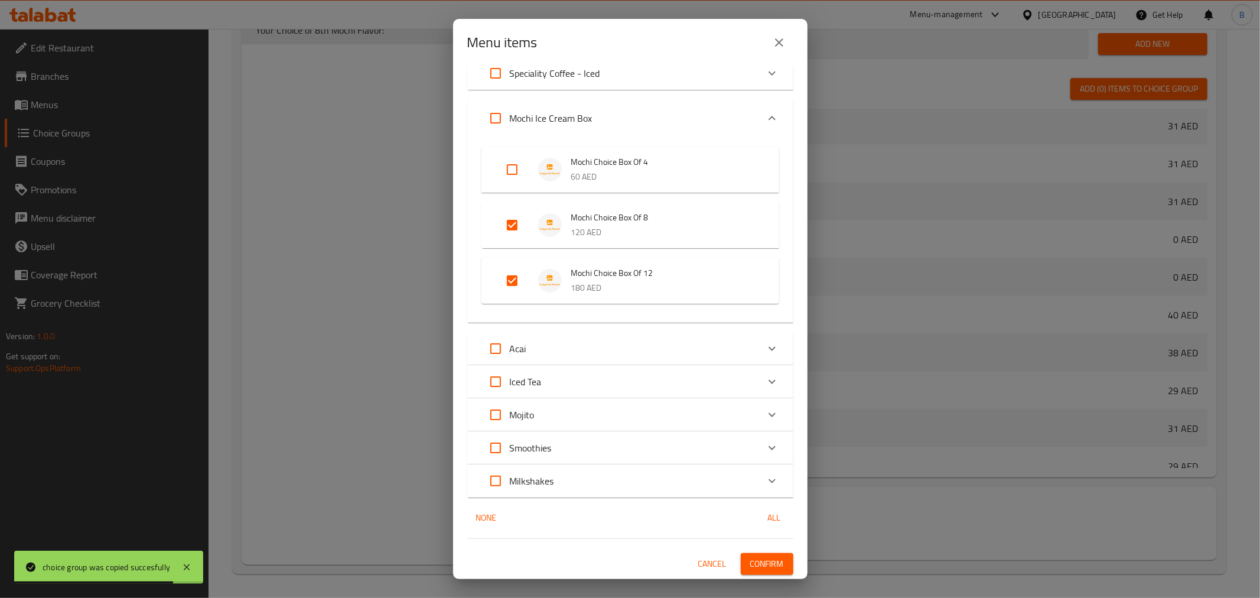
click at [756, 565] on span "Confirm" at bounding box center [767, 563] width 34 height 15
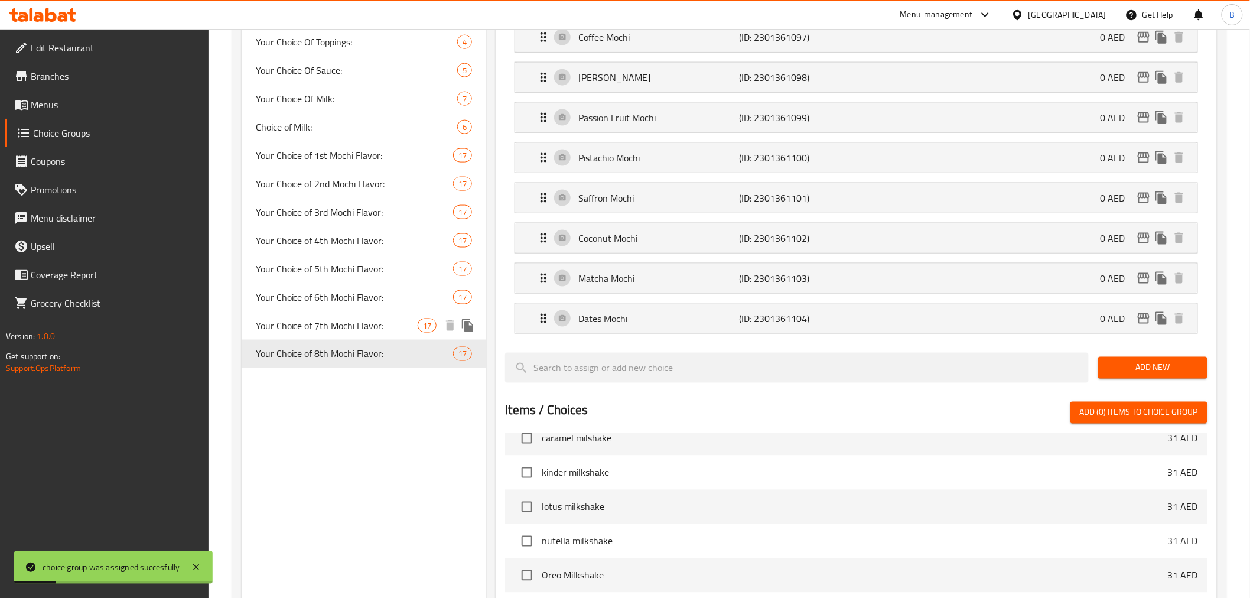
scroll to position [602, 0]
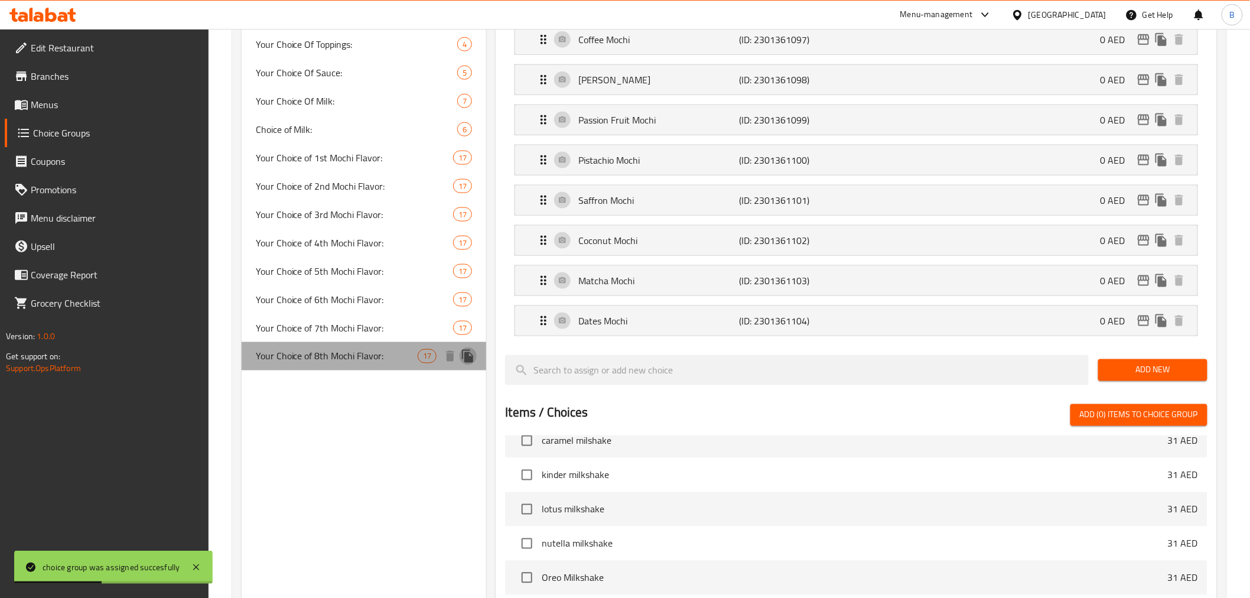
click at [474, 361] on icon "duplicate" at bounding box center [468, 356] width 14 height 14
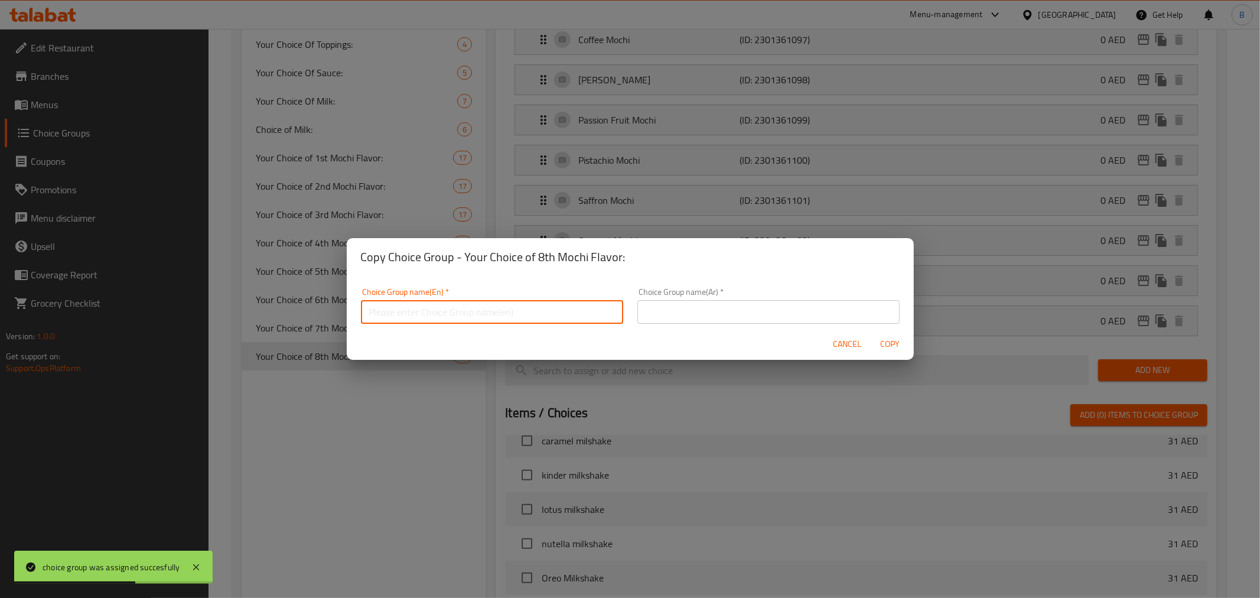
click at [545, 304] on input "text" at bounding box center [492, 312] width 262 height 24
type input "Your Choice of First Mochi Flavor:"
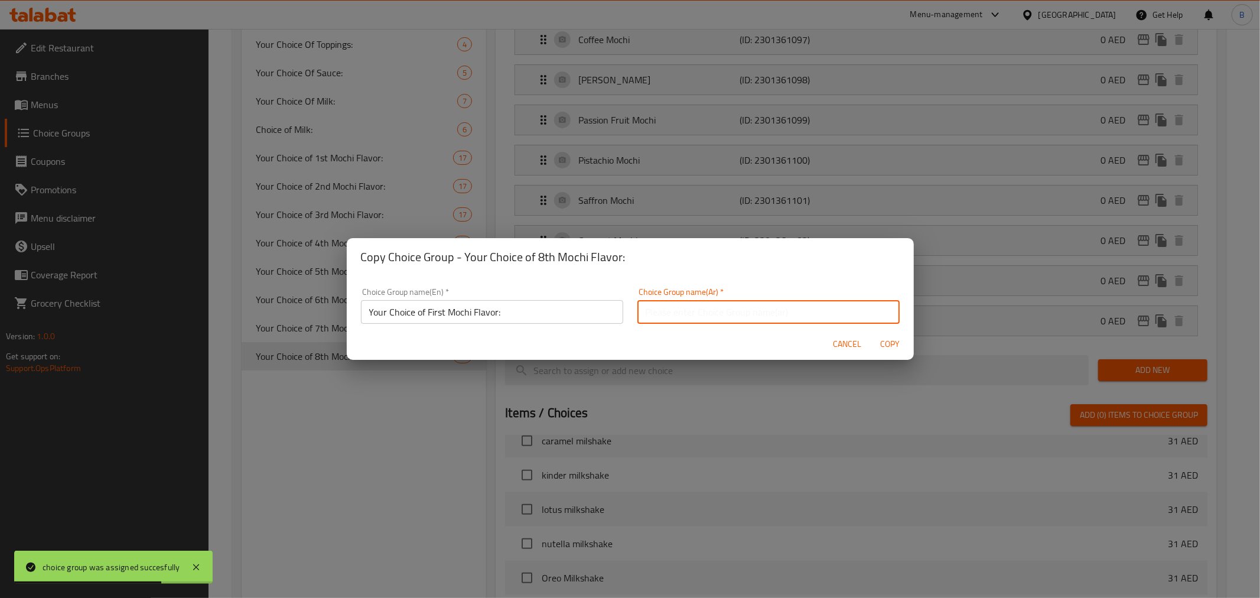
click at [736, 313] on input "text" at bounding box center [768, 312] width 262 height 24
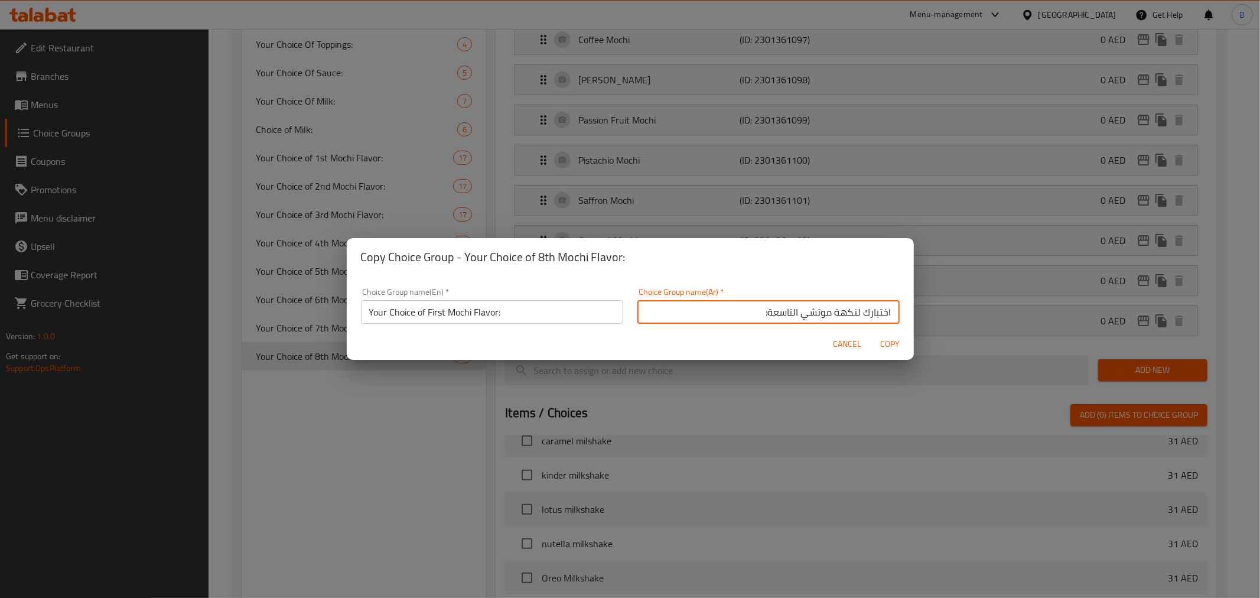
type input "اختيارك لنكهة موتشي التاسعة:"
click at [441, 308] on input "Your Choice of First Mochi Flavor:" at bounding box center [492, 312] width 262 height 24
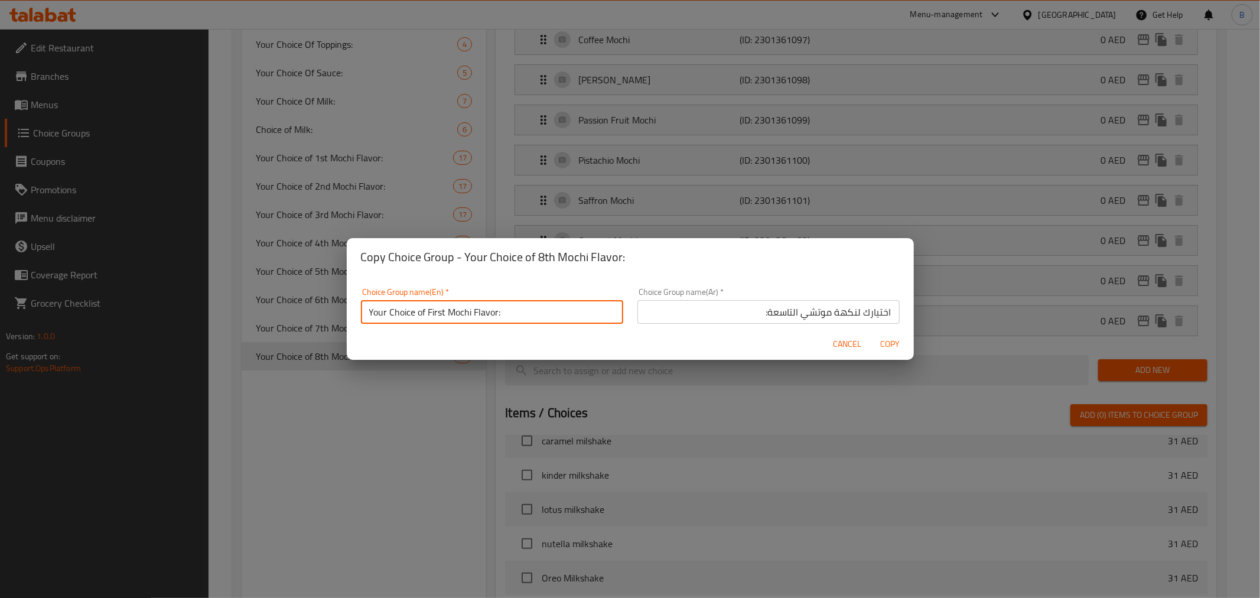
click at [441, 308] on input "Your Choice of First Mochi Flavor:" at bounding box center [492, 312] width 262 height 24
type input "Your Choice of 9th Mochi Flavor:"
click at [900, 347] on span "Copy" at bounding box center [890, 344] width 28 height 15
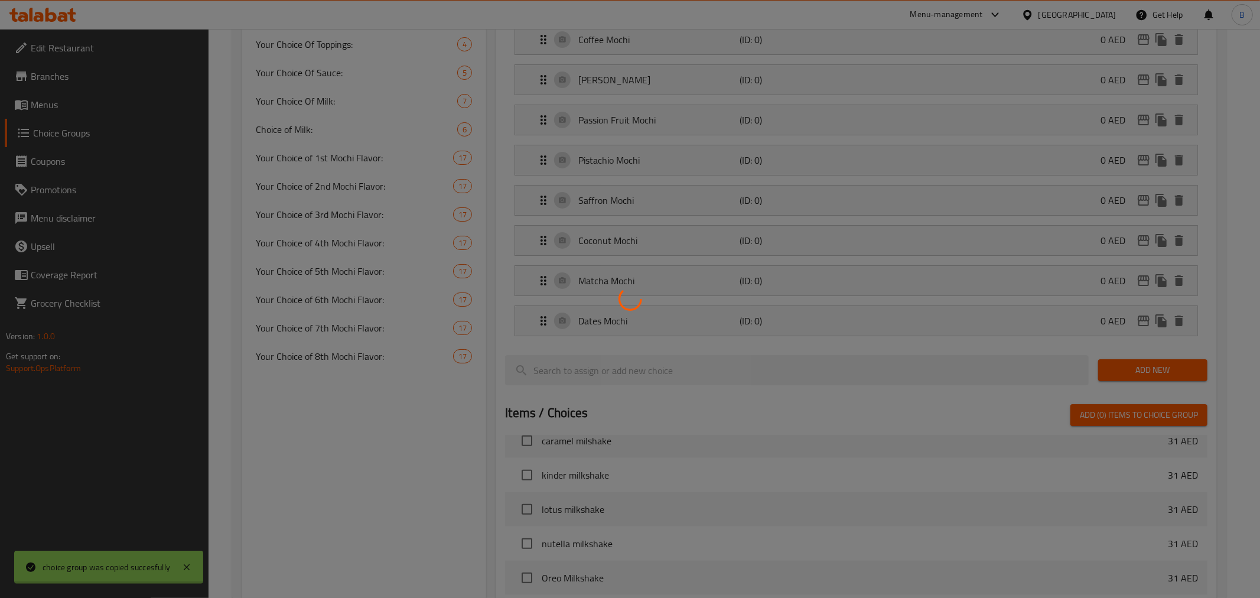
type input "Your Choice of 9th Mochi Flavor:"
type input "اختيارك لنكهة موتشي التاسعة:"
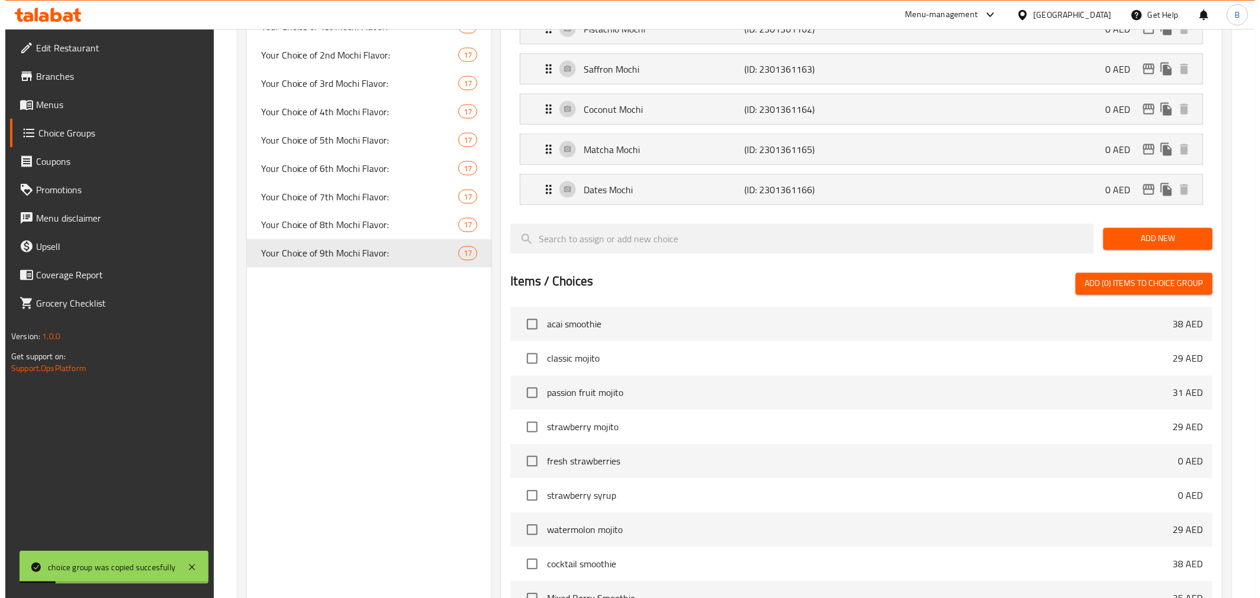
scroll to position [930, 0]
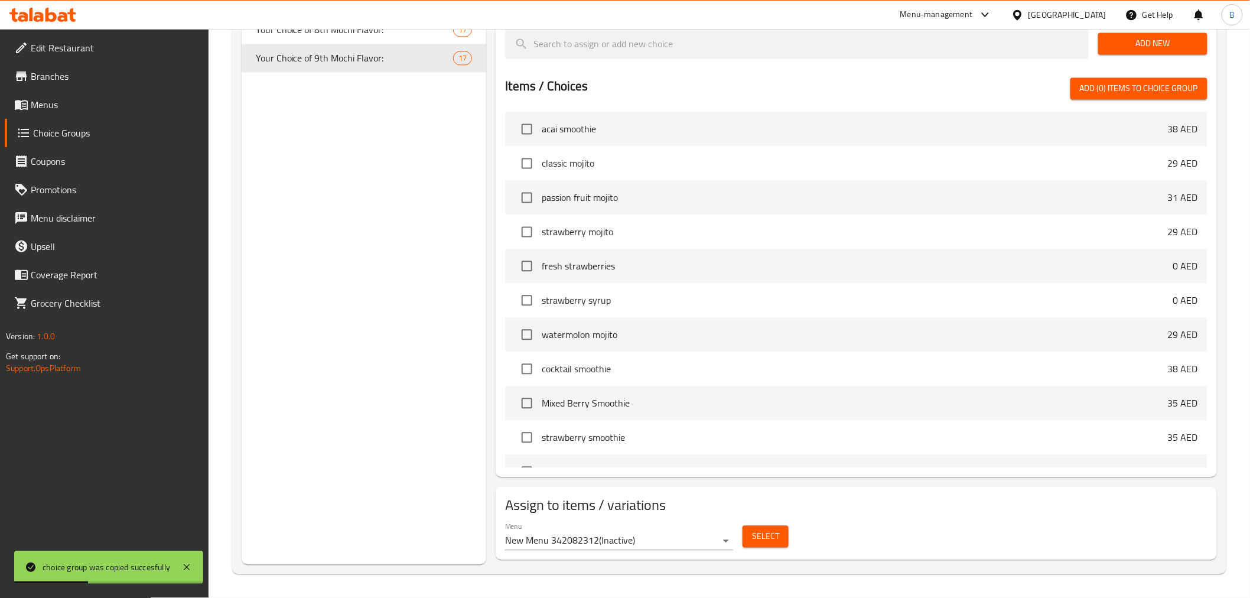
click at [775, 538] on span "Select" at bounding box center [765, 536] width 27 height 15
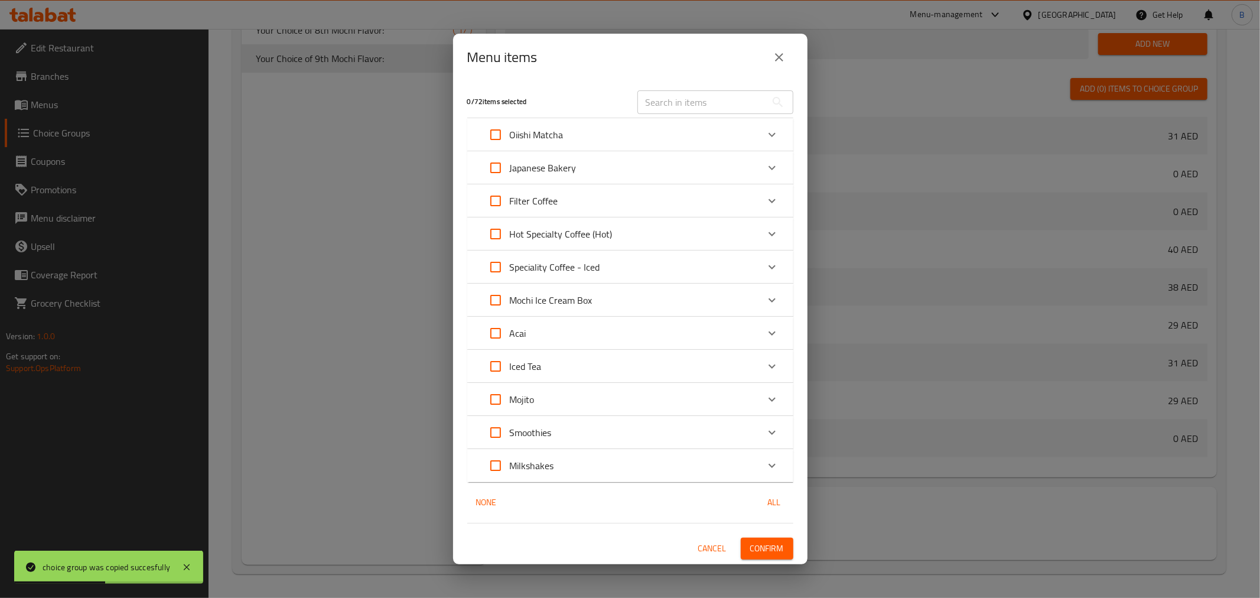
scroll to position [1661, 0]
click at [677, 293] on div "Mochi Ice Cream Box" at bounding box center [619, 300] width 276 height 28
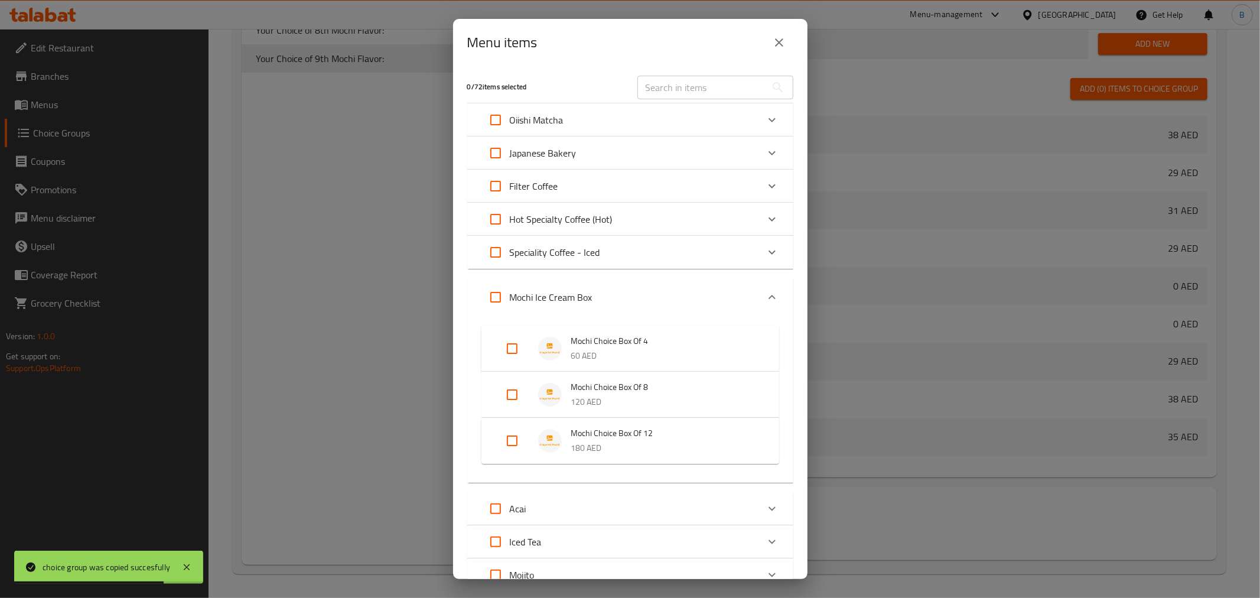
click at [483, 438] on div "Mochi Choice Box Of 12 180 AED" at bounding box center [630, 441] width 298 height 46
click at [496, 455] on li "Mochi Choice Box Of 12 180 AED" at bounding box center [630, 449] width 269 height 41
click at [537, 431] on li "Mochi Choice Box Of 12 180 AED" at bounding box center [630, 440] width 269 height 41
click at [515, 442] on input "Expand" at bounding box center [512, 450] width 28 height 28
checkbox input "true"
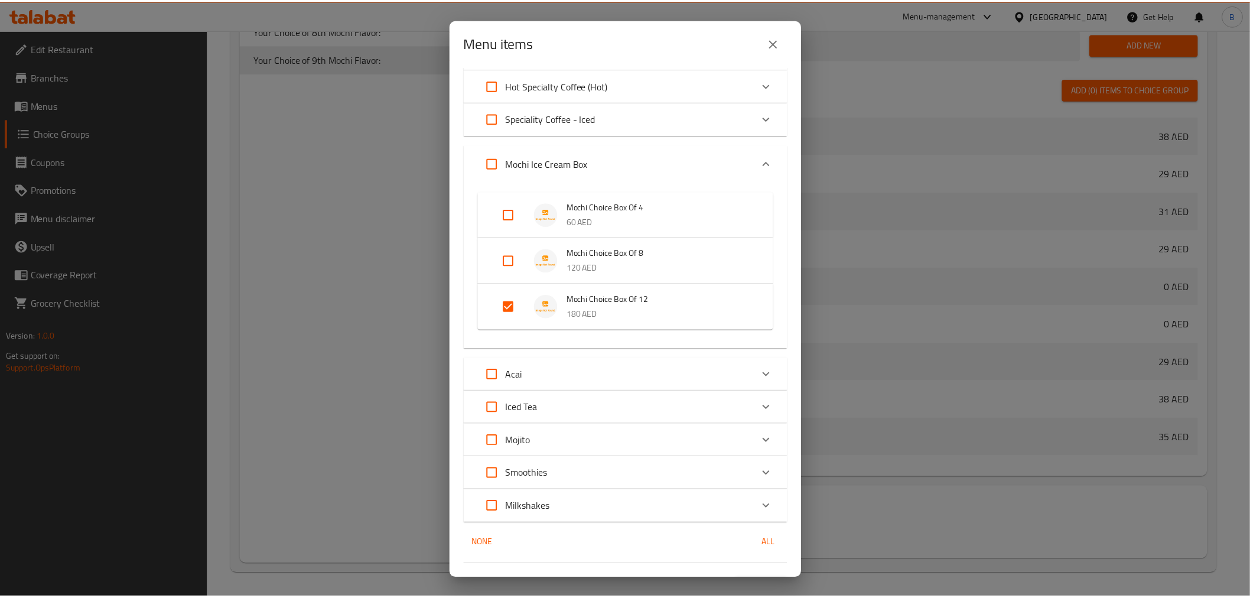
scroll to position [160, 0]
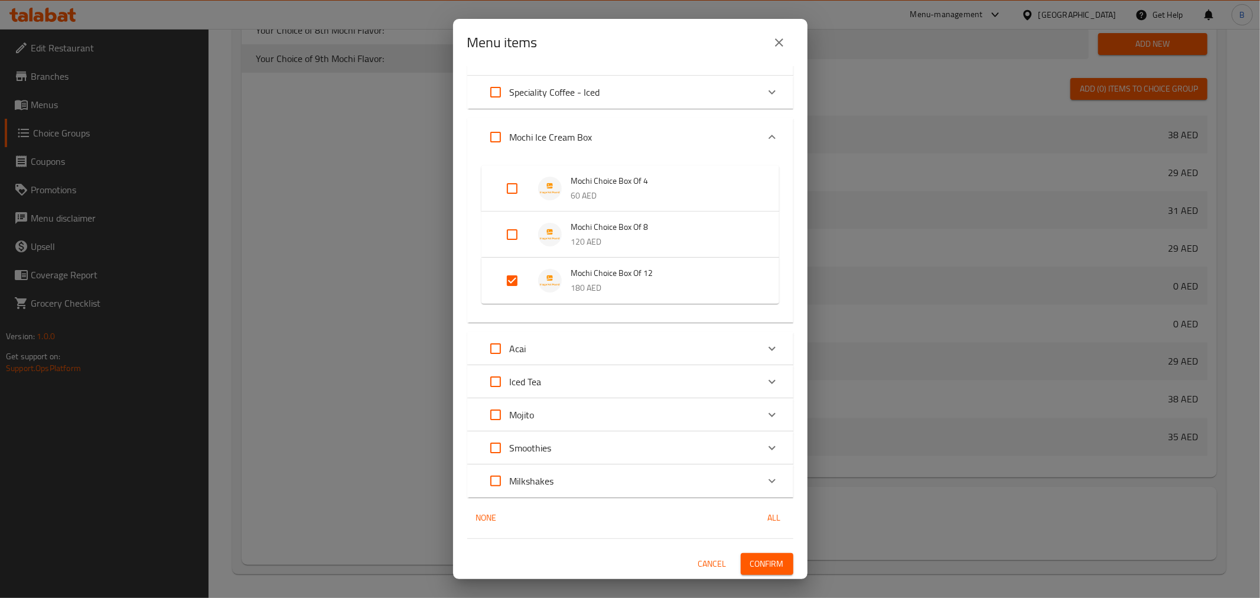
click at [753, 559] on span "Confirm" at bounding box center [767, 563] width 34 height 15
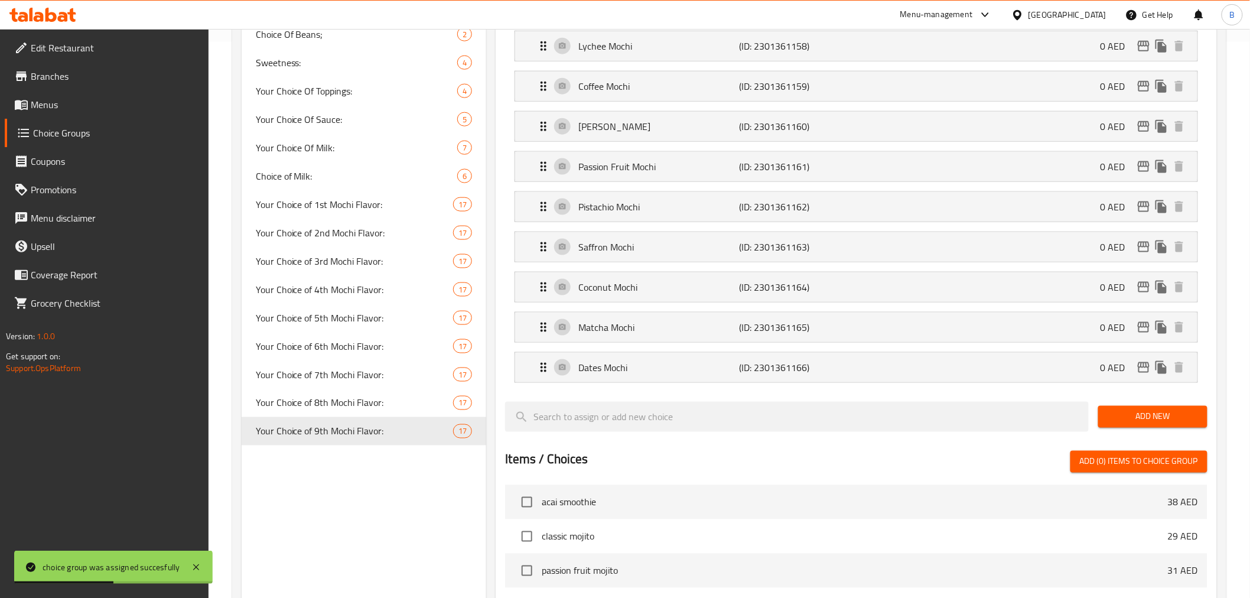
scroll to position [602, 0]
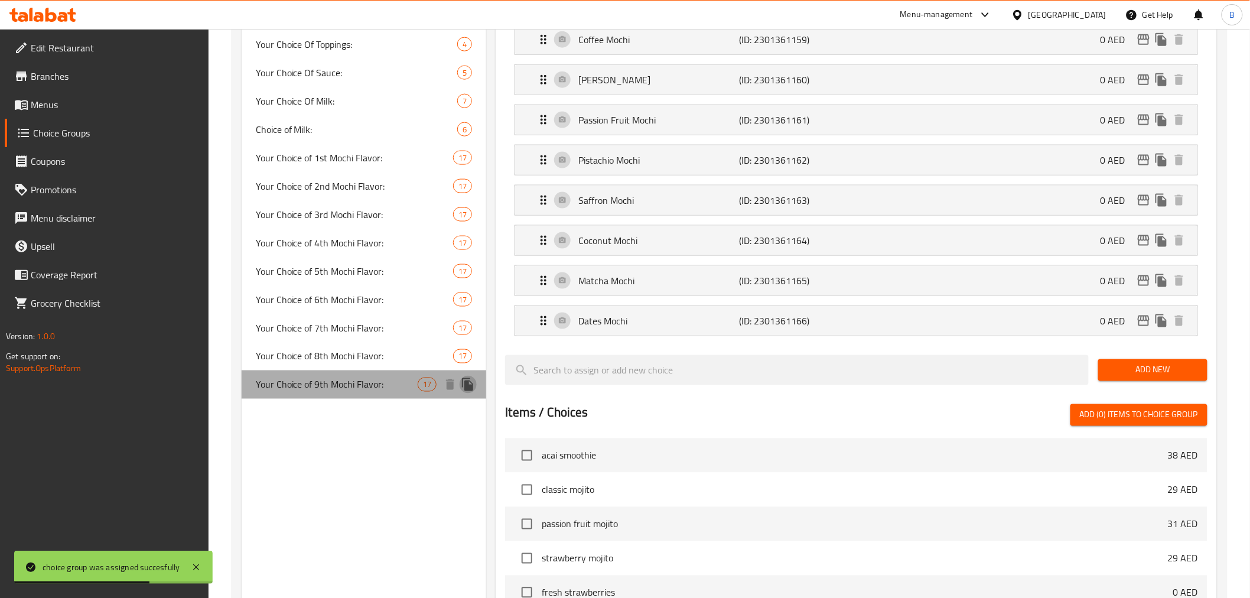
click at [475, 382] on icon "duplicate" at bounding box center [468, 384] width 14 height 14
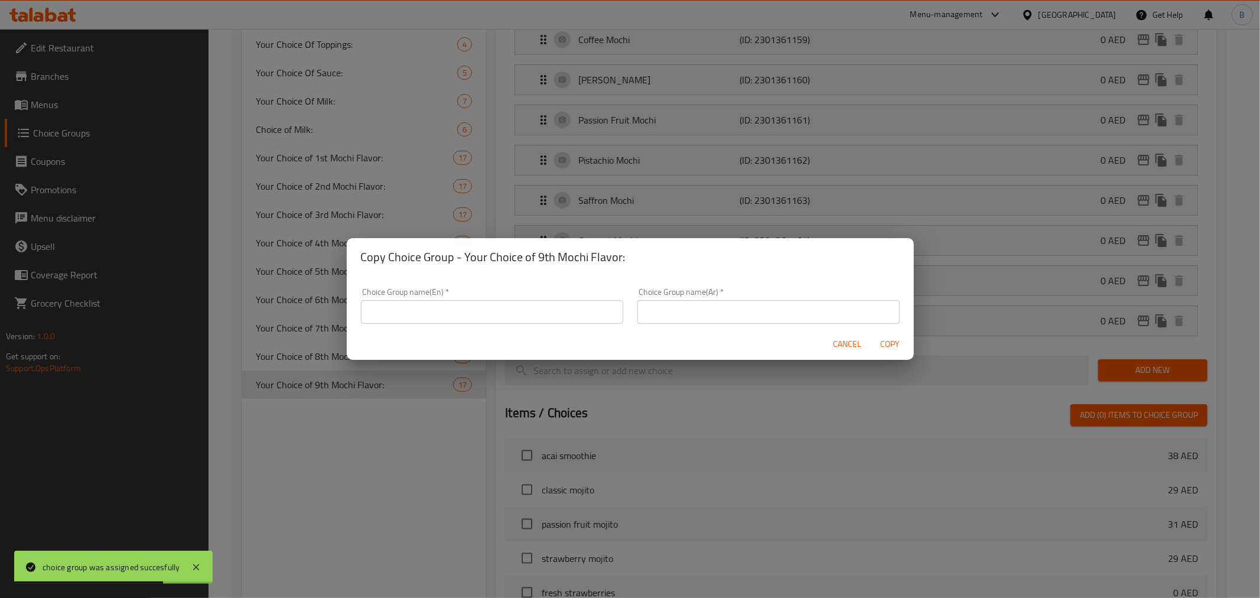
click at [422, 298] on div "Choice Group name(En)   * Choice Group name(En) *" at bounding box center [492, 306] width 262 height 36
click at [449, 309] on input "text" at bounding box center [492, 312] width 262 height 24
click at [433, 311] on input "Your Choice of First Mochi Flavor:" at bounding box center [492, 312] width 262 height 24
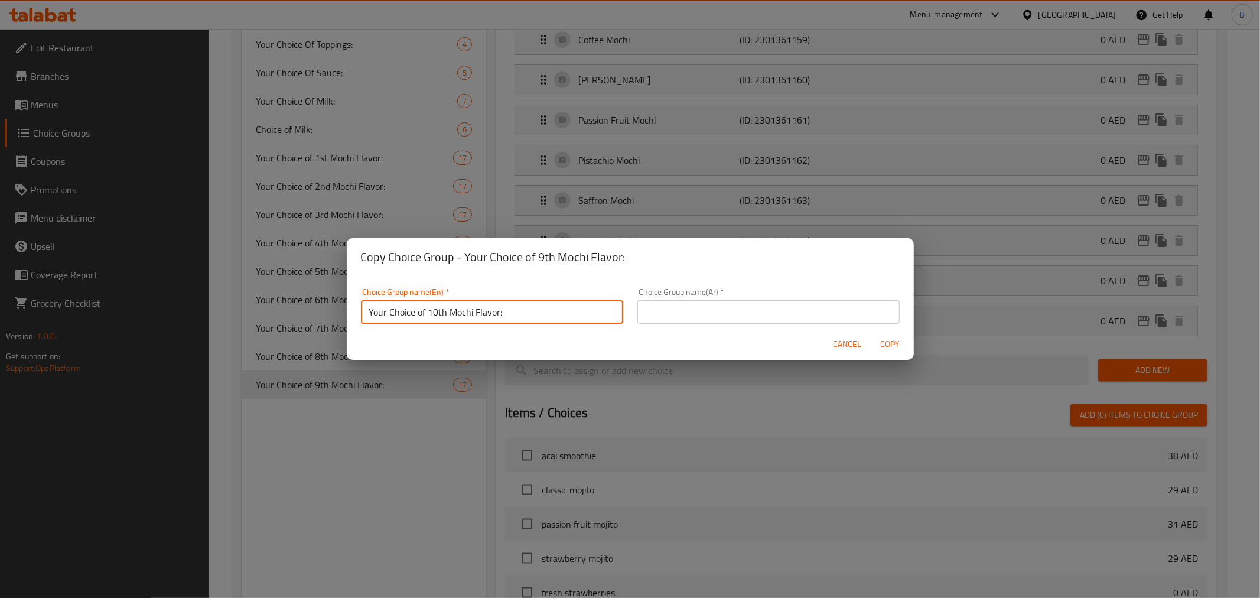
type input "Your Choice of 10th Mochi Flavor:"
click at [688, 311] on input "text" at bounding box center [768, 312] width 262 height 24
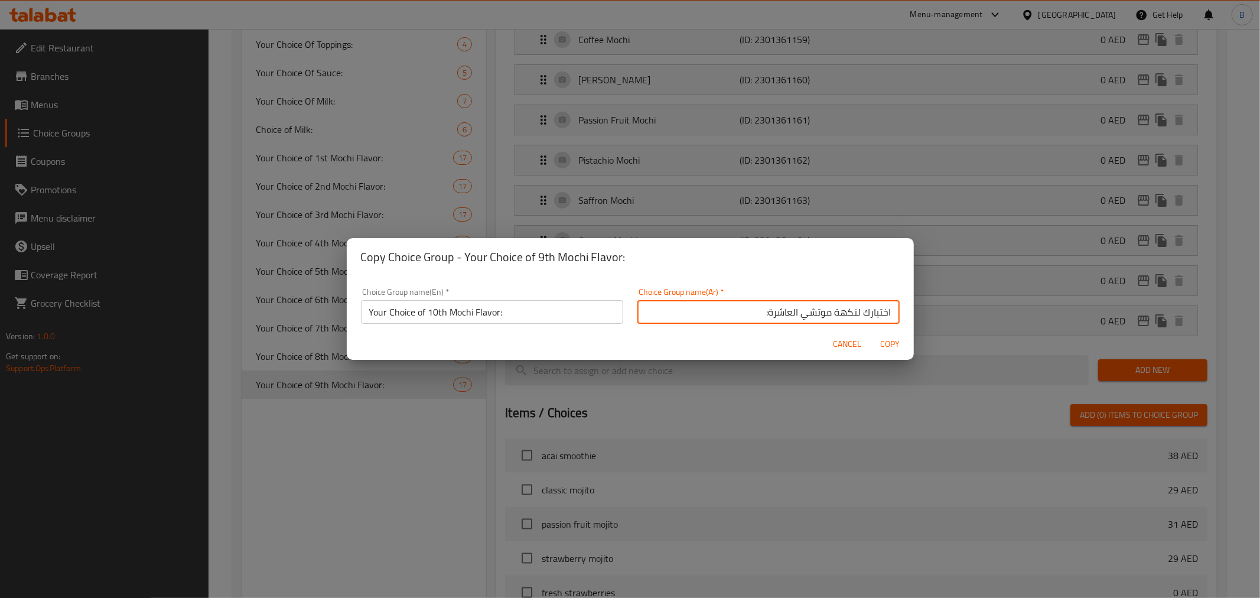
type input "اختيارك لنكهة موتشي العاشرة:"
click at [891, 344] on span "Copy" at bounding box center [890, 344] width 28 height 15
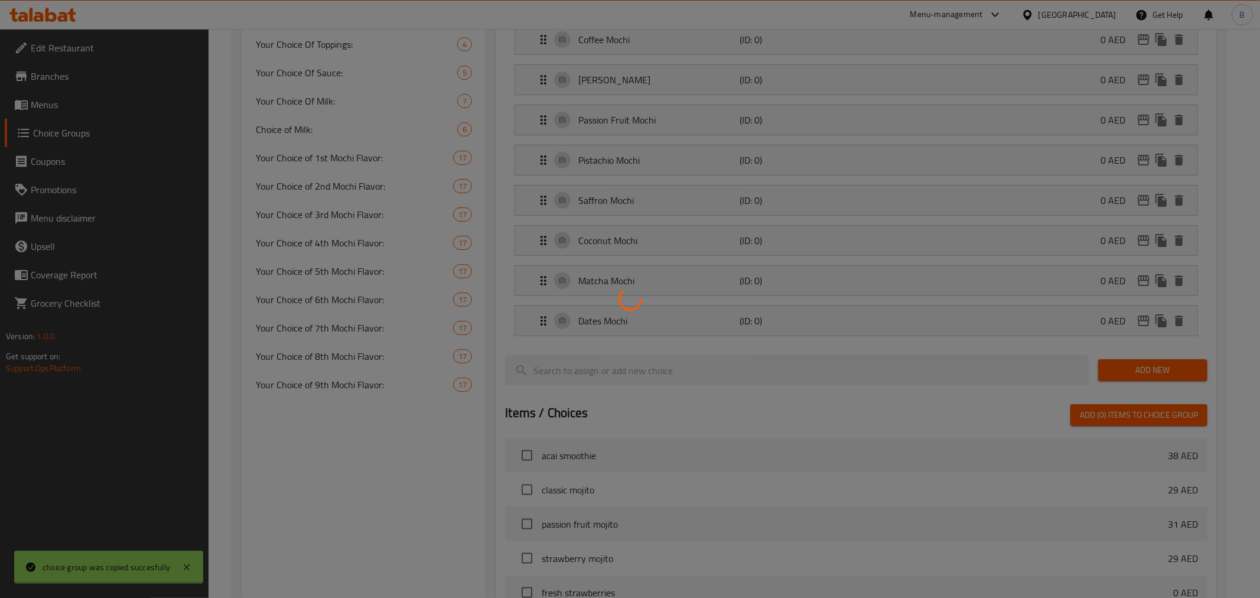
type input "Your Choice of 10th Mochi Flavor:"
type input "اختيارك لنكهة موتشي العاشرة:"
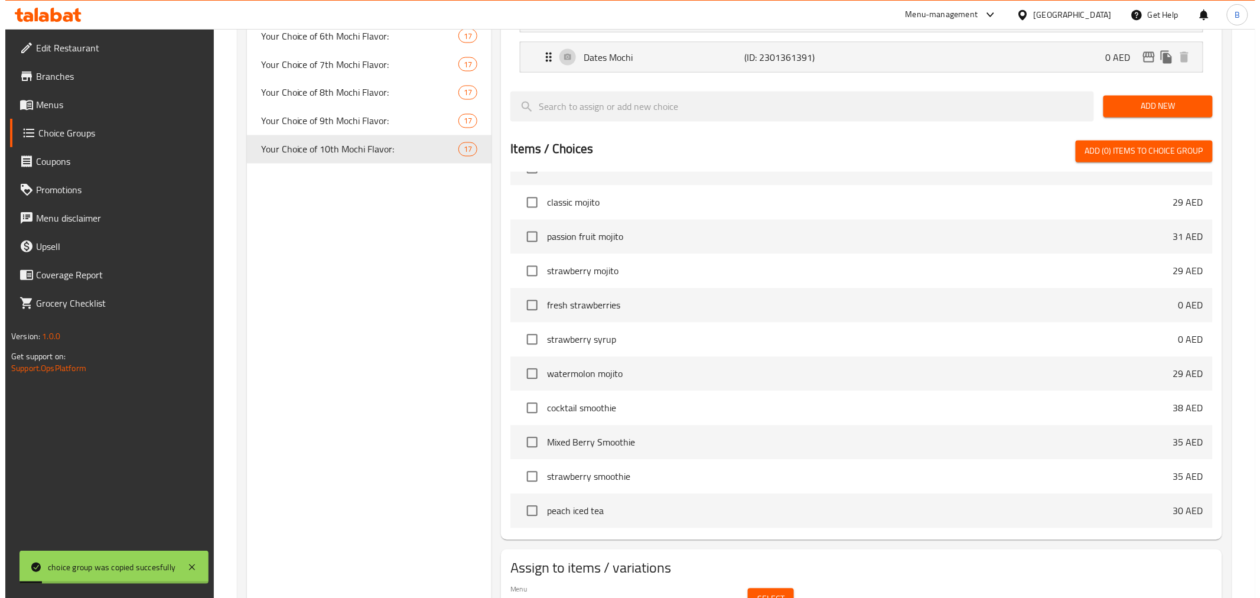
scroll to position [930, 0]
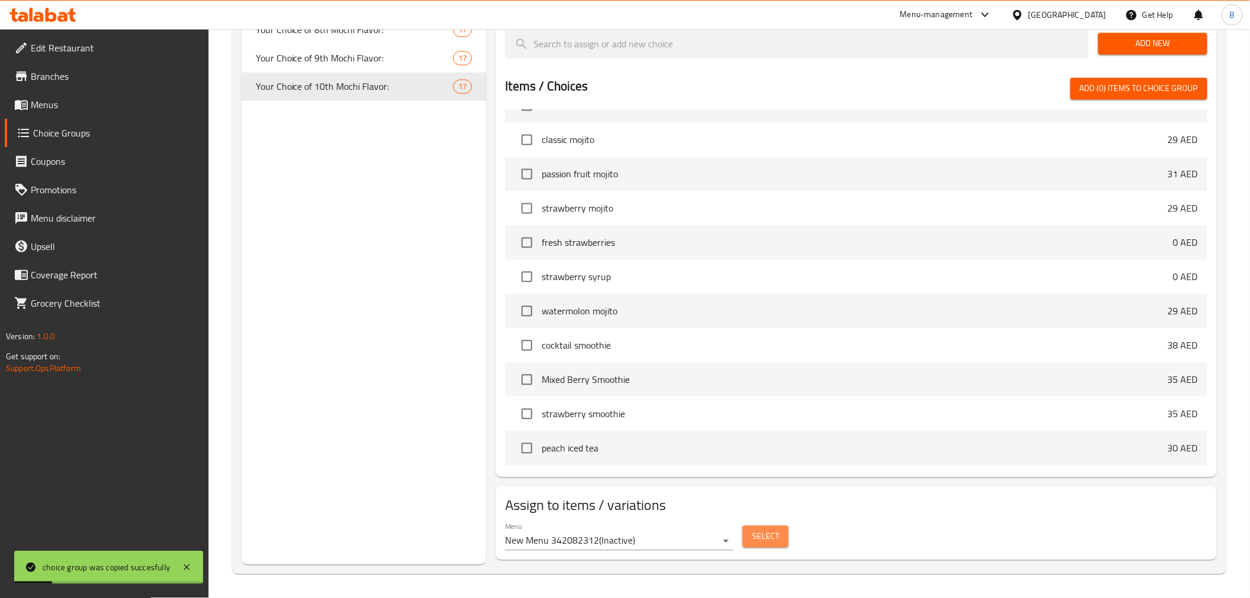
click at [747, 544] on button "Select" at bounding box center [765, 537] width 46 height 22
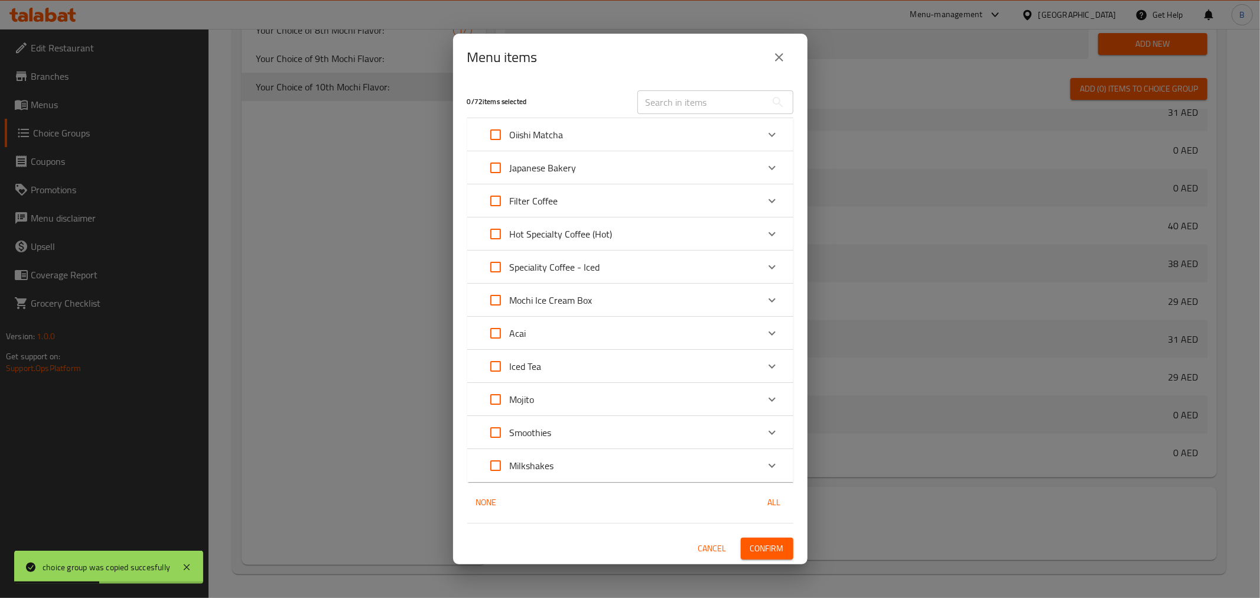
click at [507, 303] on input "Expand" at bounding box center [495, 300] width 28 height 28
checkbox input "true"
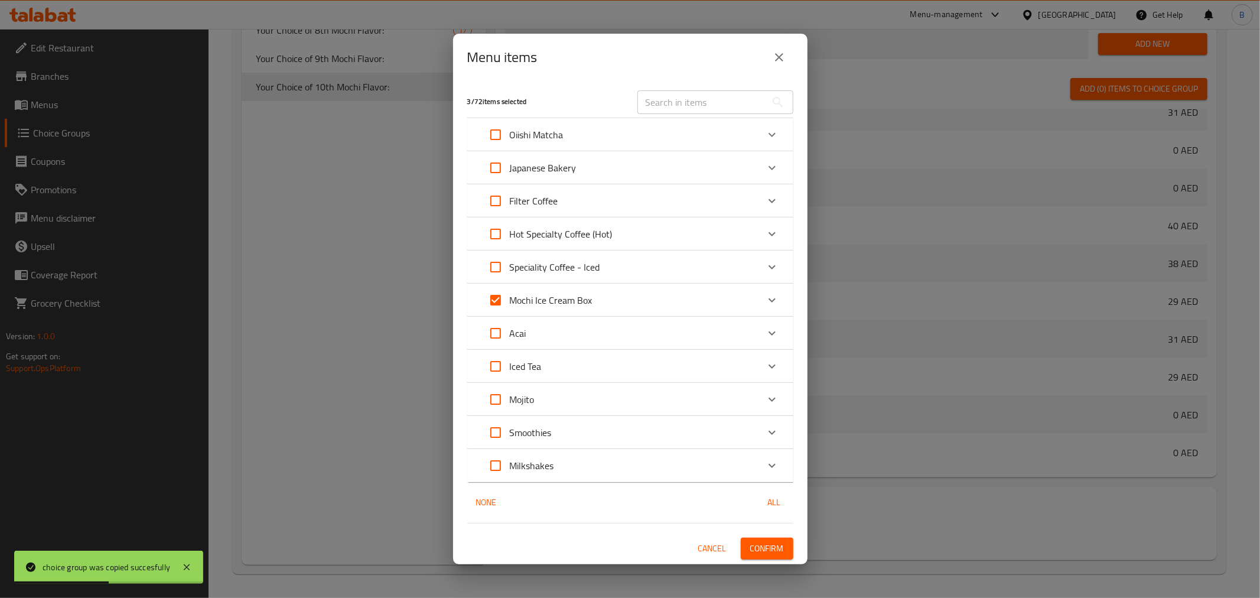
drag, startPoint x: 507, startPoint y: 303, endPoint x: 721, endPoint y: 298, distance: 213.8
click at [721, 298] on div "Mochi Ice Cream Box" at bounding box center [619, 300] width 276 height 28
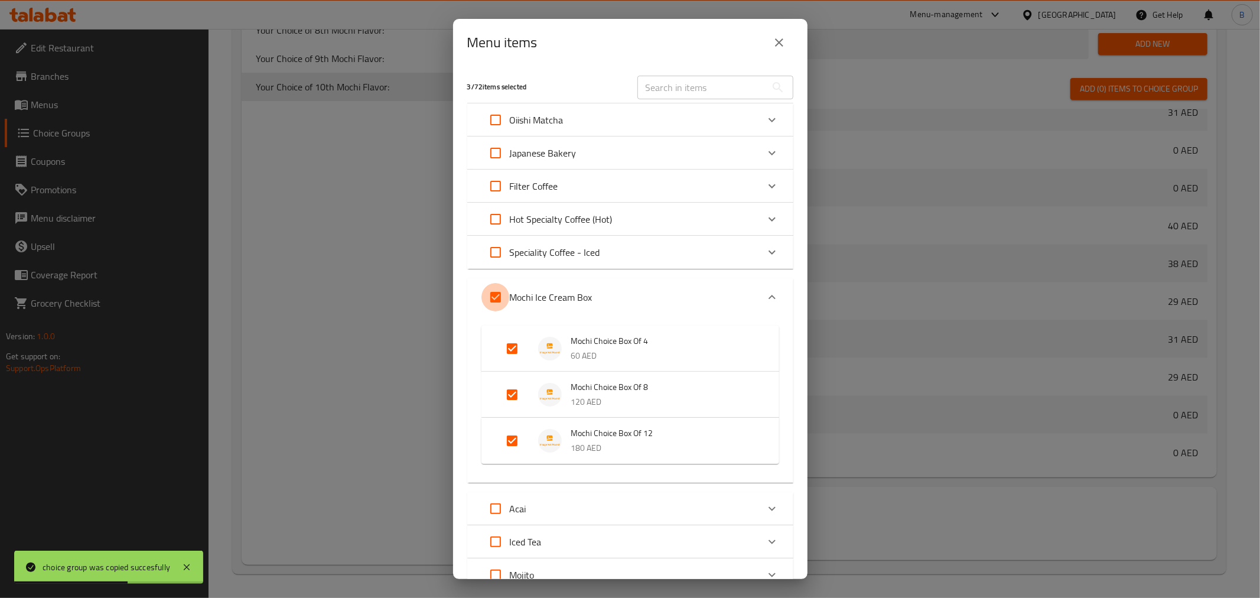
click at [493, 294] on input "Expand" at bounding box center [495, 297] width 28 height 28
checkbox input "false"
click at [517, 444] on input "Expand" at bounding box center [512, 440] width 28 height 28
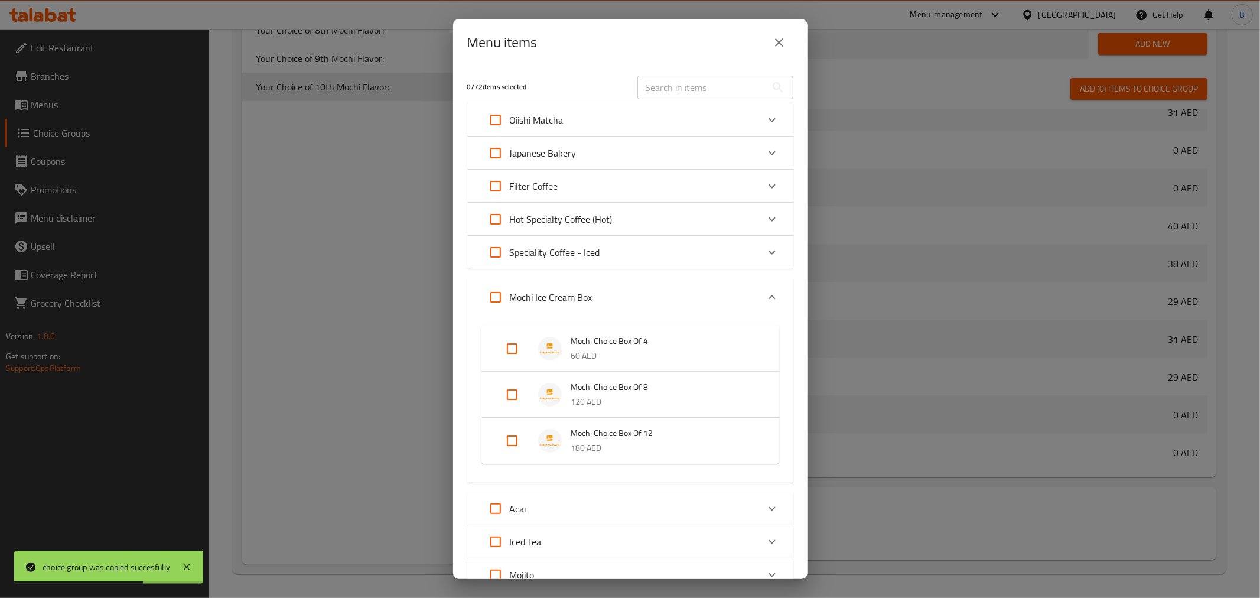
checkbox input "true"
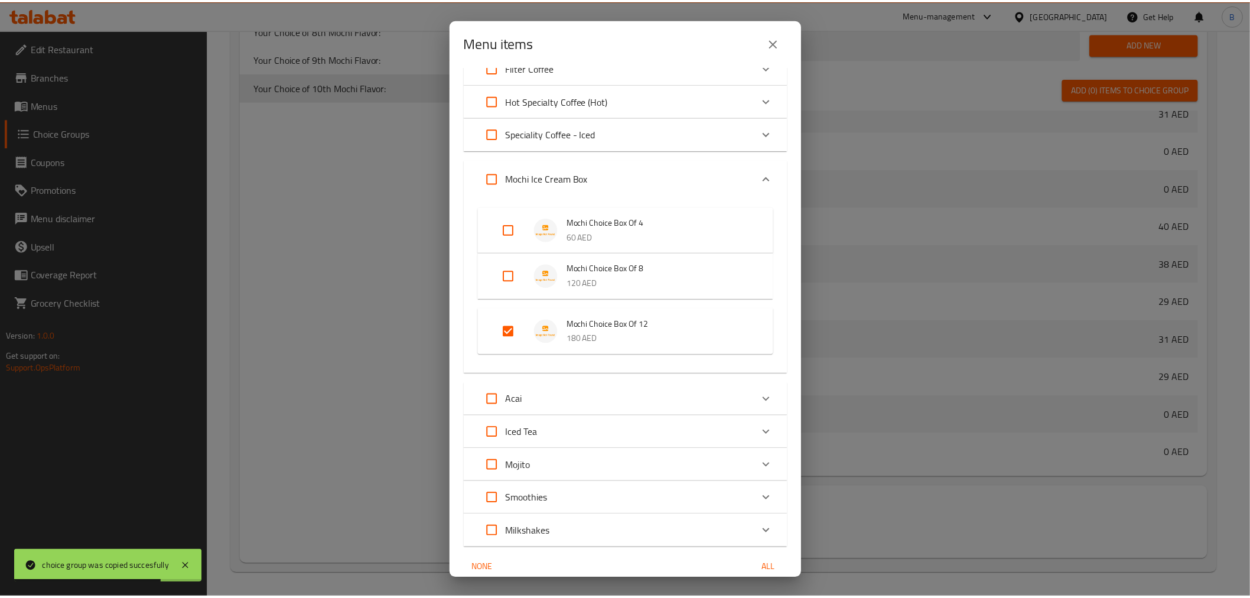
scroll to position [170, 0]
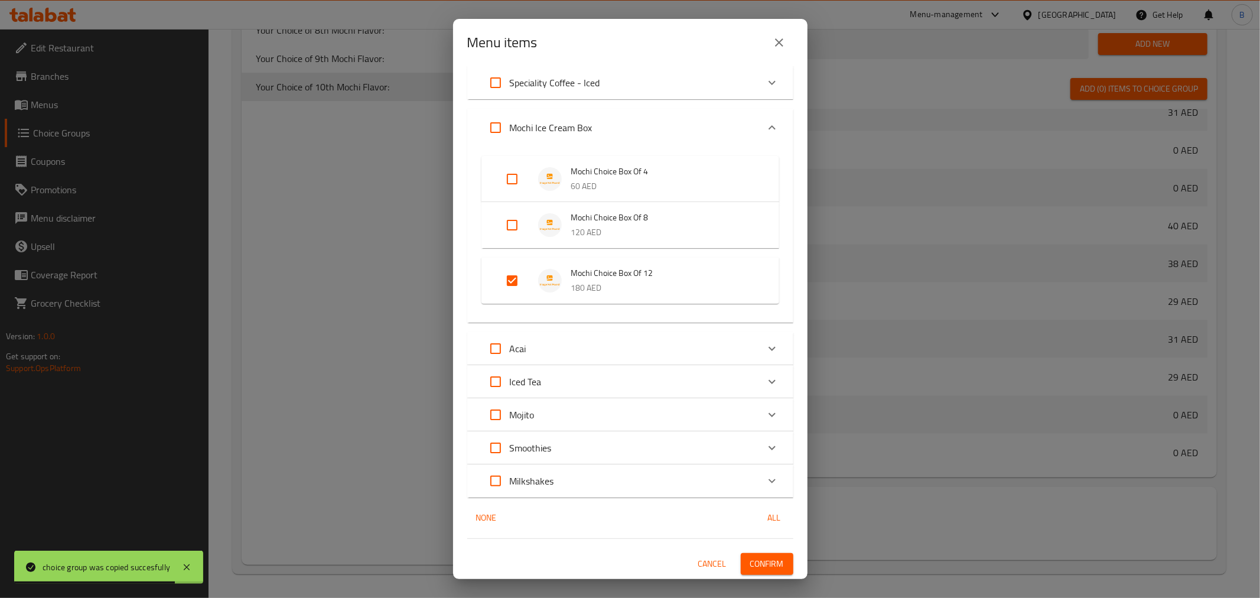
click at [750, 558] on span "Confirm" at bounding box center [767, 563] width 34 height 15
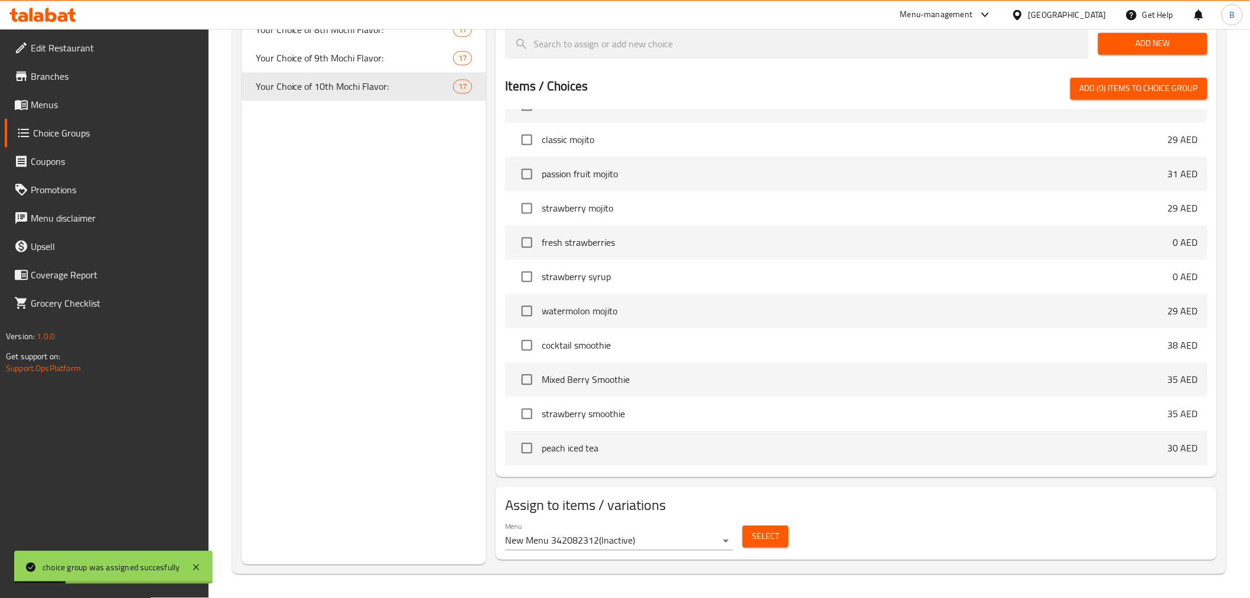
click at [468, 80] on icon "duplicate" at bounding box center [467, 86] width 11 height 13
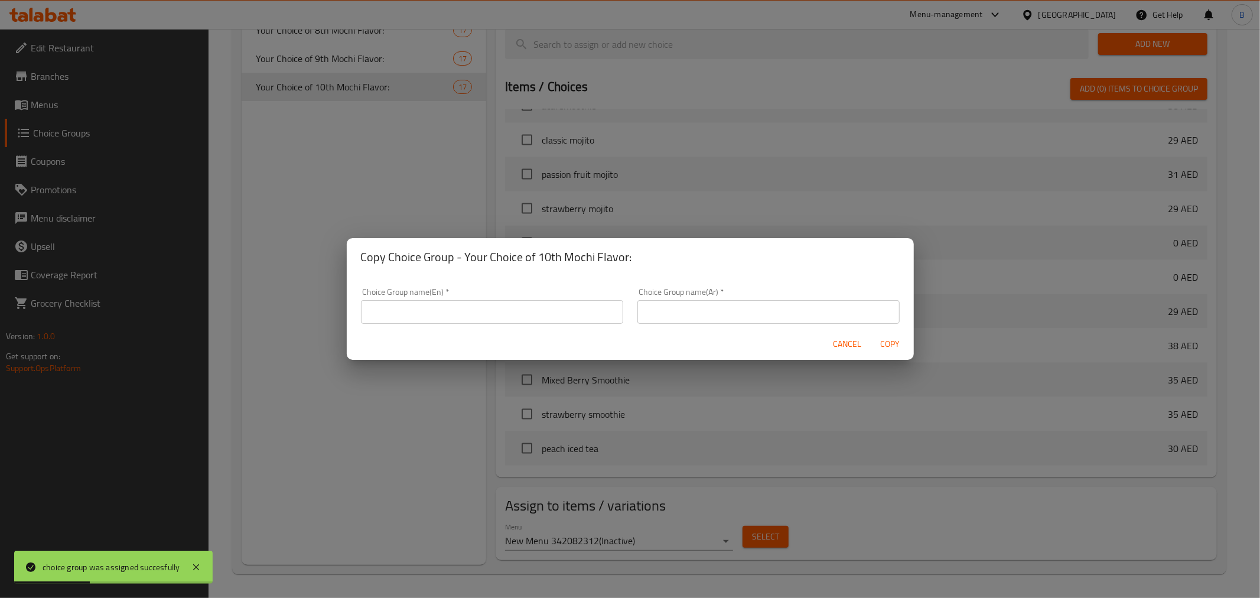
drag, startPoint x: 693, startPoint y: 298, endPoint x: 694, endPoint y: 308, distance: 10.1
click at [693, 304] on div "Choice Group name(Ar)   * Choice Group name(Ar) *" at bounding box center [768, 306] width 262 height 36
click at [695, 309] on input "text" at bounding box center [768, 312] width 262 height 24
click at [783, 311] on input "اختيارك لنكهة موتشي الأولى:" at bounding box center [768, 312] width 262 height 24
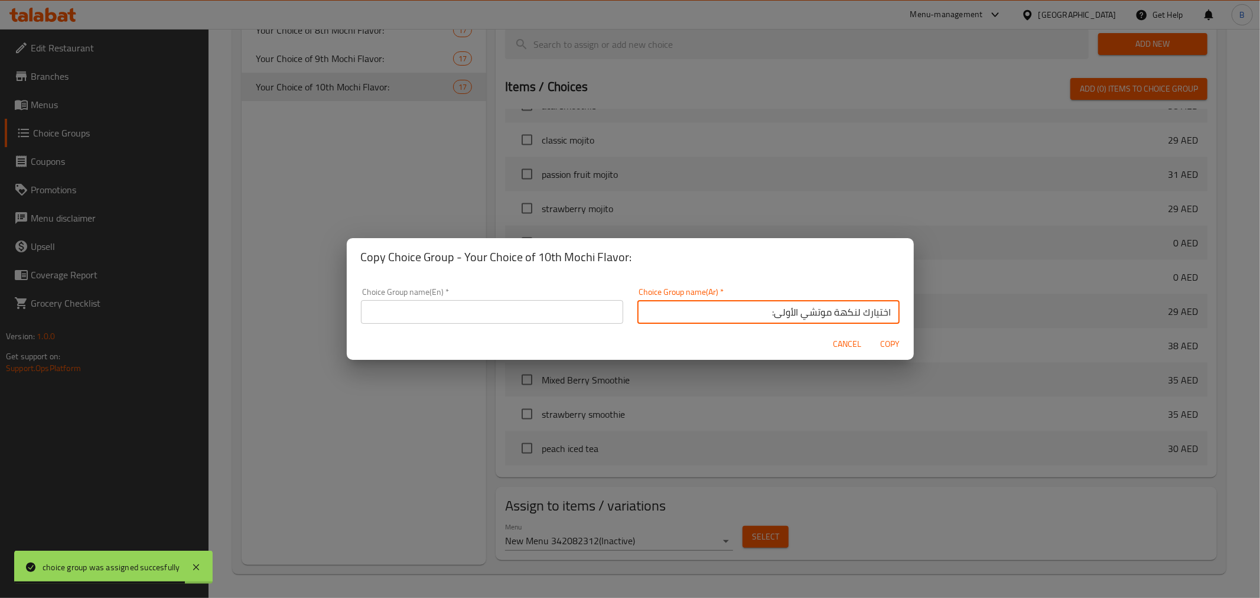
paste input "ادي عشر"
type input "اختيارك لنكهة موتشي الحادي عشر:"
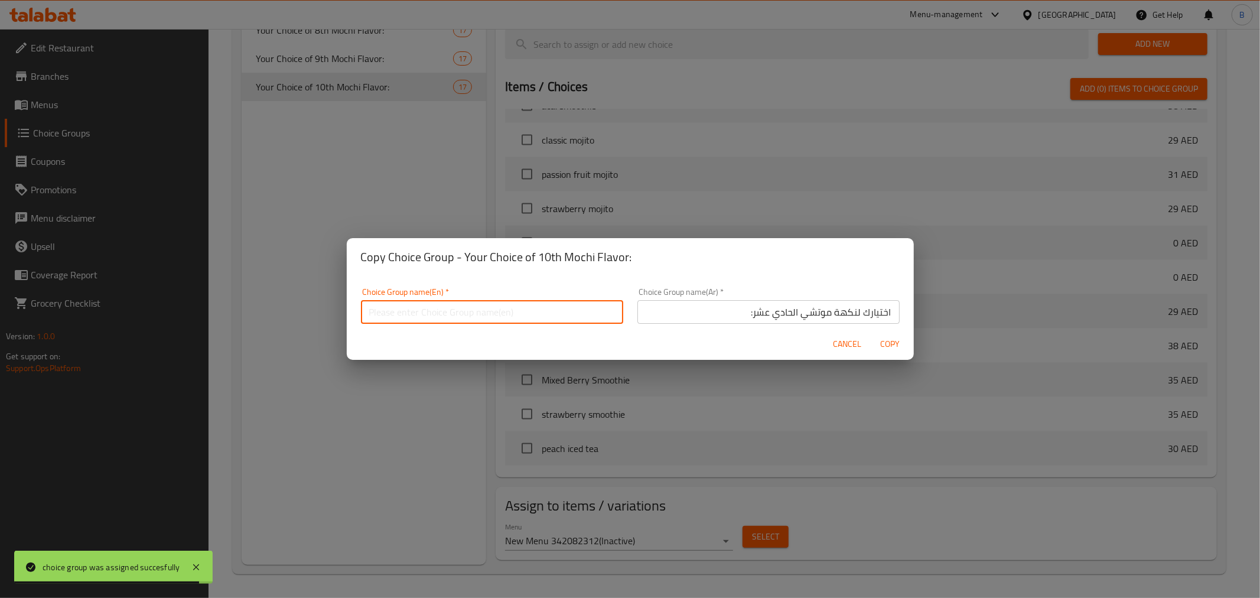
click at [480, 308] on input "text" at bounding box center [492, 312] width 262 height 24
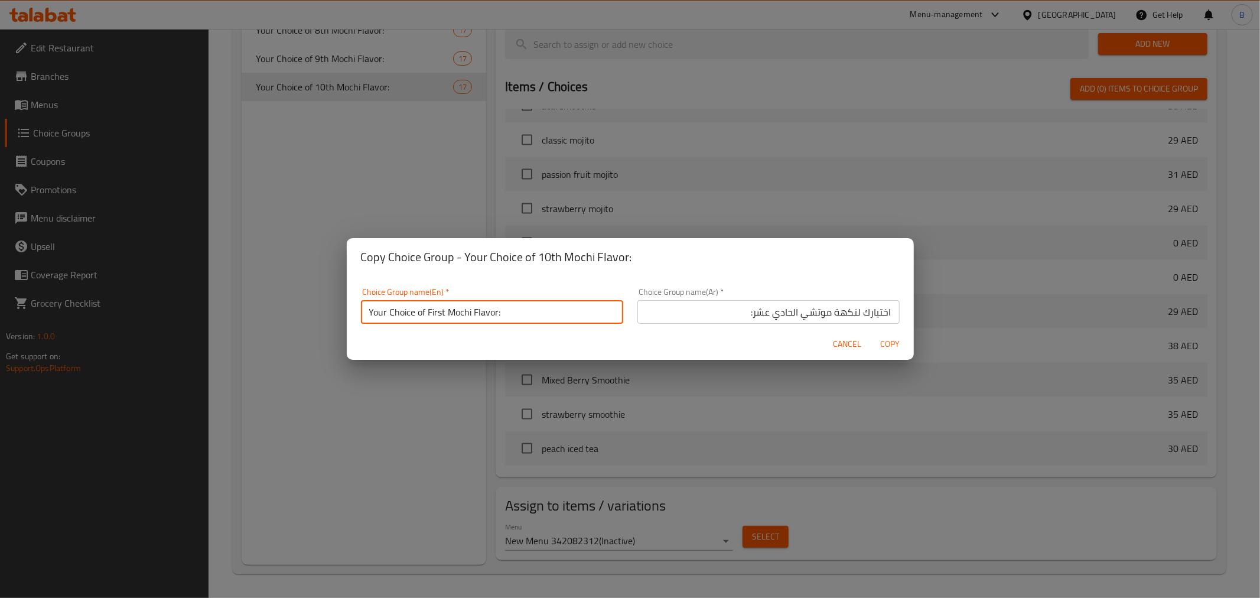
click at [439, 315] on input "Your Choice of First Mochi Flavor:" at bounding box center [492, 312] width 262 height 24
type input "Your Choice of 11th Mochi Flavor:"
click at [890, 345] on span "Copy" at bounding box center [890, 344] width 28 height 15
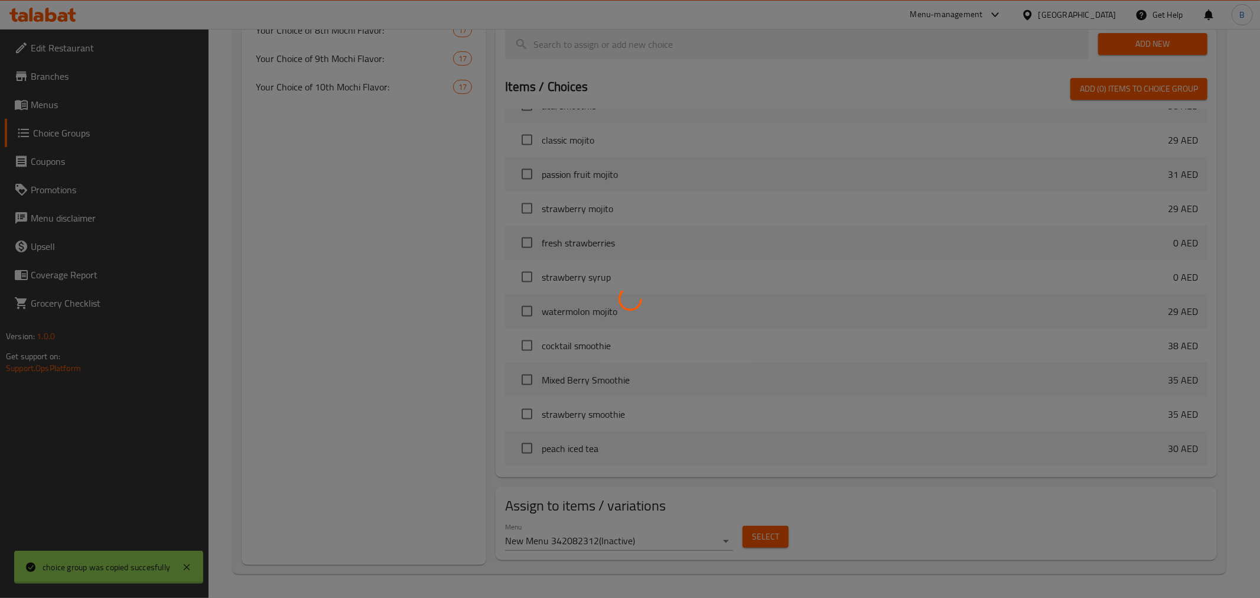
type input "Your Choice of 11th Mochi Flavor:"
type input "اختيارك لنكهة موتشي الحادي عشر:"
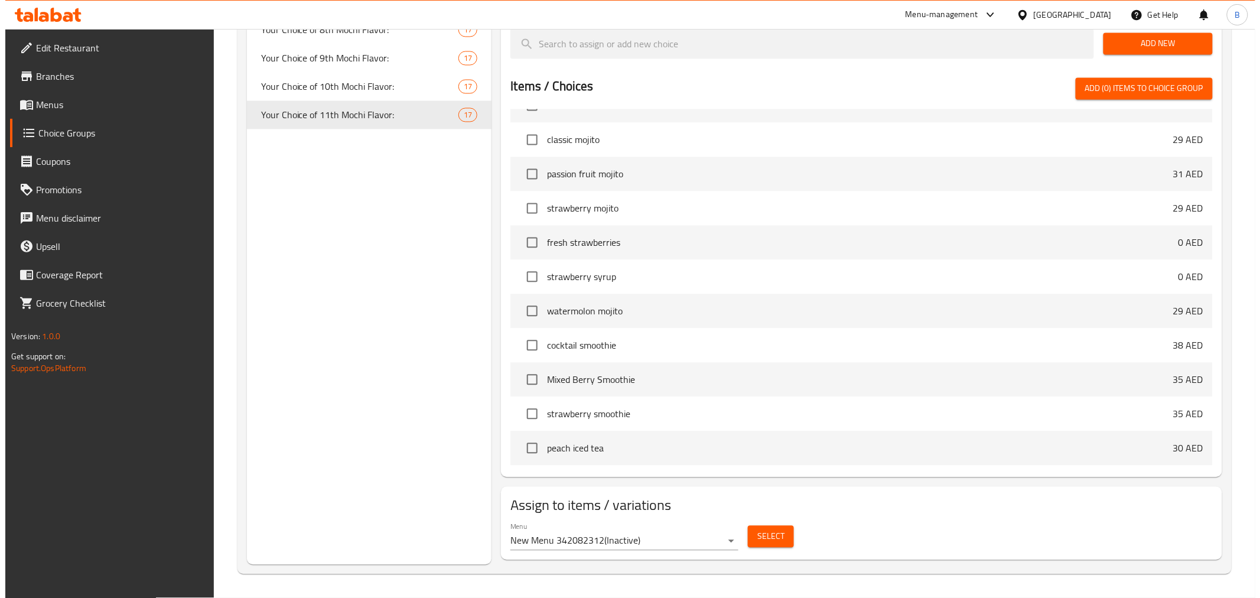
scroll to position [930, 0]
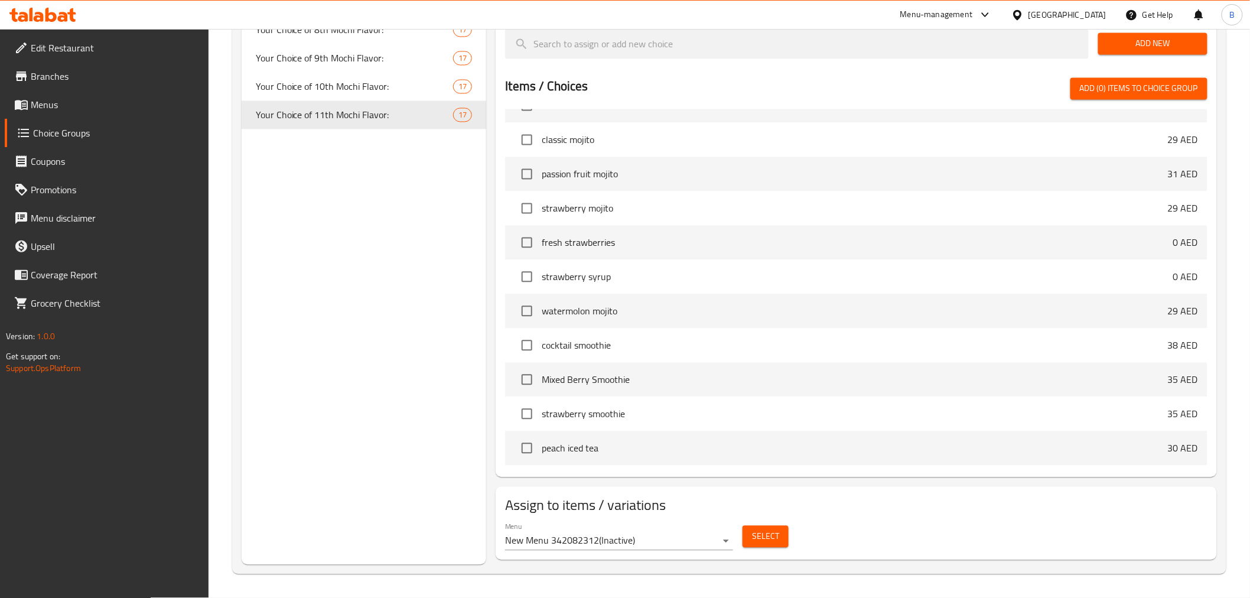
click at [770, 542] on span "Select" at bounding box center [765, 536] width 27 height 15
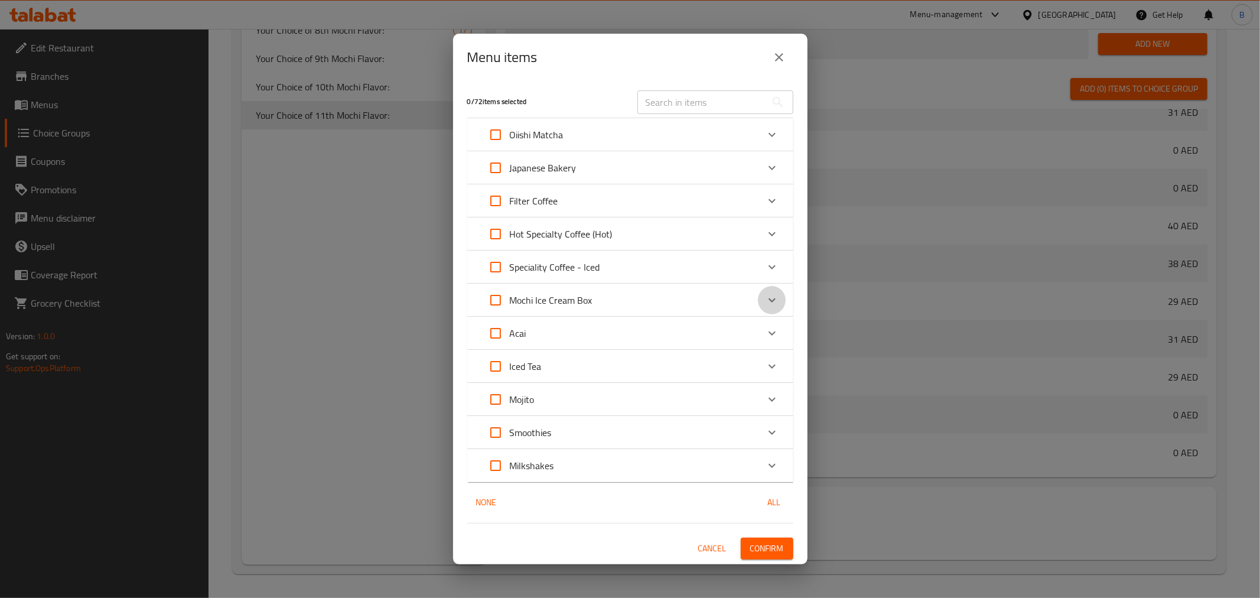
click at [781, 302] on div "Expand" at bounding box center [772, 300] width 28 height 28
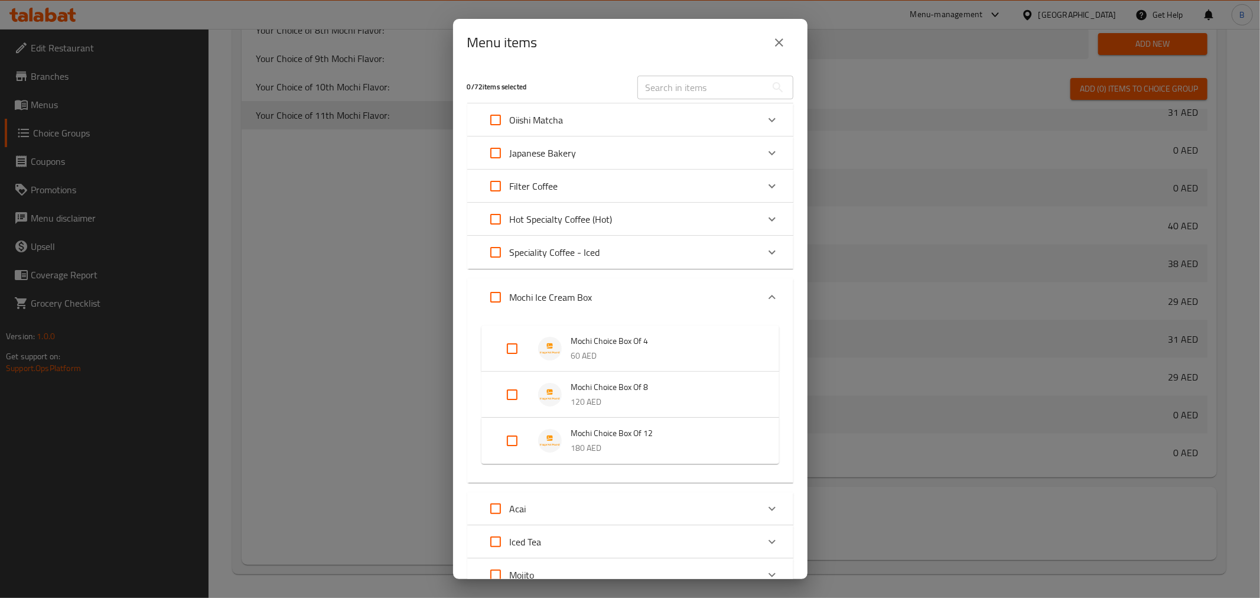
click at [496, 438] on li "Mochi Choice Box Of 12 180 AED" at bounding box center [630, 440] width 269 height 41
drag, startPoint x: 510, startPoint y: 446, endPoint x: 471, endPoint y: 445, distance: 38.4
click at [510, 445] on input "Expand" at bounding box center [512, 450] width 28 height 28
checkbox input "true"
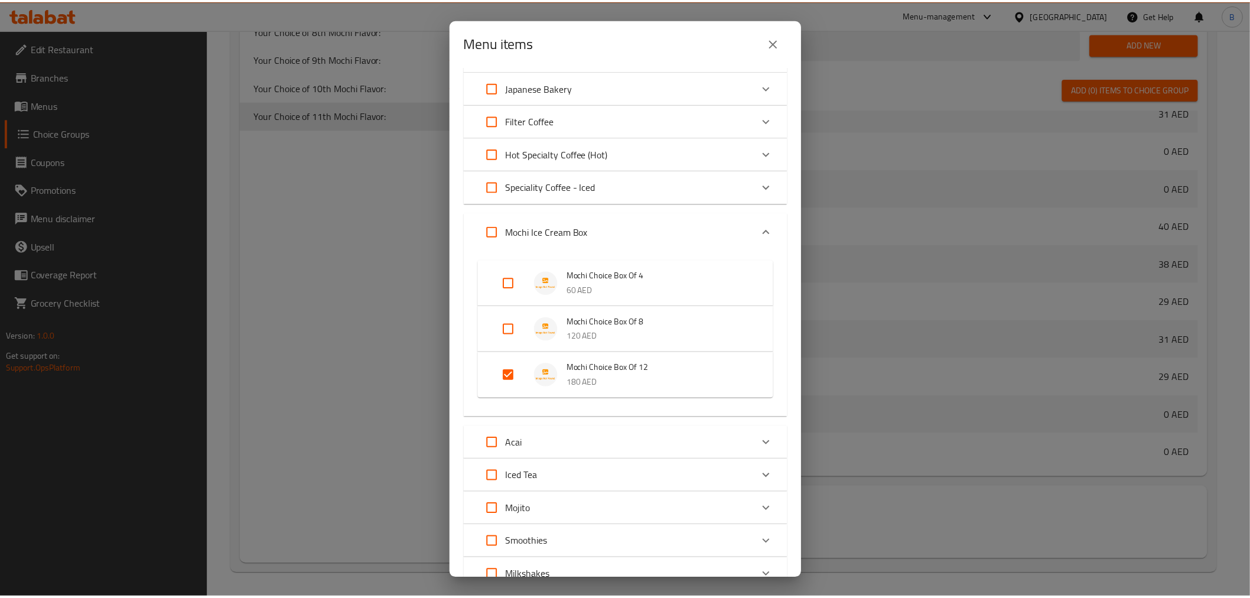
scroll to position [160, 0]
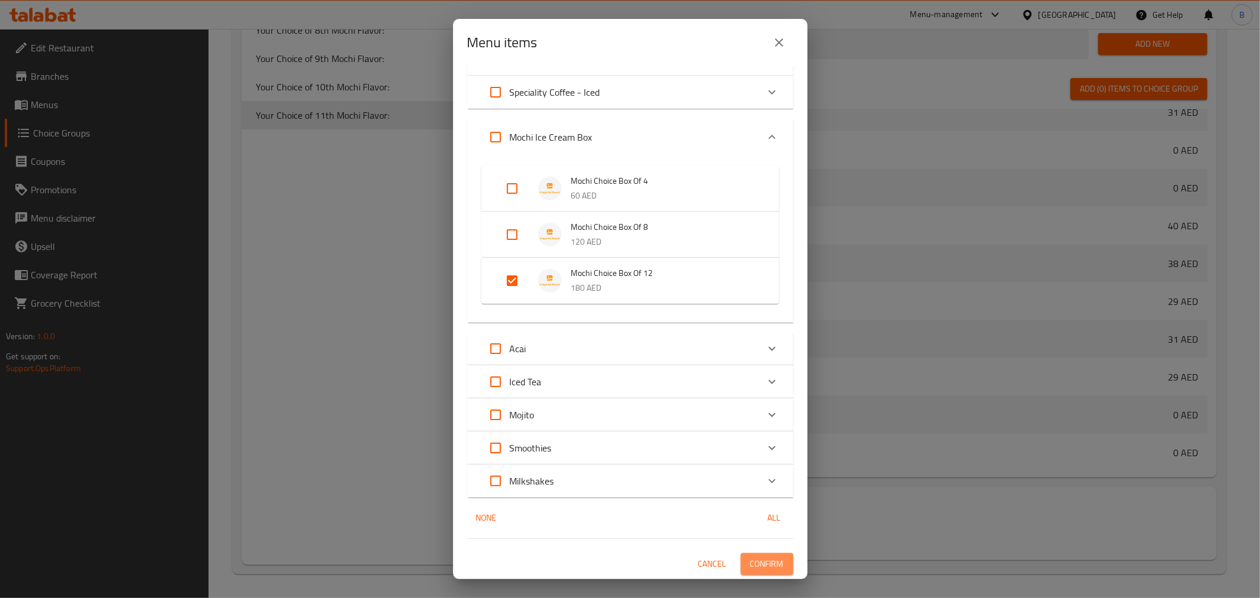
click at [771, 556] on span "Confirm" at bounding box center [767, 563] width 34 height 15
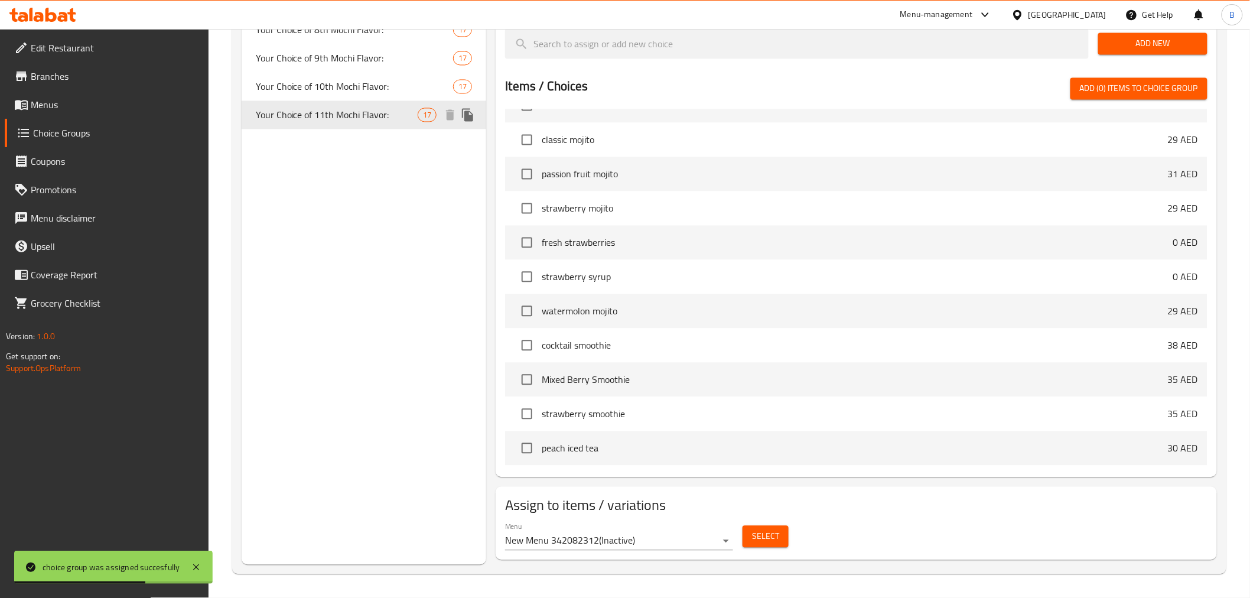
click at [463, 113] on icon "duplicate" at bounding box center [467, 115] width 11 height 13
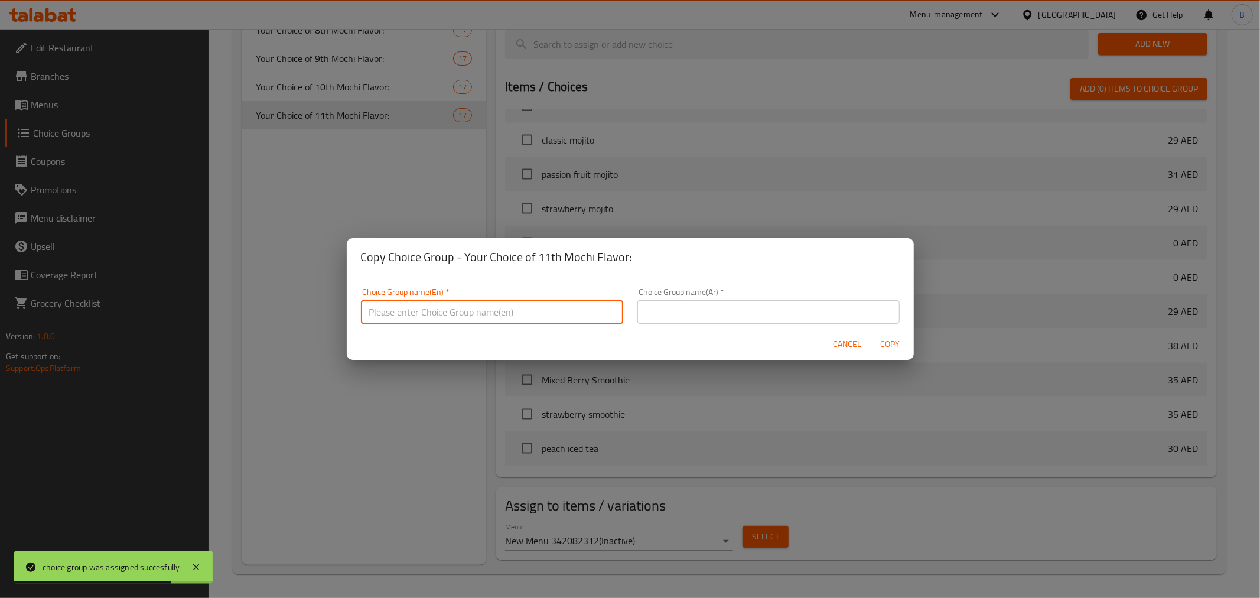
click at [530, 320] on input "text" at bounding box center [492, 312] width 262 height 24
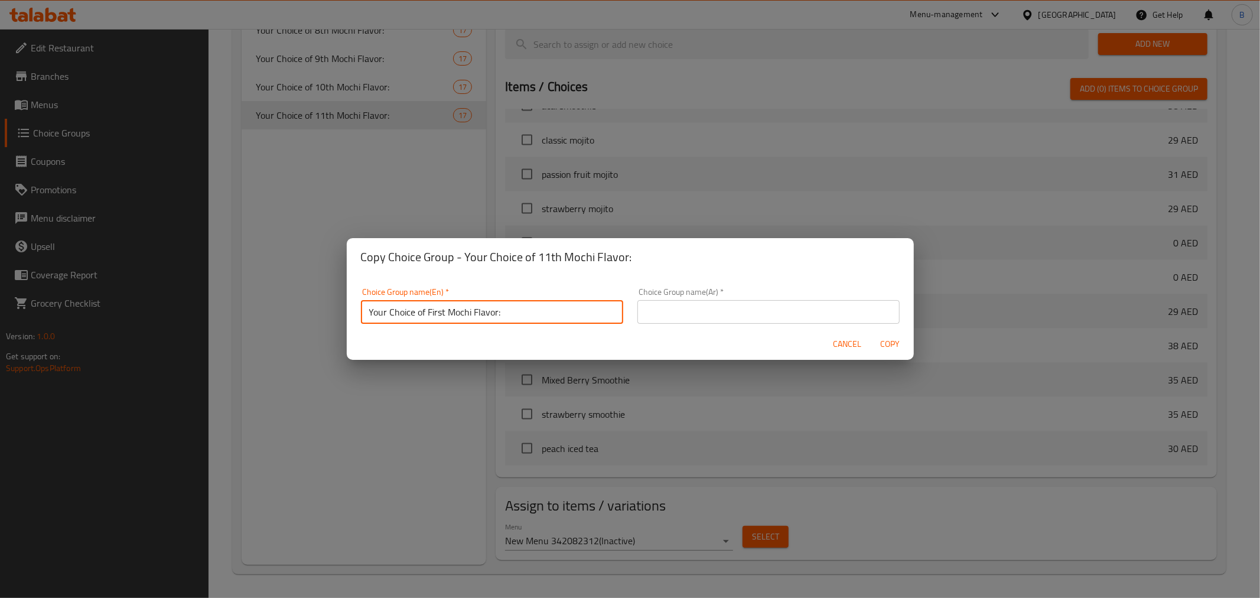
click at [437, 311] on input "Your Choice of First Mochi Flavor:" at bounding box center [492, 312] width 262 height 24
click at [437, 313] on input "Your Choice of First Mochi Flavor:" at bounding box center [492, 312] width 262 height 24
type input "Your Choice of 12th Mochi Flavor:"
click at [713, 331] on div "Cancel Copy" at bounding box center [630, 343] width 567 height 31
click at [705, 319] on input "text" at bounding box center [768, 312] width 262 height 24
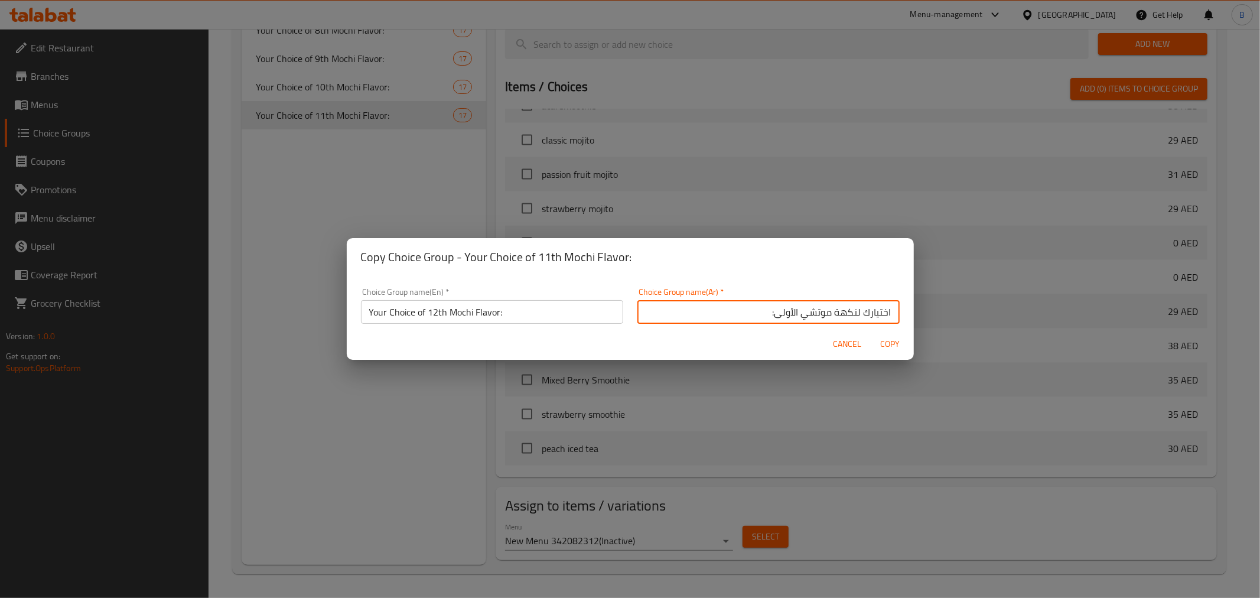
click at [776, 314] on input "اختيارك لنكهة موتشي الأولى:" at bounding box center [768, 312] width 262 height 24
click at [777, 314] on input "اختيارك لنكهة موتشي الأولى:" at bounding box center [768, 312] width 262 height 24
paste input "اني عشر"
type input "اختيارك لنكهة موتشي الثاني عشر:"
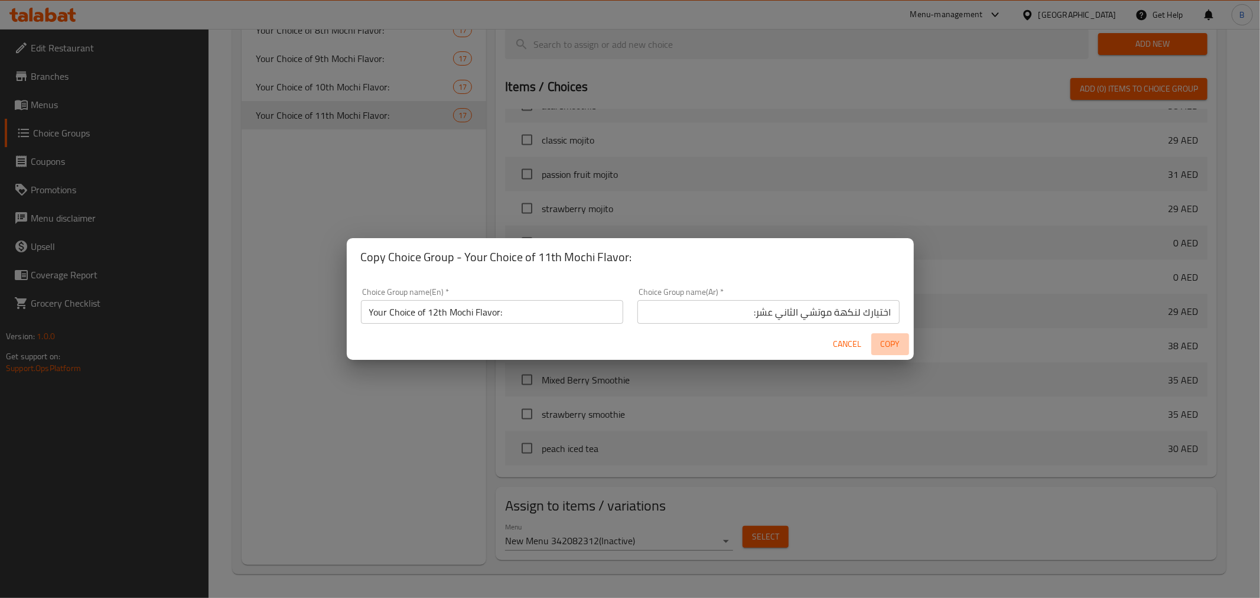
click at [884, 345] on span "Copy" at bounding box center [890, 344] width 28 height 15
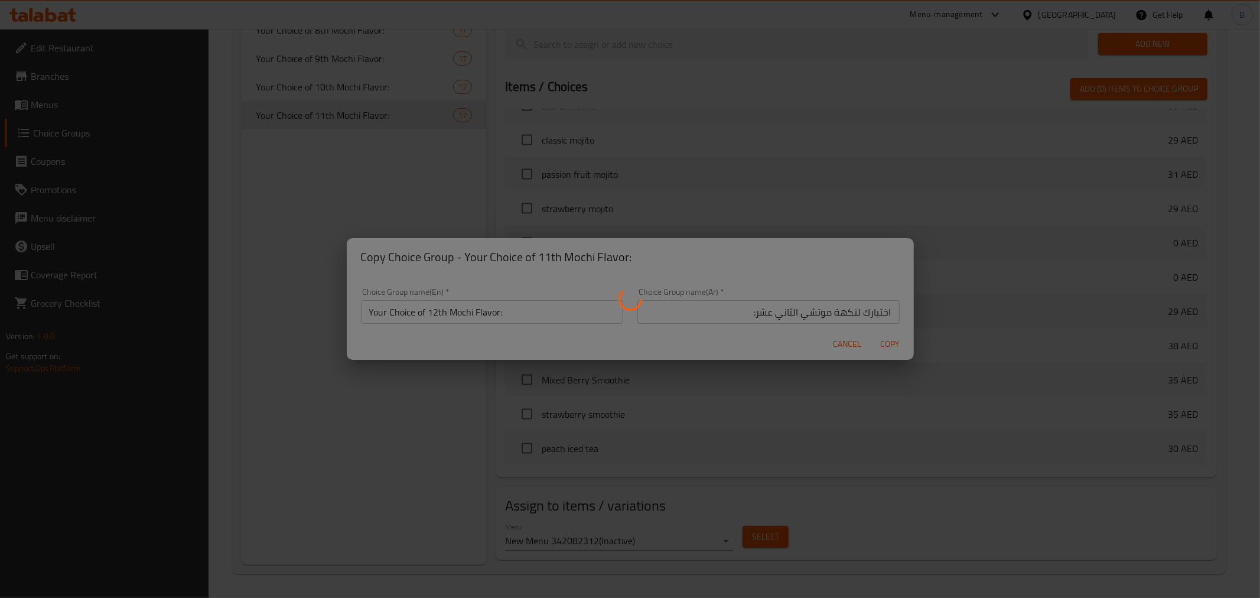
type input "Your Choice of 12th Mochi Flavor:"
type input "اختيارك لنكهة موتشي الثاني عشر:"
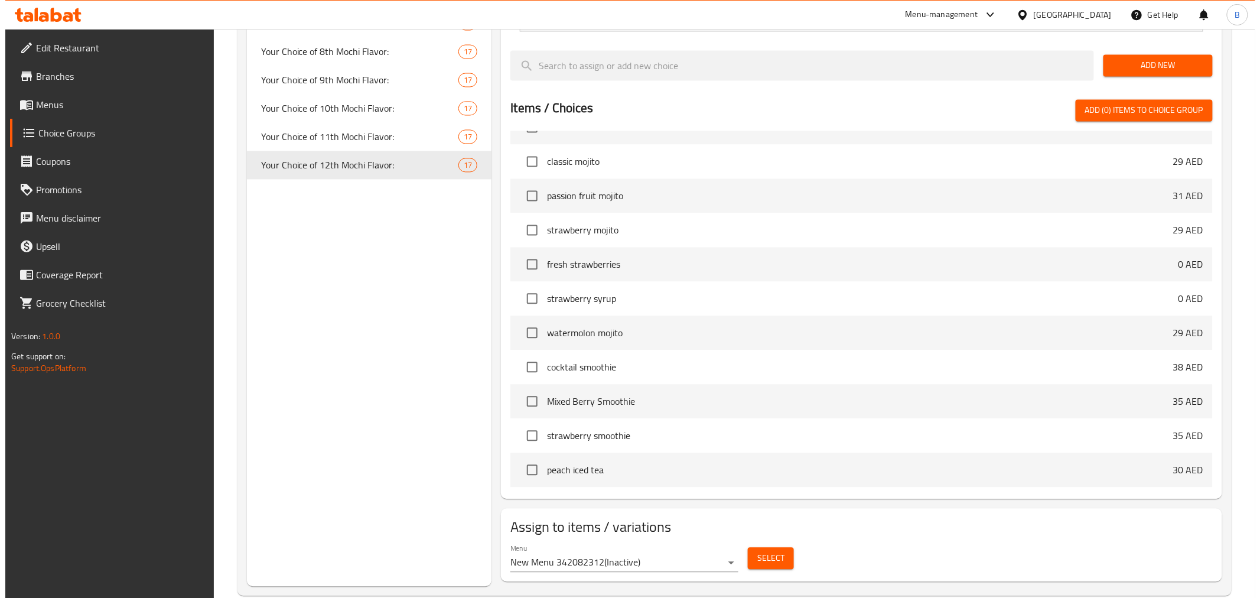
scroll to position [930, 0]
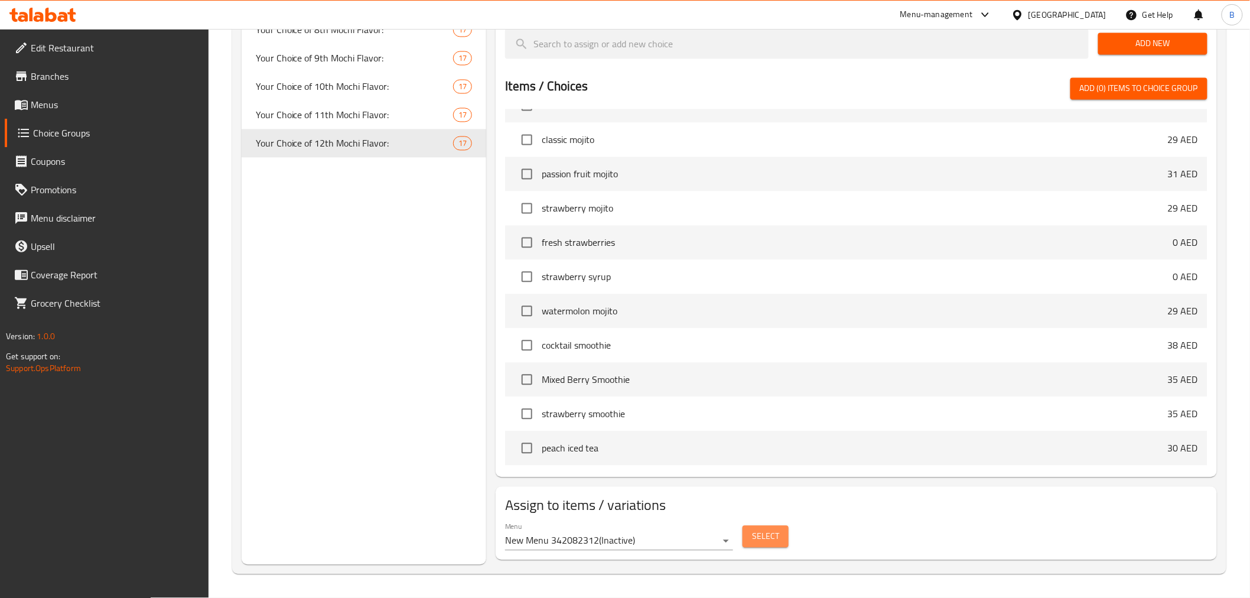
click at [780, 533] on button "Select" at bounding box center [765, 537] width 46 height 22
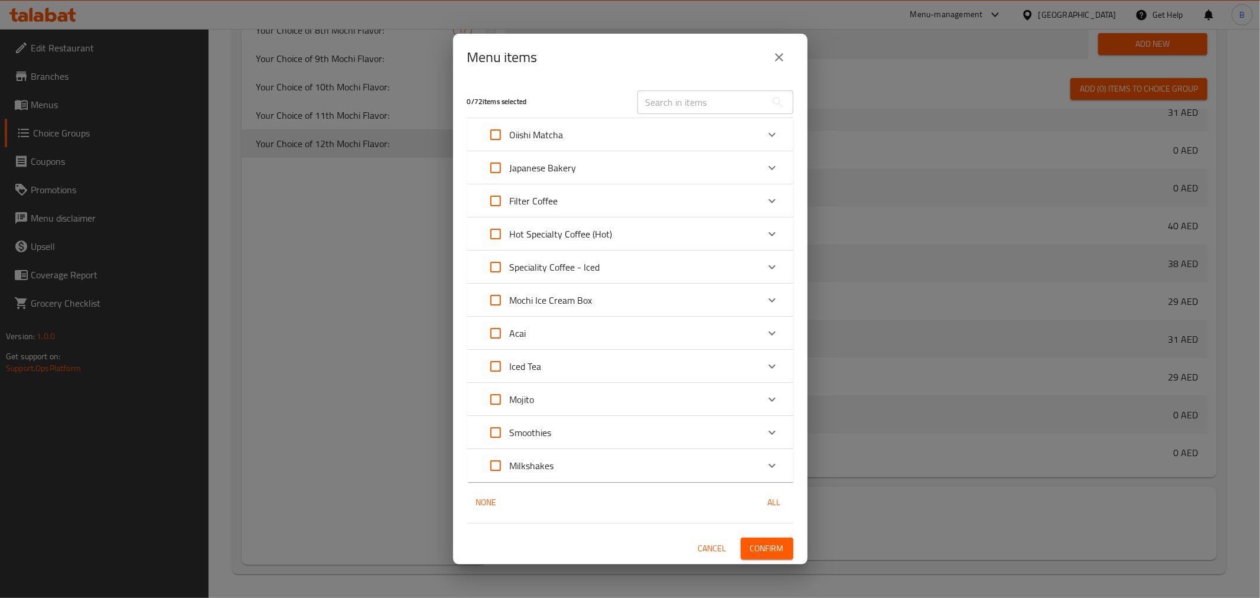
click at [747, 308] on div "Mochi Ice Cream Box" at bounding box center [619, 300] width 276 height 28
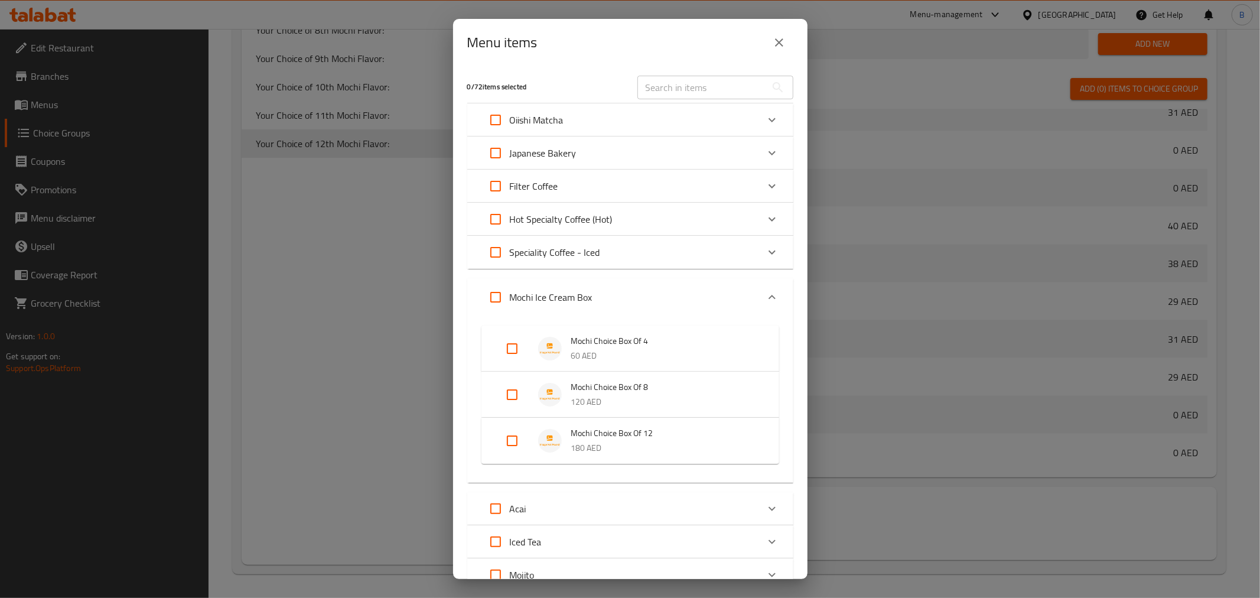
click at [500, 435] on input "Expand" at bounding box center [512, 440] width 28 height 28
checkbox input "true"
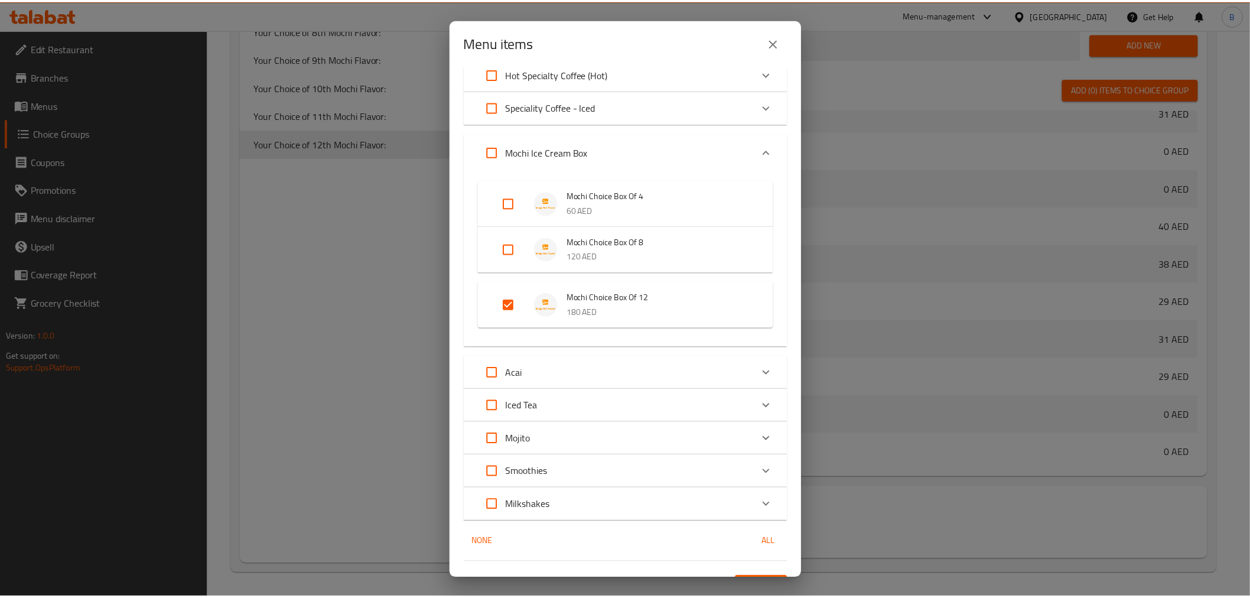
scroll to position [170, 0]
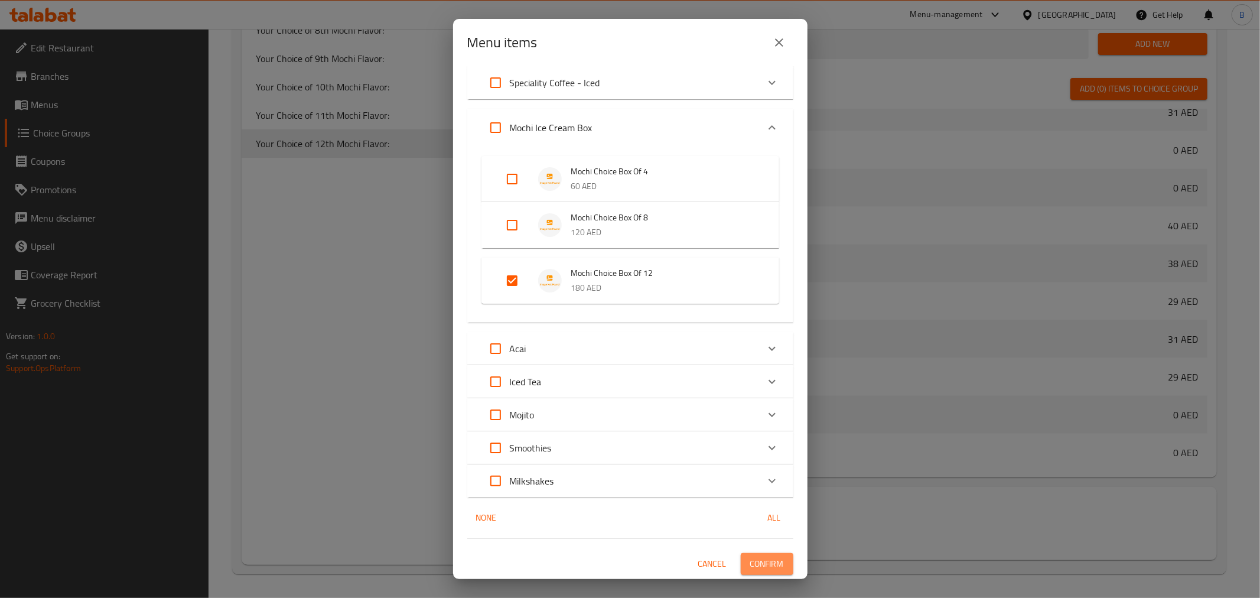
click at [750, 557] on span "Confirm" at bounding box center [767, 563] width 34 height 15
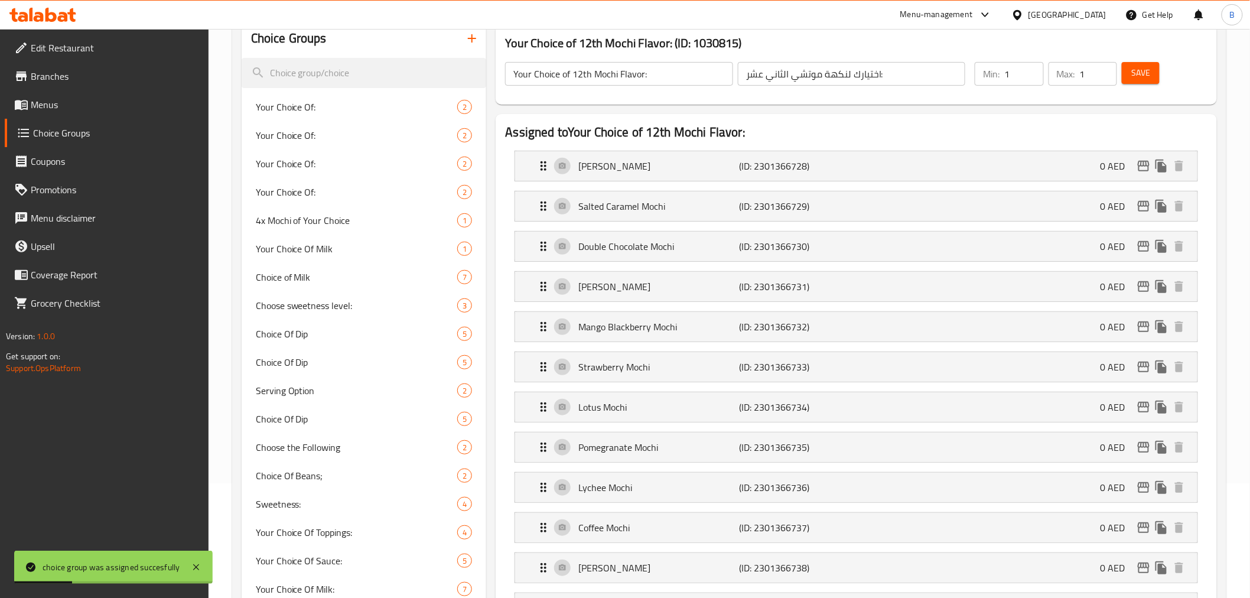
scroll to position [77, 0]
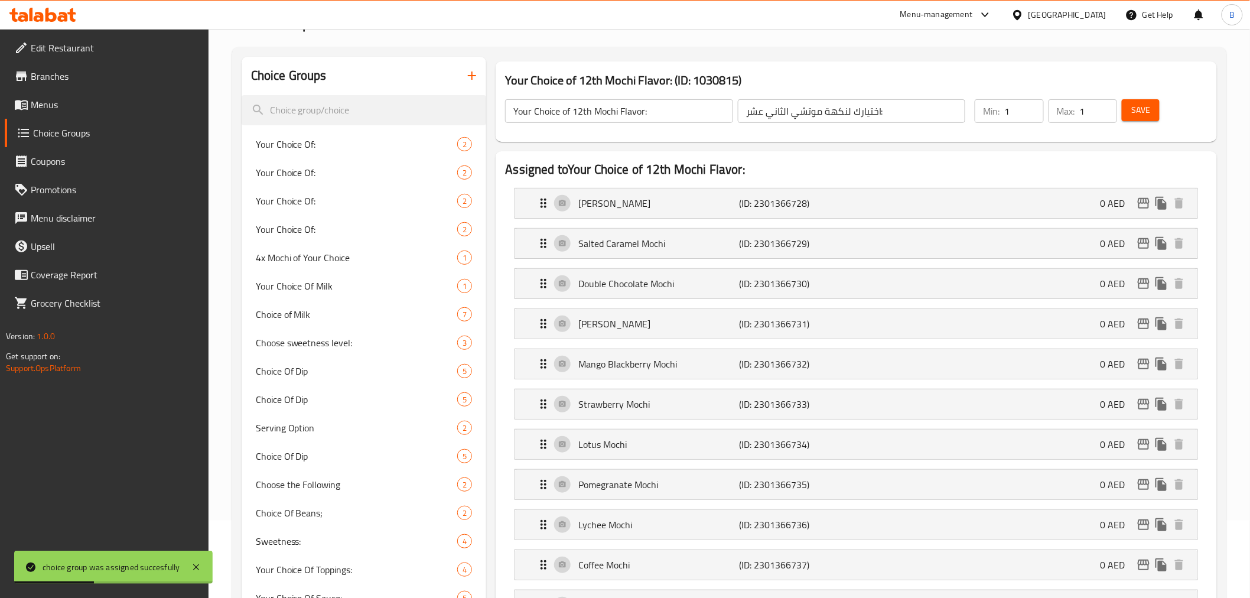
click at [918, 110] on input "اختيارك لنكهة موتشي الثاني عشر:" at bounding box center [851, 111] width 227 height 24
type input "اختيارك لنكهة موتشي الثانية عشر:"
click at [1136, 106] on span "Save" at bounding box center [1140, 110] width 19 height 15
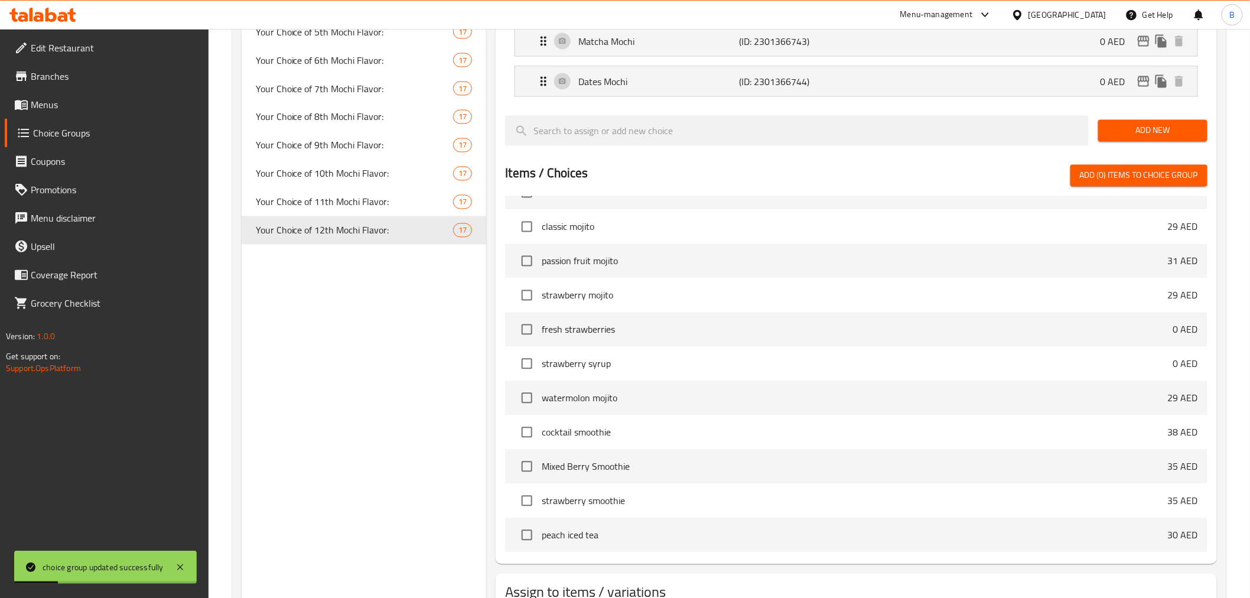
scroll to position [734, 0]
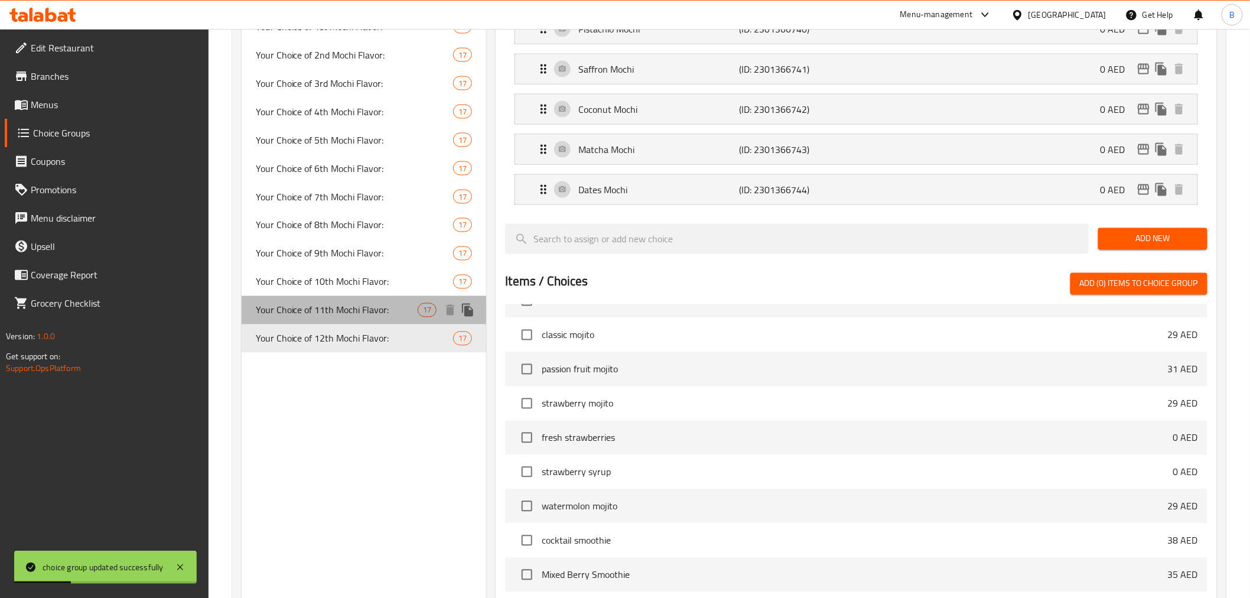
click at [369, 316] on span "Your Choice of 11th Mochi Flavor:" at bounding box center [337, 310] width 162 height 14
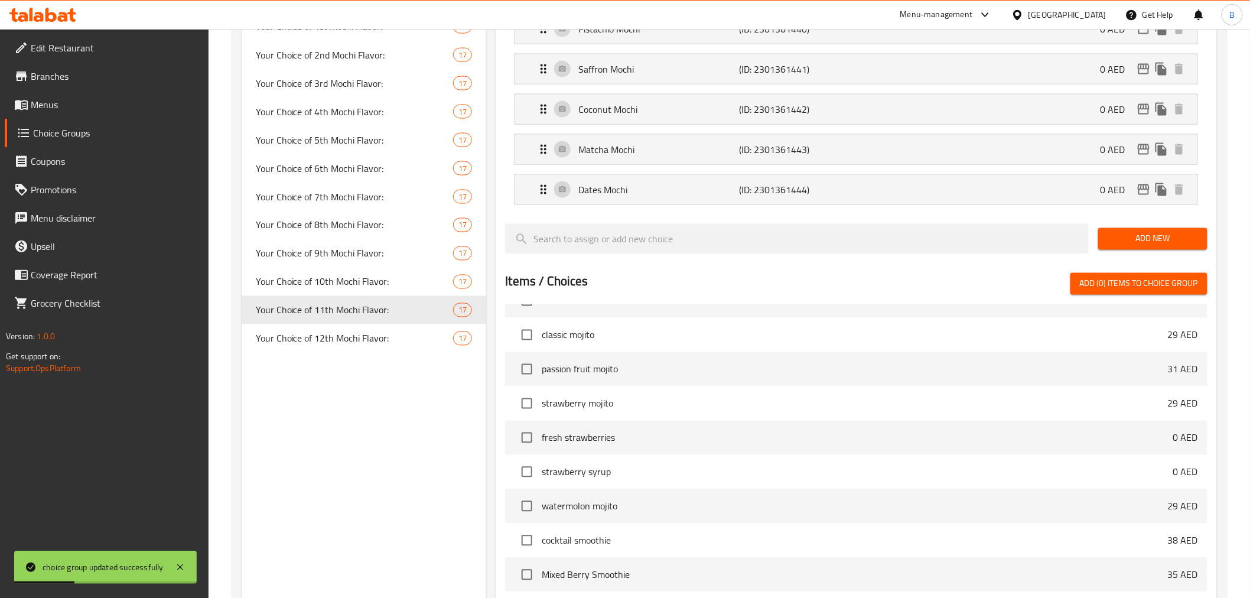
type input "Your Choice of 11th Mochi Flavor:"
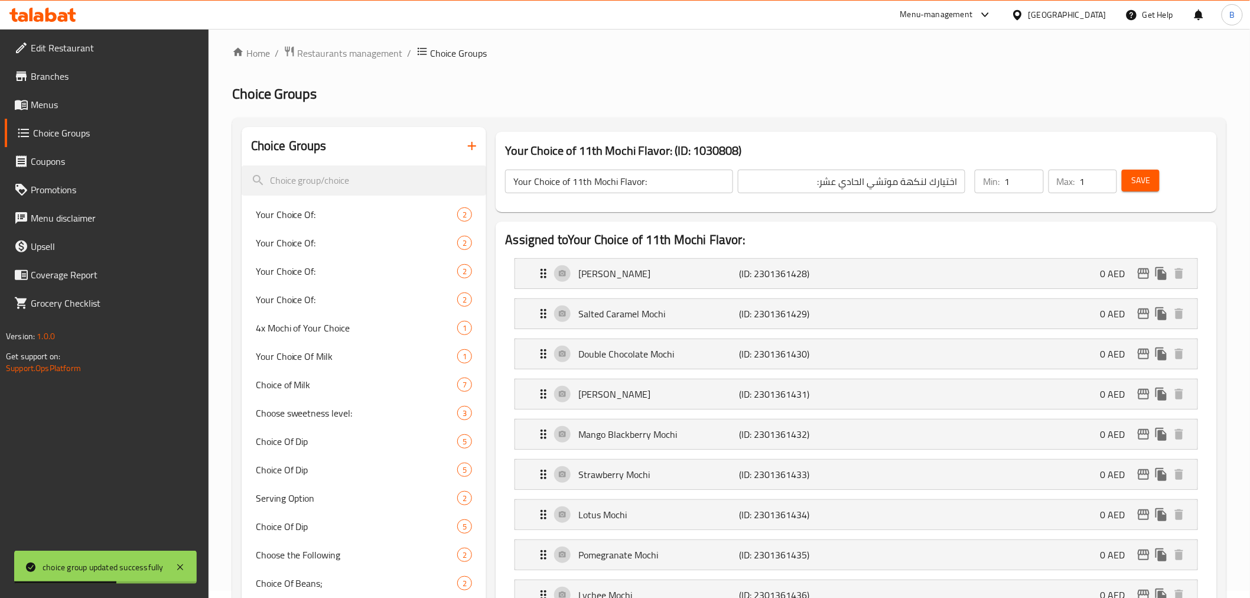
scroll to position [0, 0]
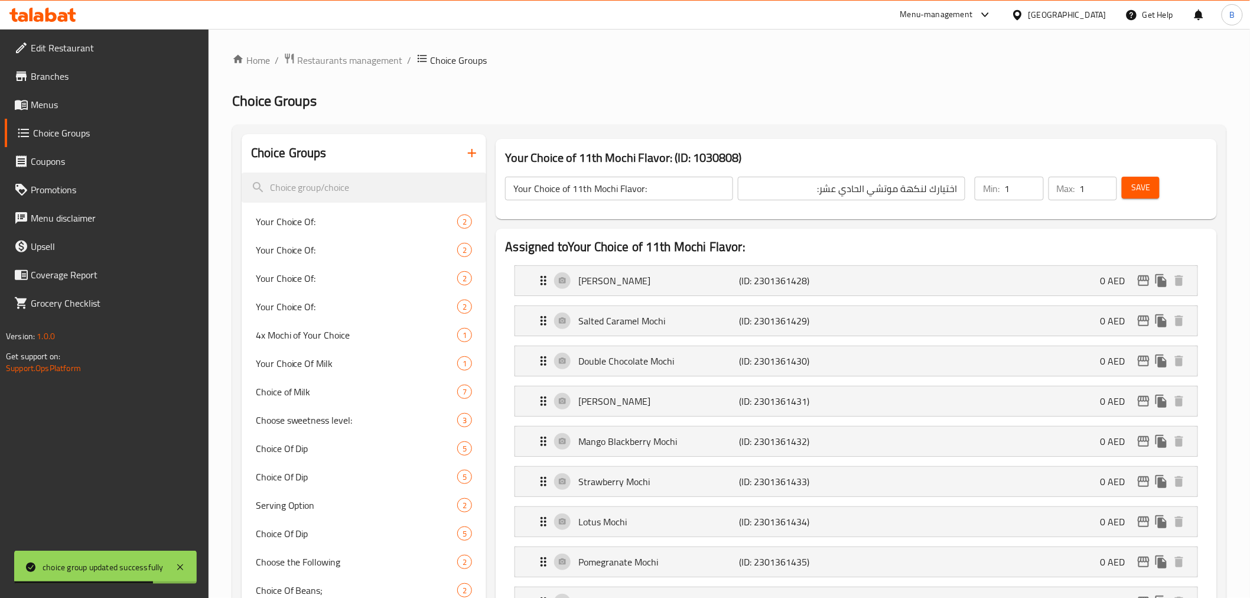
click at [839, 191] on input "اختيارك لنكهة موتشي الحادي عشر:" at bounding box center [851, 189] width 227 height 24
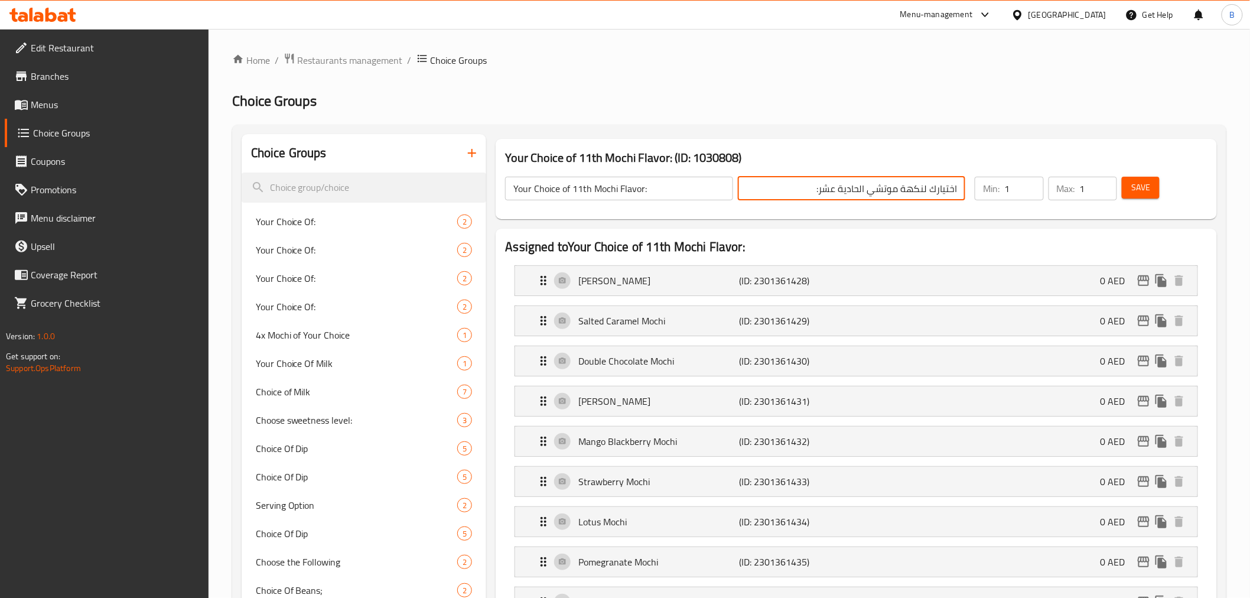
type input "اختيارك لنكهة موتشي الحادية عشر:"
click at [1154, 195] on button "Save" at bounding box center [1141, 188] width 38 height 22
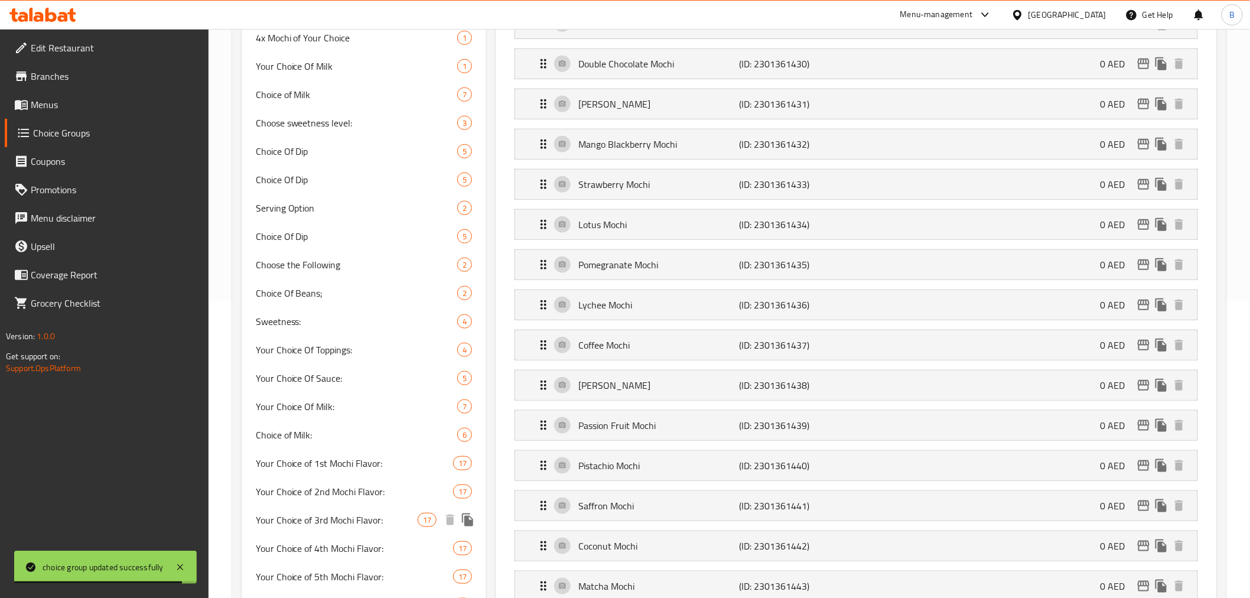
scroll to position [262, 0]
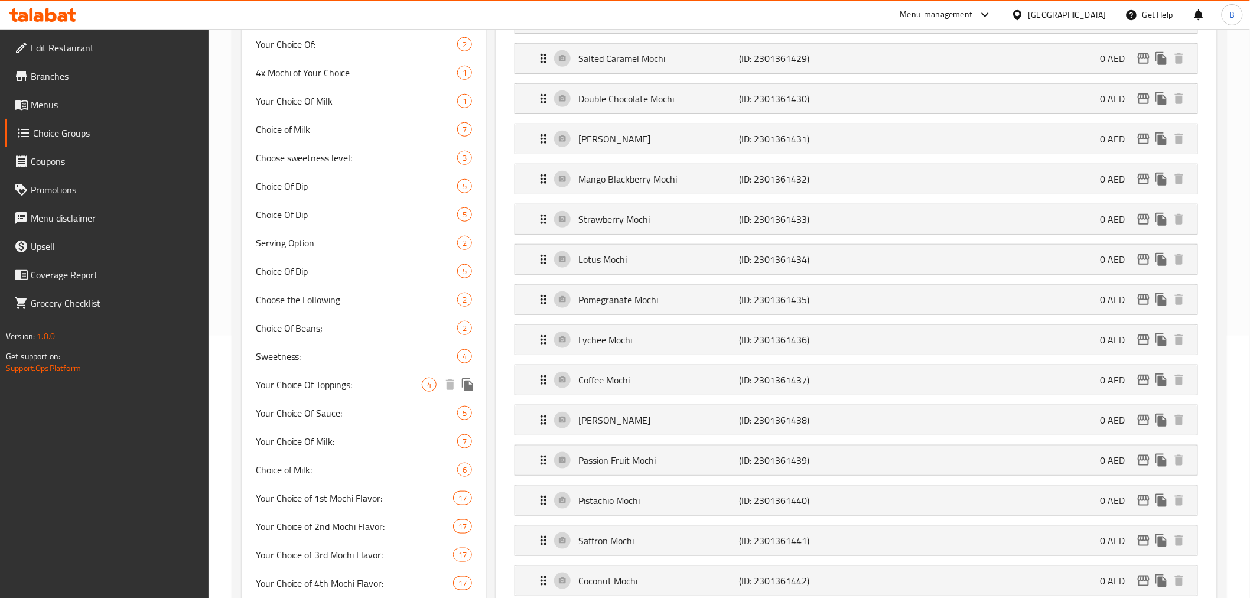
click at [358, 384] on span "Your Choice Of Toppings:" at bounding box center [339, 384] width 167 height 14
type input "Your Choice Of Toppings:"
type input "اختيارك من اضافات:"
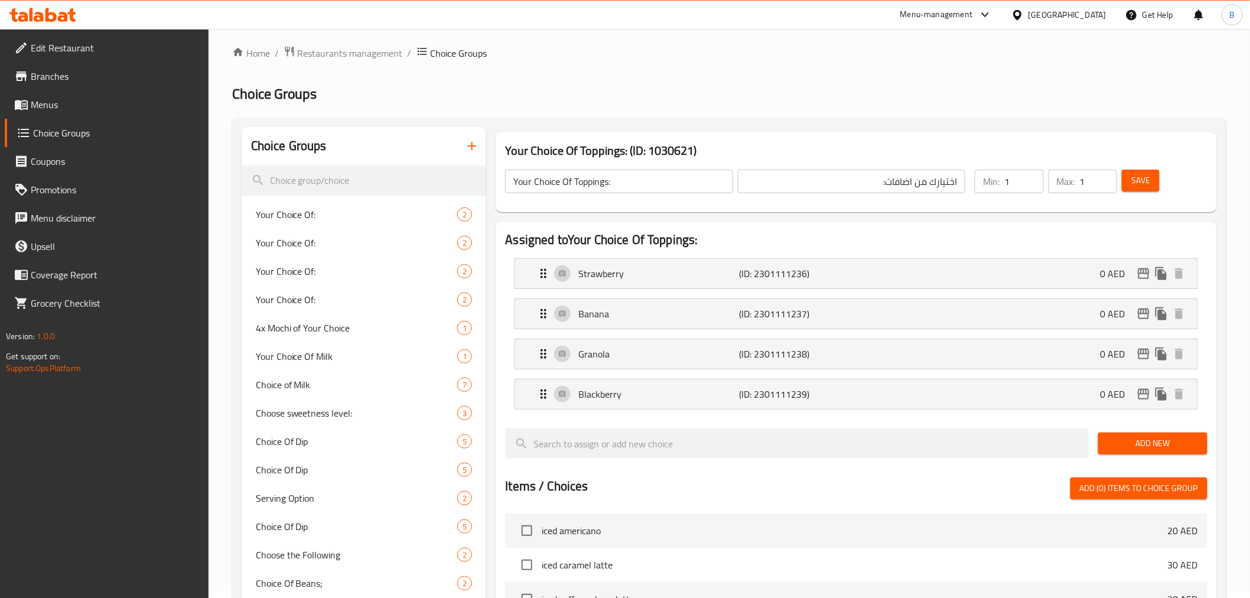
scroll to position [0, 0]
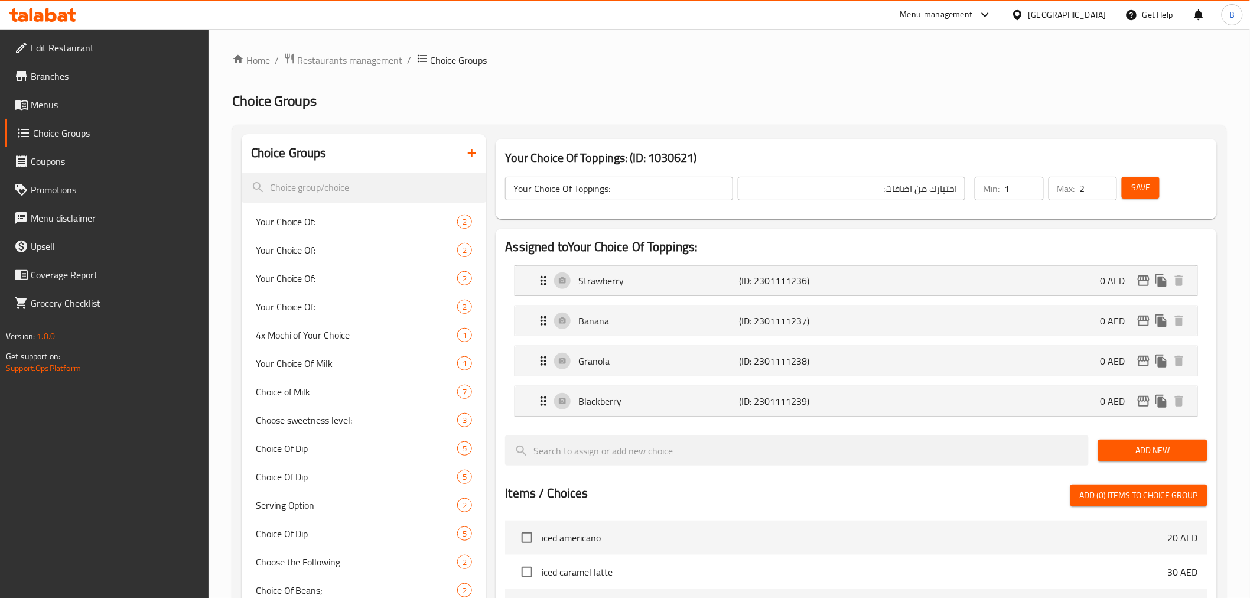
click at [1102, 183] on input "2" at bounding box center [1098, 189] width 37 height 24
click at [1102, 183] on input "3" at bounding box center [1098, 189] width 37 height 24
type input "4"
click at [1102, 183] on input "4" at bounding box center [1098, 189] width 37 height 24
click at [1148, 188] on span "Save" at bounding box center [1140, 187] width 19 height 15
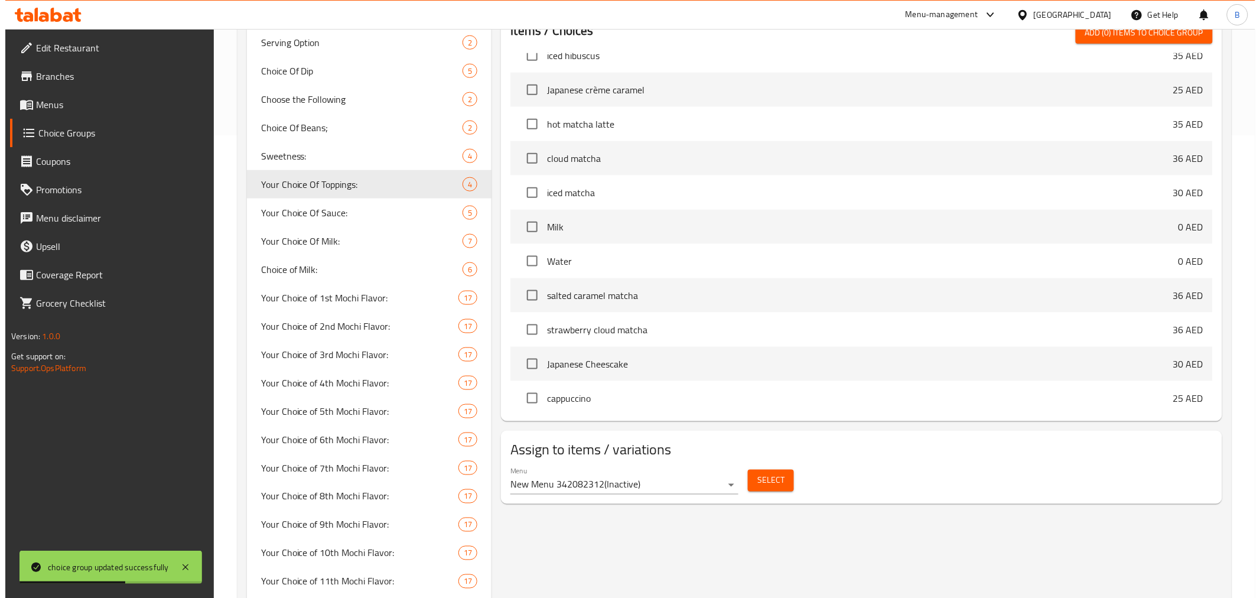
scroll to position [526, 0]
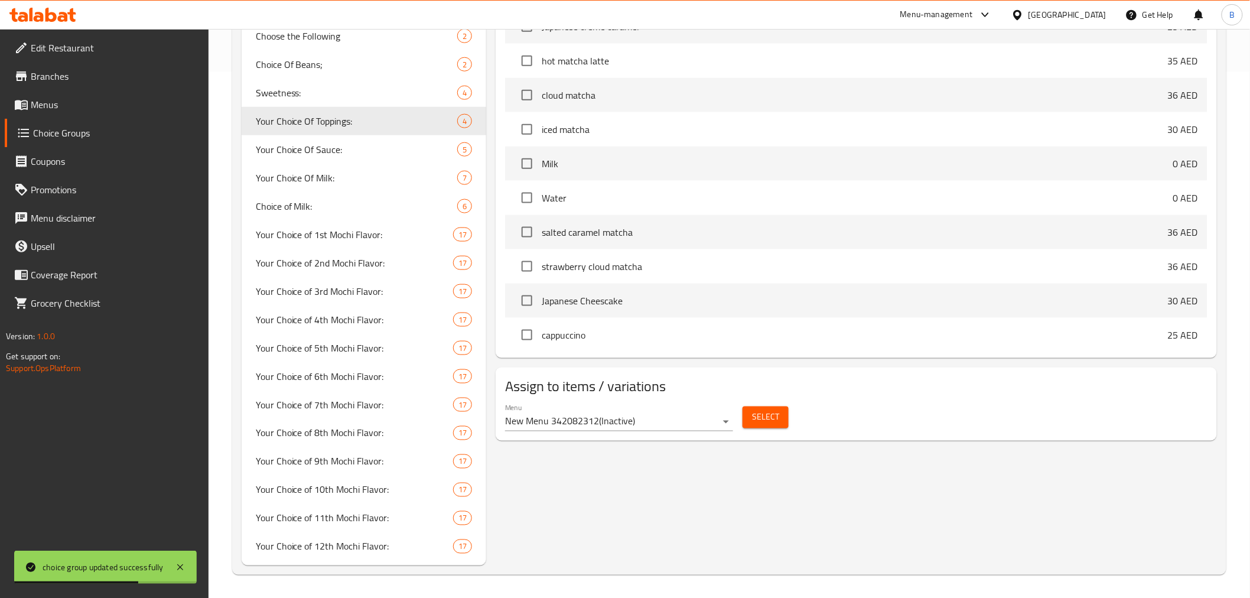
click at [772, 421] on span "Select" at bounding box center [765, 417] width 27 height 15
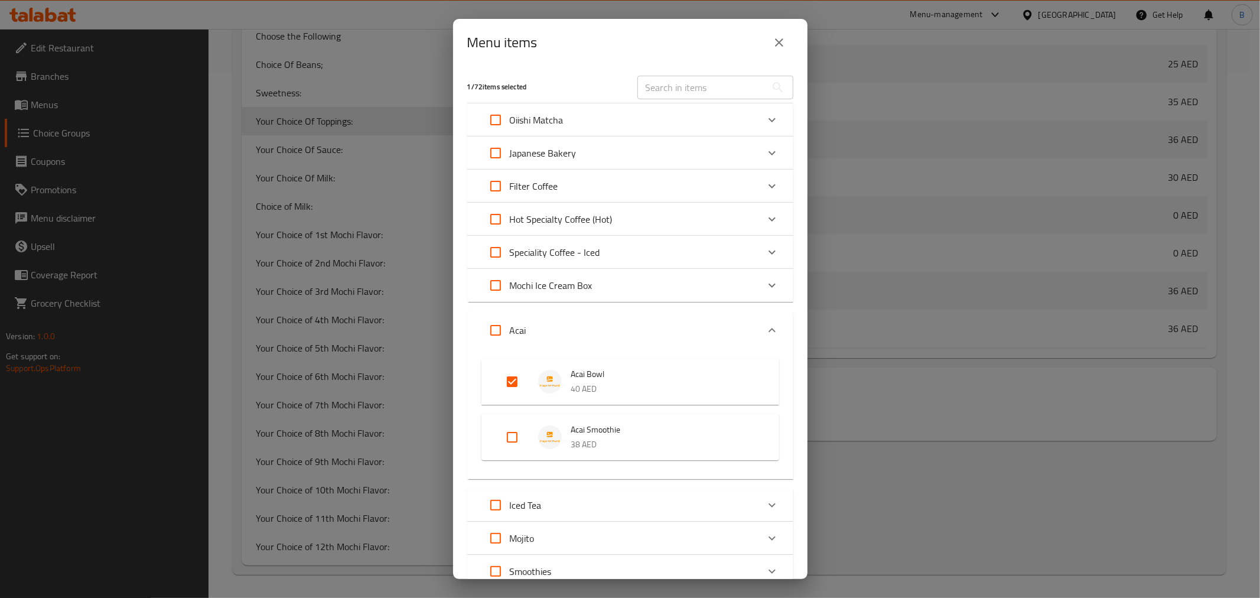
drag, startPoint x: 524, startPoint y: 433, endPoint x: 500, endPoint y: 440, distance: 25.6
click at [526, 433] on div "Expand" at bounding box center [521, 437] width 33 height 28
click at [500, 444] on input "Expand" at bounding box center [512, 437] width 28 height 28
checkbox input "true"
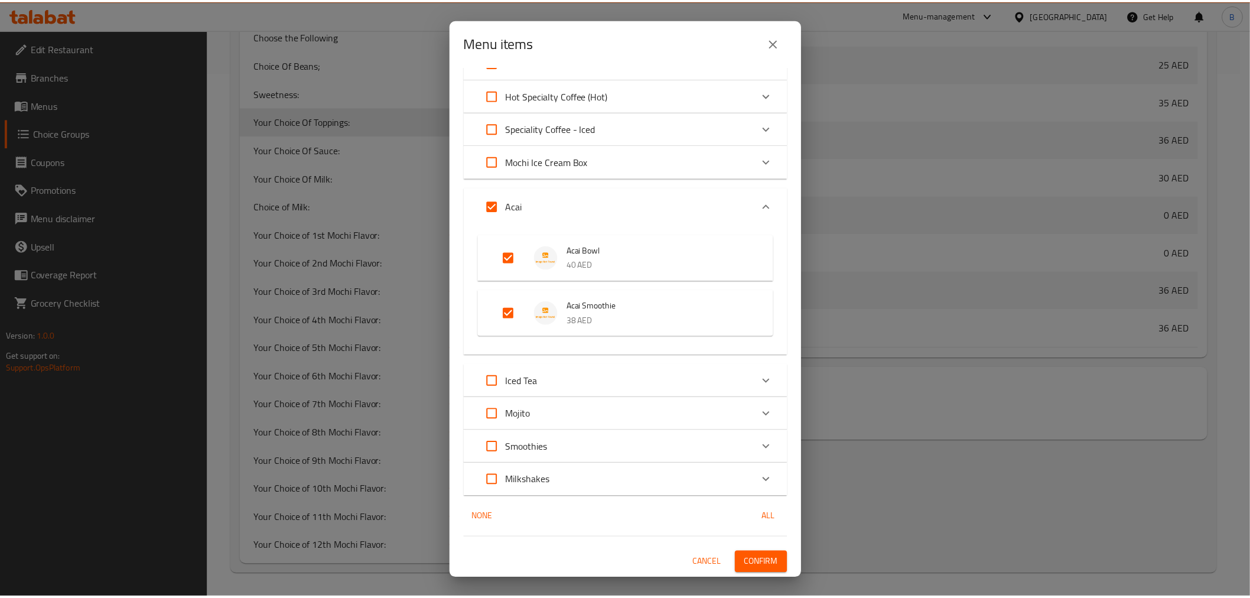
scroll to position [123, 0]
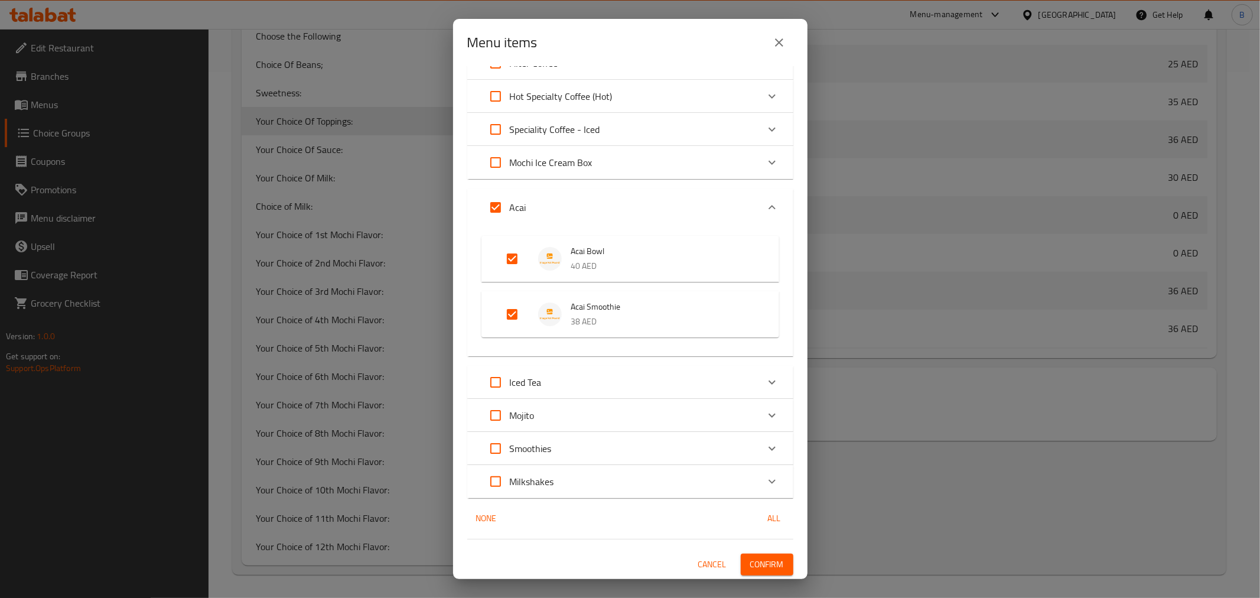
click at [775, 556] on button "Confirm" at bounding box center [767, 564] width 53 height 22
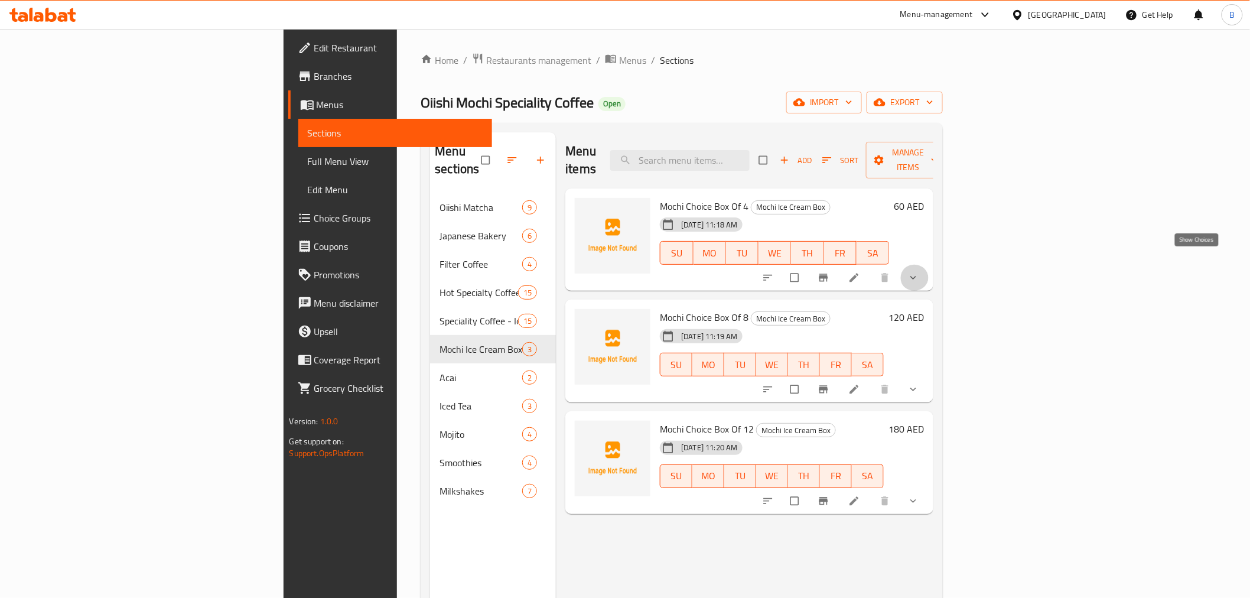
click at [919, 272] on icon "show more" at bounding box center [913, 278] width 12 height 12
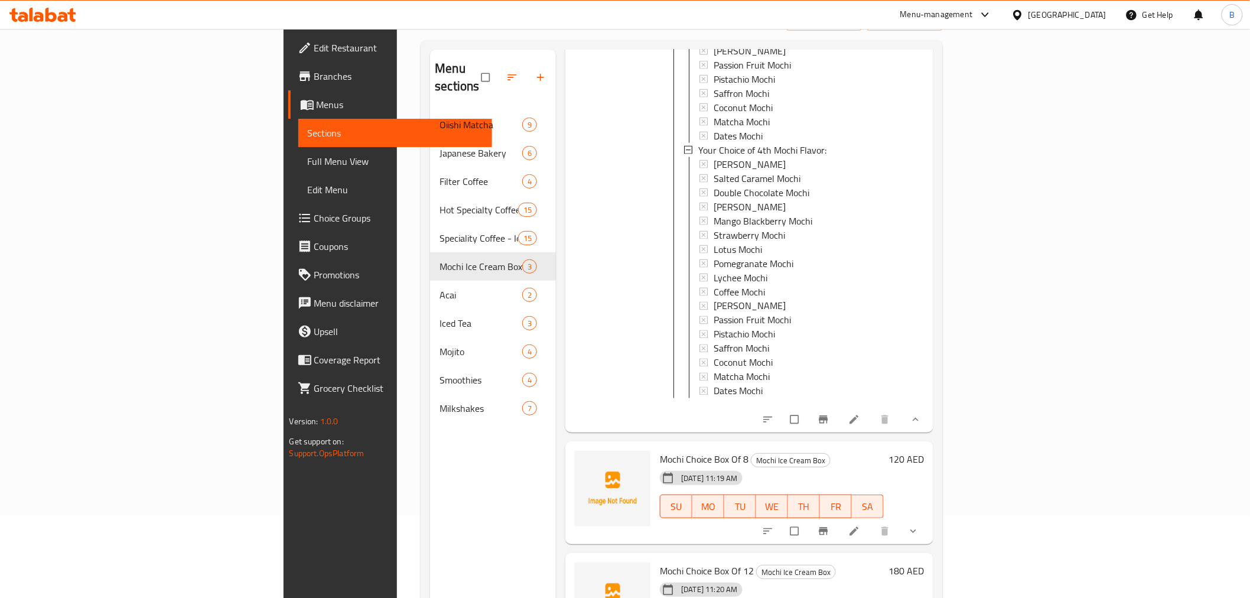
scroll to position [165, 0]
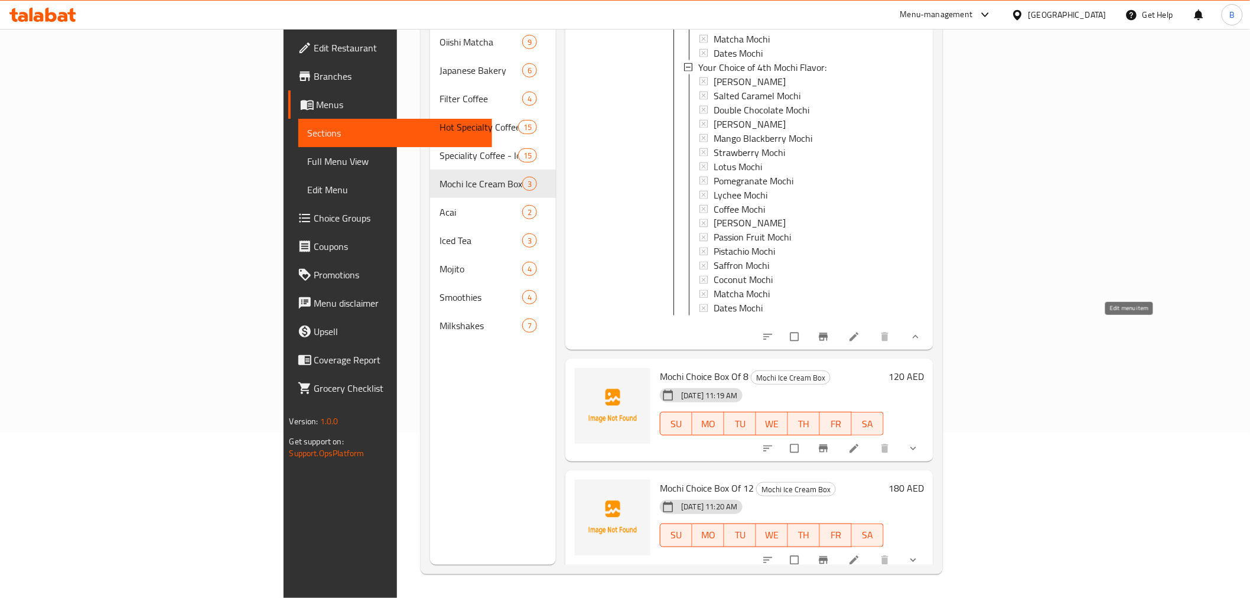
click at [860, 333] on icon at bounding box center [854, 337] width 12 height 12
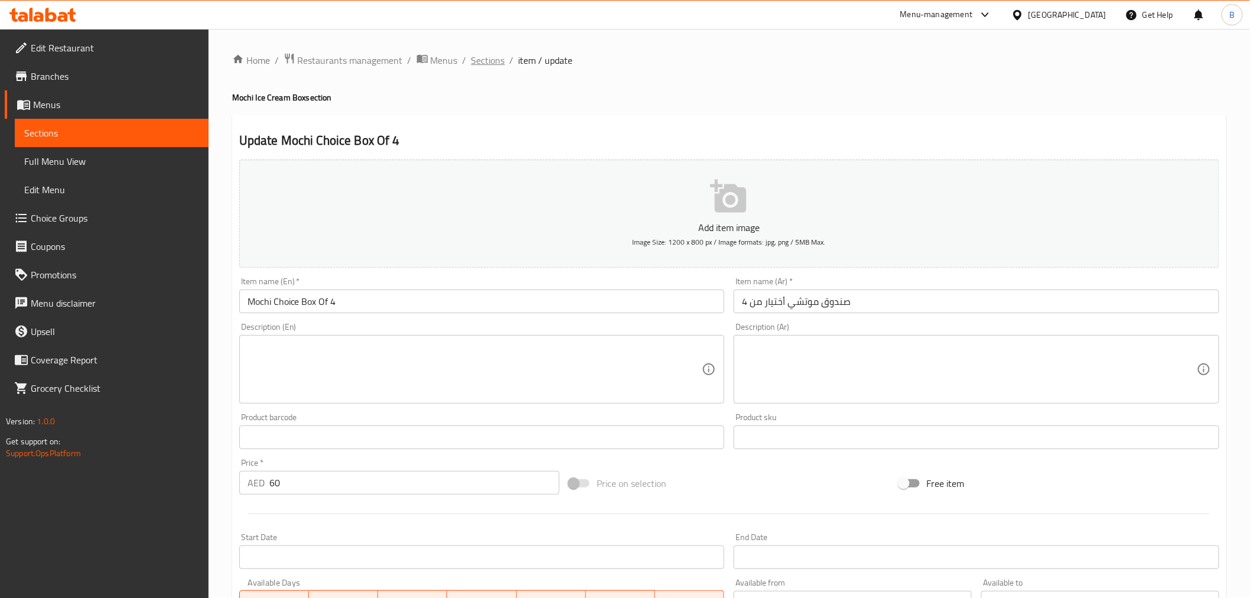
click at [491, 60] on span "Sections" at bounding box center [488, 60] width 34 height 14
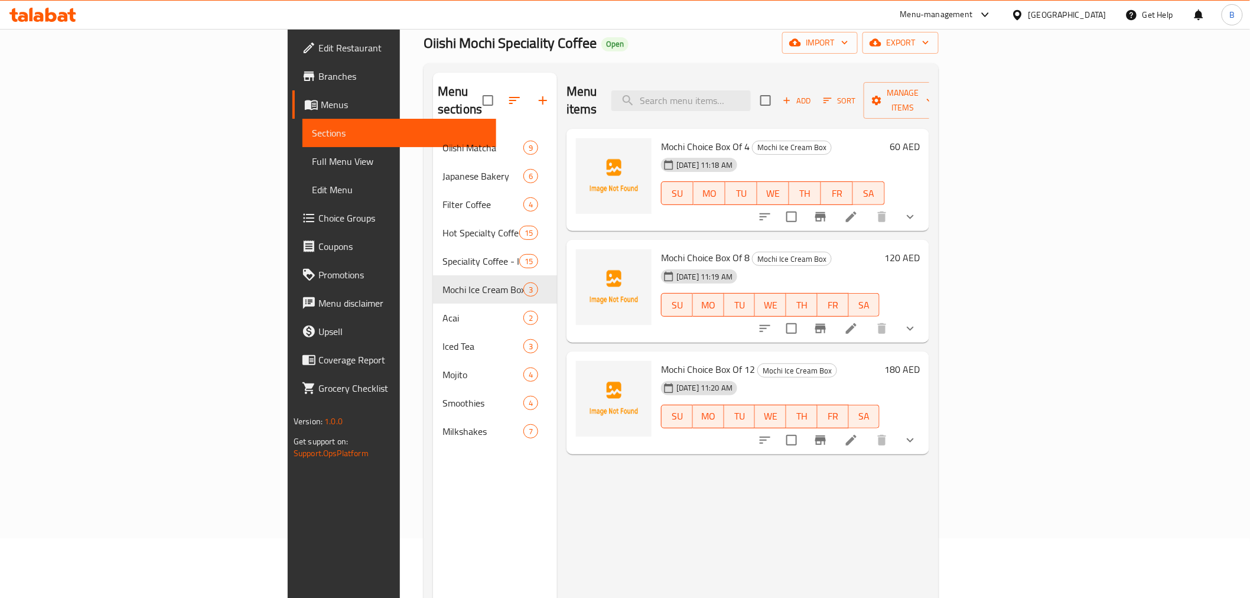
scroll to position [131, 0]
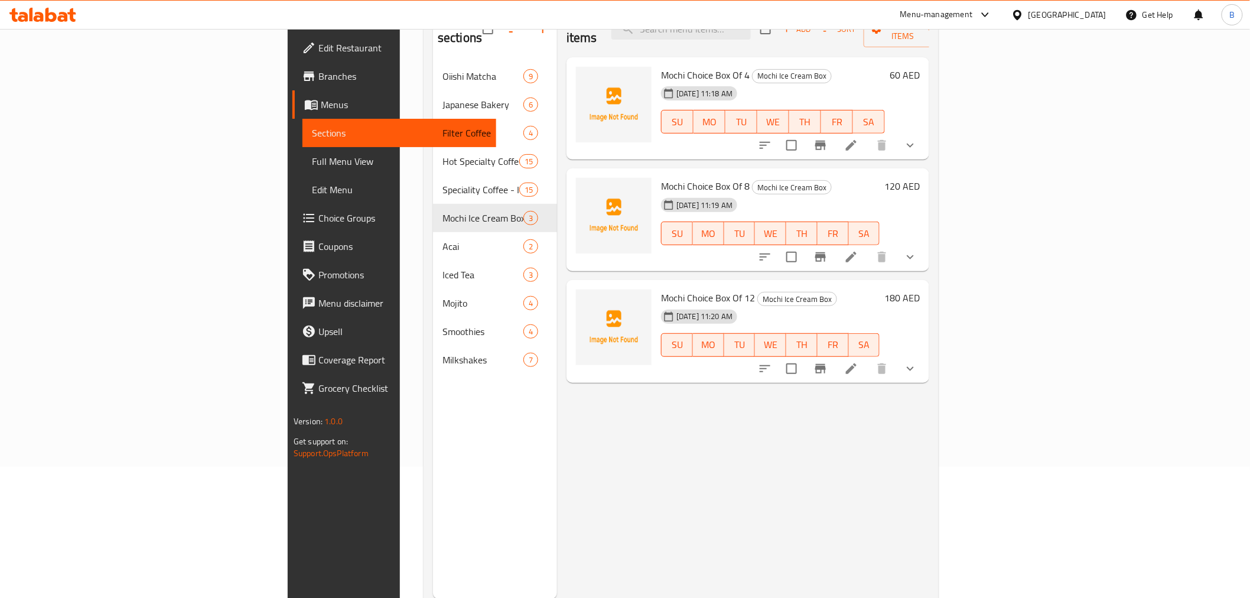
click at [924, 357] on div at bounding box center [838, 368] width 174 height 28
click at [924, 354] on button "show more" at bounding box center [910, 368] width 28 height 28
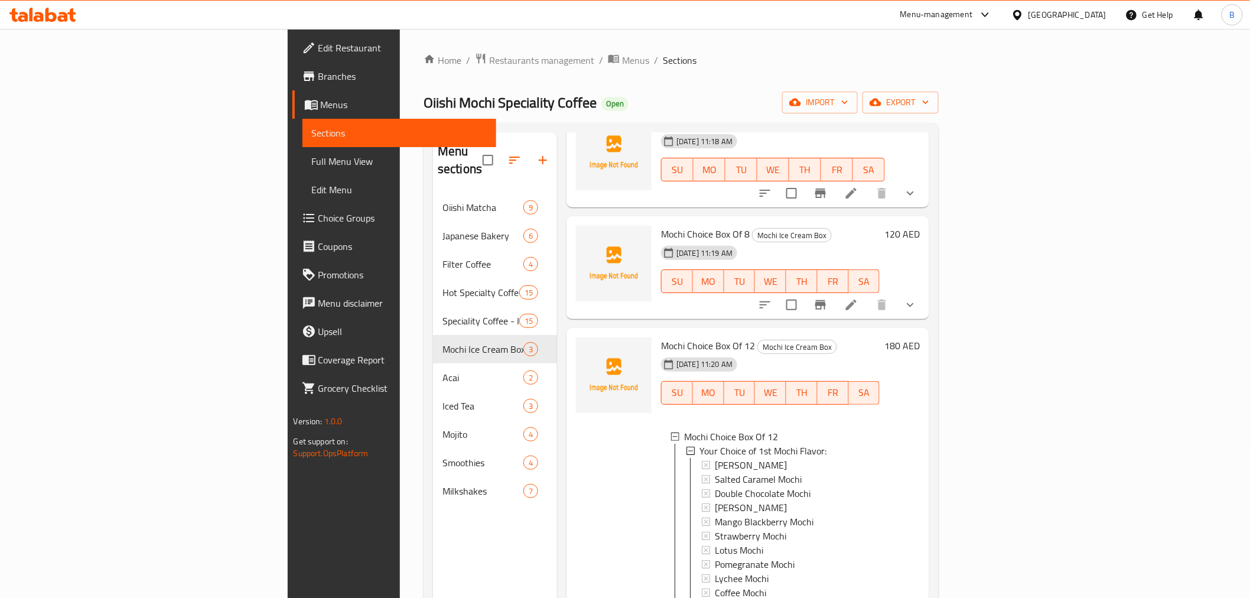
scroll to position [0, 0]
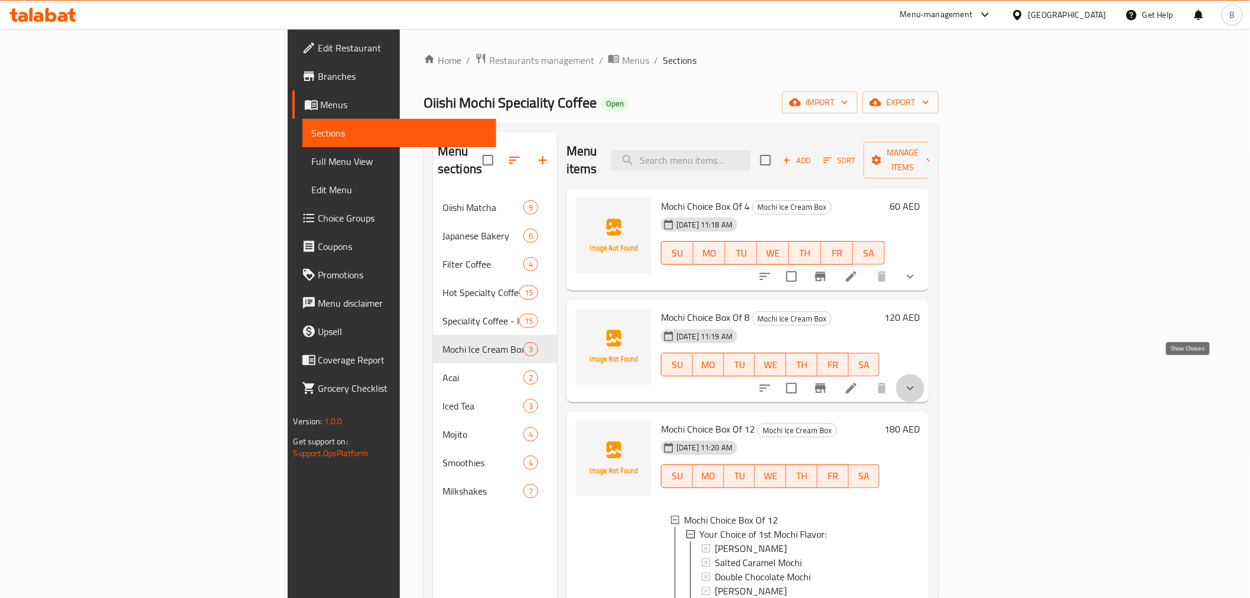
click at [917, 381] on icon "show more" at bounding box center [910, 388] width 14 height 14
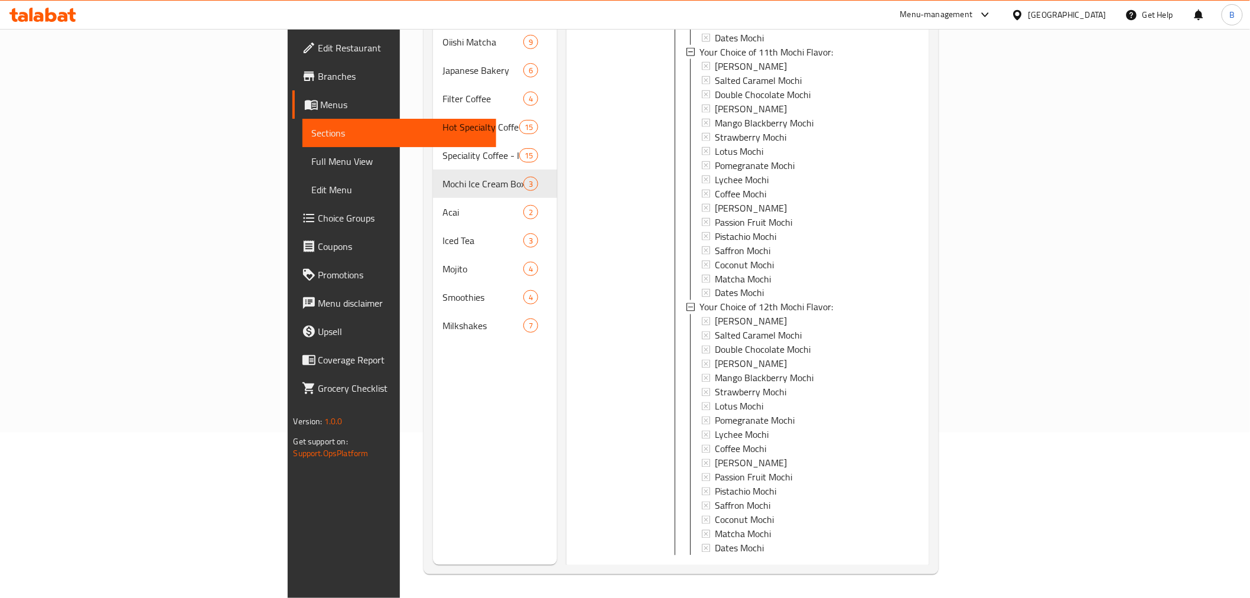
scroll to position [4985, 0]
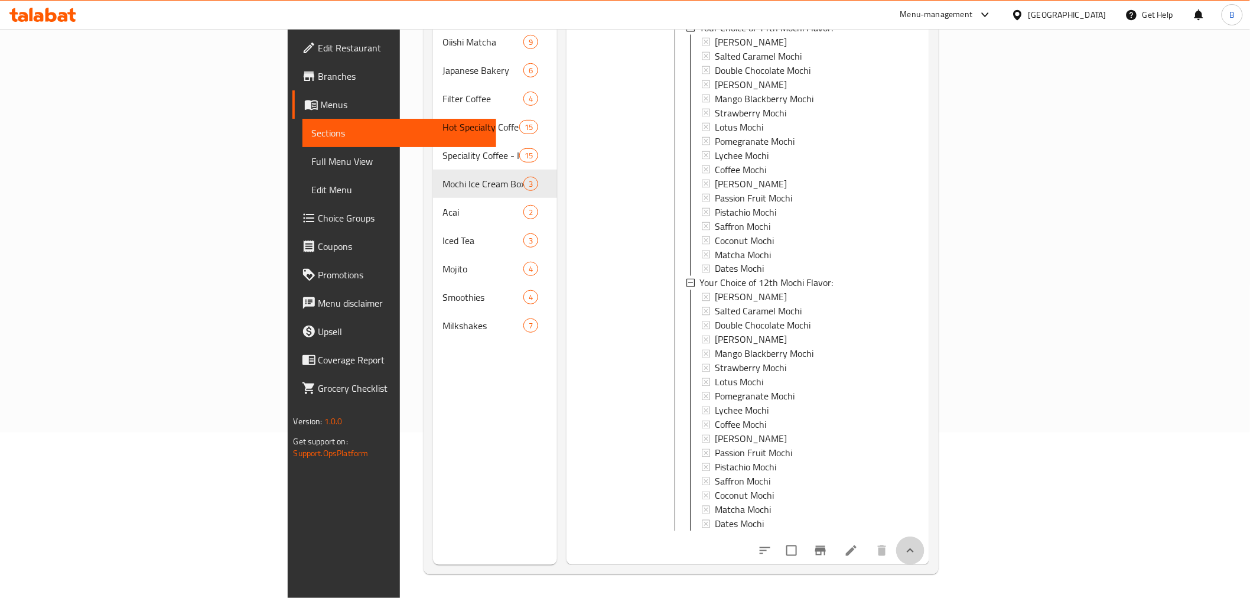
click at [924, 556] on button "show more" at bounding box center [910, 550] width 28 height 28
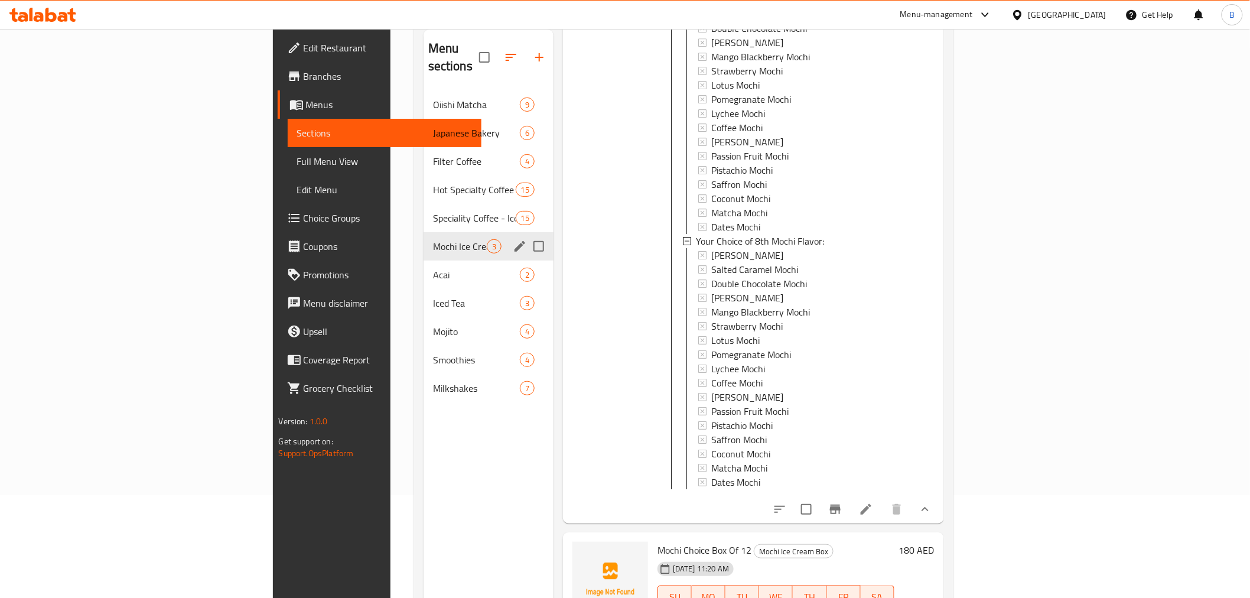
scroll to position [99, 0]
click at [433, 271] on span "Acai" at bounding box center [460, 278] width 54 height 14
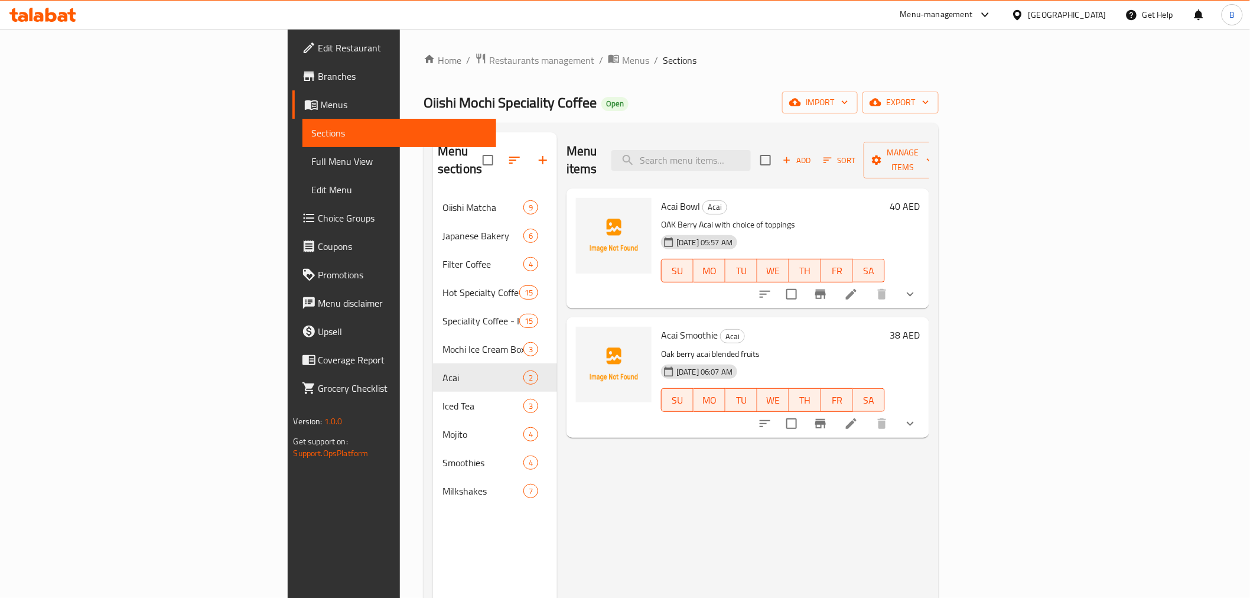
click at [924, 282] on button "show more" at bounding box center [910, 294] width 28 height 28
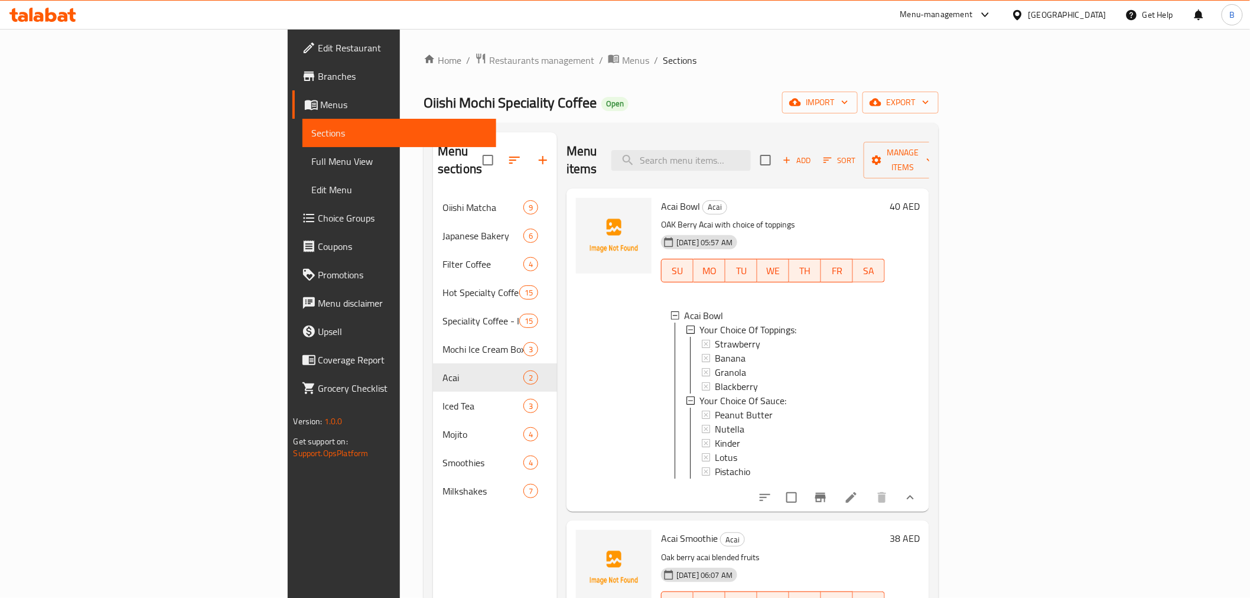
click at [868, 498] on li at bounding box center [851, 497] width 33 height 21
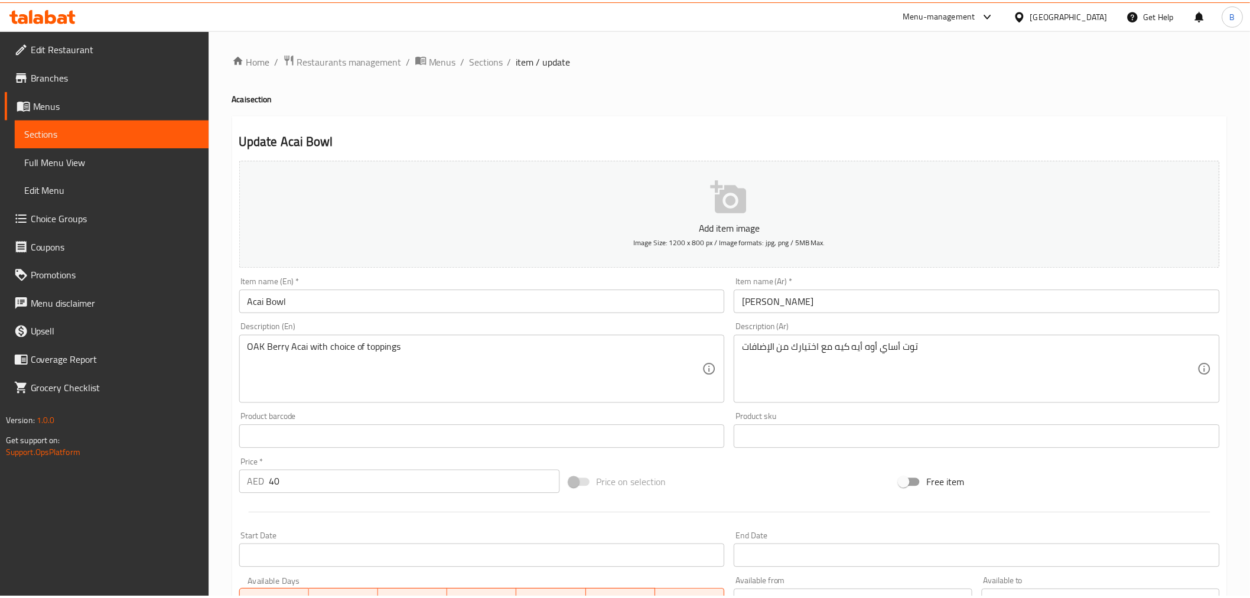
scroll to position [304, 0]
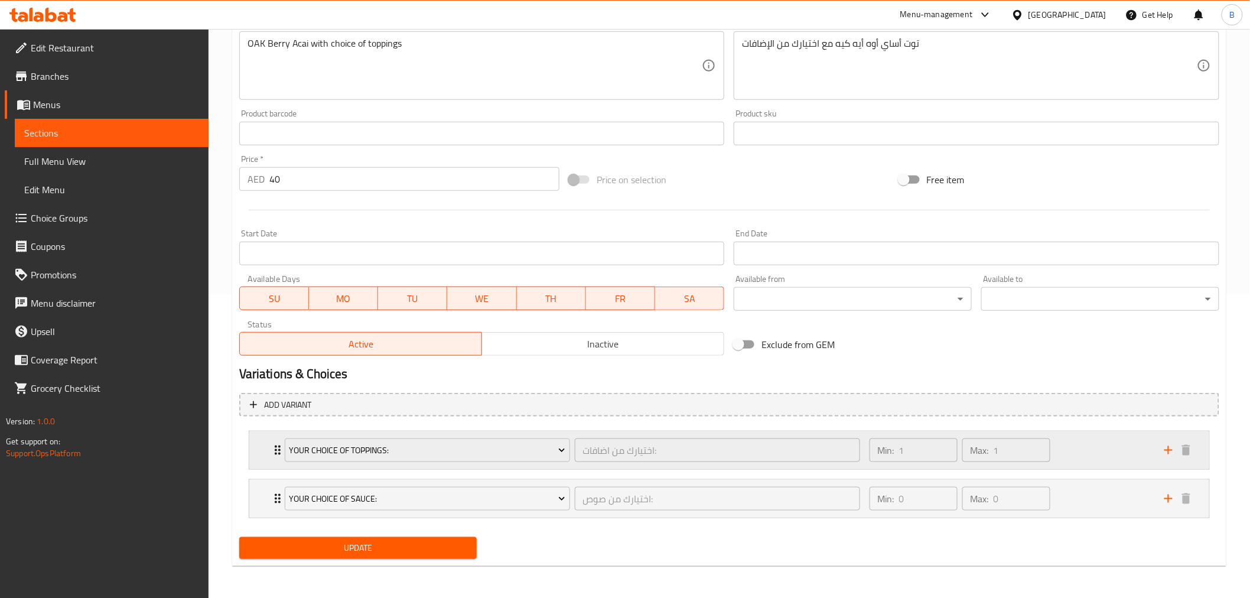
click at [258, 438] on div "Your Choice Of Toppings: اختيارك من اضافات: ​ Min: 1 ​ Max: 1 ​" at bounding box center [729, 450] width 960 height 38
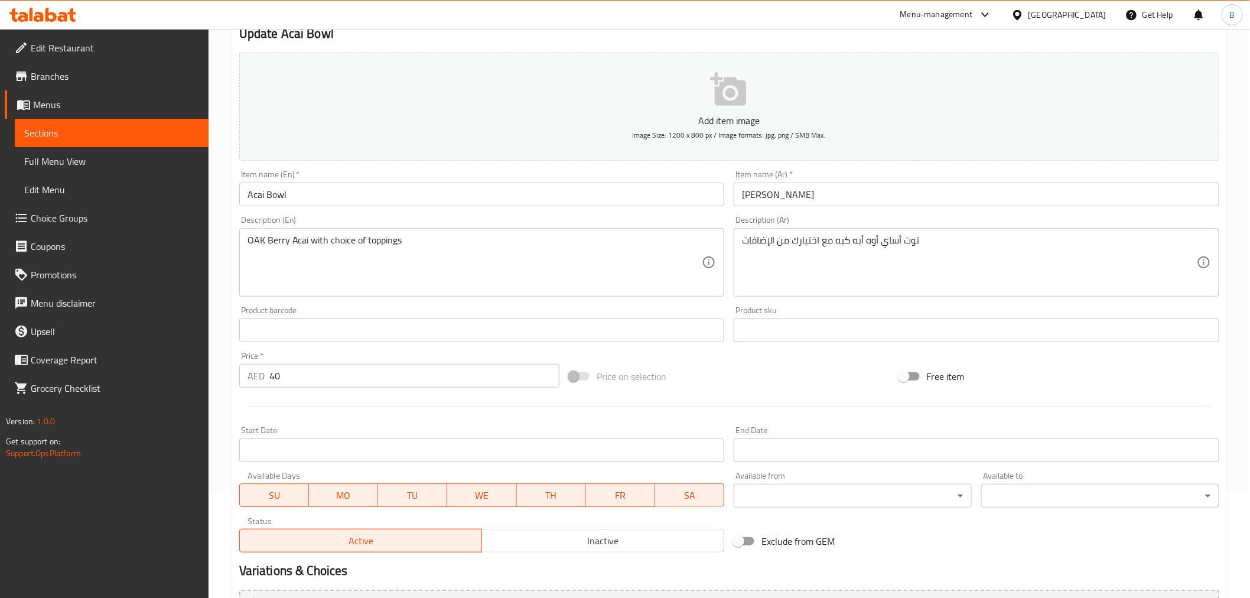
scroll to position [0, 0]
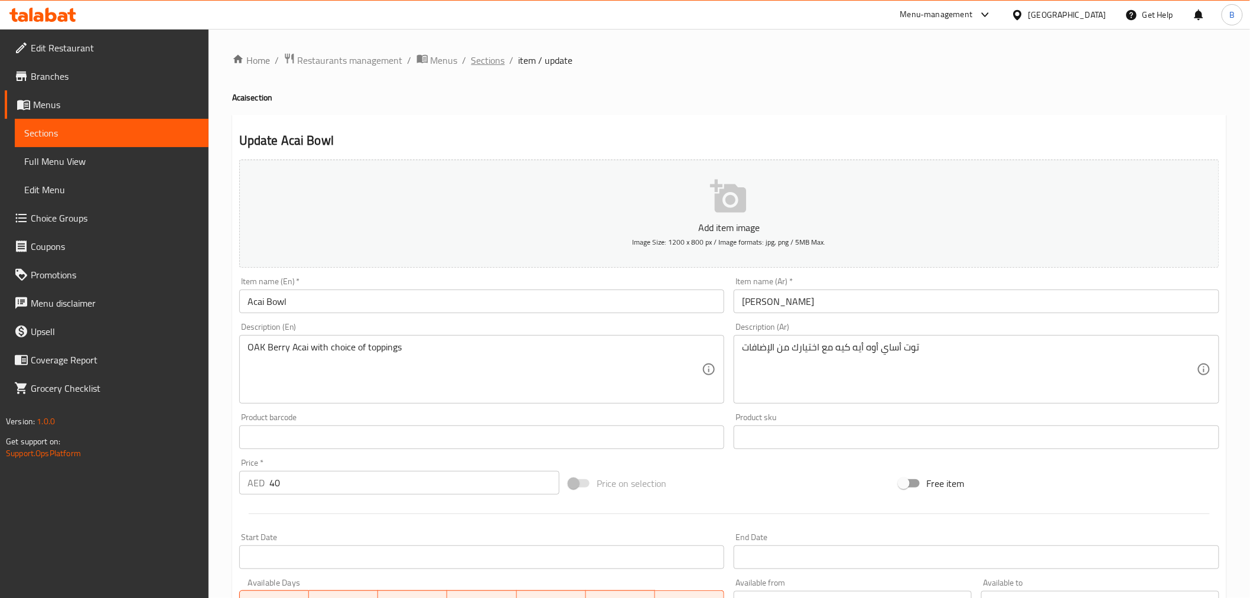
click at [472, 65] on span "Sections" at bounding box center [488, 60] width 34 height 14
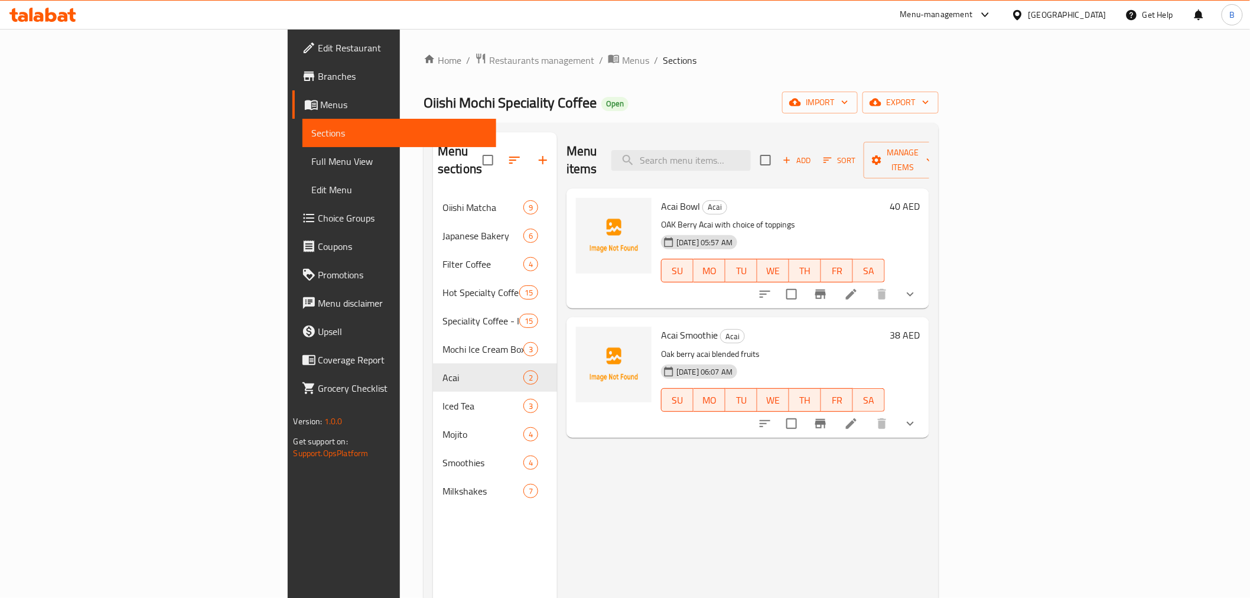
click at [924, 280] on button "show more" at bounding box center [910, 294] width 28 height 28
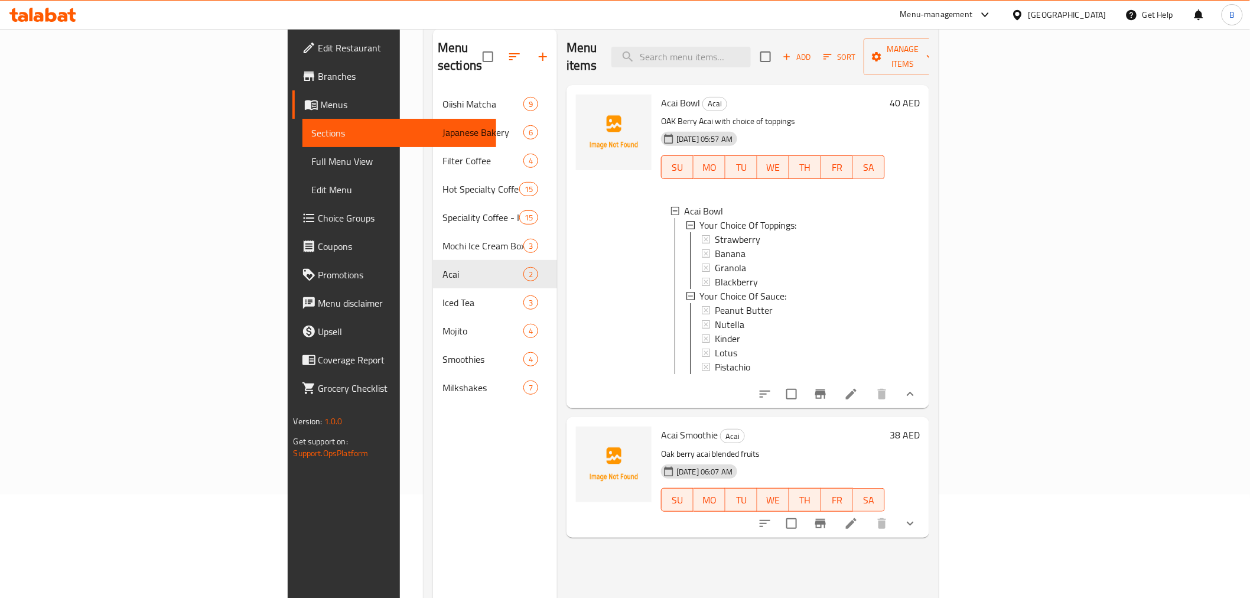
scroll to position [165, 0]
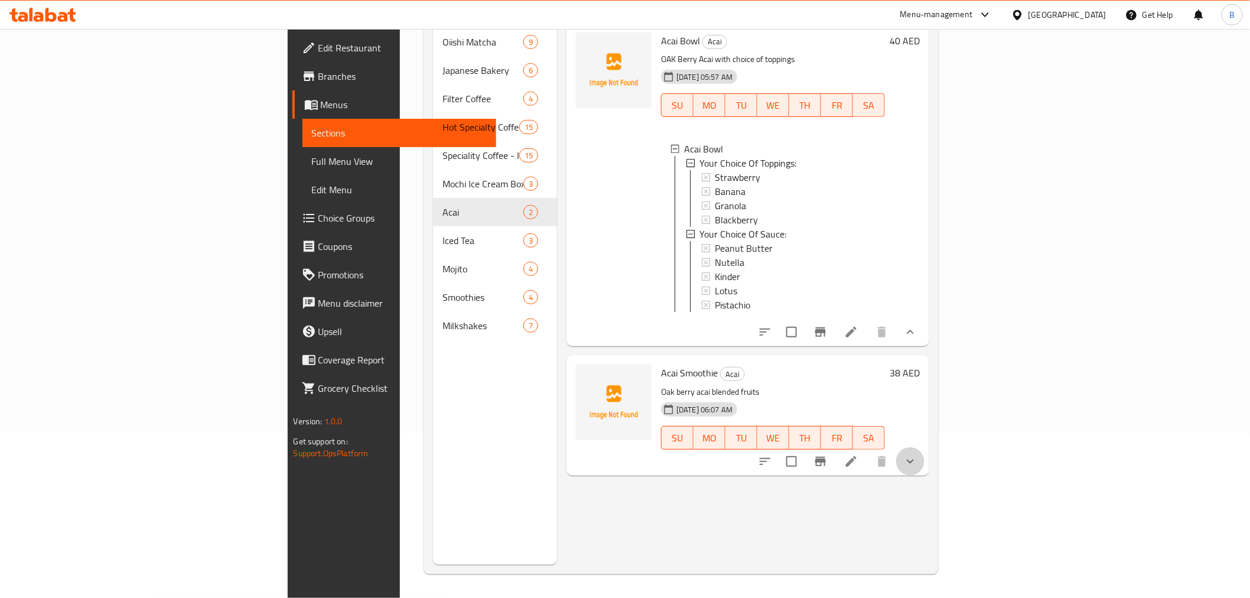
click at [924, 462] on button "show more" at bounding box center [910, 461] width 28 height 28
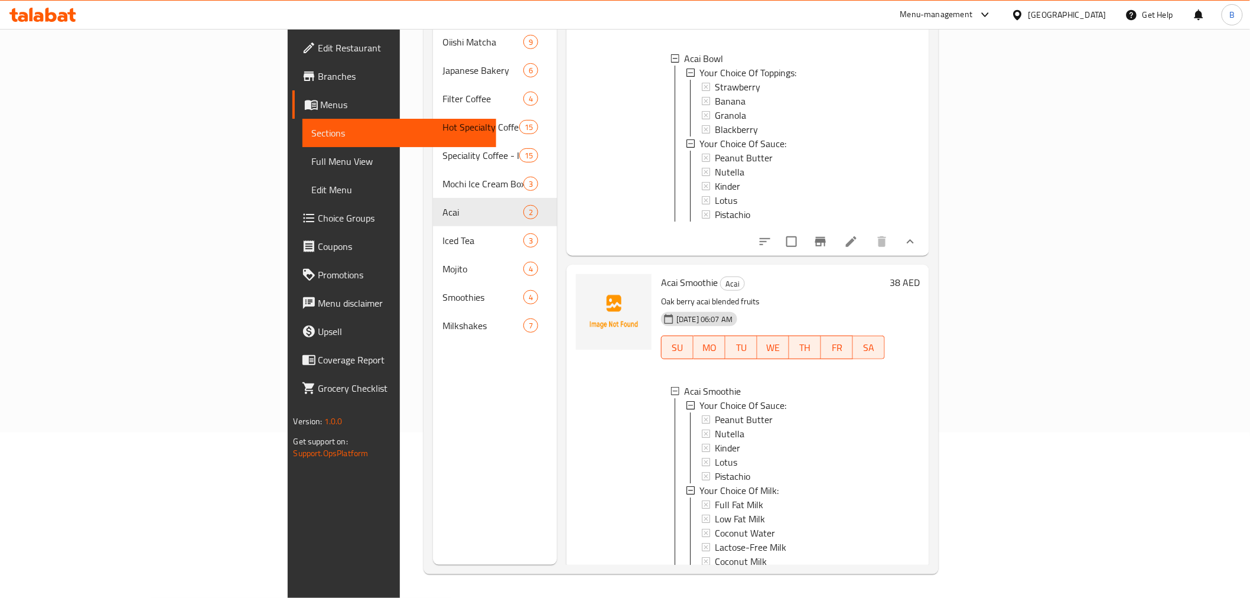
scroll to position [158, 0]
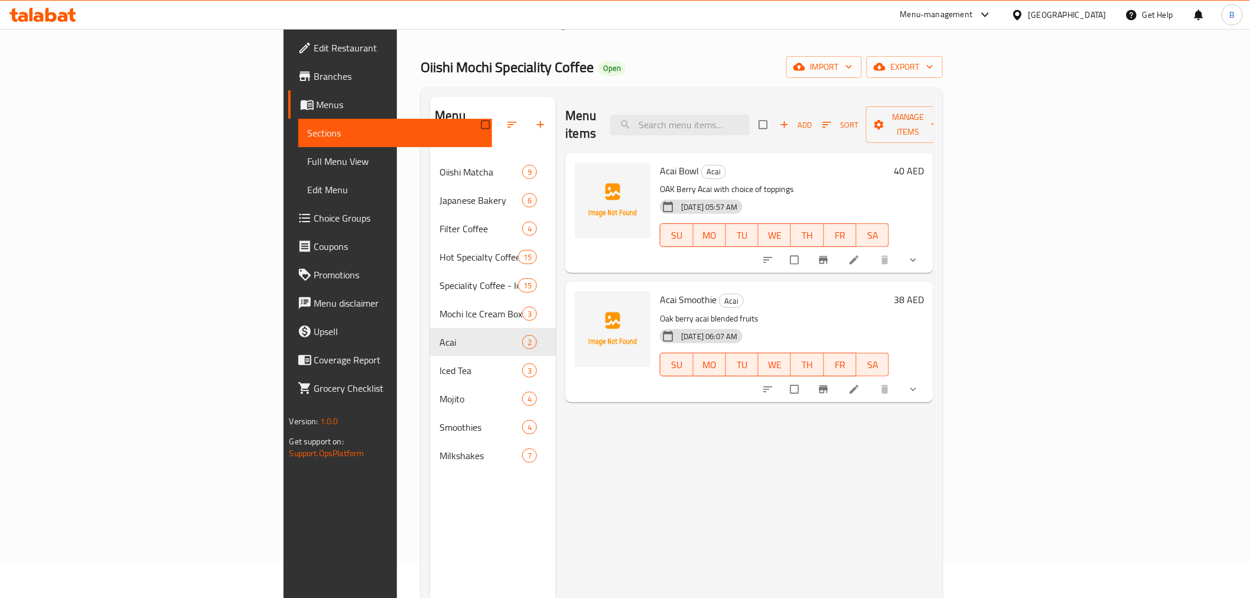
scroll to position [34, 0]
click at [928, 252] on button "show more" at bounding box center [914, 262] width 28 height 26
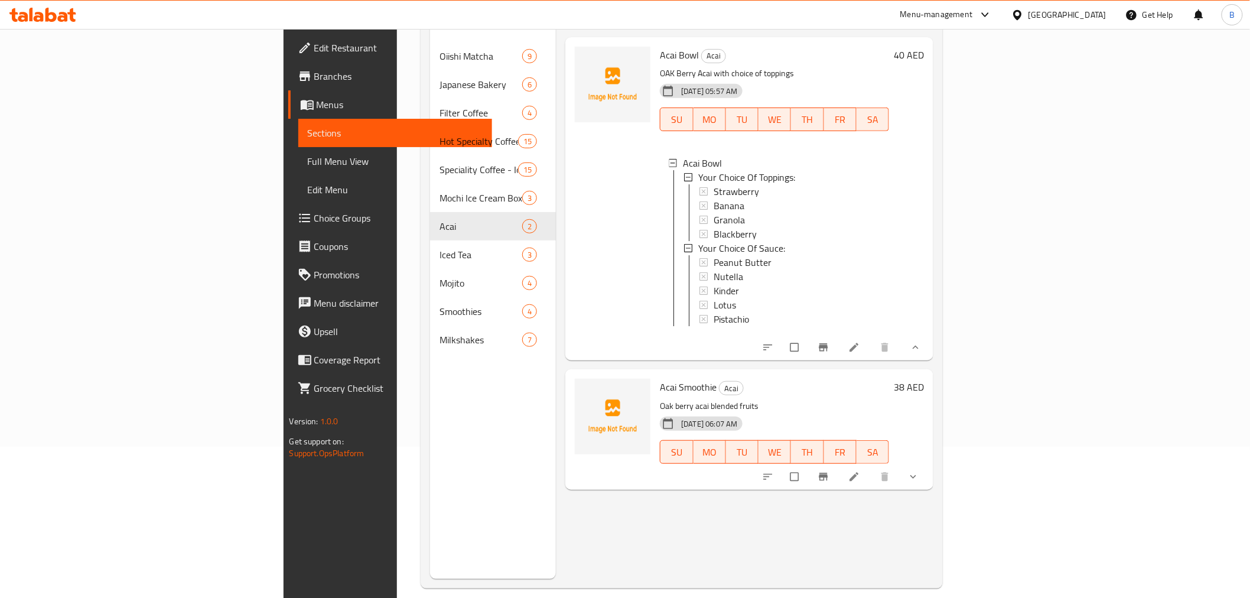
scroll to position [165, 0]
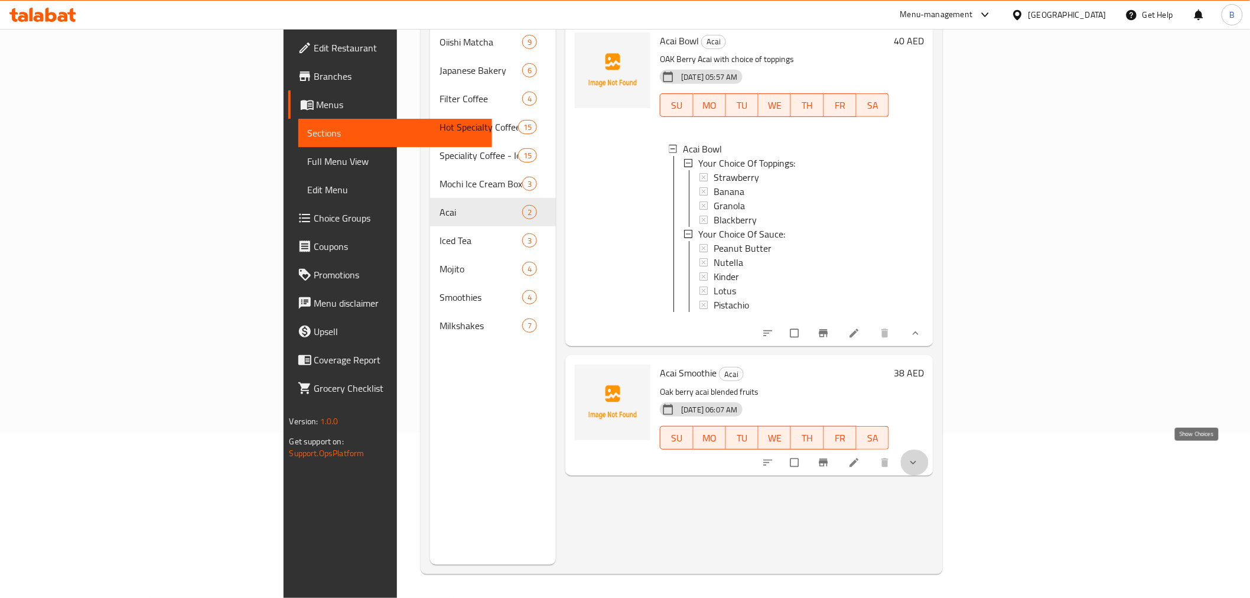
click at [919, 457] on icon "show more" at bounding box center [913, 463] width 12 height 12
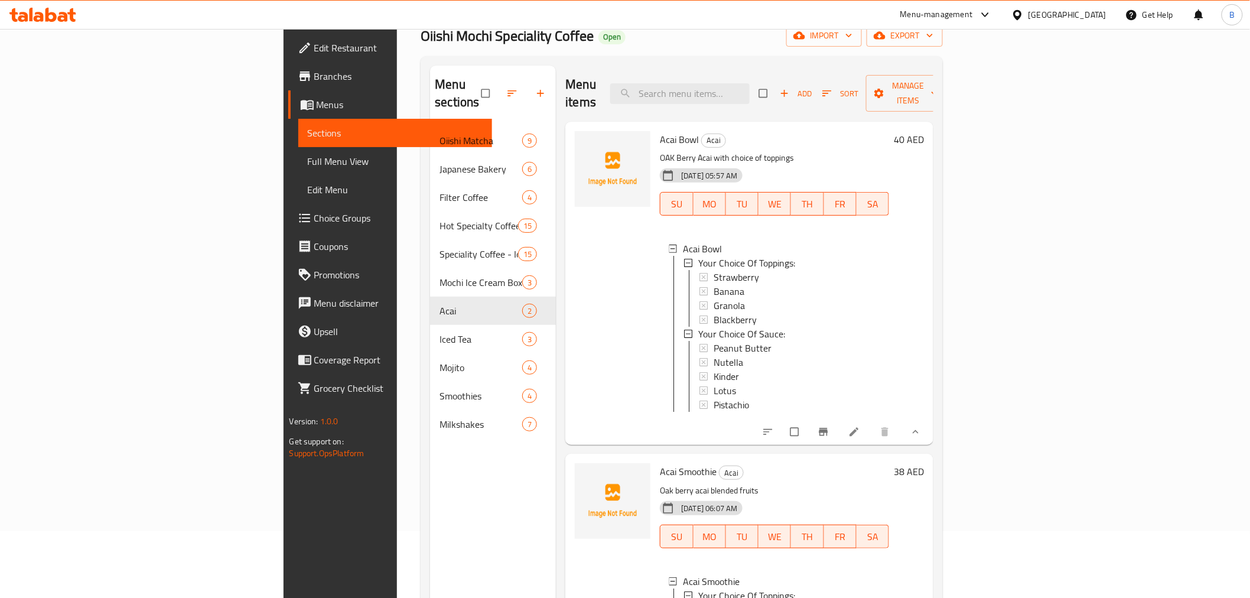
scroll to position [0, 0]
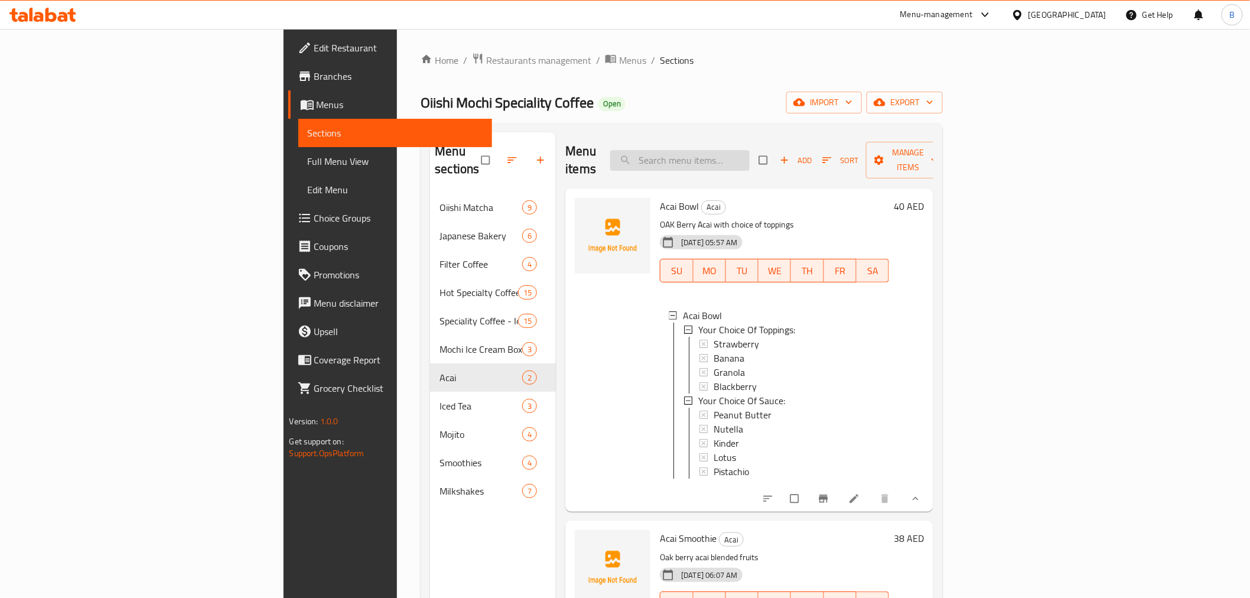
click at [749, 151] on input "search" at bounding box center [679, 160] width 139 height 21
paste input "Hot Matcha Latte"
type input "Hot Matcha Latte"
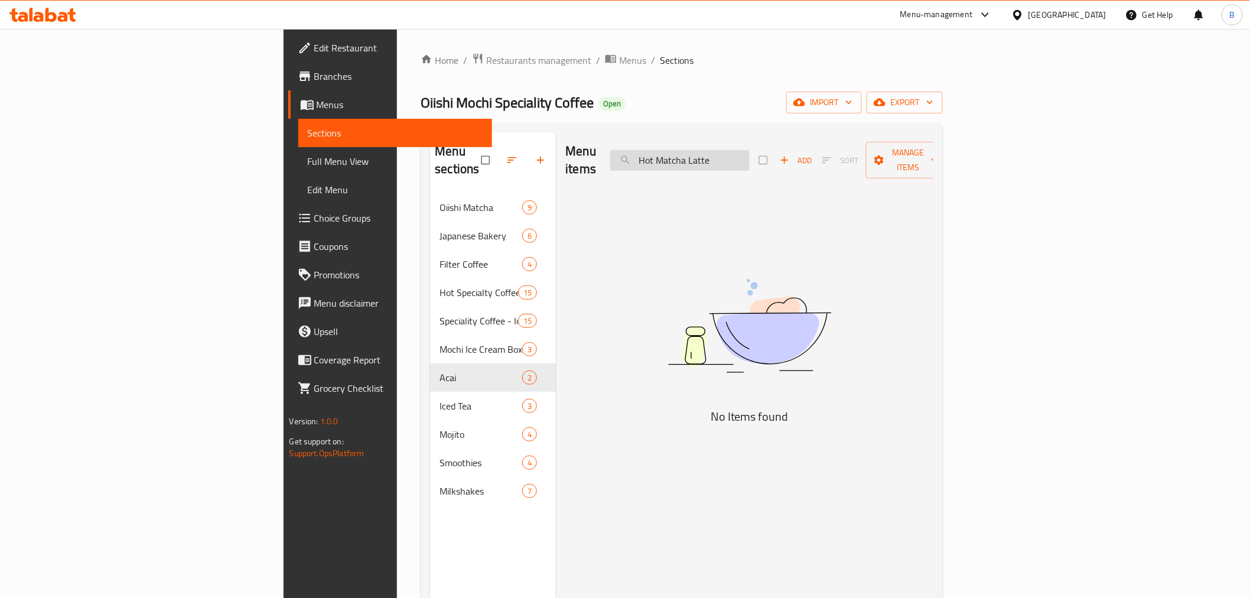
click at [749, 151] on input "Hot Matcha Latte" at bounding box center [679, 160] width 139 height 21
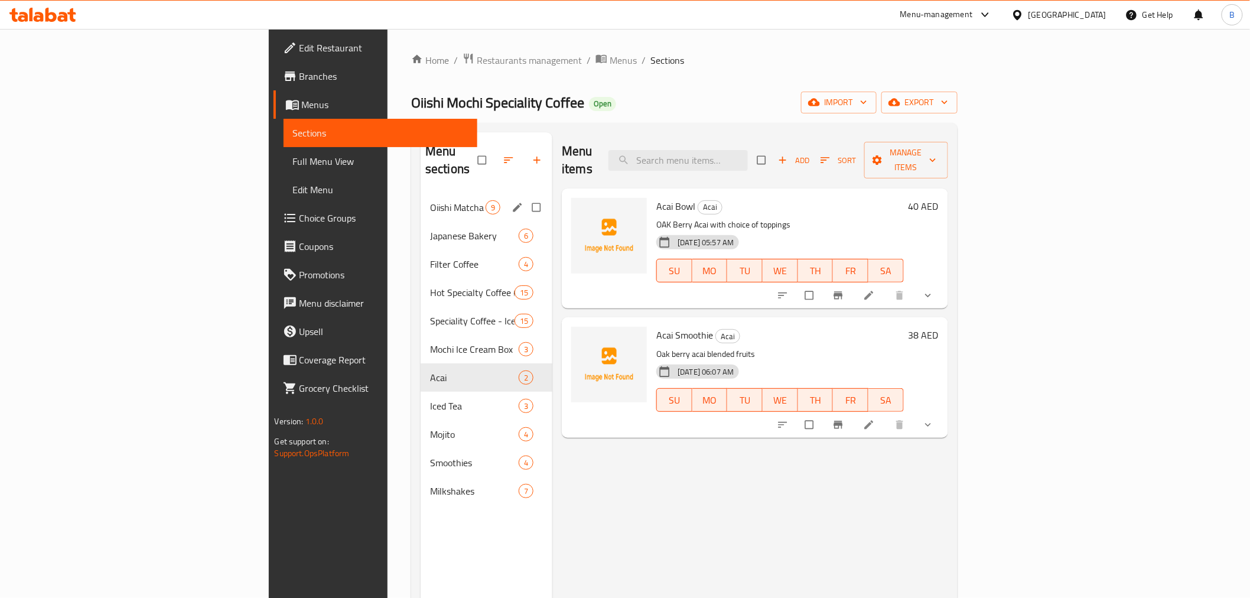
click at [421, 193] on div "Oiishi Matcha 9" at bounding box center [487, 207] width 132 height 28
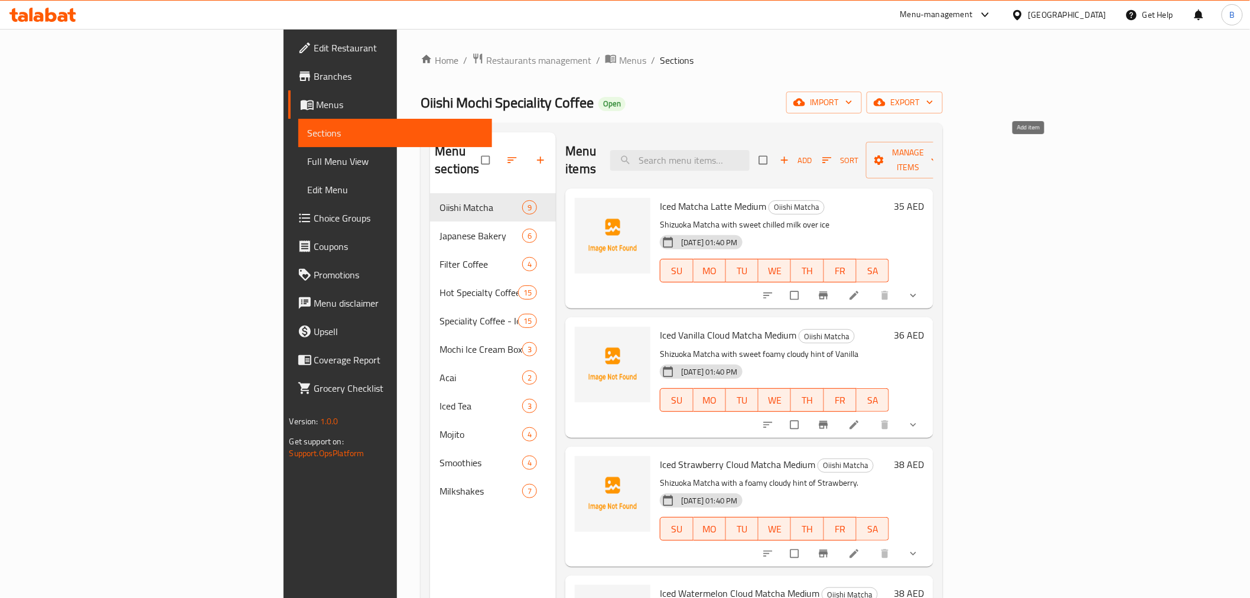
click at [811, 154] on span "Add" at bounding box center [796, 161] width 32 height 14
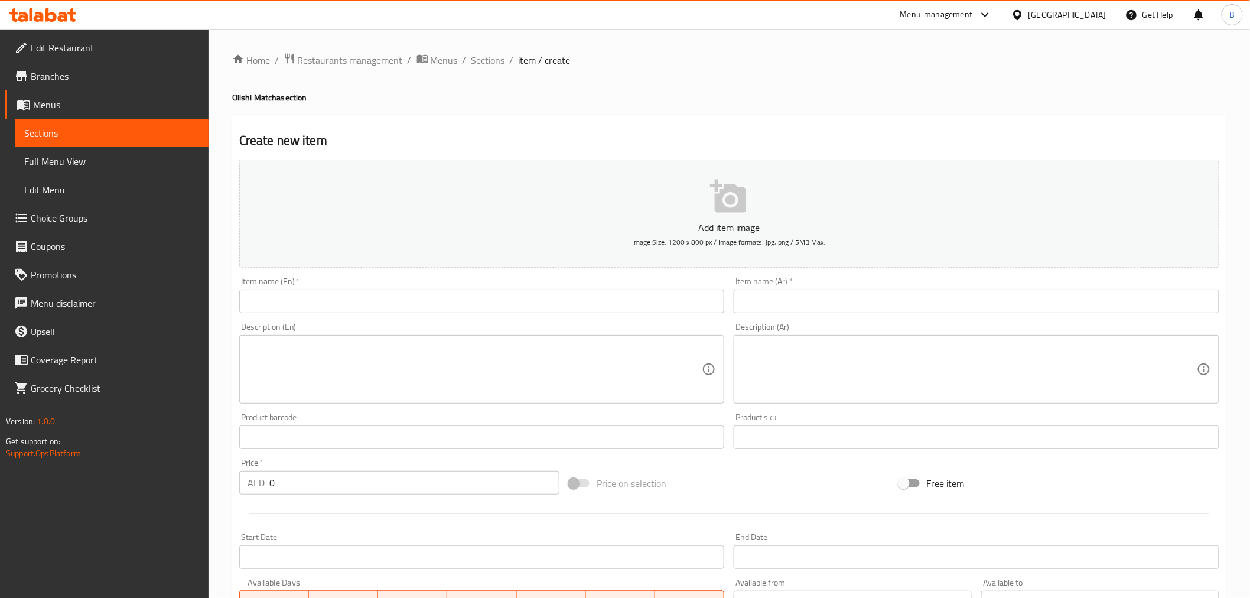
paste input "Hot Matcha Latte"
click at [432, 304] on input "text" at bounding box center [481, 301] width 485 height 24
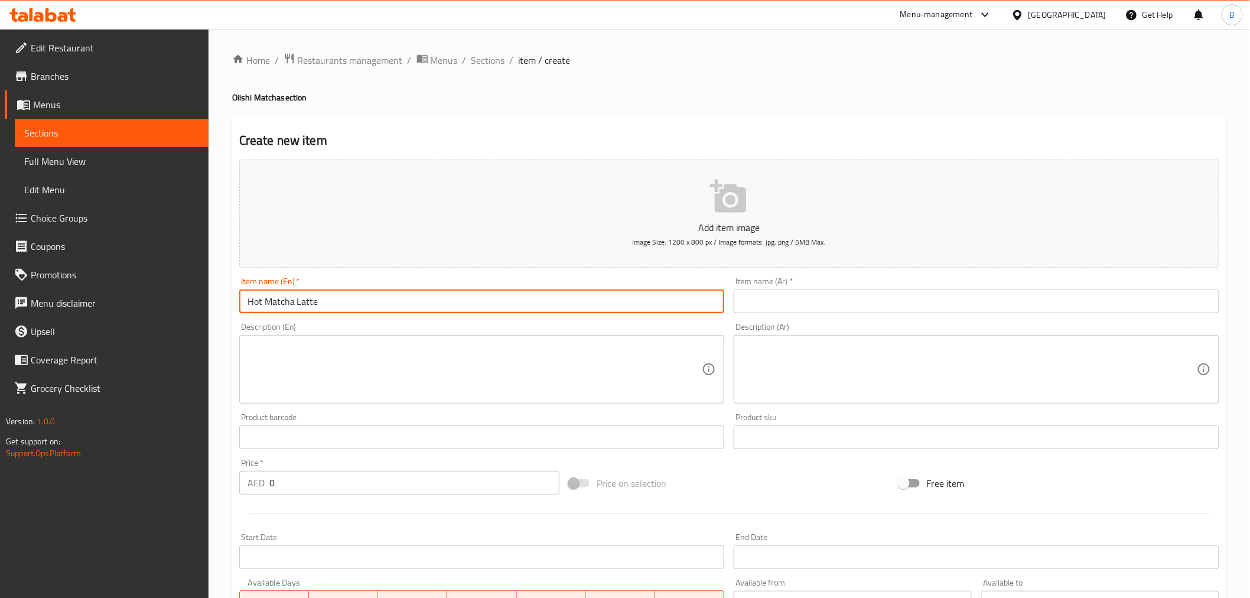
type input "Hot Matcha Latte"
click at [333, 400] on div "Description (En)" at bounding box center [481, 369] width 485 height 69
paste textarea "Shizuoka Matcha with sweet hot frothed milk"
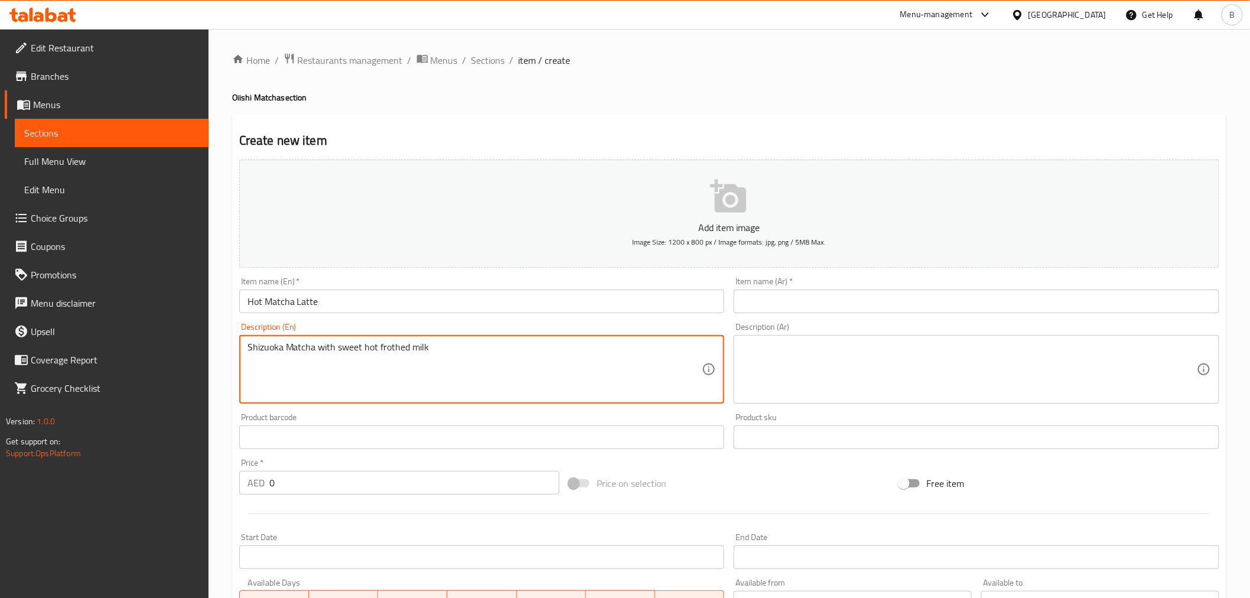
type textarea "Shizuoka Matcha with sweet hot frothed milk"
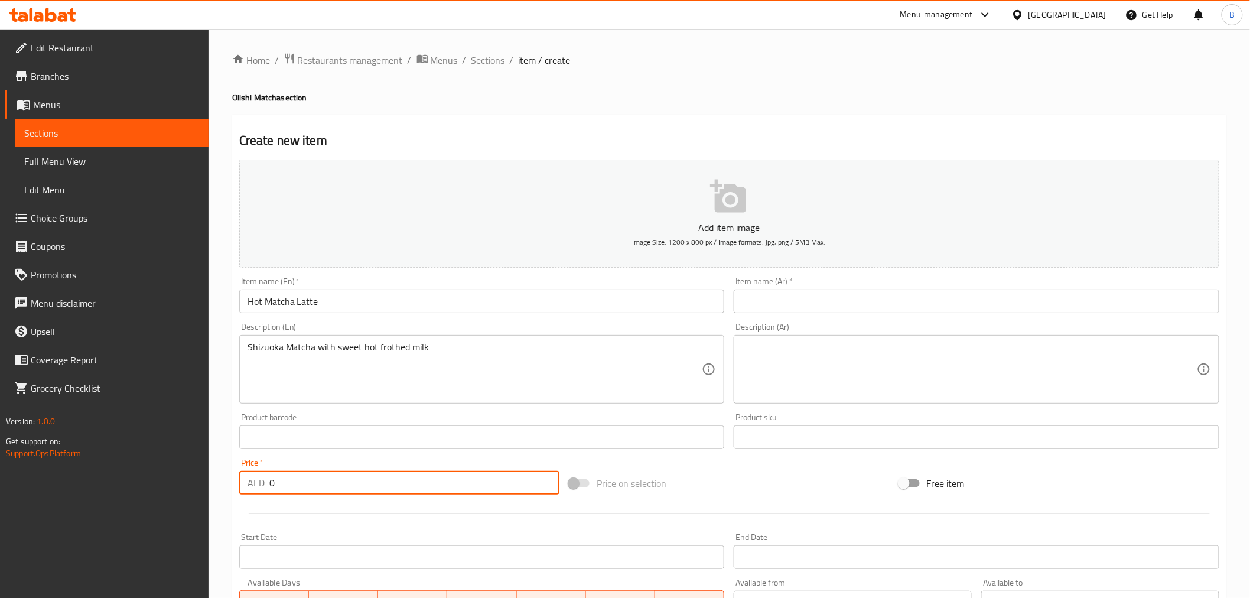
click at [279, 480] on input "0" at bounding box center [414, 483] width 290 height 24
type input "35"
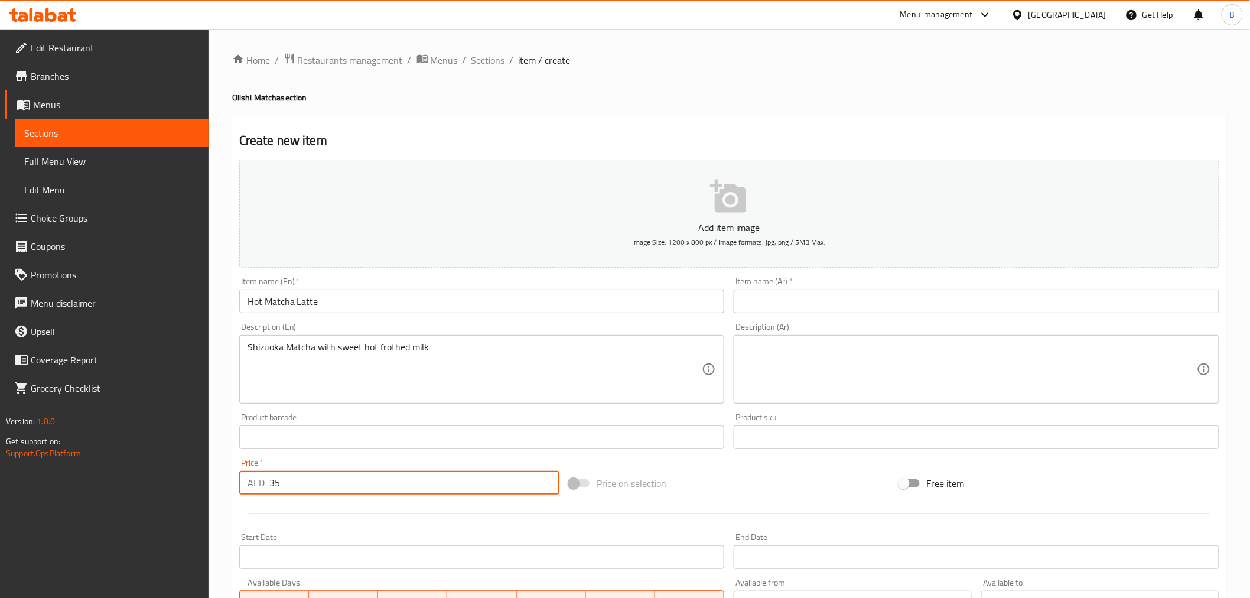
drag, startPoint x: 586, startPoint y: 351, endPoint x: 581, endPoint y: 367, distance: 16.6
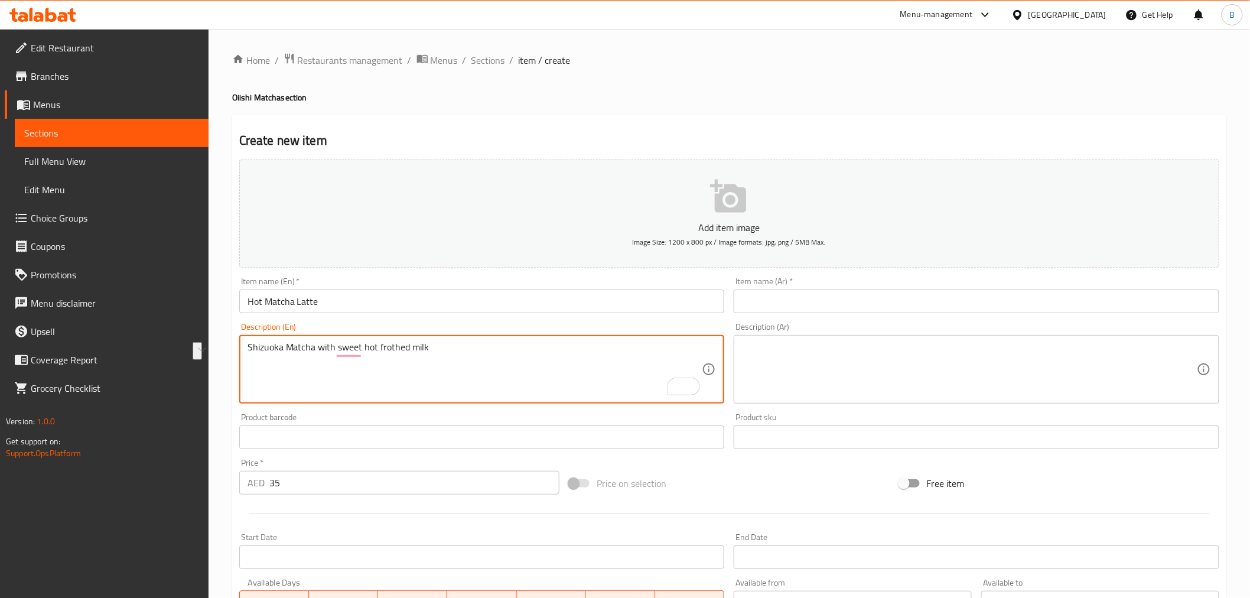
click at [885, 388] on textarea at bounding box center [969, 369] width 455 height 56
paste textarea "[PERSON_NAME] مع حليب رغوي ساخن حلو"
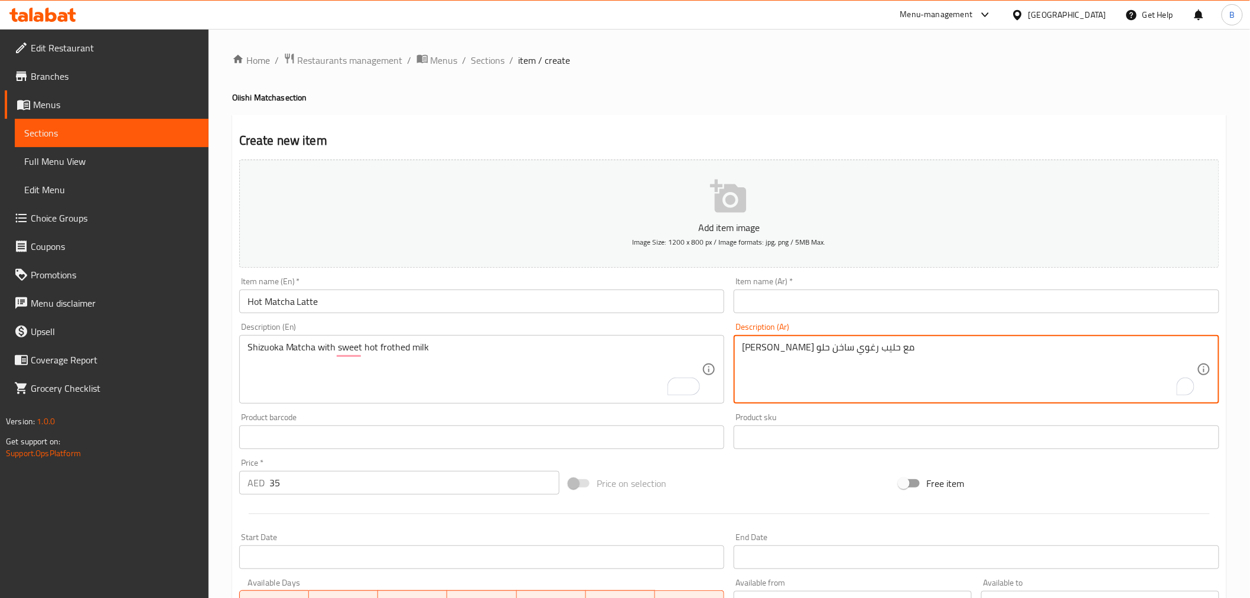
type textarea "[PERSON_NAME] مع حليب رغوي ساخن حلو"
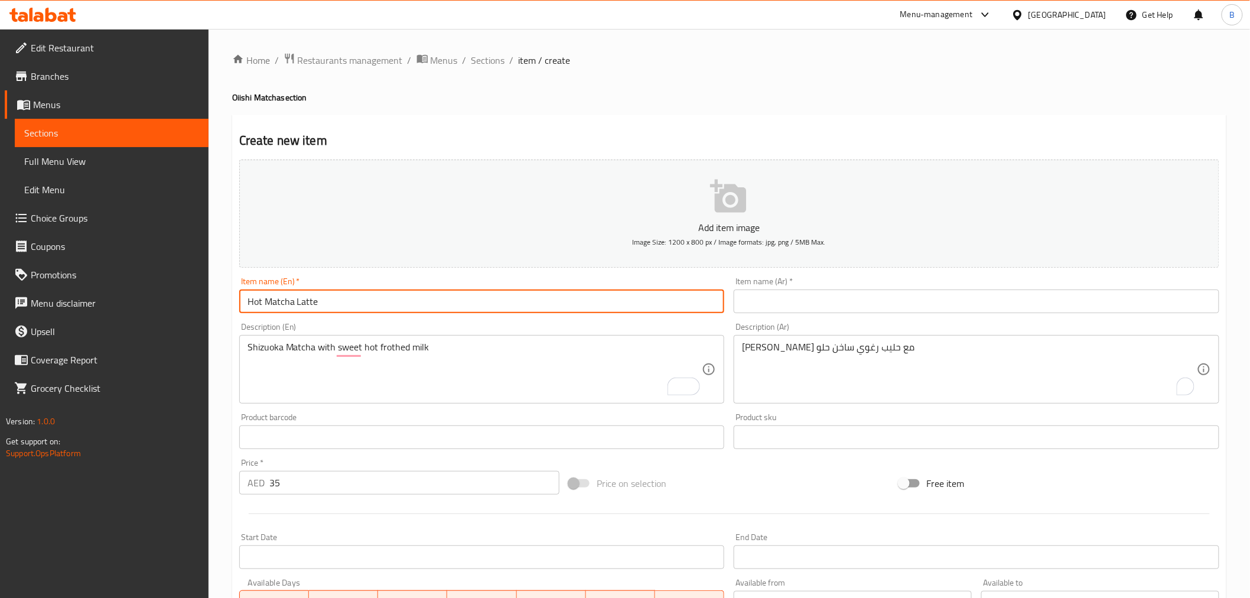
click at [598, 311] on input "Hot Matcha Latte" at bounding box center [481, 301] width 485 height 24
click at [595, 312] on input "Hot Matcha Latte" at bounding box center [481, 301] width 485 height 24
click at [598, 310] on input "Hot Matcha Latte" at bounding box center [481, 301] width 485 height 24
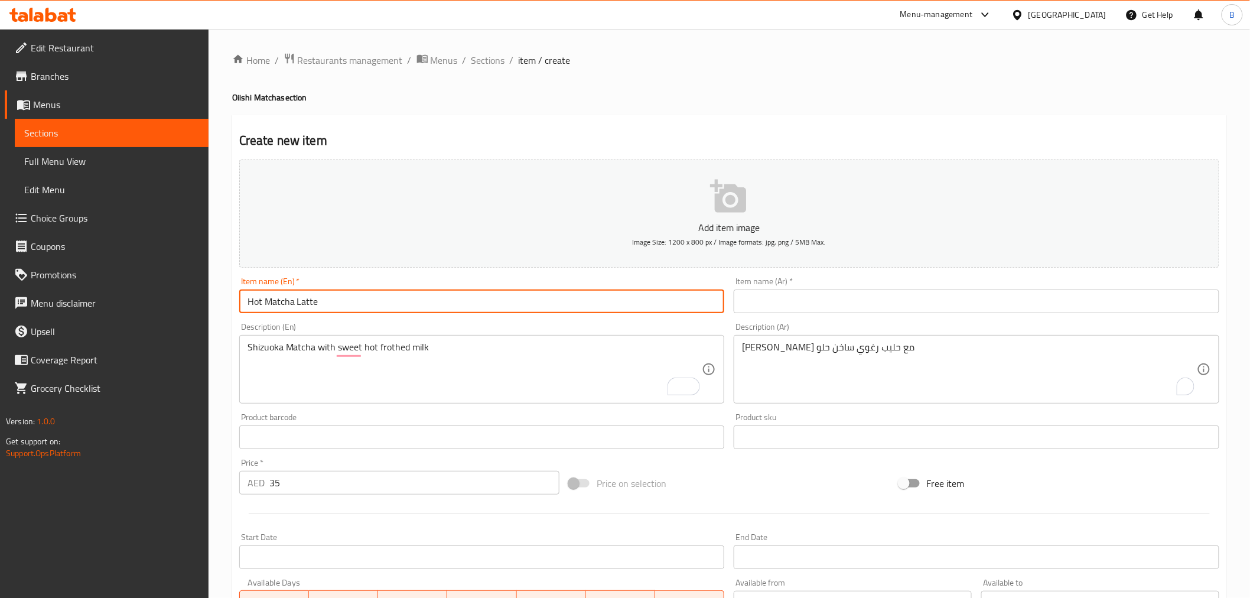
drag, startPoint x: 780, startPoint y: 287, endPoint x: 781, endPoint y: 299, distance: 12.5
click at [780, 288] on div "Item name (Ar)   * Item name (Ar) *" at bounding box center [976, 295] width 485 height 36
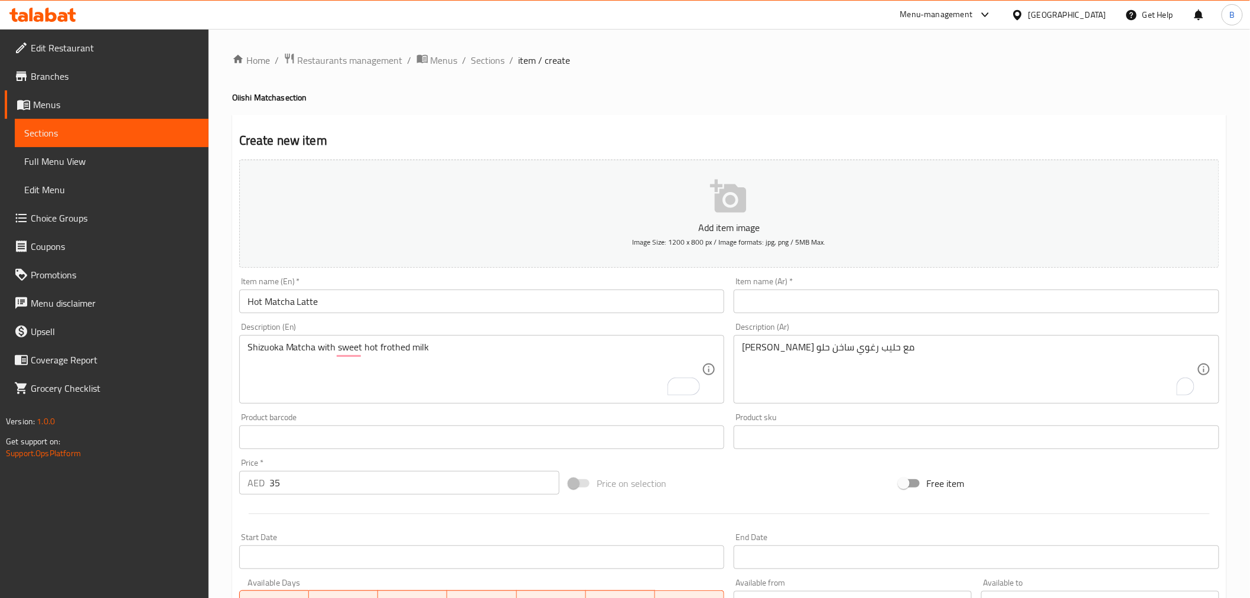
click at [783, 304] on input "text" at bounding box center [976, 301] width 485 height 24
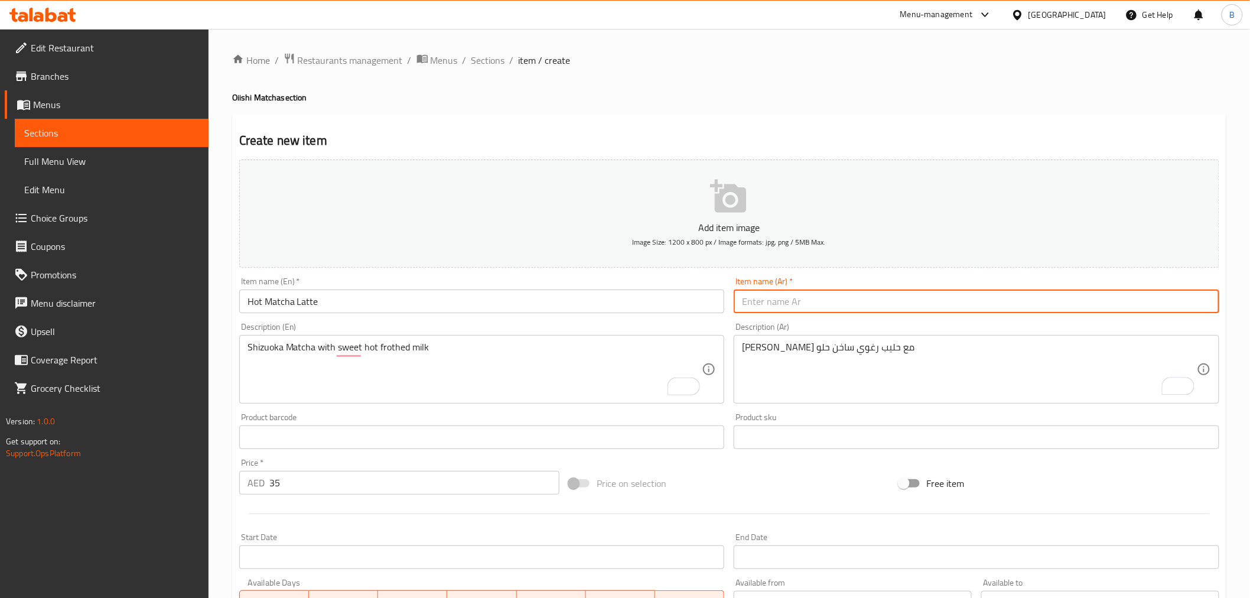
paste input "لاتيه [PERSON_NAME]"
type input "لاتيه [PERSON_NAME]"
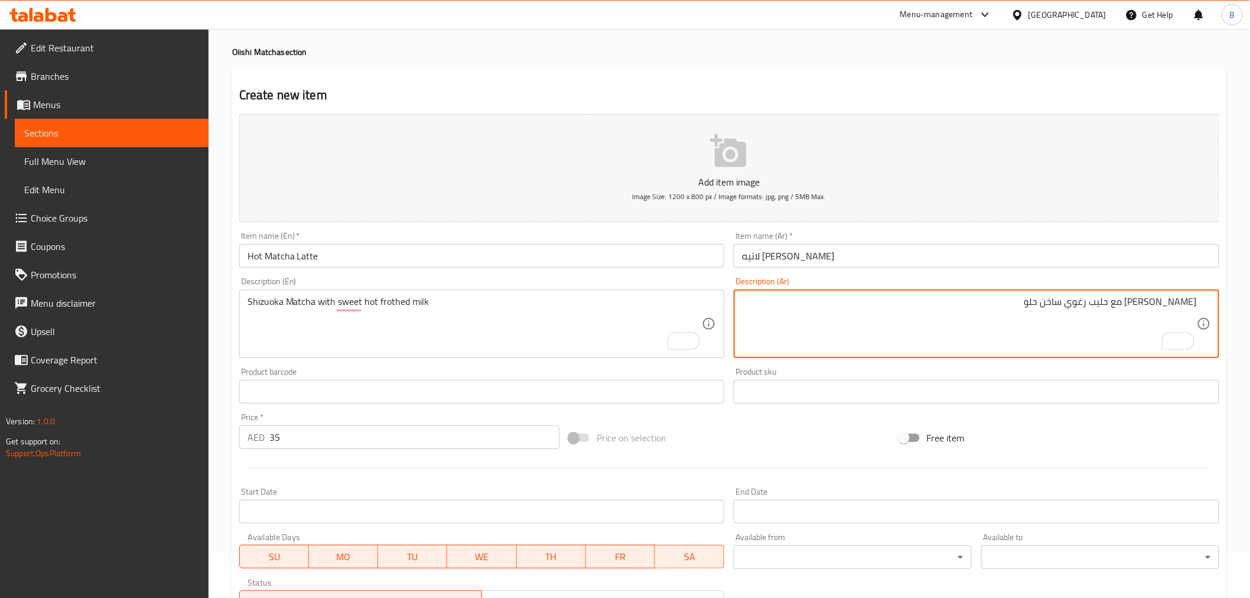
scroll to position [66, 0]
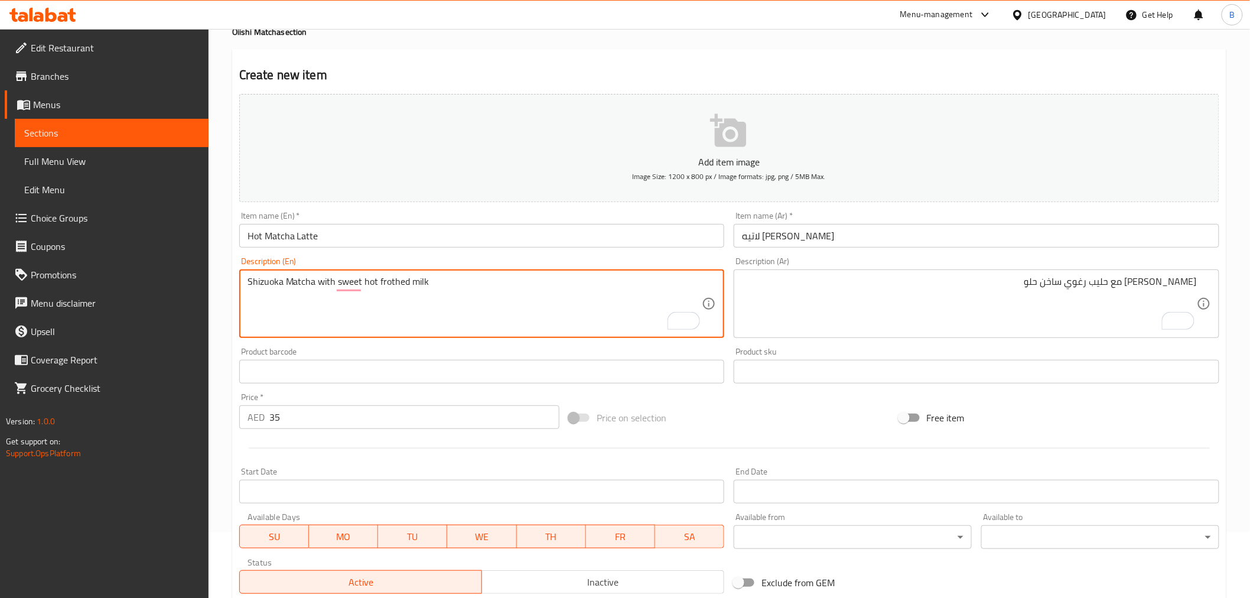
click at [403, 286] on textarea "Shizuoka Matcha with sweet hot frothed milk" at bounding box center [474, 304] width 455 height 56
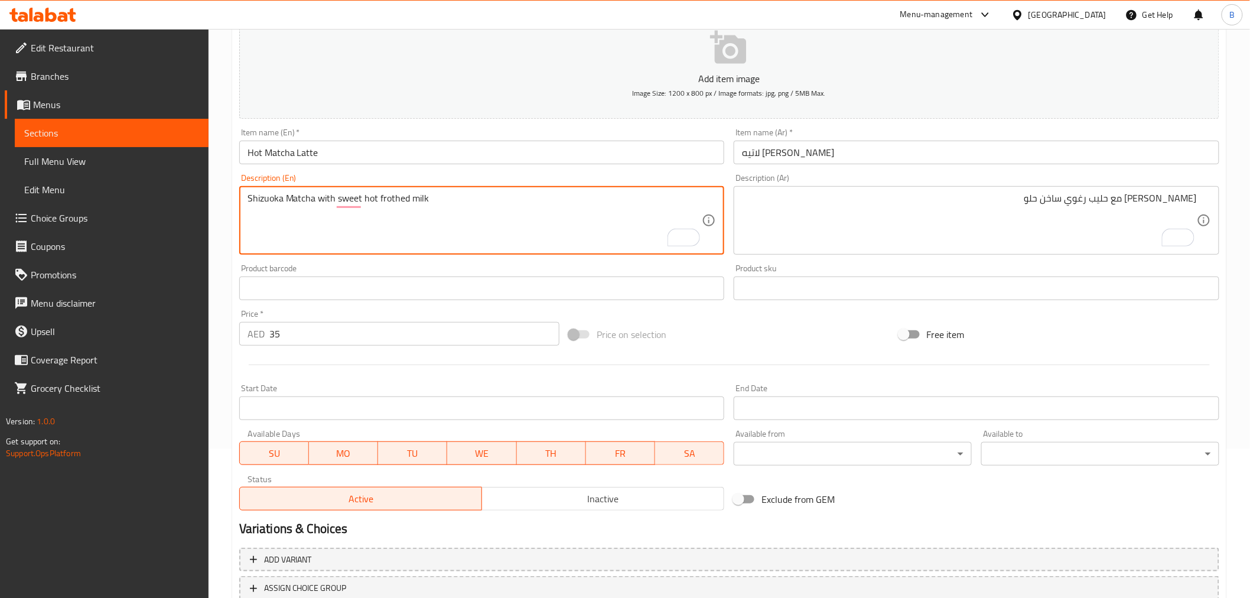
scroll to position [234, 0]
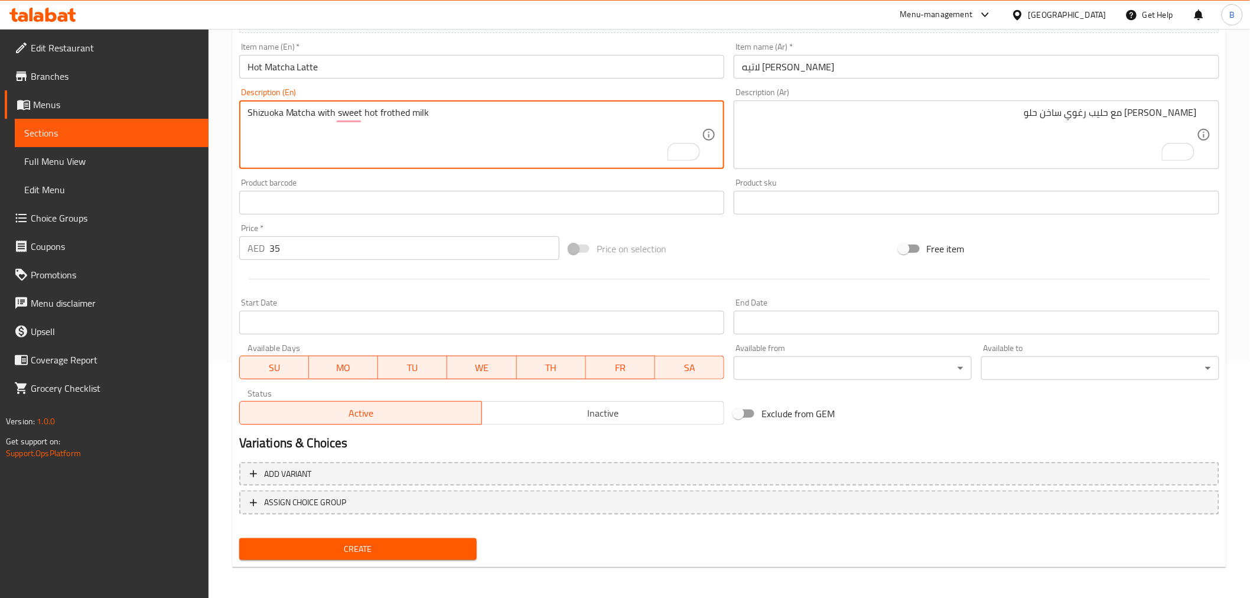
click at [392, 546] on span "Create" at bounding box center [358, 549] width 219 height 15
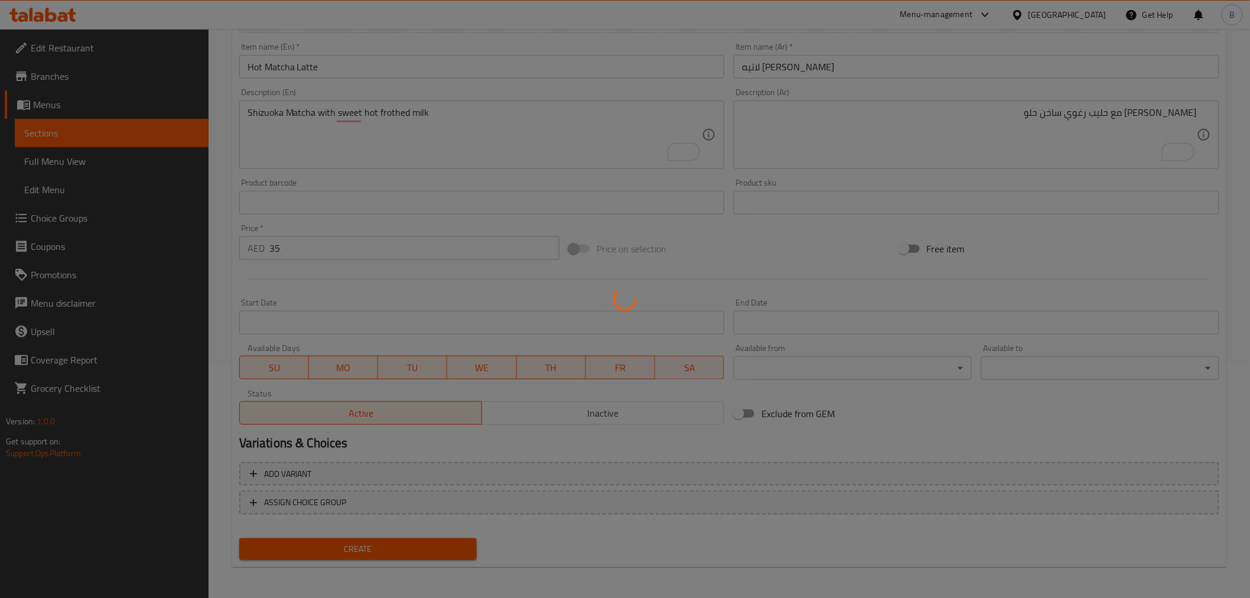
type input "0"
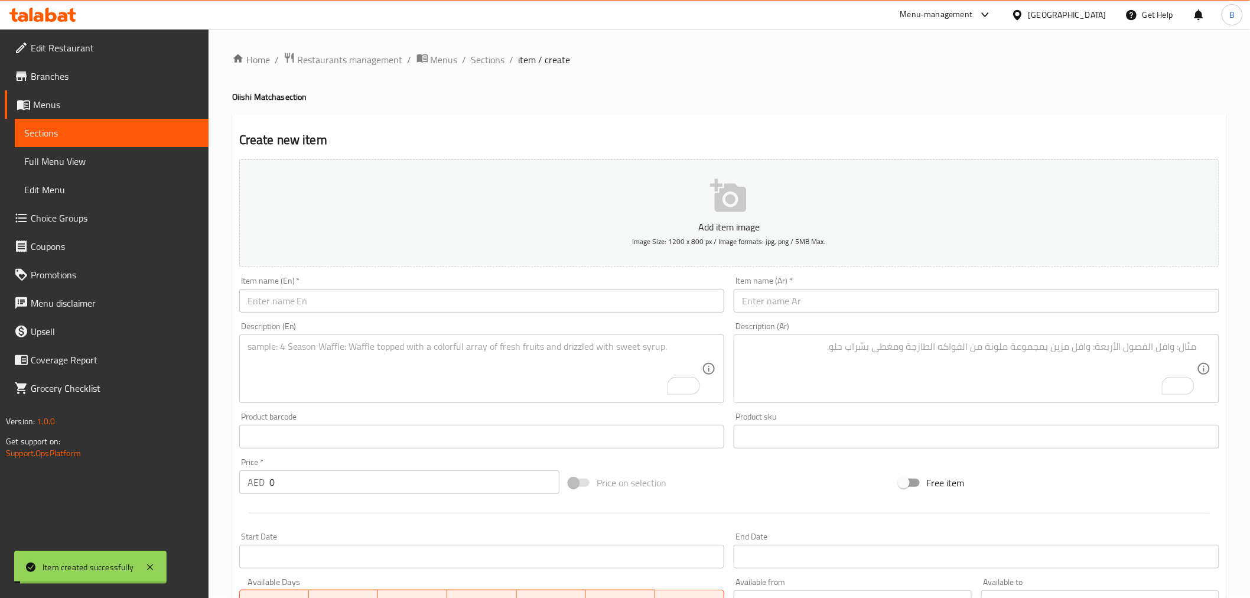
scroll to position [0, 0]
click at [486, 62] on span "Sections" at bounding box center [488, 60] width 34 height 14
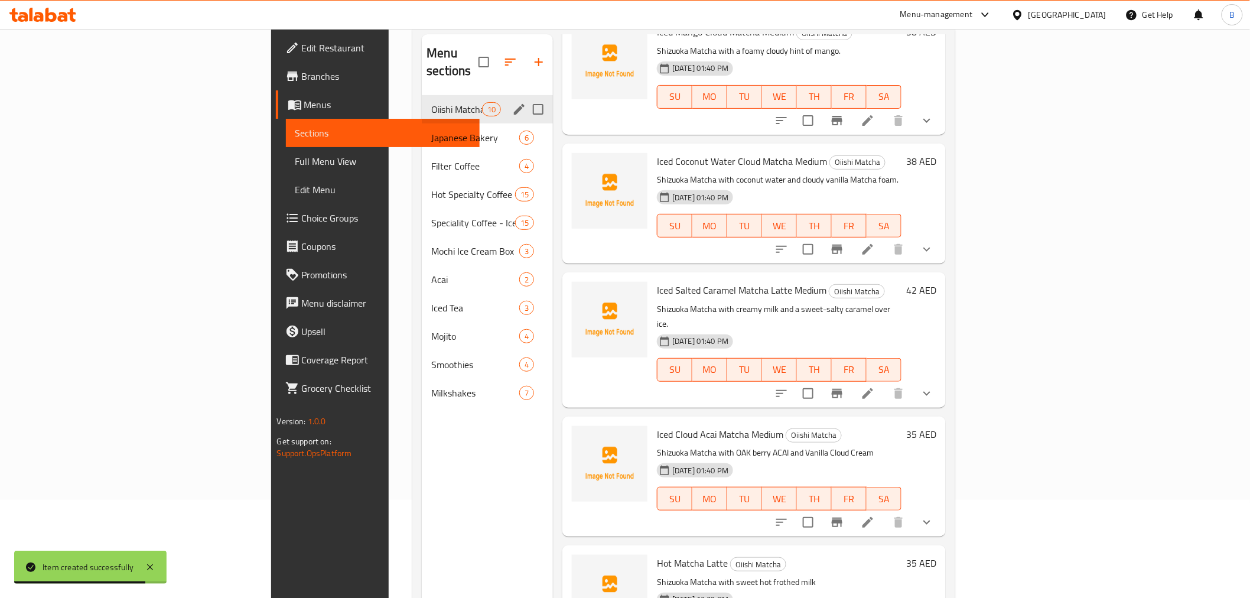
scroll to position [34, 0]
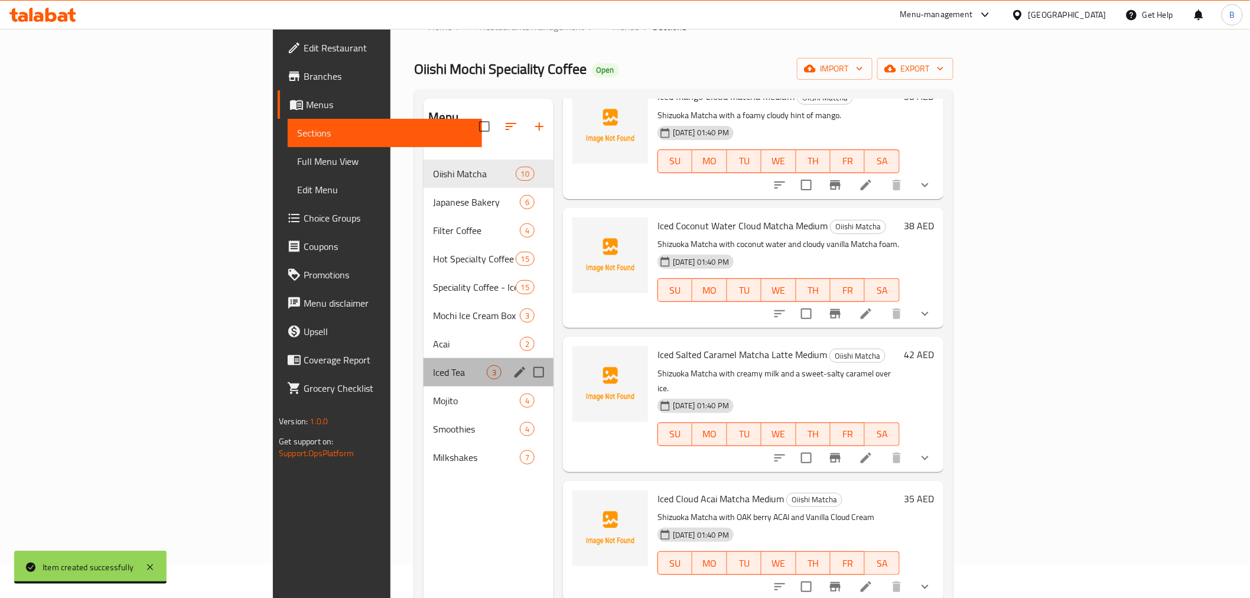
click at [423, 358] on div "Iced Tea 3" at bounding box center [488, 372] width 130 height 28
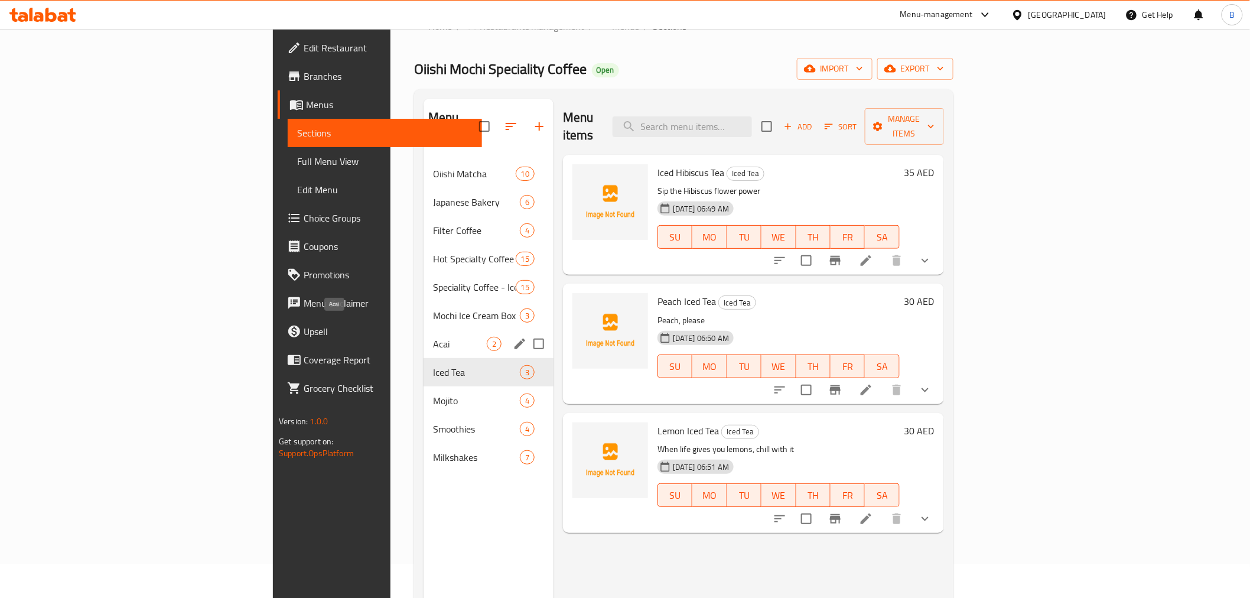
click at [433, 337] on span "Acai" at bounding box center [460, 344] width 54 height 14
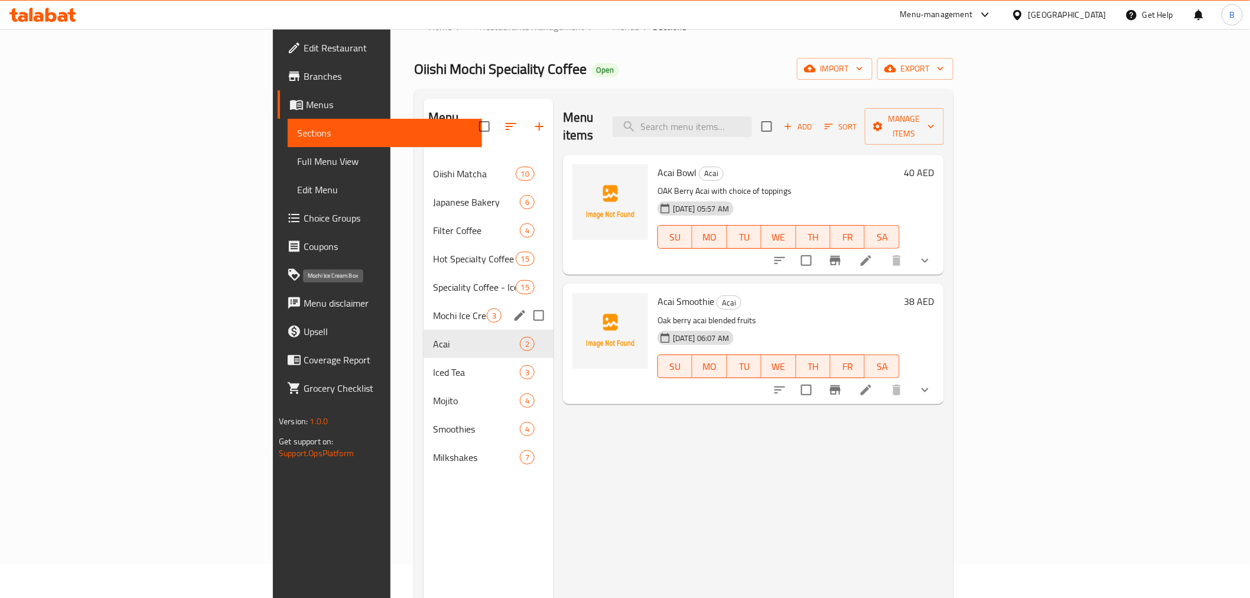
click at [433, 308] on span "Mochi Ice Cream Box" at bounding box center [460, 315] width 54 height 14
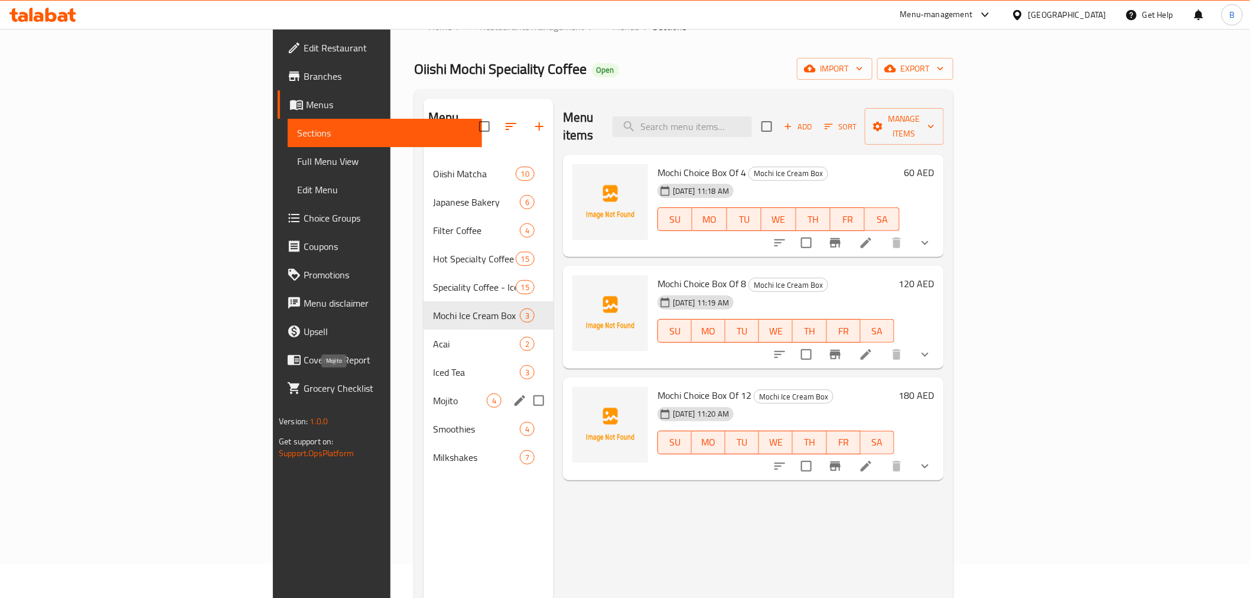
click at [433, 393] on span "Mojito" at bounding box center [460, 400] width 54 height 14
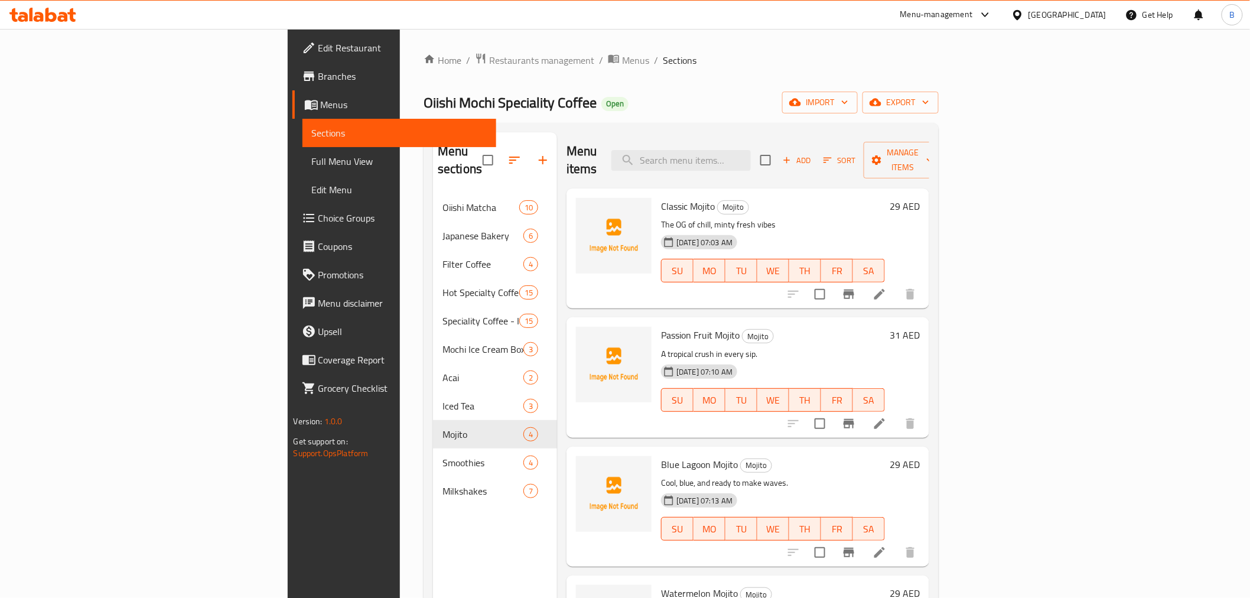
click at [813, 155] on span "Add" at bounding box center [797, 161] width 32 height 14
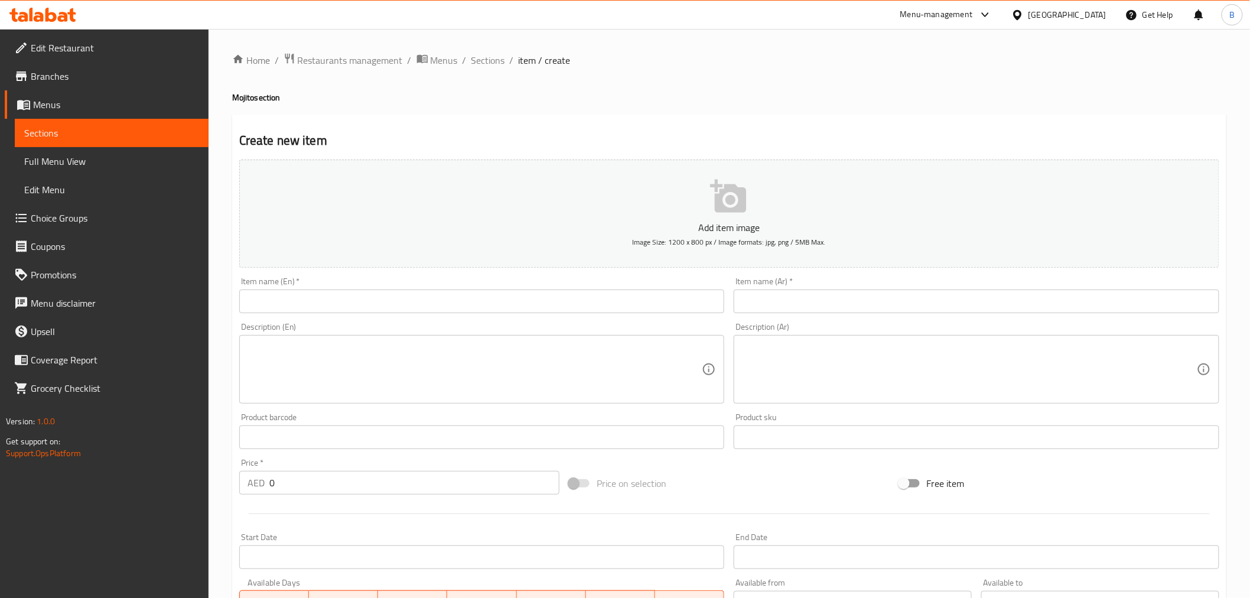
click at [384, 298] on input "text" at bounding box center [481, 301] width 485 height 24
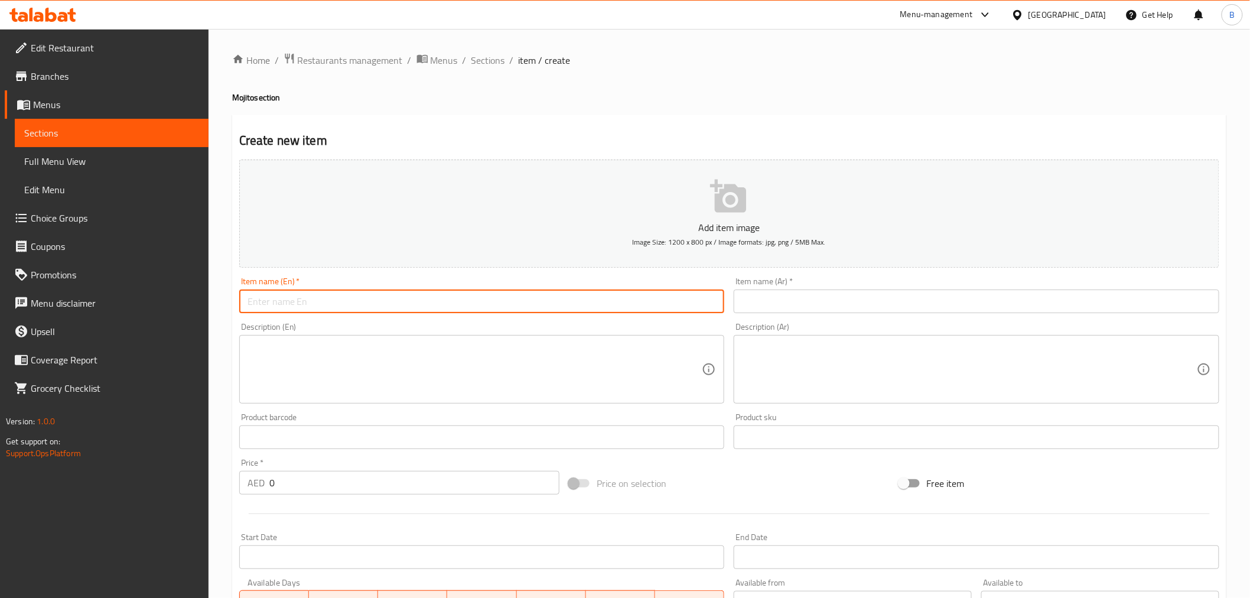
paste input "Strawberry Mojito"
type input "Strawberry Mojito"
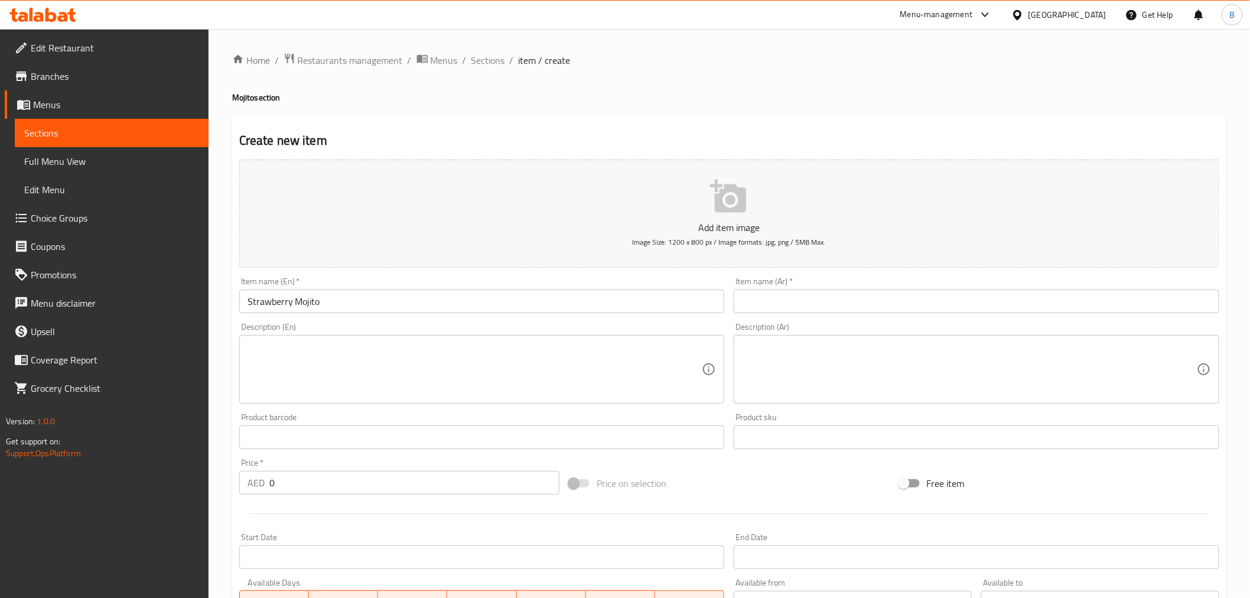
click at [827, 314] on div "Item name (Ar)   * Item name (Ar) *" at bounding box center [976, 294] width 495 height 45
paste input "موهيتو الفراولة"
click at [825, 295] on input "موهيتو الفراولة" at bounding box center [976, 301] width 485 height 24
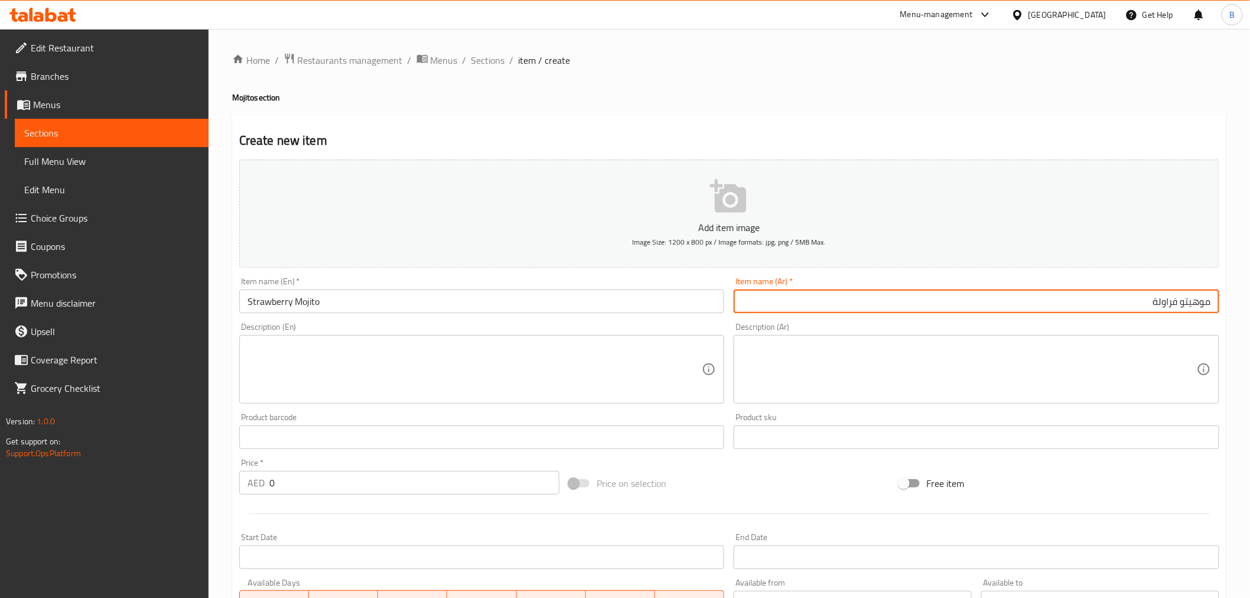
type input "موهيتو فراولة"
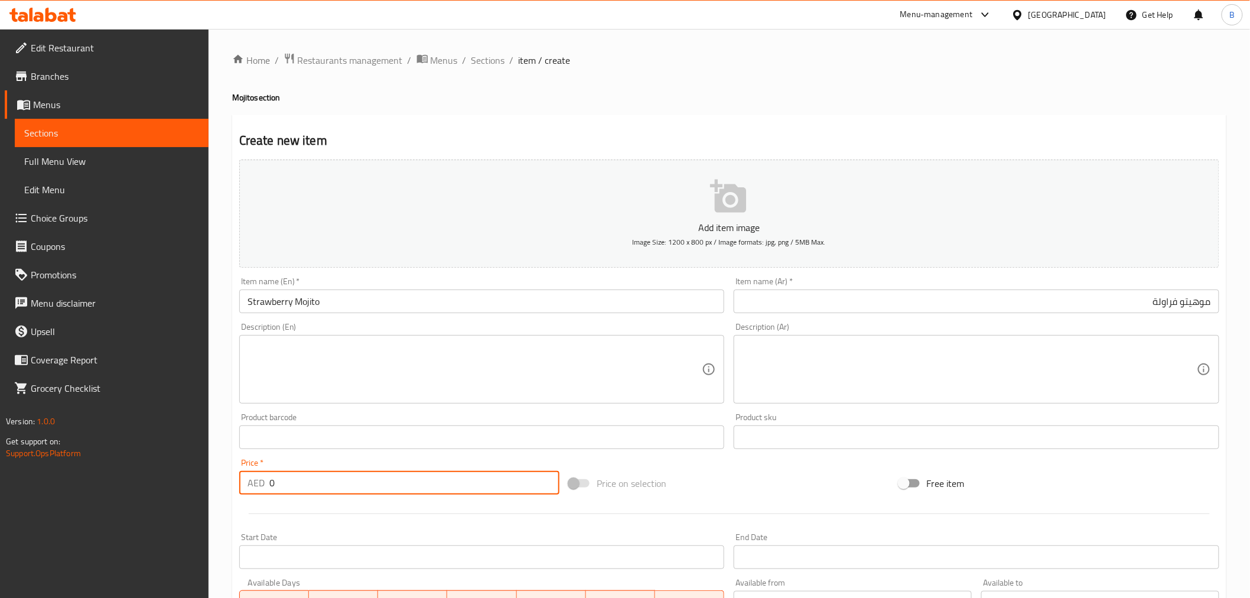
click at [367, 480] on input "0" at bounding box center [414, 483] width 290 height 24
type input "29"
click at [403, 329] on div "Description (En) Description (En)" at bounding box center [481, 362] width 485 height 81
click at [404, 402] on div "Description (En)" at bounding box center [481, 369] width 485 height 69
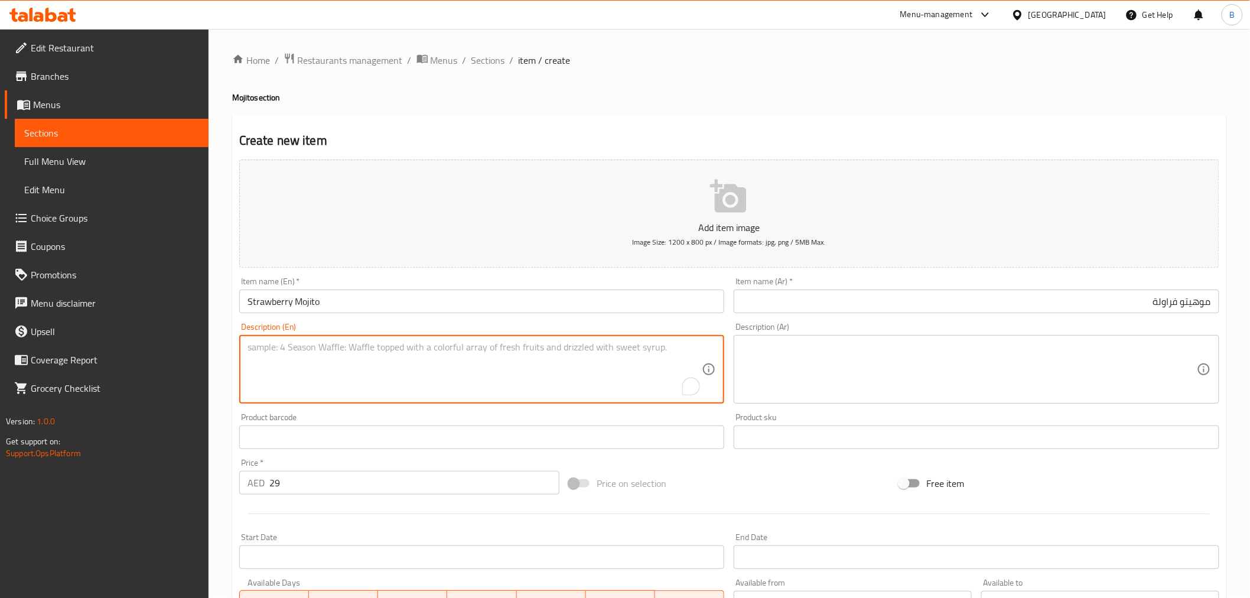
click at [438, 383] on textarea "To enrich screen reader interactions, please activate Accessibility in Grammarl…" at bounding box center [474, 369] width 455 height 56
type textarea "A crisp, zesty blend with sweet strawberries and a refreshing minty twist."
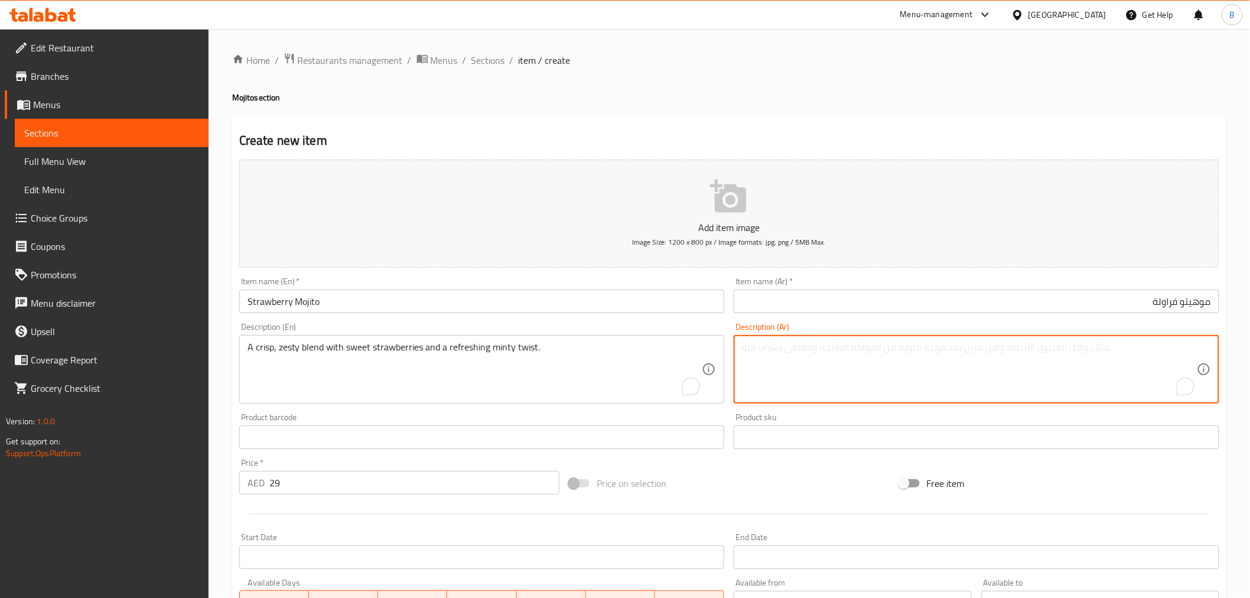
paste textarea "مزيج منعش ولذيذ مع الفراولة الحلوة مع نكهة النعناع المنعشة."
click at [1025, 355] on textarea "مزيج منعش ولذيذ مع الفراولة الحلوة مع نكهة النعناع منعشة." at bounding box center [969, 369] width 455 height 56
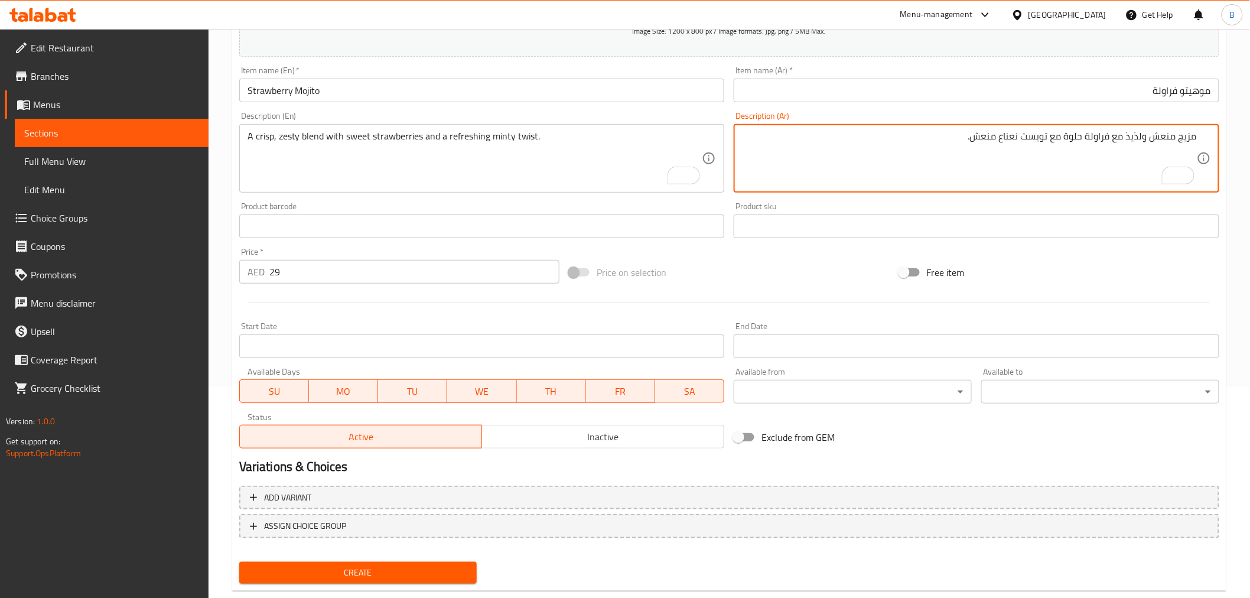
scroll to position [234, 0]
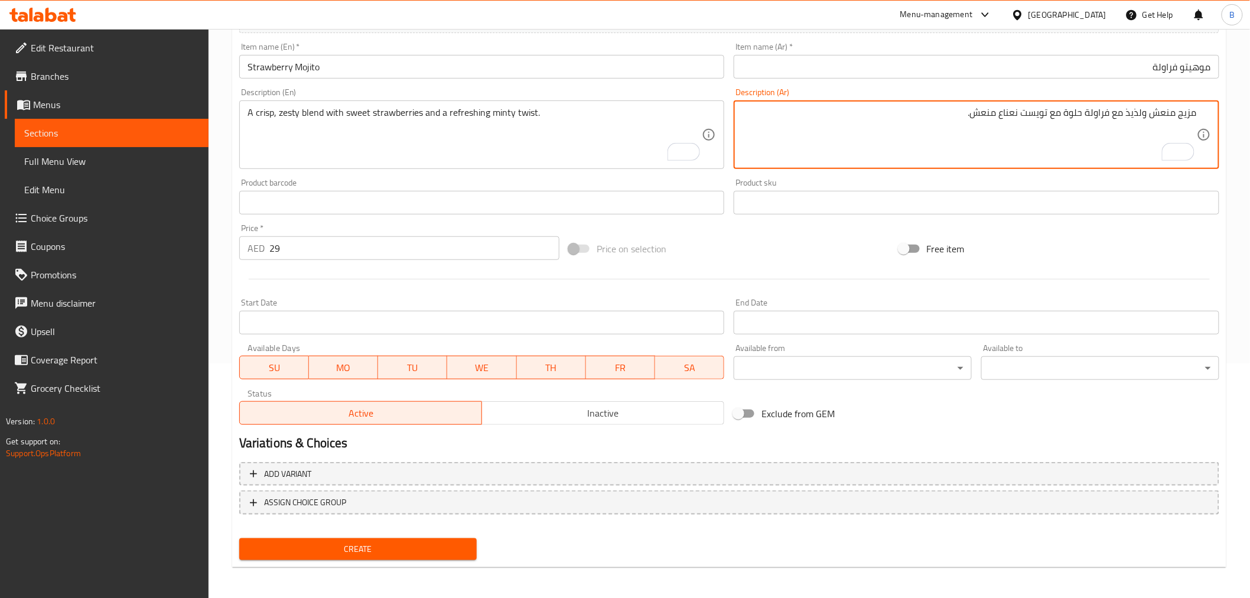
type textarea "مزيج منعش ولذيذ مع فراولة حلوة مع تويست نعناع منعش."
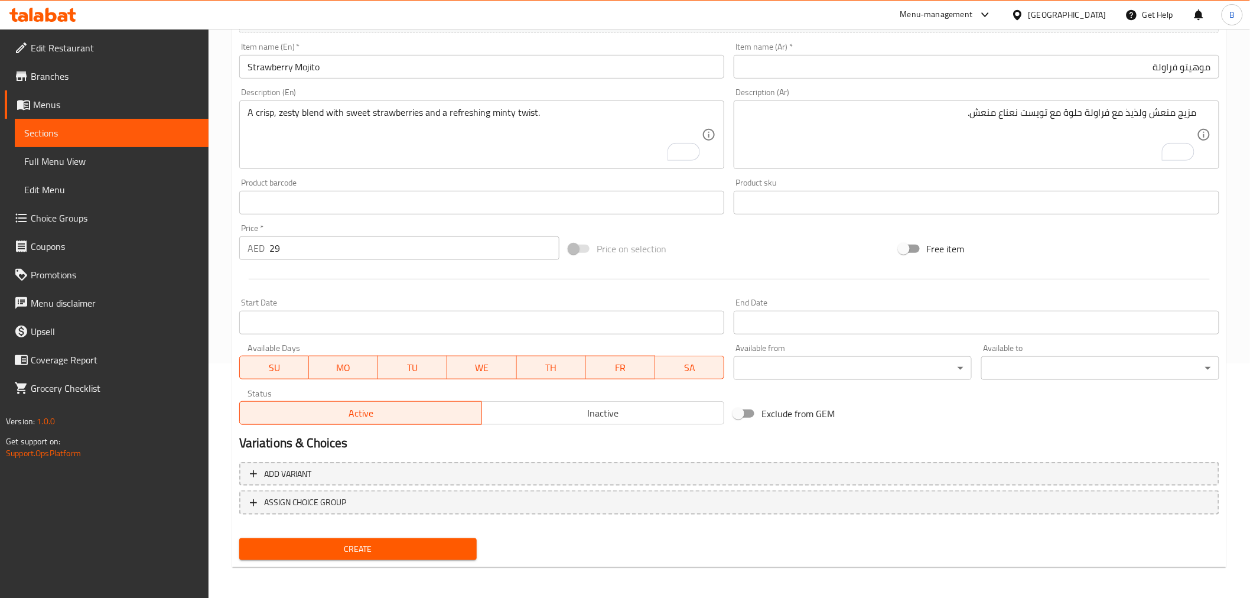
click at [341, 533] on div "Create" at bounding box center [357, 548] width 247 height 31
click at [341, 542] on span "Create" at bounding box center [358, 549] width 219 height 15
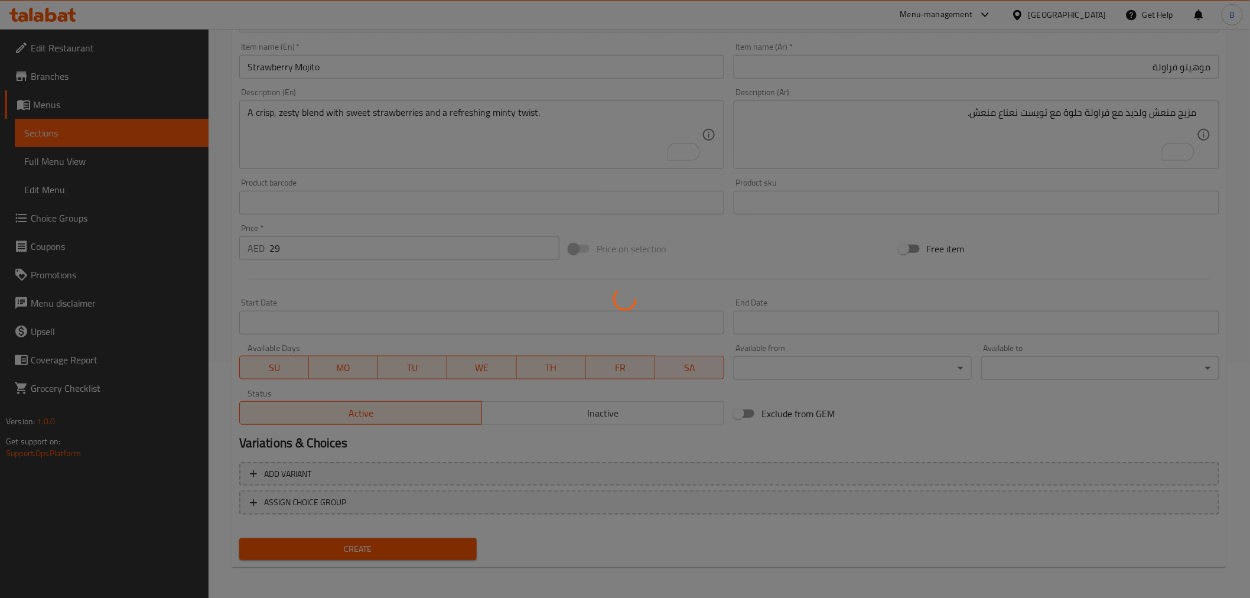
type input "0"
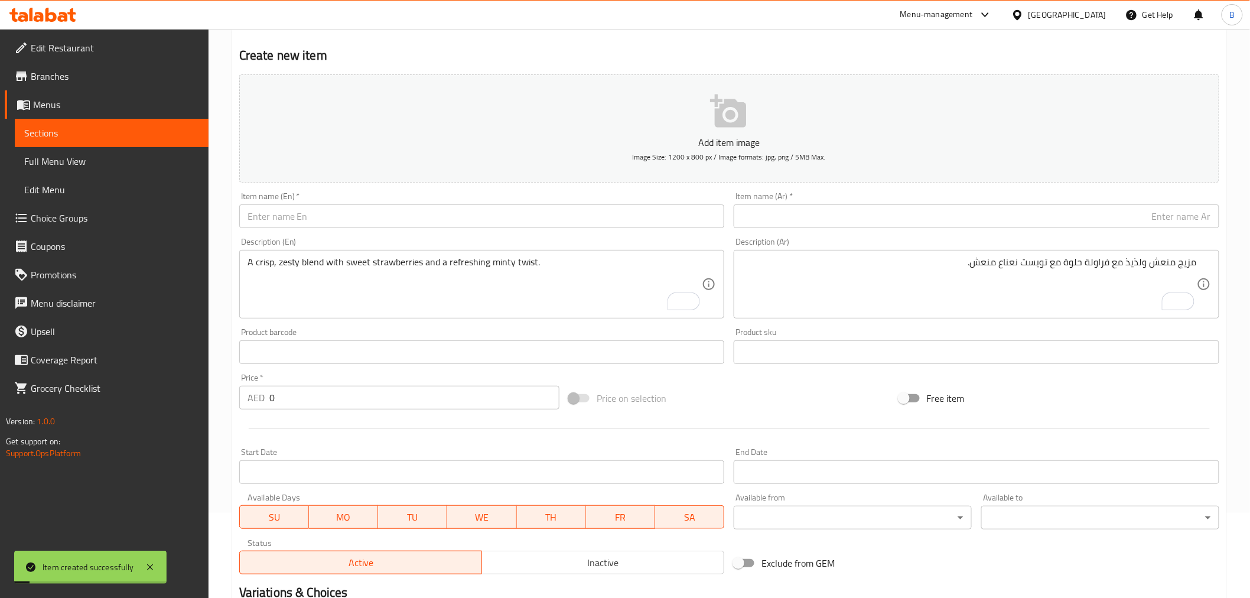
scroll to position [0, 0]
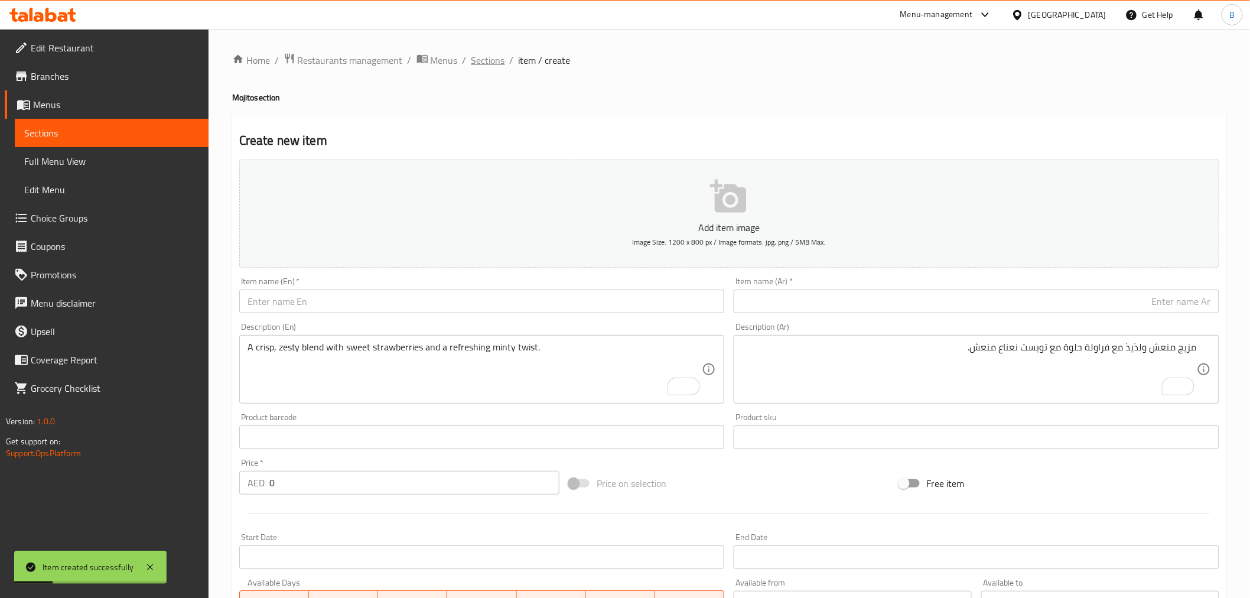
click at [475, 66] on span "Sections" at bounding box center [488, 60] width 34 height 14
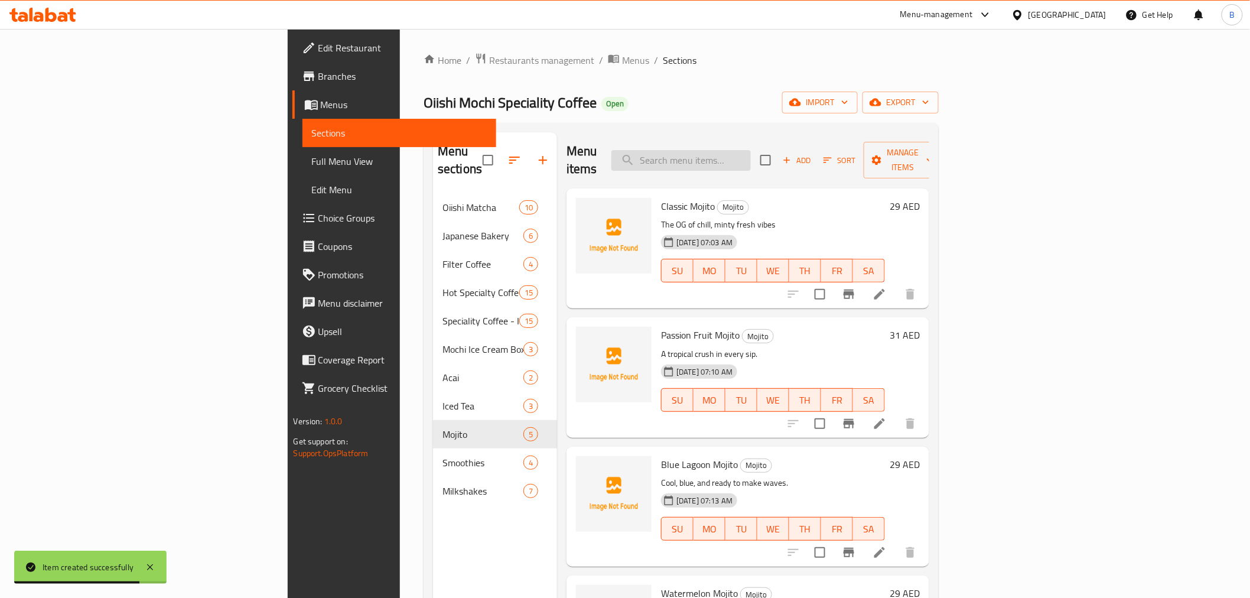
click at [751, 150] on input "search" at bounding box center [680, 160] width 139 height 21
paste input "Mini-NekoYaki Paws"
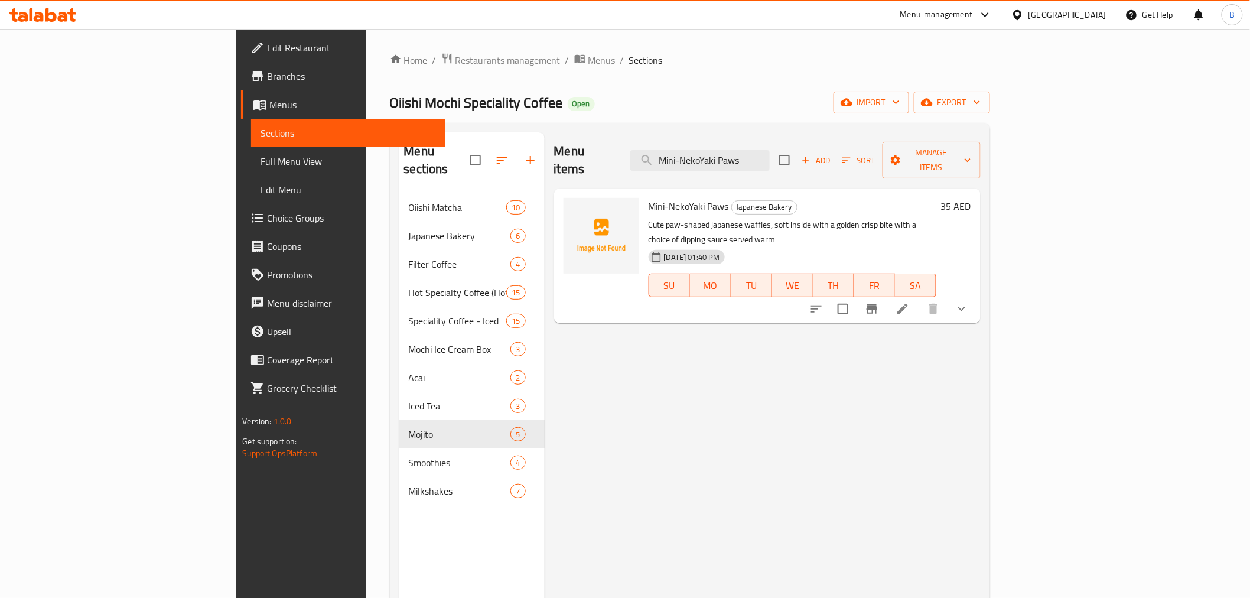
type input "Mini-NekoYaki Paws"
click at [976, 295] on button "show more" at bounding box center [961, 309] width 28 height 28
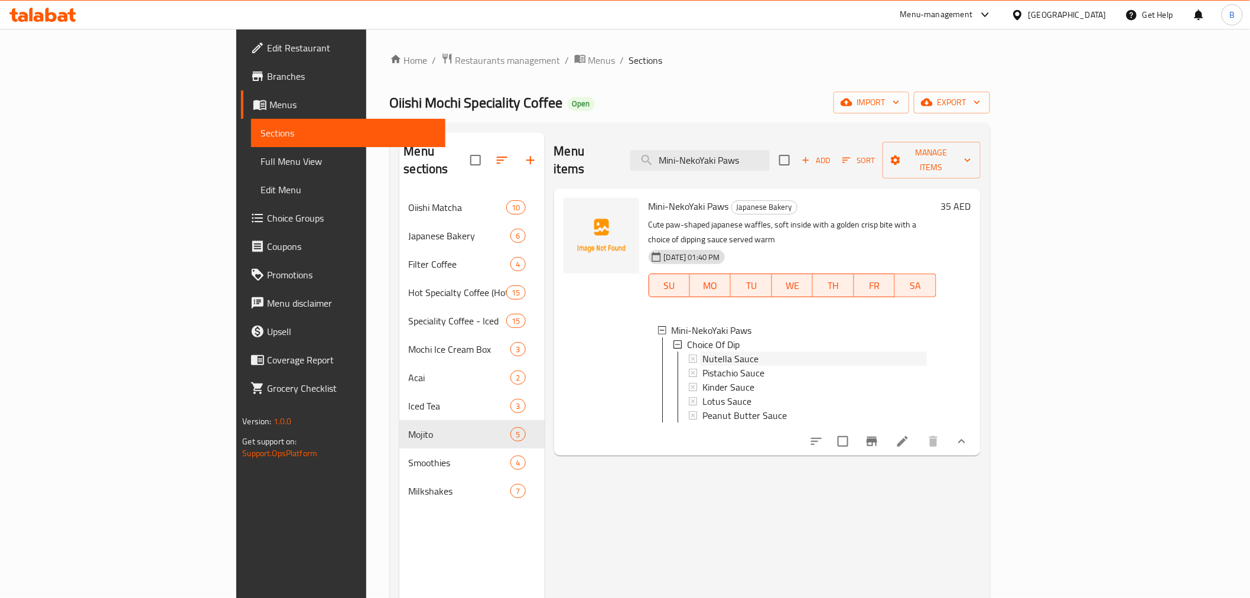
click at [702, 351] on span "Nutella Sauce" at bounding box center [730, 358] width 56 height 14
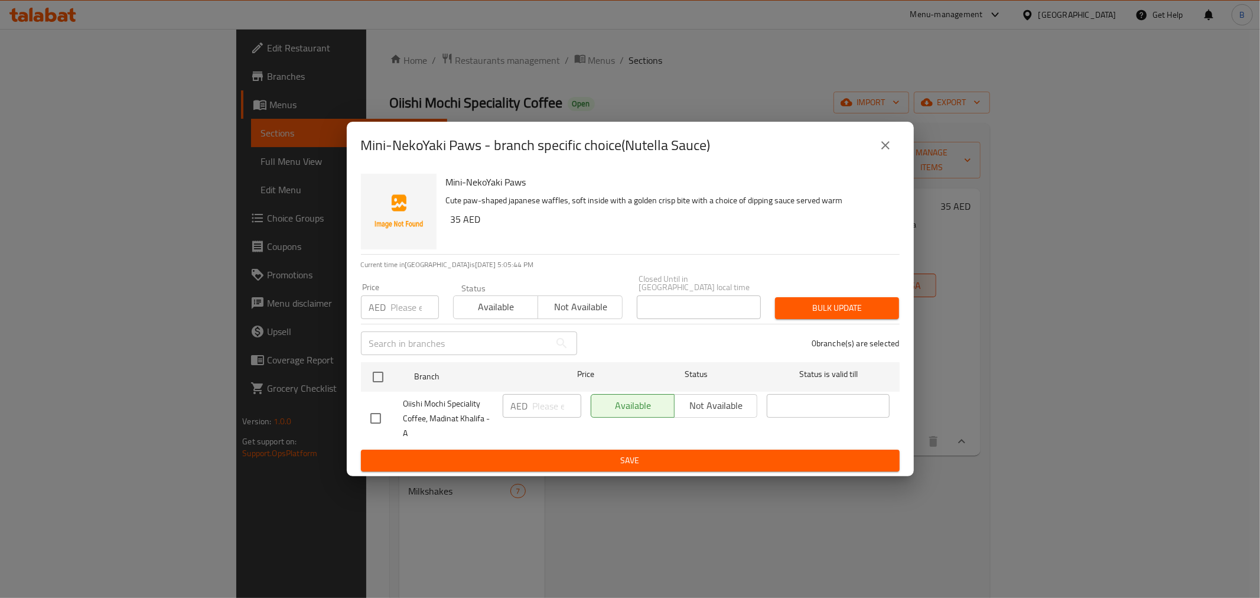
click at [898, 149] on button "close" at bounding box center [885, 145] width 28 height 28
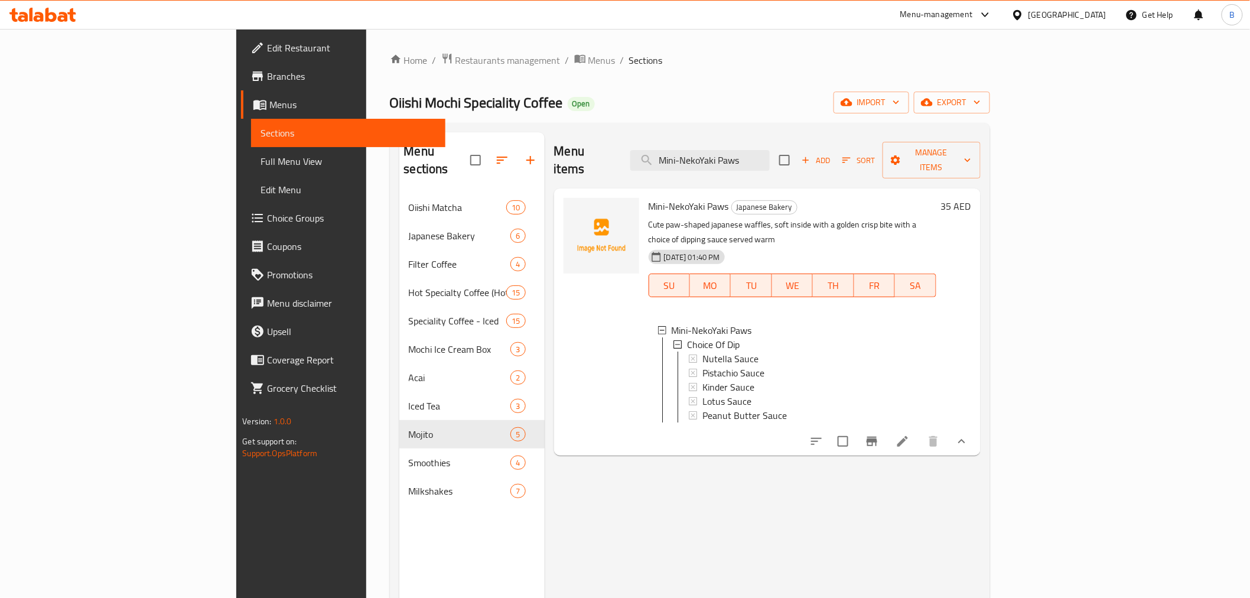
click at [976, 429] on div at bounding box center [889, 441] width 174 height 28
click at [910, 434] on icon at bounding box center [902, 441] width 14 height 14
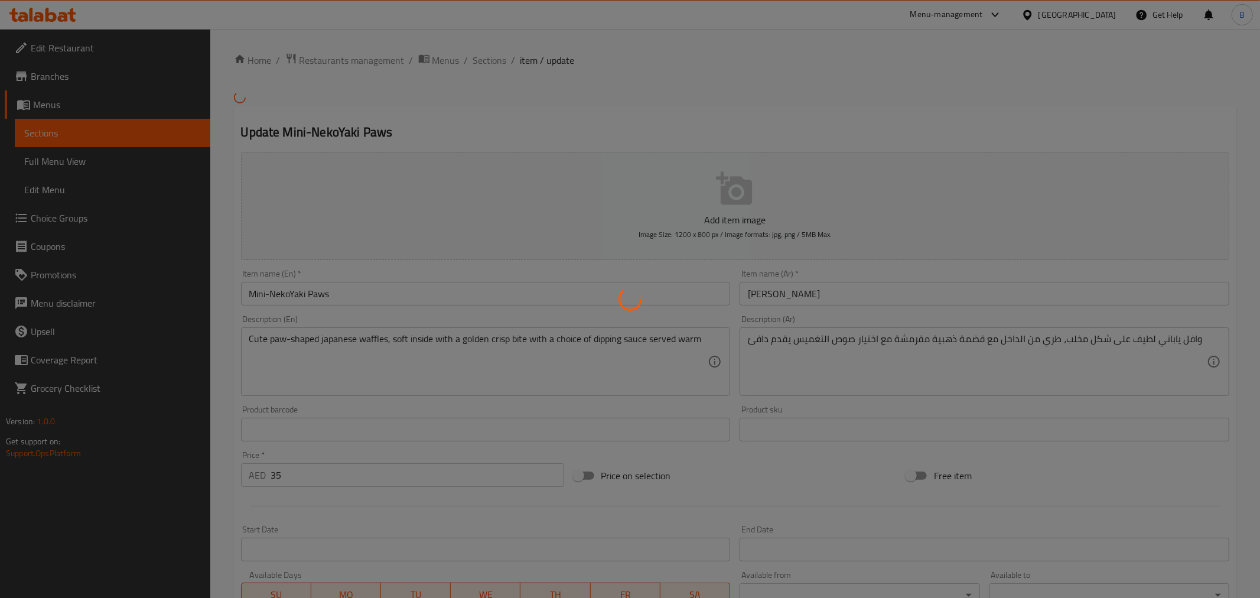
type input "اختيارك من الصوص"
type input "1"
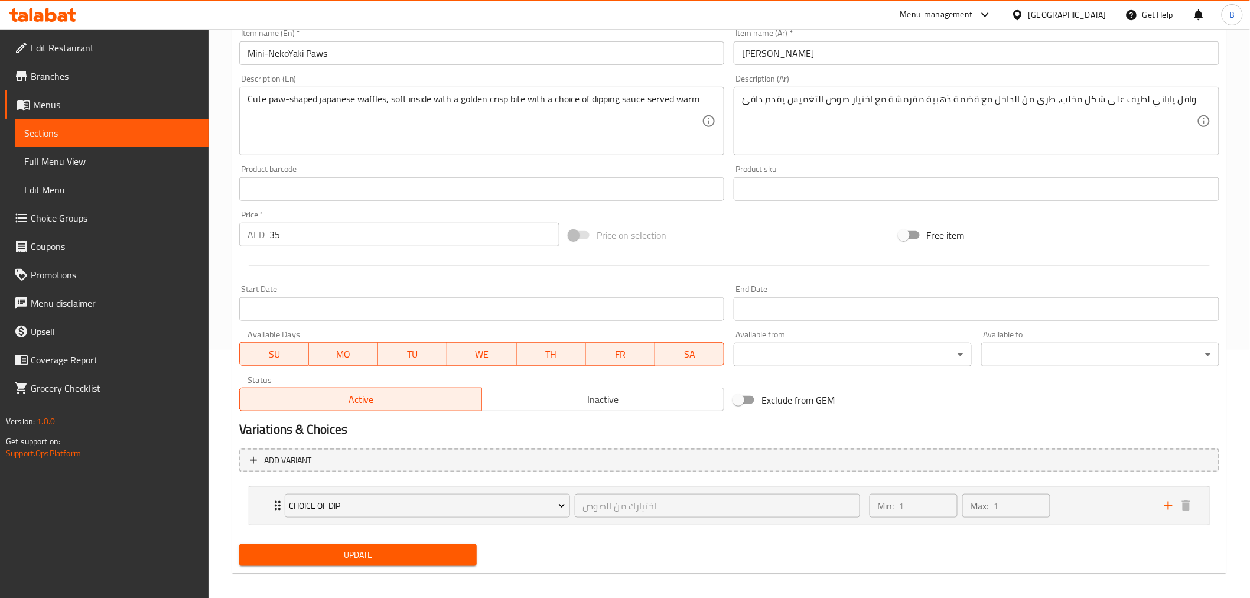
scroll to position [255, 0]
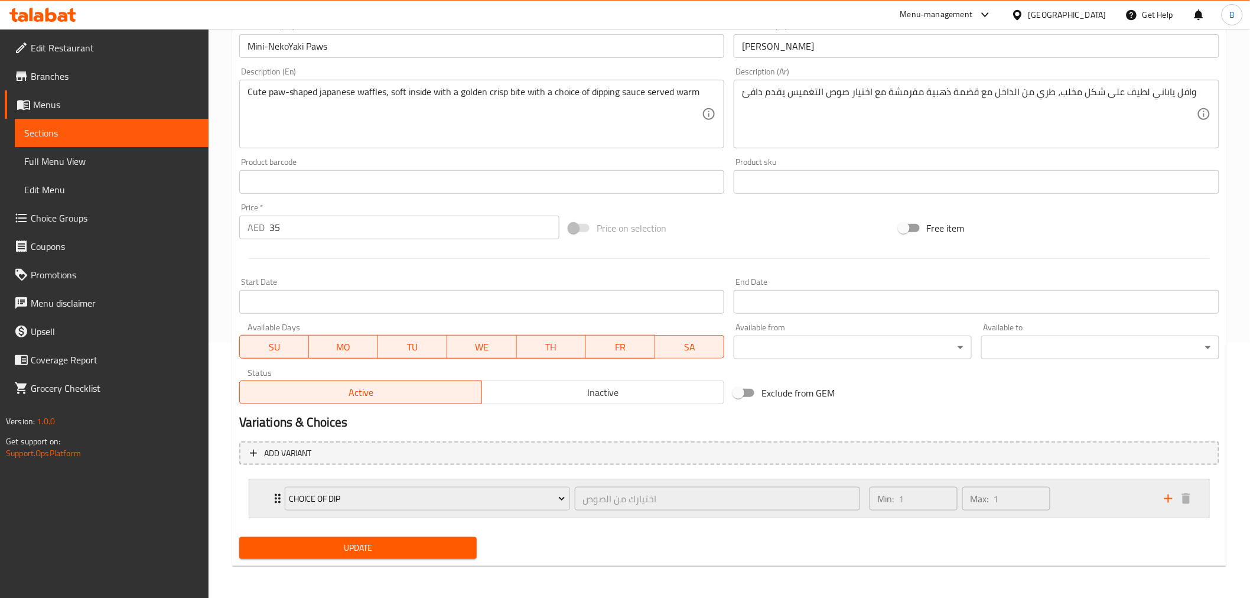
click at [278, 505] on div "Choice Of Dip اختيارك من الصوص ​" at bounding box center [572, 499] width 589 height 38
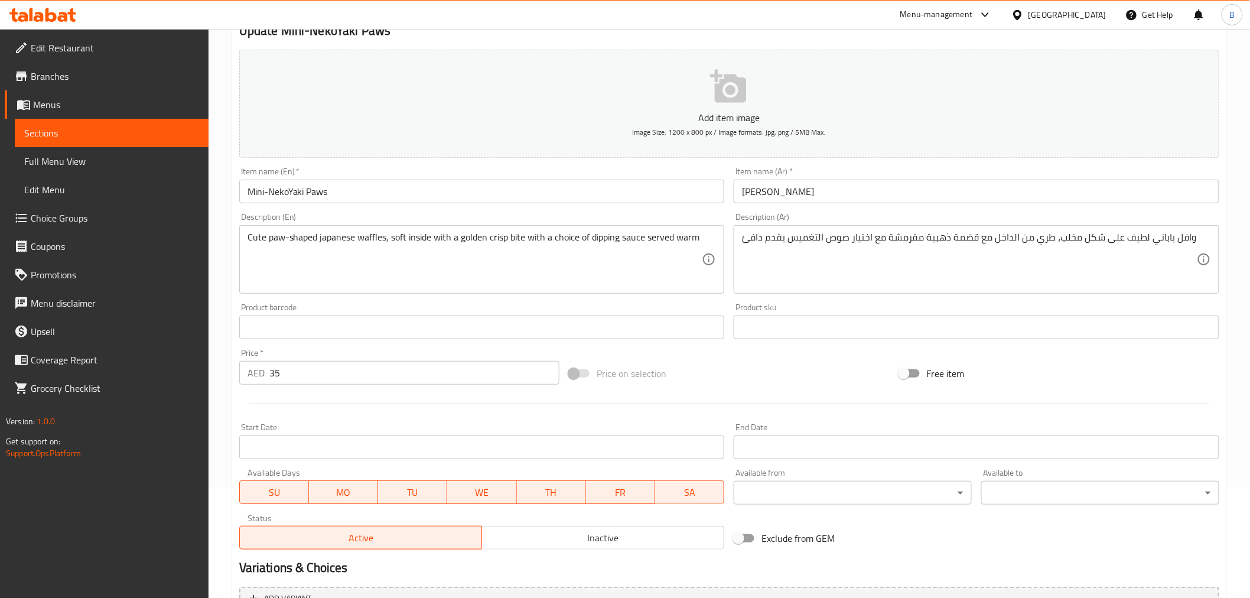
scroll to position [0, 0]
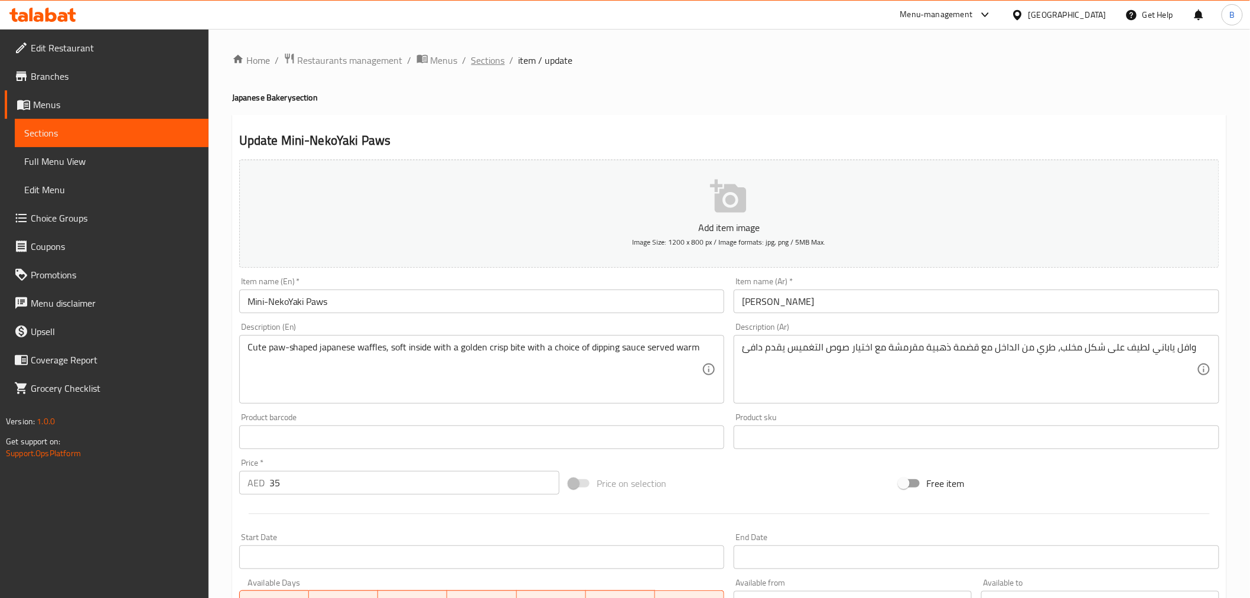
click at [493, 58] on span "Sections" at bounding box center [488, 60] width 34 height 14
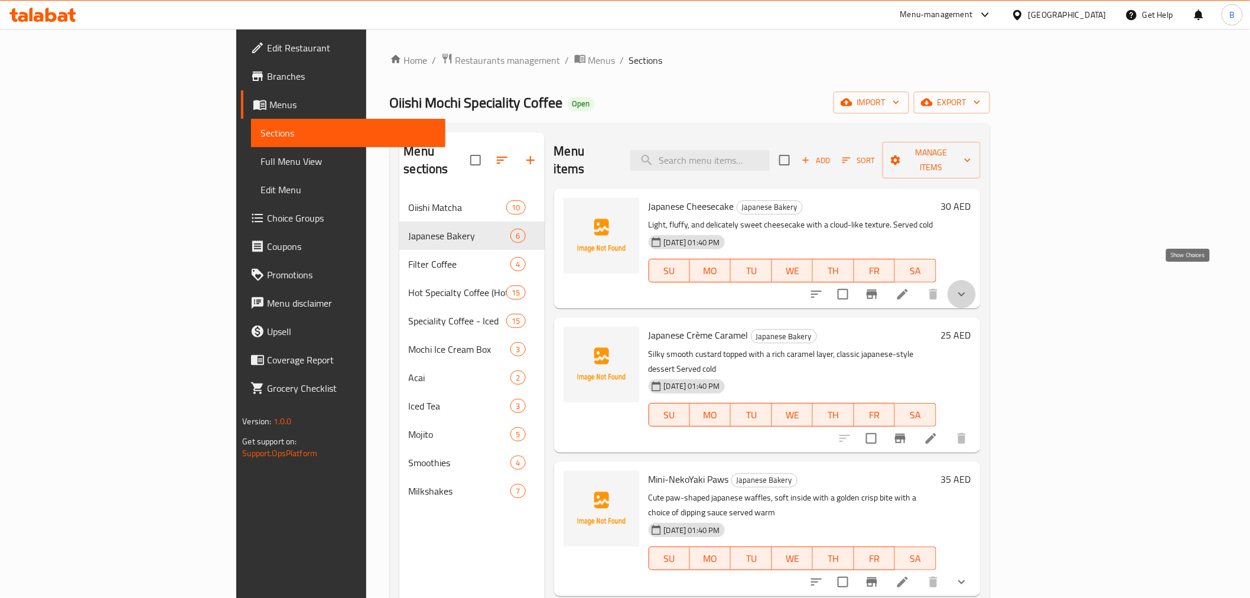
click at [969, 287] on icon "show more" at bounding box center [961, 294] width 14 height 14
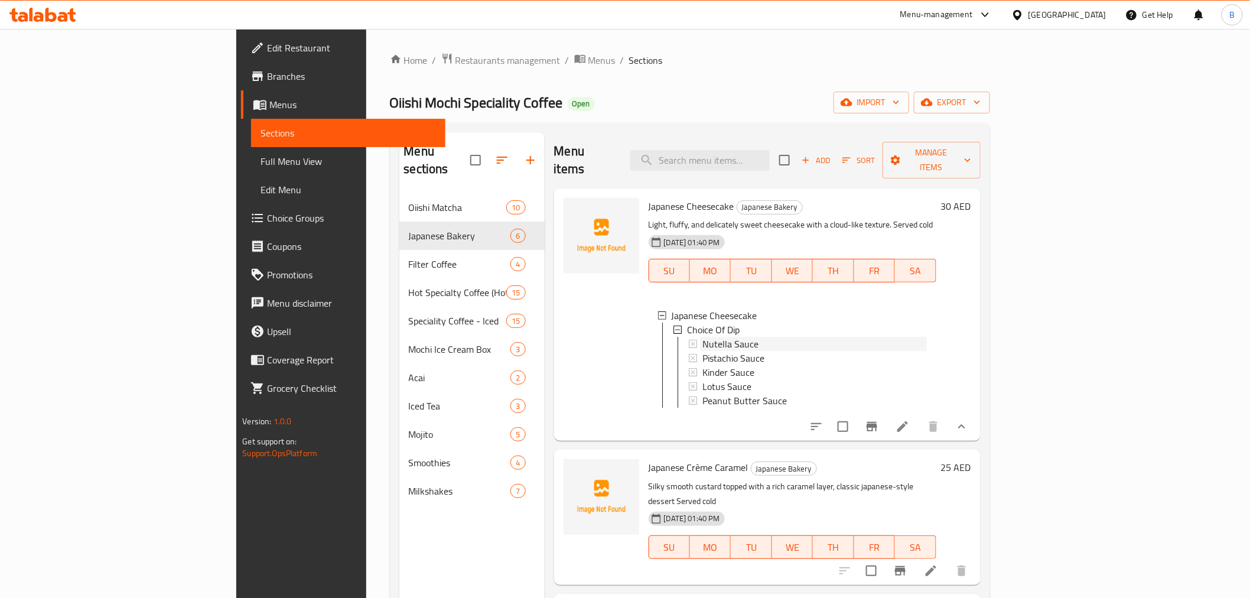
click at [722, 337] on div "Nutella Sauce" at bounding box center [814, 344] width 224 height 14
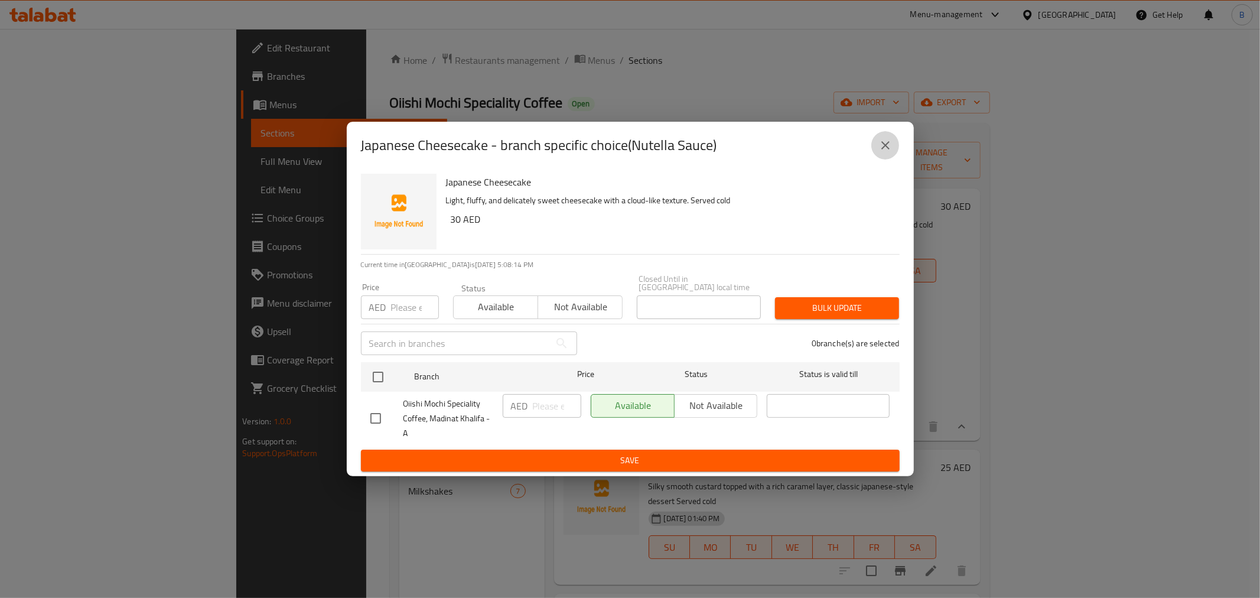
click at [887, 154] on button "close" at bounding box center [885, 145] width 28 height 28
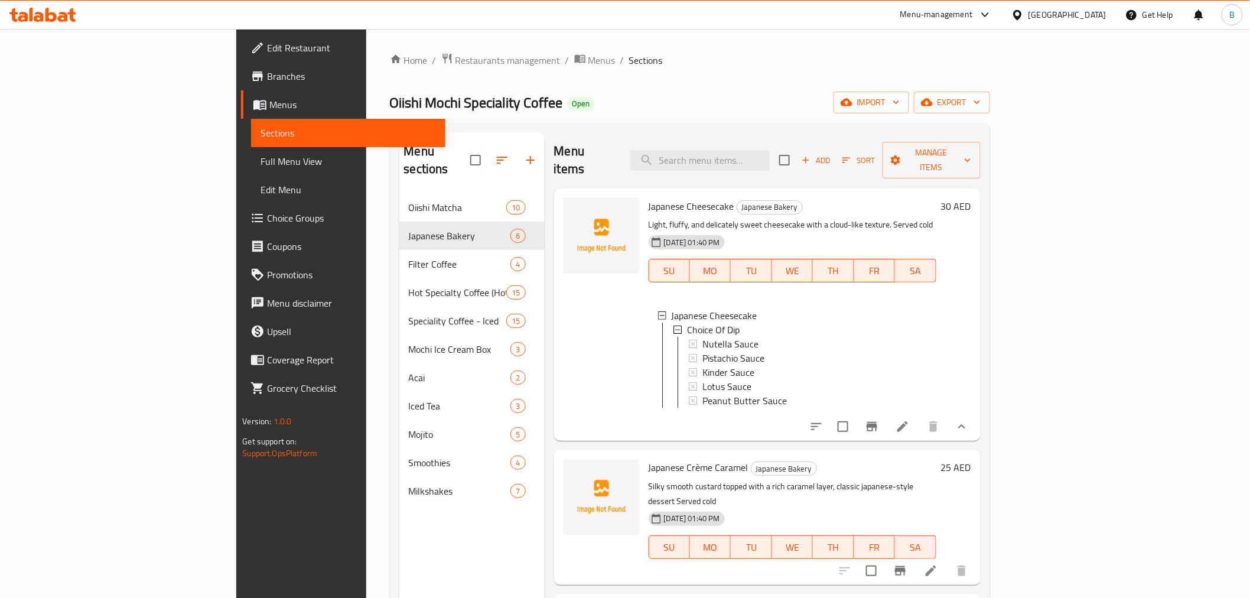
click at [908, 421] on icon at bounding box center [902, 426] width 11 height 11
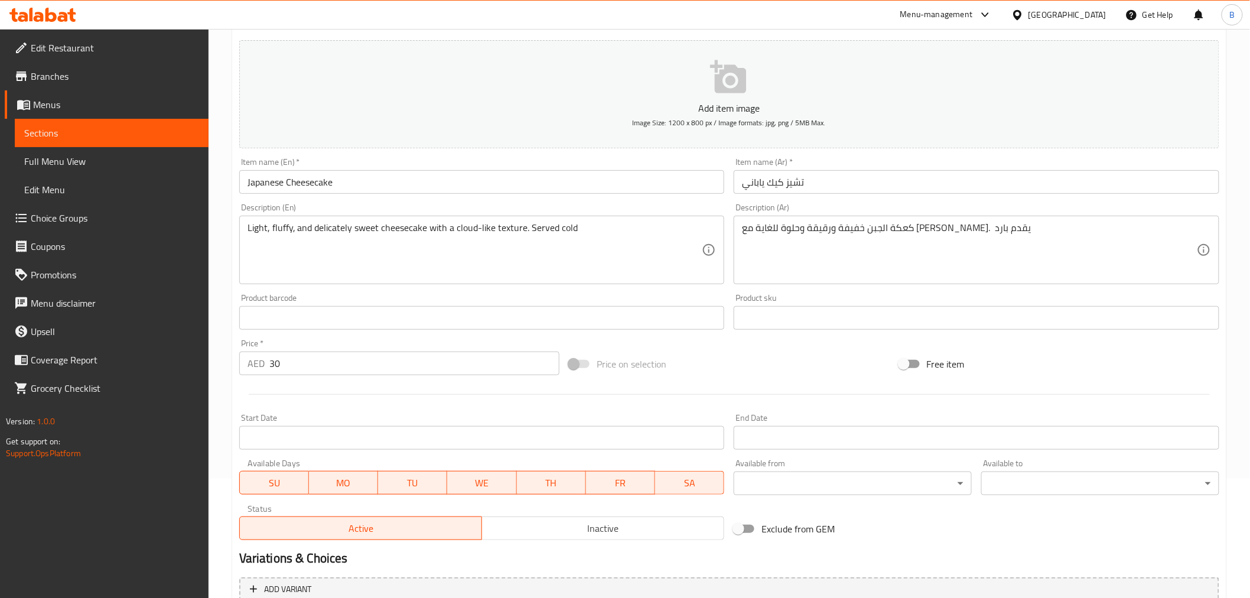
scroll to position [255, 0]
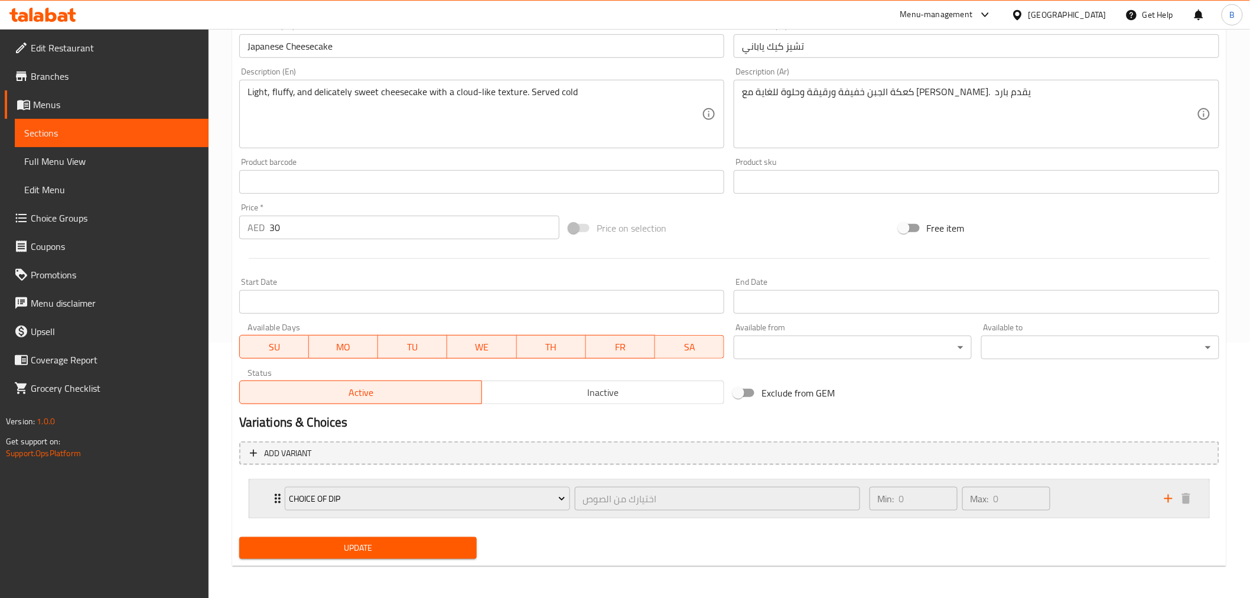
click at [252, 480] on div "Choice Of Dip اختيارك من الصوص ​ Min: 0 ​ Max: 0 ​" at bounding box center [729, 499] width 960 height 38
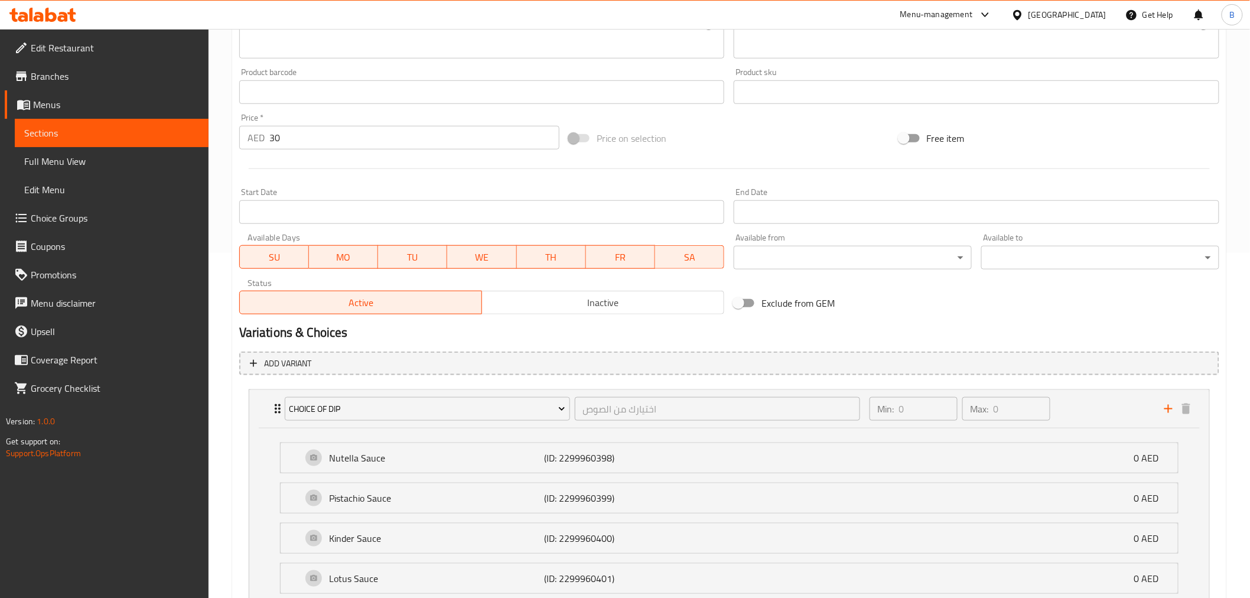
scroll to position [481, 0]
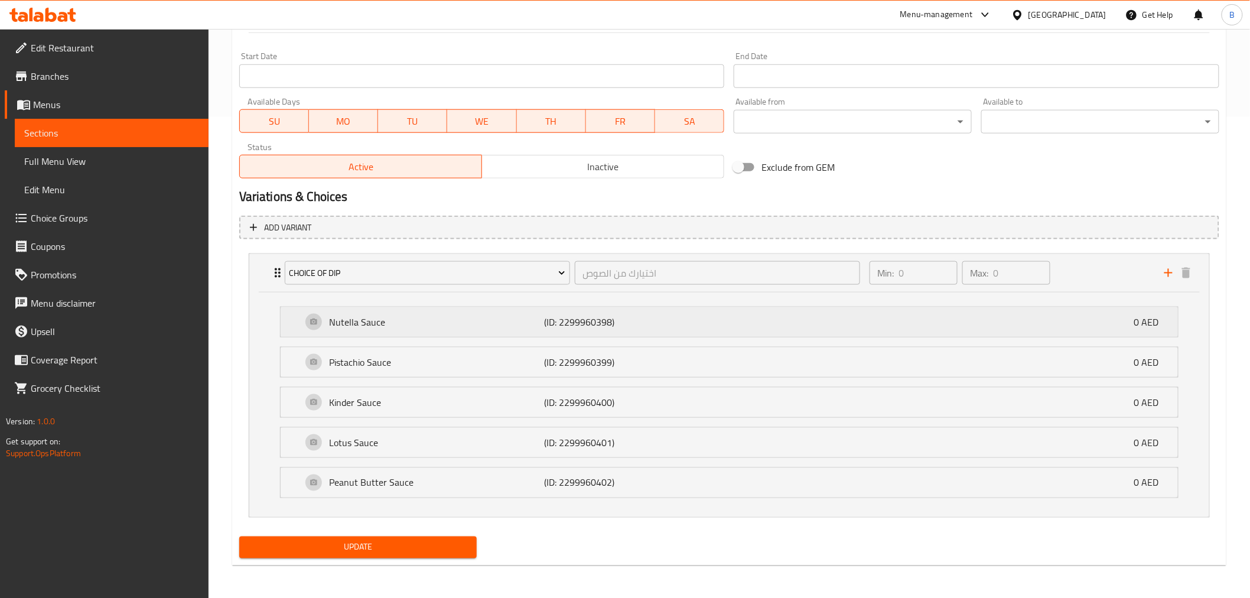
click at [813, 311] on div "Nutella Sauce (ID: 2299960398) 0 AED" at bounding box center [733, 322] width 862 height 30
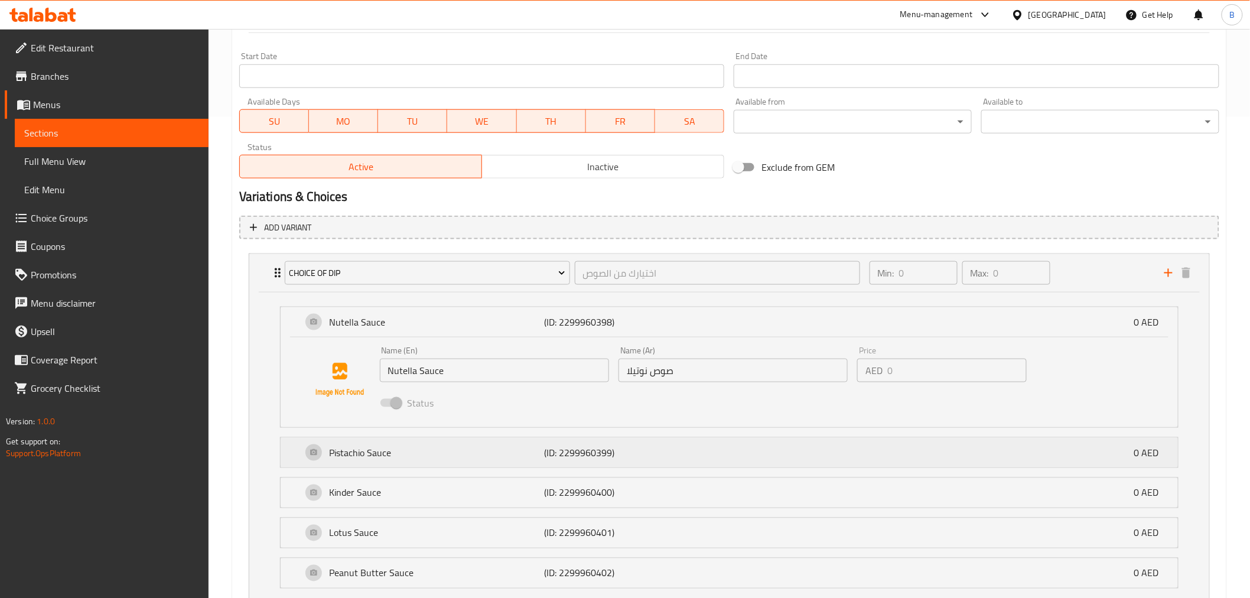
click at [689, 439] on div "Pistachio Sauce (ID: 2299960399) 0 AED" at bounding box center [733, 453] width 862 height 30
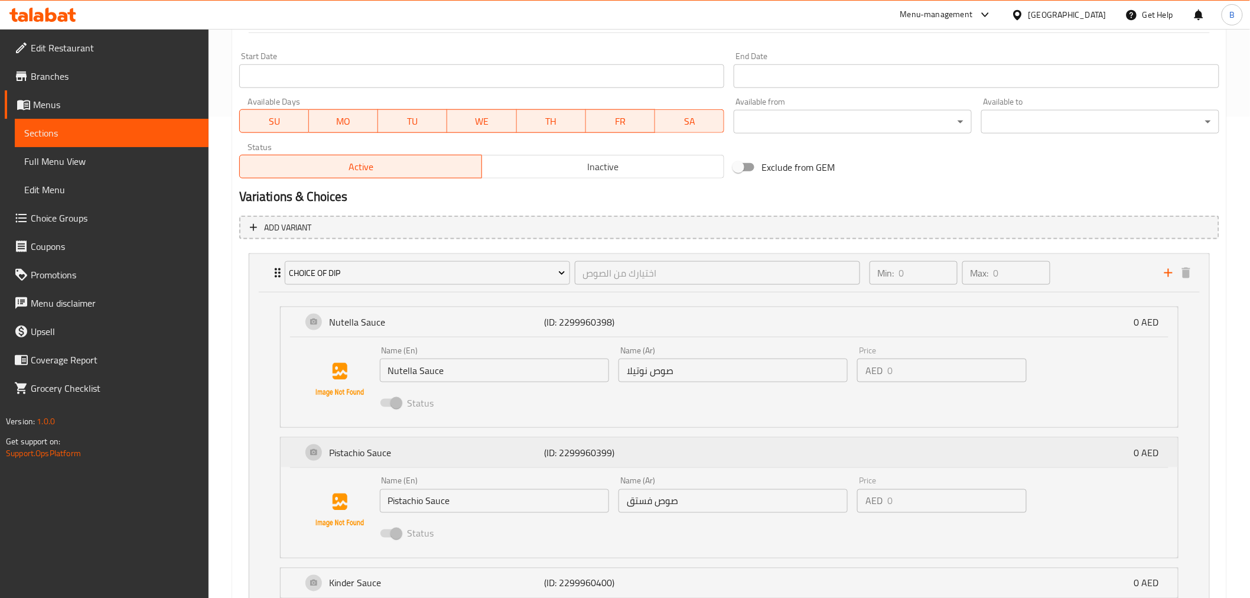
scroll to position [656, 0]
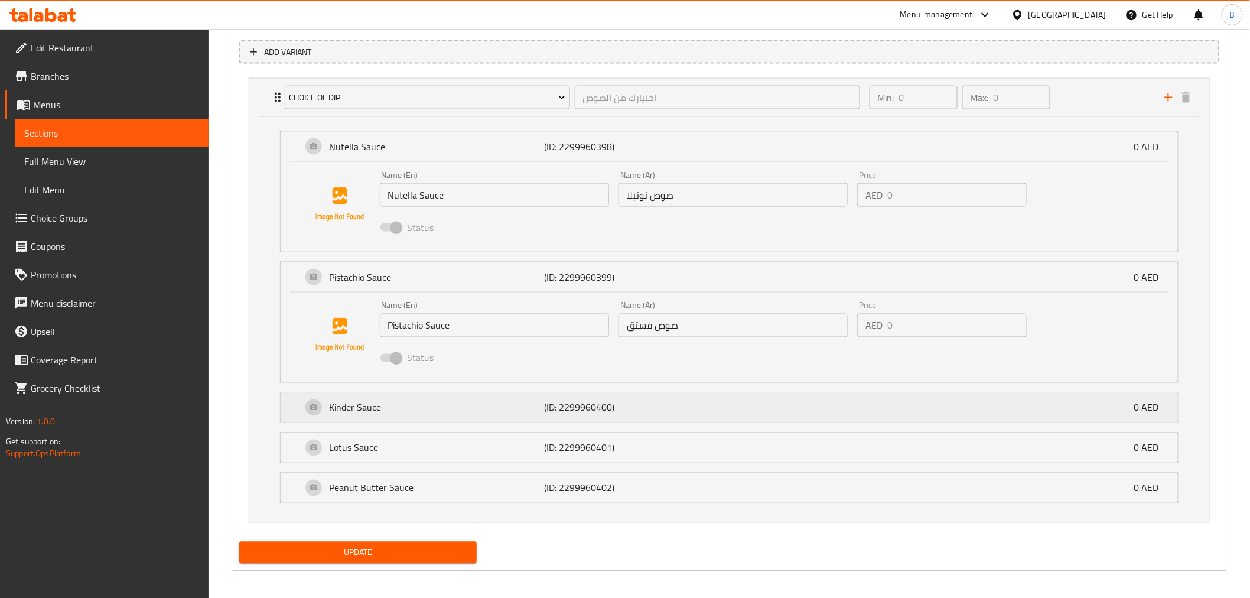
click at [607, 416] on div "Kinder Sauce (ID: 2299960400) 0 AED" at bounding box center [733, 408] width 862 height 30
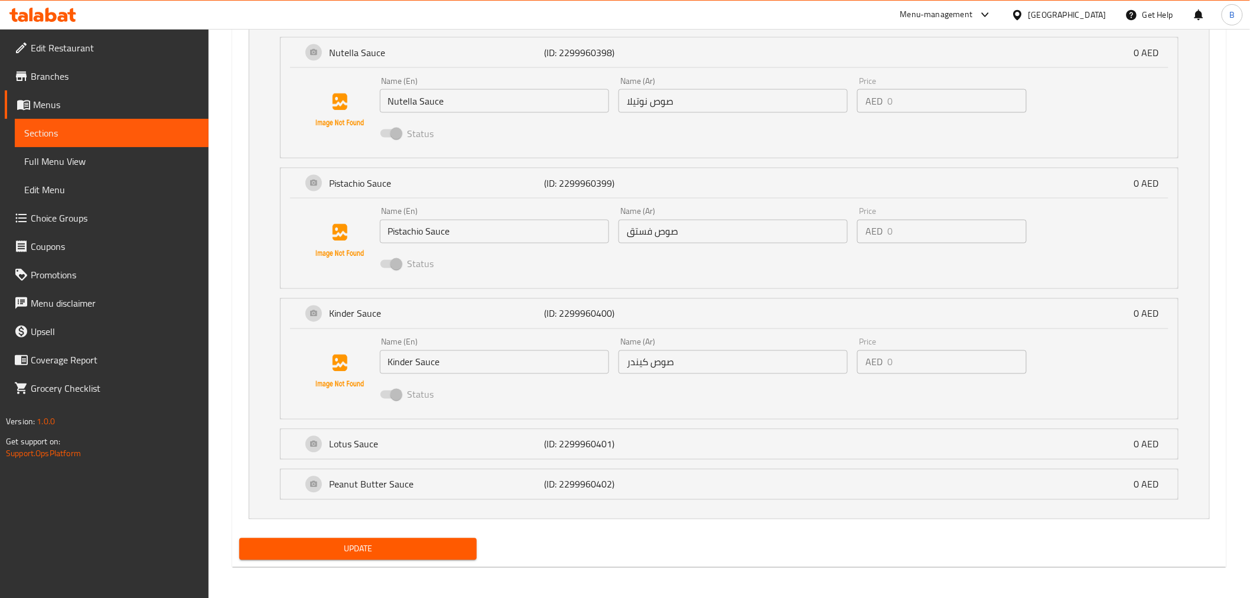
scroll to position [752, 0]
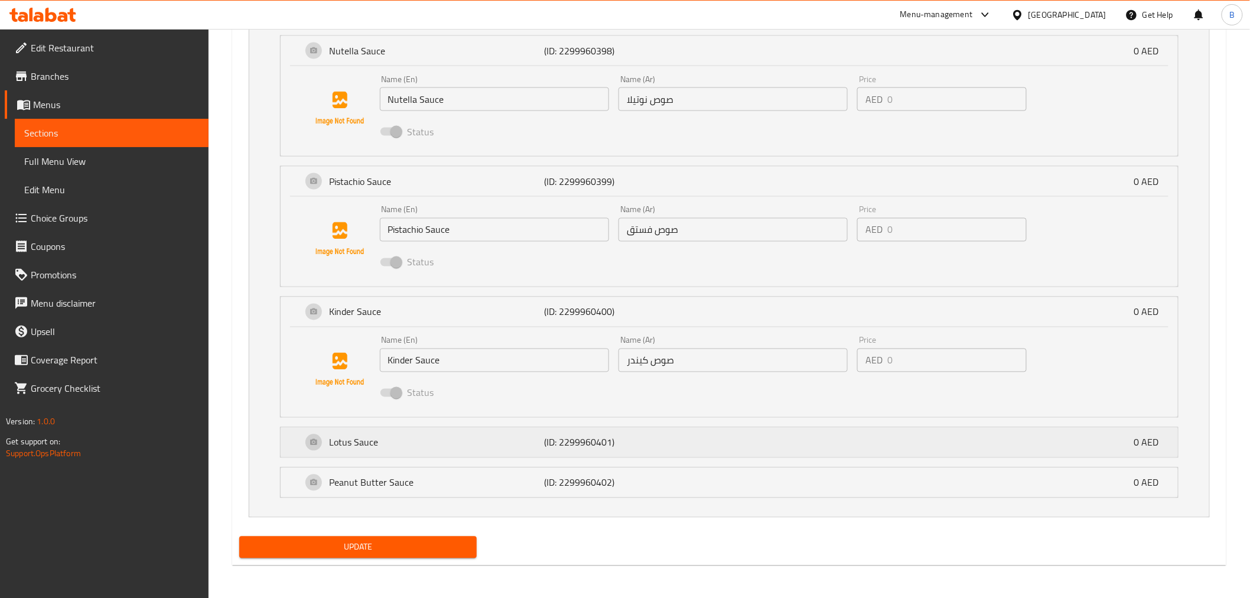
click at [605, 444] on p "(ID: 2299960401)" at bounding box center [615, 442] width 143 height 14
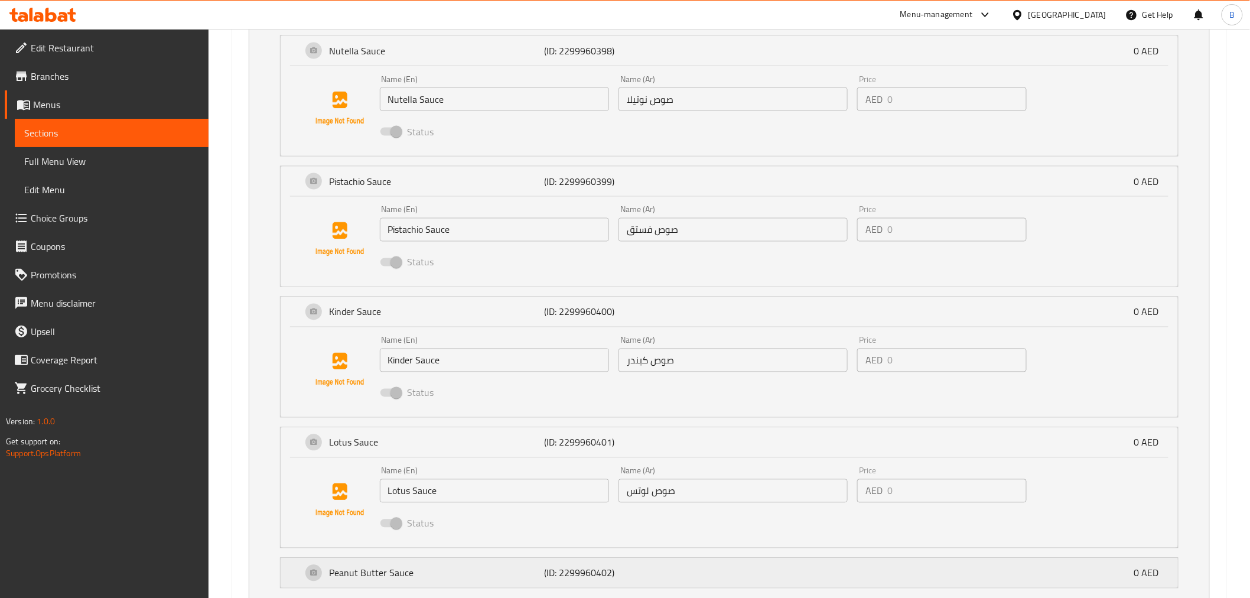
click at [556, 562] on div "Peanut Butter Sauce (ID: 2299960402) 0 AED" at bounding box center [733, 573] width 862 height 30
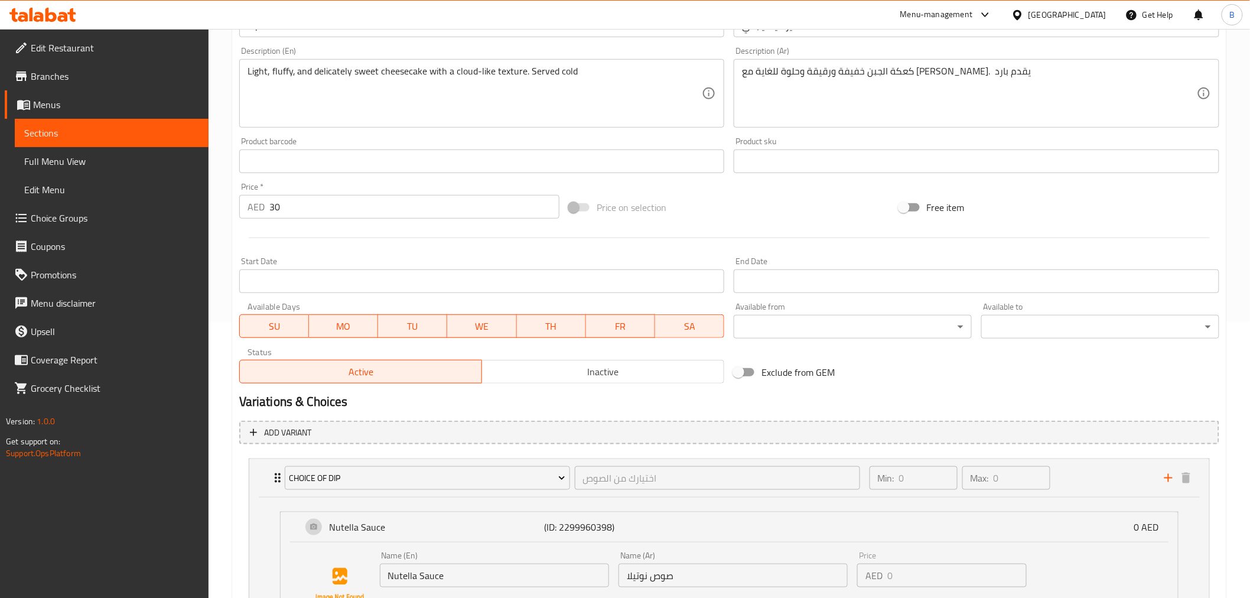
scroll to position [0, 0]
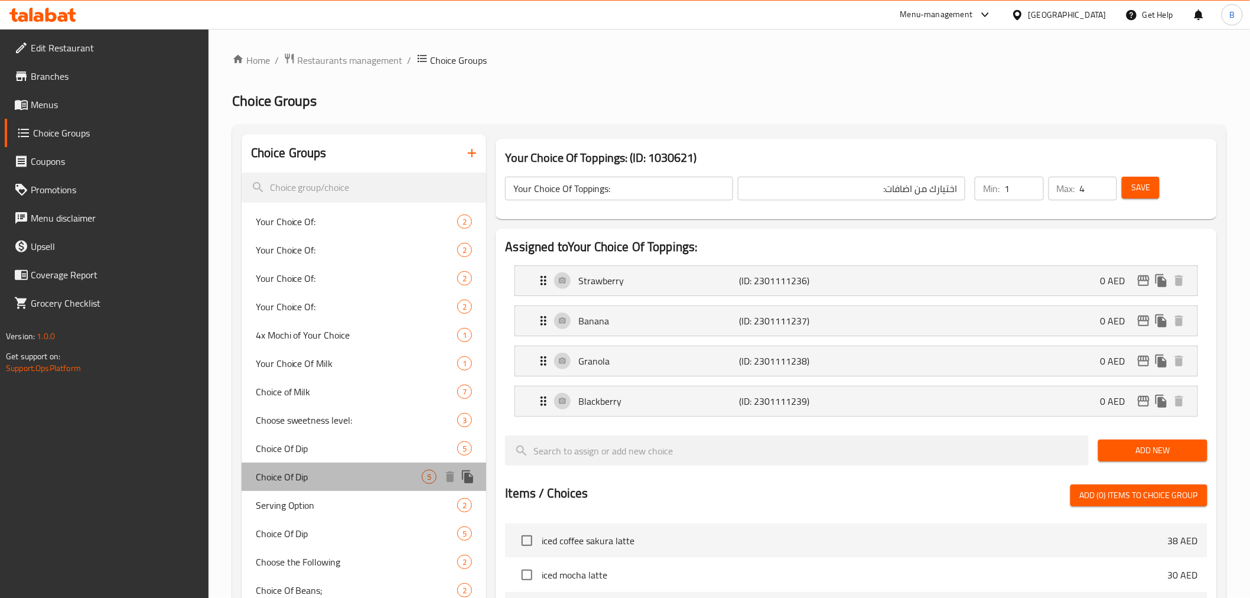
click at [344, 481] on span "Choice Of Dip" at bounding box center [339, 477] width 167 height 14
type input "Choice Of Dip"
type input "اختيارك من الصوص"
type input "1"
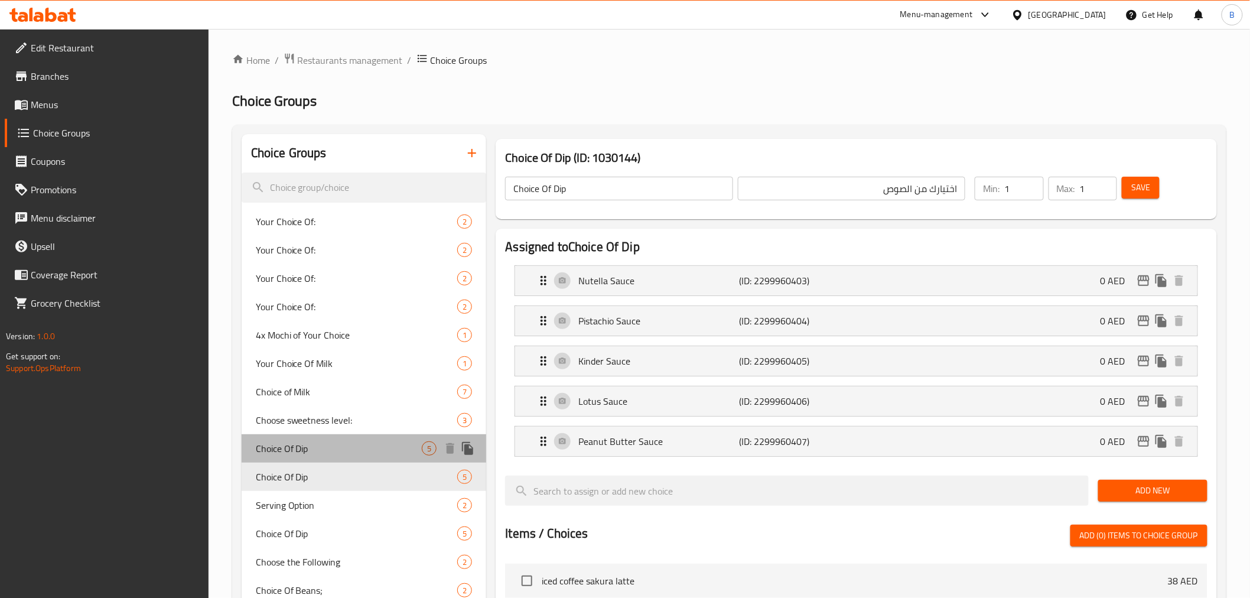
click at [353, 459] on div "Choice Of Dip 5" at bounding box center [364, 448] width 245 height 28
type input "0"
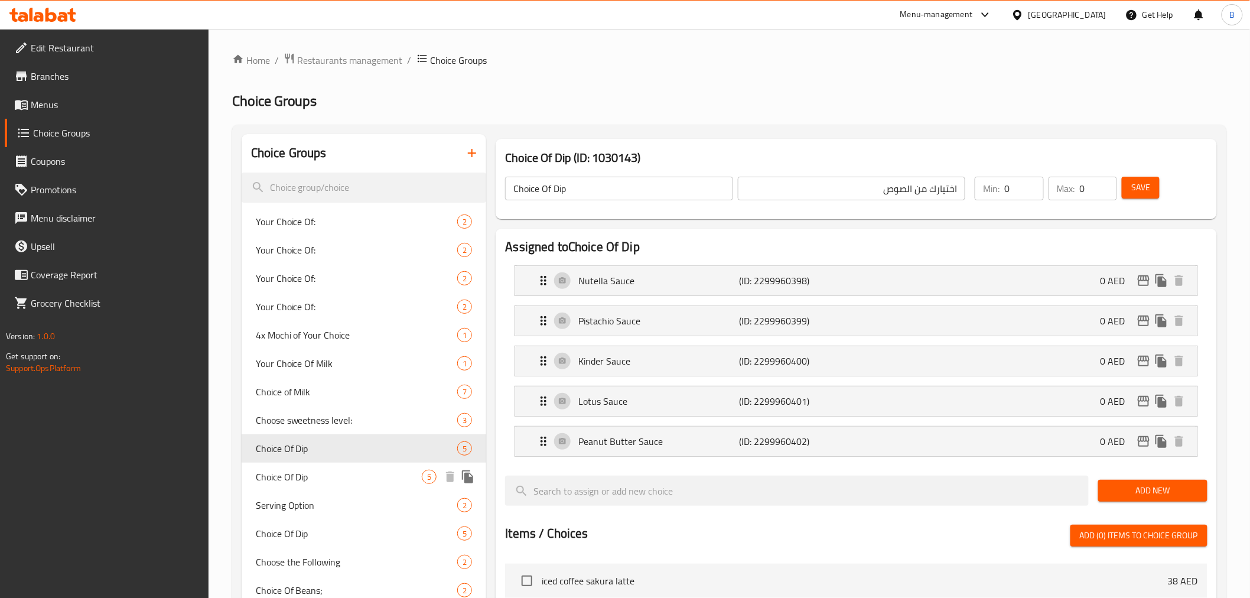
click at [345, 482] on span "Choice Of Dip" at bounding box center [339, 477] width 167 height 14
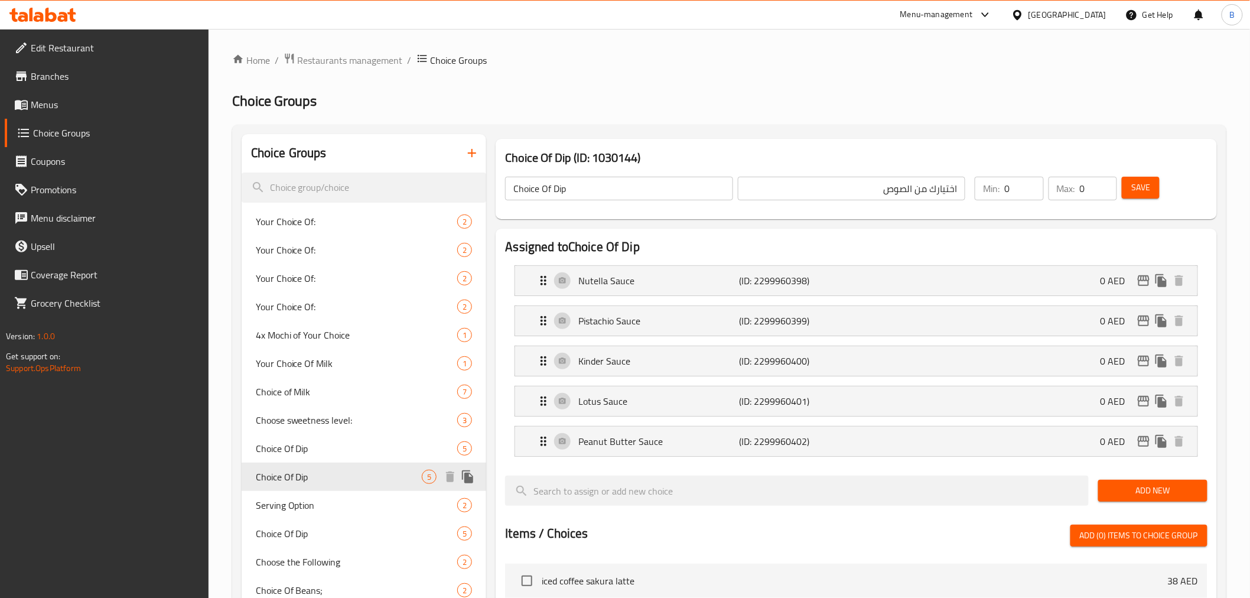
type input "1"
click at [373, 453] on span "Choice Of Dip" at bounding box center [339, 448] width 167 height 14
type input "0"
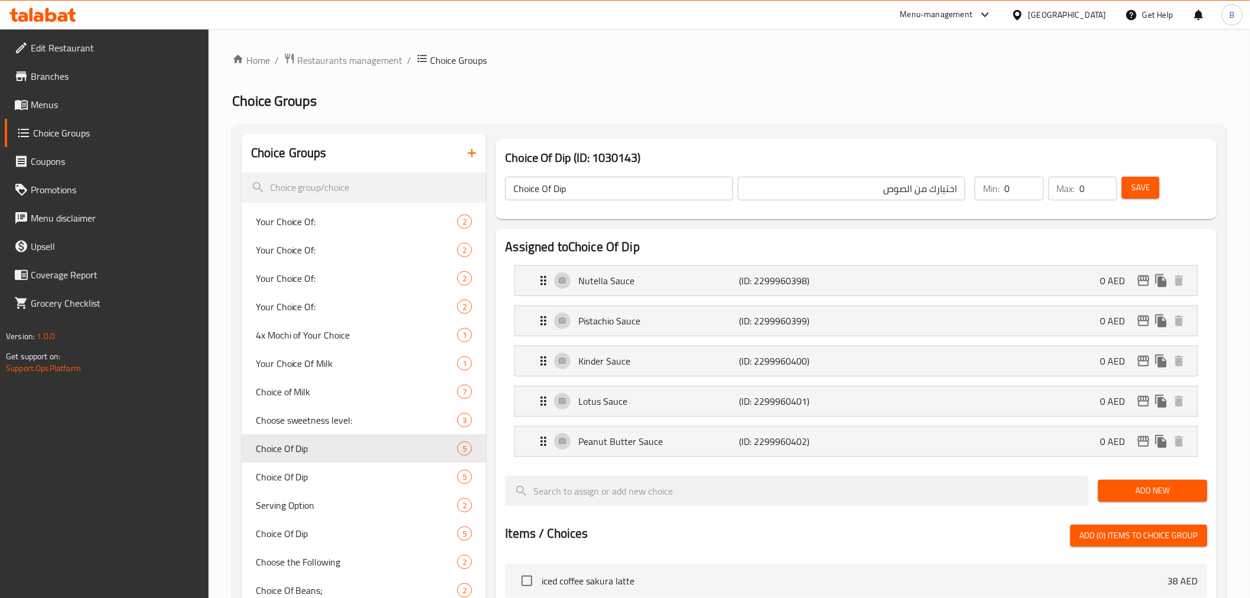
click at [1031, 273] on nav "Nutella Sauce (ID: 2299960398) 0 AED Name (En) Nutella Sauce Name (En) Name (Ar…" at bounding box center [856, 361] width 702 height 210
click at [876, 281] on div "Nutella Sauce (ID: 2299960398) 0 AED" at bounding box center [859, 281] width 646 height 30
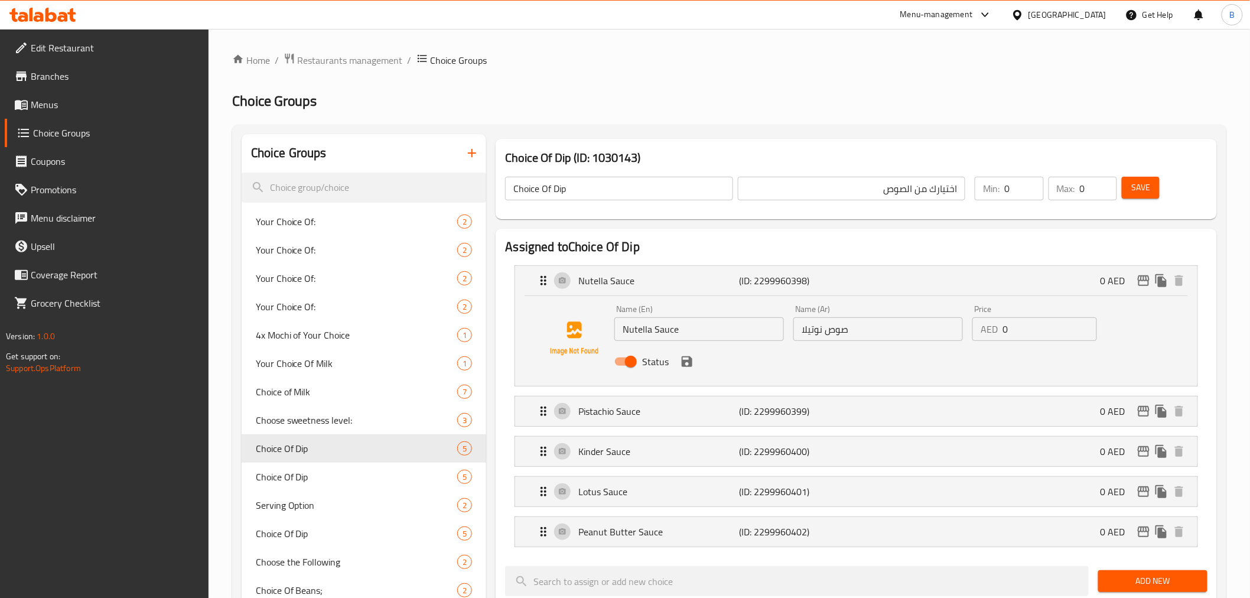
click at [1008, 319] on input "0" at bounding box center [1049, 329] width 94 height 24
click at [693, 368] on icon "save" at bounding box center [687, 361] width 14 height 14
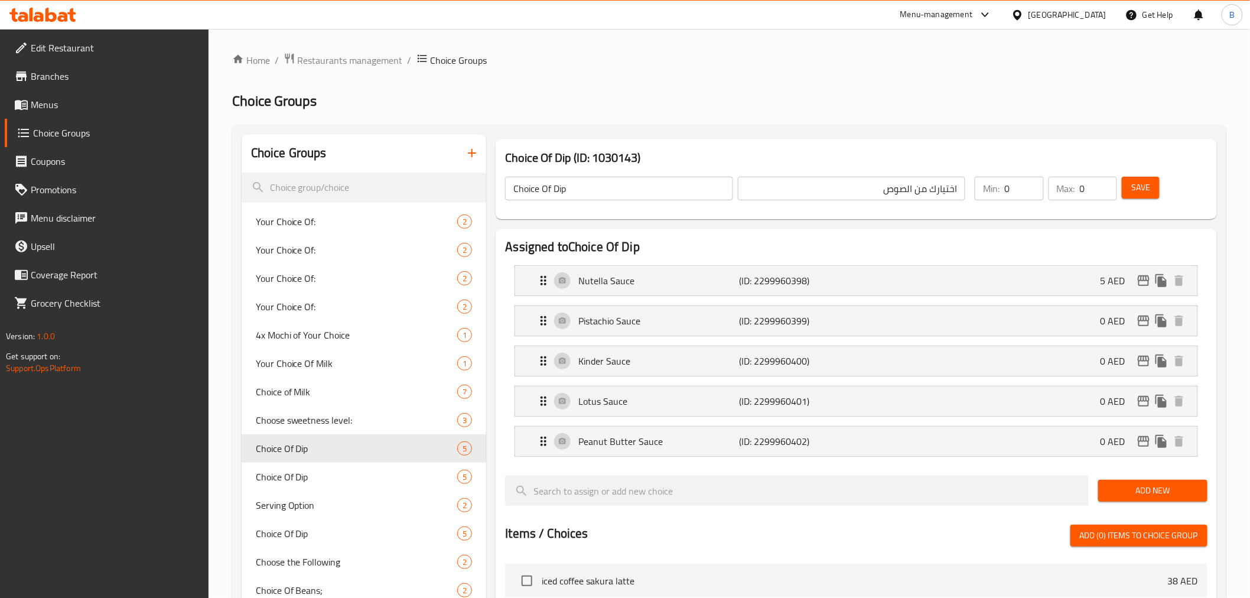
type input "5"
click at [1073, 319] on div "Pistachio Sauce (ID: 2299960399) 0 AED" at bounding box center [859, 321] width 646 height 30
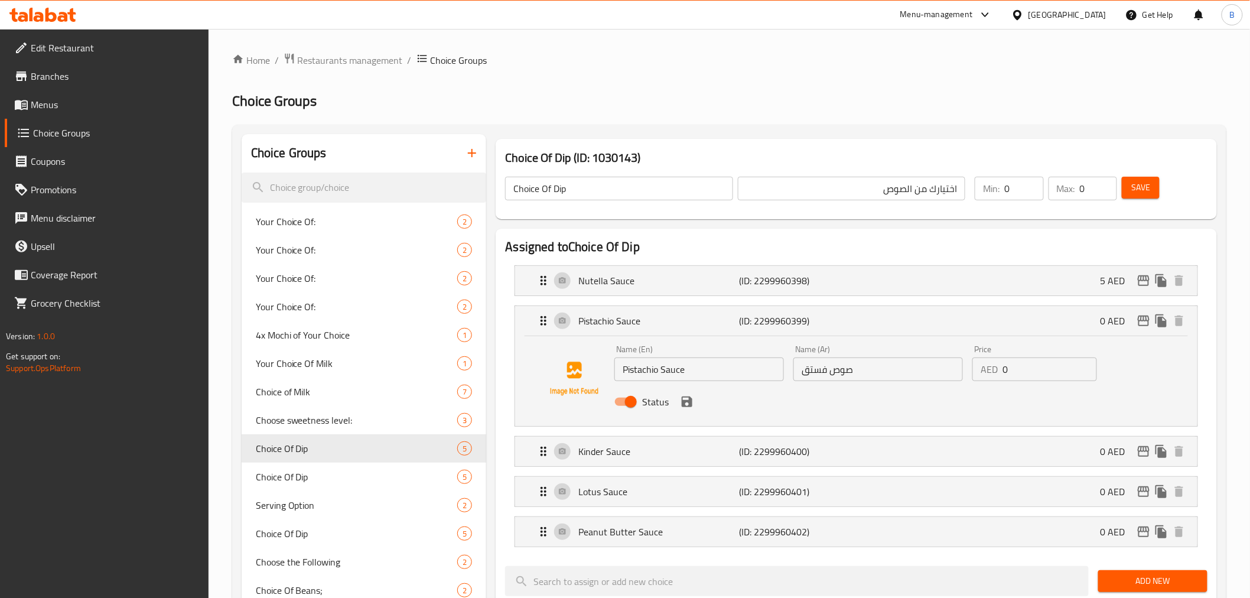
click at [1023, 366] on input "0" at bounding box center [1049, 369] width 94 height 24
click at [685, 400] on nav "Nutella Sauce (ID: 2299960398) 5 AED Name (En) Nutella Sauce Name (En) Name (Ar…" at bounding box center [856, 406] width 702 height 301
click at [686, 400] on icon "save" at bounding box center [687, 401] width 11 height 11
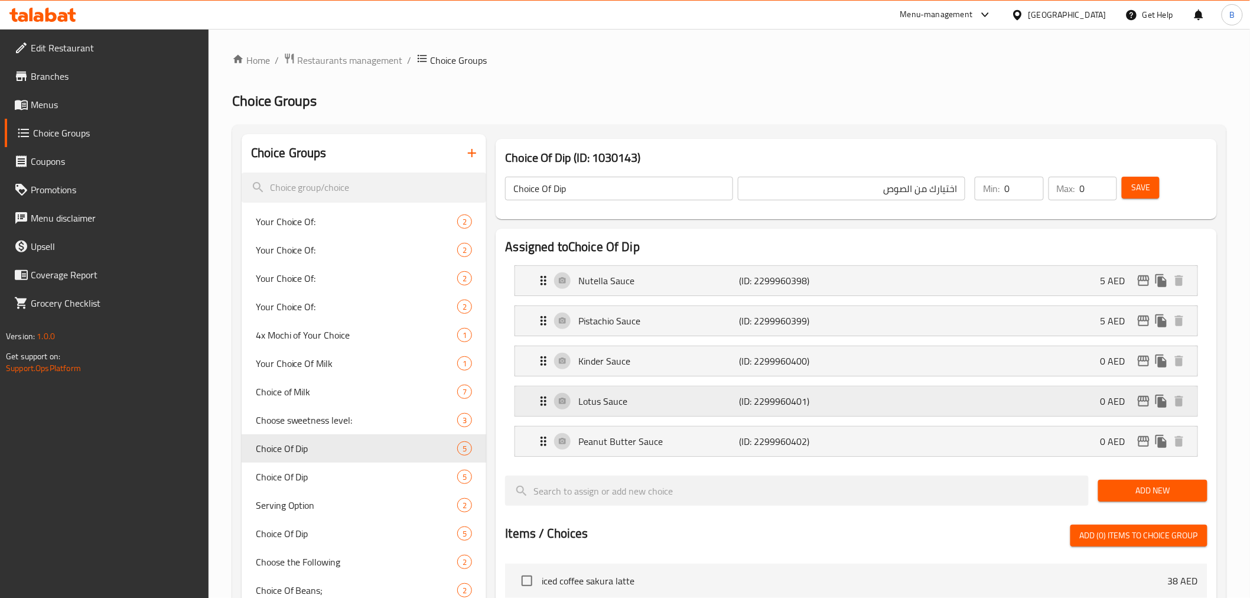
type input "5"
drag, startPoint x: 947, startPoint y: 370, endPoint x: 948, endPoint y: 378, distance: 7.8
click at [948, 378] on nav "Nutella Sauce (ID: 2299960398) 5 AED Name (En) Nutella Sauce Name (En) Name (Ar…" at bounding box center [856, 361] width 702 height 210
click at [1109, 357] on p "0 AED" at bounding box center [1117, 361] width 34 height 14
click at [1096, 363] on div "Kinder Sauce (ID: 2299960400) 0 AED" at bounding box center [859, 361] width 646 height 30
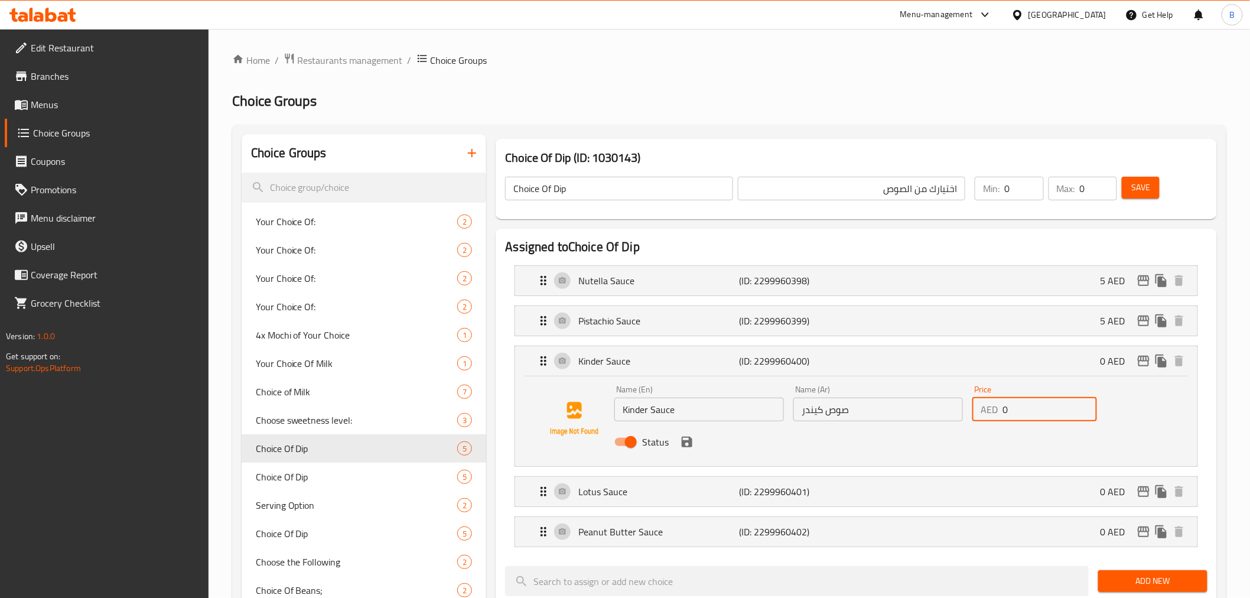
click at [1021, 405] on input "0" at bounding box center [1049, 409] width 94 height 24
click at [1019, 408] on input "0" at bounding box center [1049, 409] width 94 height 24
click at [1019, 414] on input "0" at bounding box center [1049, 409] width 94 height 24
drag, startPoint x: 1019, startPoint y: 414, endPoint x: 1020, endPoint y: 426, distance: 12.4
click at [1020, 413] on input "0" at bounding box center [1049, 409] width 94 height 24
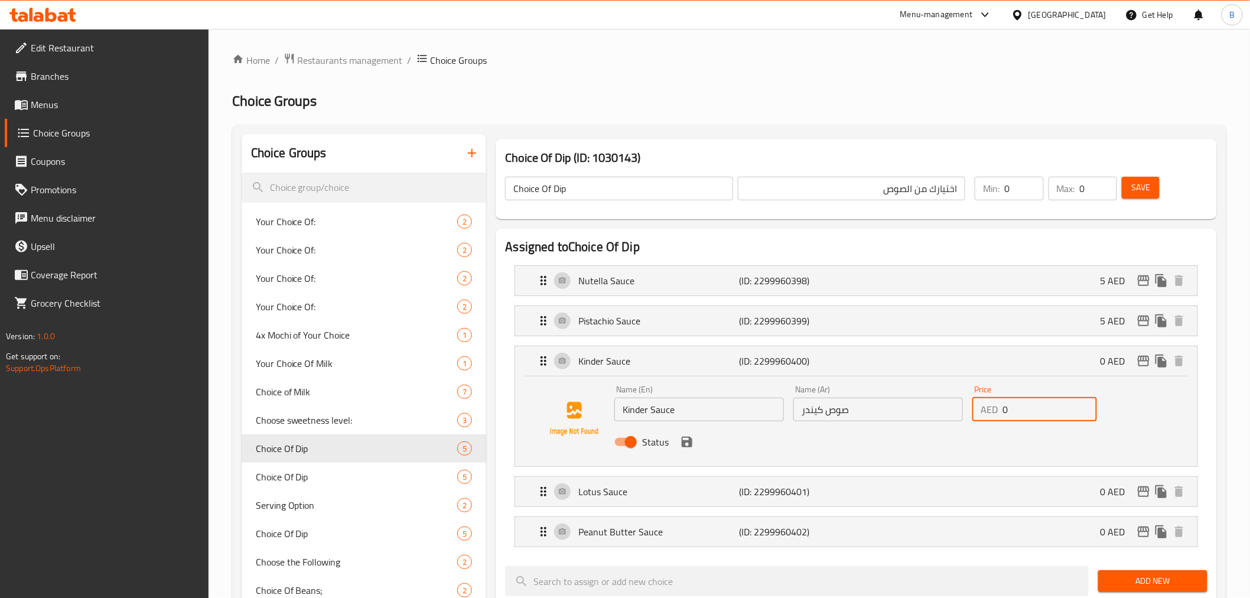
click at [1020, 426] on div "Status" at bounding box center [877, 442] width 537 height 32
click at [683, 435] on icon "save" at bounding box center [687, 442] width 14 height 14
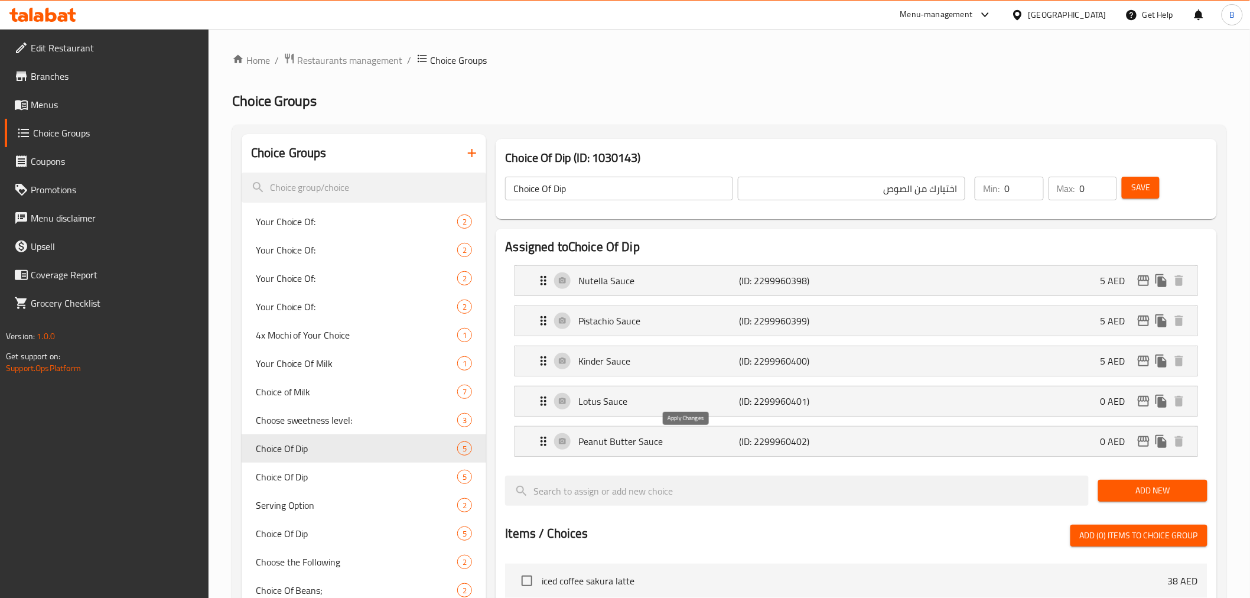
type input "5"
click at [1109, 397] on p "0 AED" at bounding box center [1117, 401] width 34 height 14
click at [1112, 411] on div "Lotus Sauce (ID: 2299960401) 0 AED" at bounding box center [859, 401] width 646 height 30
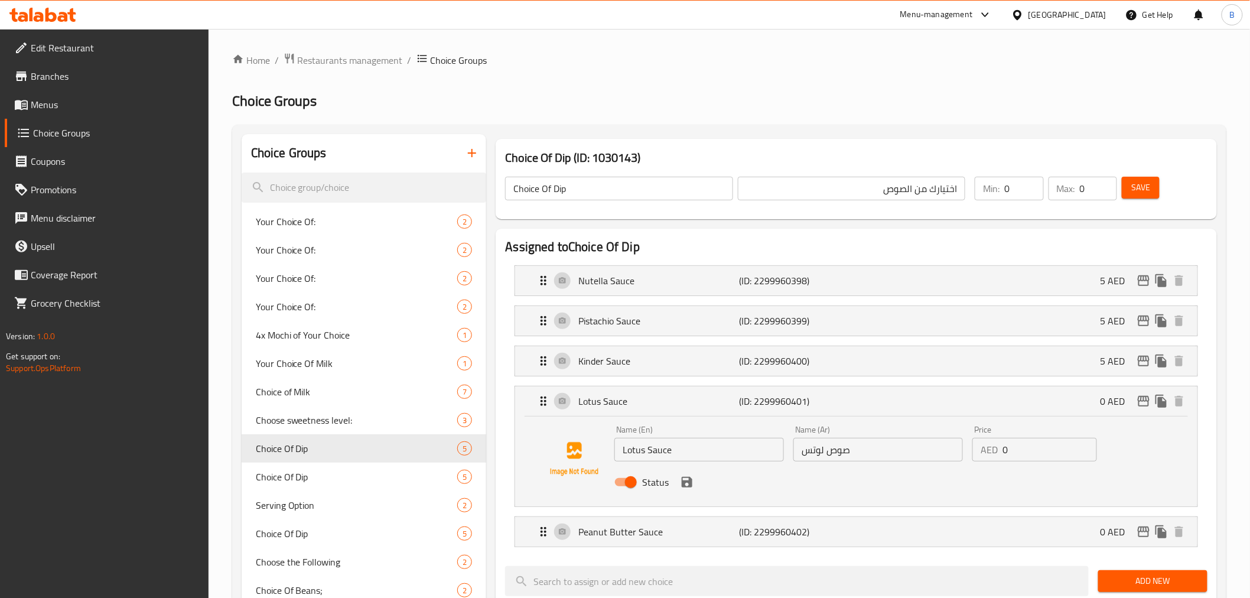
click at [1013, 457] on input "0" at bounding box center [1049, 450] width 94 height 24
click at [1011, 457] on input "0" at bounding box center [1049, 450] width 94 height 24
click at [1020, 452] on input "05" at bounding box center [1049, 450] width 94 height 24
click at [1020, 453] on input "05" at bounding box center [1049, 450] width 94 height 24
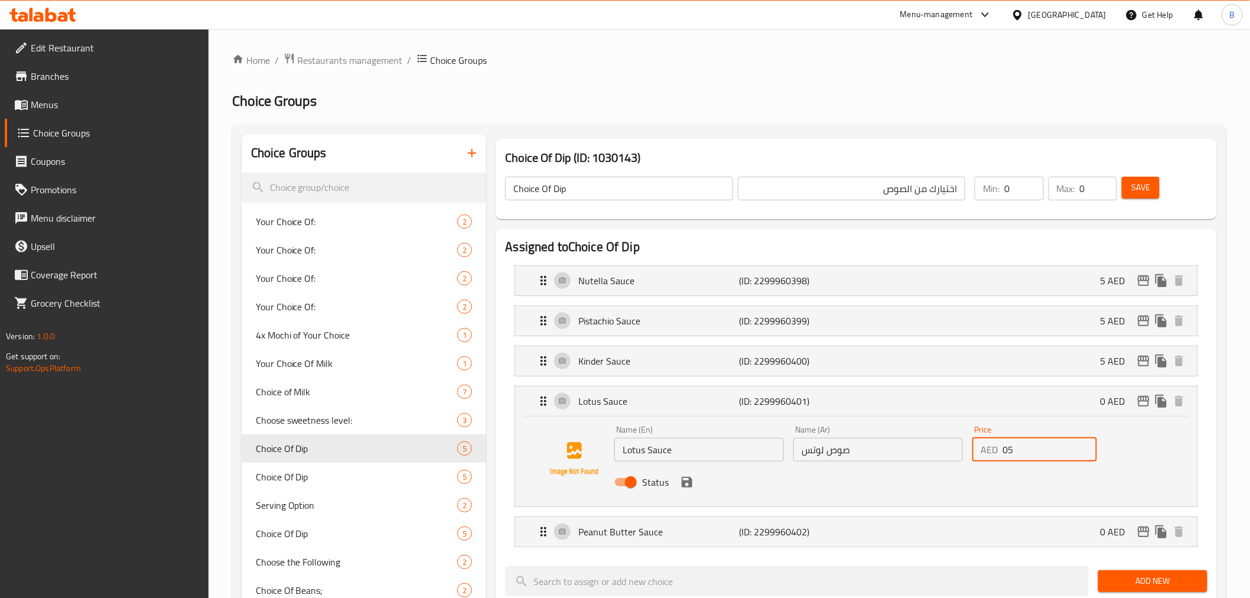
click at [1020, 453] on input "05" at bounding box center [1049, 450] width 94 height 24
click at [682, 485] on icon "save" at bounding box center [687, 482] width 11 height 11
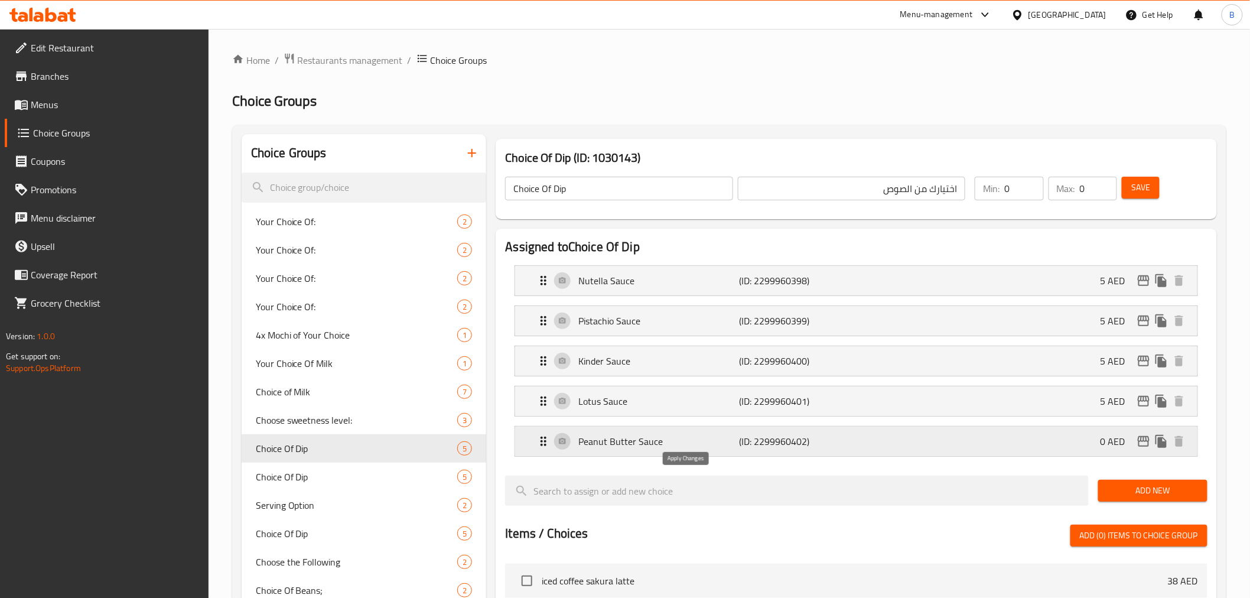
type input "5"
click at [1118, 447] on p "0 AED" at bounding box center [1117, 441] width 34 height 14
click at [1082, 424] on li "Peanut Butter Sauce (ID: 2299960402) 0 AED Name (En) Peanut Butter Sauce Name (…" at bounding box center [856, 441] width 702 height 40
click at [1086, 439] on div "Peanut Butter Sauce (ID: 2299960402) 0 AED" at bounding box center [859, 441] width 646 height 30
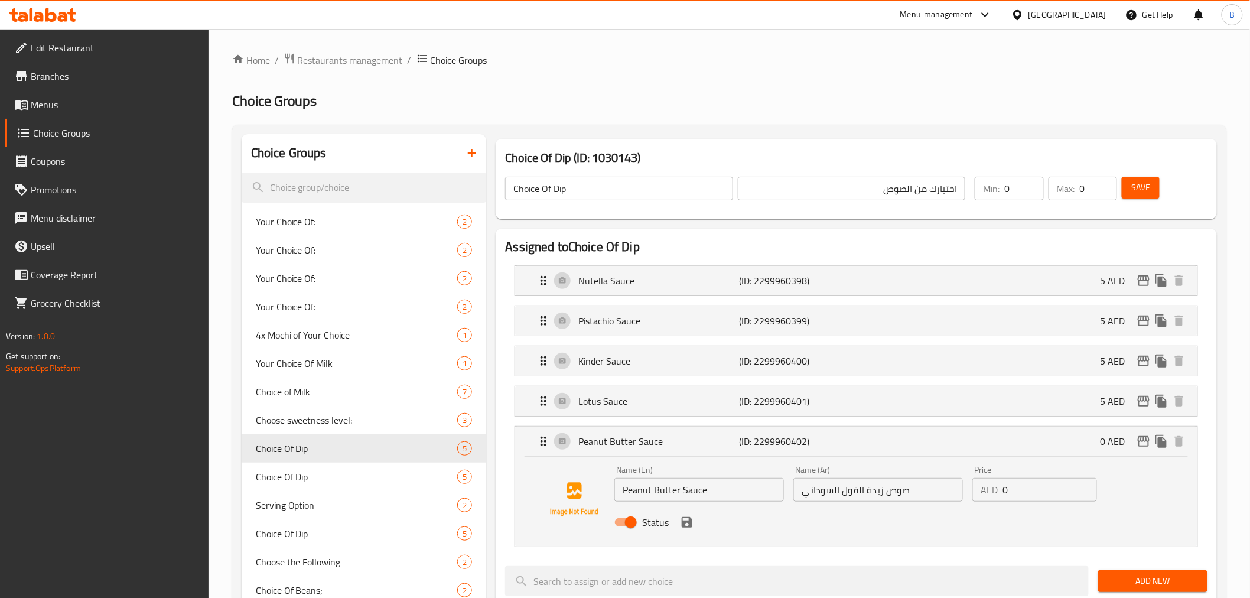
click at [1029, 495] on input "0" at bounding box center [1049, 490] width 94 height 24
click at [689, 529] on icon "save" at bounding box center [687, 522] width 14 height 14
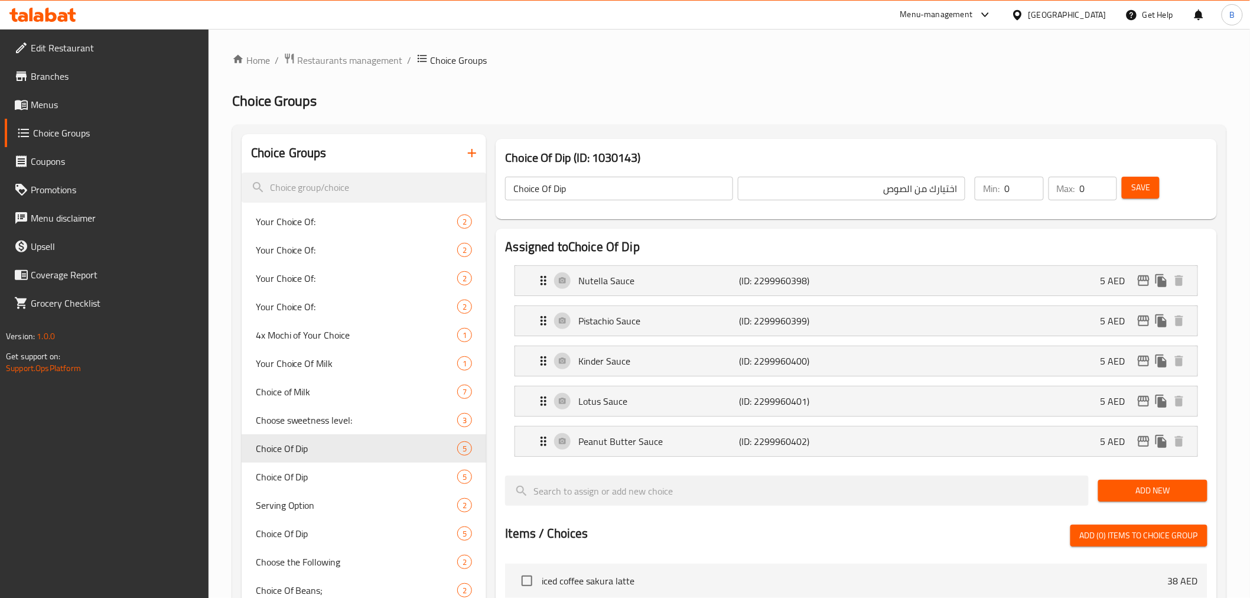
type input "5"
click at [1119, 180] on div "Save" at bounding box center [1157, 188] width 76 height 28
drag, startPoint x: 1124, startPoint y: 184, endPoint x: 1126, endPoint y: 193, distance: 8.9
click at [1126, 193] on button "Save" at bounding box center [1141, 188] width 38 height 22
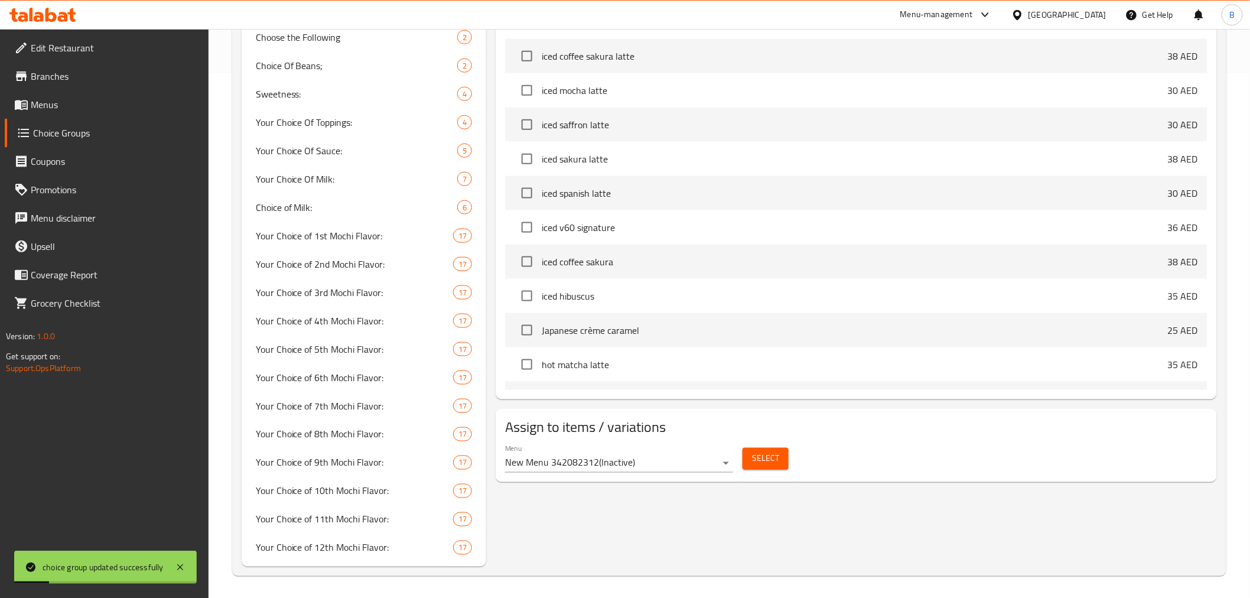
scroll to position [526, 0]
click at [751, 474] on div "Menu New Menu 342082312 ( Inactive ) Select" at bounding box center [855, 457] width 711 height 38
click at [756, 452] on span "Select" at bounding box center [765, 457] width 27 height 15
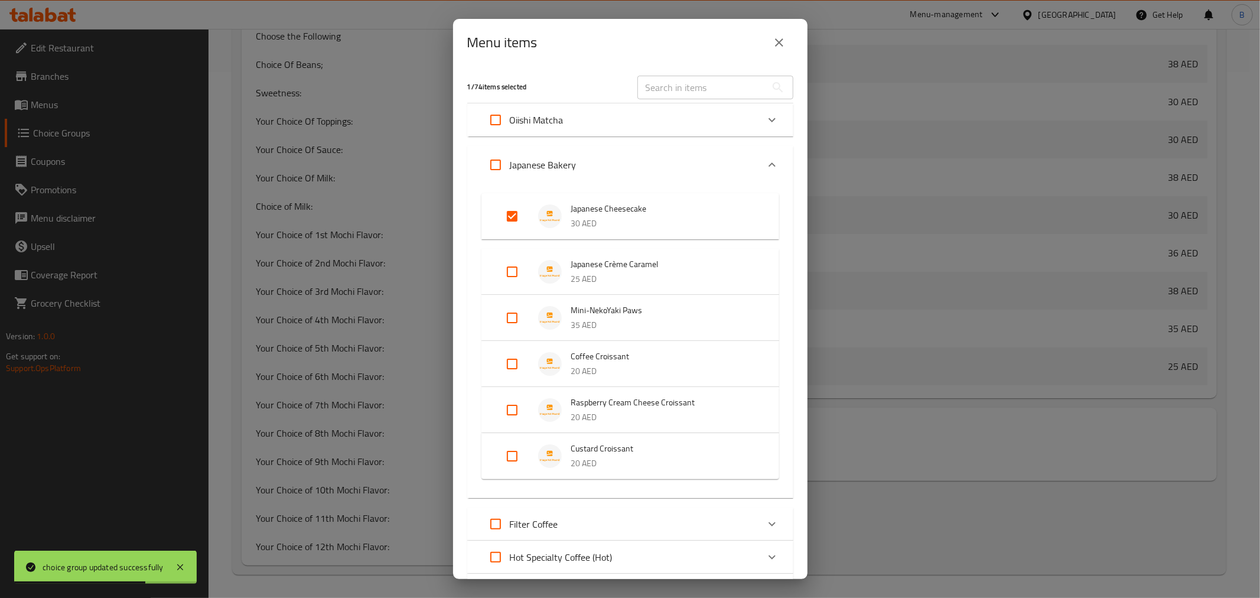
click at [783, 56] on div "Menu items" at bounding box center [630, 42] width 326 height 28
click at [772, 30] on button "close" at bounding box center [779, 42] width 28 height 28
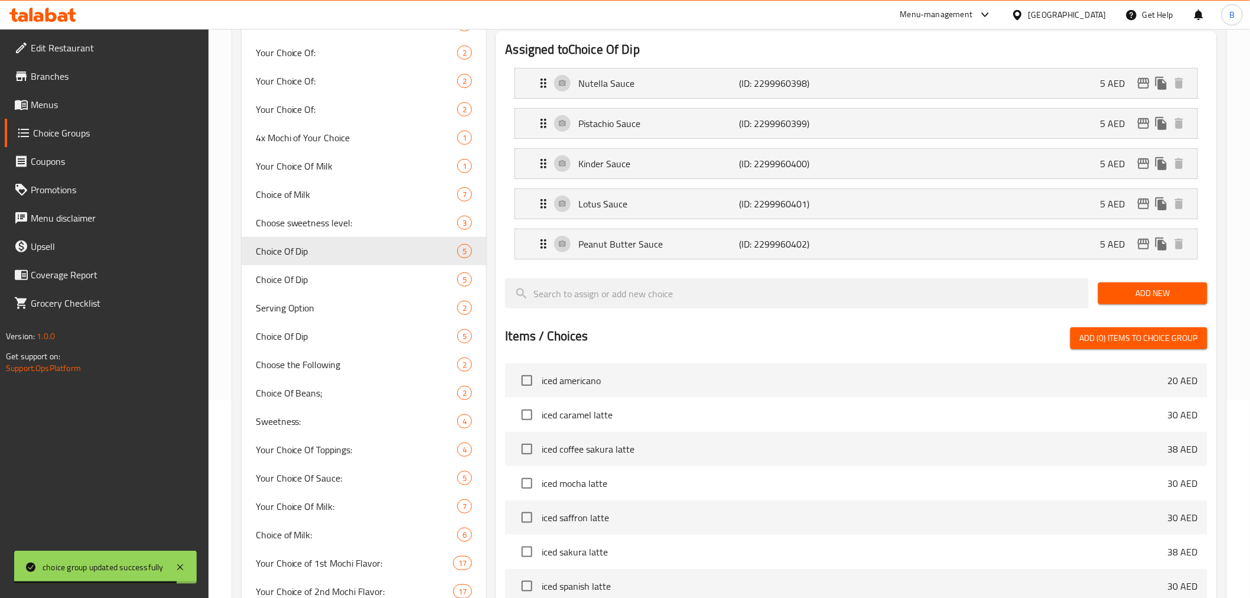
scroll to position [0, 0]
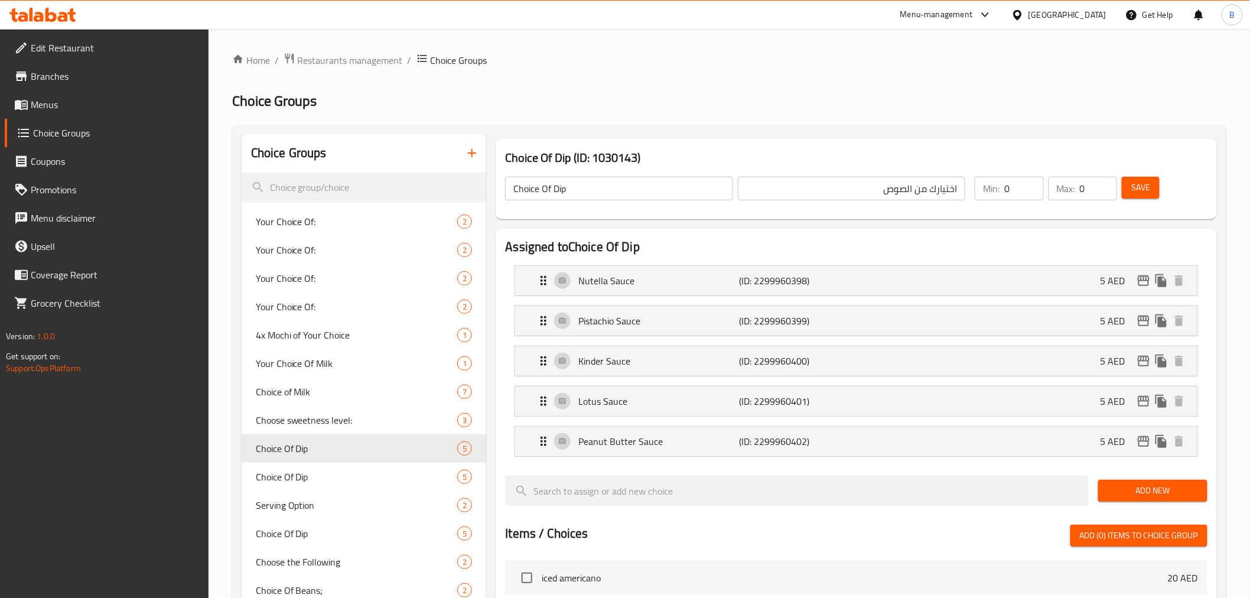
click at [1146, 191] on span "Save" at bounding box center [1140, 187] width 19 height 15
